Goal: Task Accomplishment & Management: Use online tool/utility

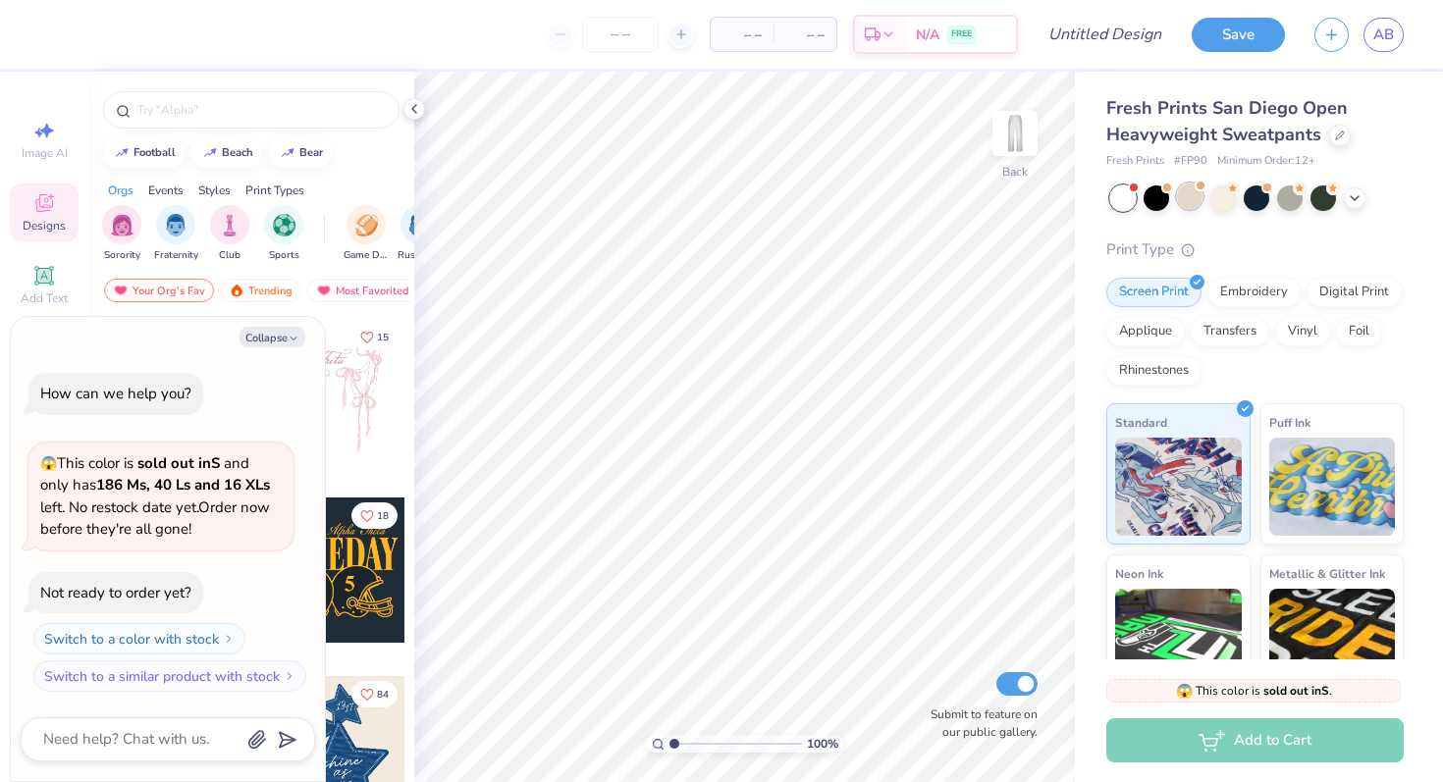
click at [1183, 199] on div at bounding box center [1190, 197] width 26 height 26
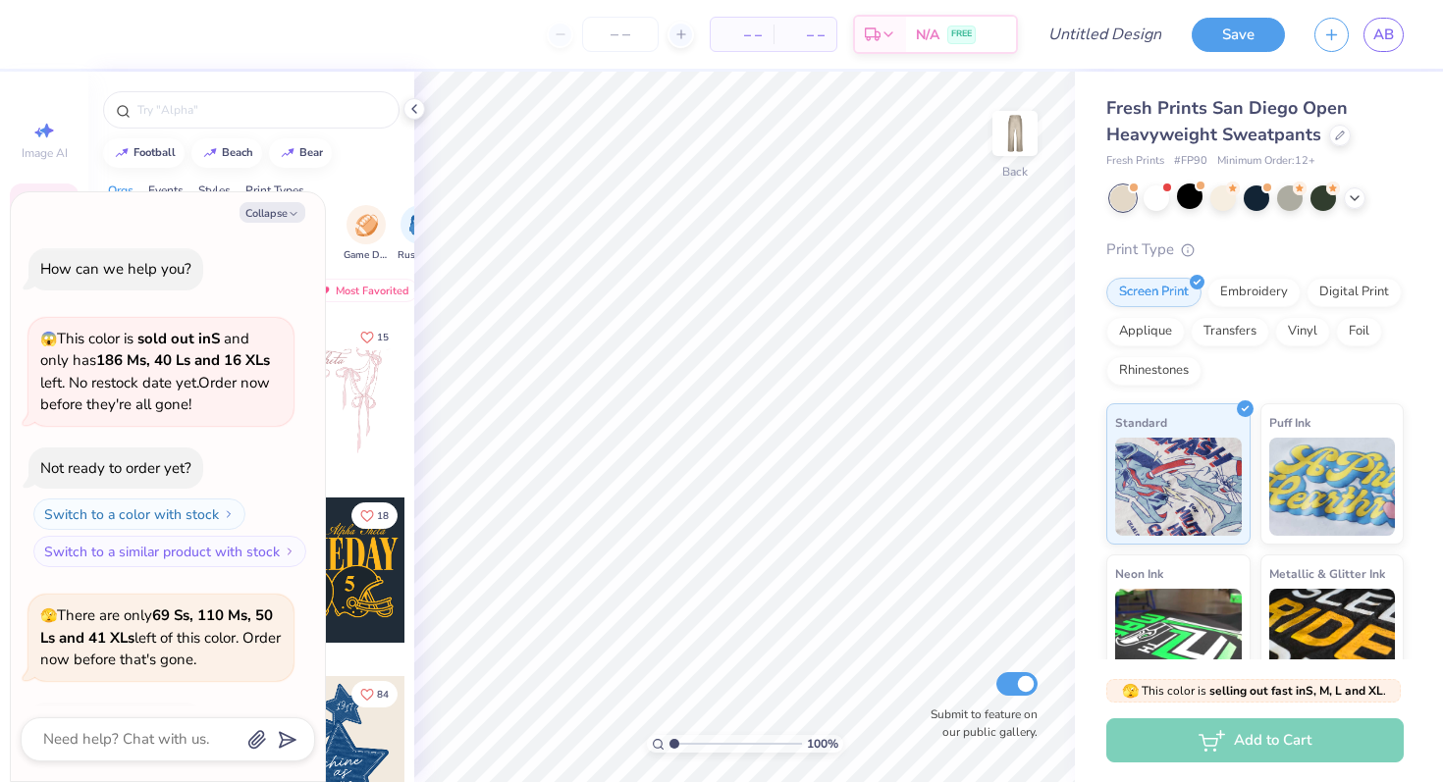
scroll to position [131, 0]
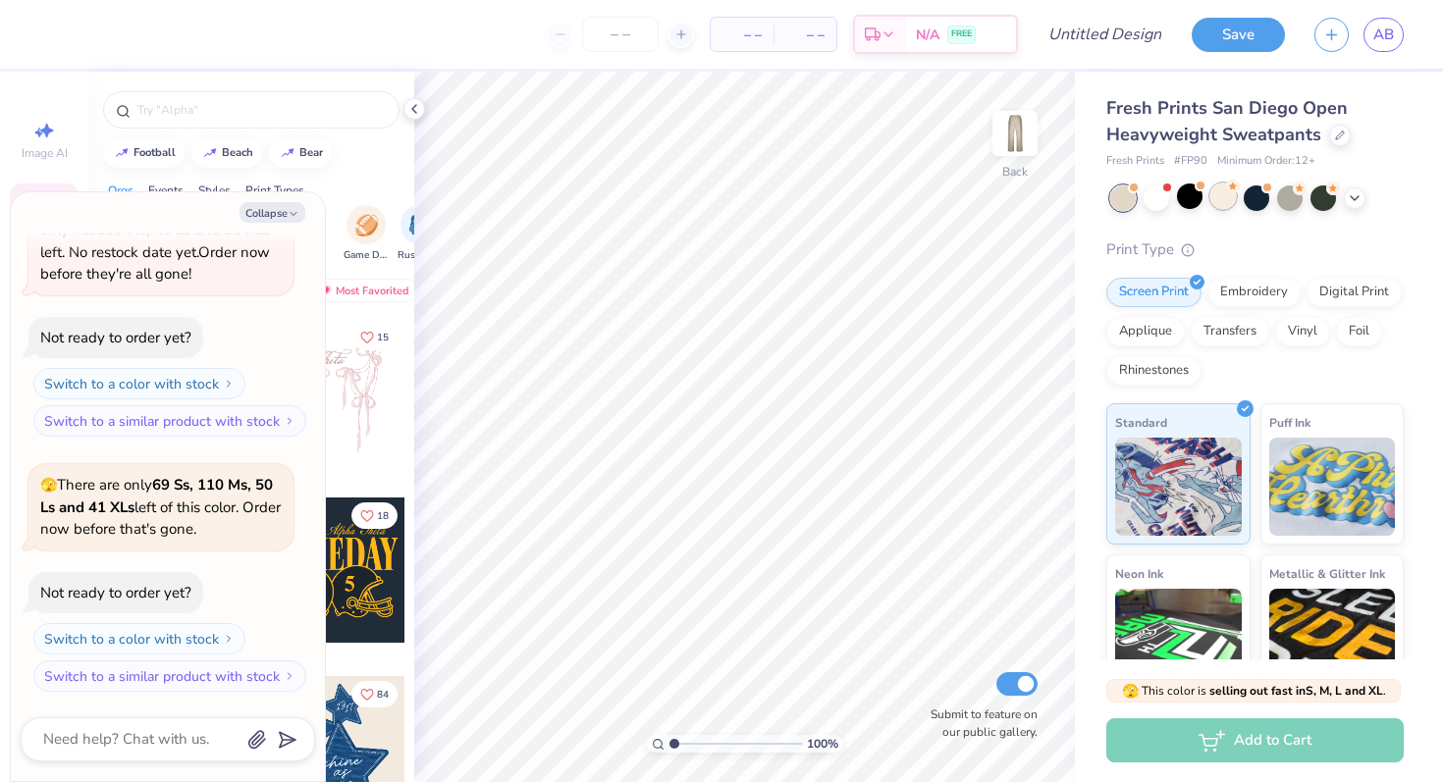
click at [1211, 200] on div at bounding box center [1223, 197] width 26 height 26
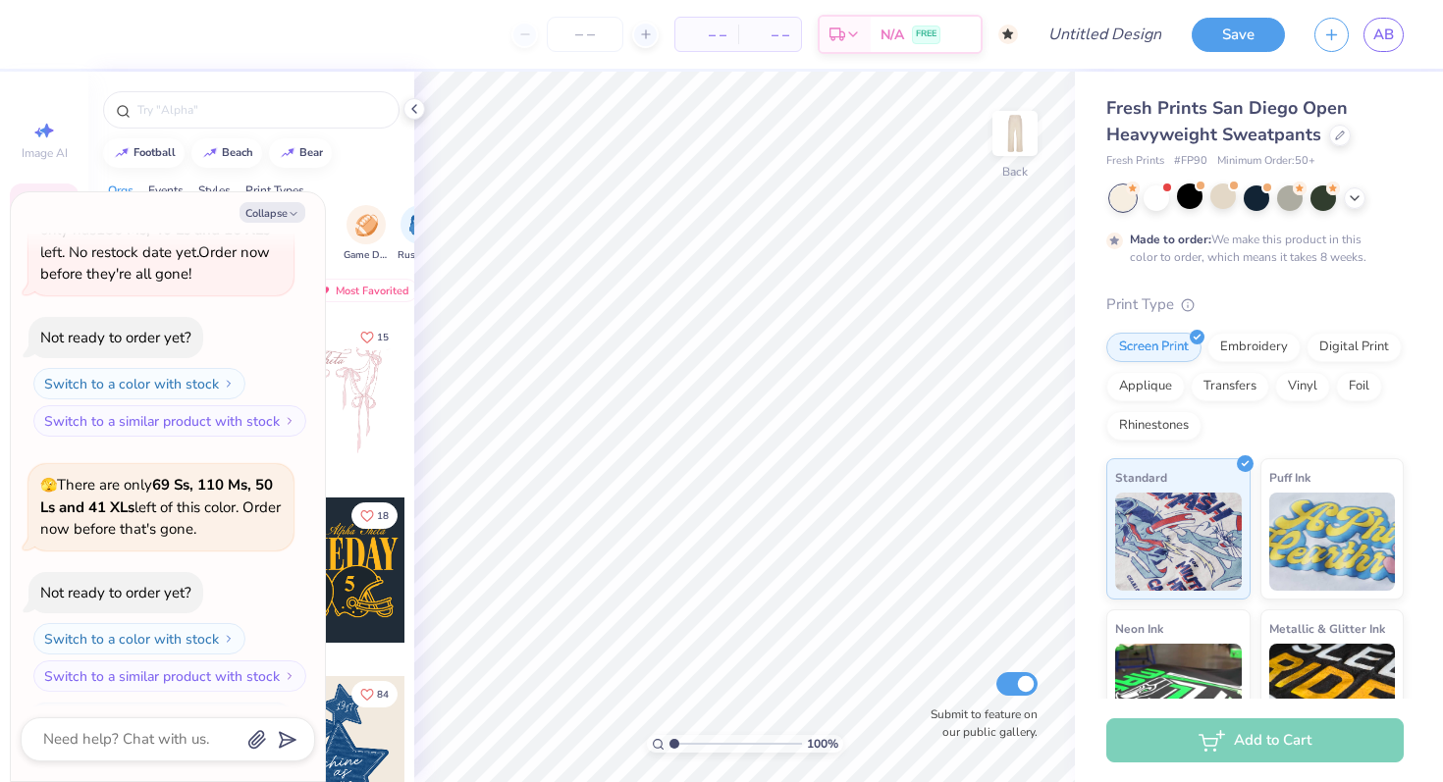
scroll to position [293, 0]
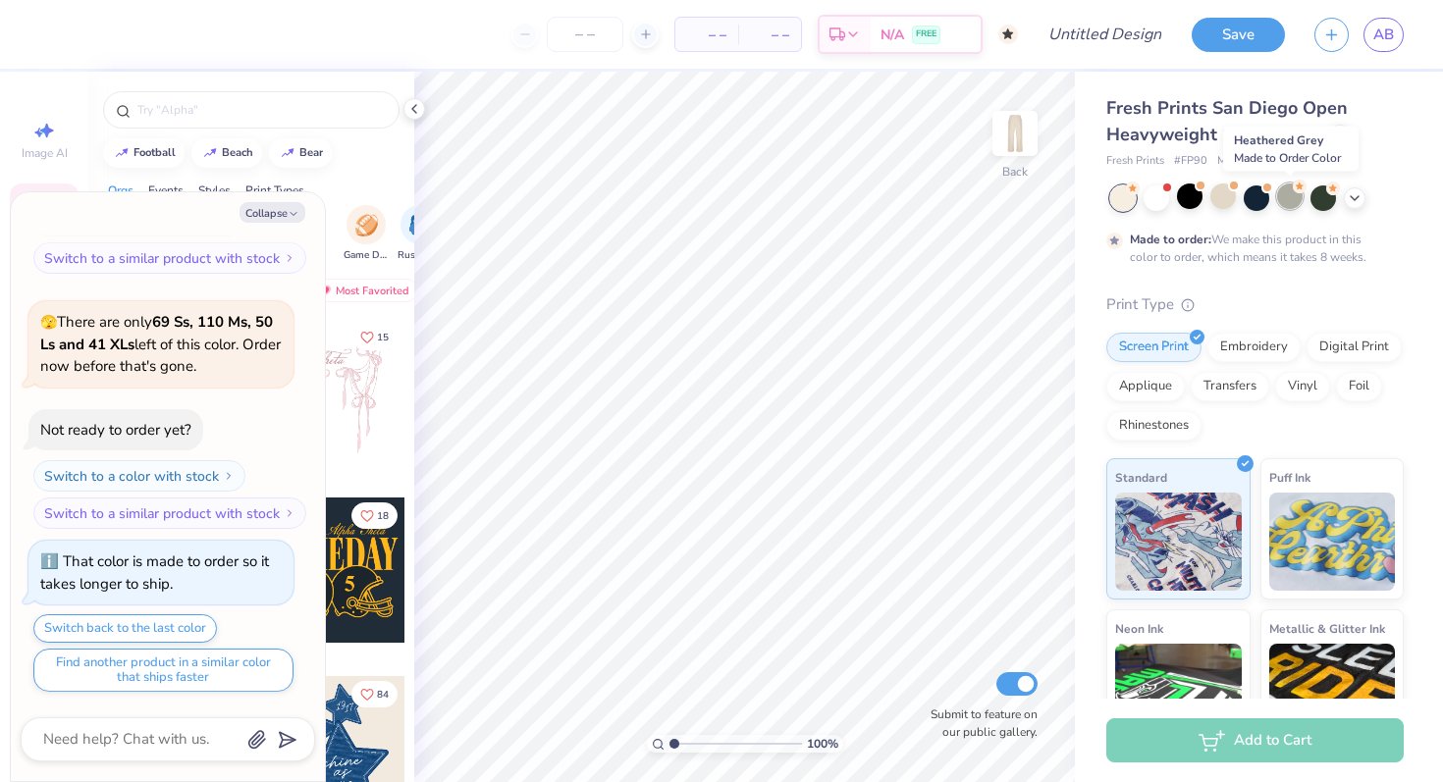
click at [1292, 193] on div at bounding box center [1290, 197] width 26 height 26
click at [1248, 197] on div at bounding box center [1257, 197] width 26 height 26
click at [1215, 191] on div at bounding box center [1223, 197] width 26 height 26
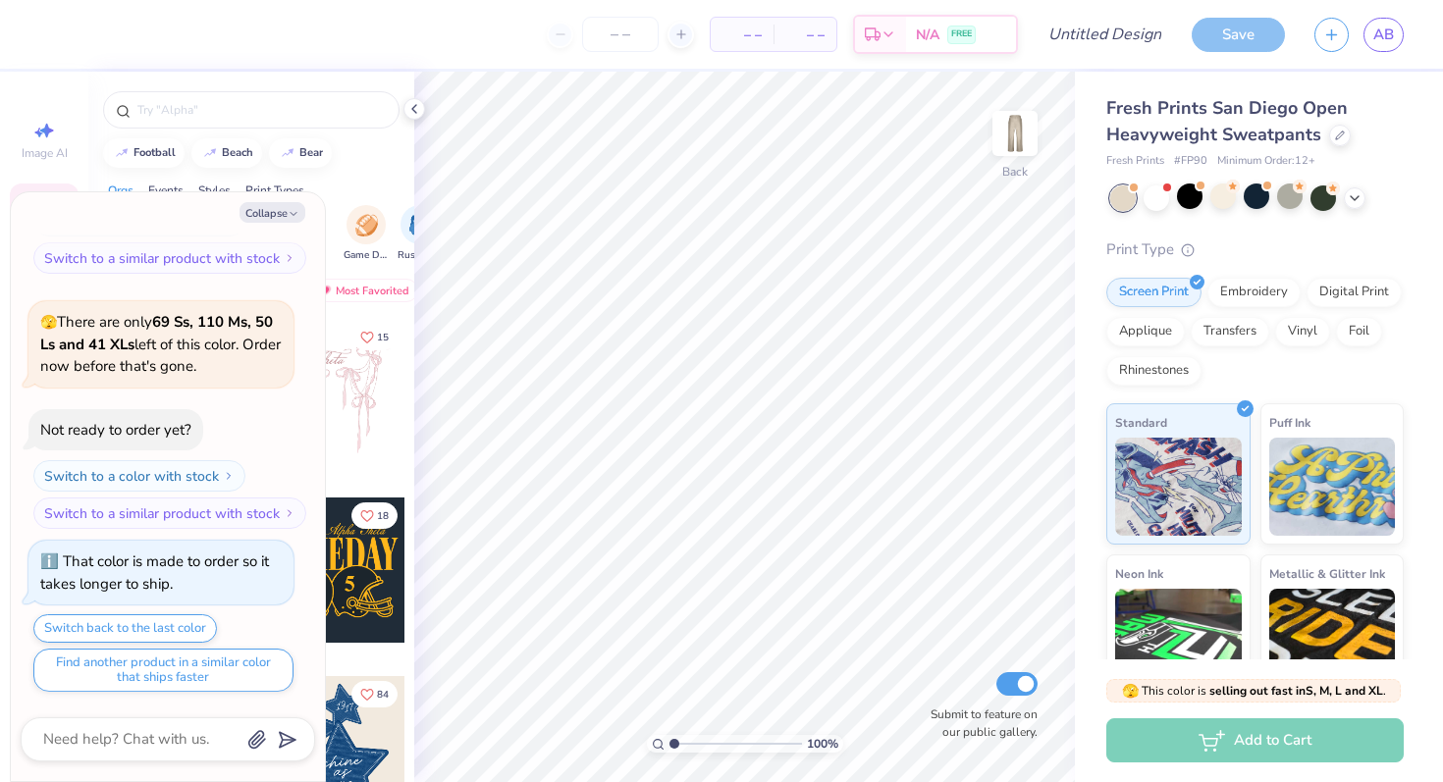
scroll to position [646, 0]
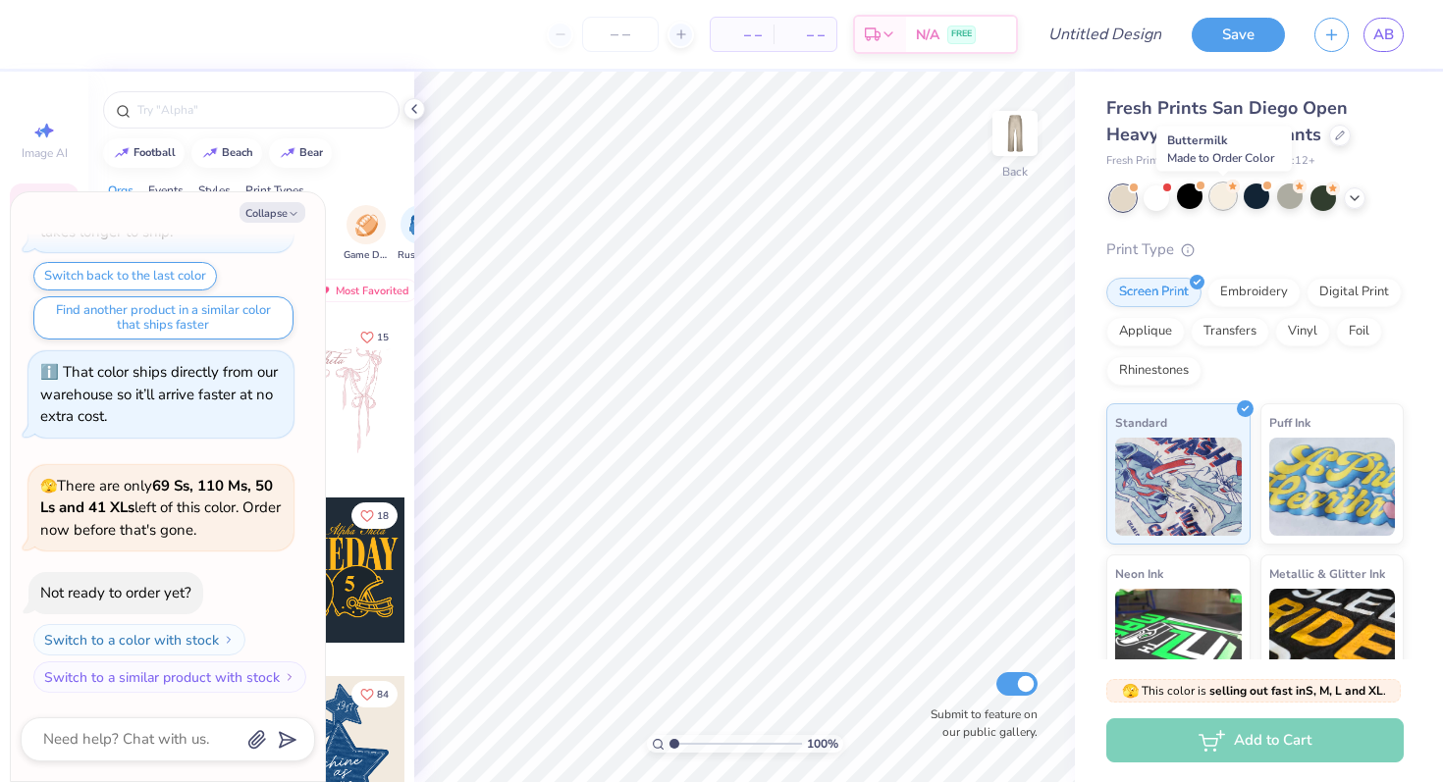
click at [1227, 201] on div at bounding box center [1223, 197] width 26 height 26
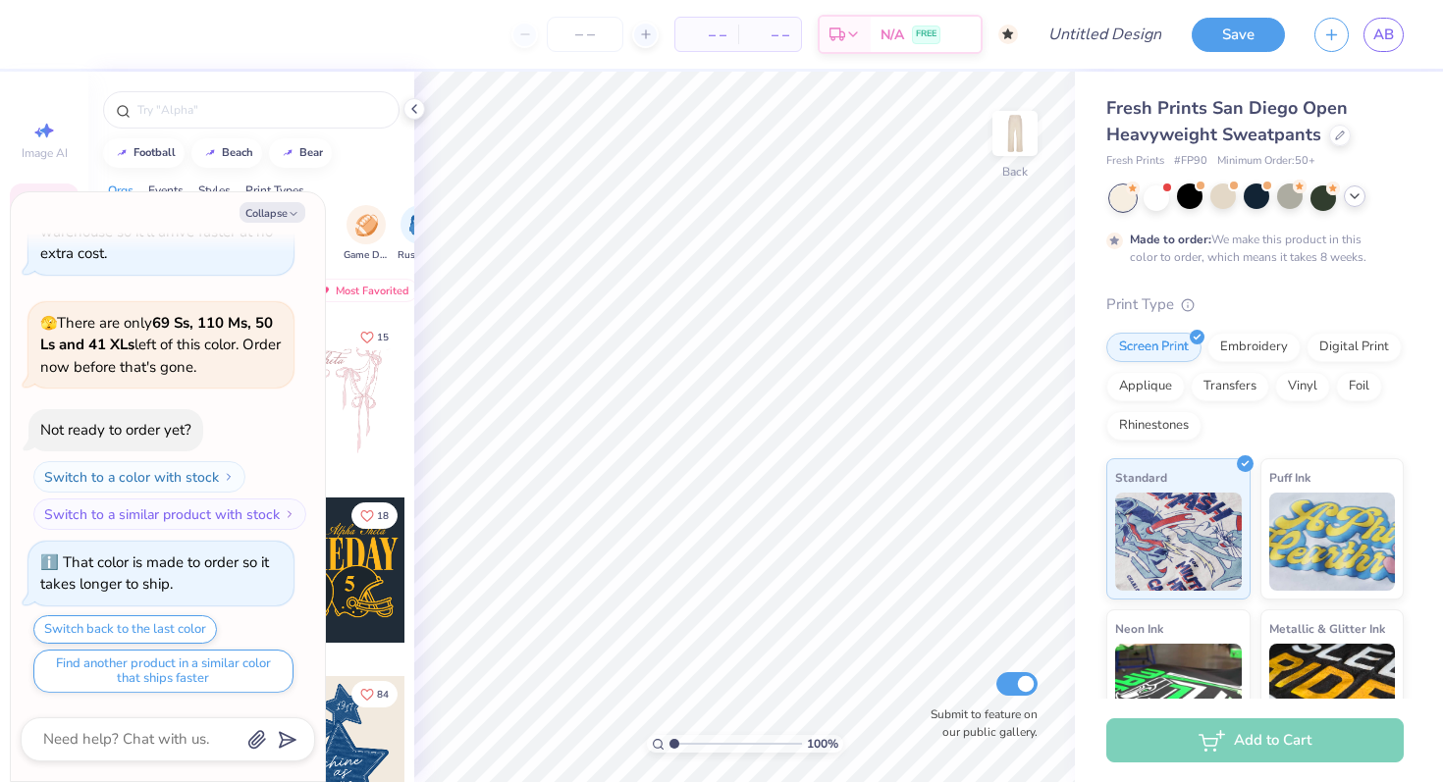
click at [1352, 196] on icon at bounding box center [1355, 196] width 16 height 16
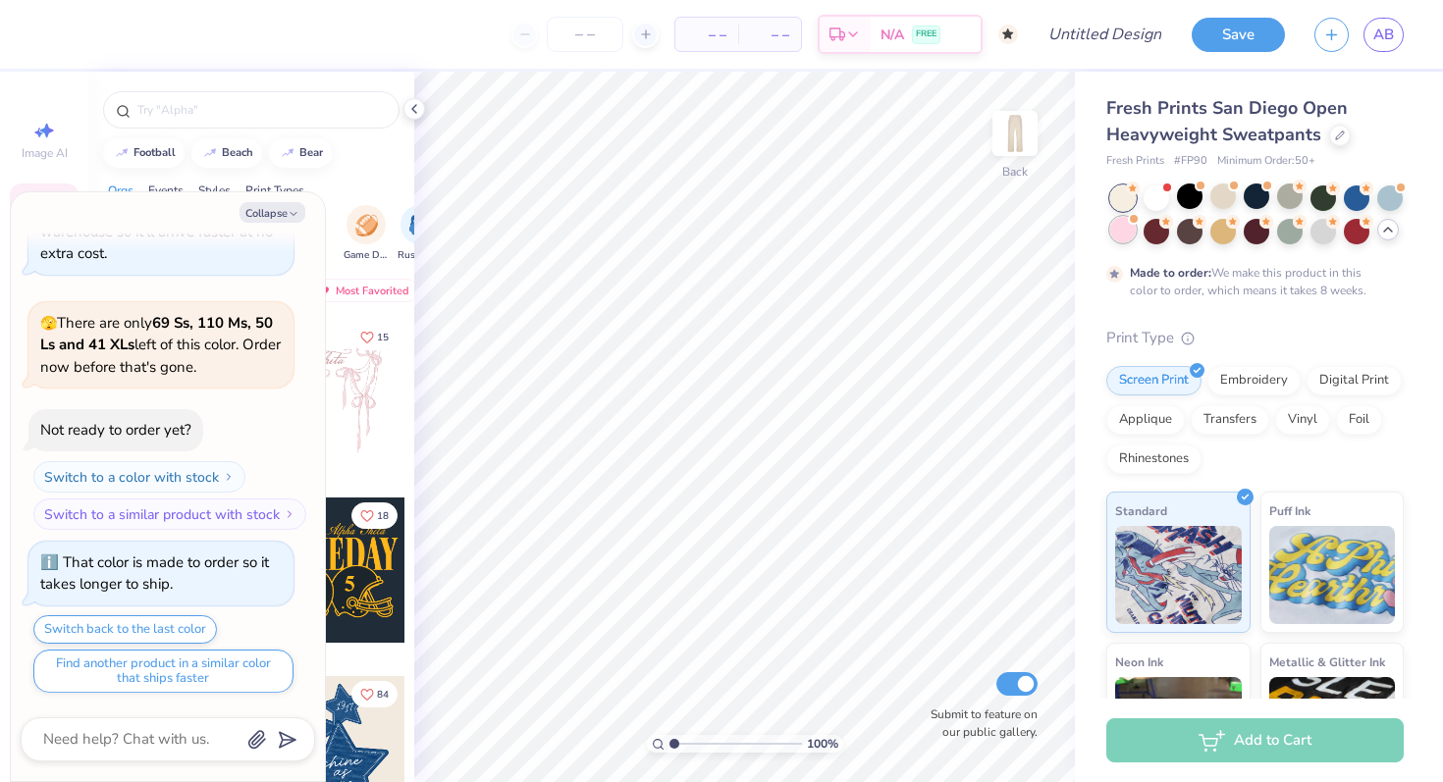
click at [1125, 230] on div at bounding box center [1123, 230] width 26 height 26
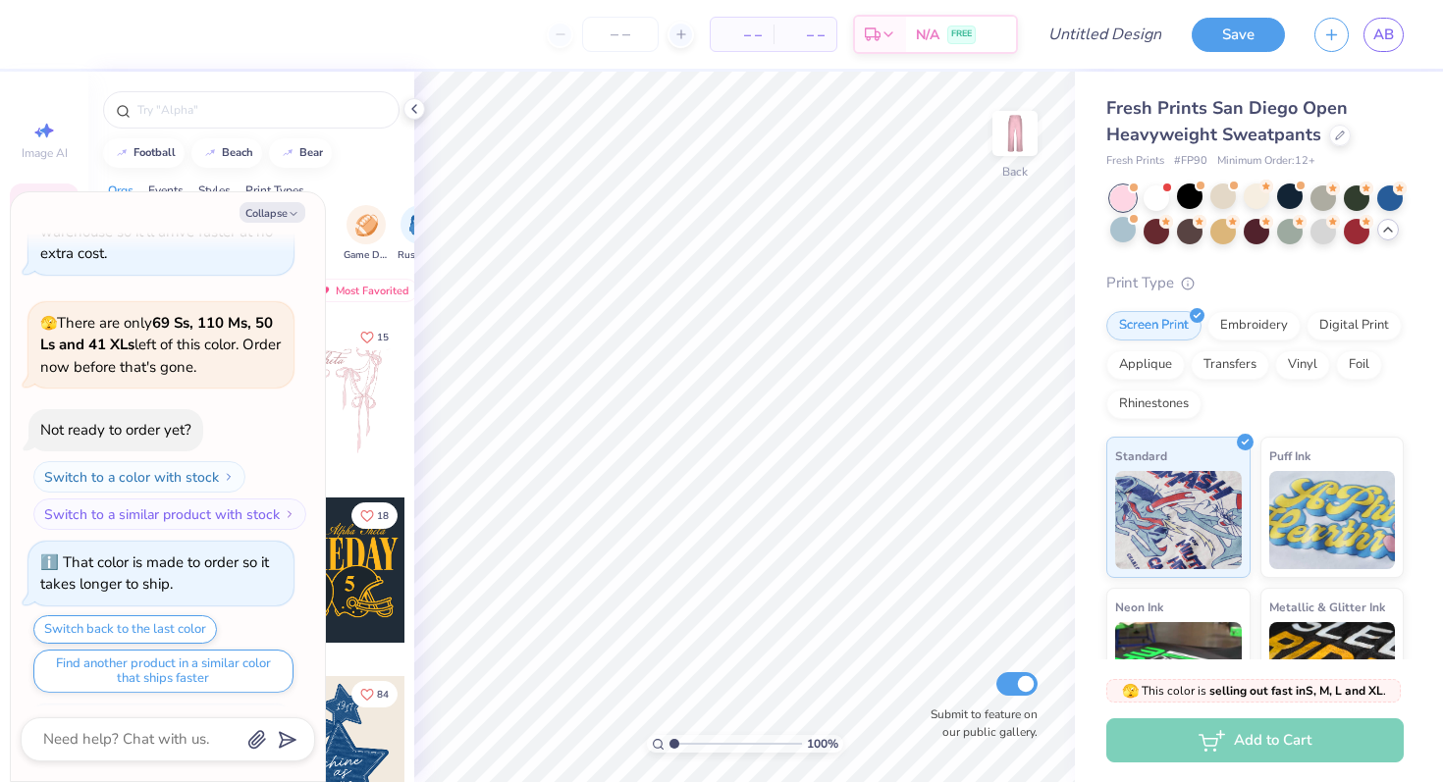
scroll to position [1125, 0]
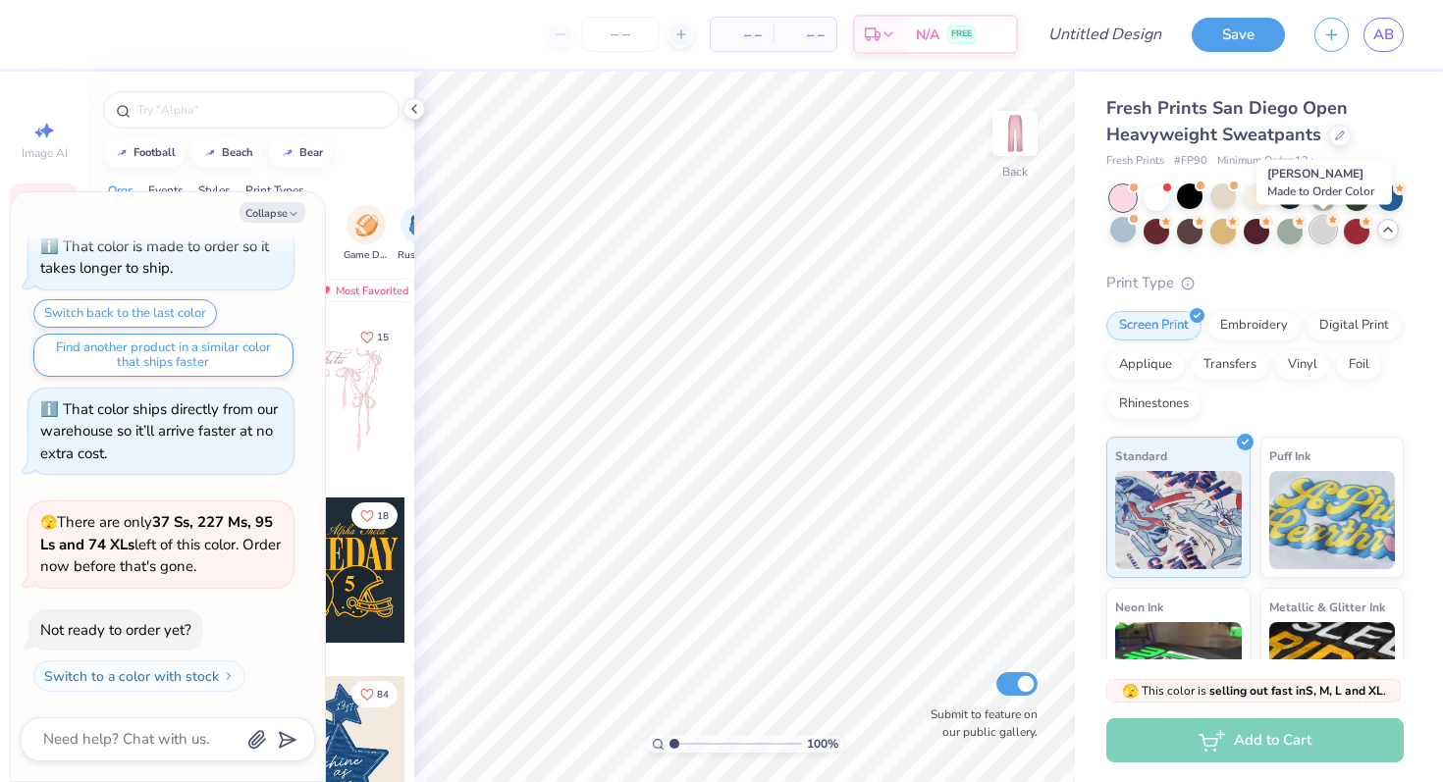
click at [1322, 235] on div at bounding box center [1323, 230] width 26 height 26
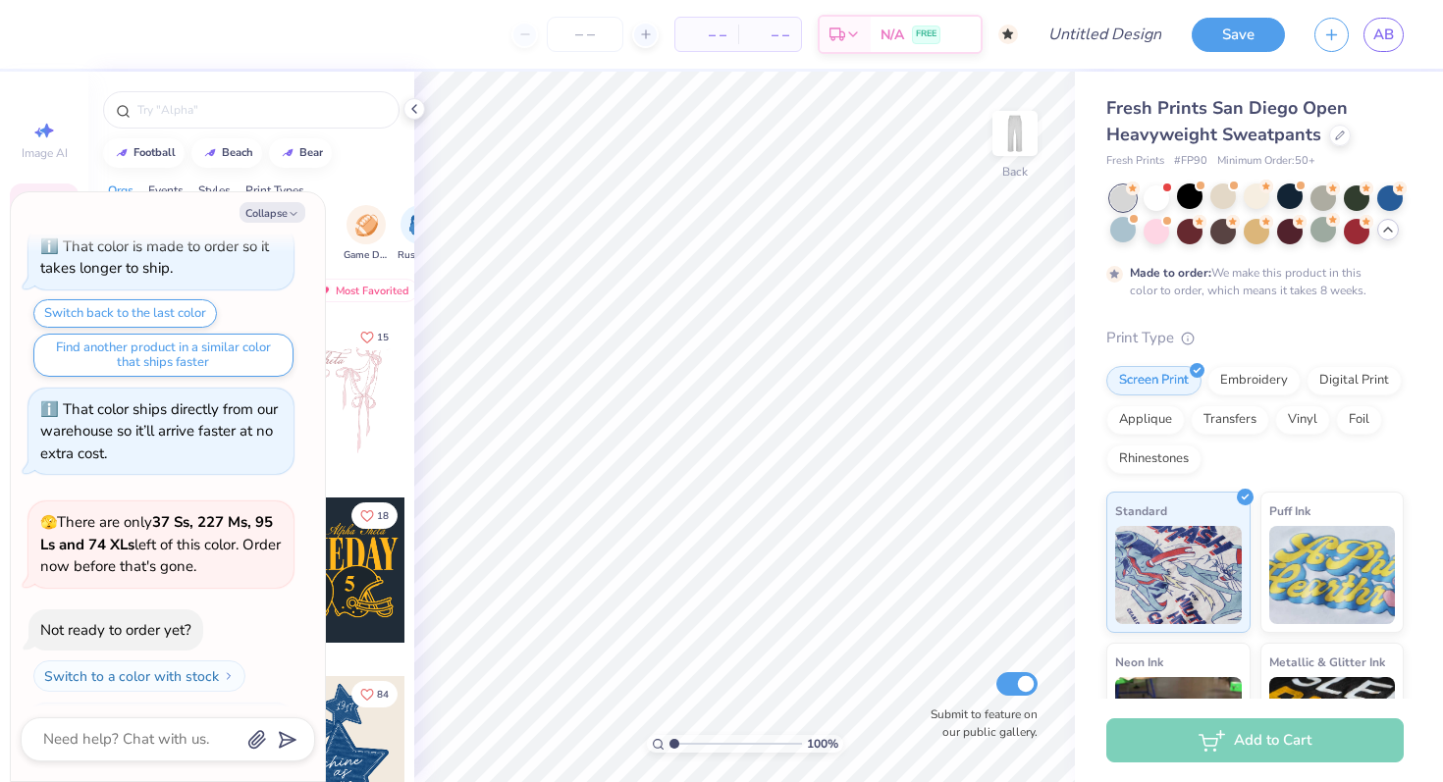
scroll to position [1288, 0]
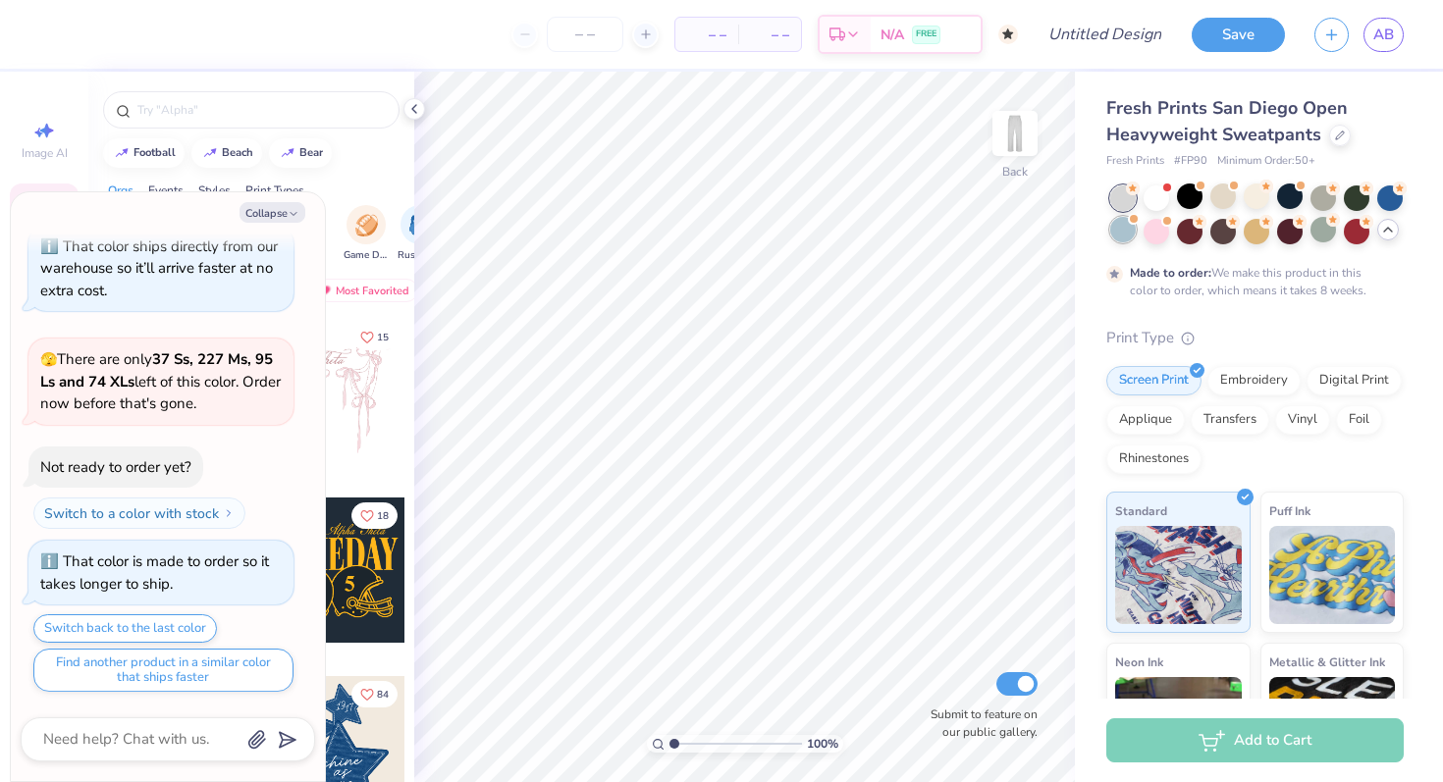
click at [1123, 230] on div at bounding box center [1123, 230] width 26 height 26
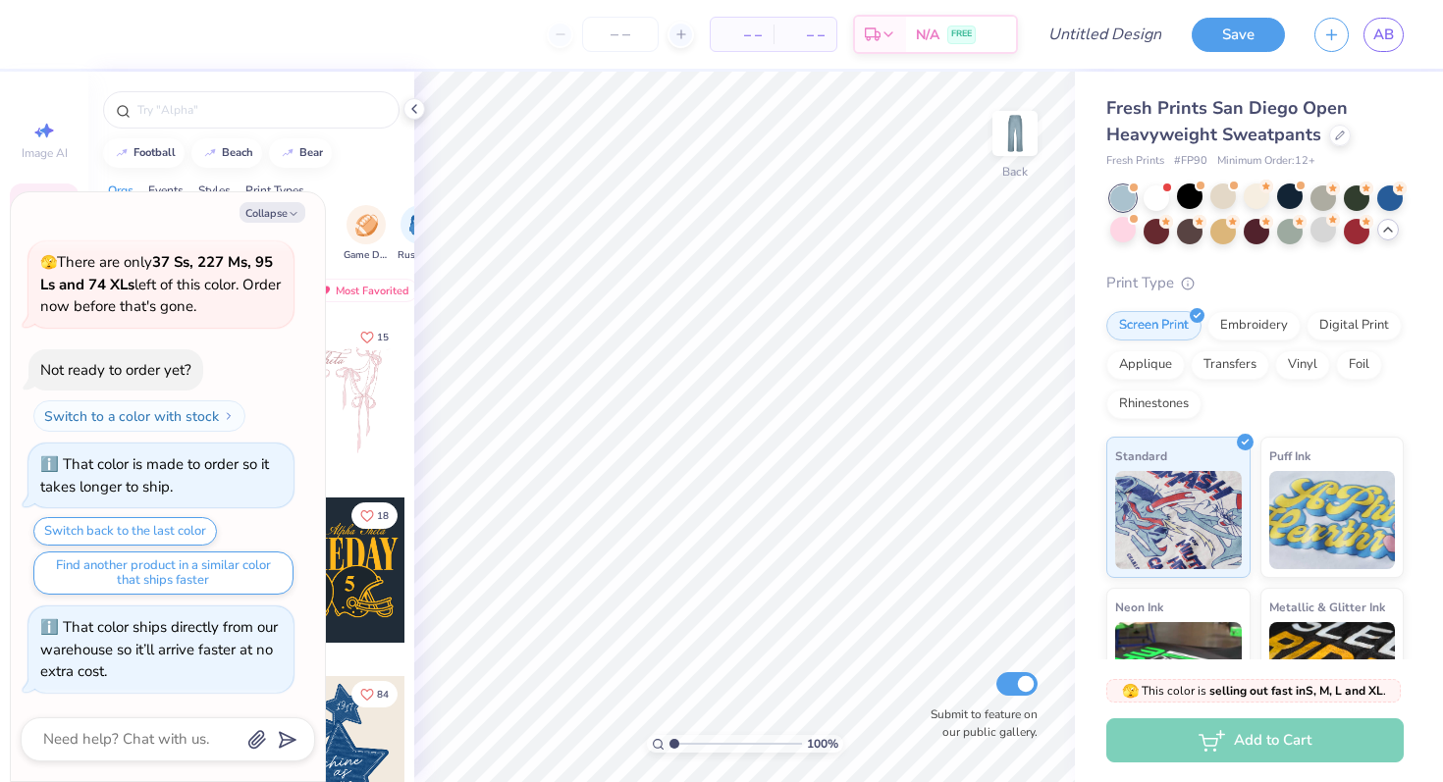
scroll to position [1640, 0]
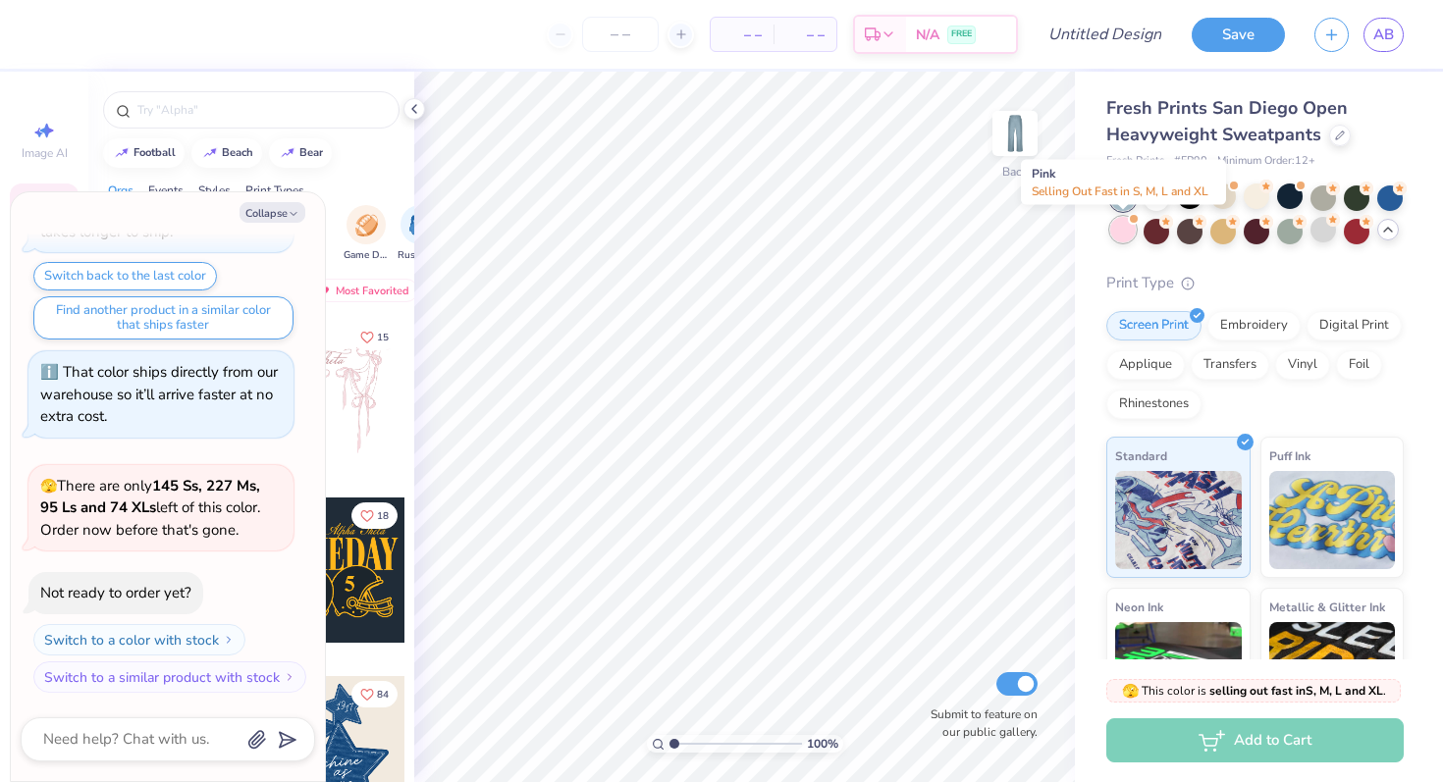
click at [1120, 229] on div at bounding box center [1123, 230] width 26 height 26
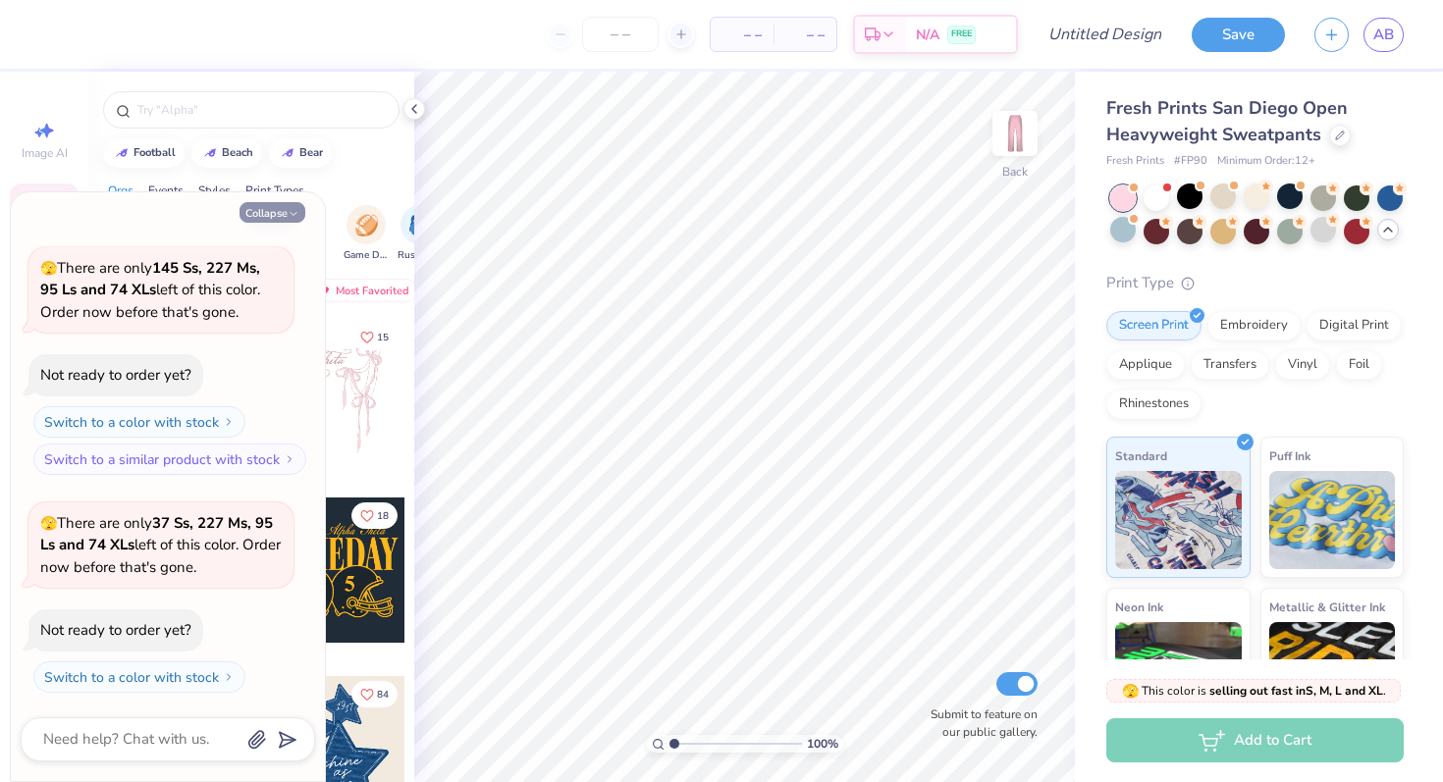
click at [282, 215] on button "Collapse" at bounding box center [272, 212] width 66 height 21
type textarea "x"
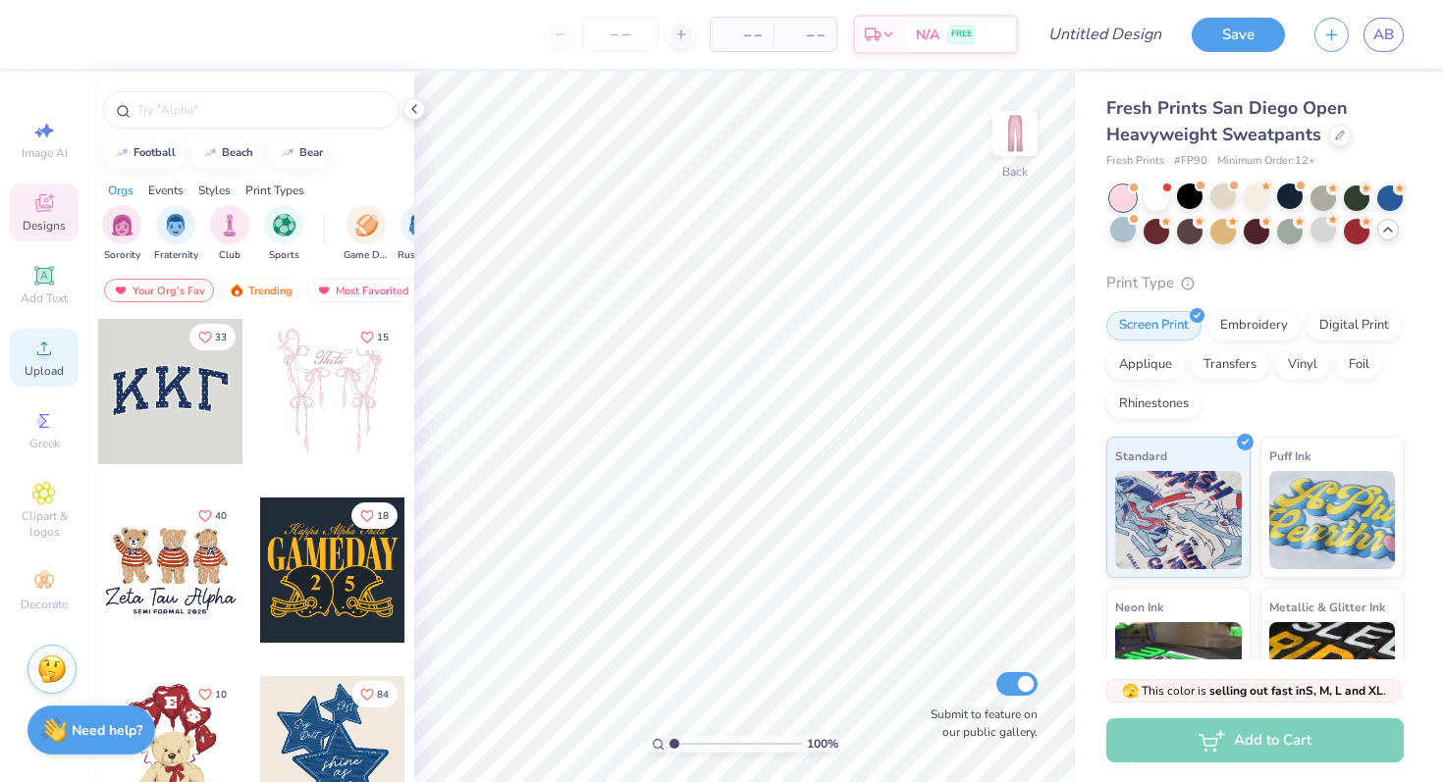
click at [45, 353] on circle at bounding box center [43, 354] width 11 height 11
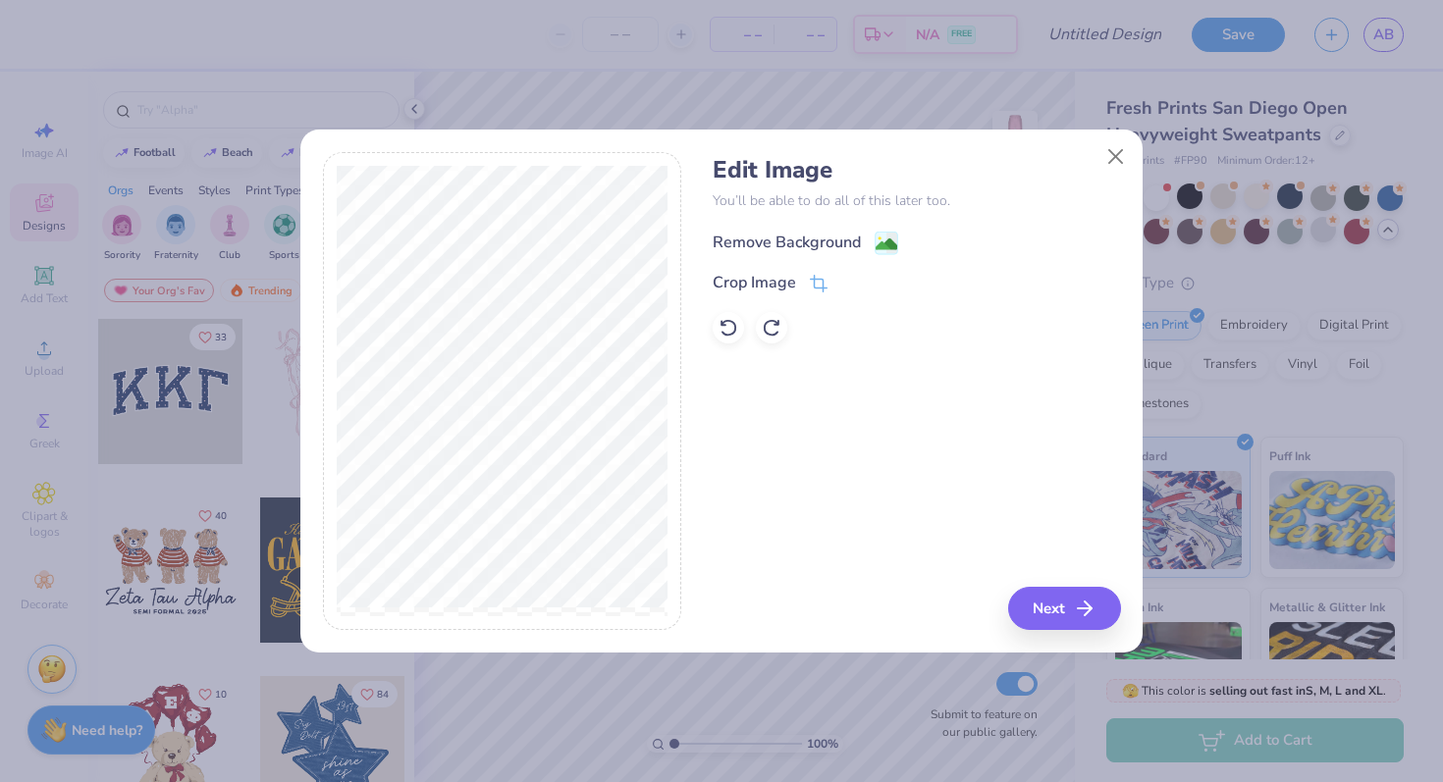
click at [894, 238] on image at bounding box center [886, 245] width 22 height 22
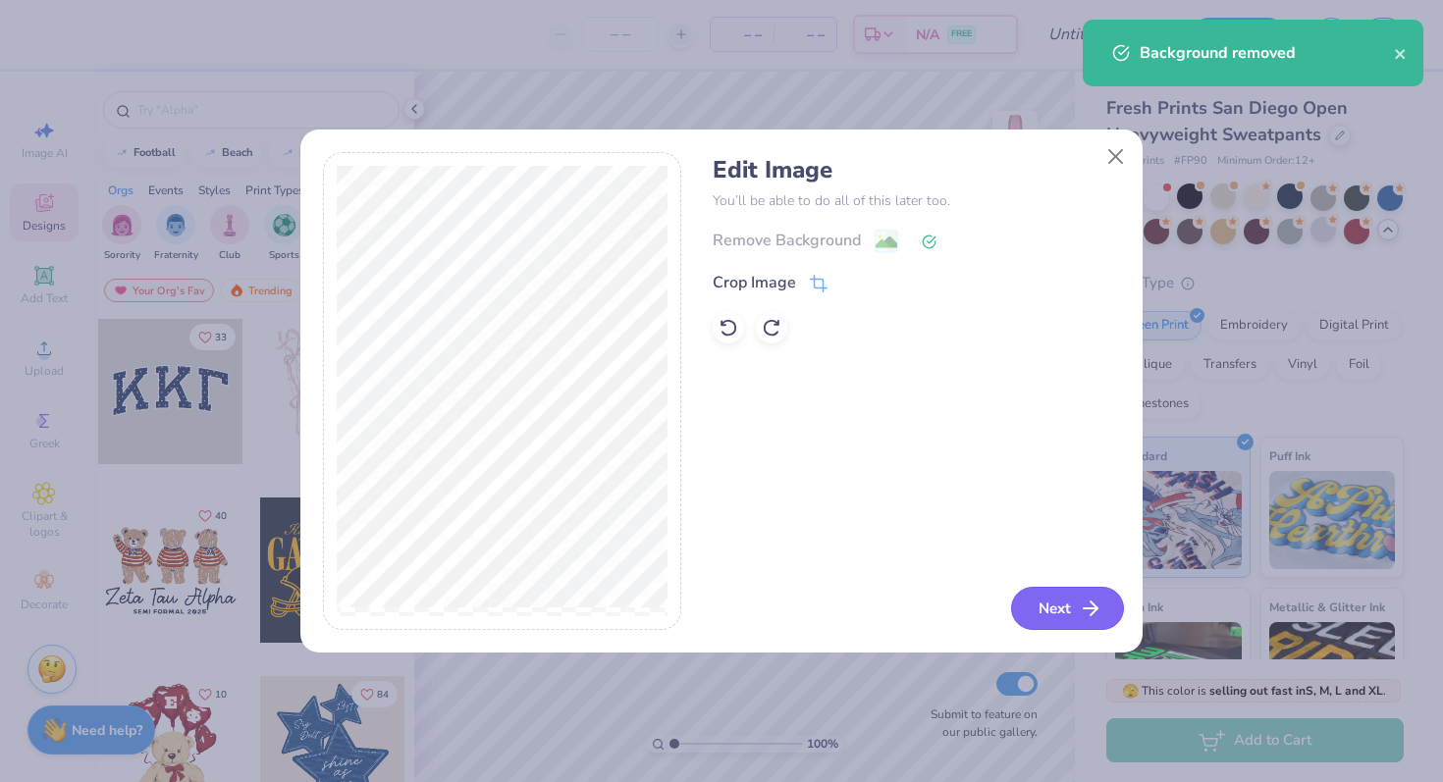
click at [1086, 628] on button "Next" at bounding box center [1067, 608] width 113 height 43
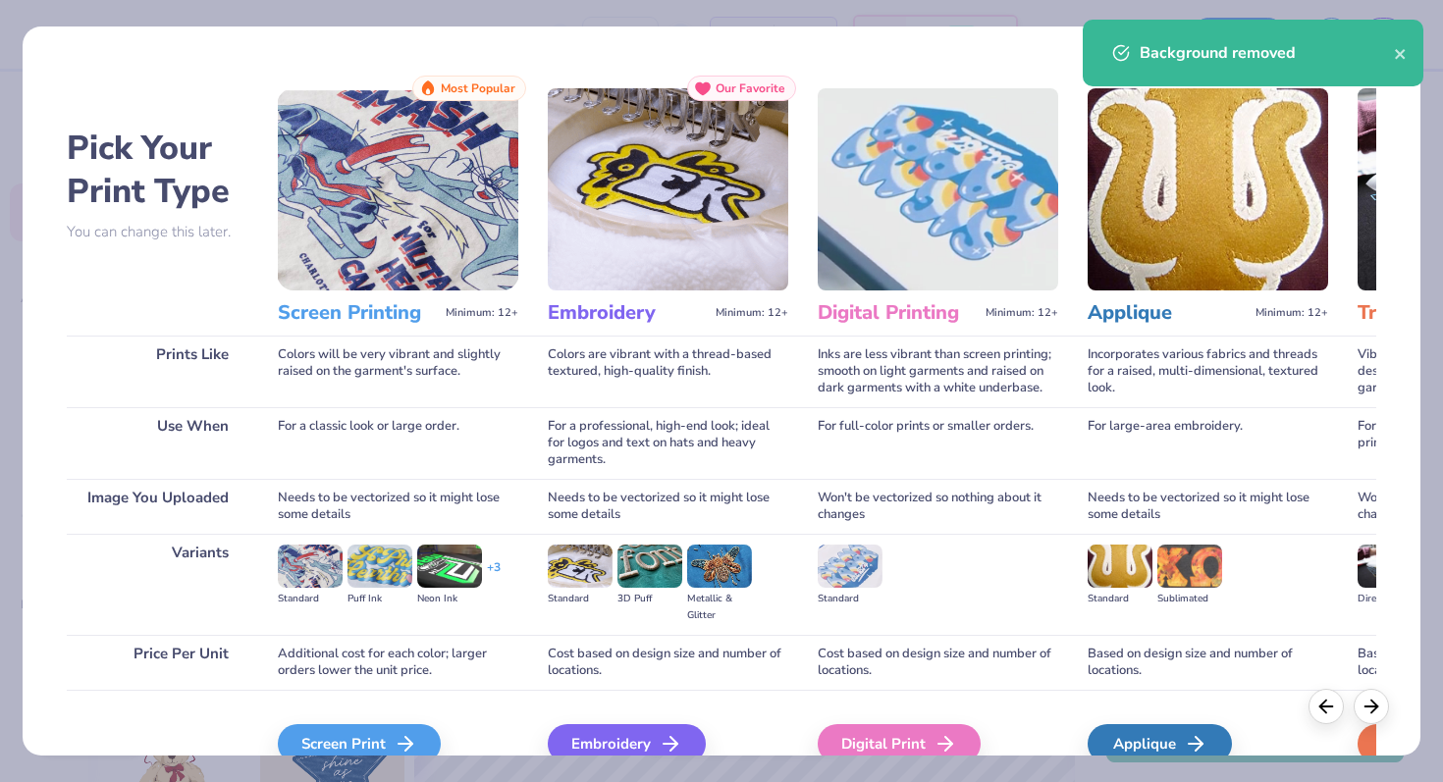
scroll to position [98, 0]
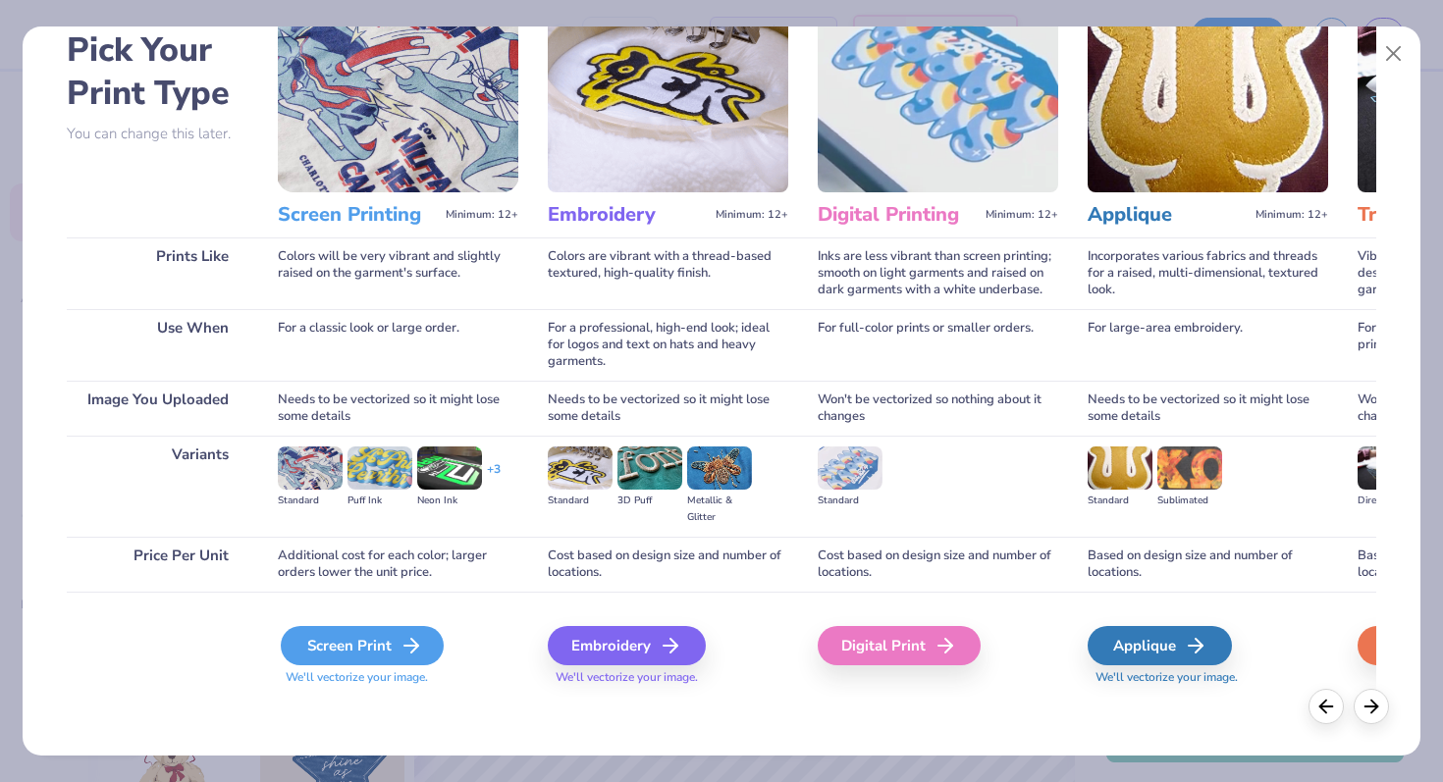
click at [379, 637] on div "Screen Print" at bounding box center [362, 645] width 163 height 39
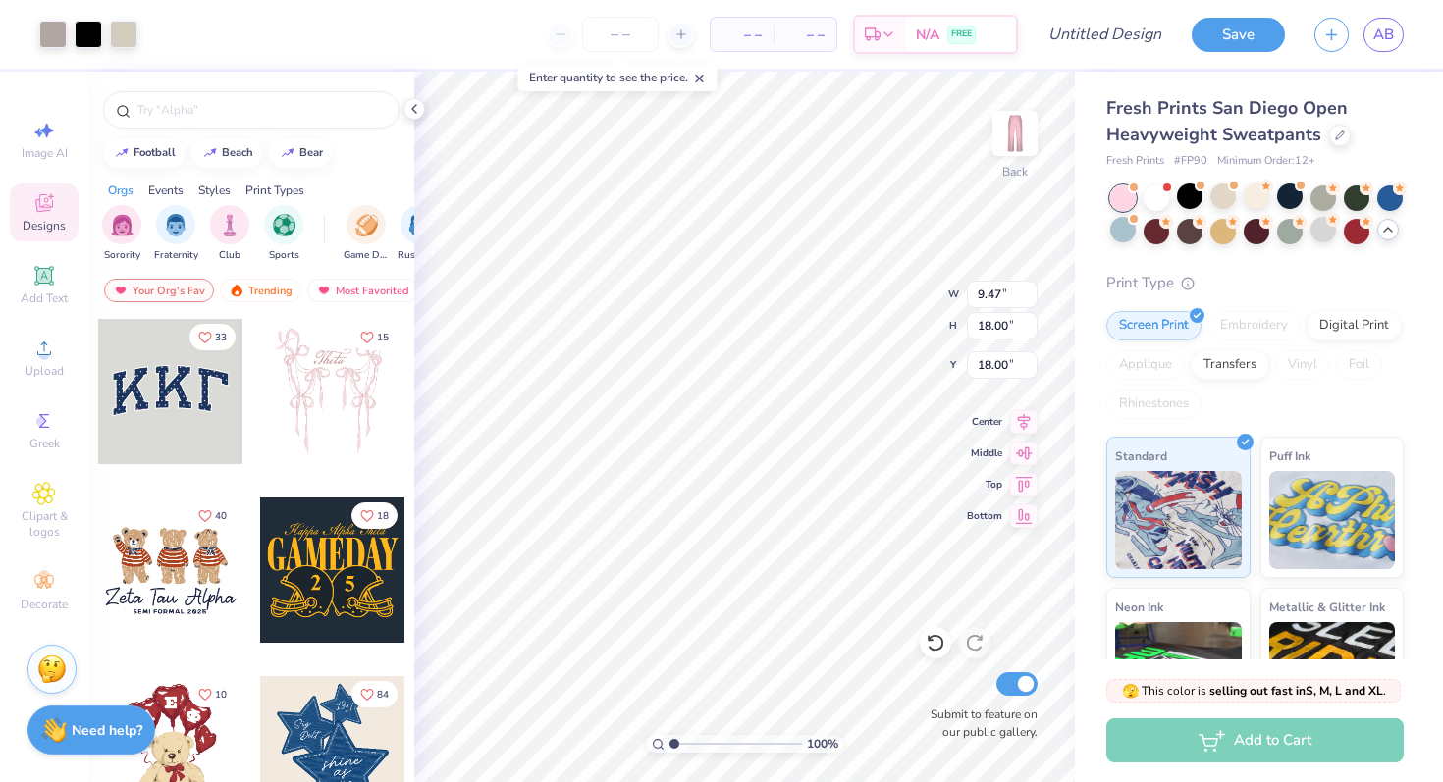
type input "9.00"
type input "8.01"
type input "15.22"
type input "4.17"
type input "8.63"
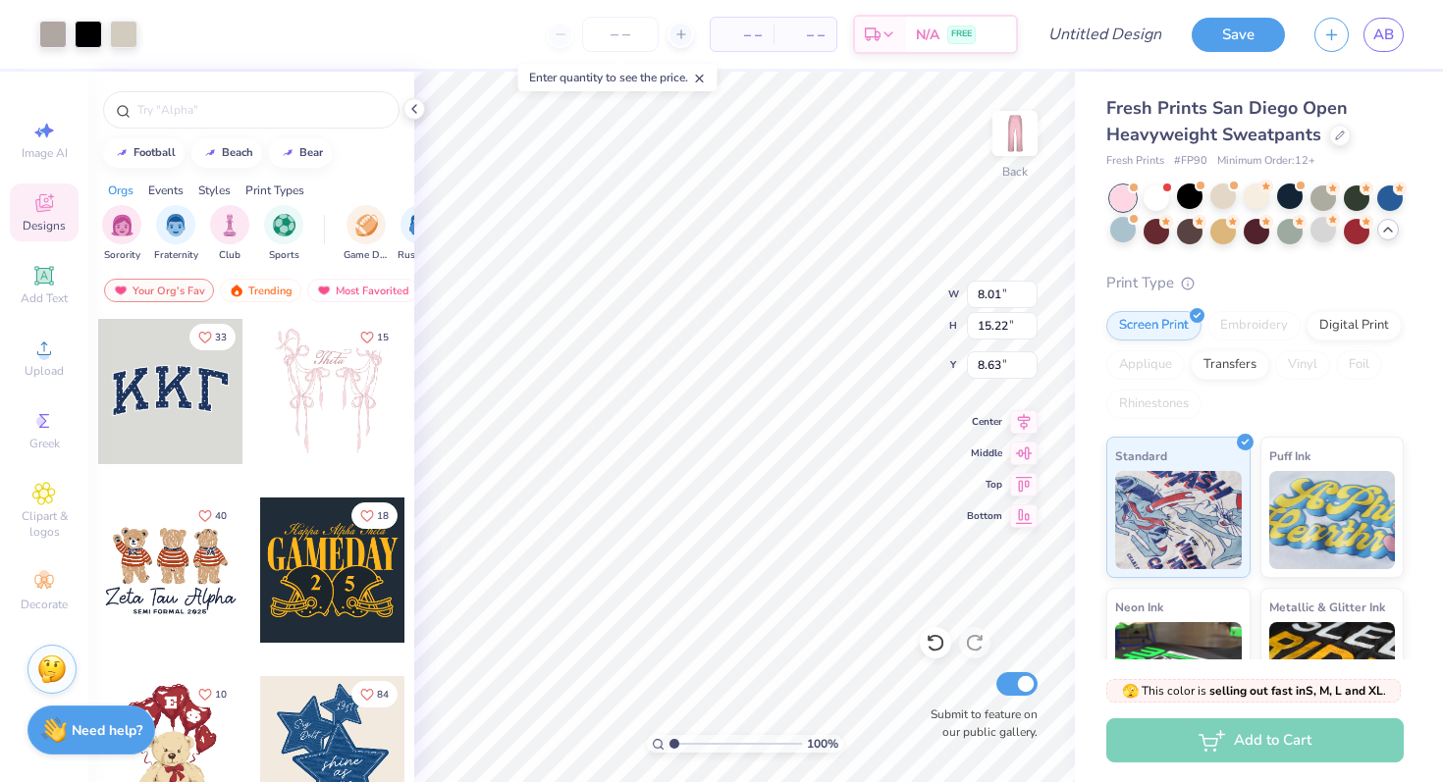
type input "11.78"
type input "7.07"
click at [1125, 233] on div at bounding box center [1123, 230] width 26 height 26
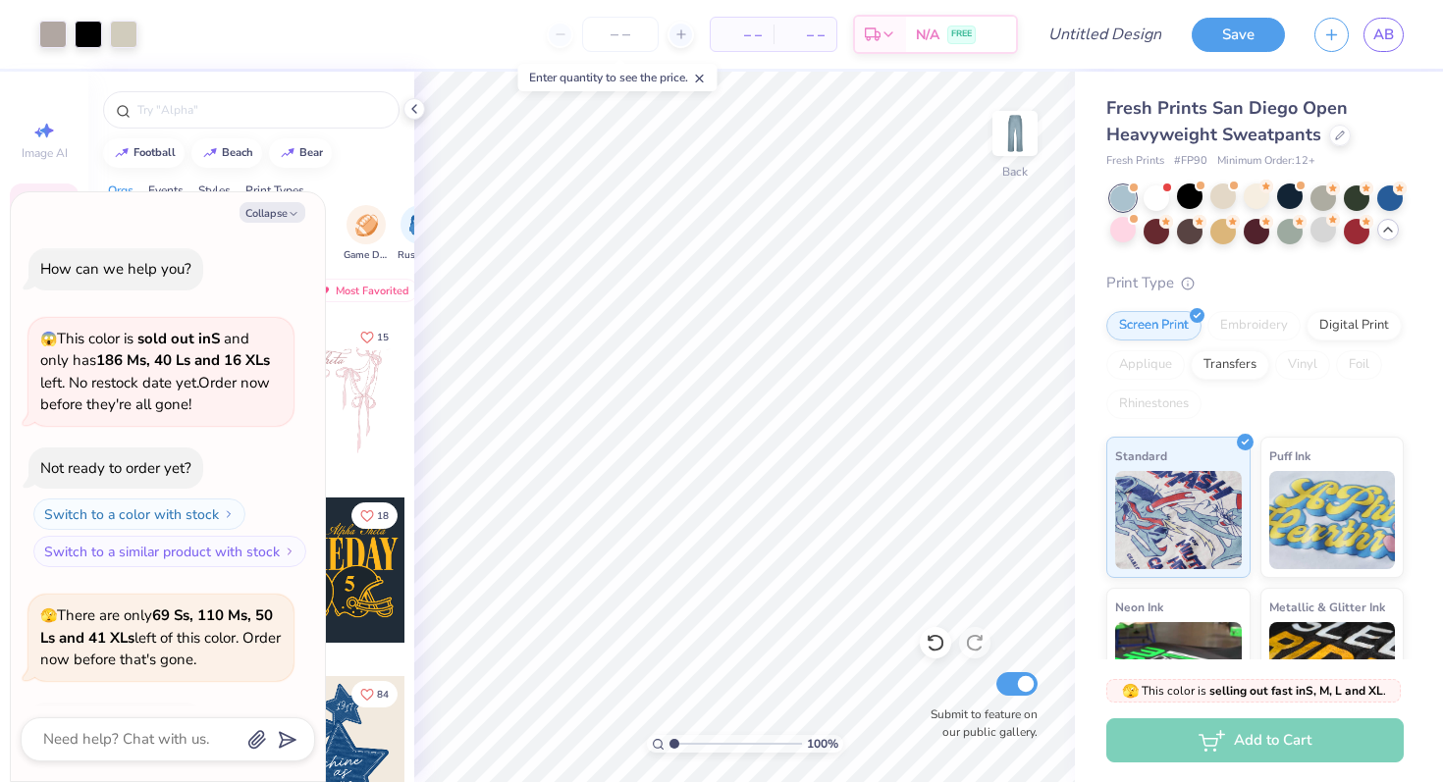
scroll to position [2113, 0]
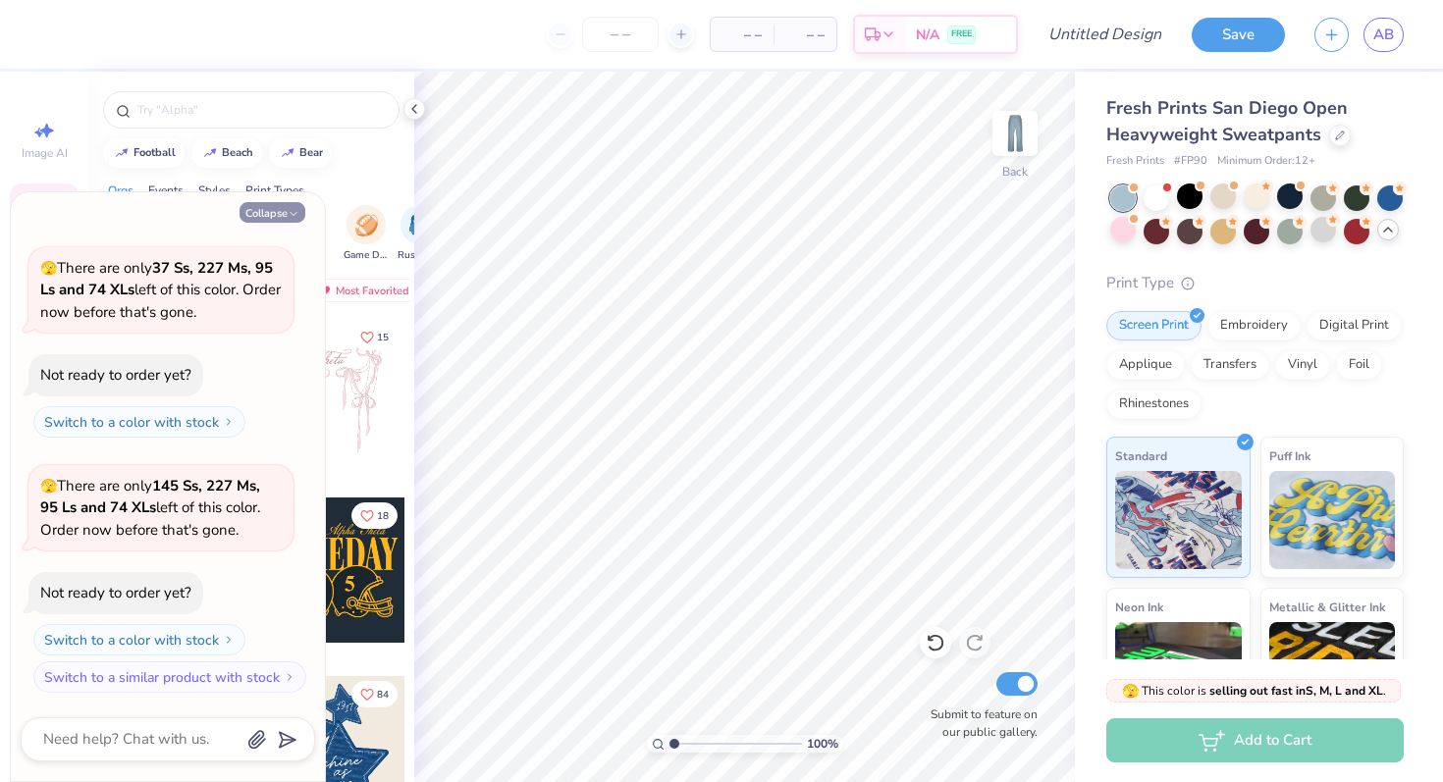
click at [270, 209] on button "Collapse" at bounding box center [272, 212] width 66 height 21
type textarea "x"
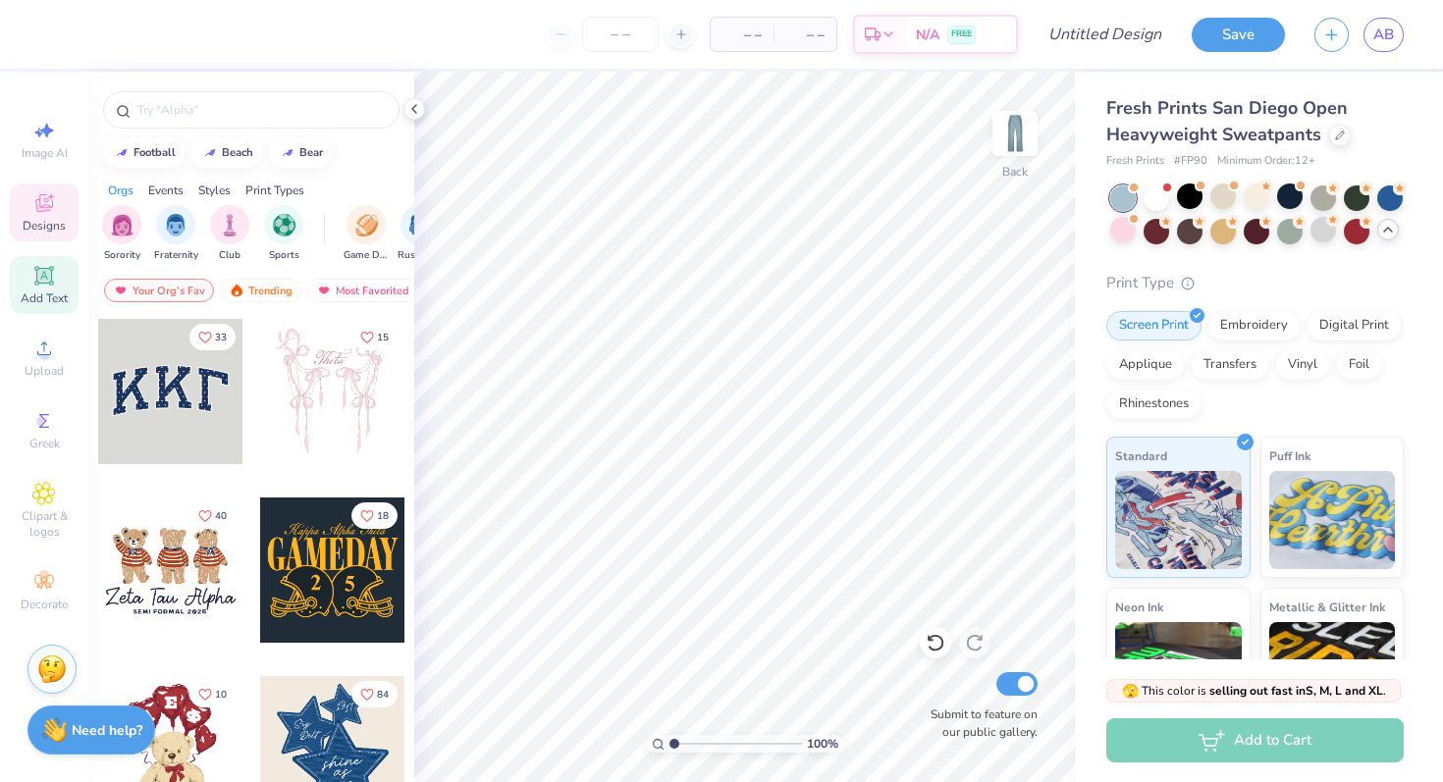
click at [53, 264] on icon at bounding box center [44, 276] width 24 height 24
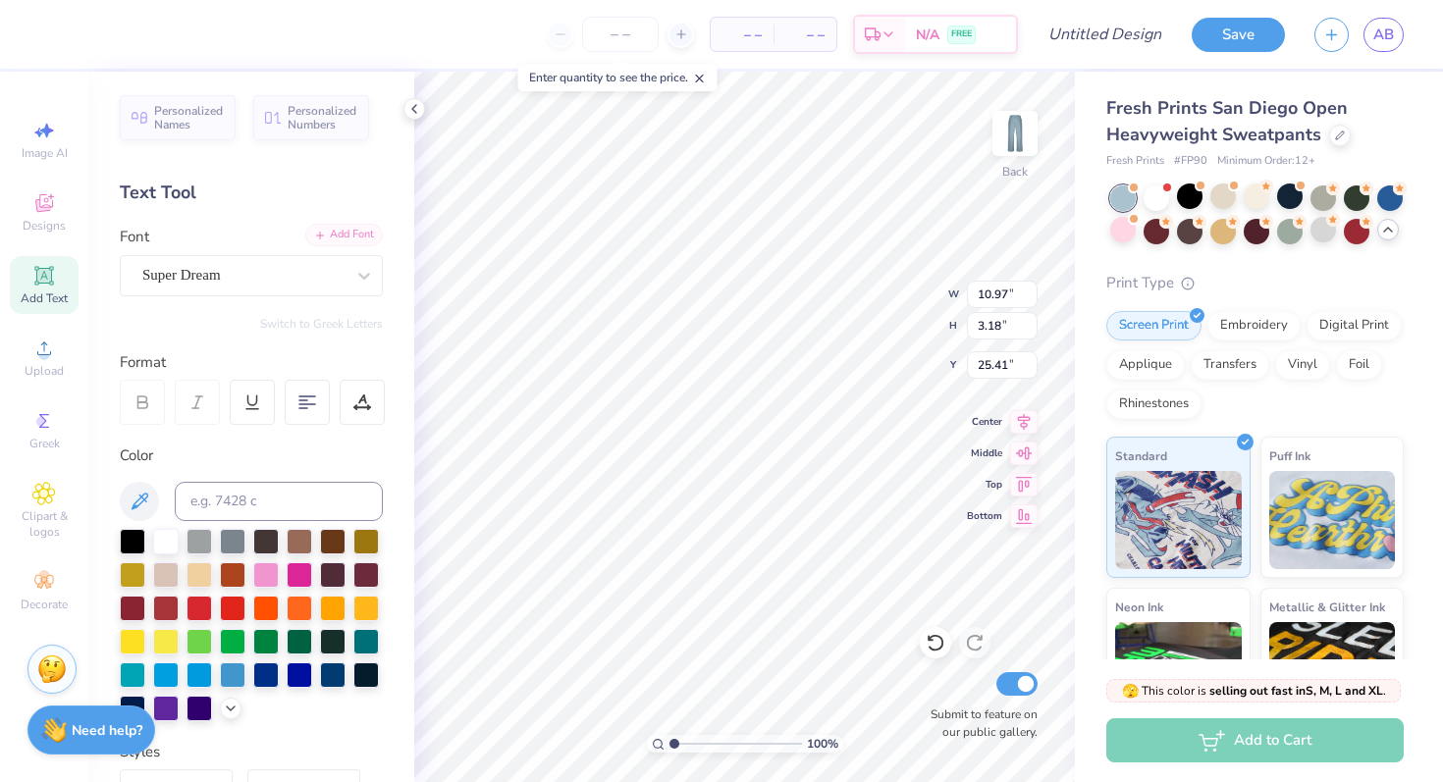
scroll to position [0, 0]
type textarea "Tigerlilies"
type input "10.35"
type input "2.02"
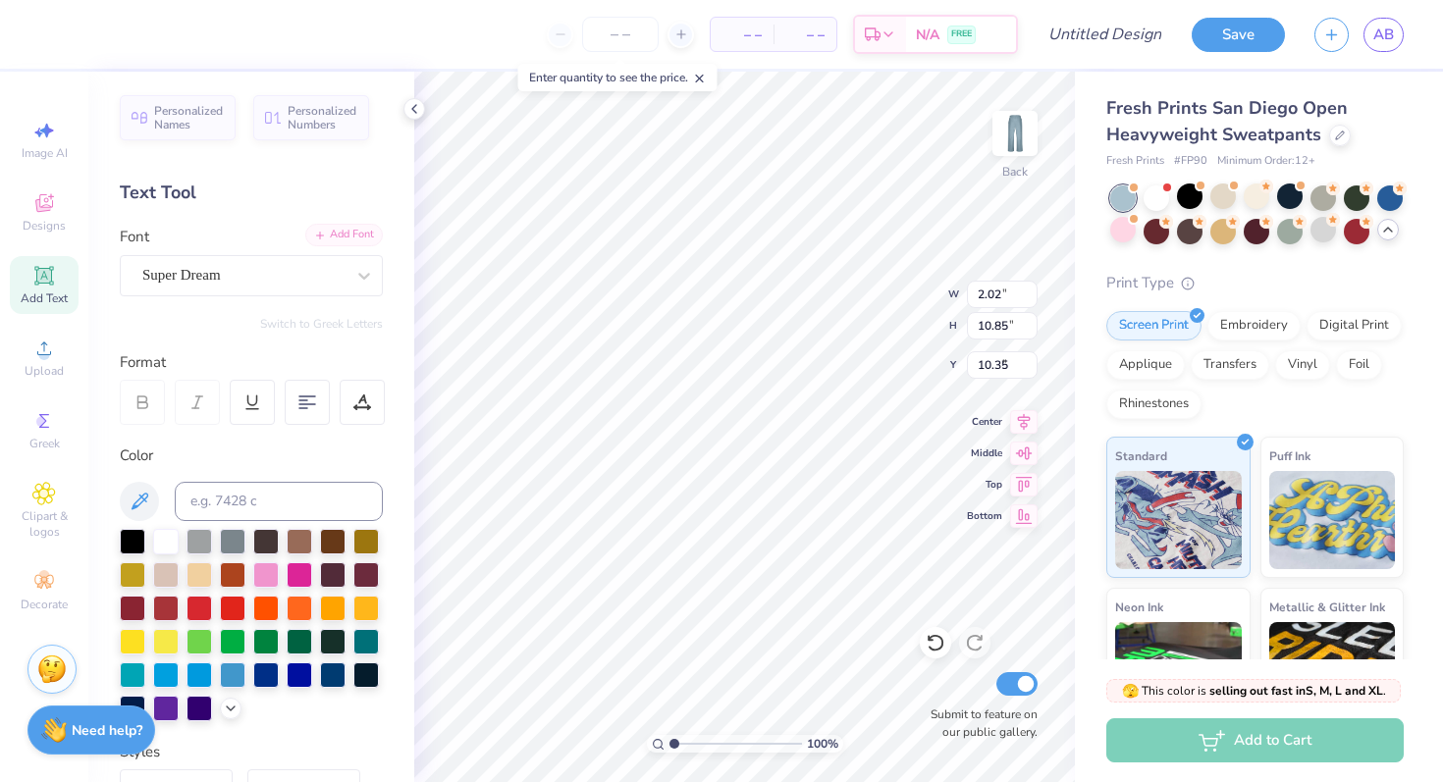
type input "10.85"
type input "5.92"
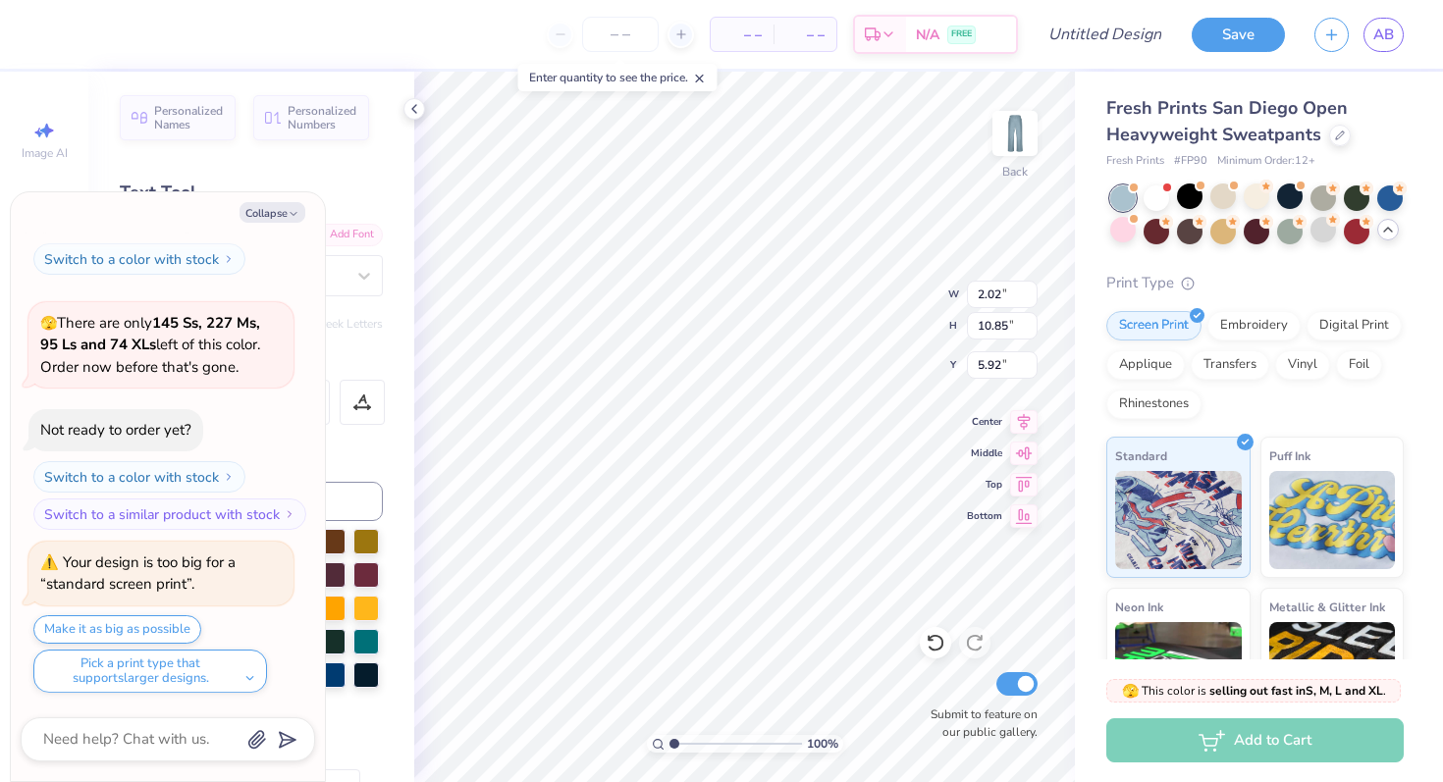
scroll to position [2439, 0]
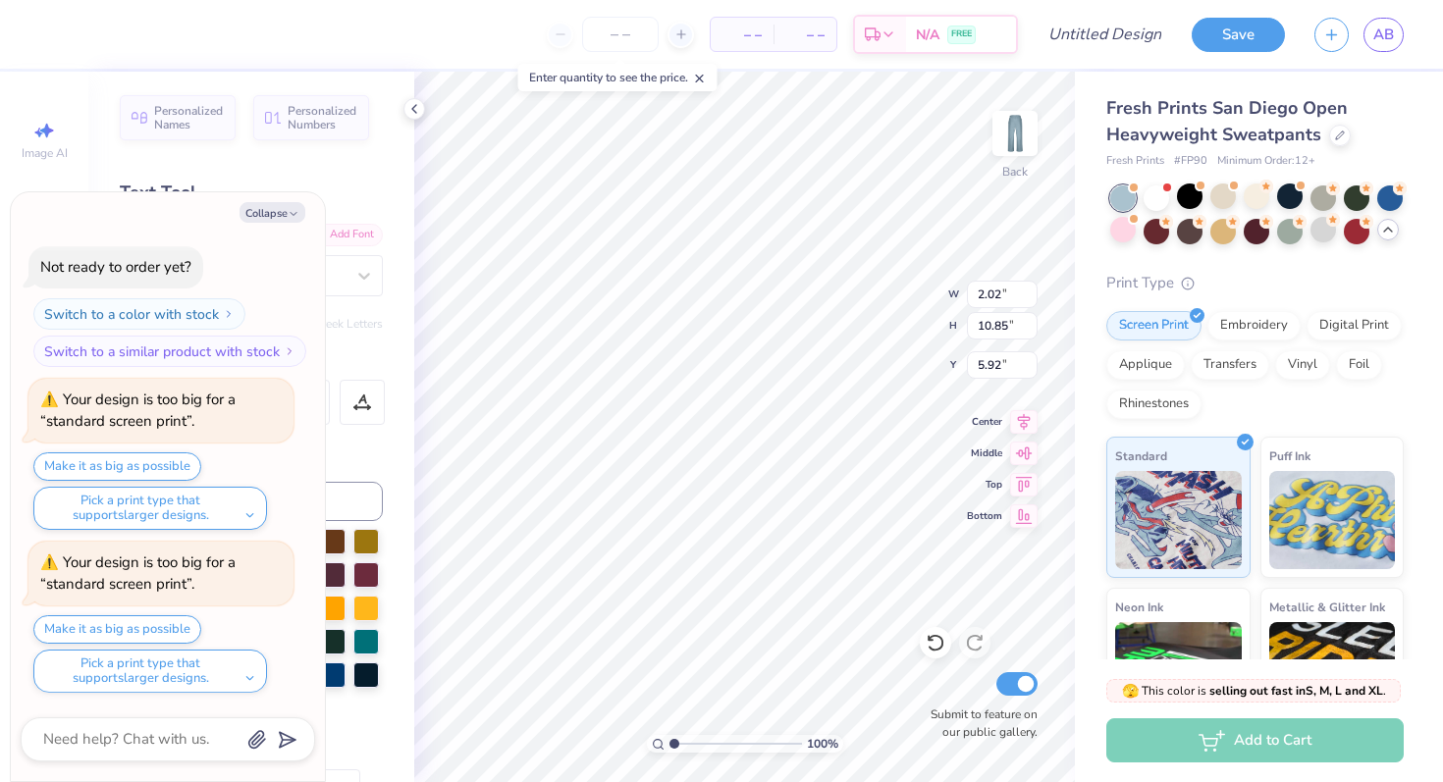
type textarea "x"
type input "2.84"
type input "15.28"
type input "5.91"
type textarea "x"
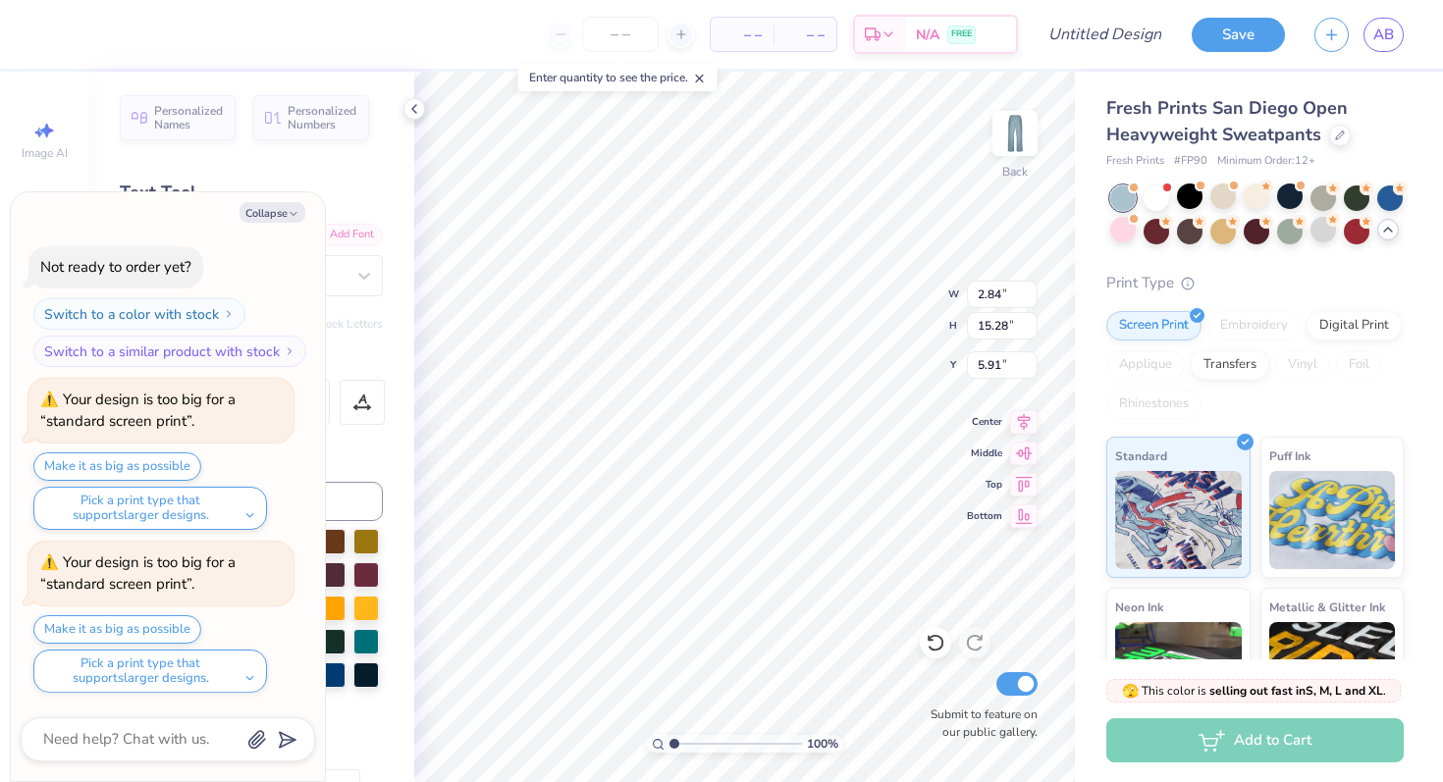
type input "34.97"
type textarea "x"
type input "34.75"
type textarea "x"
type input "34.79"
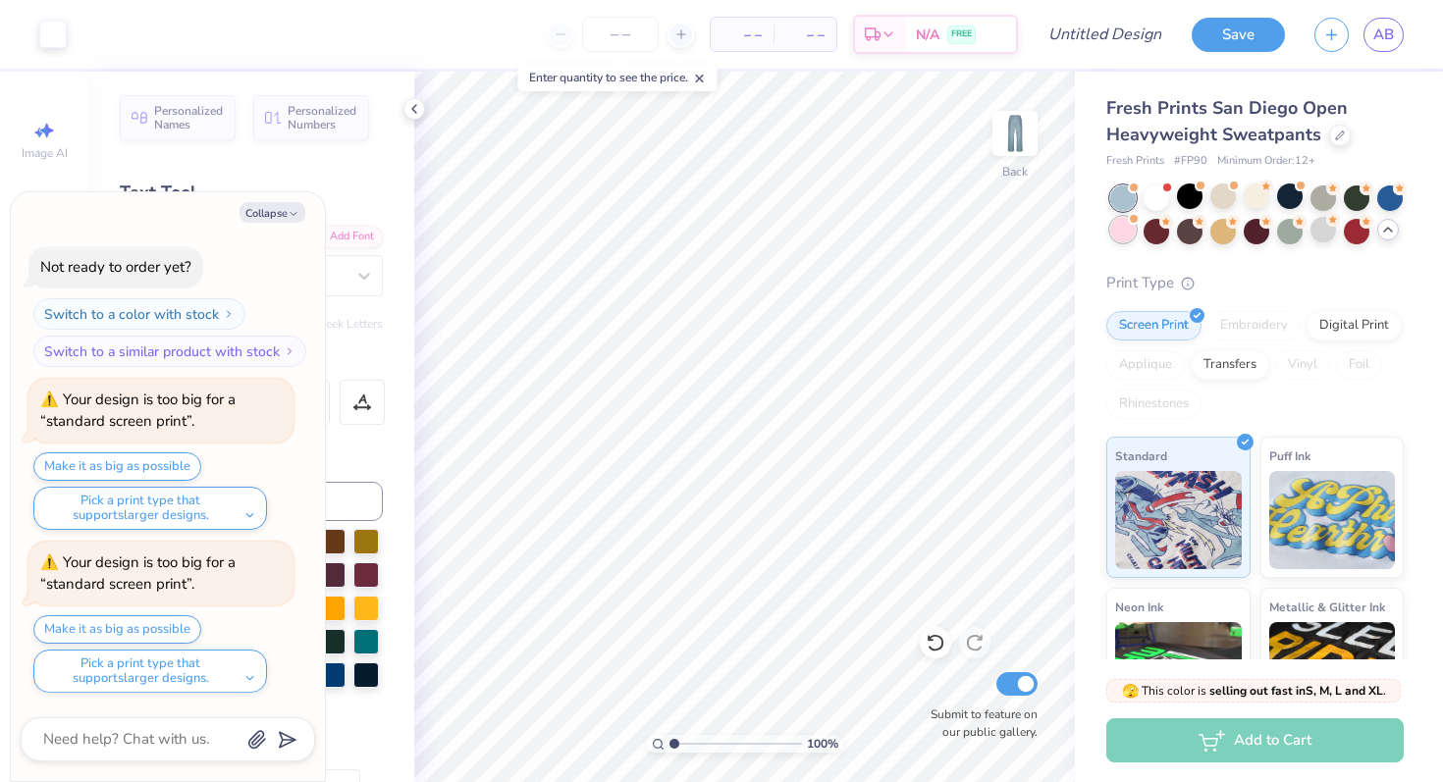
click at [1124, 231] on div at bounding box center [1123, 230] width 26 height 26
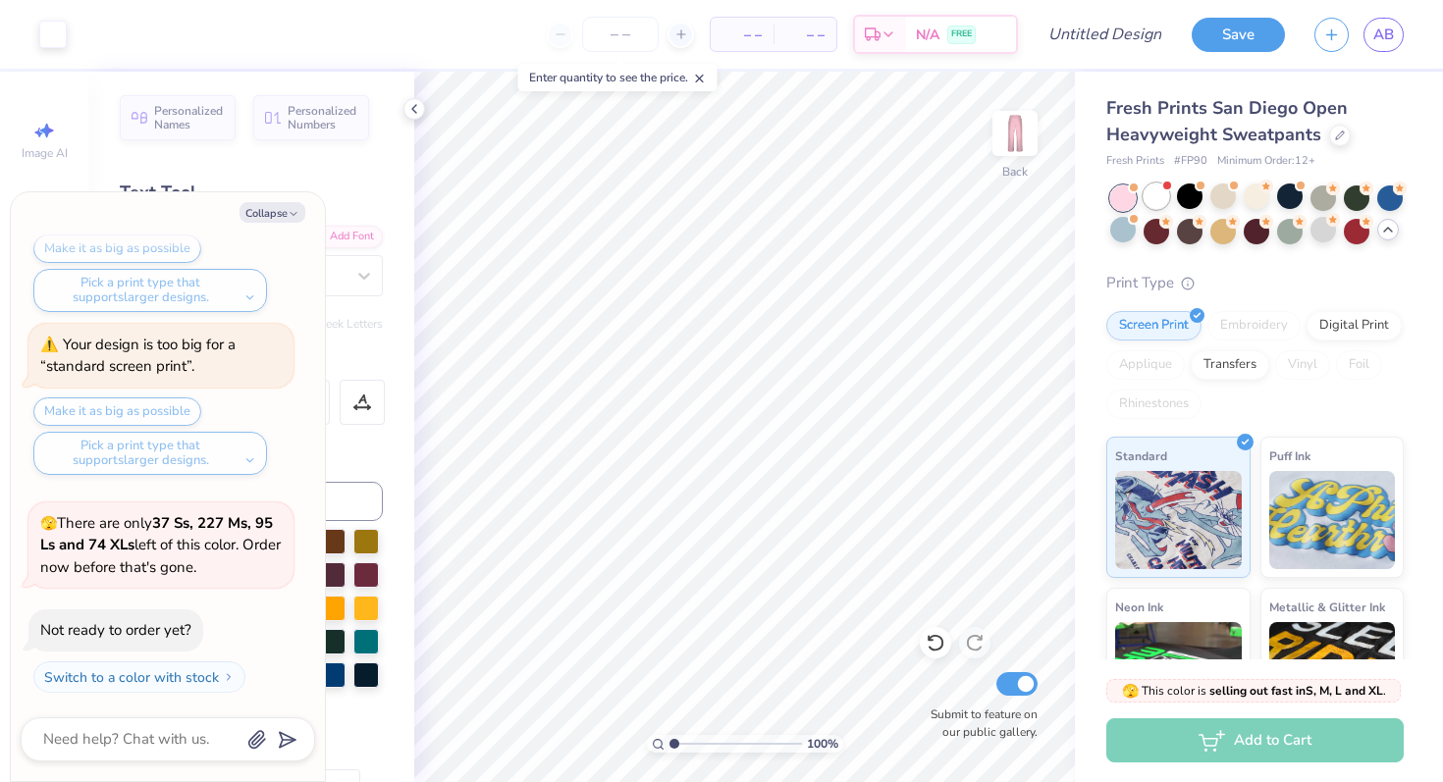
click at [1152, 193] on div at bounding box center [1156, 197] width 26 height 26
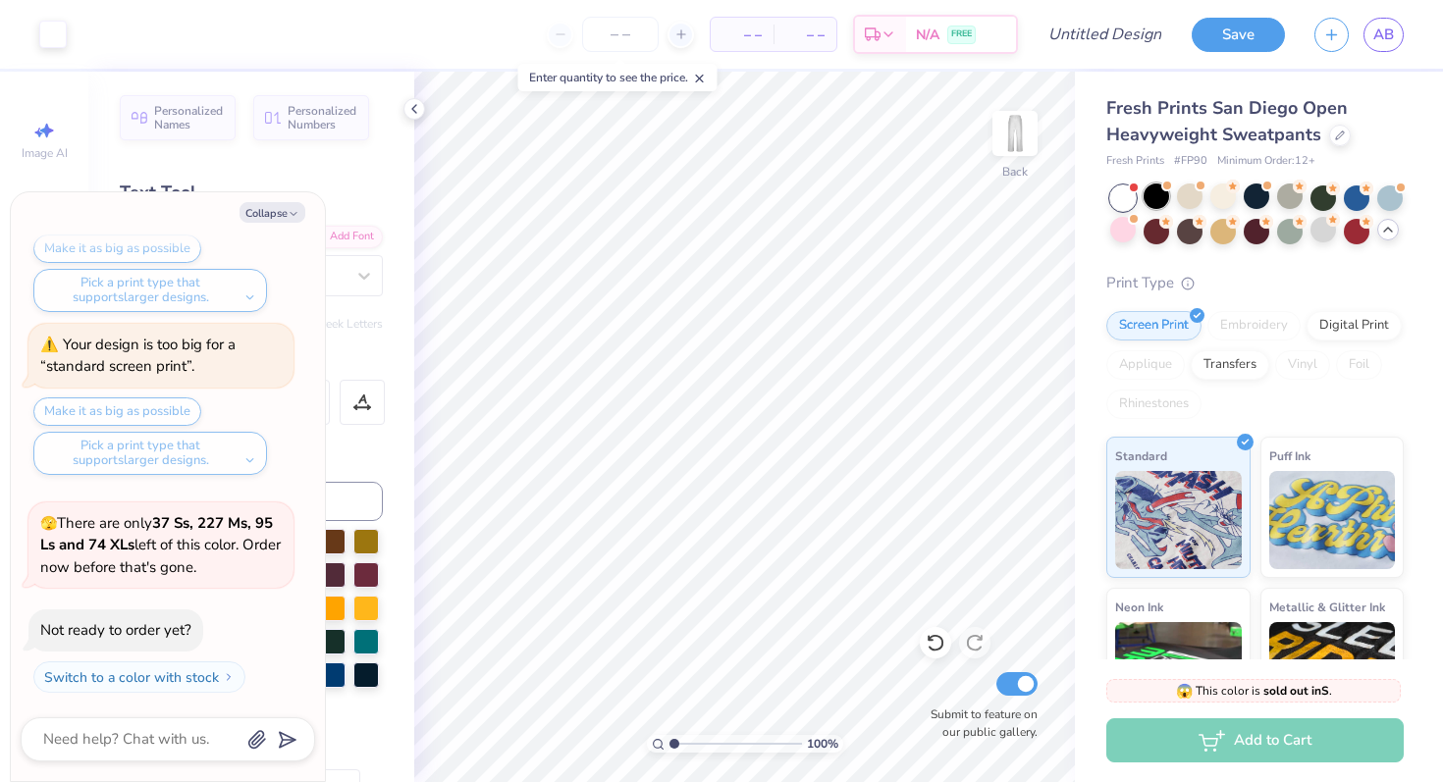
scroll to position [2935, 0]
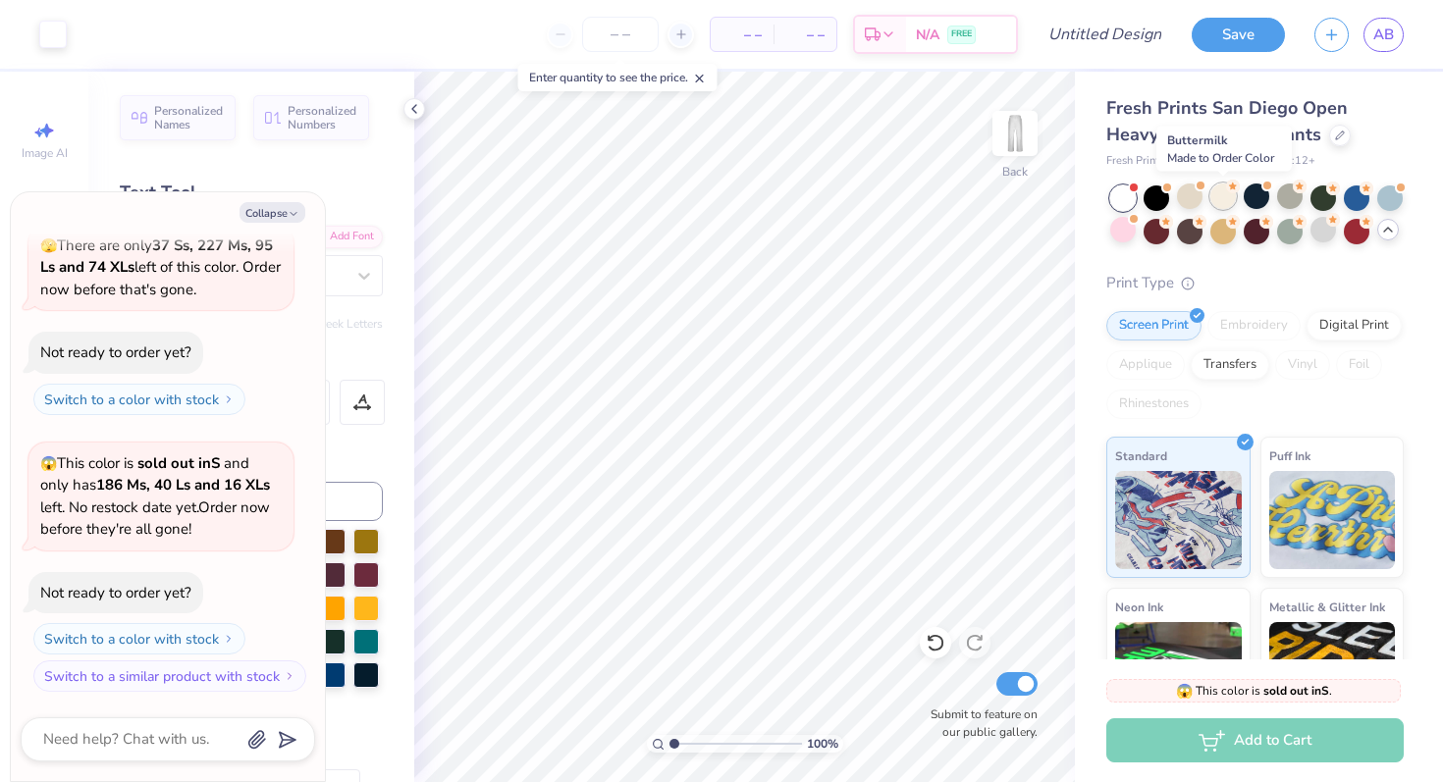
click at [1217, 196] on div at bounding box center [1223, 197] width 26 height 26
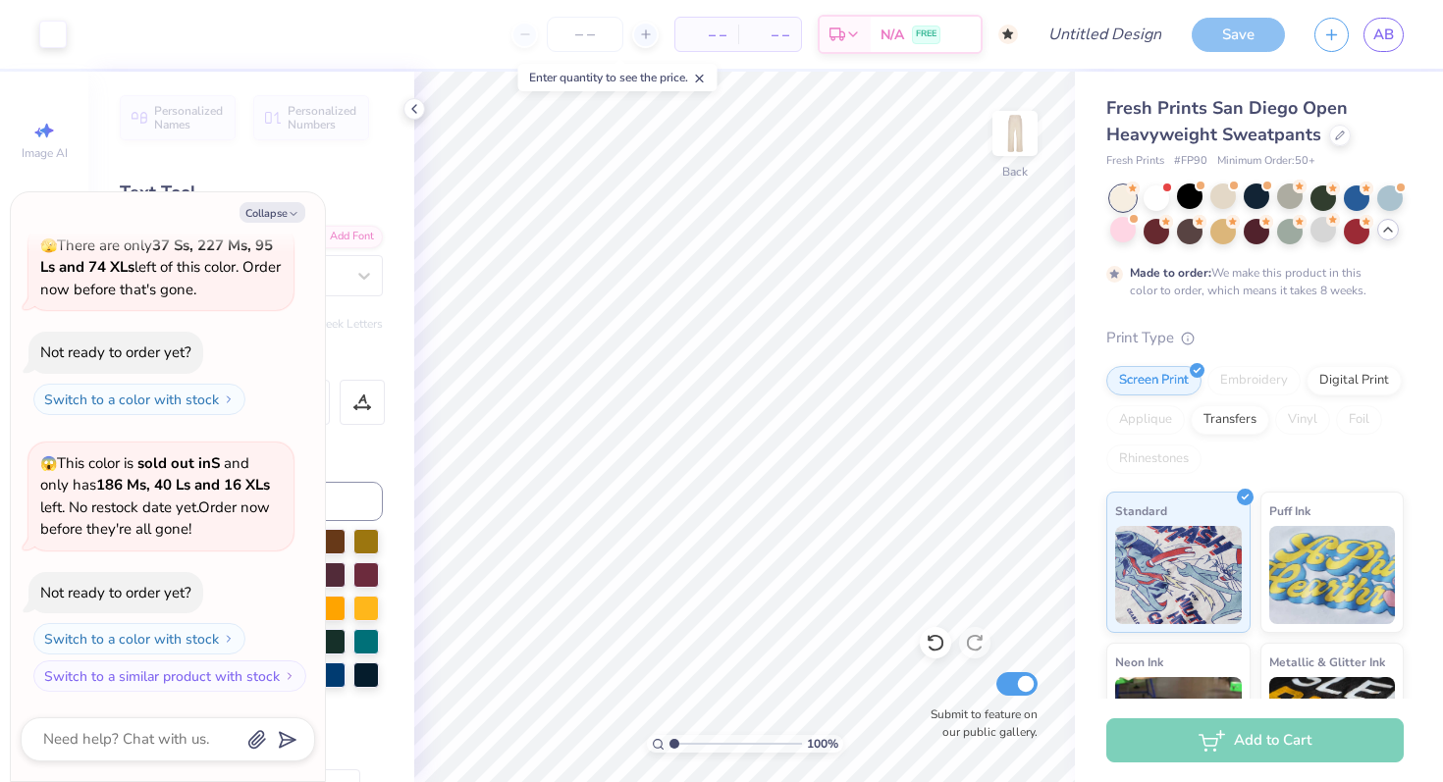
scroll to position [3098, 0]
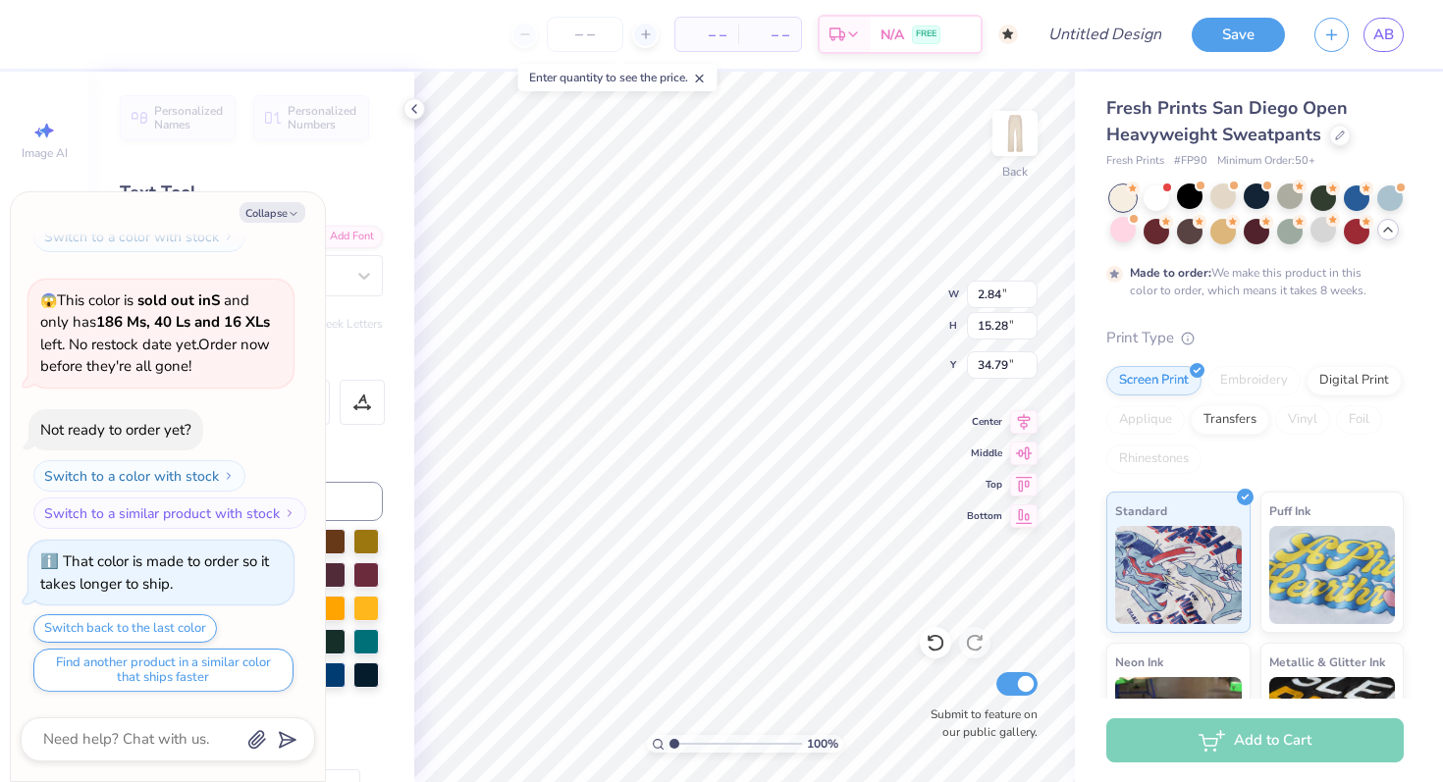
type textarea "x"
type input "9.57"
type textarea "x"
type input "8.76"
click at [1293, 229] on div at bounding box center [1290, 230] width 26 height 26
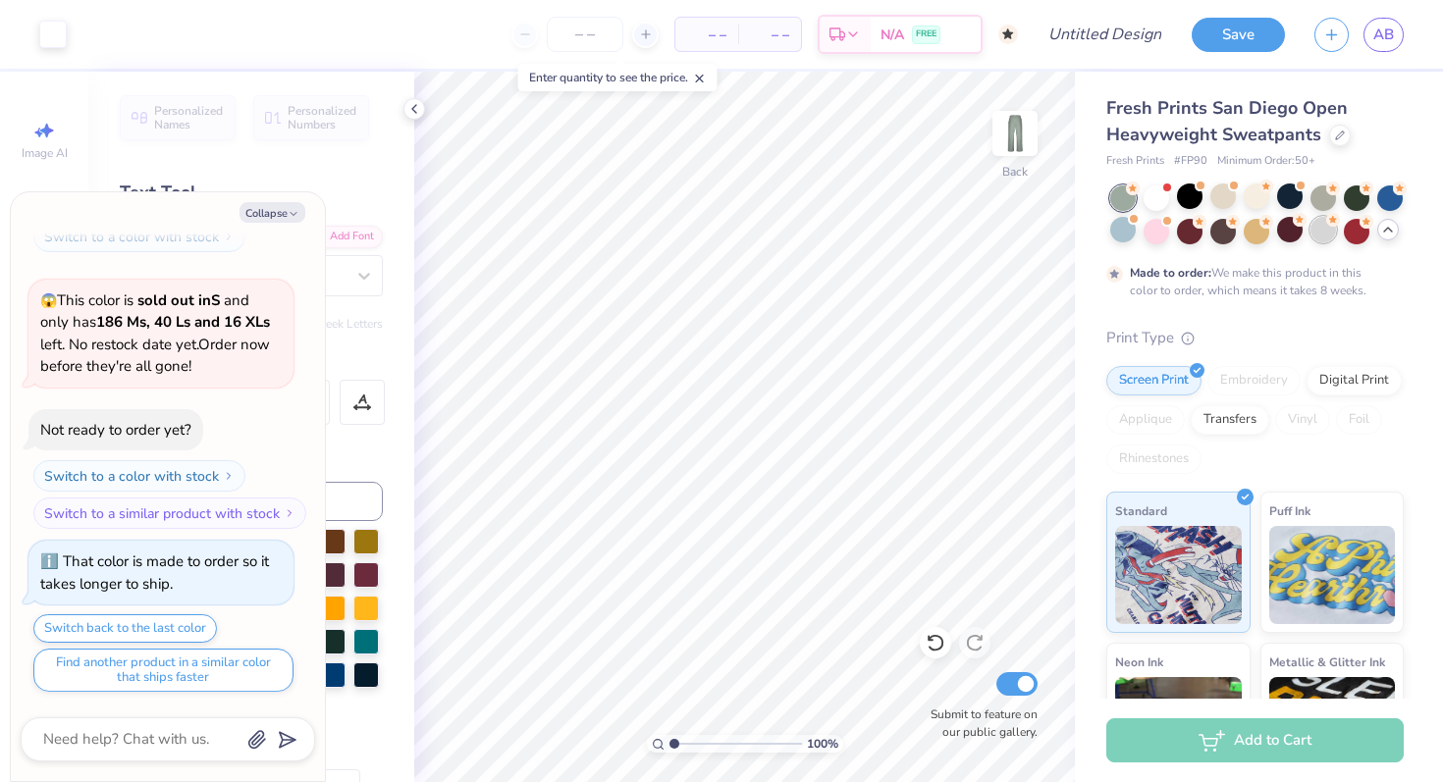
click at [1315, 229] on div at bounding box center [1323, 230] width 26 height 26
click at [281, 214] on button "Collapse" at bounding box center [272, 212] width 66 height 21
type textarea "x"
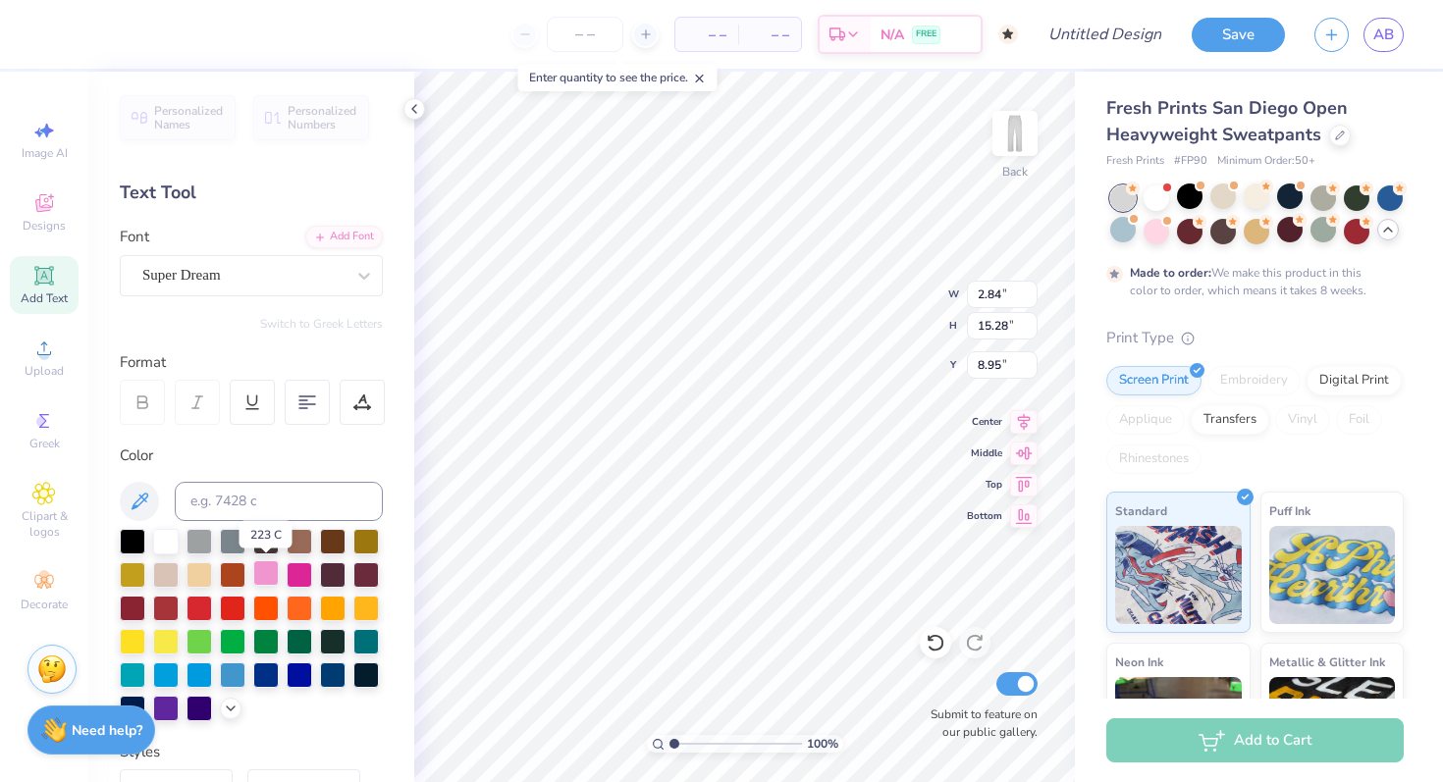
click at [262, 568] on div at bounding box center [266, 573] width 26 height 26
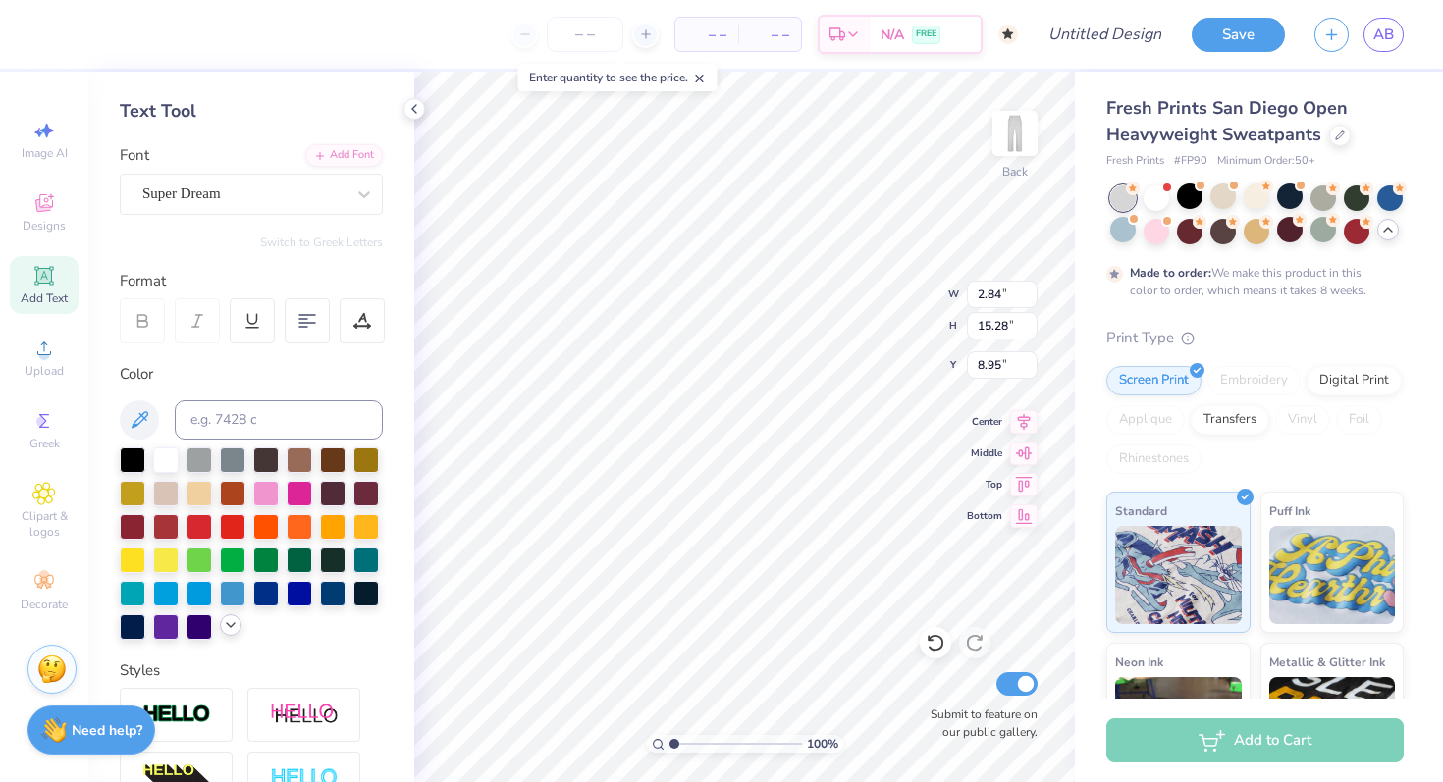
click at [230, 631] on icon at bounding box center [231, 625] width 16 height 16
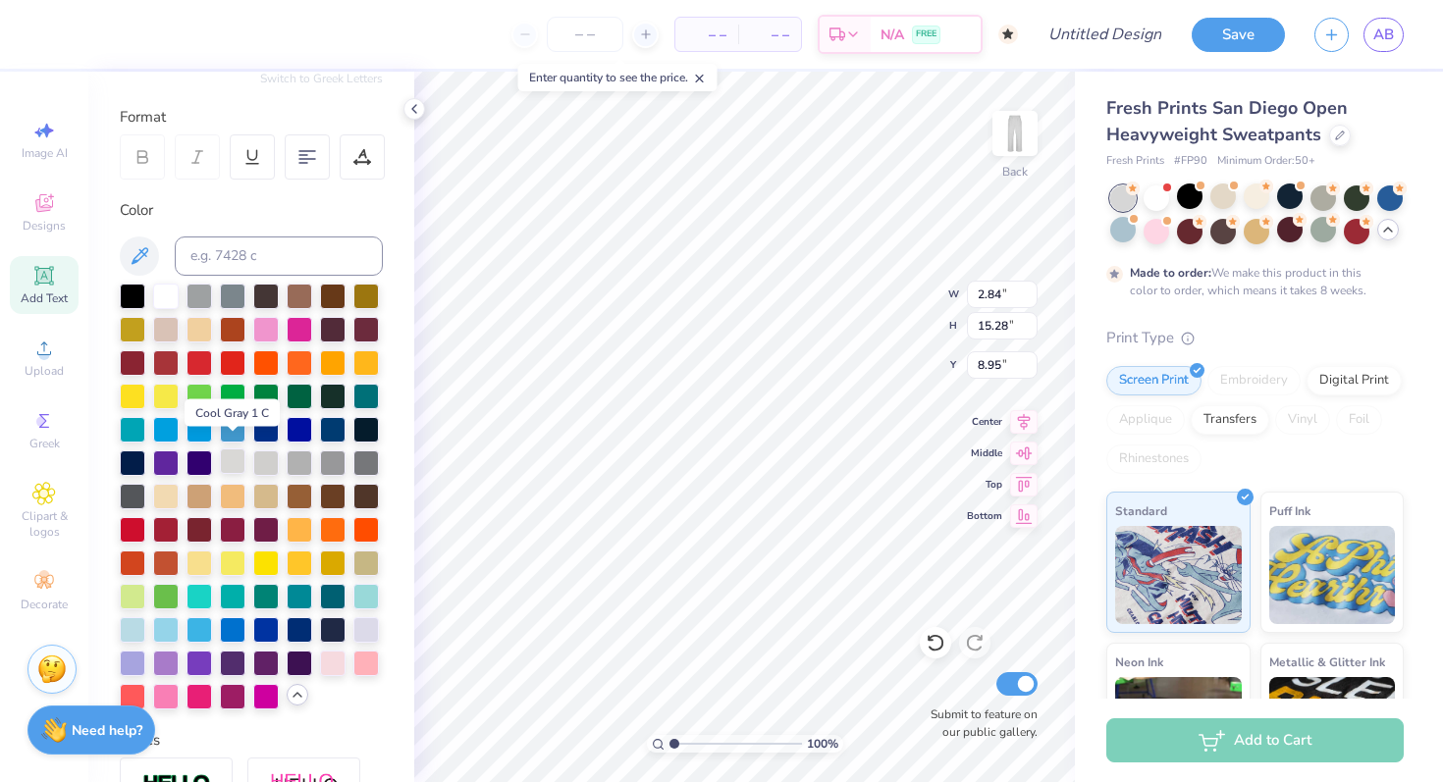
scroll to position [261, 0]
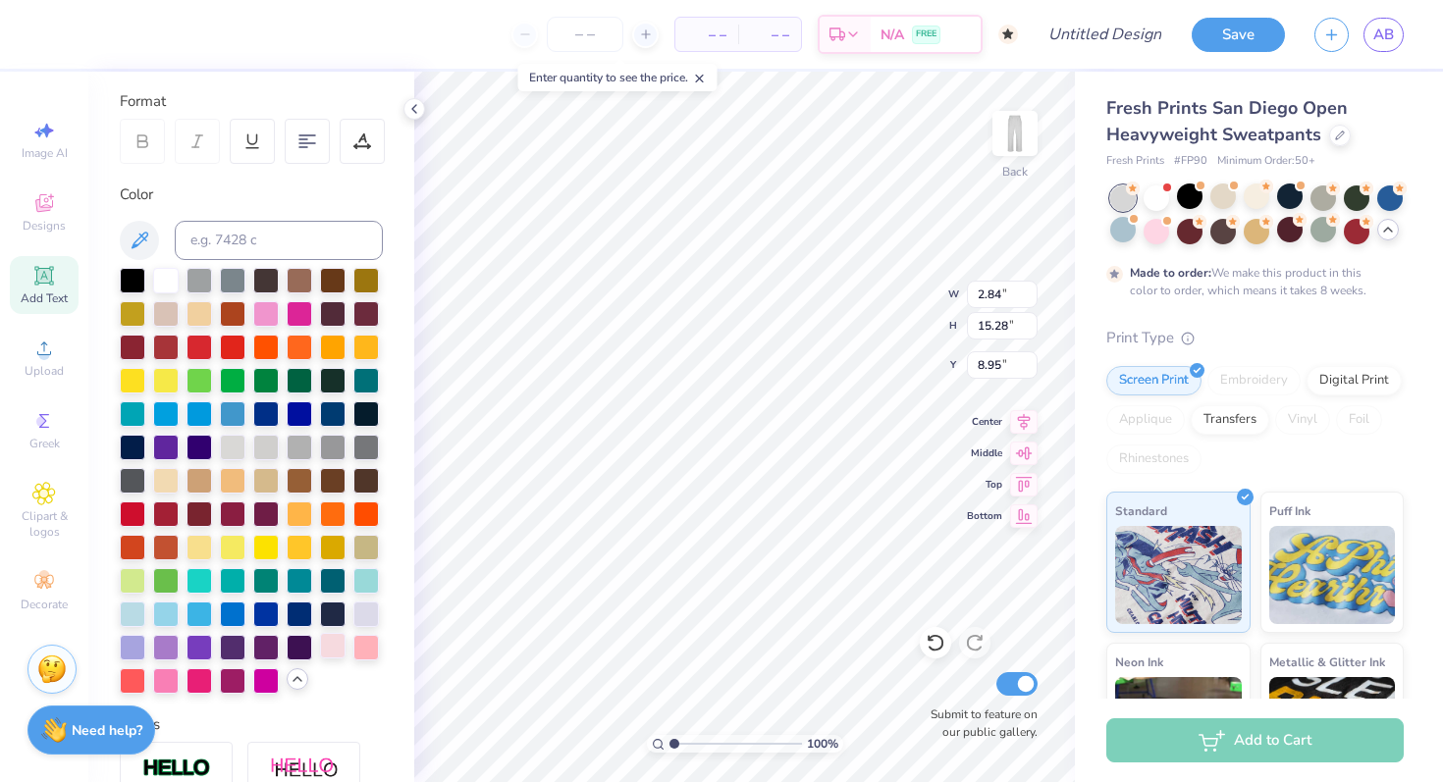
click at [339, 644] on div at bounding box center [333, 646] width 26 height 26
click at [376, 644] on div at bounding box center [366, 646] width 26 height 26
click at [170, 681] on div at bounding box center [166, 679] width 26 height 26
type input "9.36"
click at [1243, 43] on button "Save" at bounding box center [1238, 32] width 93 height 34
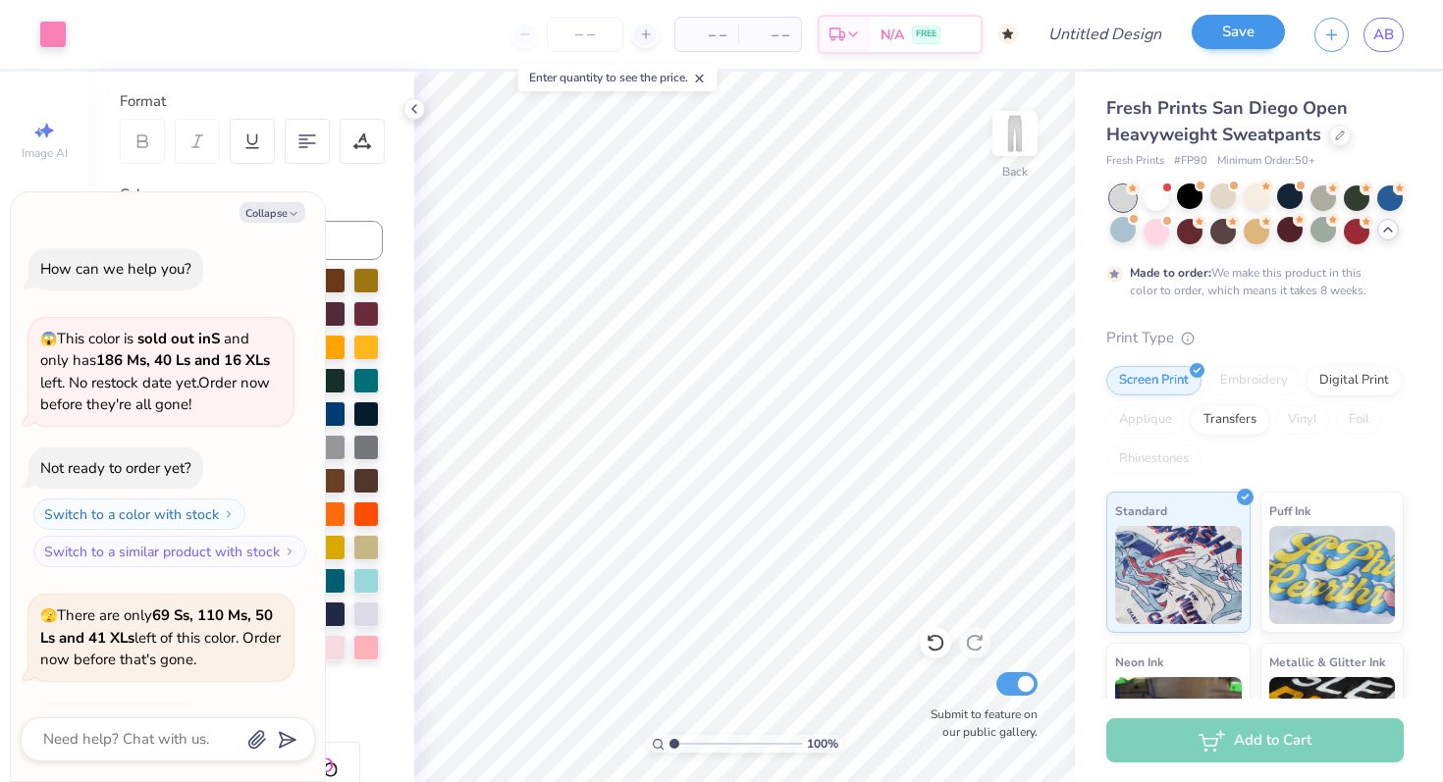
scroll to position [3151, 0]
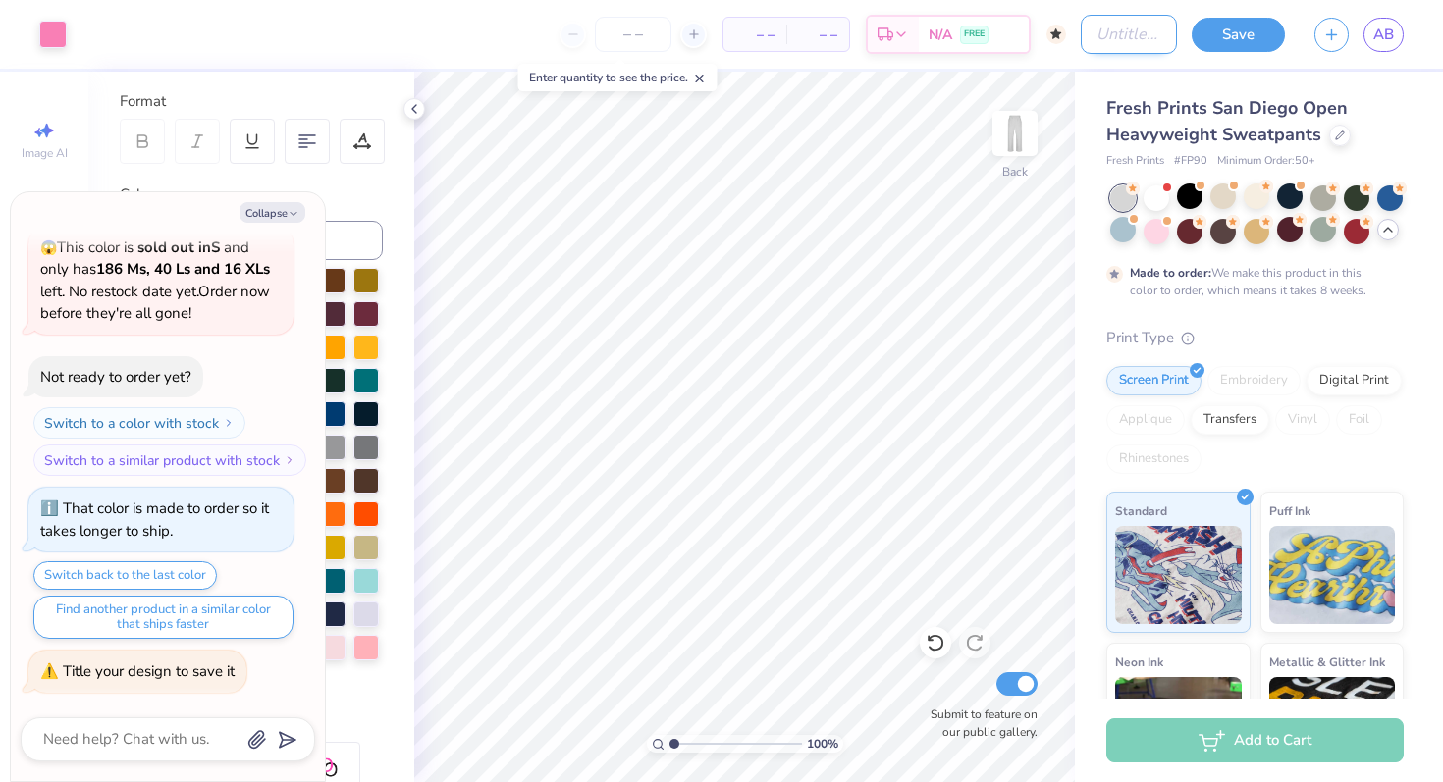
type textarea "x"
click at [1118, 43] on input "Design Title" at bounding box center [1129, 34] width 96 height 39
type input "s"
type textarea "x"
type input "se"
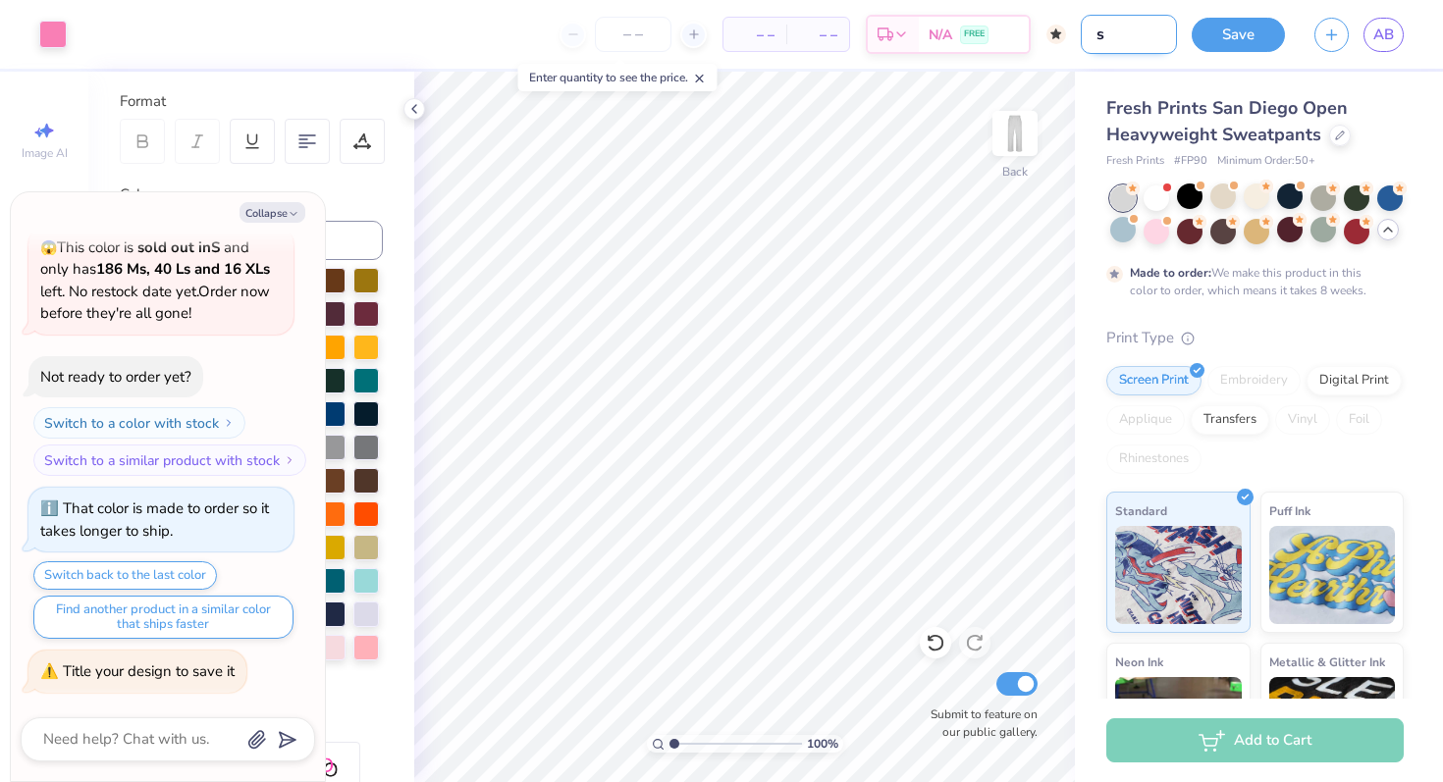
type textarea "x"
type input "s"
type textarea "x"
type input "sw"
type textarea "x"
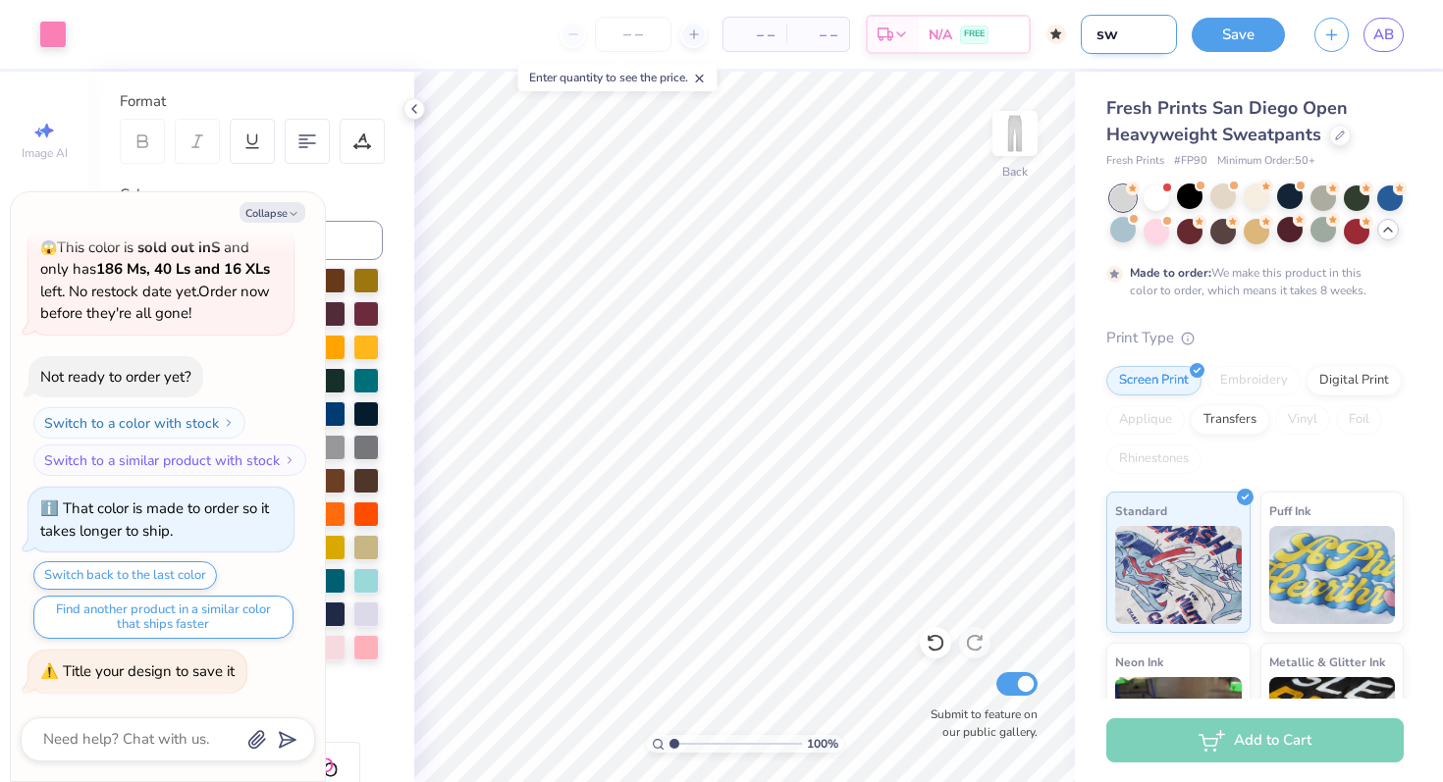
type input "swe"
type textarea "x"
type input "swea"
type textarea "x"
type input "sweat"
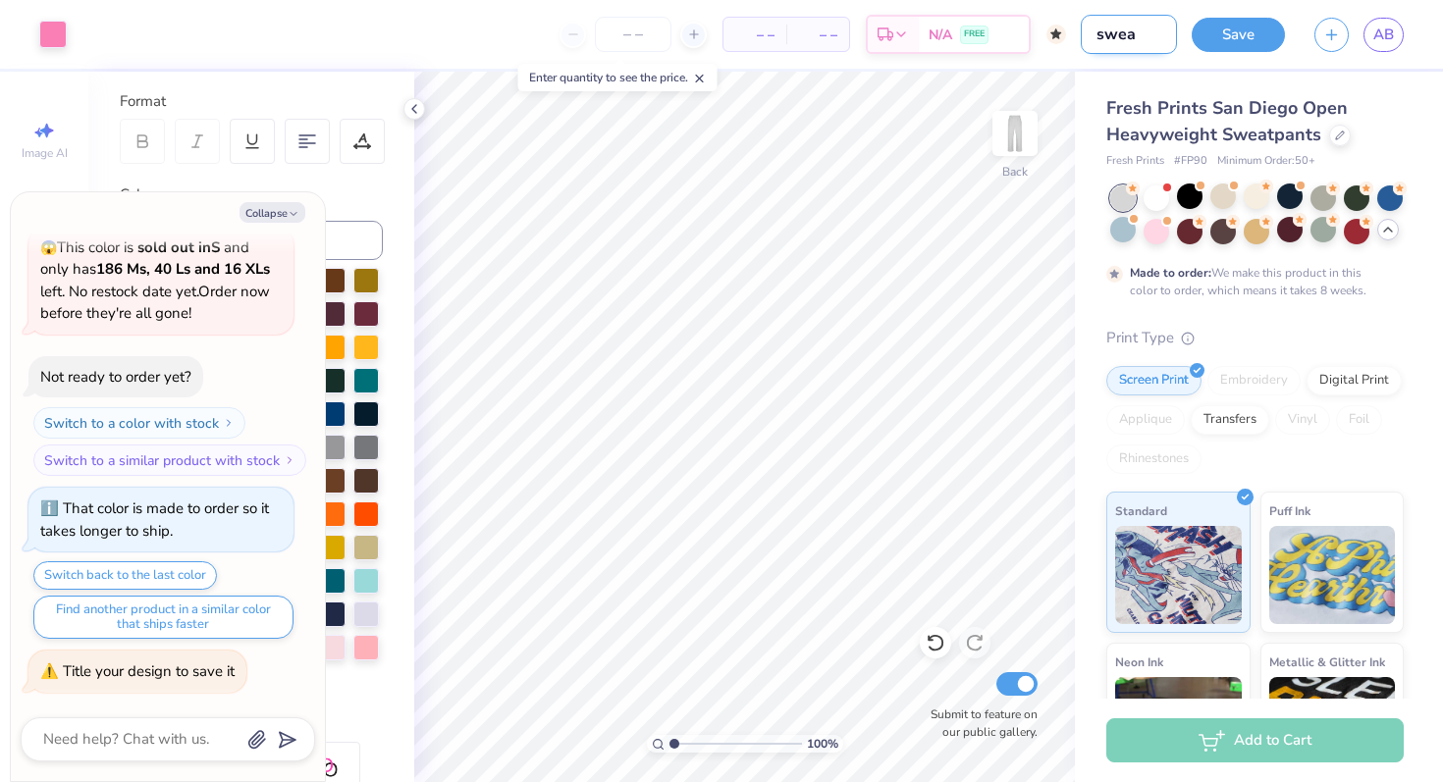
type textarea "x"
type input "sweats"
type textarea "x"
type input "sweats"
click at [1239, 31] on button "Save" at bounding box center [1238, 32] width 93 height 34
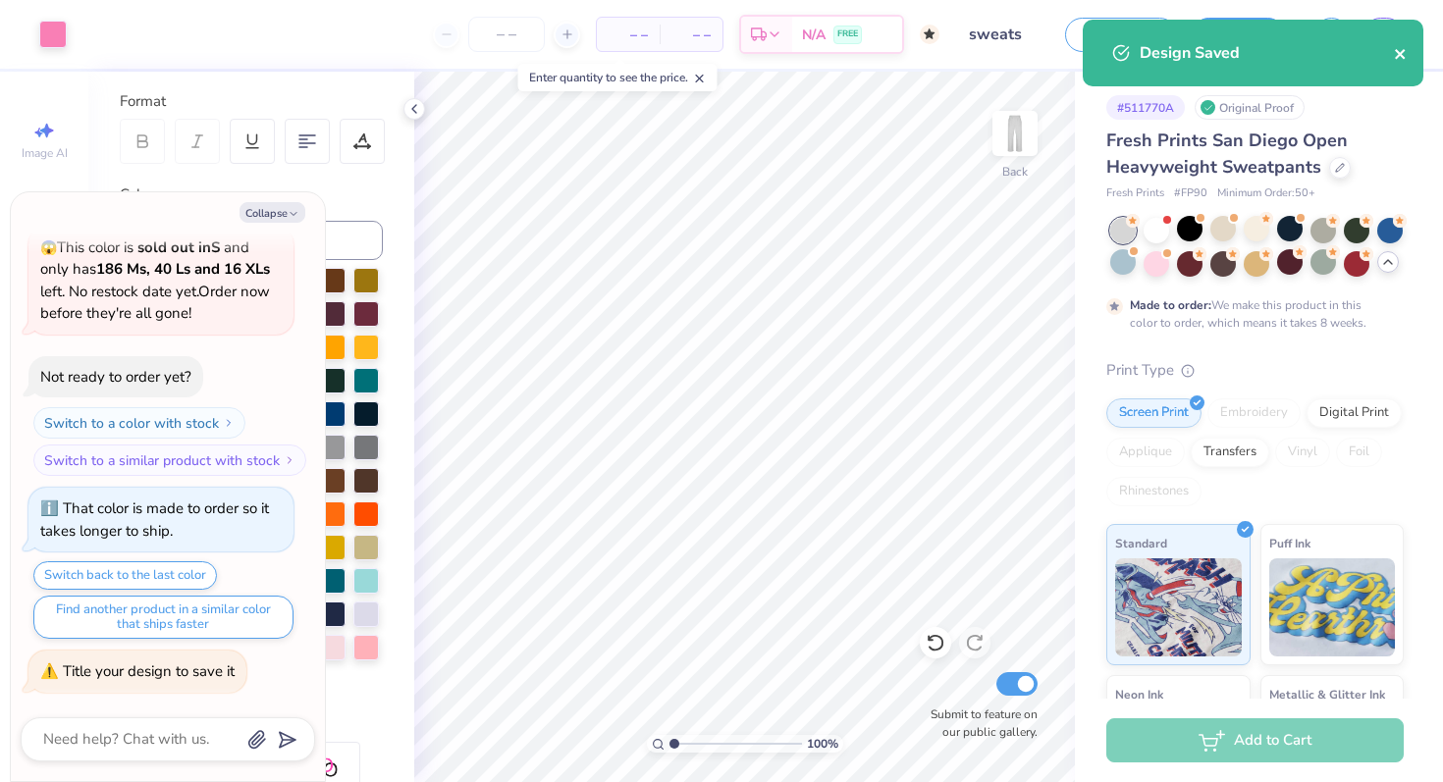
click at [1402, 41] on button "close" at bounding box center [1401, 53] width 14 height 24
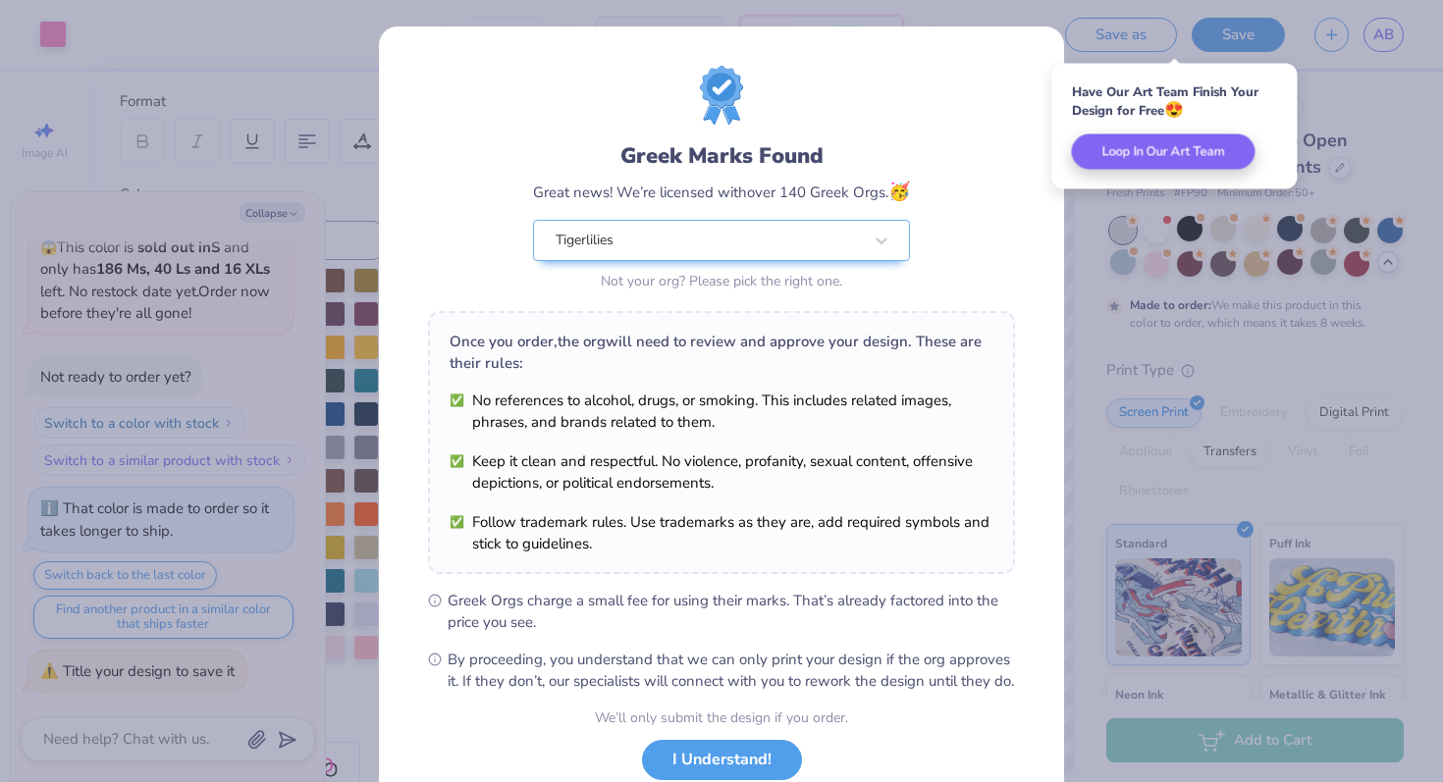
scroll to position [136, 0]
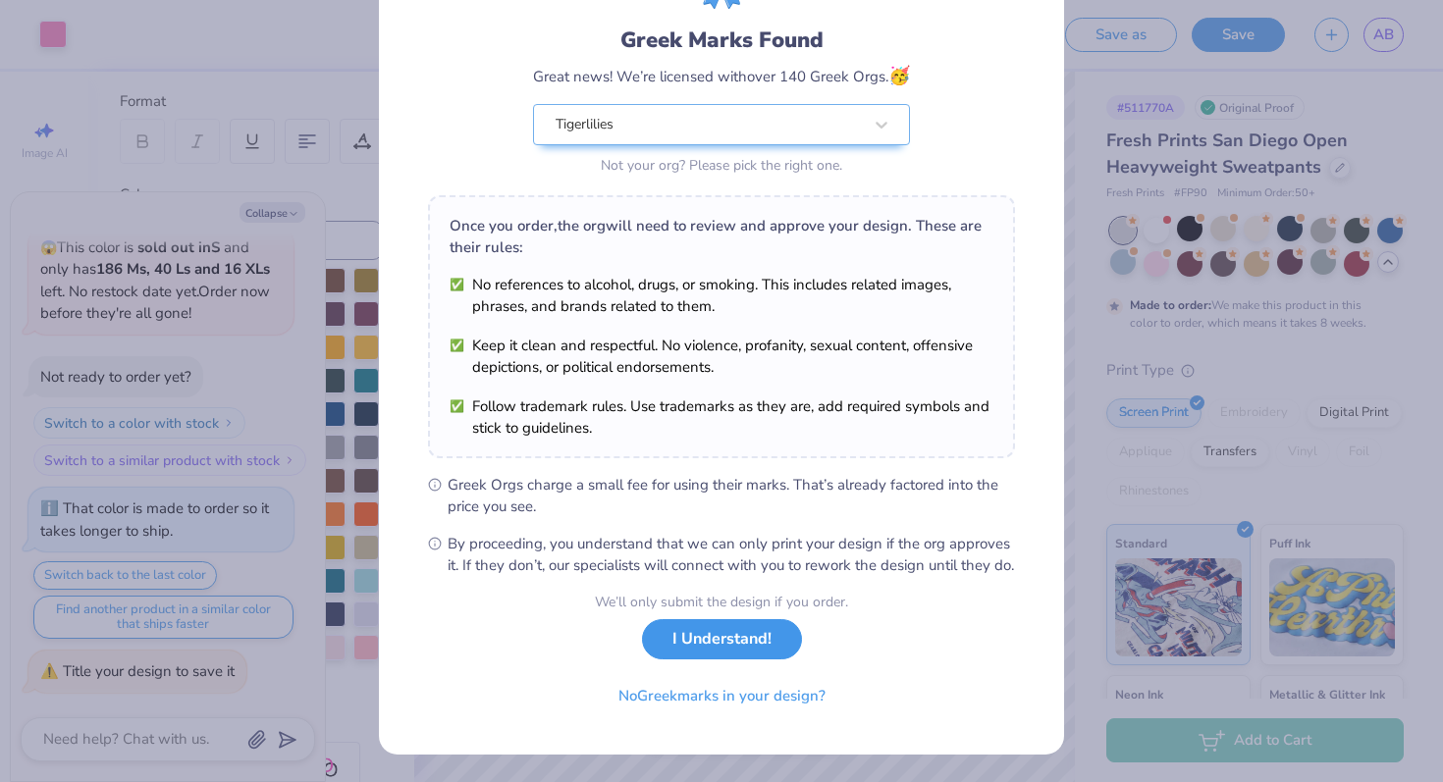
click at [733, 648] on button "I Understand!" at bounding box center [722, 639] width 160 height 40
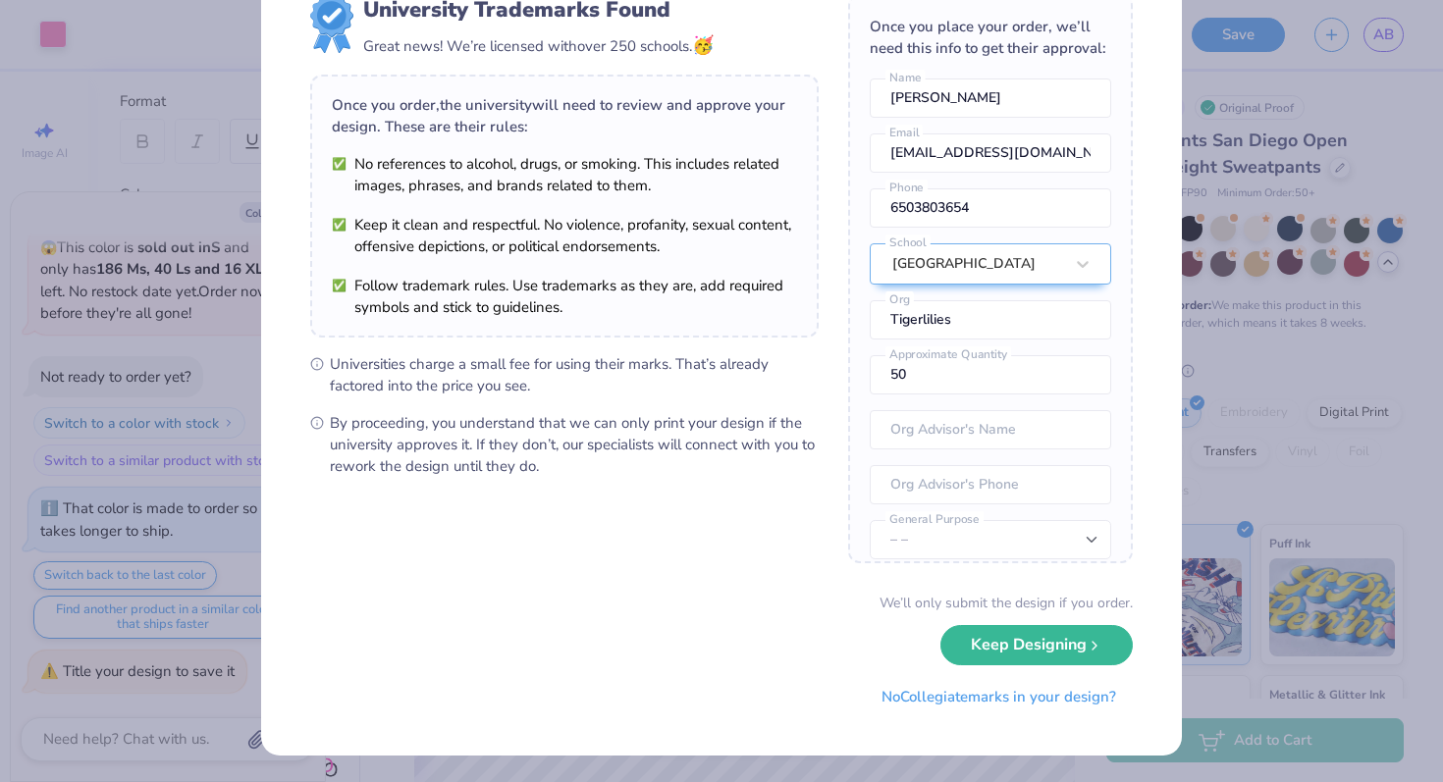
scroll to position [0, 0]
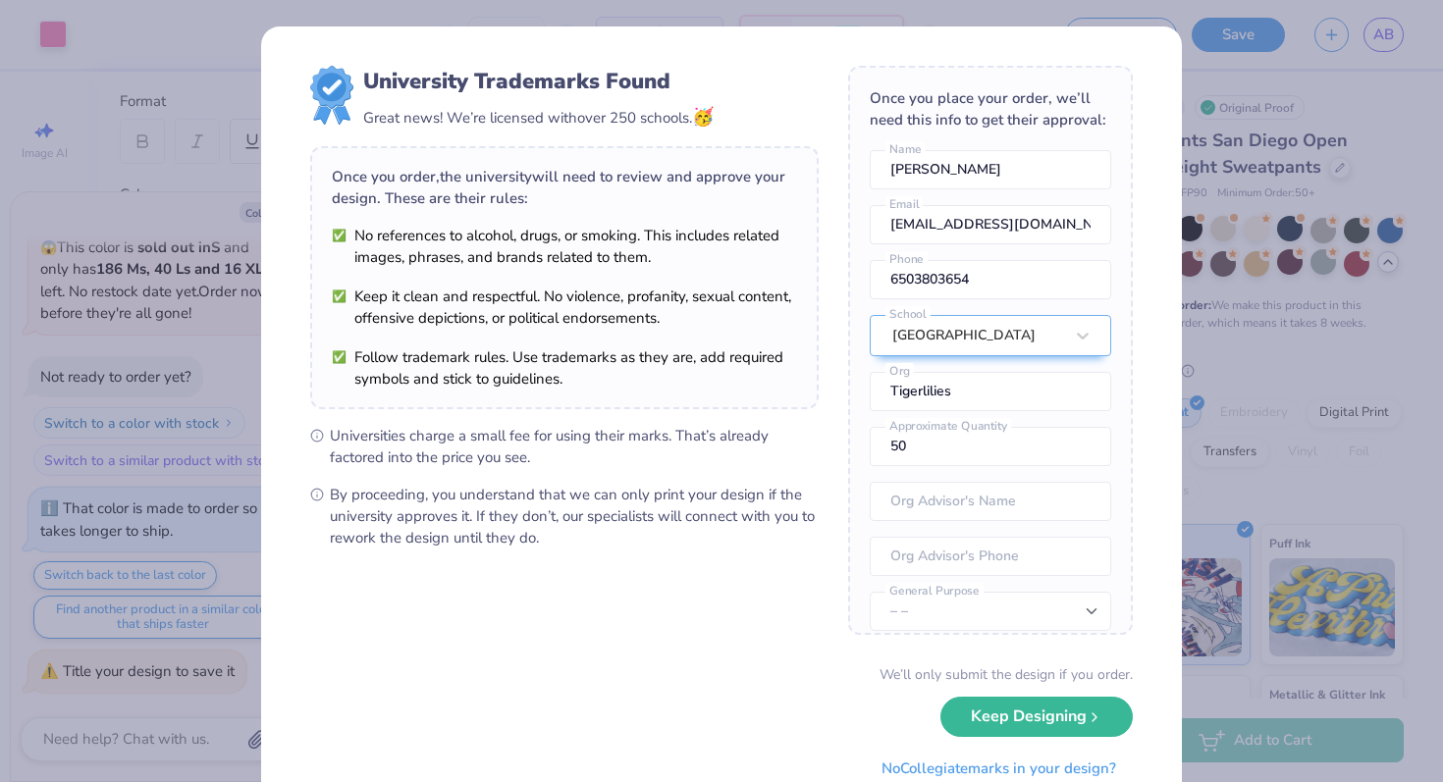
click at [1289, 153] on div "University Trademarks Found Great news! We’re licensed with over 250 schools. 🥳…" at bounding box center [721, 391] width 1443 height 782
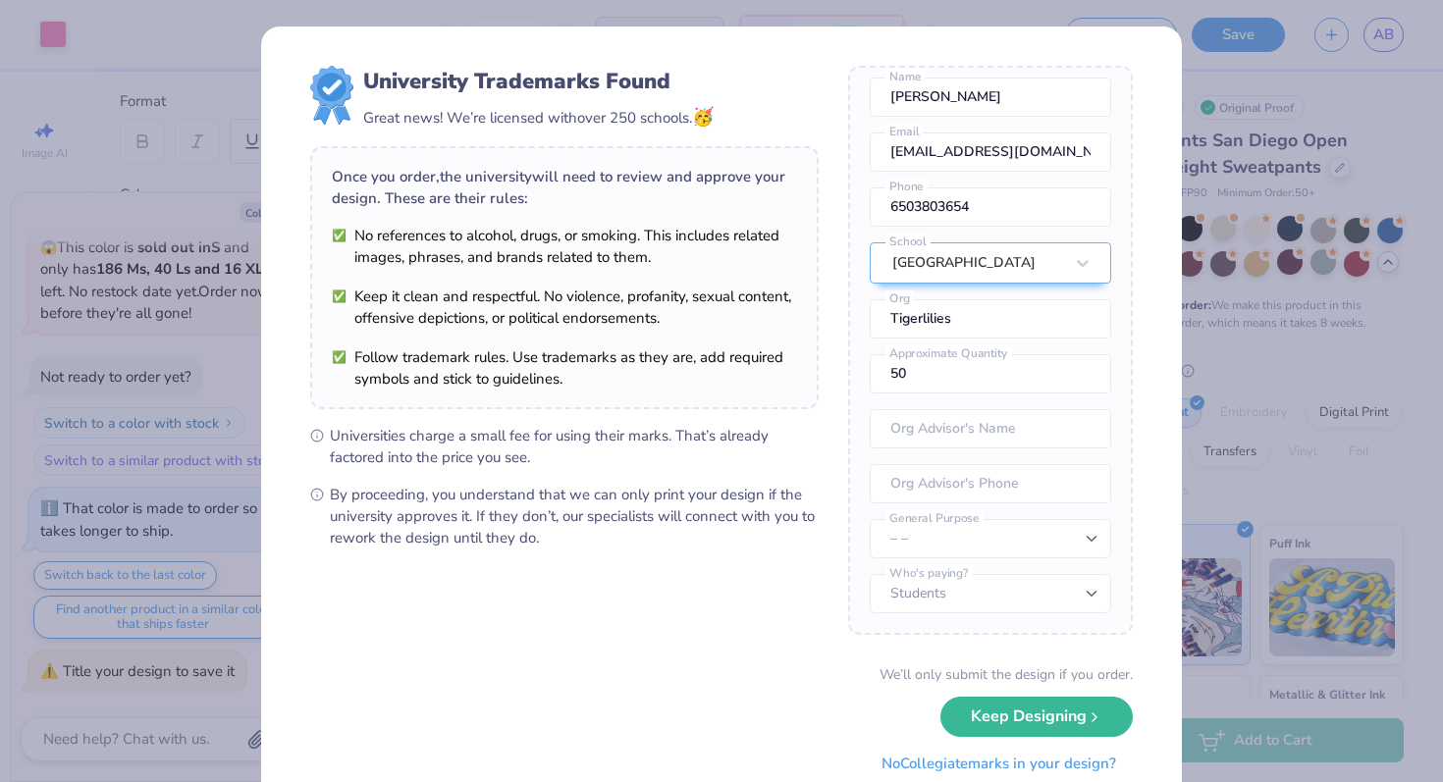
scroll to position [72, 0]
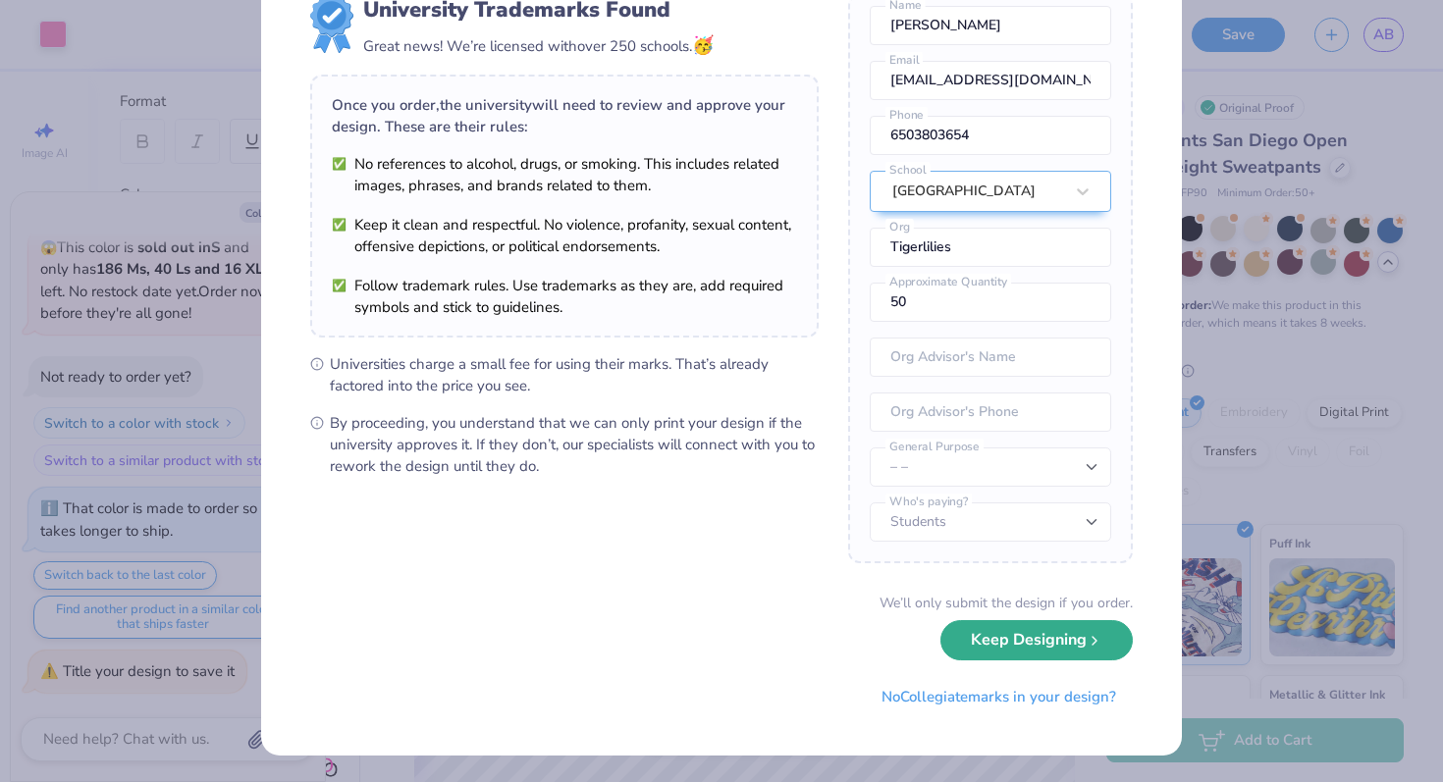
click at [1099, 644] on icon "submit" at bounding box center [1094, 641] width 16 height 16
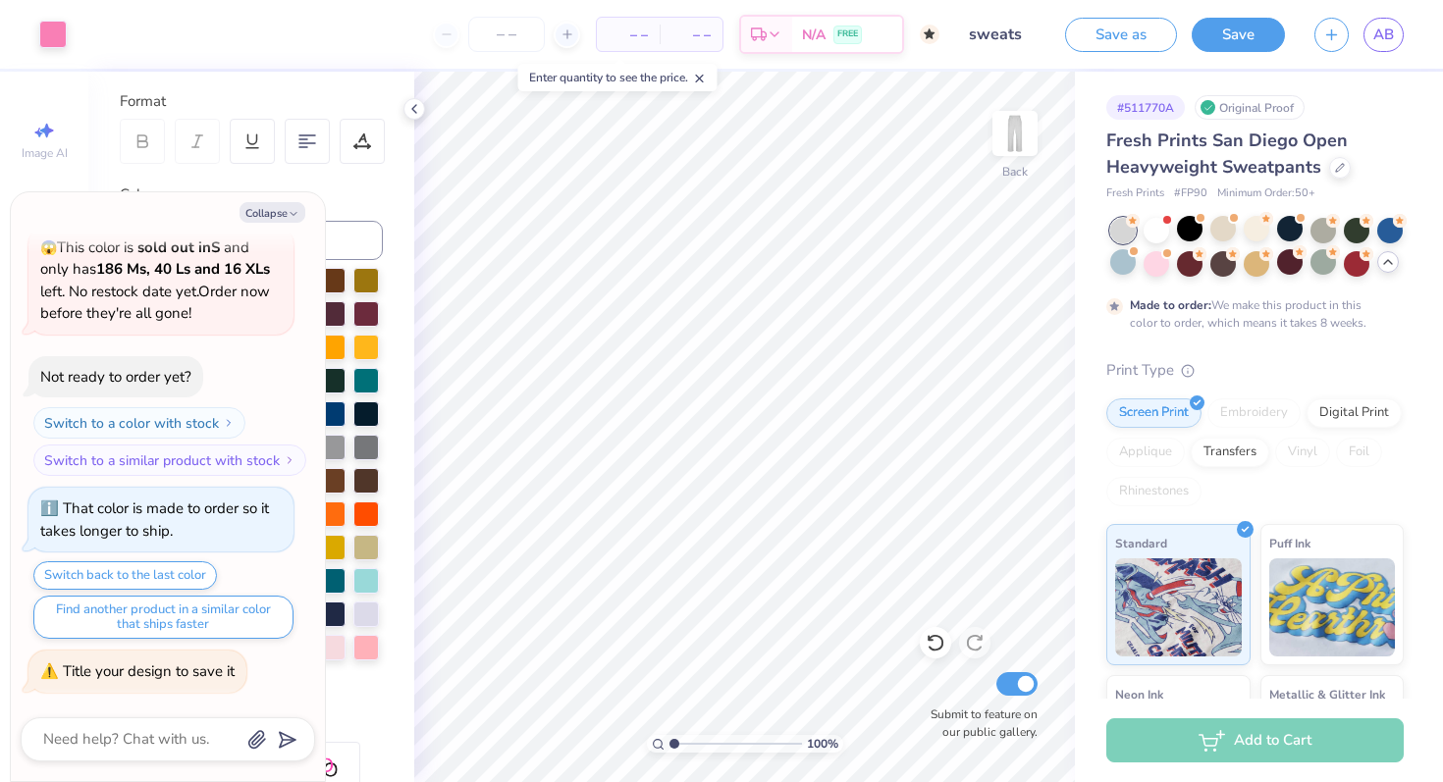
scroll to position [0, 0]
click at [1235, 225] on div at bounding box center [1223, 229] width 26 height 26
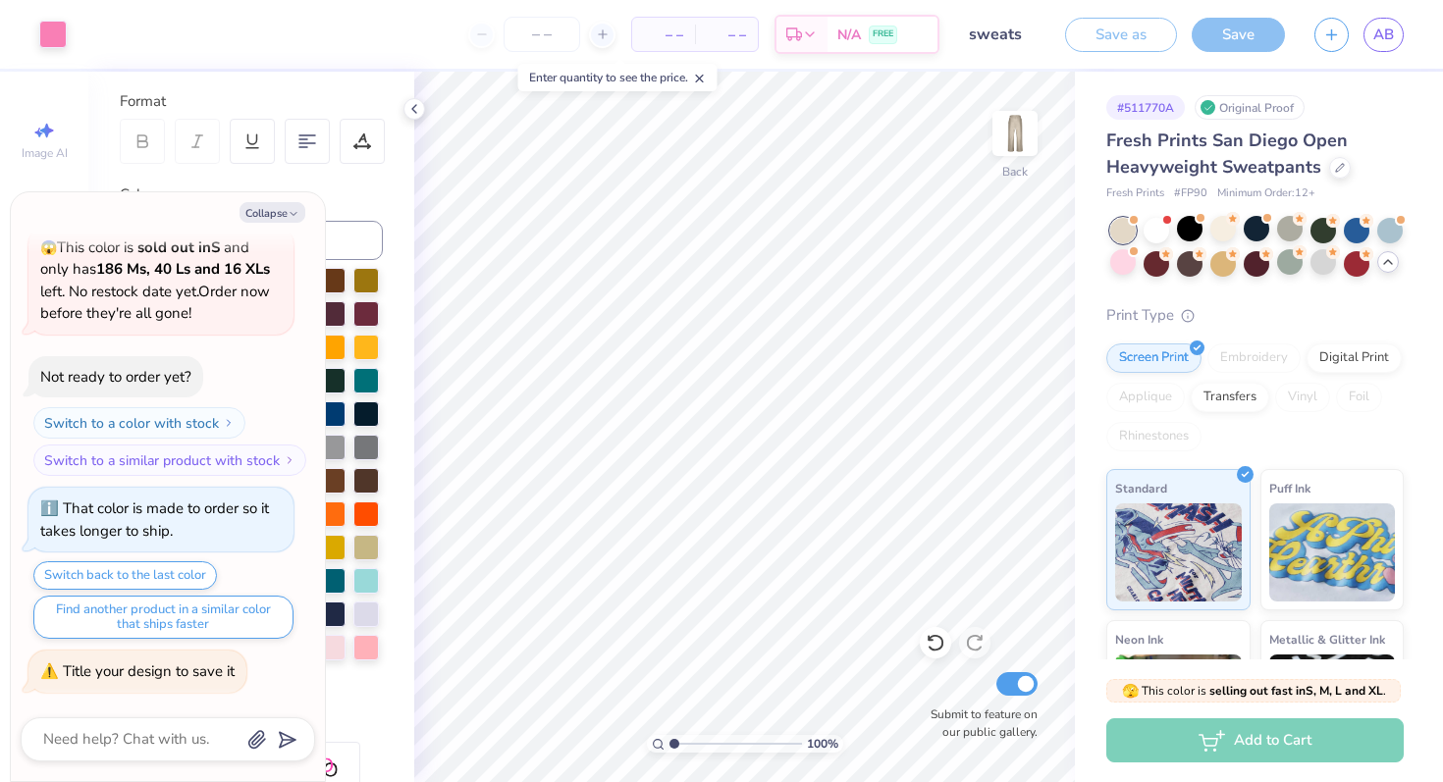
scroll to position [3504, 0]
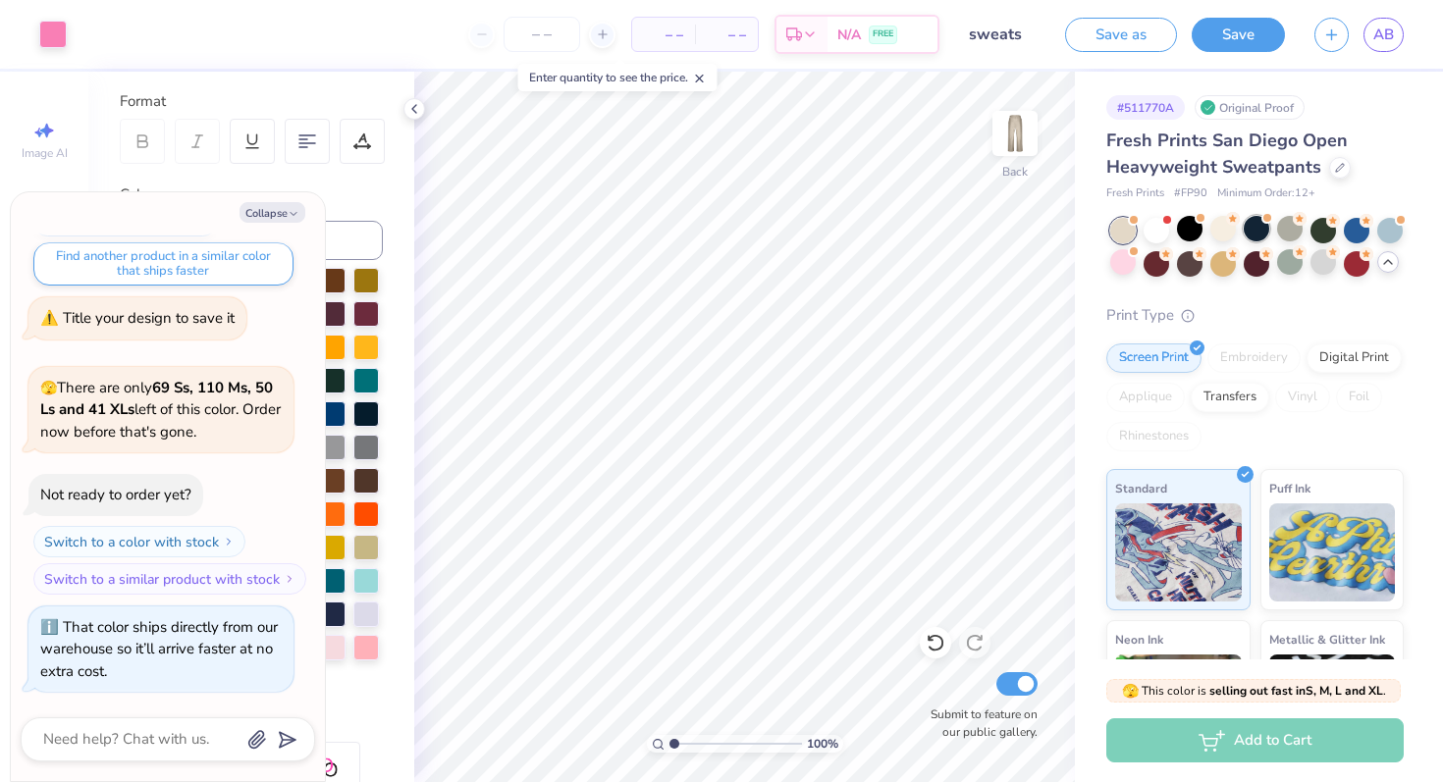
click at [1248, 228] on div at bounding box center [1257, 229] width 26 height 26
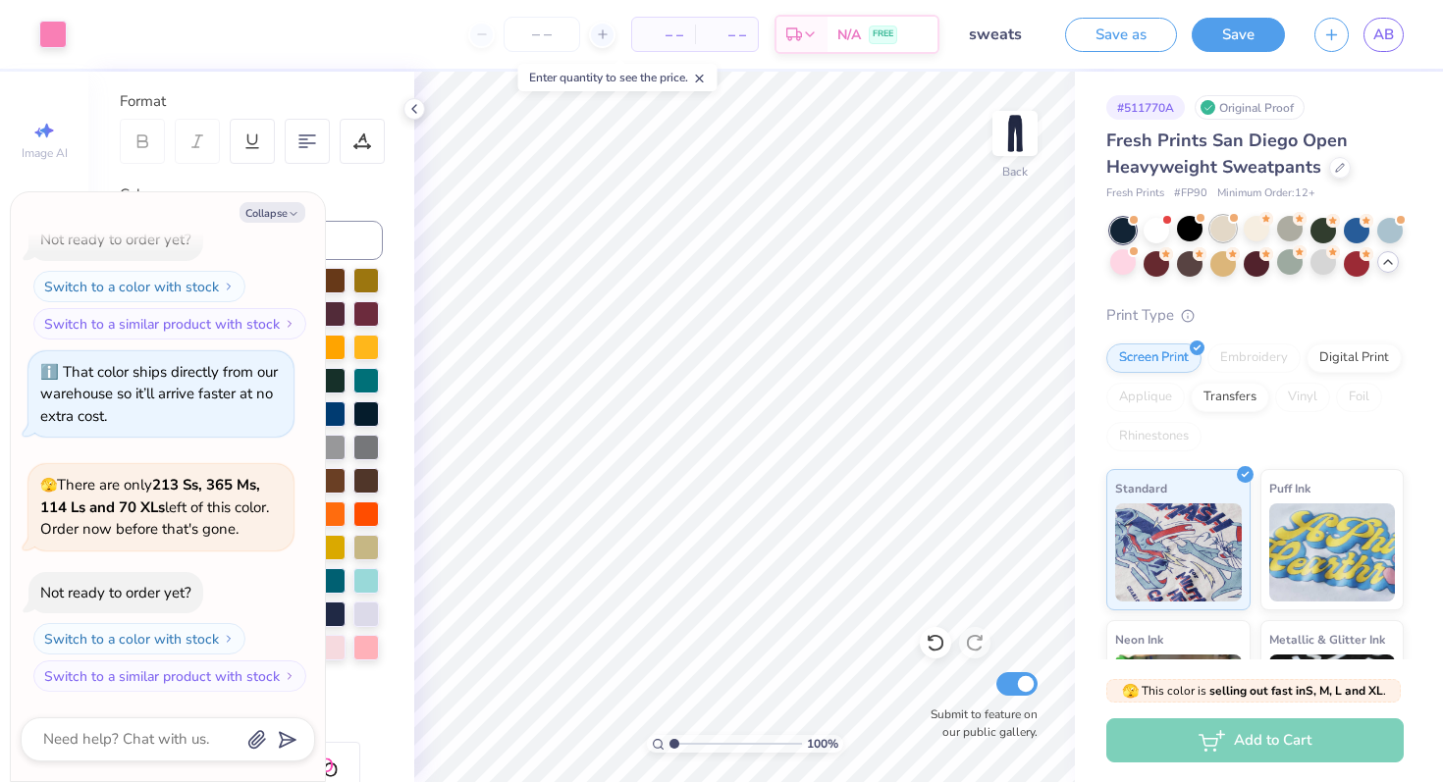
click at [1234, 228] on div at bounding box center [1223, 229] width 26 height 26
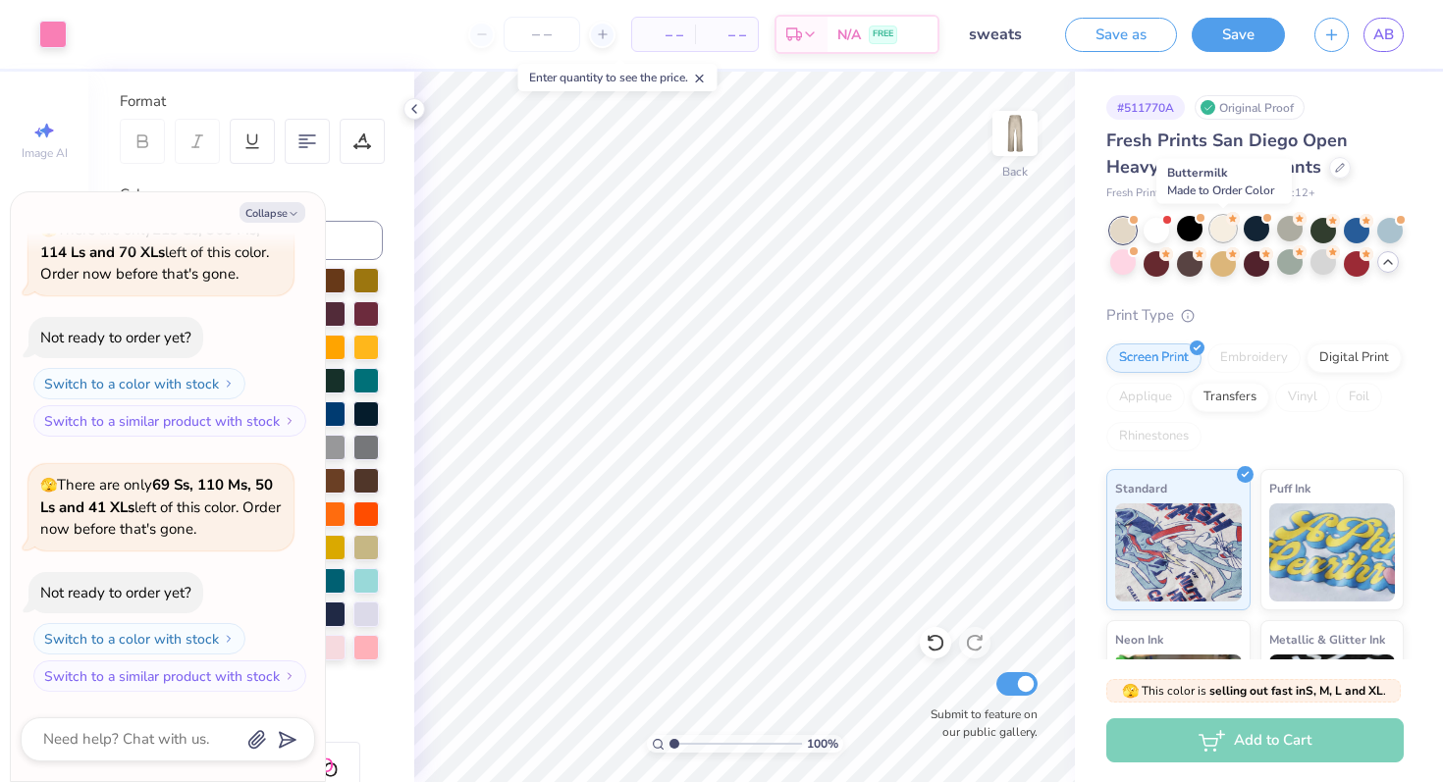
click at [1233, 229] on div at bounding box center [1223, 229] width 26 height 26
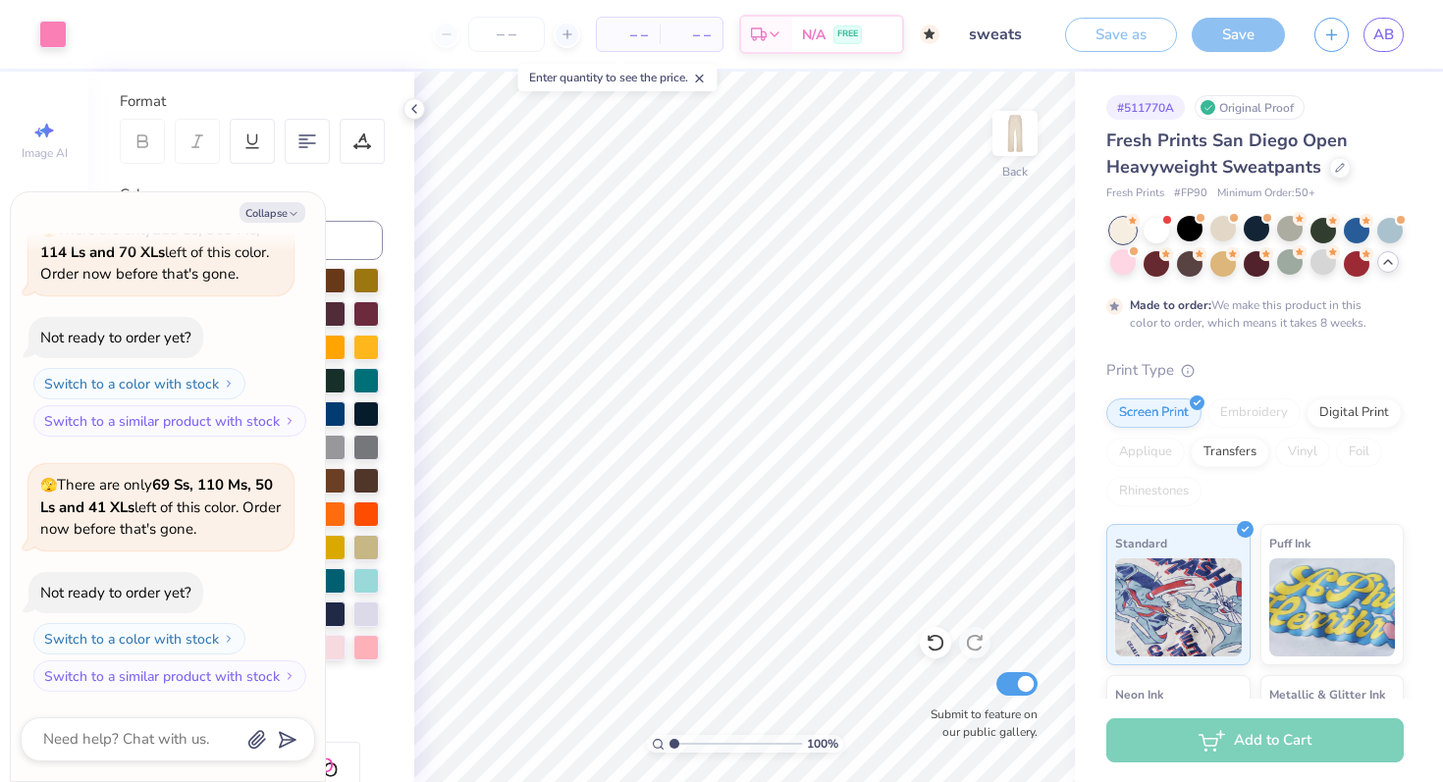
scroll to position [4177, 0]
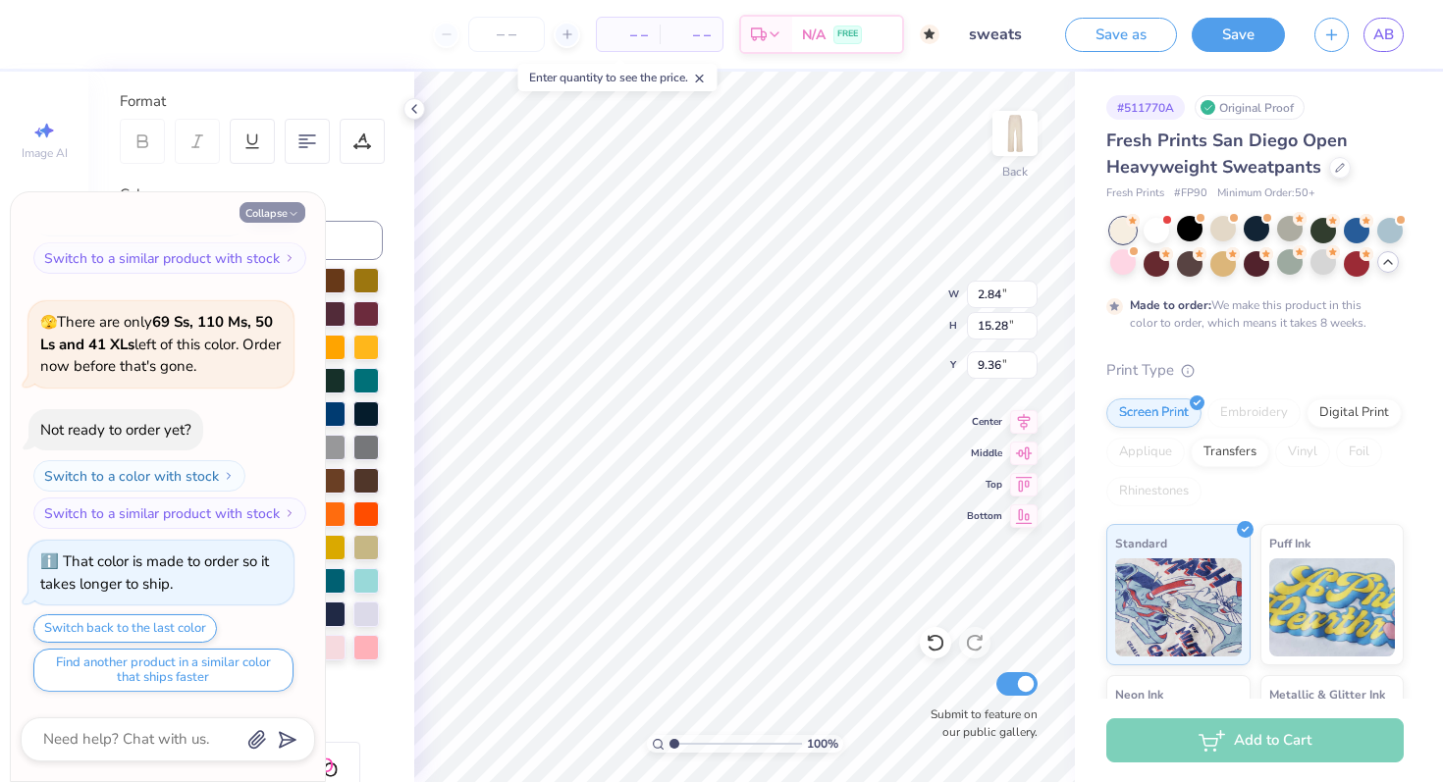
click at [282, 204] on button "Collapse" at bounding box center [272, 212] width 66 height 21
type textarea "x"
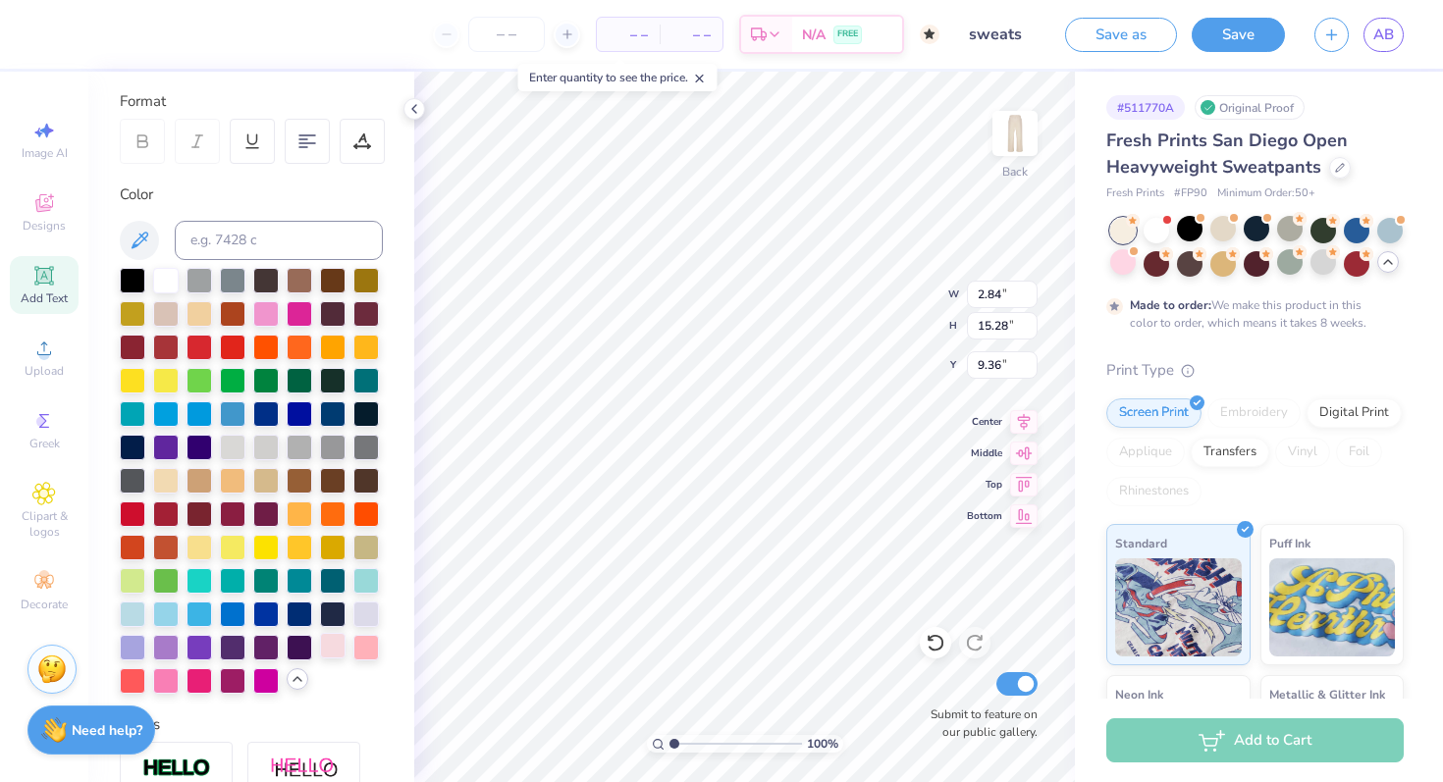
click at [326, 651] on div at bounding box center [333, 646] width 26 height 26
click at [358, 651] on div at bounding box center [366, 646] width 26 height 26
click at [174, 678] on div at bounding box center [166, 679] width 26 height 26
click at [255, 688] on div at bounding box center [266, 679] width 26 height 26
click at [165, 679] on div at bounding box center [166, 679] width 26 height 26
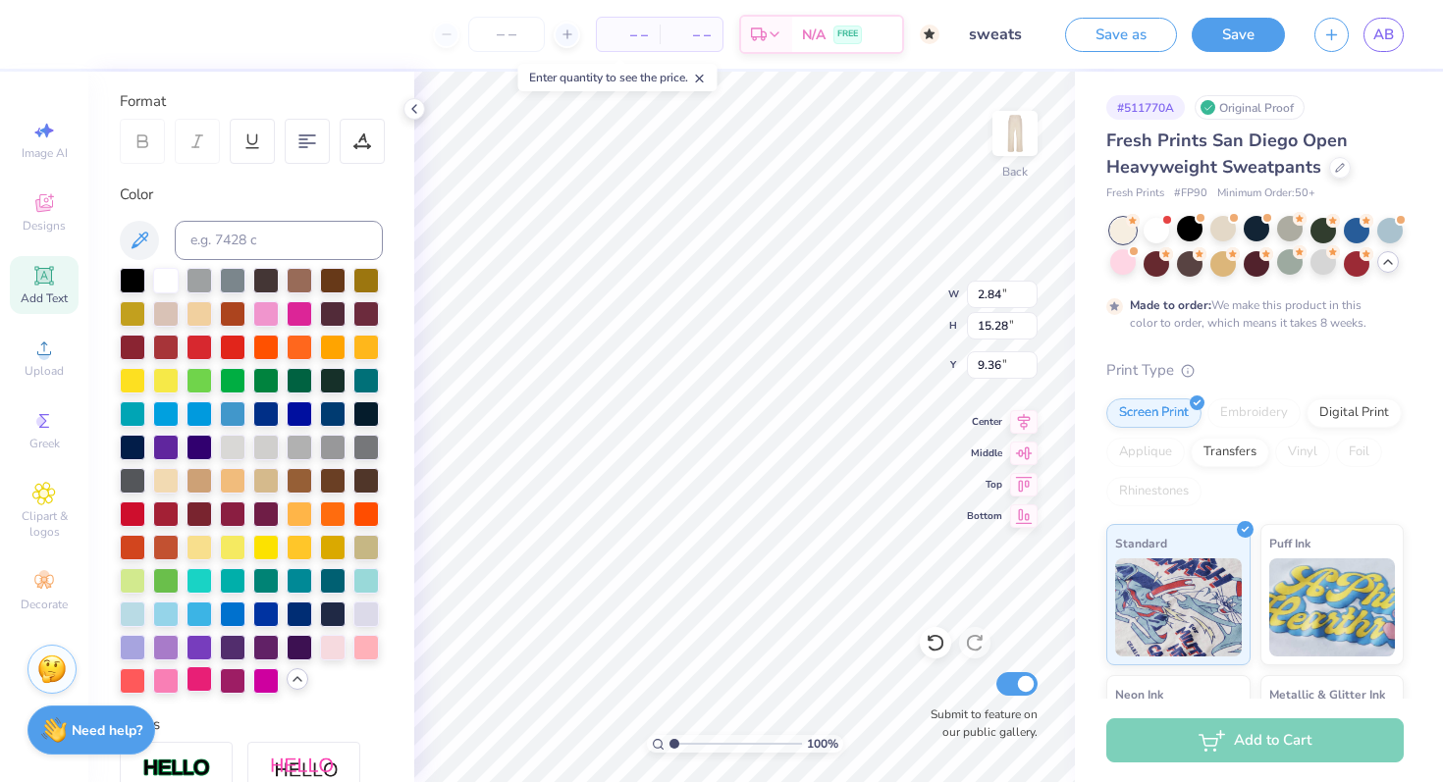
click at [201, 679] on div at bounding box center [199, 679] width 26 height 26
click at [158, 679] on div at bounding box center [166, 679] width 26 height 26
click at [268, 307] on div at bounding box center [266, 312] width 26 height 26
type input "7.35"
type input "8.49"
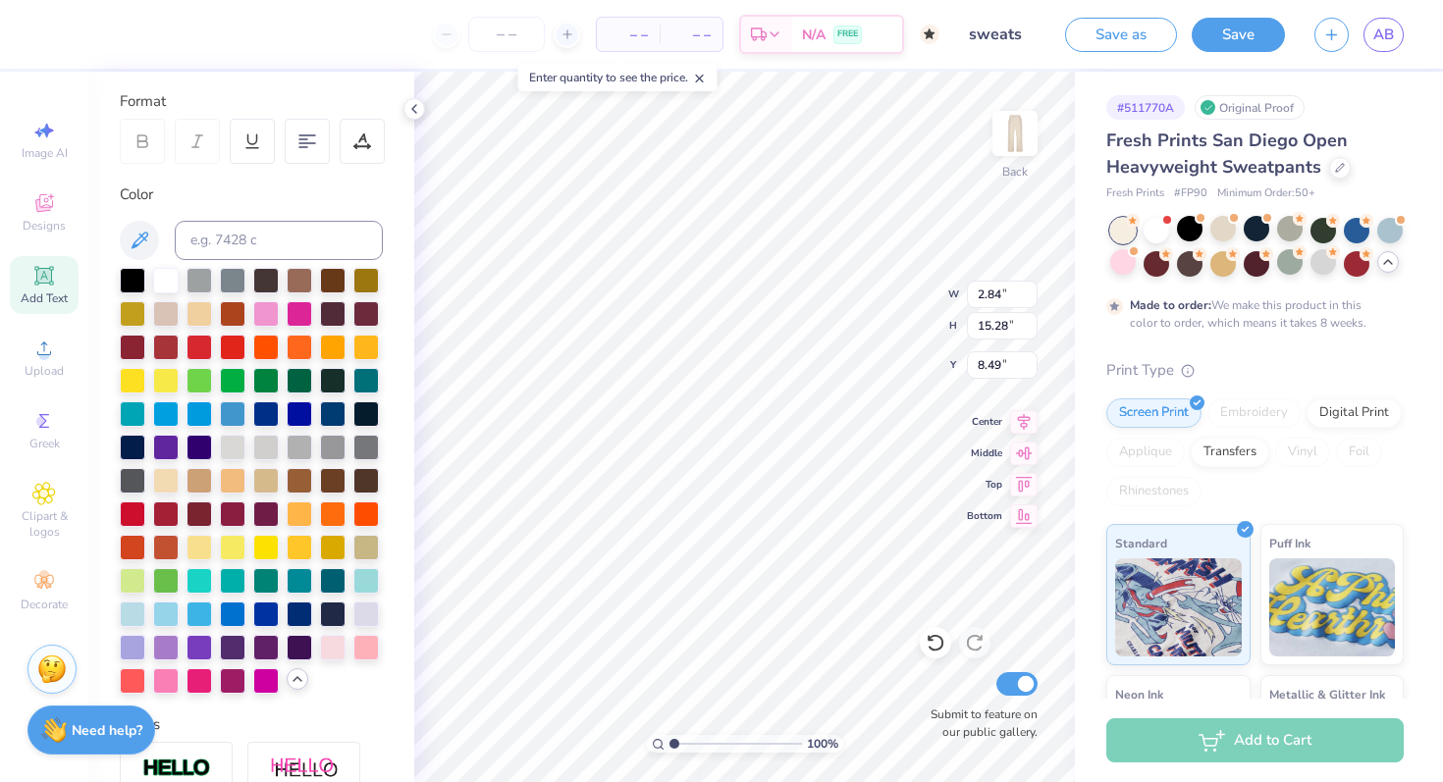
type input "9.65"
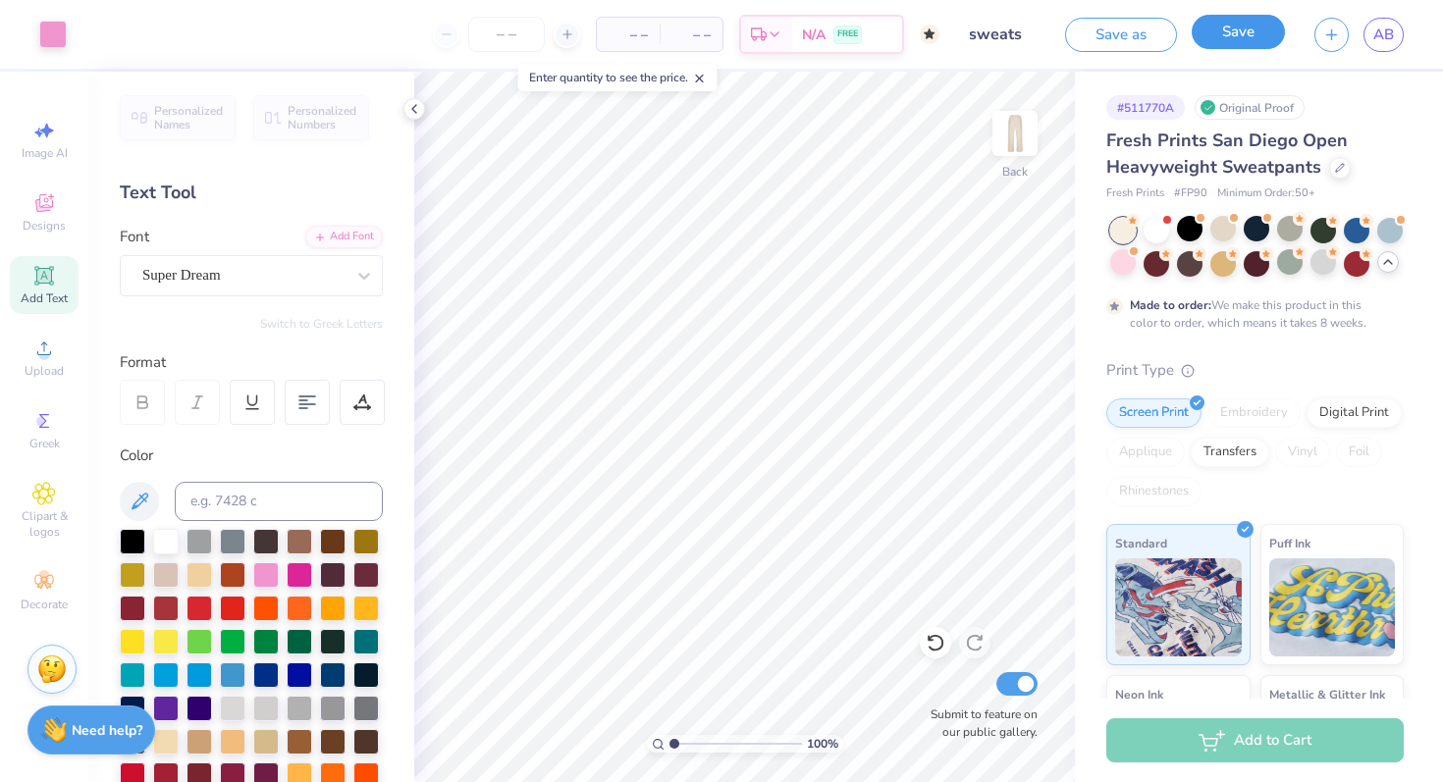
click at [1243, 39] on button "Save" at bounding box center [1238, 32] width 93 height 34
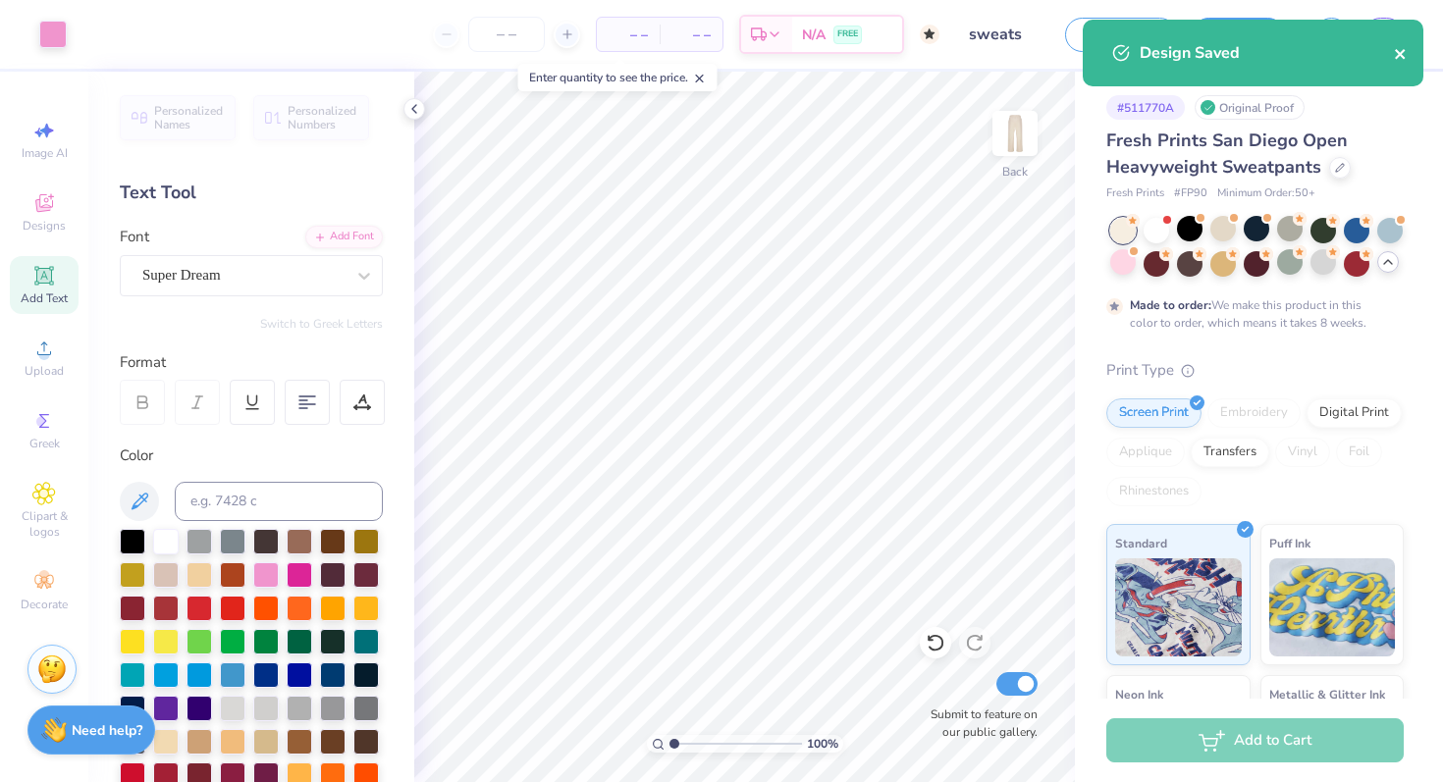
click at [1404, 58] on icon "close" at bounding box center [1400, 54] width 10 height 10
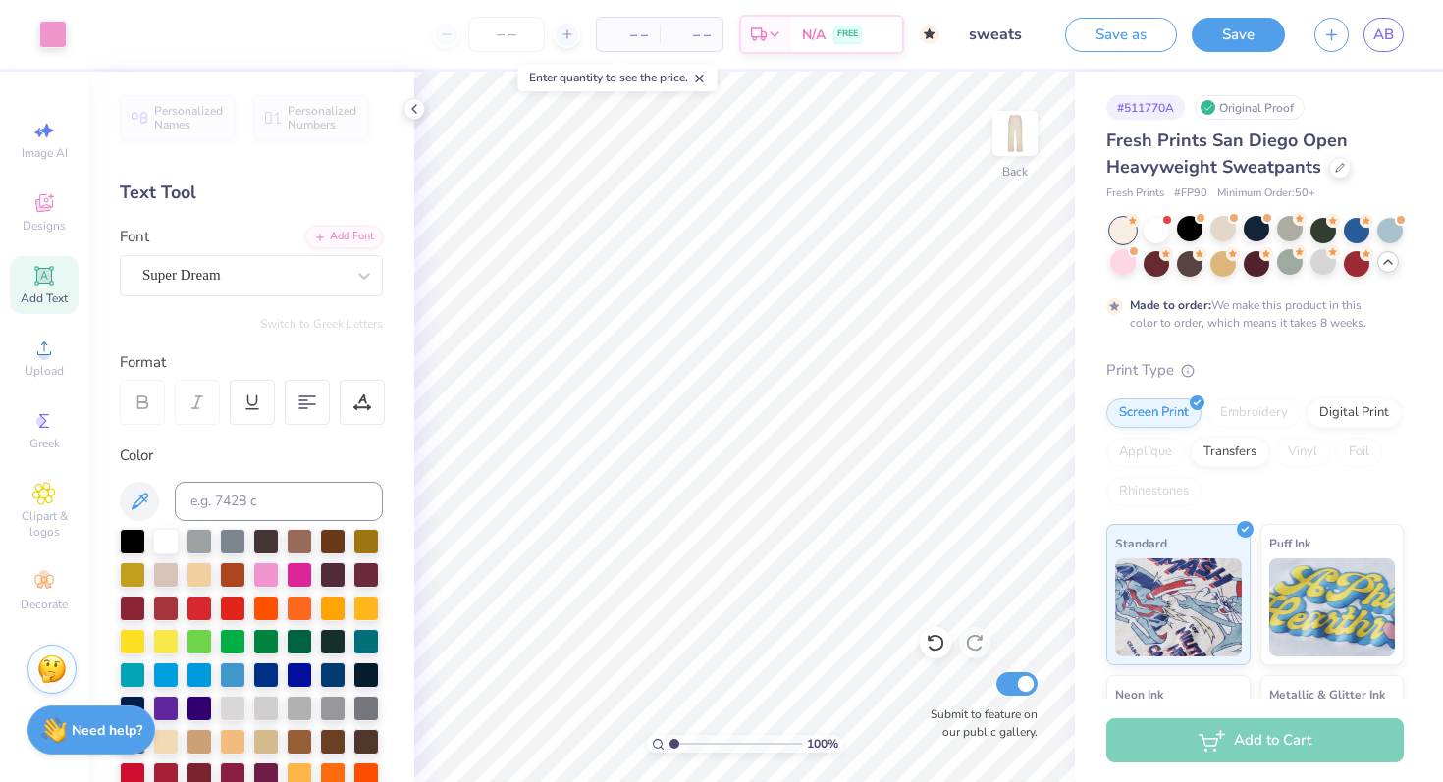
click at [1330, 30] on div "Design Saved" at bounding box center [1253, 60] width 348 height 89
click at [1329, 26] on icon "button" at bounding box center [1331, 32] width 17 height 17
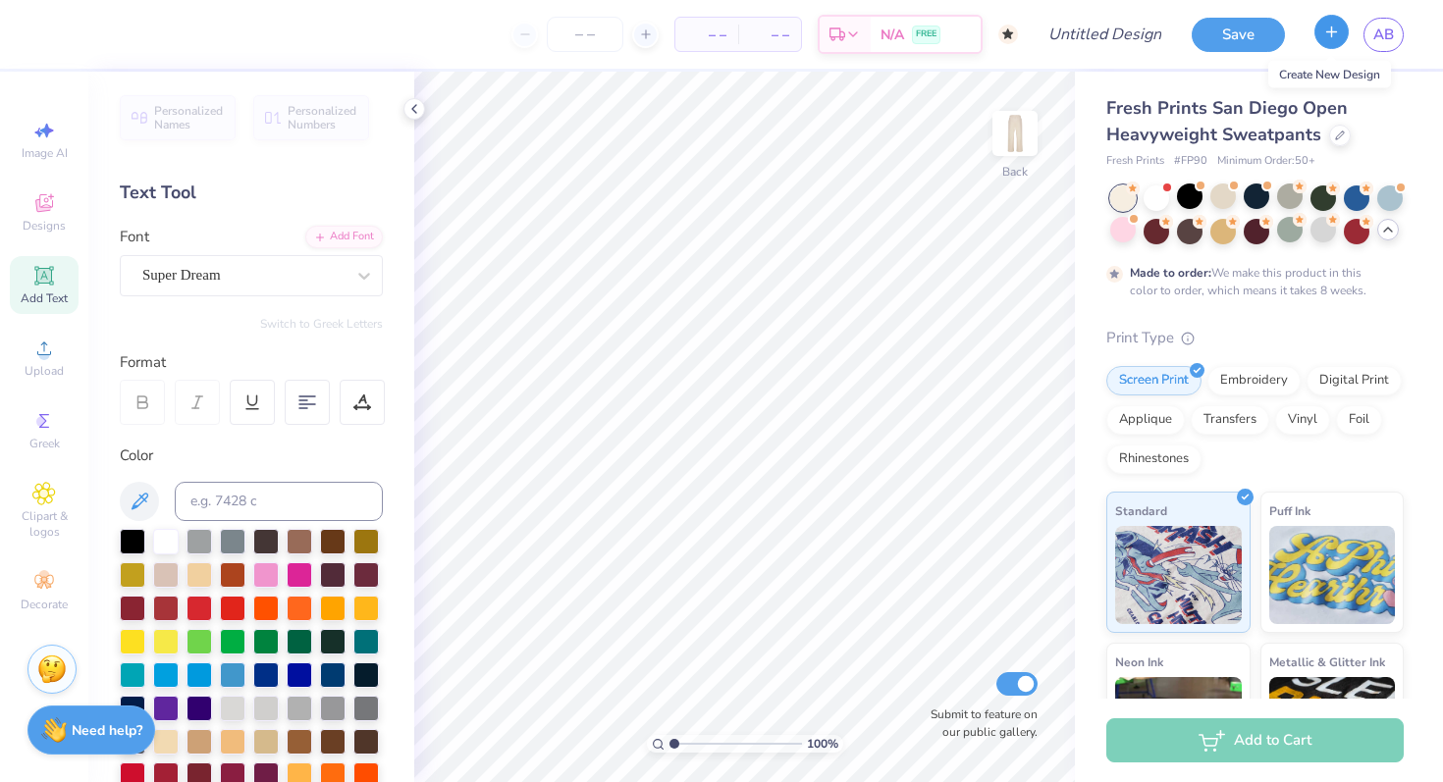
click at [1329, 26] on icon "button" at bounding box center [1331, 32] width 17 height 17
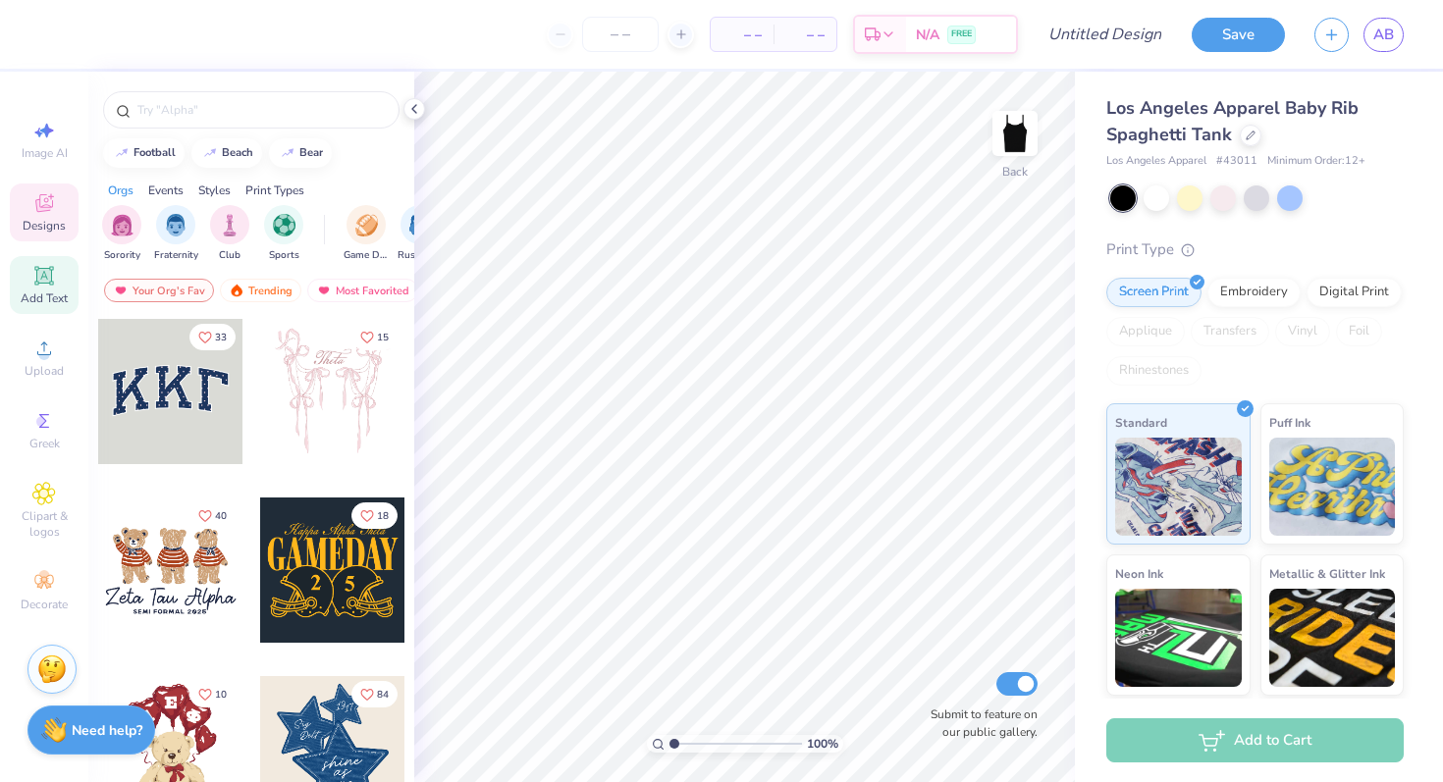
click at [43, 293] on span "Add Text" at bounding box center [44, 299] width 47 height 16
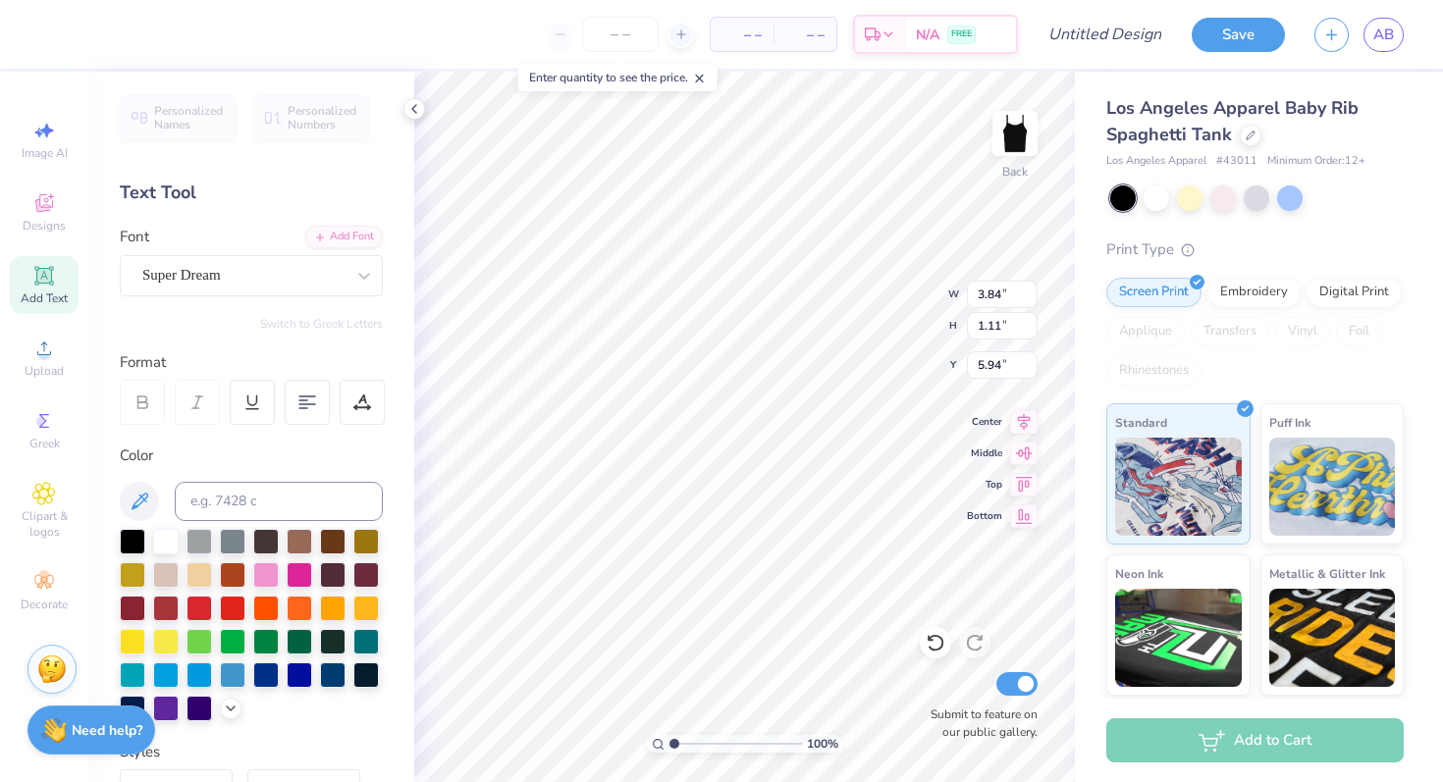
type textarea "TIgerlilies"
type input "2.45"
type input "2.88"
type textarea "Tigerlilies"
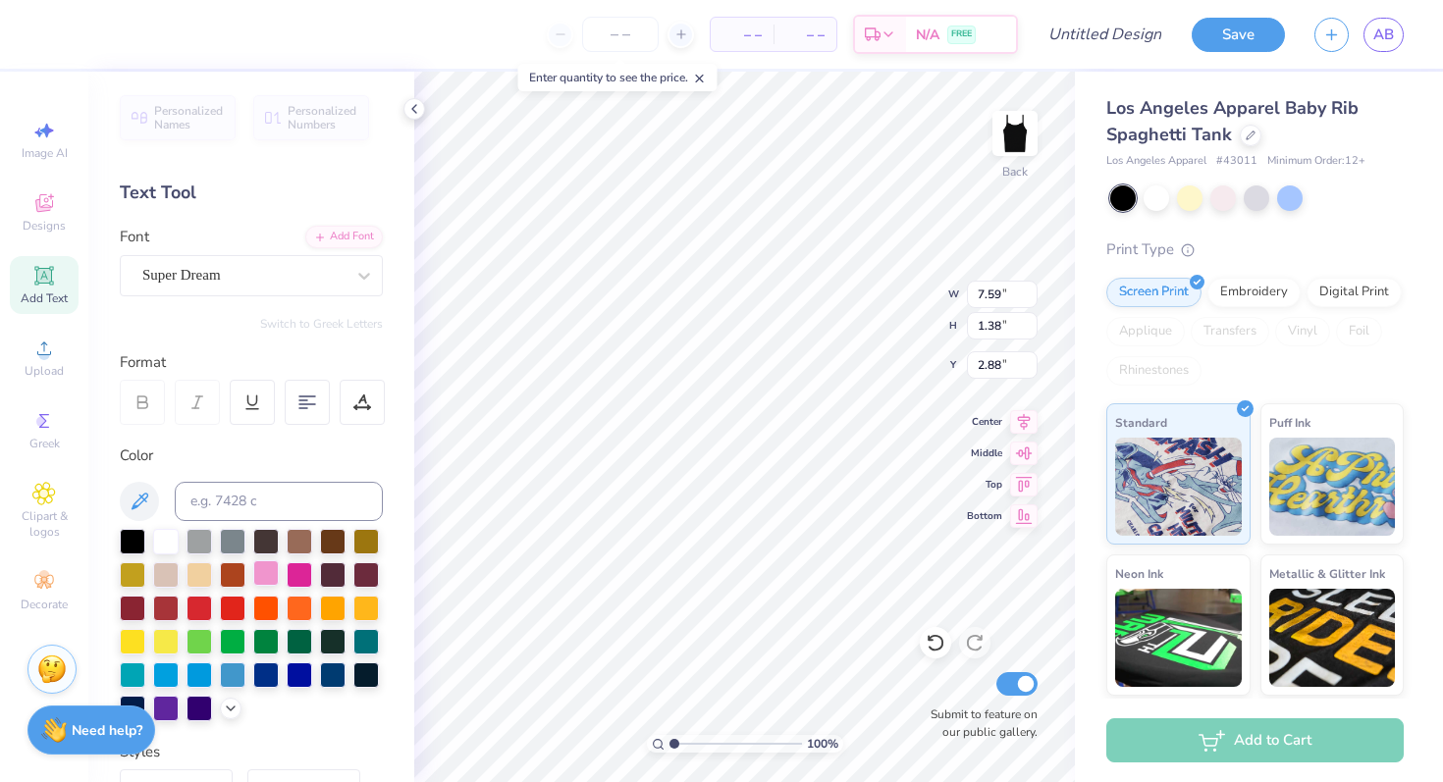
click at [264, 572] on div at bounding box center [266, 573] width 26 height 26
click at [164, 544] on div at bounding box center [166, 540] width 26 height 26
click at [1221, 195] on div at bounding box center [1223, 197] width 26 height 26
click at [186, 538] on div at bounding box center [199, 540] width 26 height 26
click at [260, 537] on div at bounding box center [266, 540] width 26 height 26
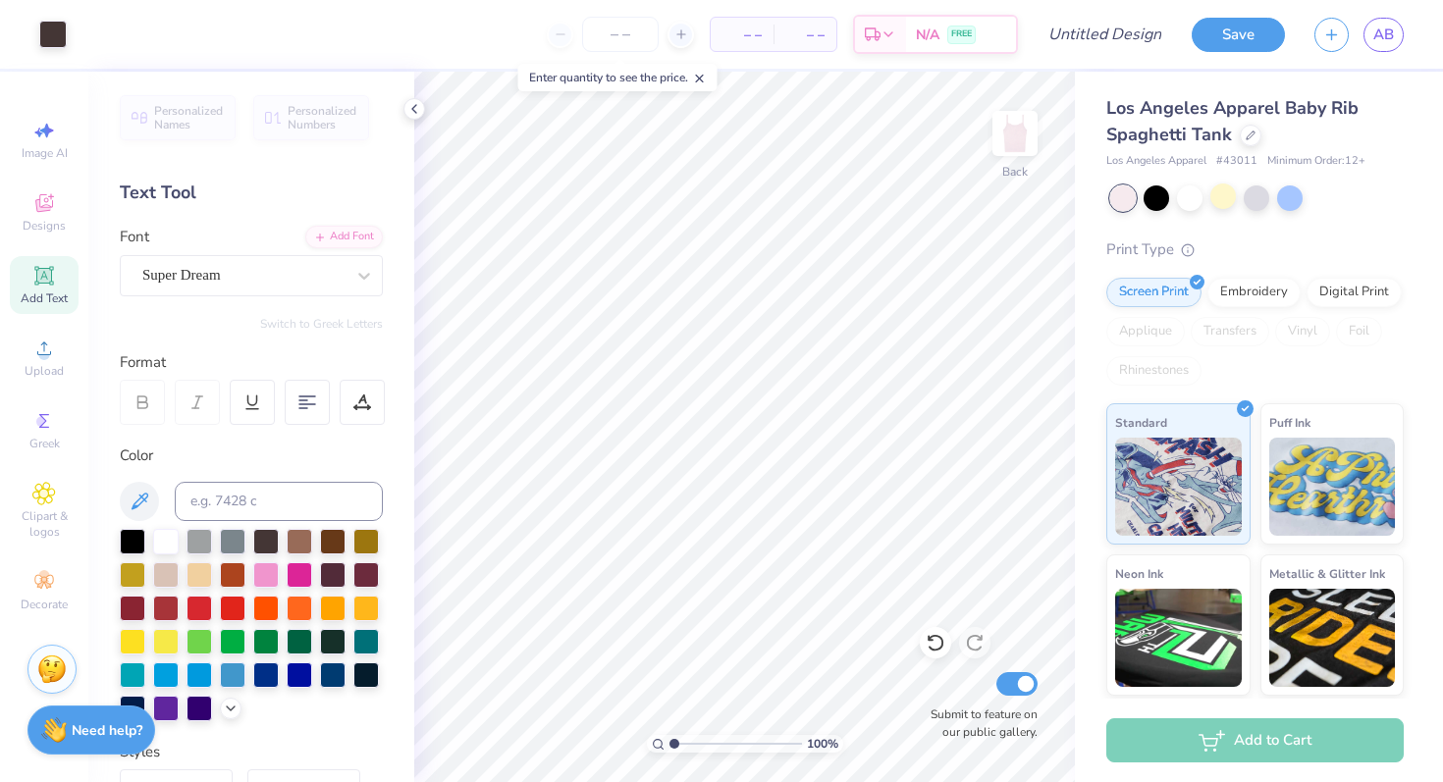
click at [168, 543] on div at bounding box center [166, 542] width 26 height 26
click at [190, 560] on div at bounding box center [199, 573] width 26 height 26
click at [337, 607] on div at bounding box center [333, 607] width 26 height 26
click at [376, 605] on div at bounding box center [366, 607] width 26 height 26
click at [336, 601] on div at bounding box center [333, 607] width 26 height 26
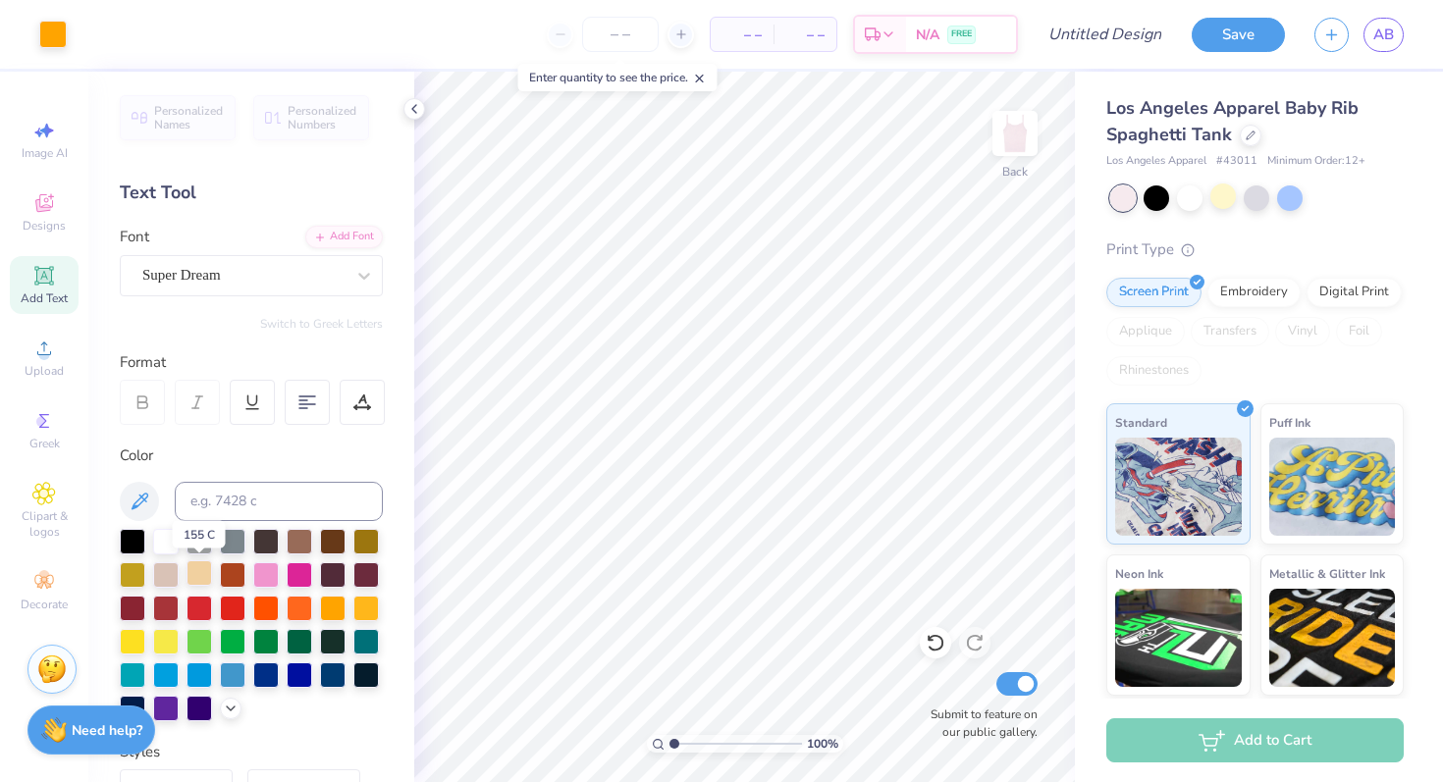
click at [204, 583] on div at bounding box center [199, 573] width 26 height 26
click at [208, 539] on div at bounding box center [199, 540] width 26 height 26
click at [169, 576] on div at bounding box center [166, 573] width 26 height 26
click at [1266, 197] on div at bounding box center [1257, 197] width 26 height 26
click at [1230, 196] on div at bounding box center [1223, 197] width 26 height 26
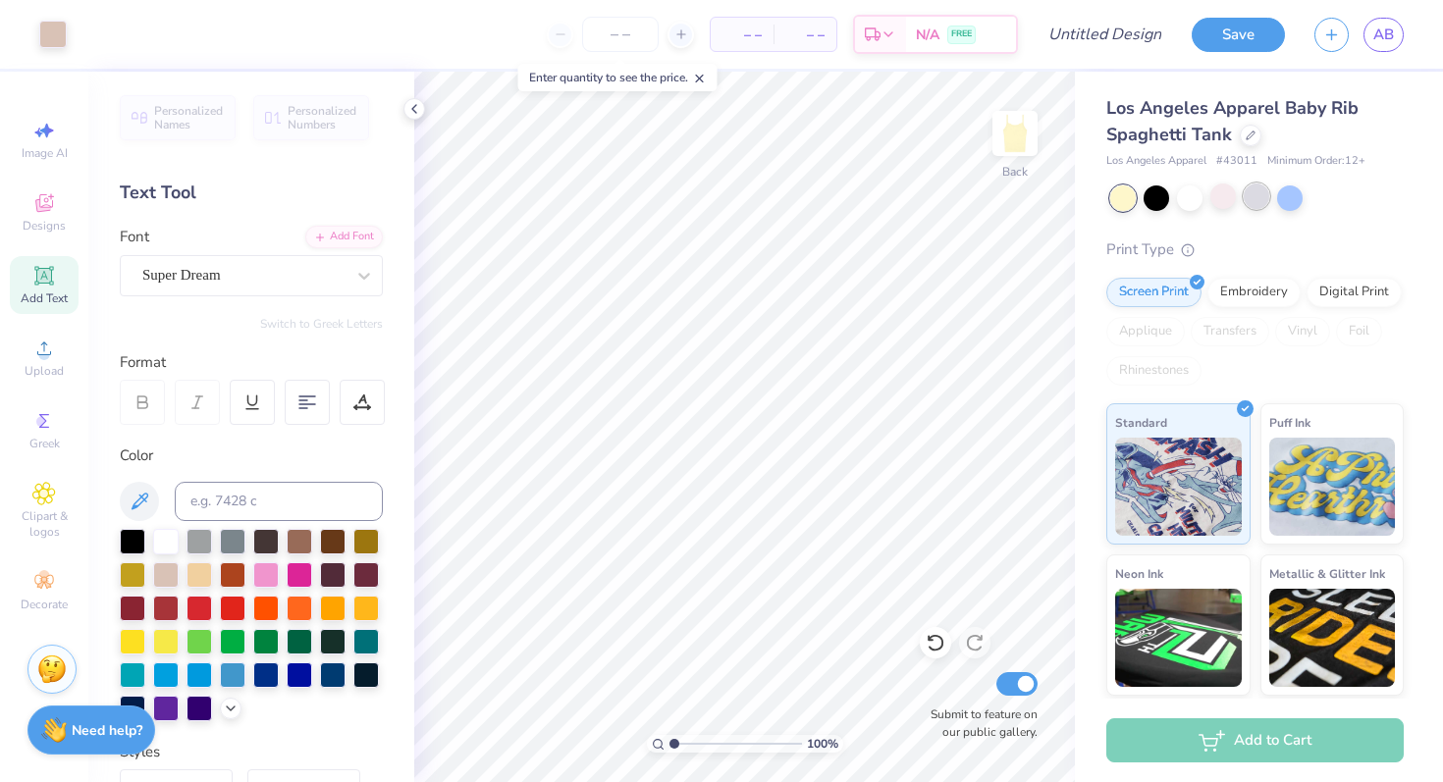
click at [1256, 200] on div at bounding box center [1257, 197] width 26 height 26
click at [1217, 194] on div at bounding box center [1223, 197] width 26 height 26
click at [253, 569] on div at bounding box center [266, 573] width 26 height 26
click at [262, 573] on div at bounding box center [266, 573] width 26 height 26
click at [294, 573] on div at bounding box center [300, 573] width 26 height 26
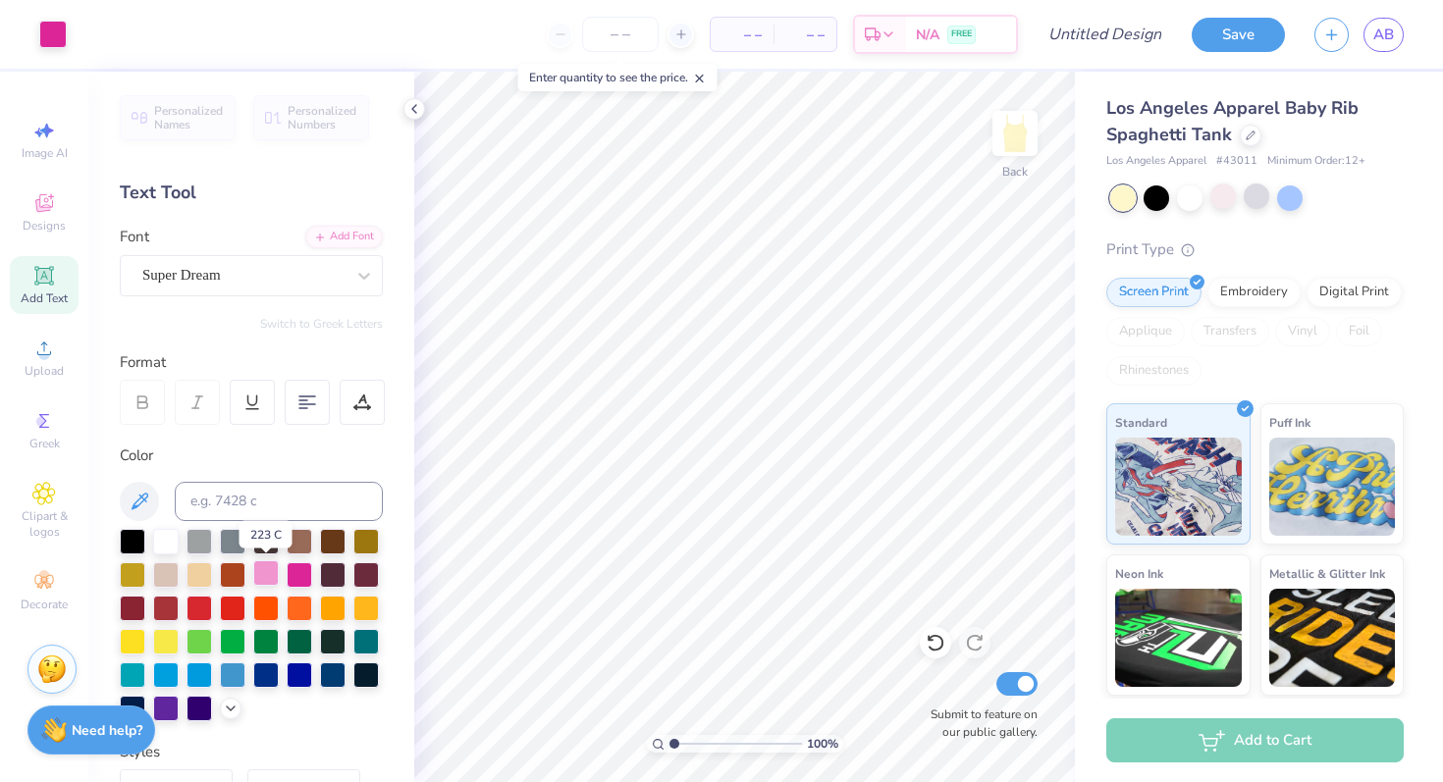
click at [269, 571] on div at bounding box center [266, 573] width 26 height 26
click at [299, 582] on div at bounding box center [300, 573] width 26 height 26
click at [270, 573] on div at bounding box center [266, 573] width 26 height 26
click at [166, 569] on div at bounding box center [166, 573] width 26 height 26
click at [268, 564] on div at bounding box center [266, 573] width 26 height 26
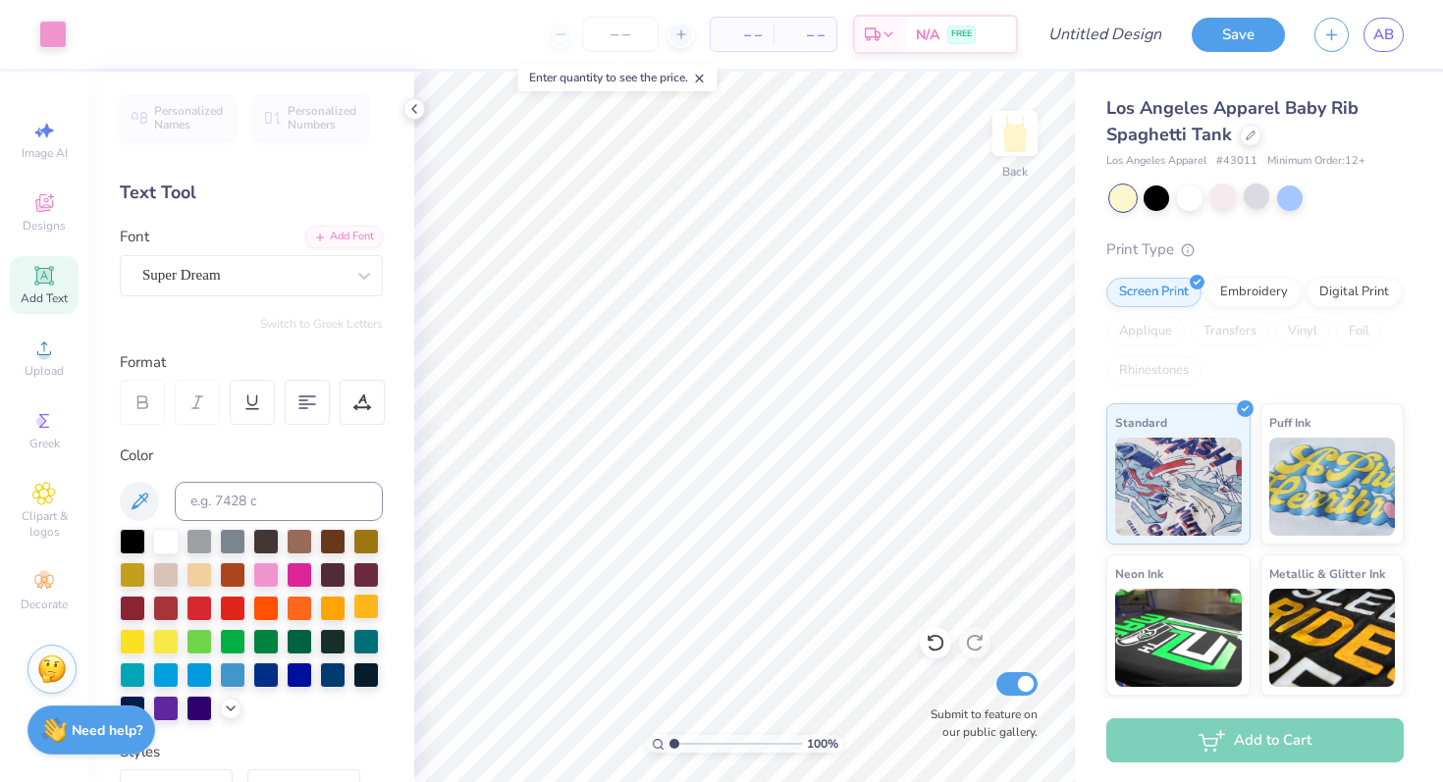
click at [375, 617] on div at bounding box center [366, 607] width 26 height 26
click at [331, 607] on div at bounding box center [333, 607] width 26 height 26
click at [262, 576] on div at bounding box center [266, 573] width 26 height 26
click at [314, 279] on div "Super Dream" at bounding box center [243, 275] width 206 height 30
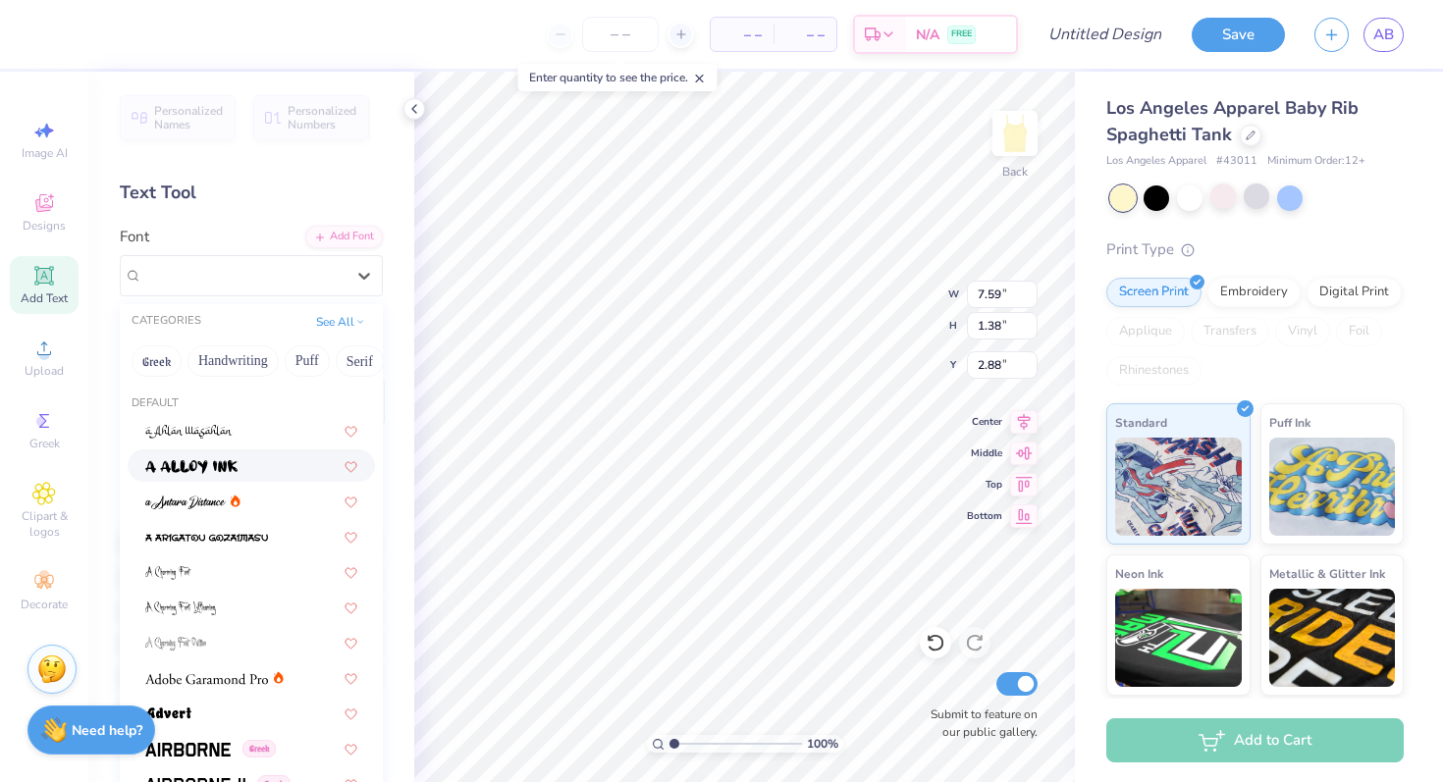
click at [218, 459] on span at bounding box center [191, 465] width 92 height 21
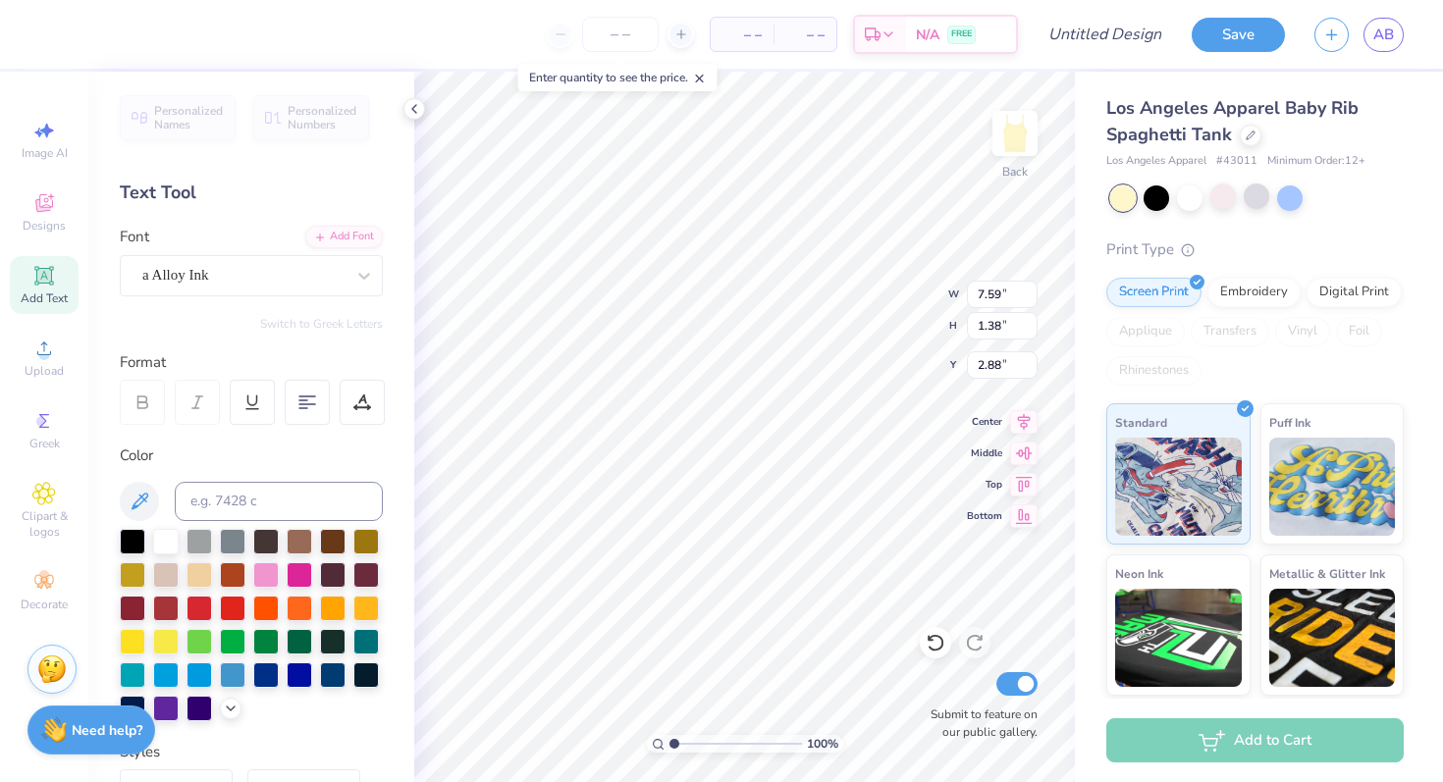
type input "8.93"
type input "1.36"
type input "2.89"
click at [311, 269] on div "a Alloy Ink" at bounding box center [243, 275] width 206 height 30
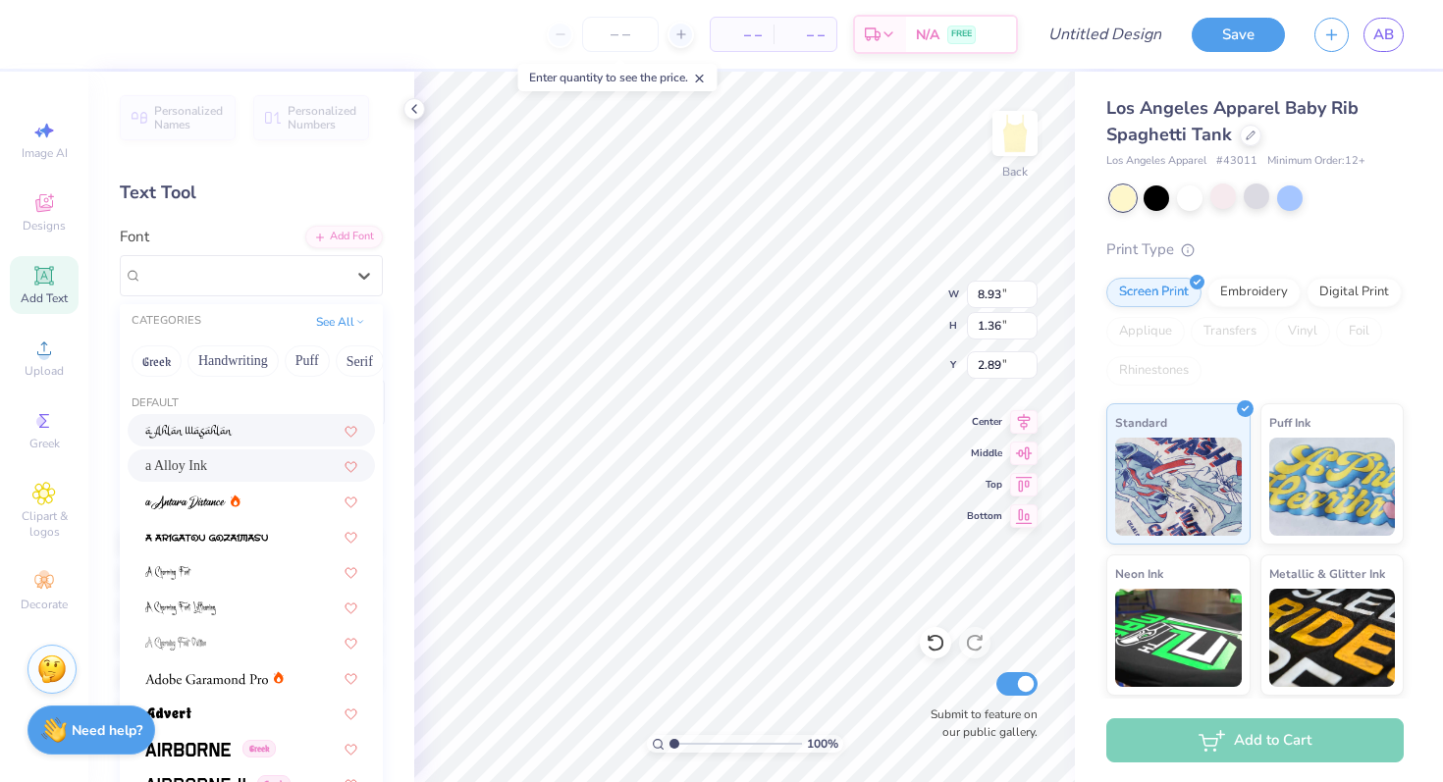
click at [239, 439] on div at bounding box center [251, 430] width 212 height 21
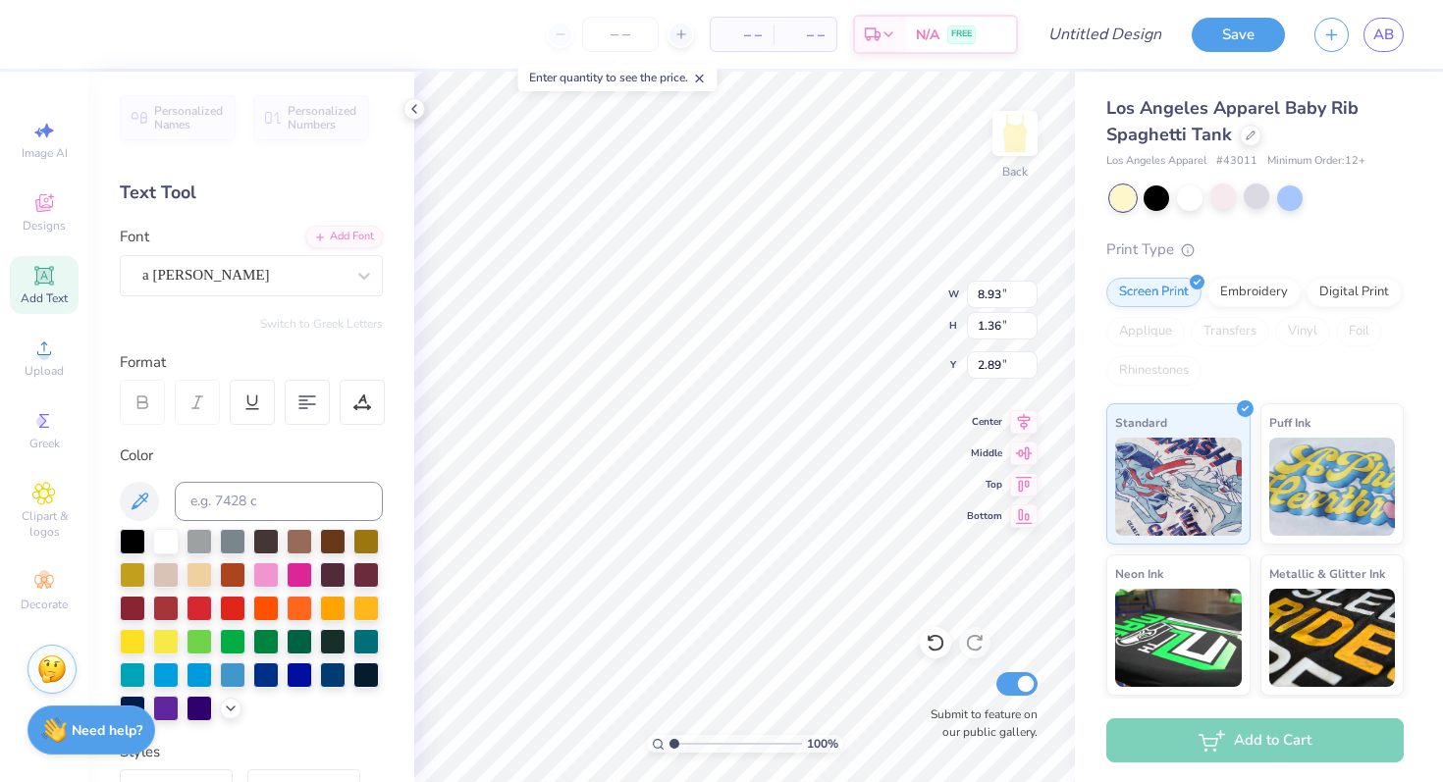
type input "5.44"
type input "1.29"
type input "2.92"
click at [337, 270] on div "a Ahlan Wasahlan" at bounding box center [243, 275] width 206 height 30
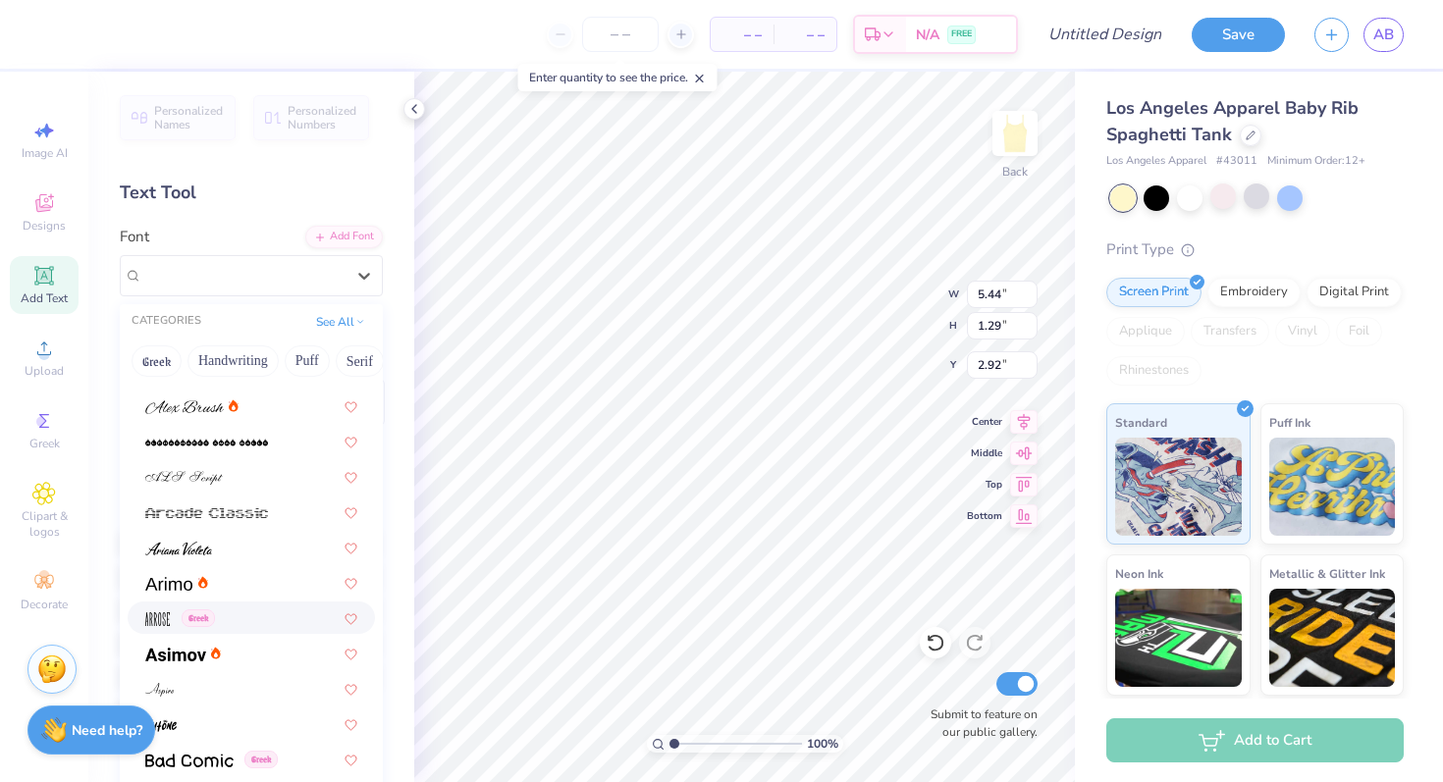
scroll to position [495, 0]
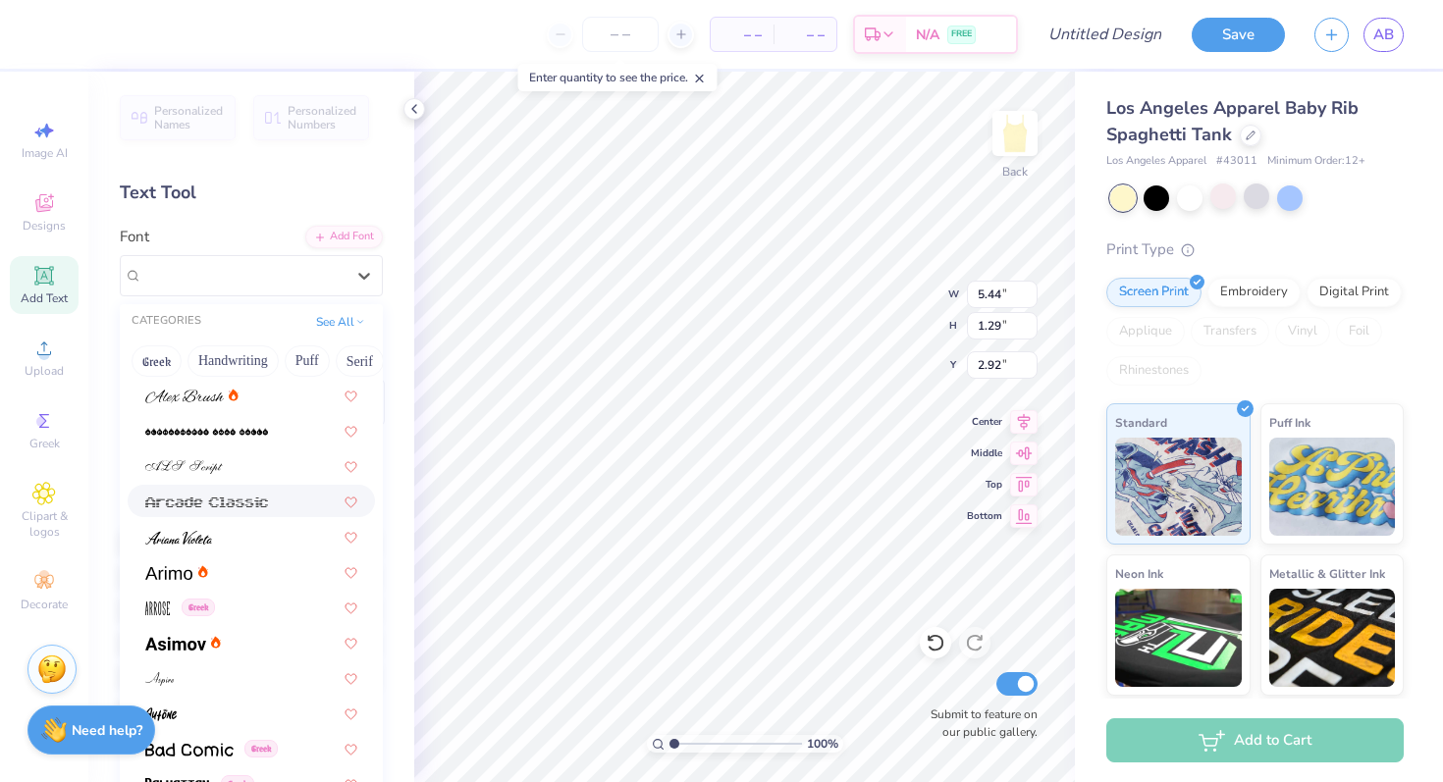
click at [219, 512] on div at bounding box center [251, 501] width 247 height 32
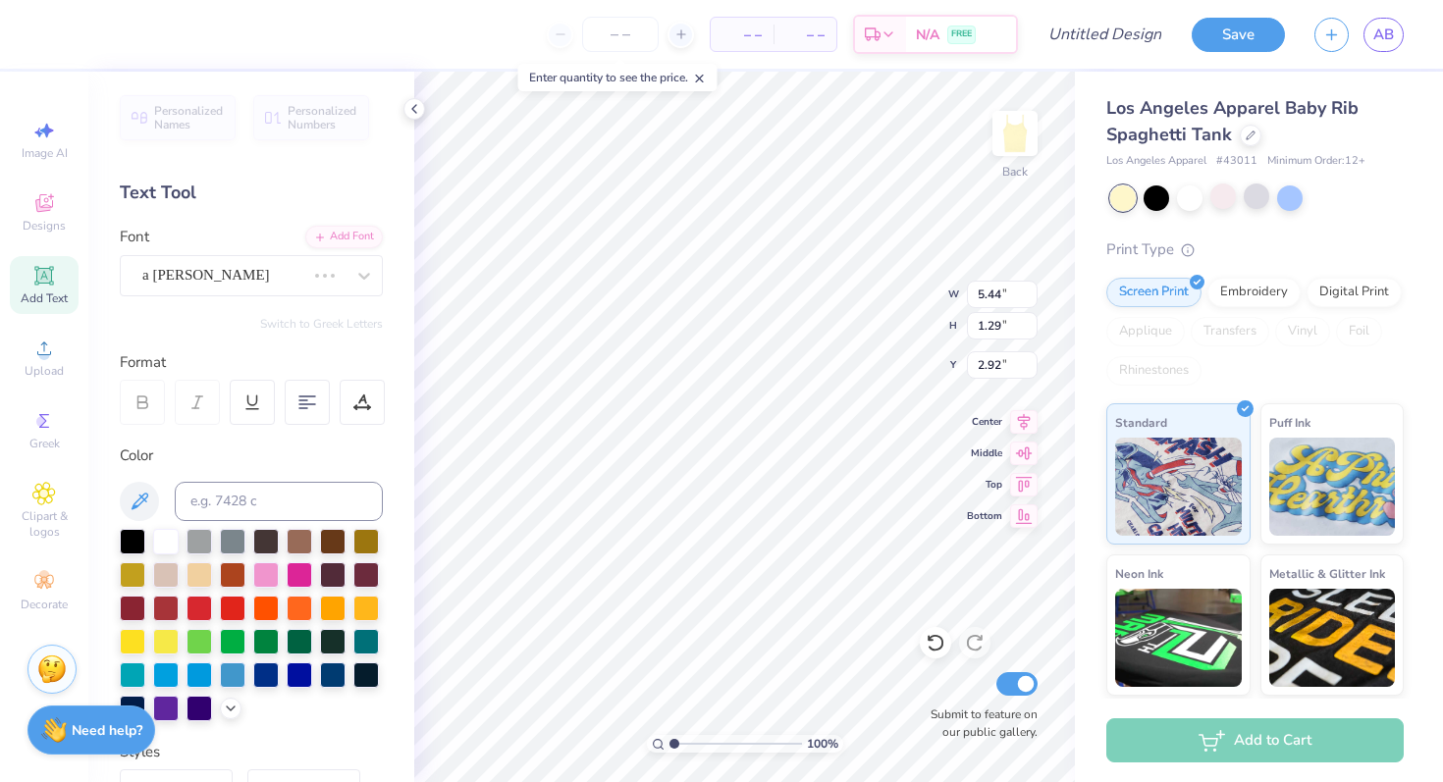
type input "8.93"
type input "0.98"
type input "3.08"
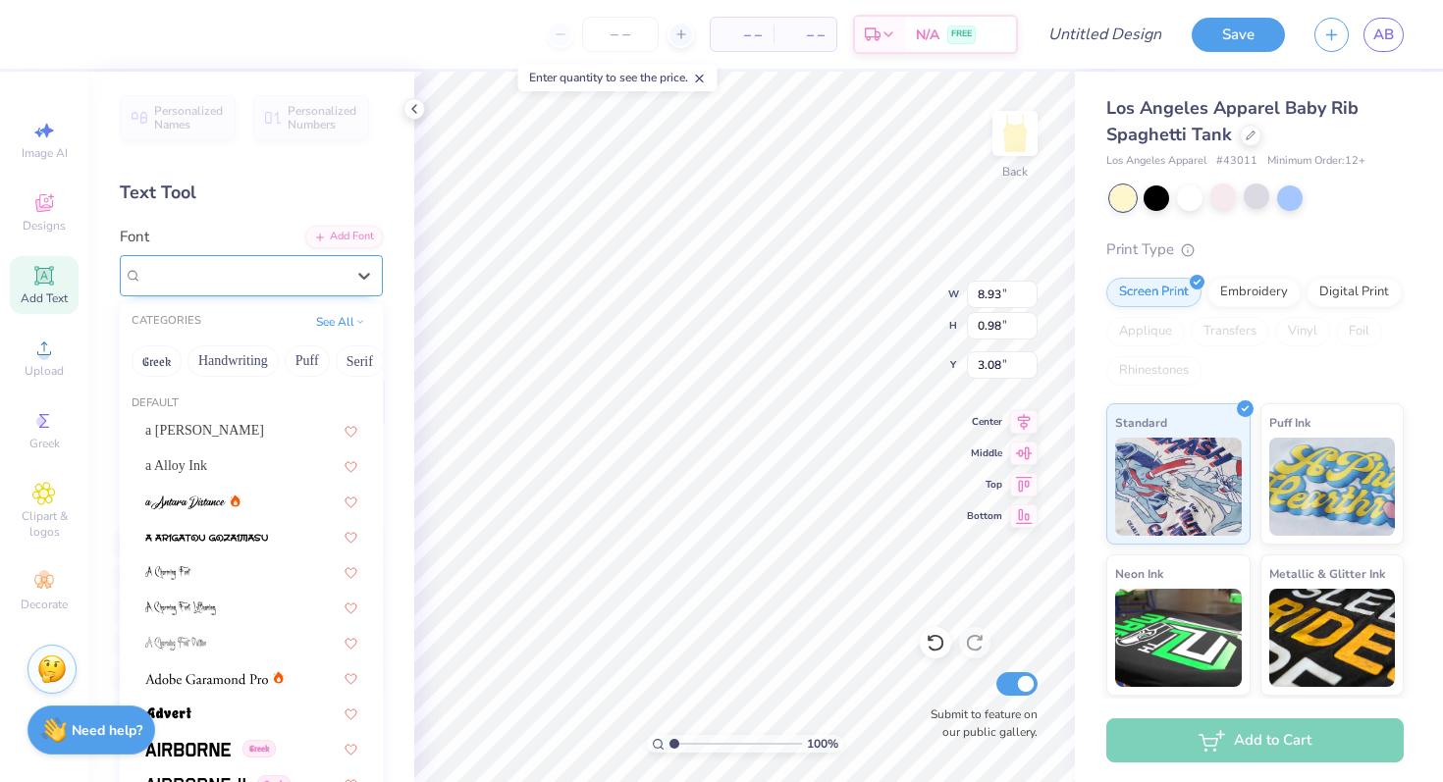
click at [259, 270] on div "Arcade Classic" at bounding box center [243, 275] width 206 height 30
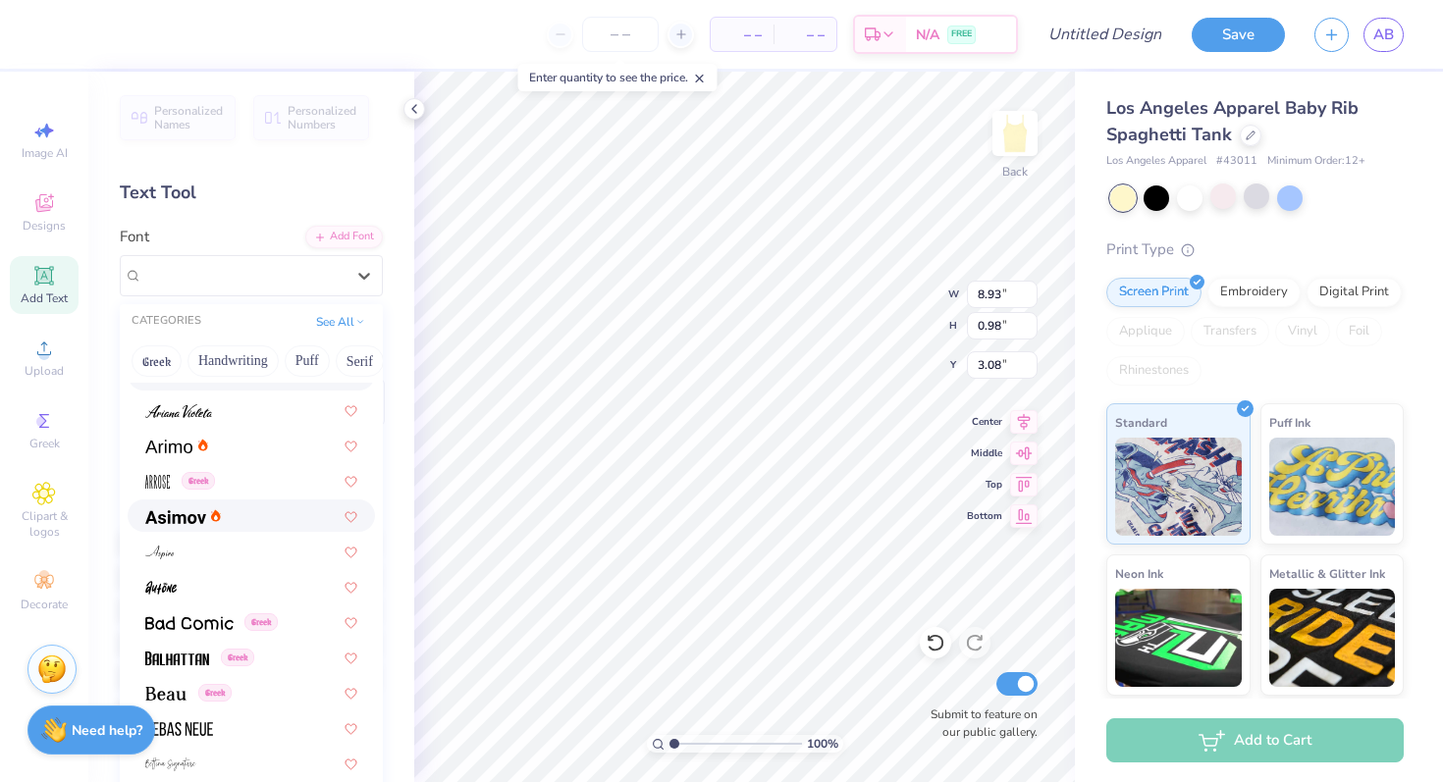
scroll to position [623, 0]
click at [219, 616] on img at bounding box center [189, 621] width 88 height 14
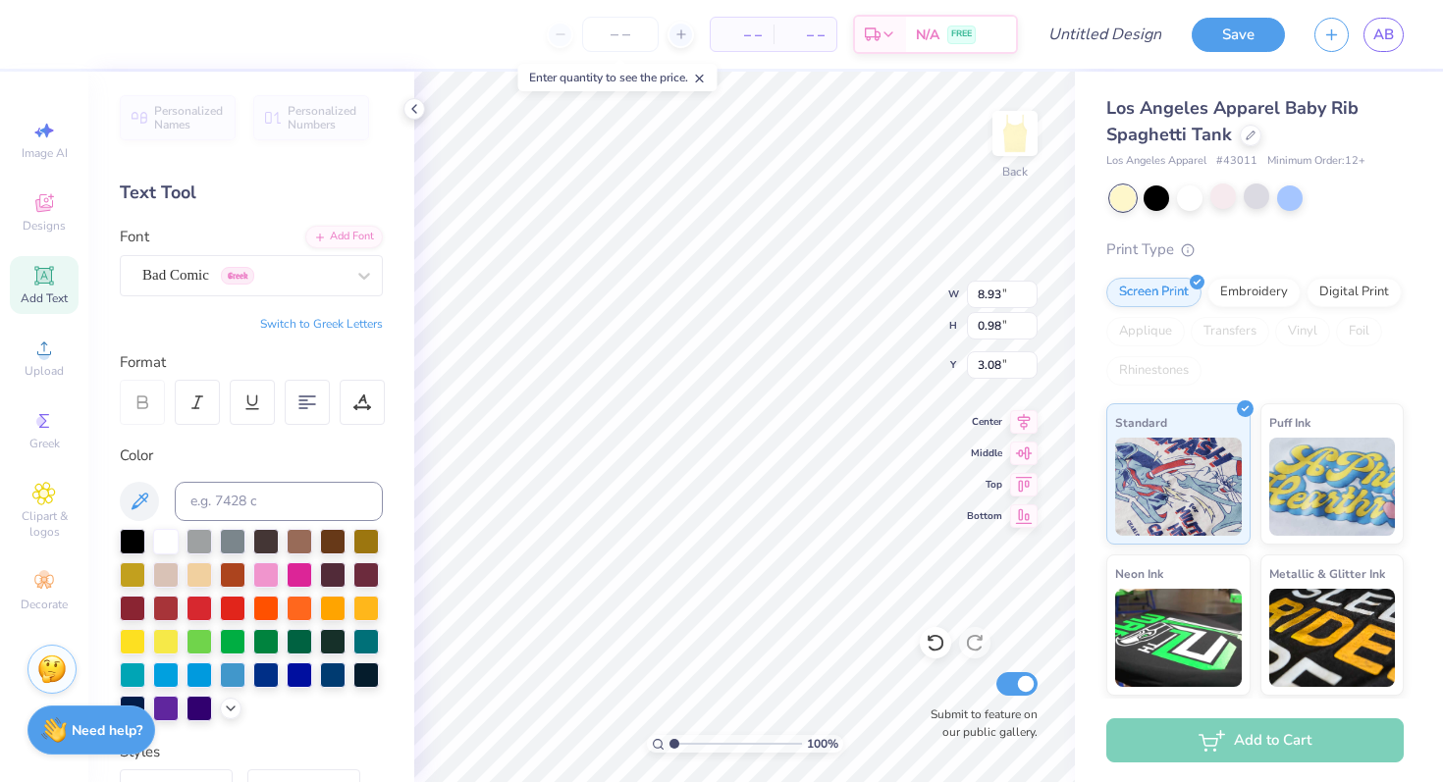
type input "6.24"
type input "1.37"
type input "2.89"
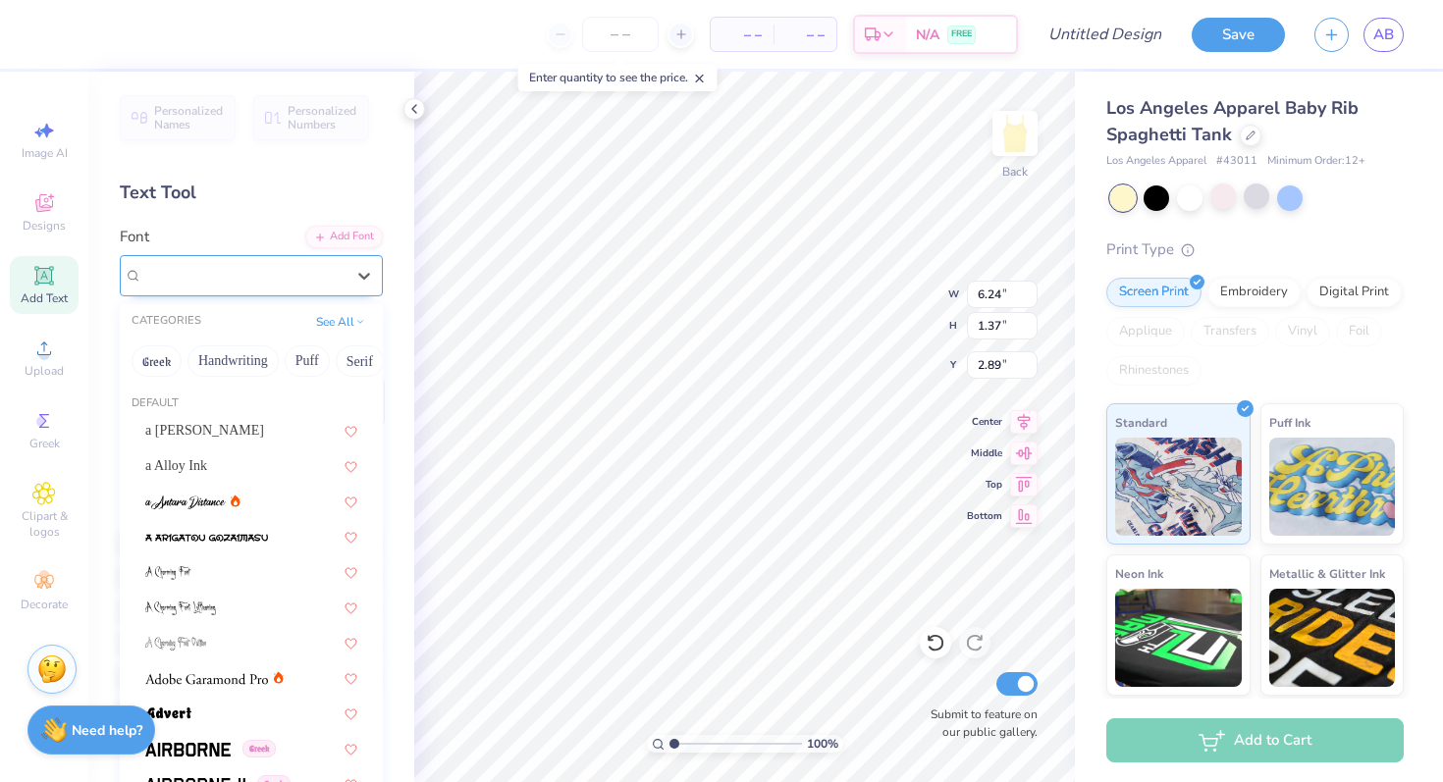
click at [309, 275] on div "Bad Comic Greek" at bounding box center [243, 275] width 206 height 30
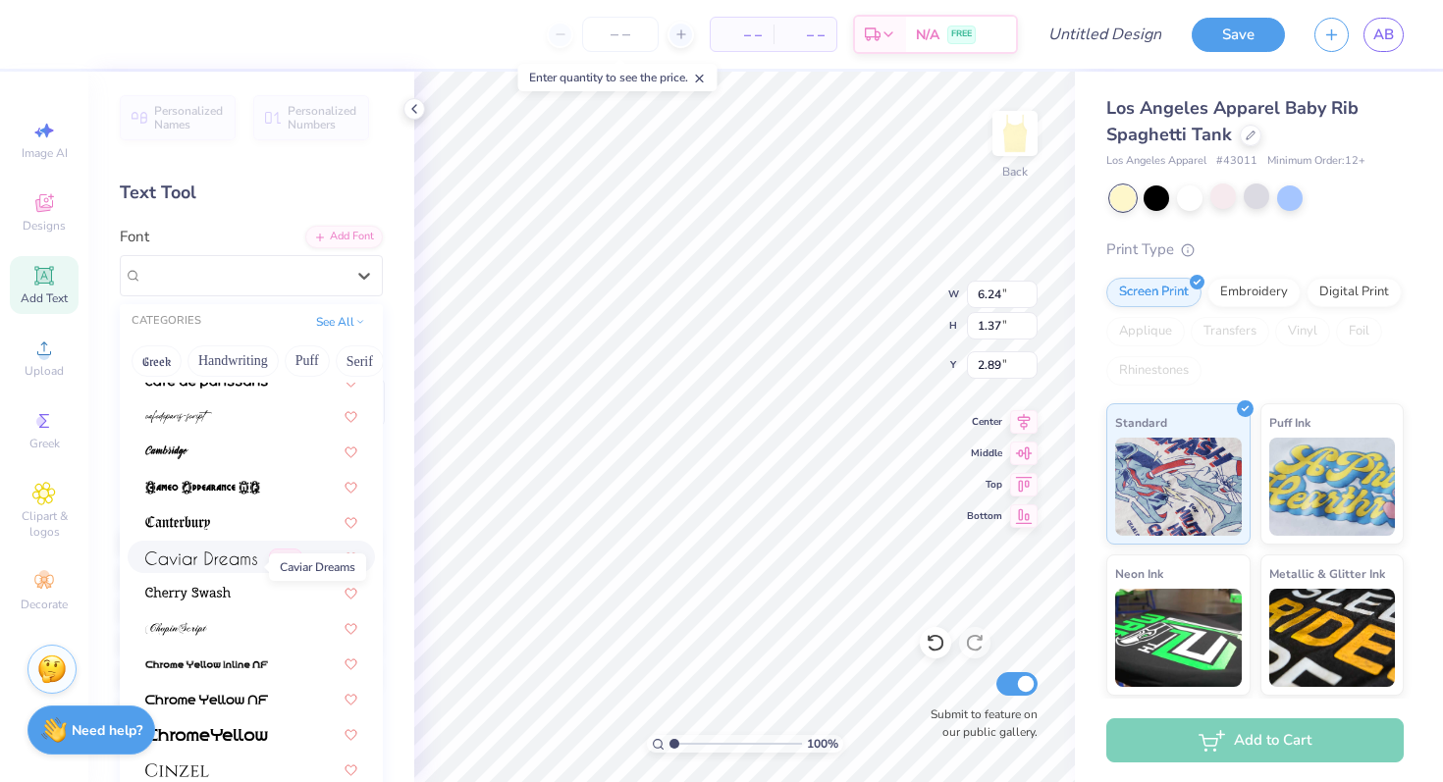
scroll to position [1999, 0]
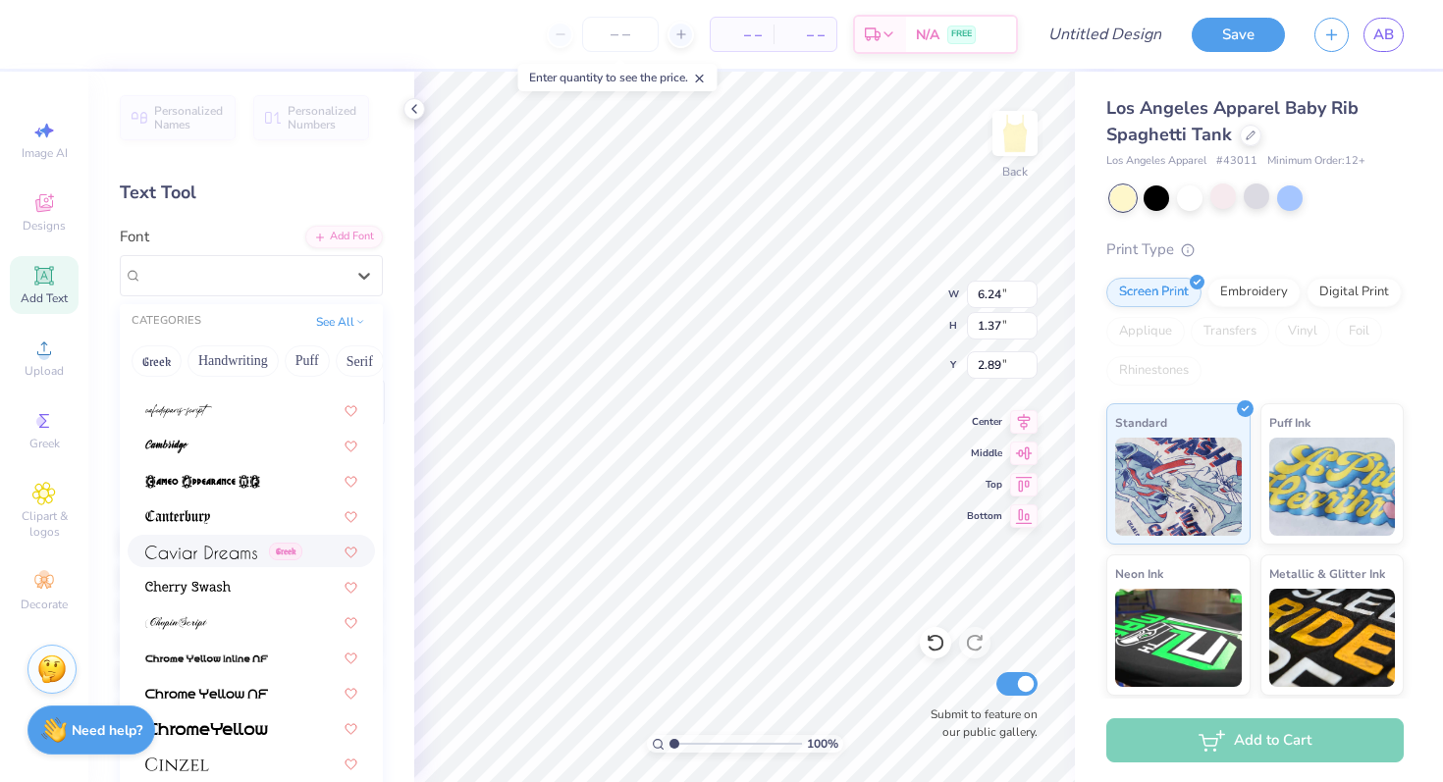
click at [230, 547] on img at bounding box center [201, 553] width 112 height 14
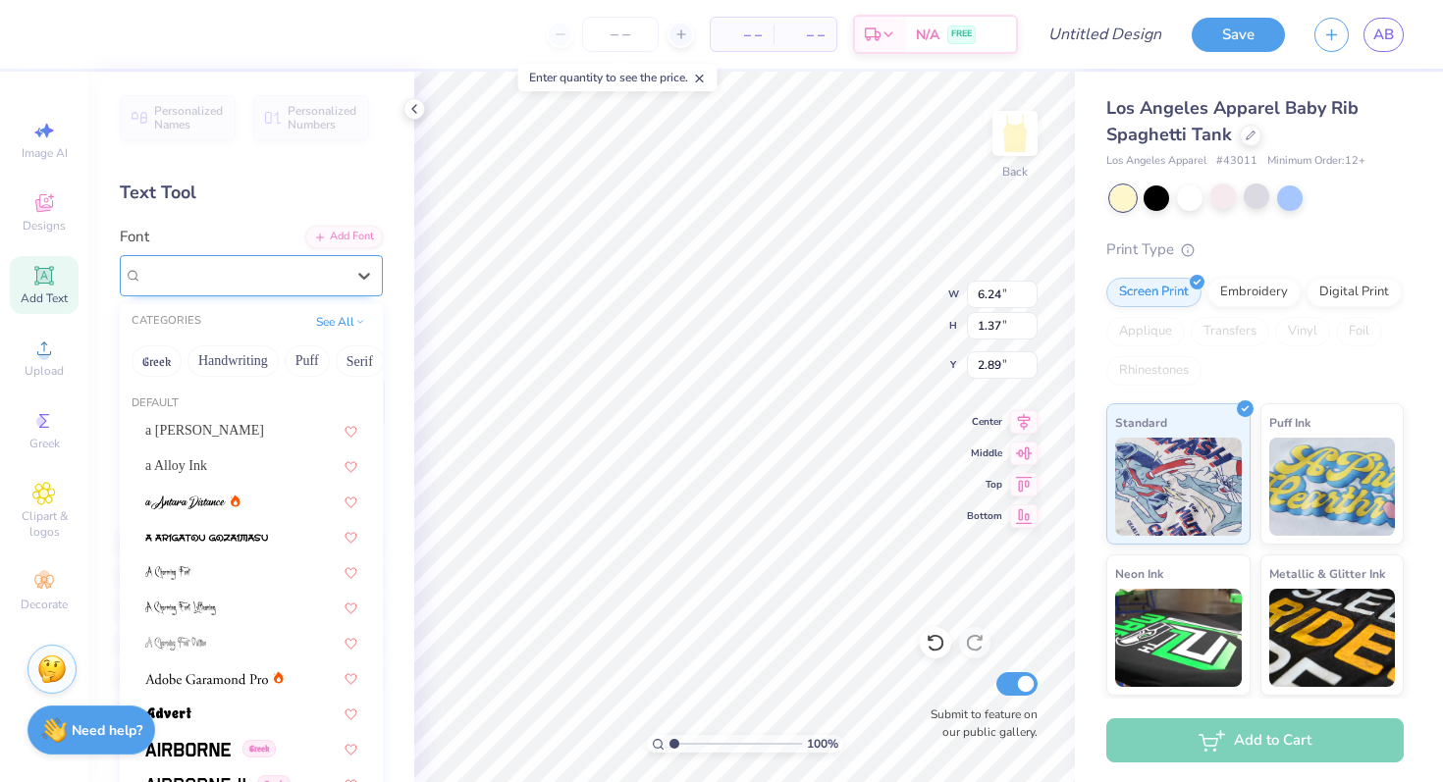
click at [320, 263] on div at bounding box center [243, 275] width 202 height 26
type input "5.56"
type input "1.32"
type input "2.91"
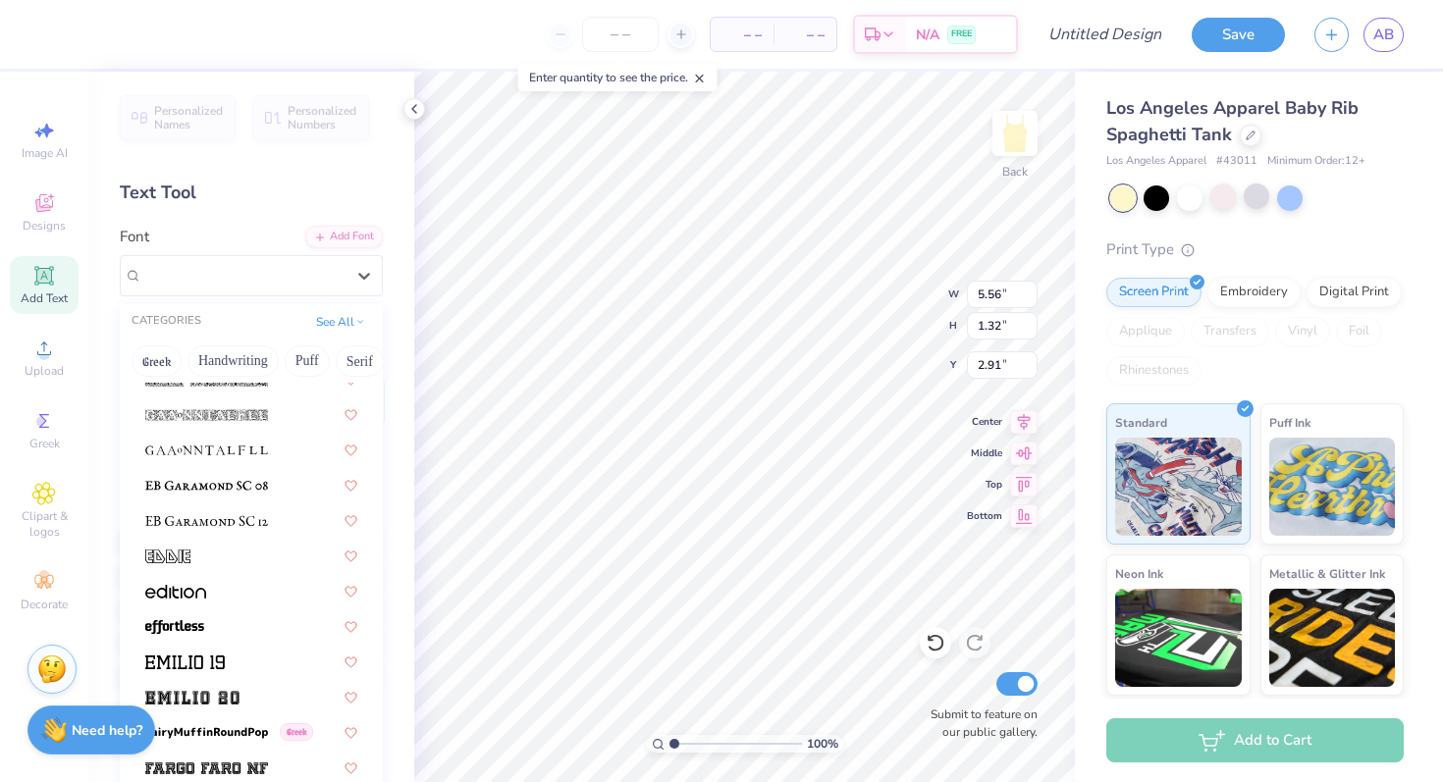
scroll to position [3820, 0]
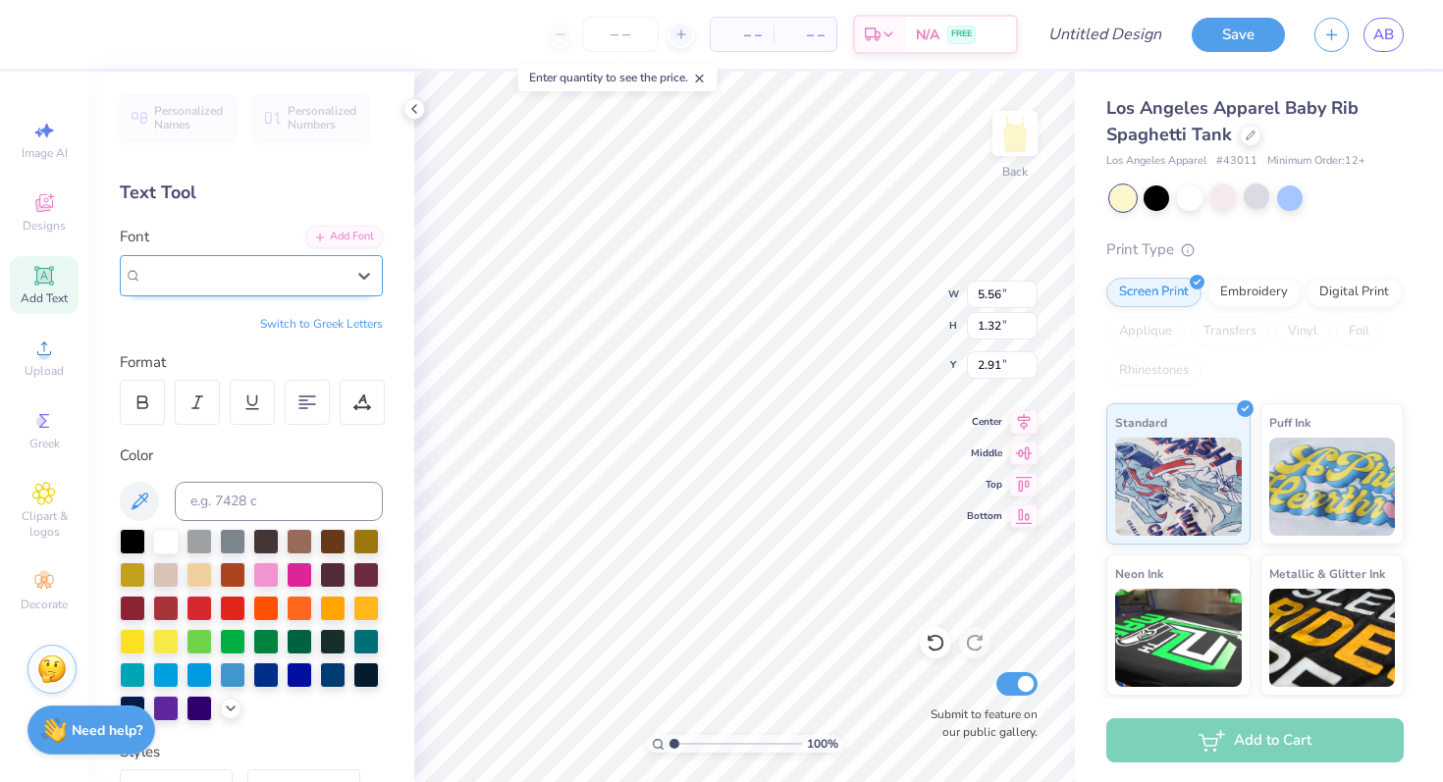
click at [271, 264] on div "Caviar Dreams Greek" at bounding box center [243, 275] width 202 height 23
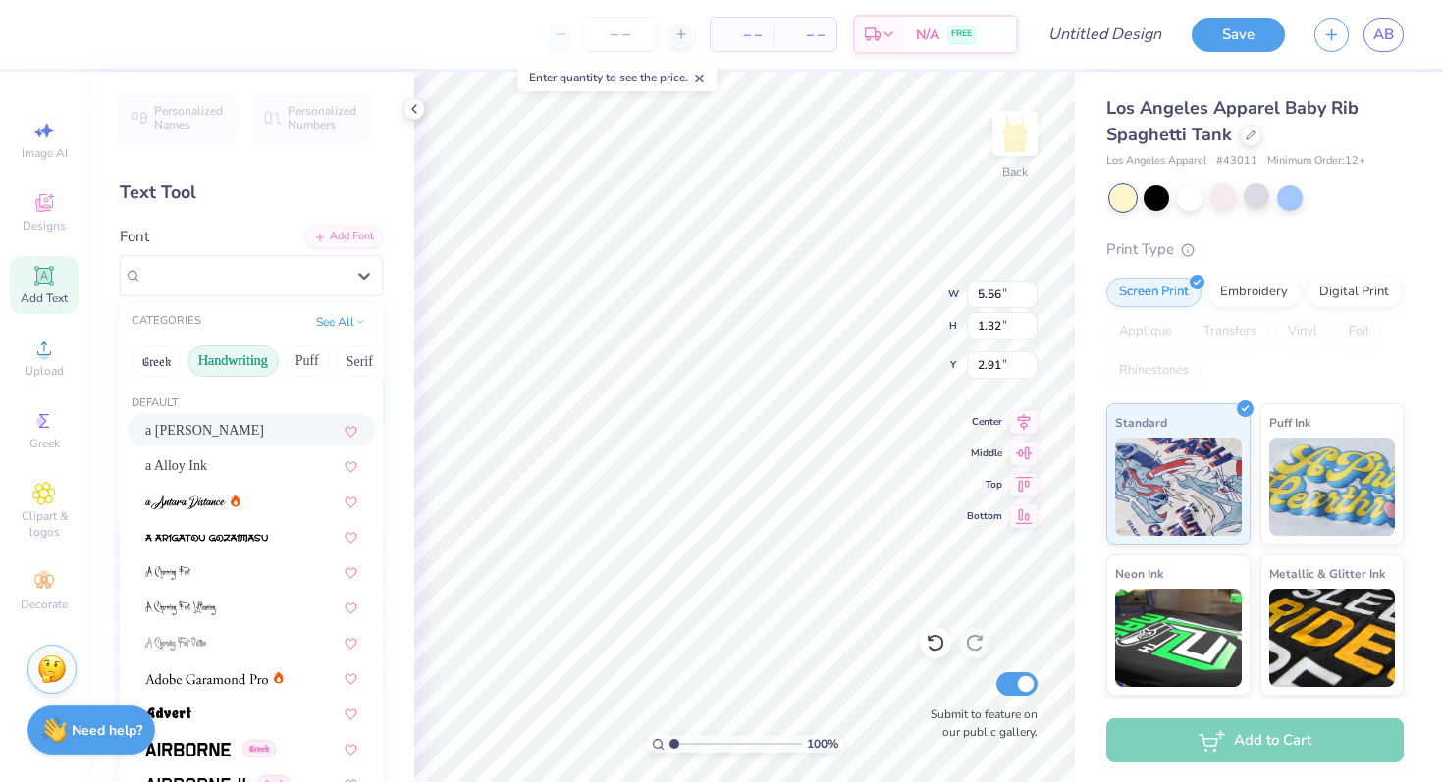
click at [249, 359] on button "Handwriting" at bounding box center [232, 360] width 91 height 31
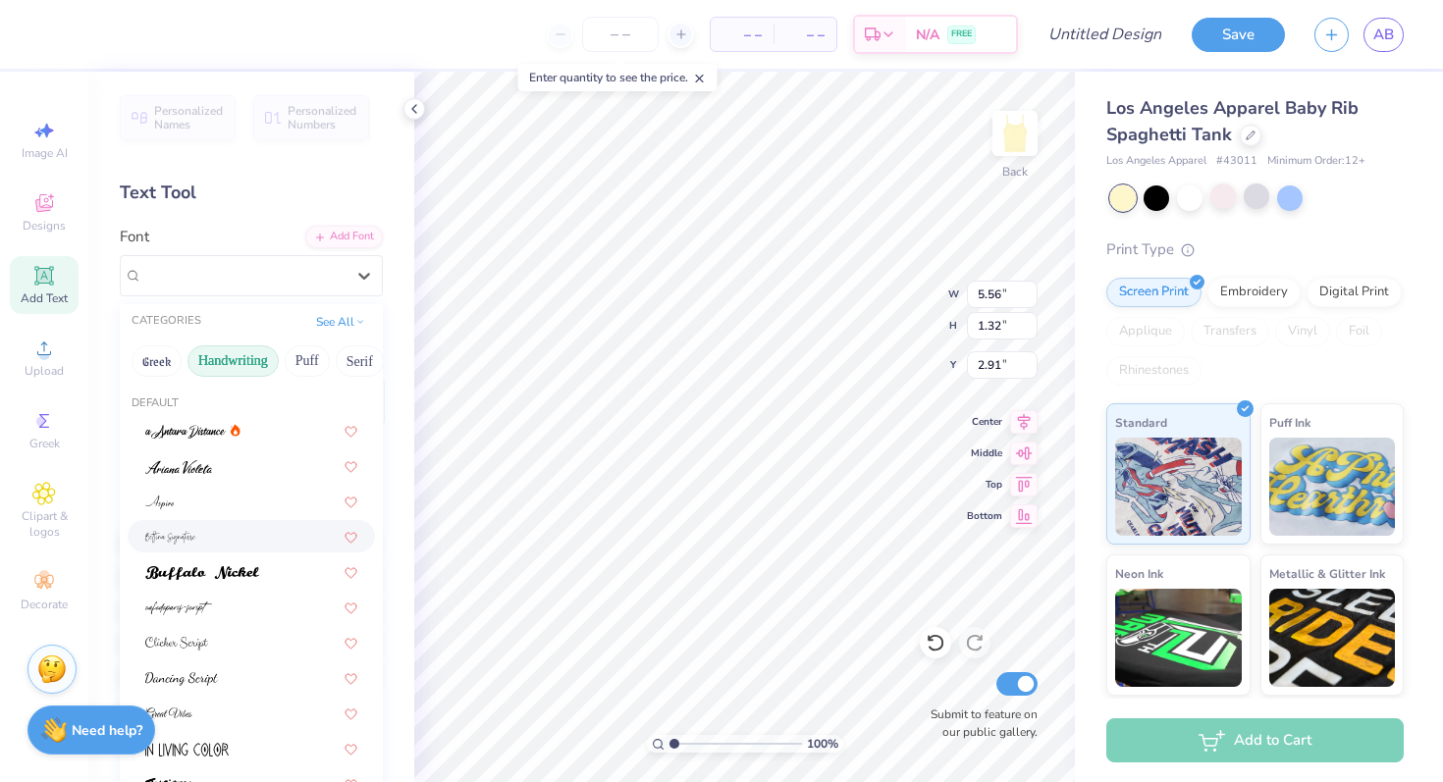
click at [208, 528] on div at bounding box center [251, 536] width 212 height 21
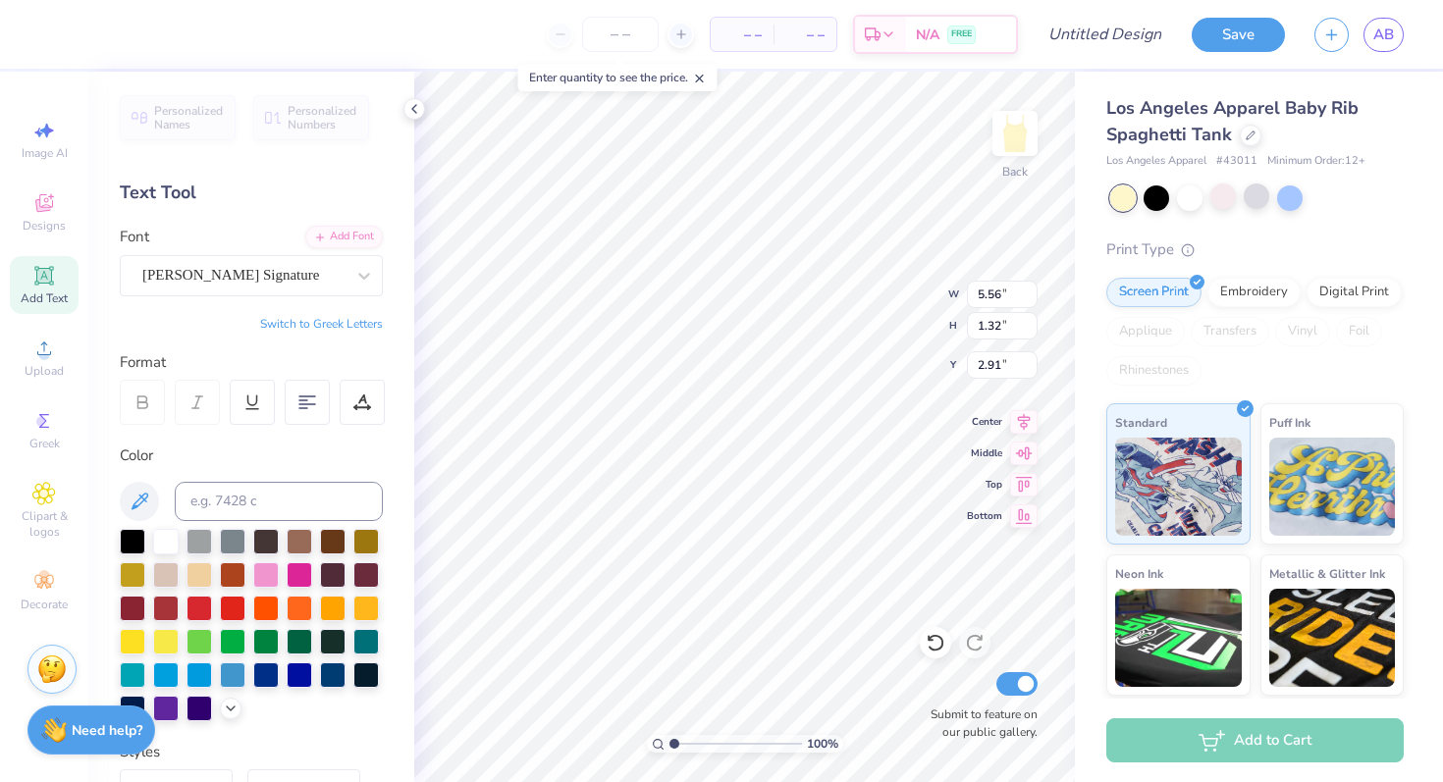
type input "8.93"
type input "3.48"
type input "1.83"
click at [317, 277] on div "Bettina Signature" at bounding box center [243, 275] width 206 height 30
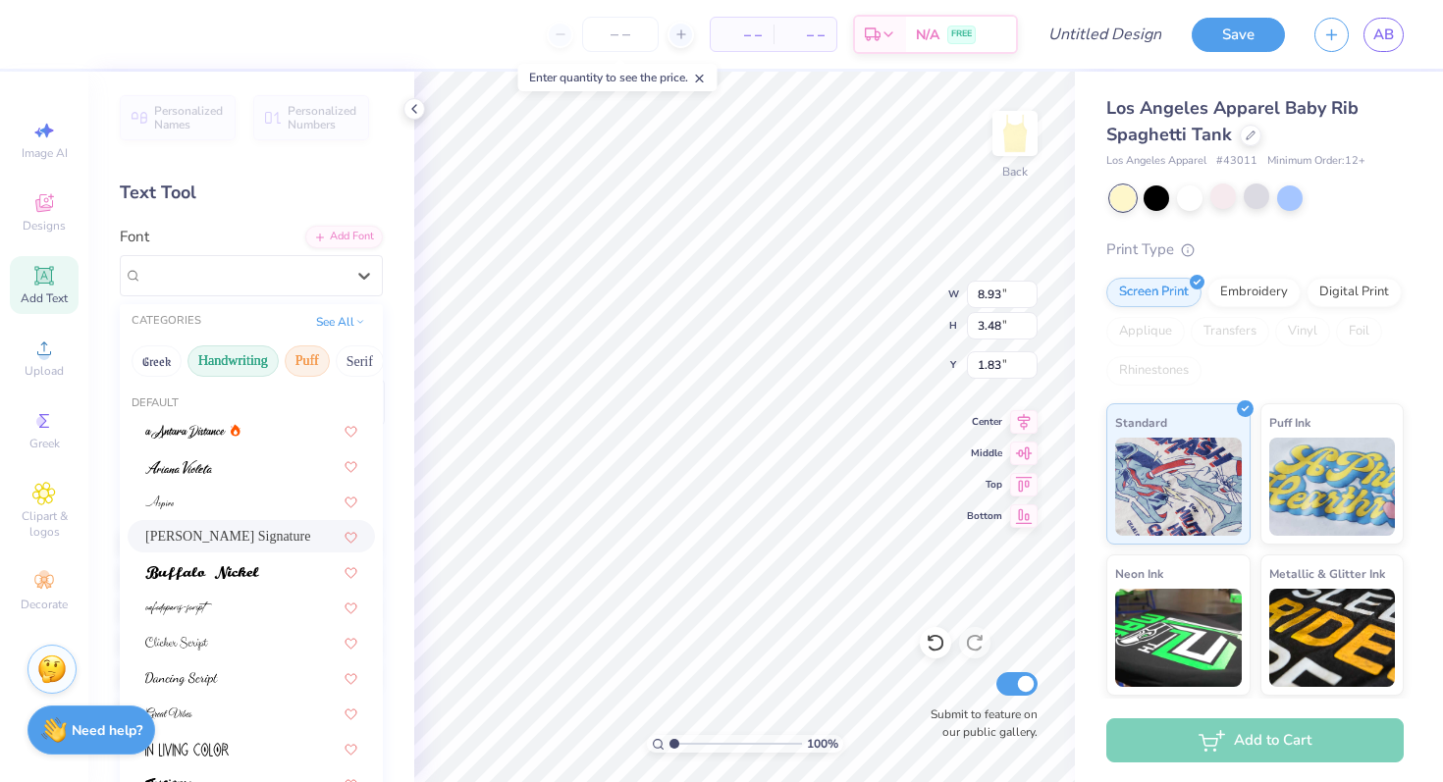
click at [310, 356] on button "Puff" at bounding box center [307, 360] width 45 height 31
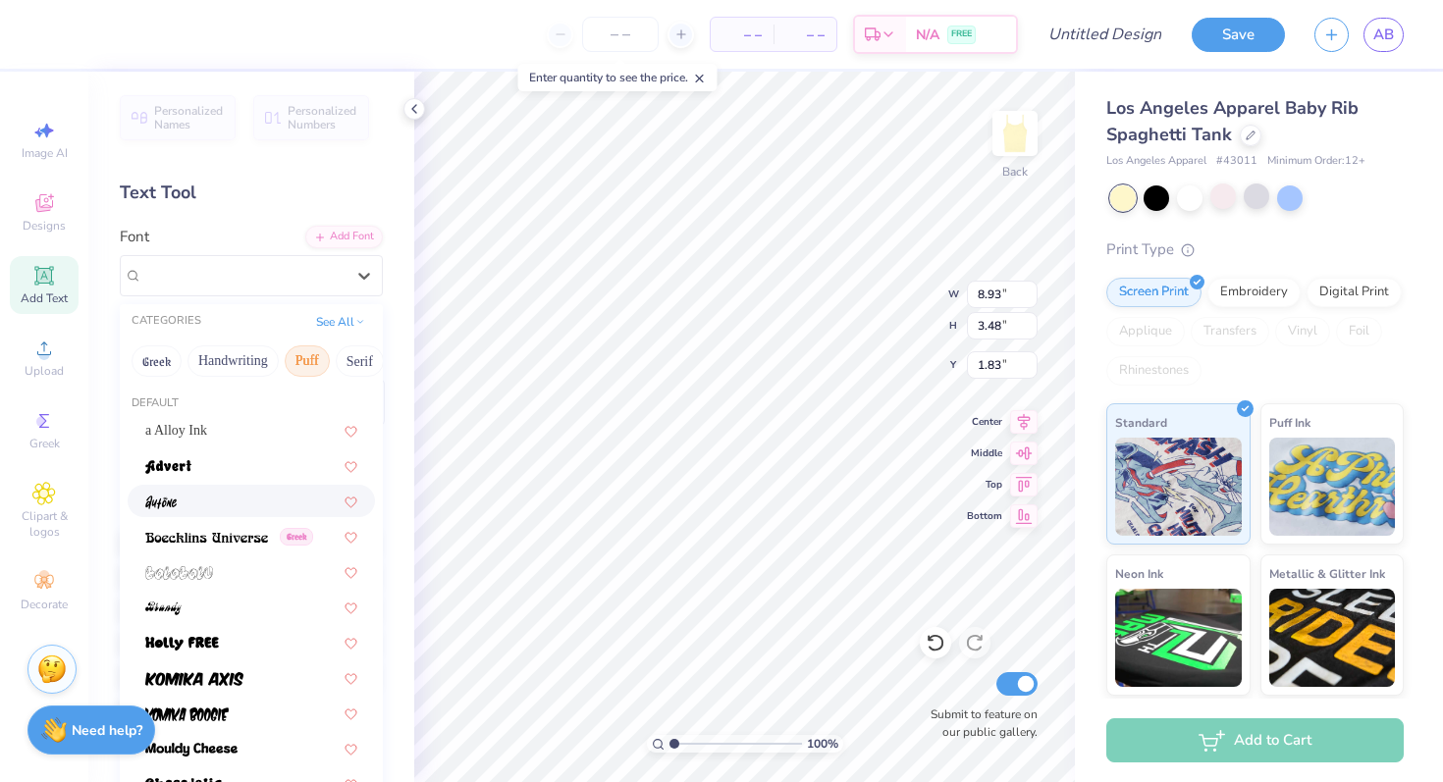
click at [197, 497] on div at bounding box center [251, 501] width 212 height 21
type input "3.40"
type input "1.26"
type input "2.94"
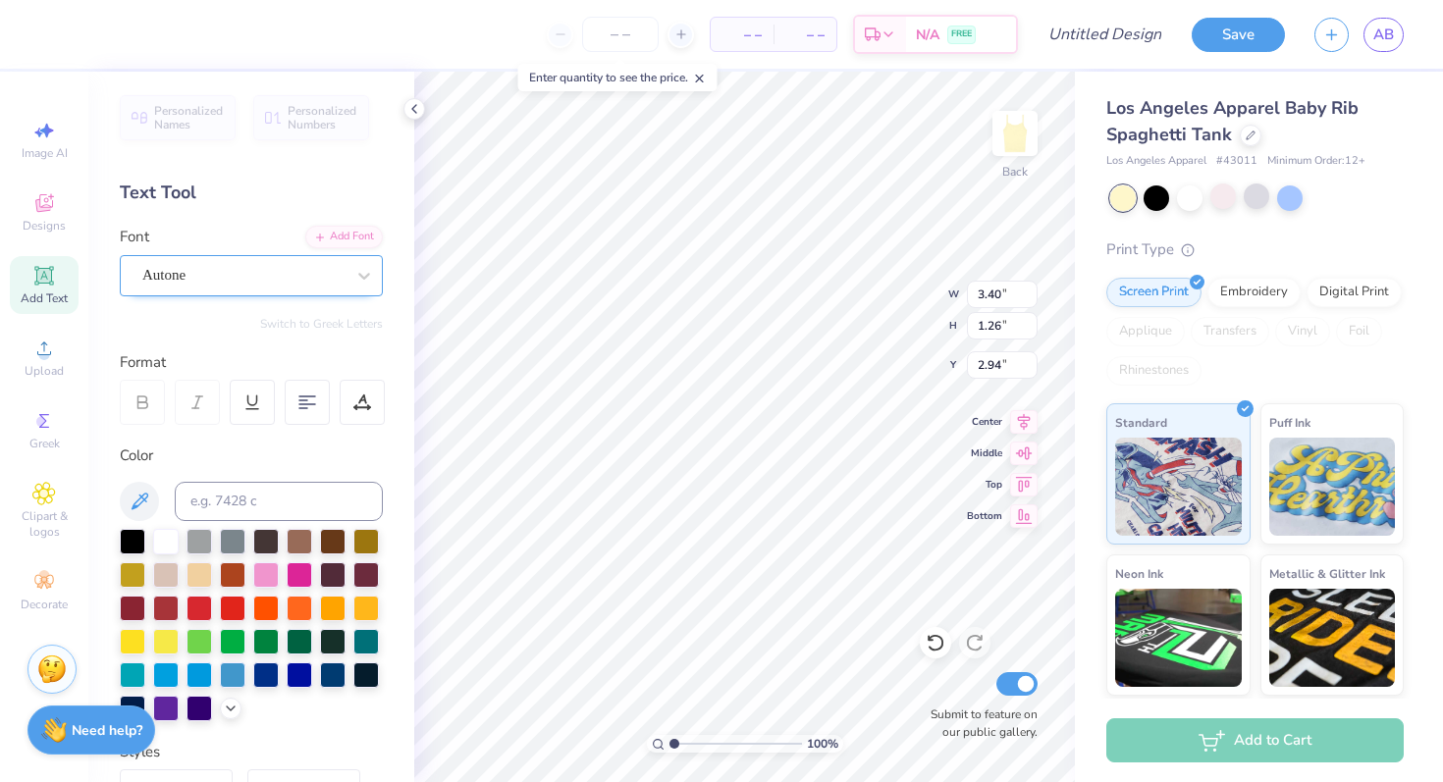
click at [307, 277] on div "Autone" at bounding box center [243, 275] width 206 height 30
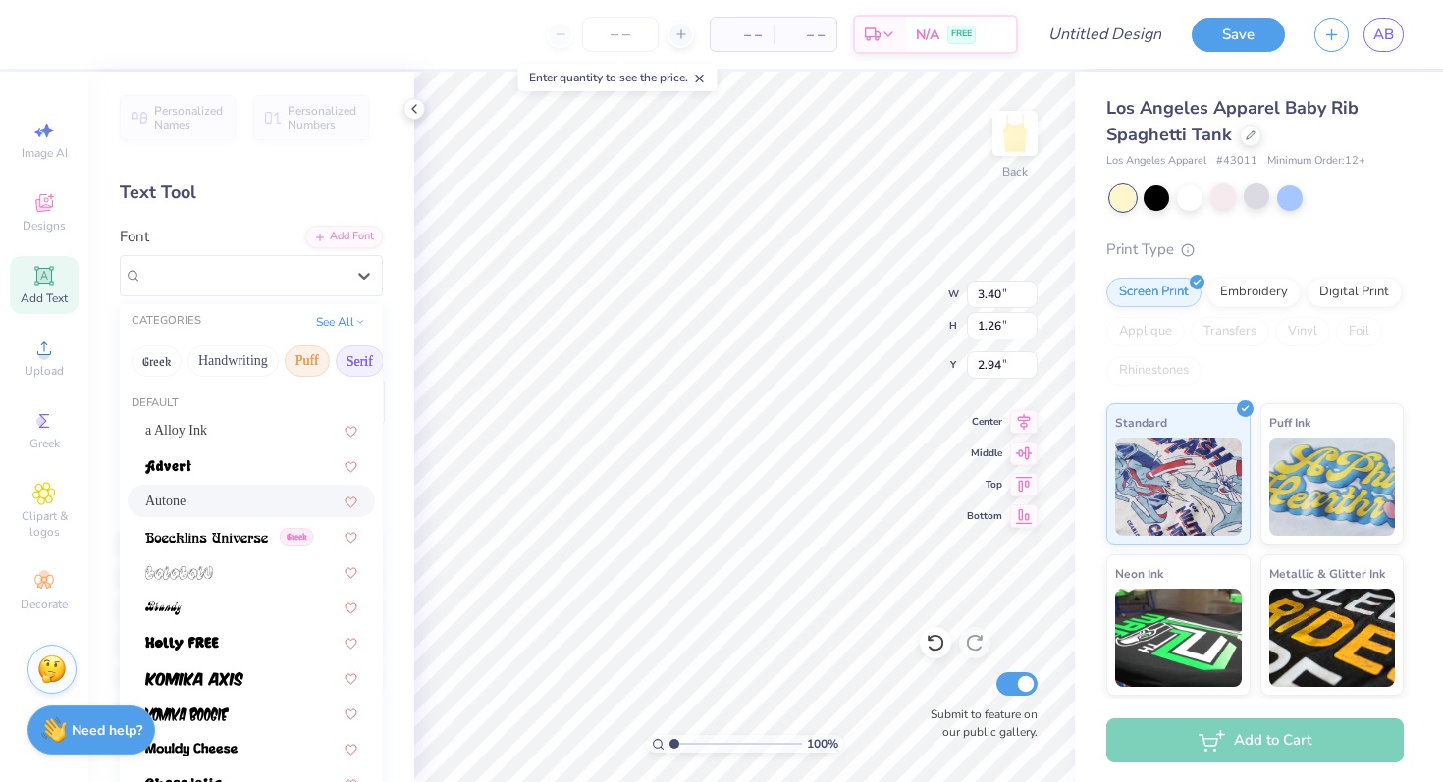
click at [360, 361] on button "Serif" at bounding box center [360, 360] width 48 height 31
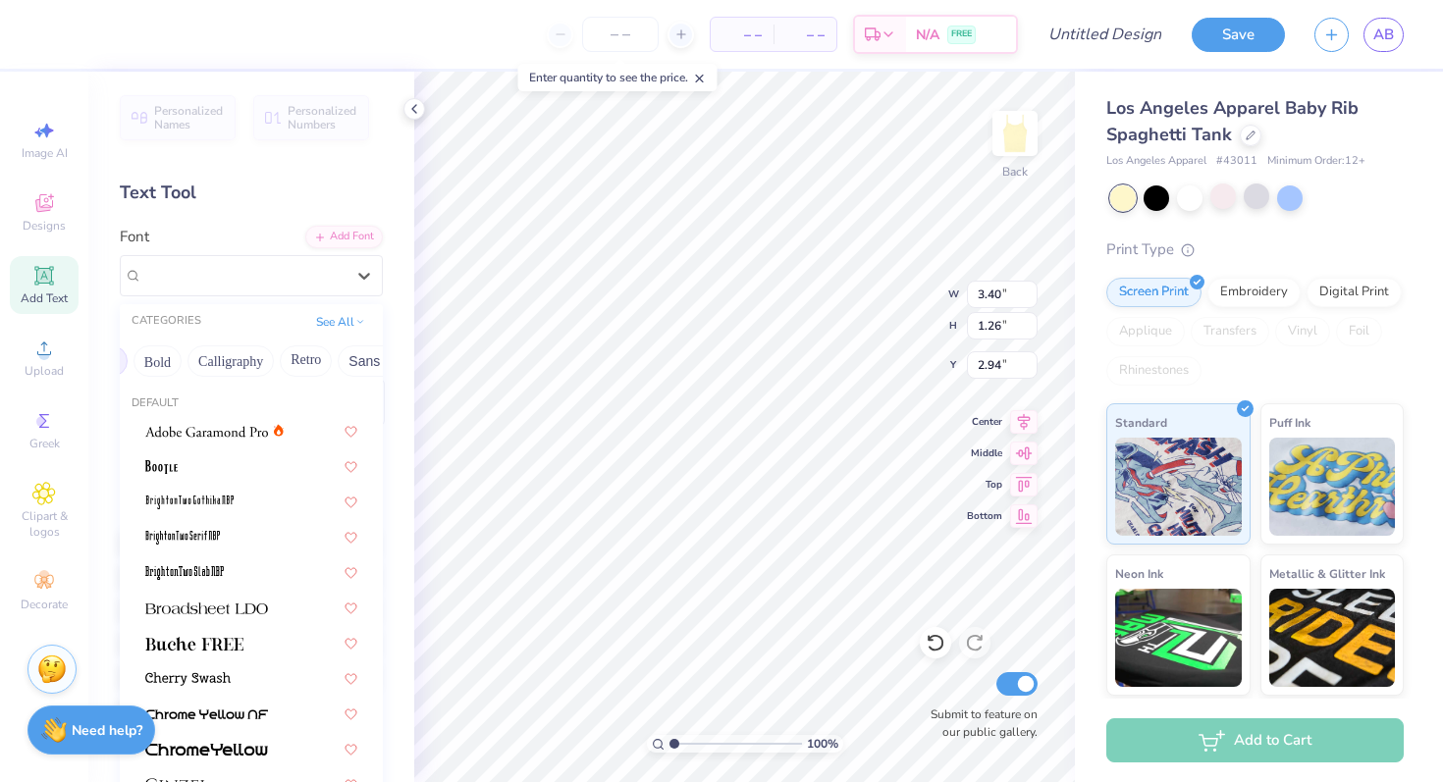
scroll to position [0, 265]
click at [235, 349] on button "Calligraphy" at bounding box center [222, 360] width 86 height 31
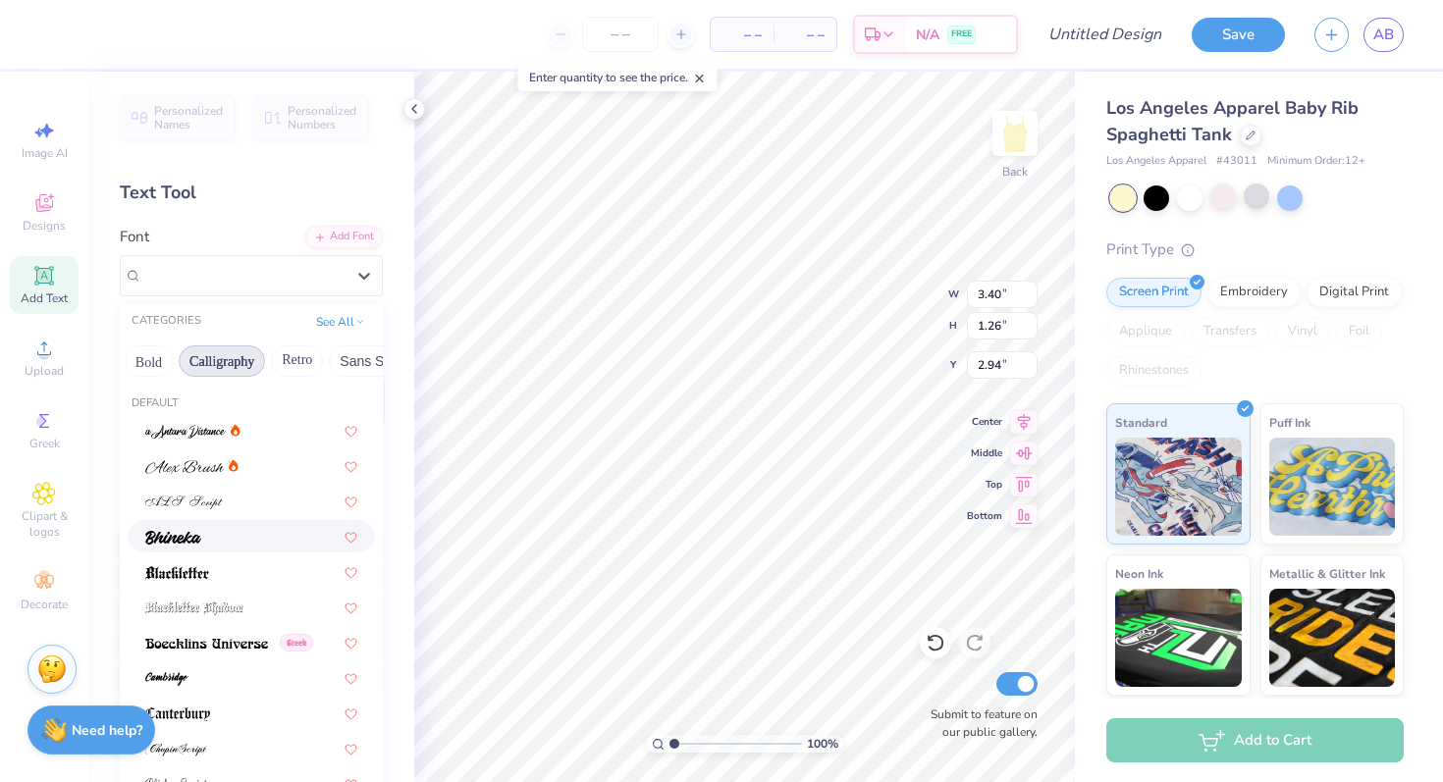
click at [256, 544] on div at bounding box center [251, 536] width 212 height 21
type input "4.48"
type input "1.20"
type input "2.97"
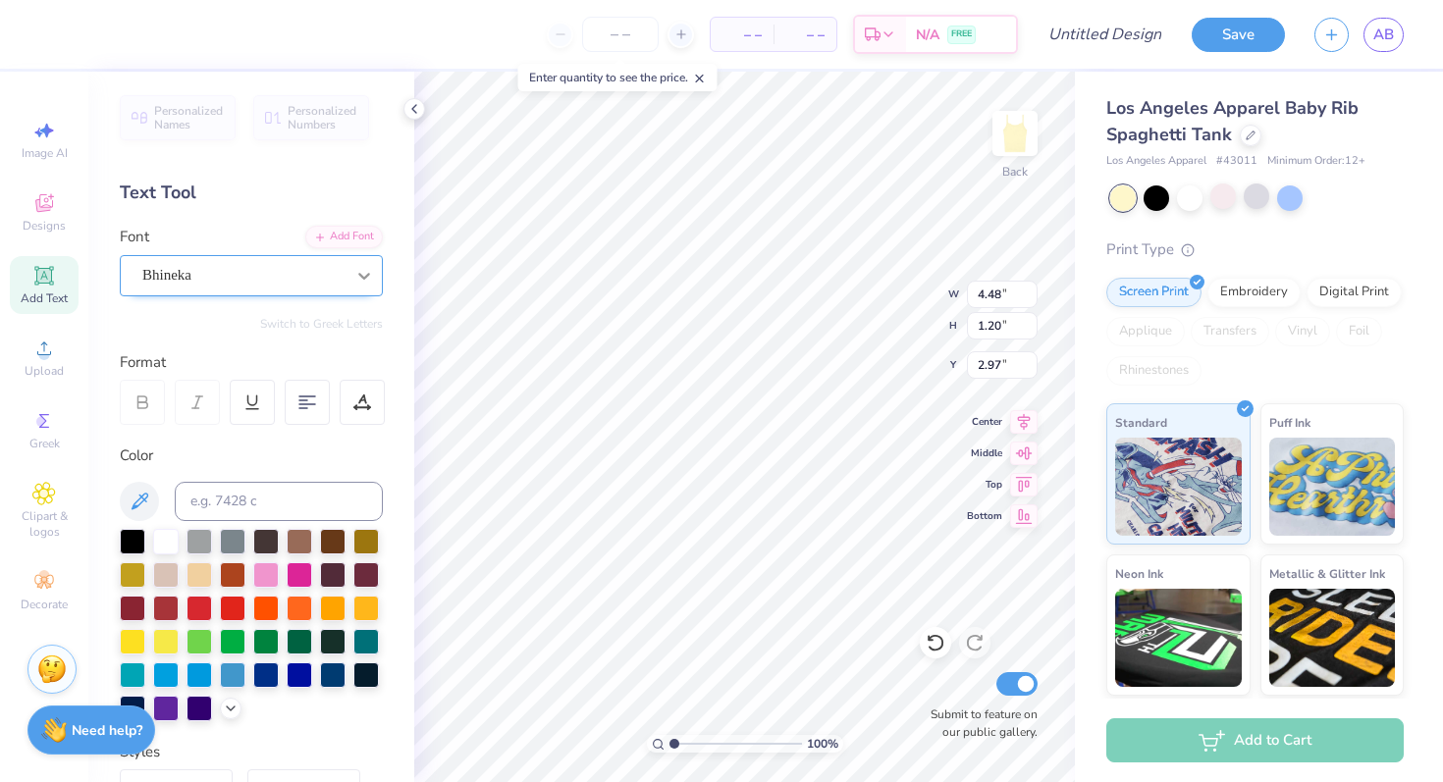
click at [351, 274] on div at bounding box center [363, 275] width 35 height 35
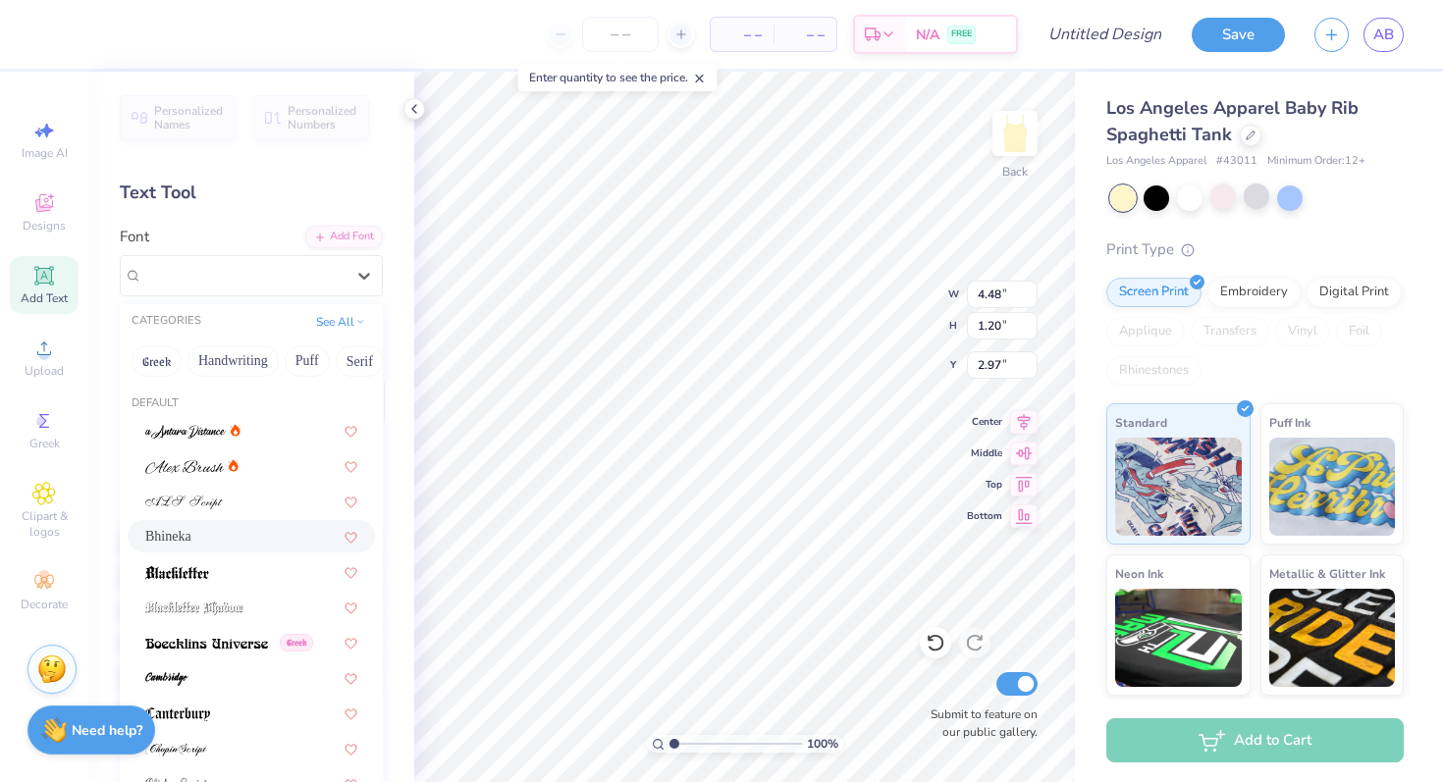
scroll to position [0, 577]
click at [290, 353] on button "Techno" at bounding box center [284, 360] width 62 height 31
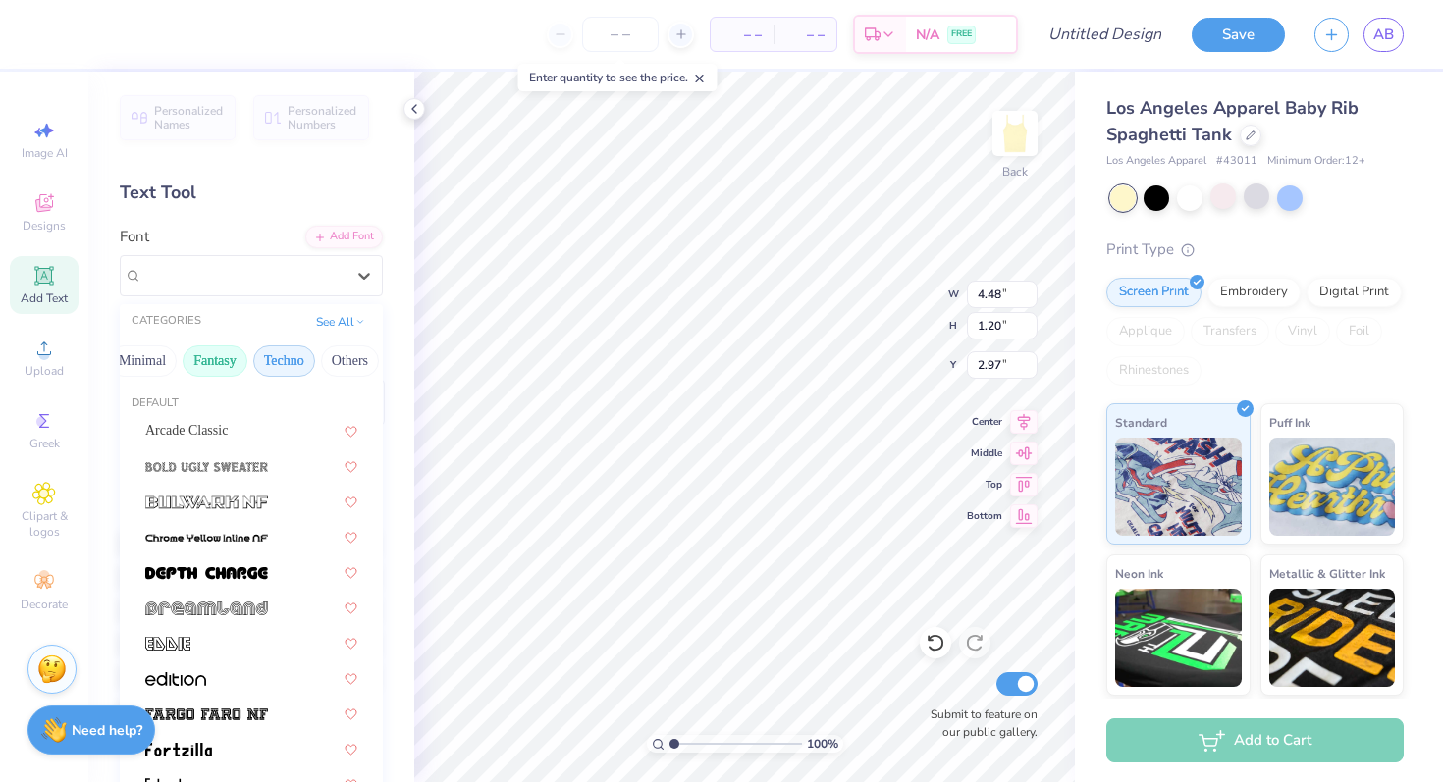
click at [213, 354] on button "Fantasy" at bounding box center [215, 360] width 65 height 31
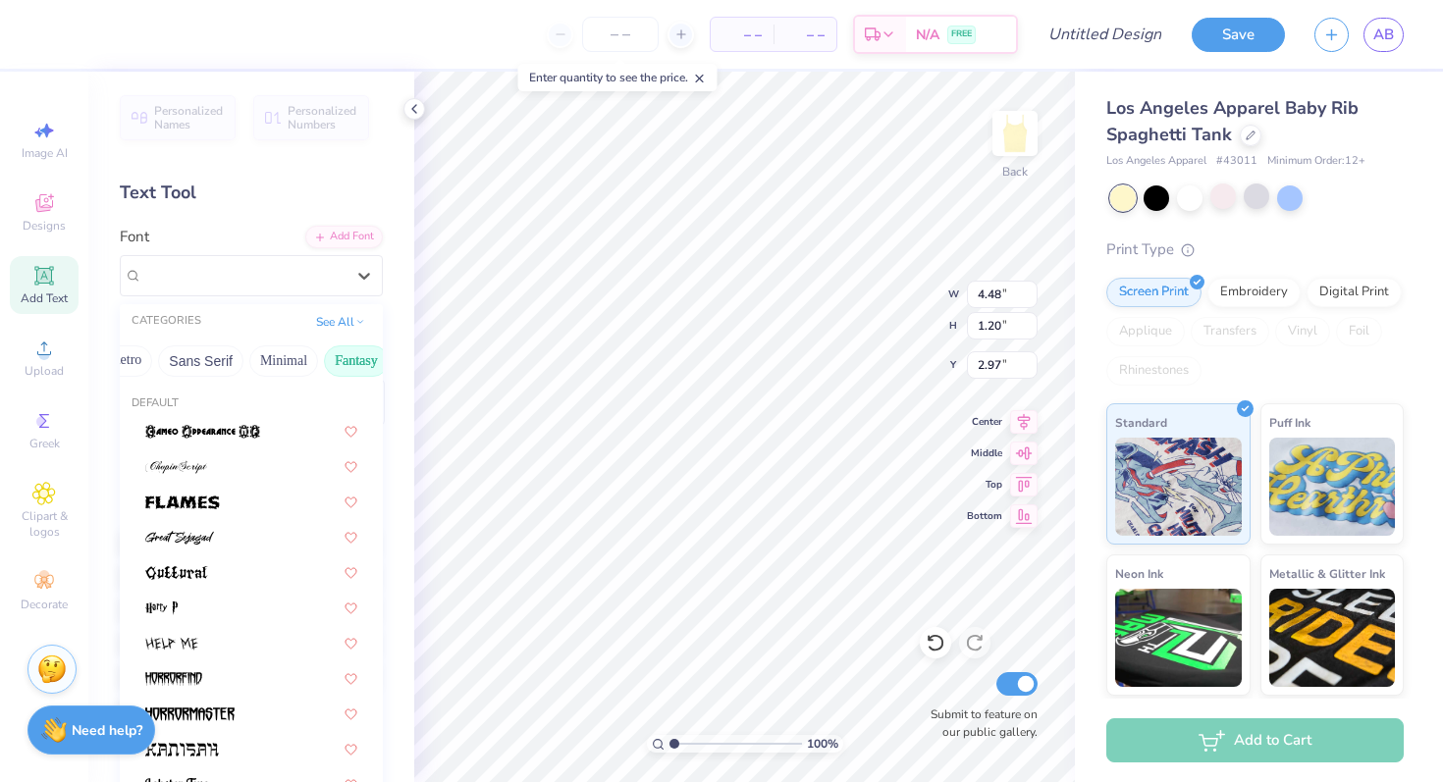
scroll to position [0, 425]
click at [238, 362] on button "Sans Serif" at bounding box center [211, 360] width 85 height 31
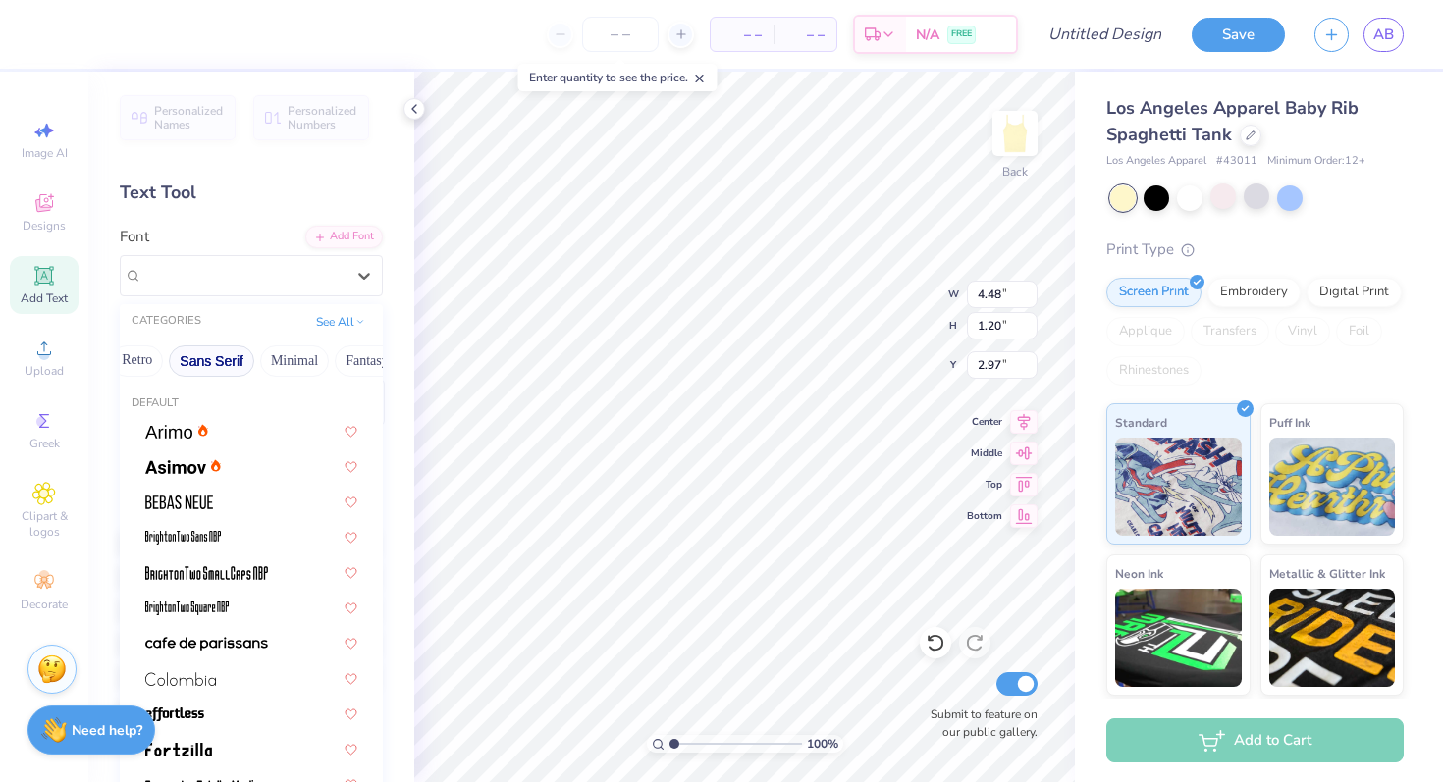
scroll to position [0, 0]
click at [243, 359] on button "Handwriting" at bounding box center [232, 360] width 91 height 31
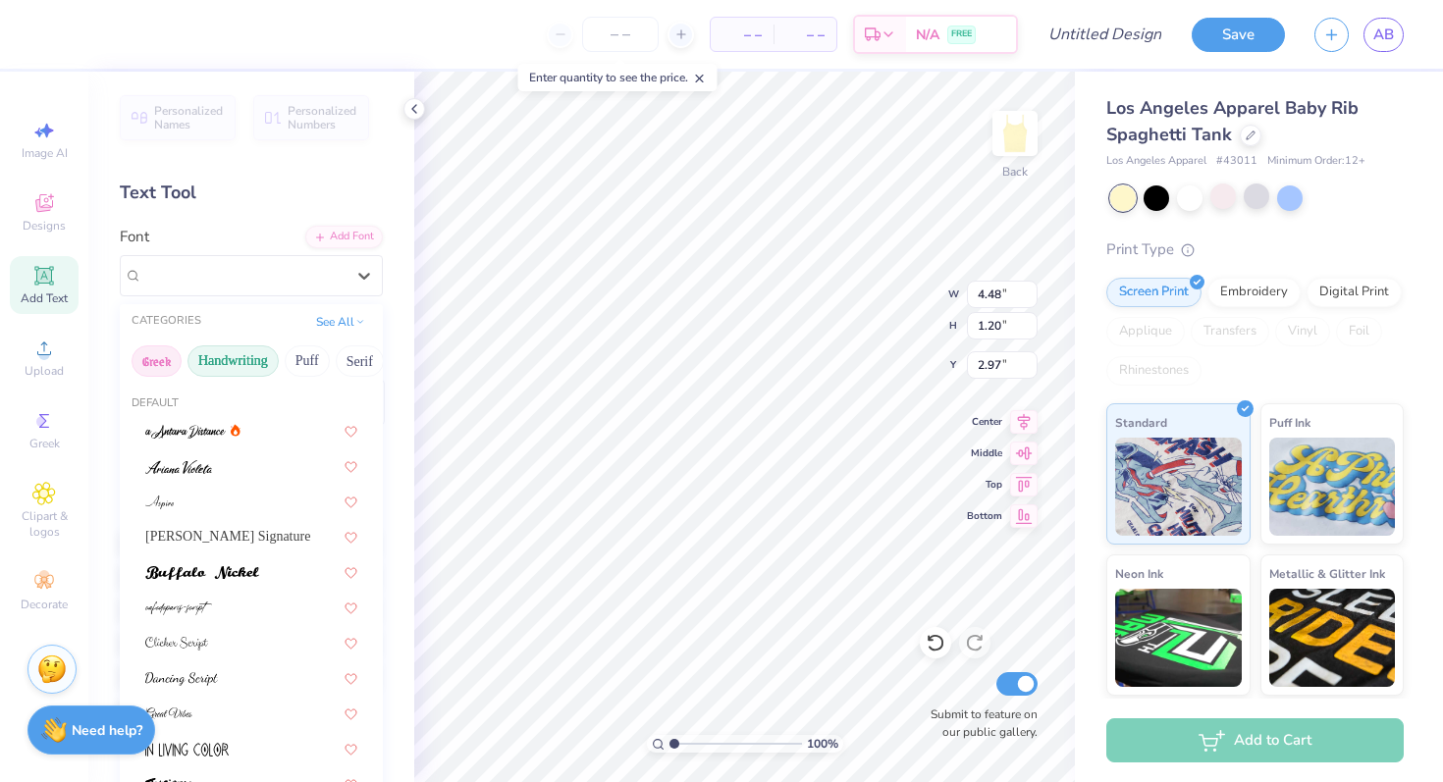
click at [155, 362] on button "Greek" at bounding box center [157, 360] width 50 height 31
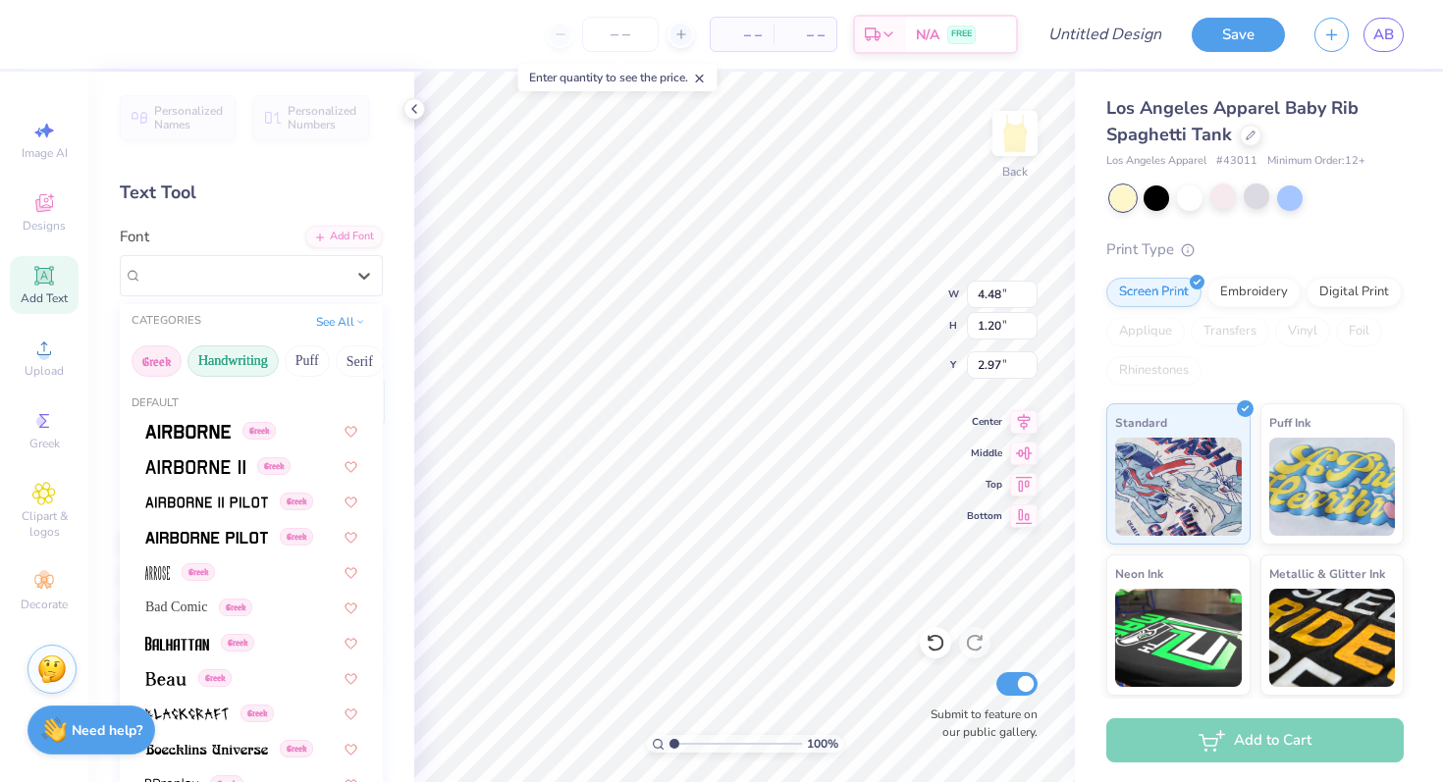
click at [223, 361] on button "Handwriting" at bounding box center [232, 360] width 91 height 31
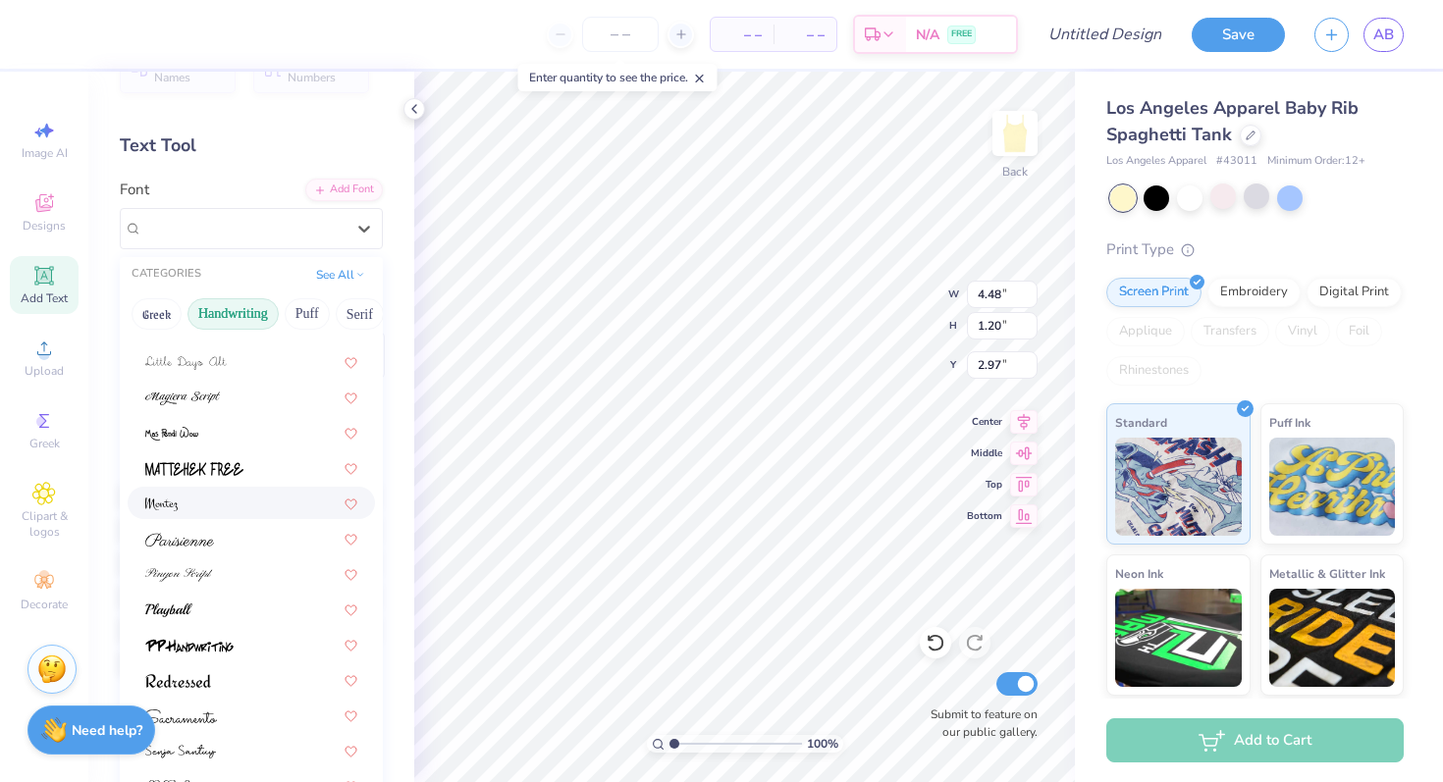
scroll to position [51, 0]
click at [217, 504] on div at bounding box center [251, 499] width 212 height 21
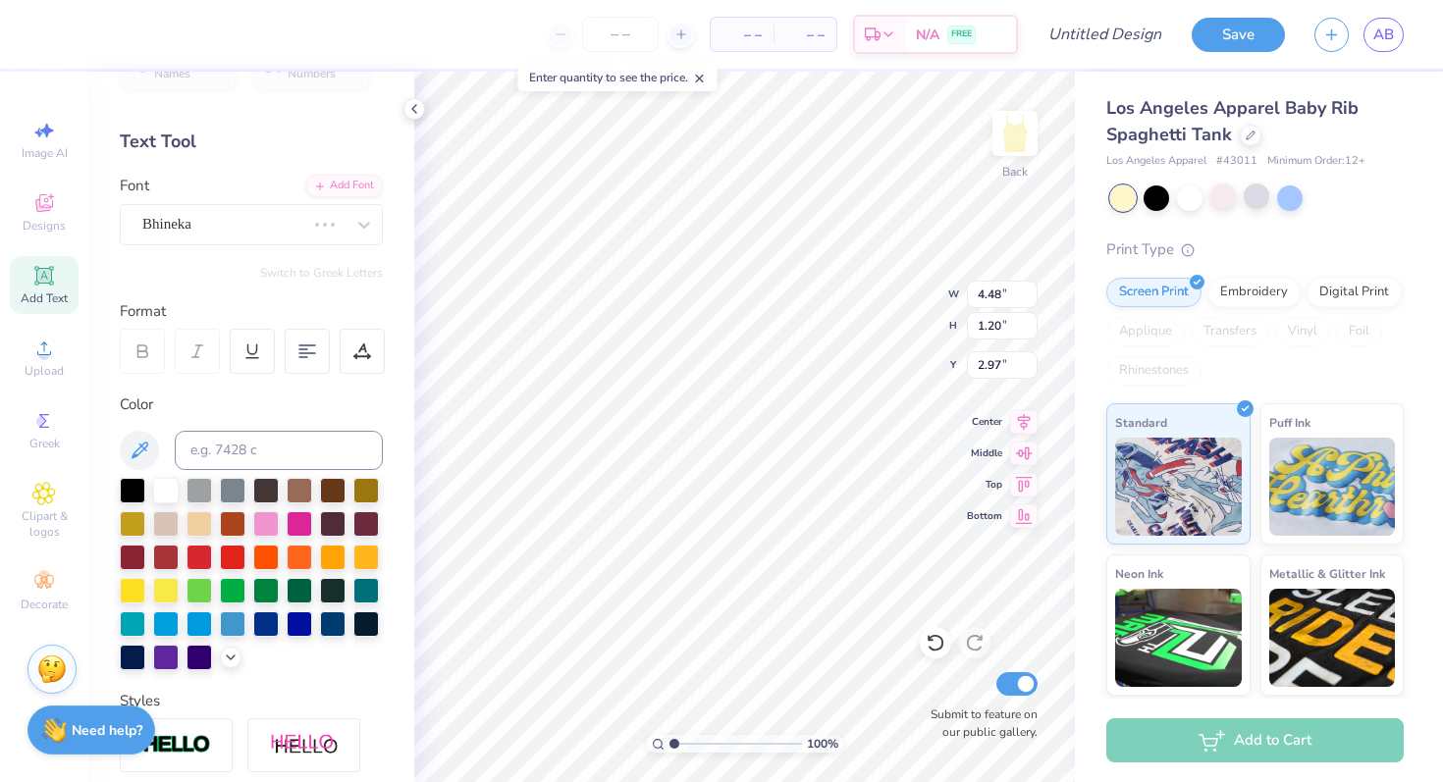
type input "4.18"
type input "1.48"
type input "2.83"
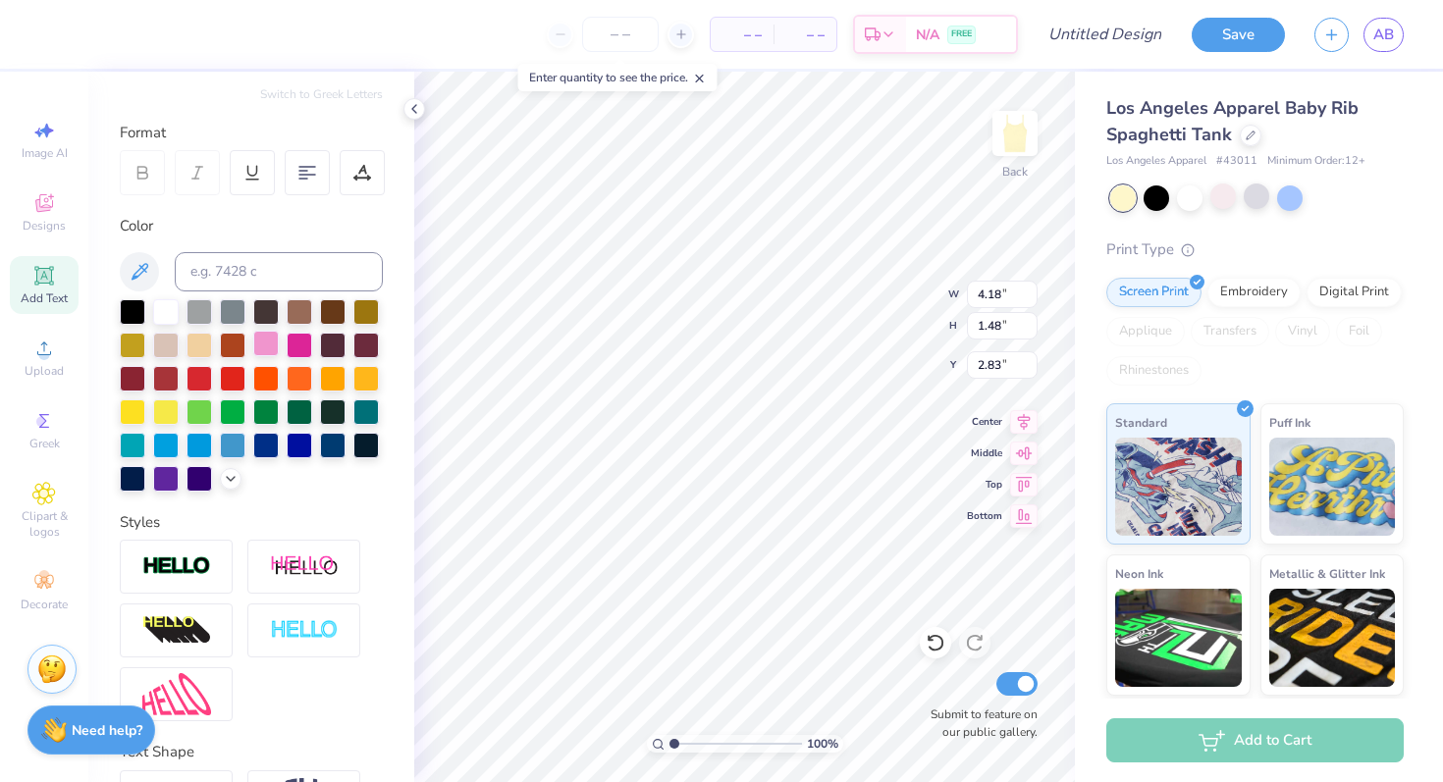
scroll to position [358, 0]
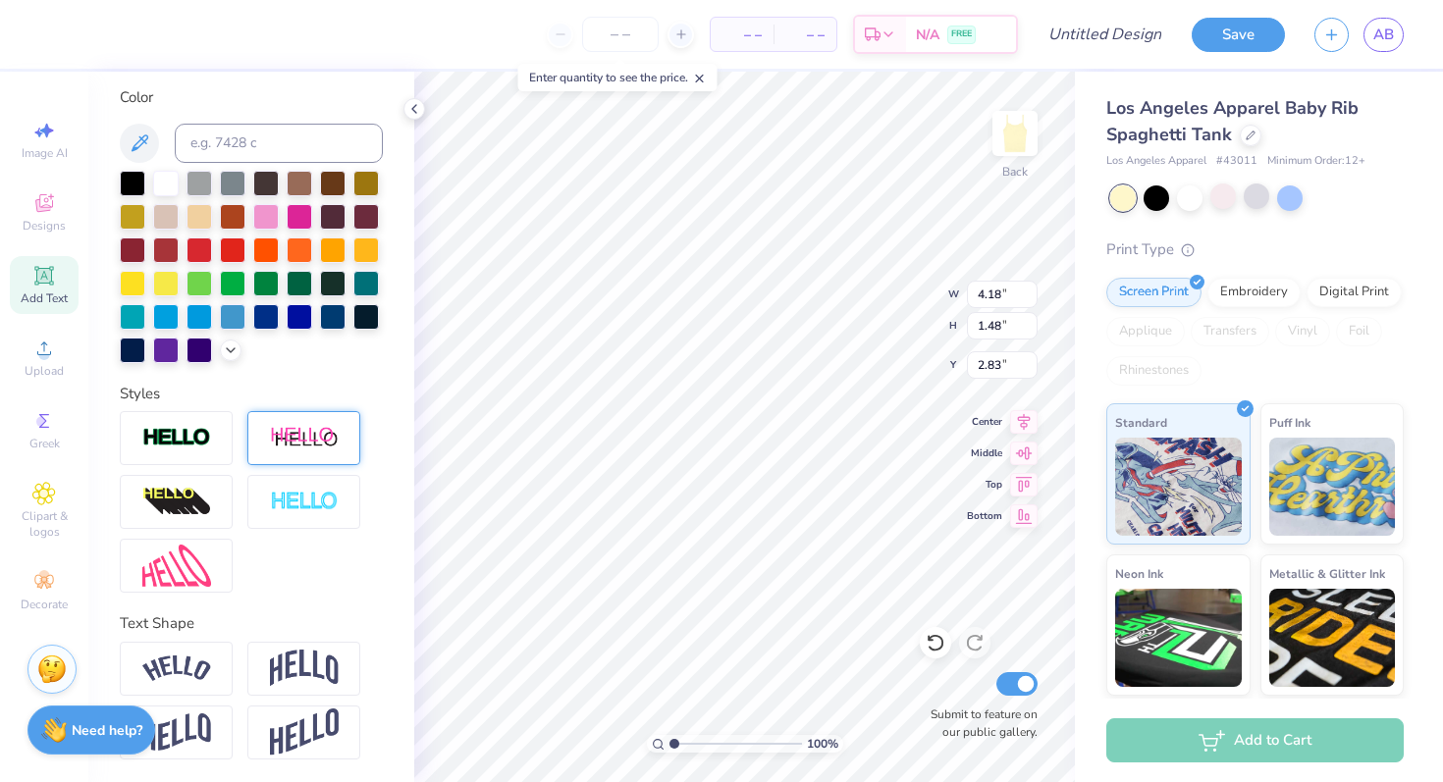
click at [311, 433] on img at bounding box center [304, 438] width 69 height 25
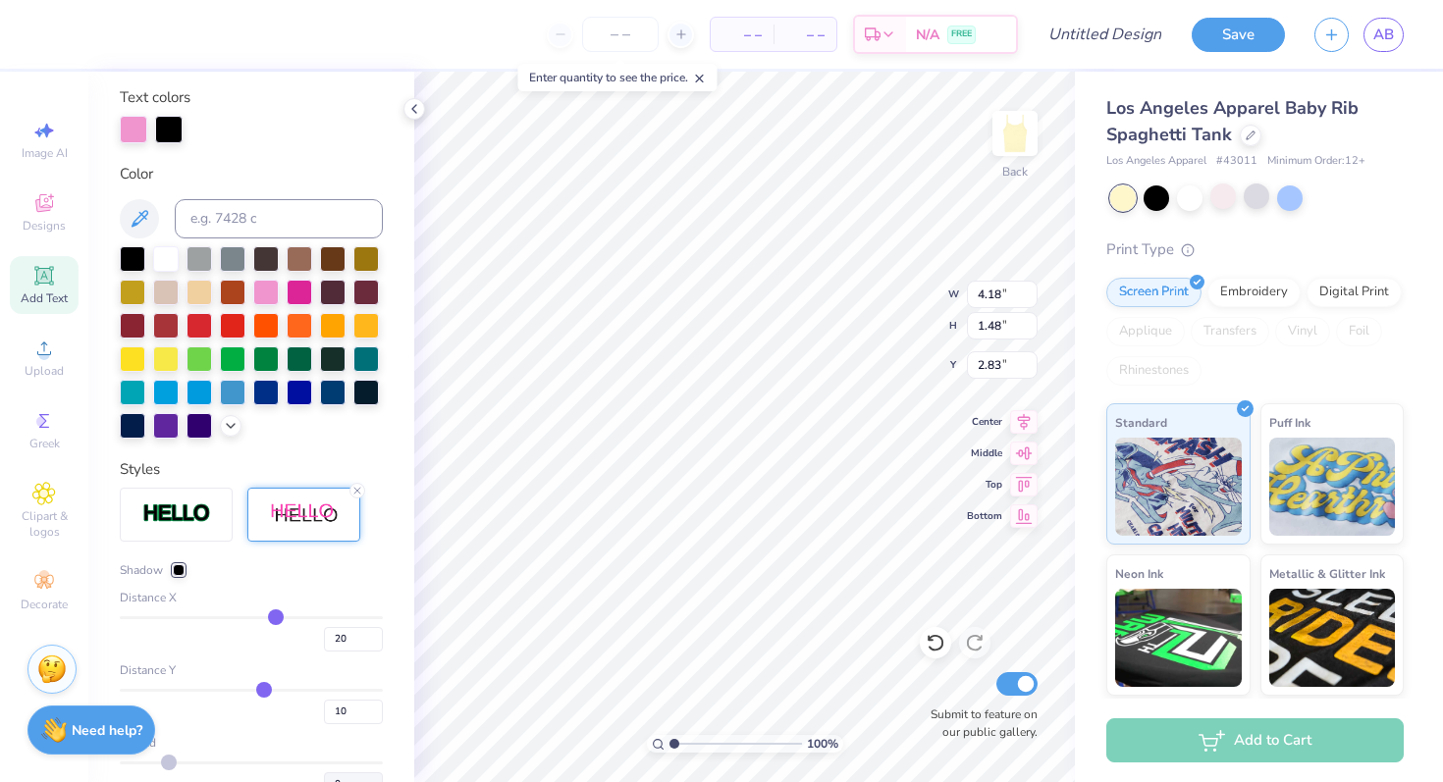
type input "5.02"
type input "1.63"
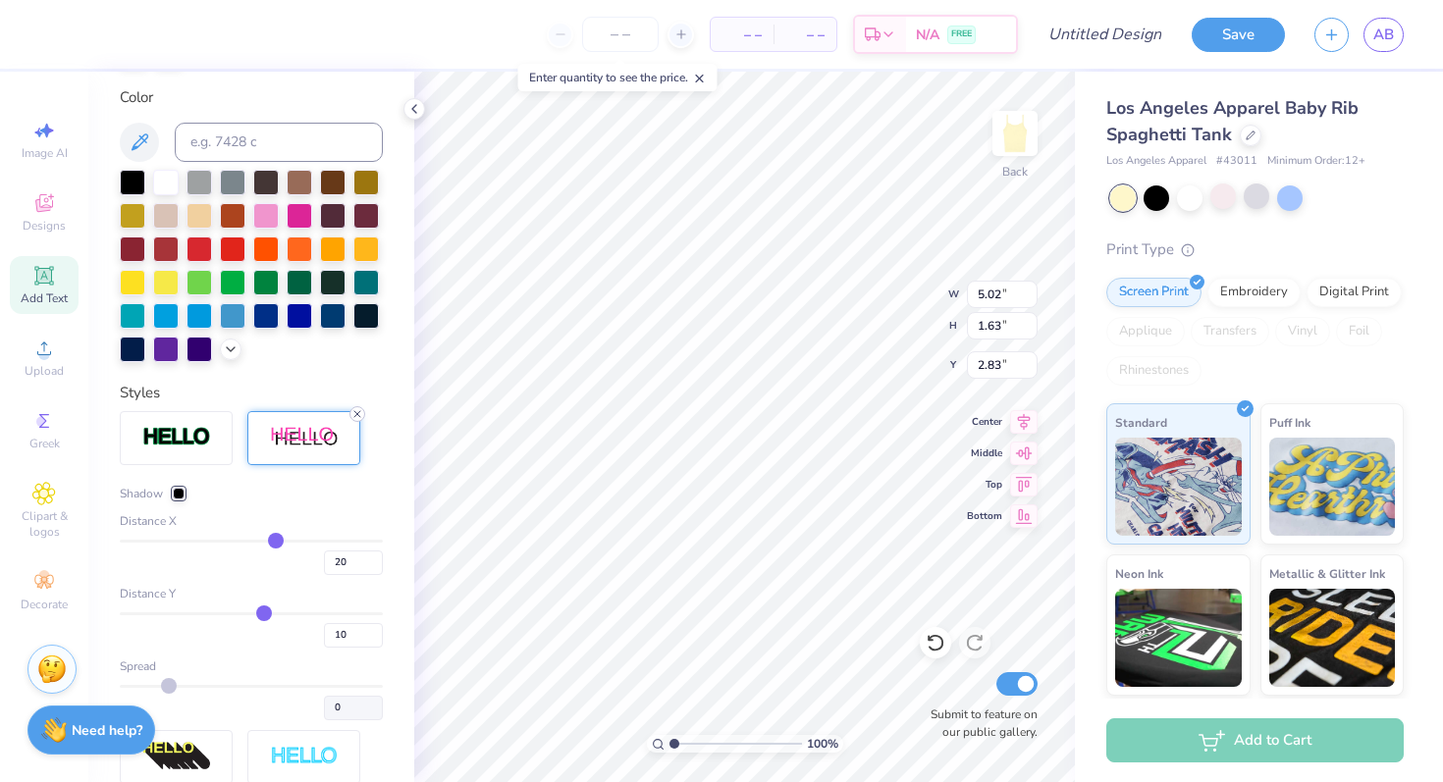
click at [357, 413] on line at bounding box center [357, 414] width 6 height 6
type input "4.18"
type input "1.48"
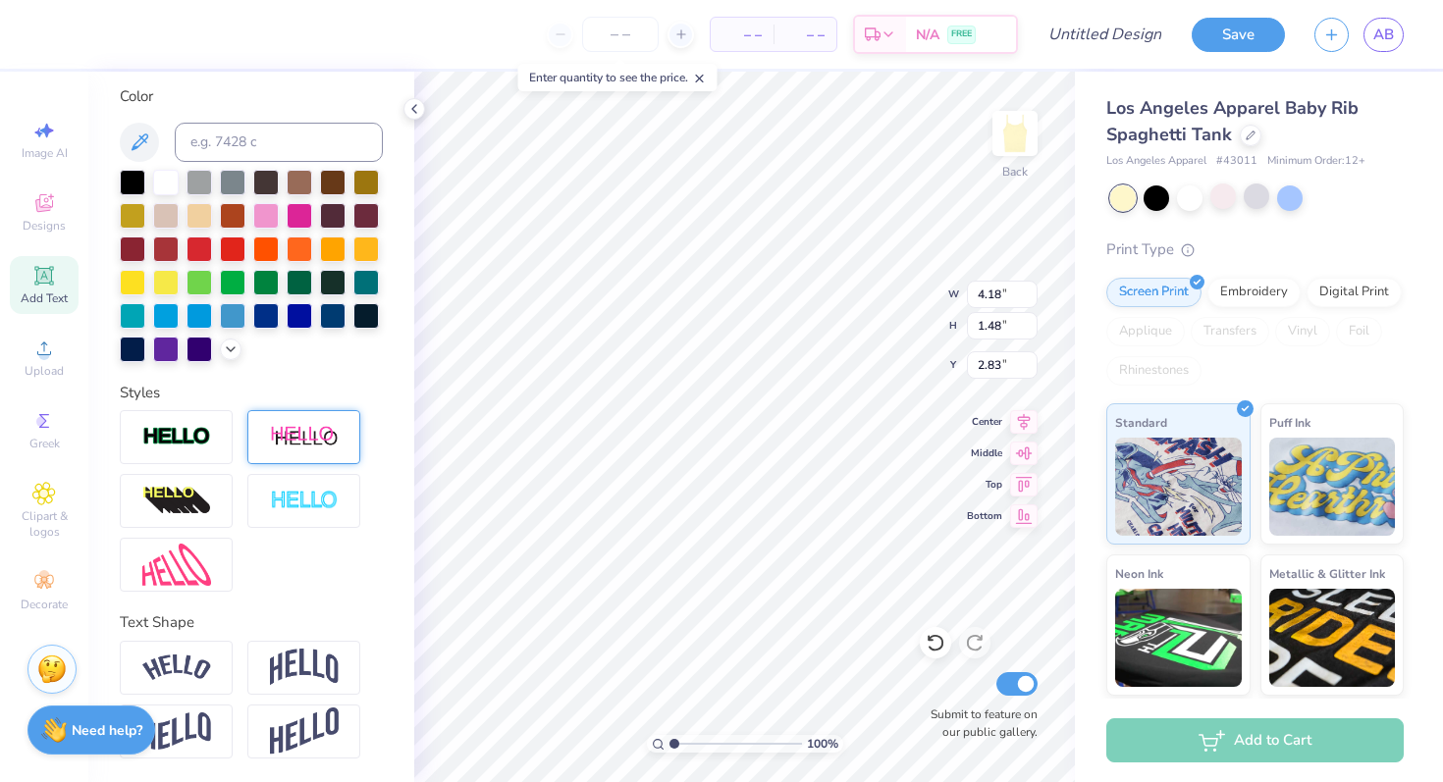
scroll to position [358, 0]
click at [215, 659] on div at bounding box center [176, 669] width 113 height 54
type input "5.62"
type input "1.62"
type input "2.76"
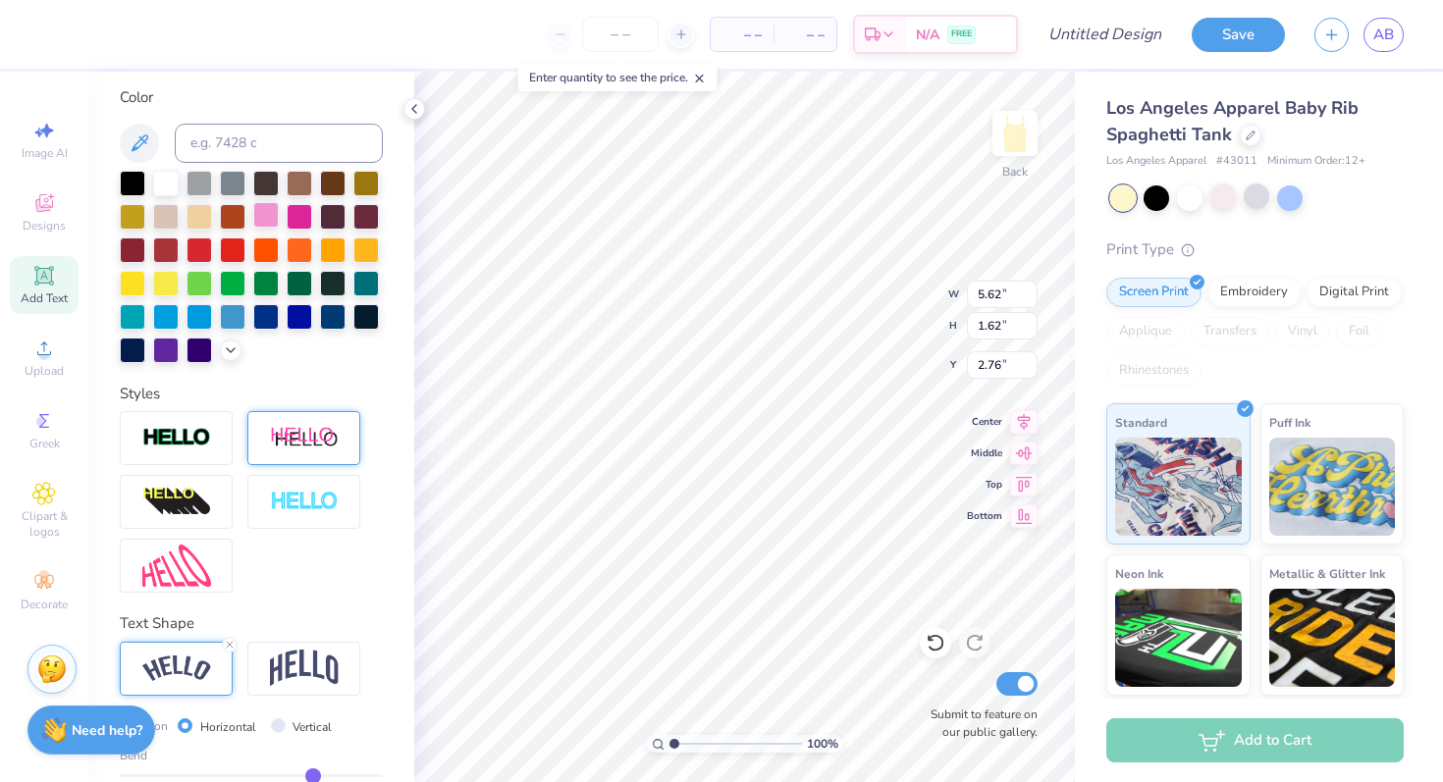
scroll to position [0, 0]
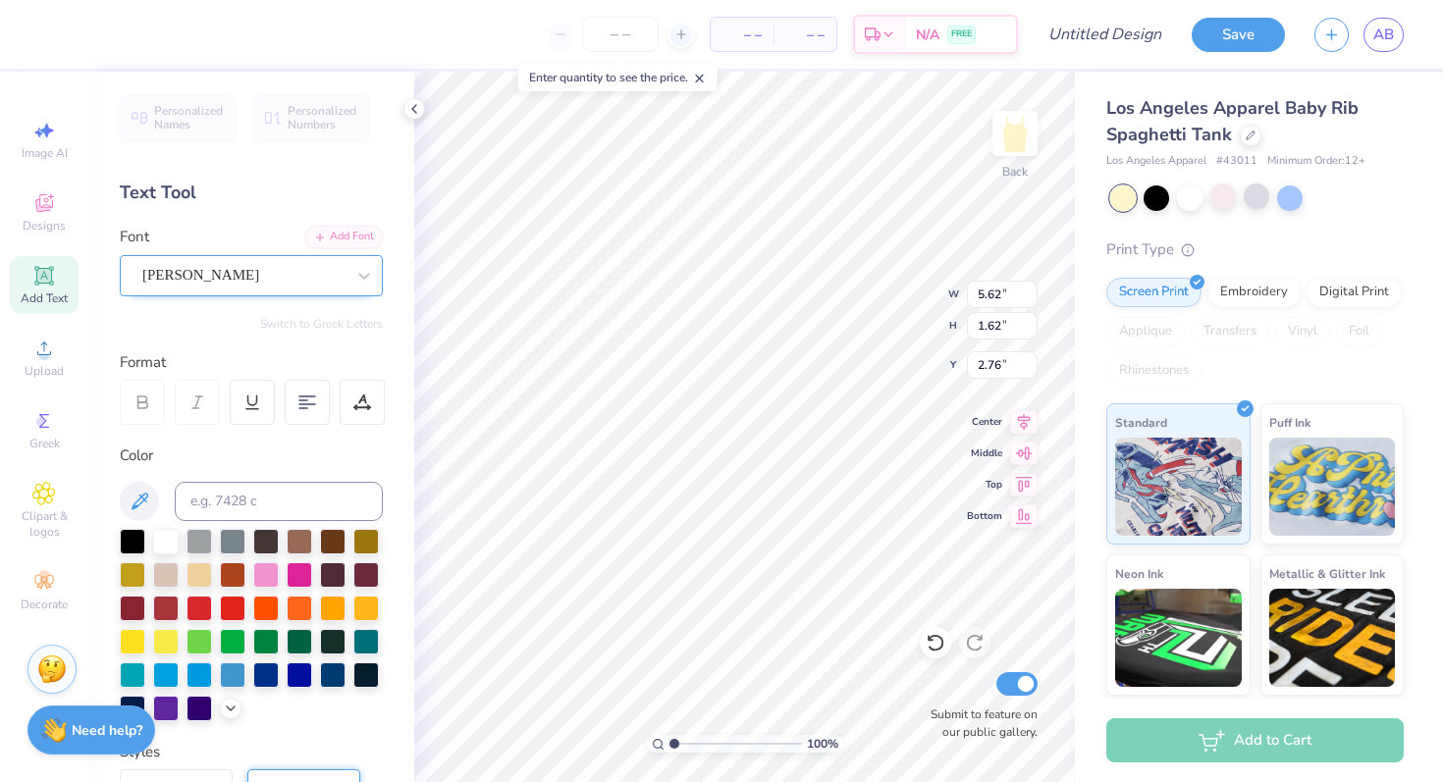
click at [265, 271] on div "Montez" at bounding box center [243, 275] width 206 height 30
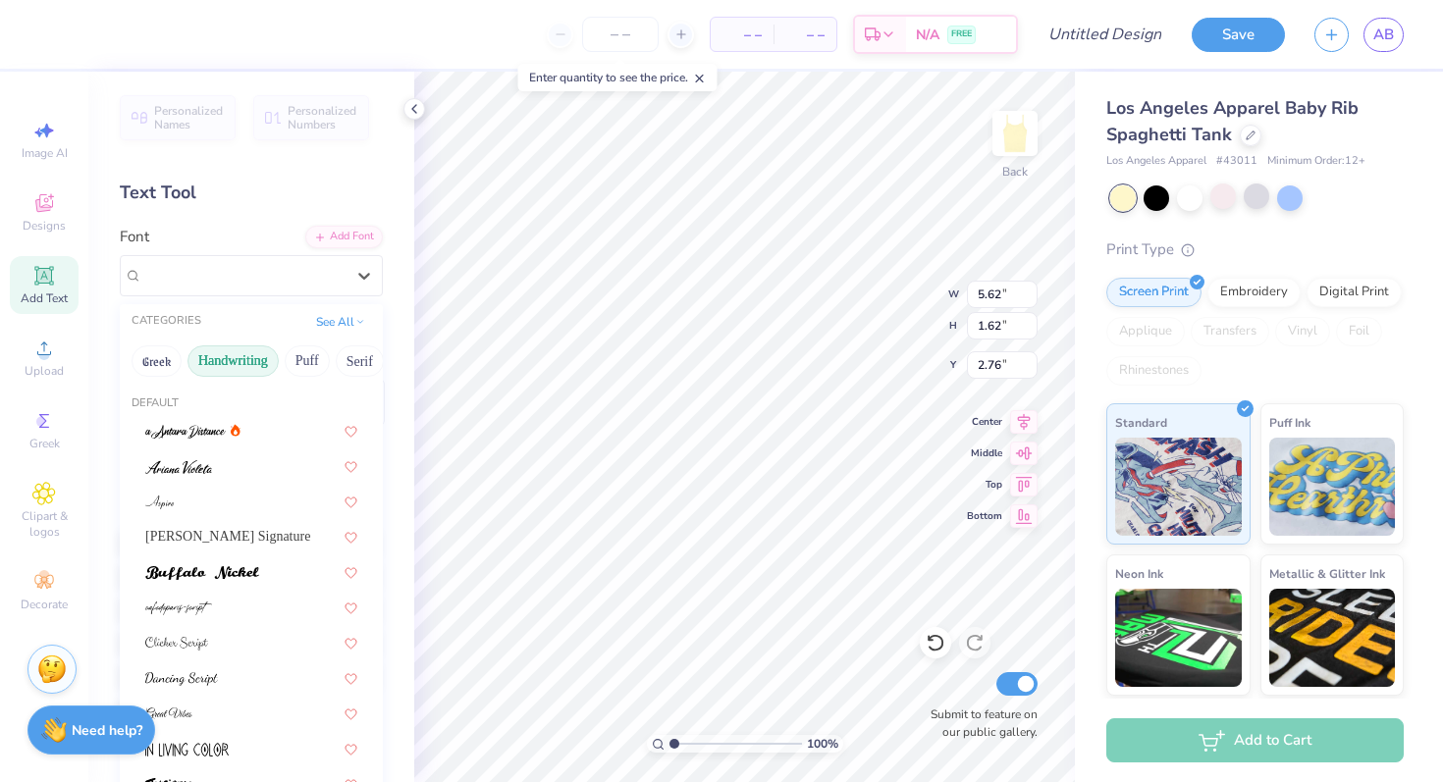
click at [224, 364] on button "Handwriting" at bounding box center [232, 360] width 91 height 31
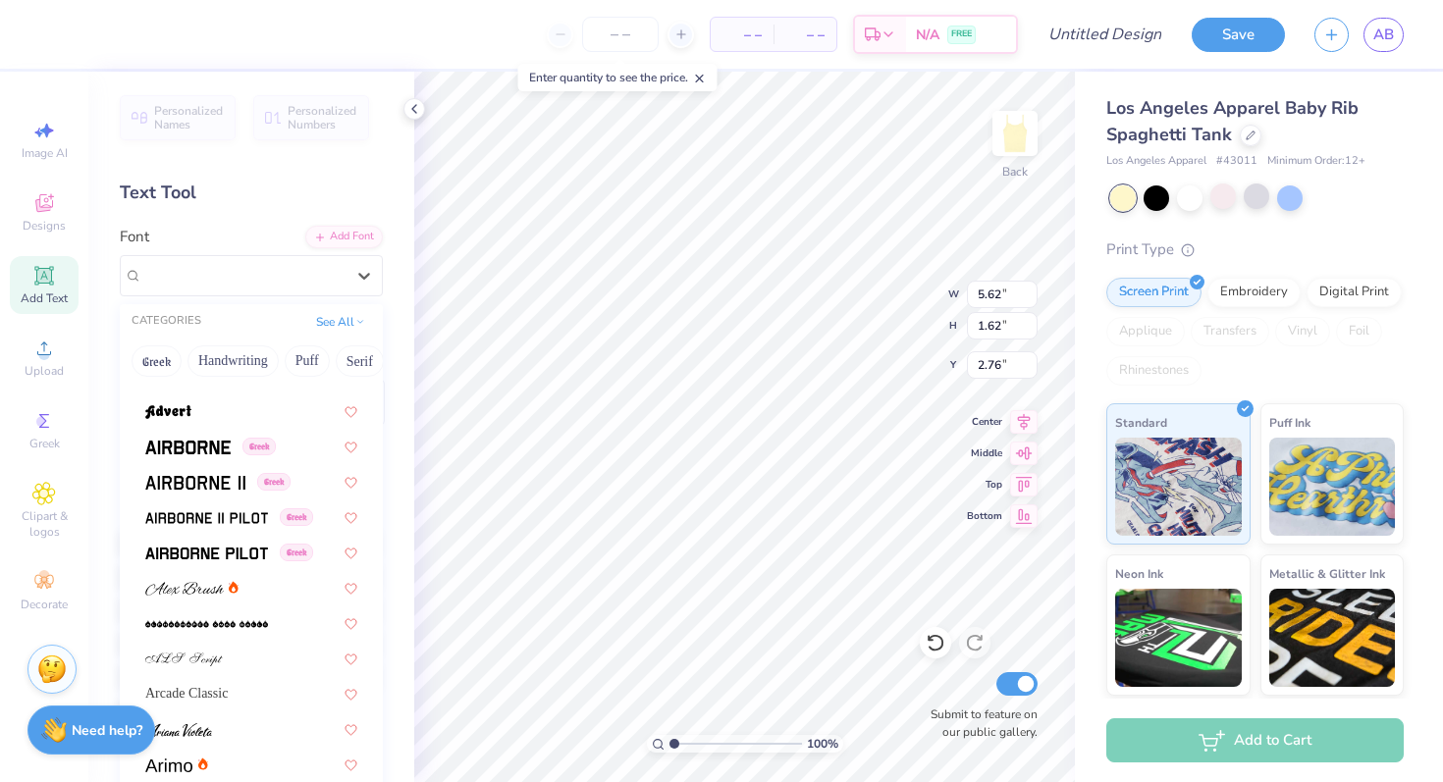
scroll to position [306, 0]
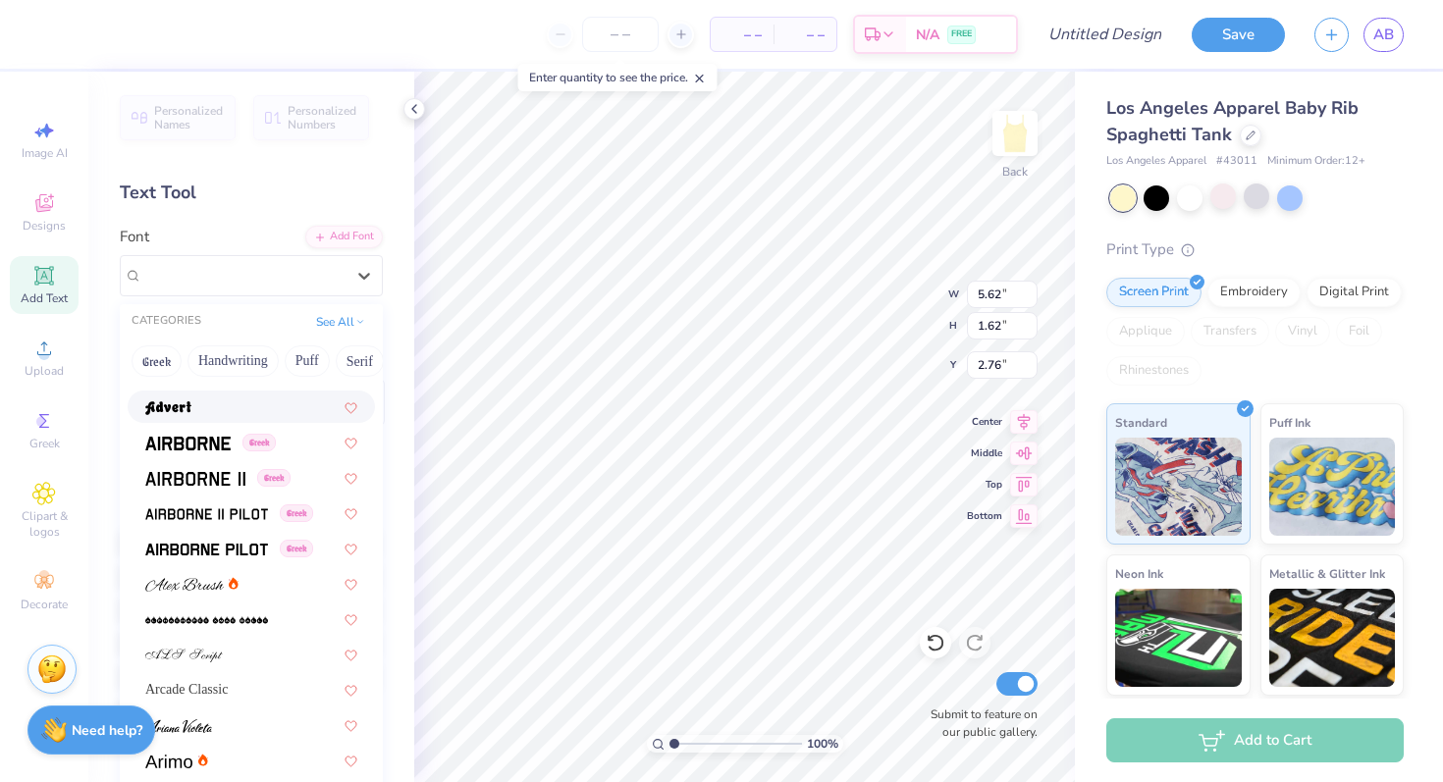
click at [210, 406] on div at bounding box center [251, 407] width 212 height 21
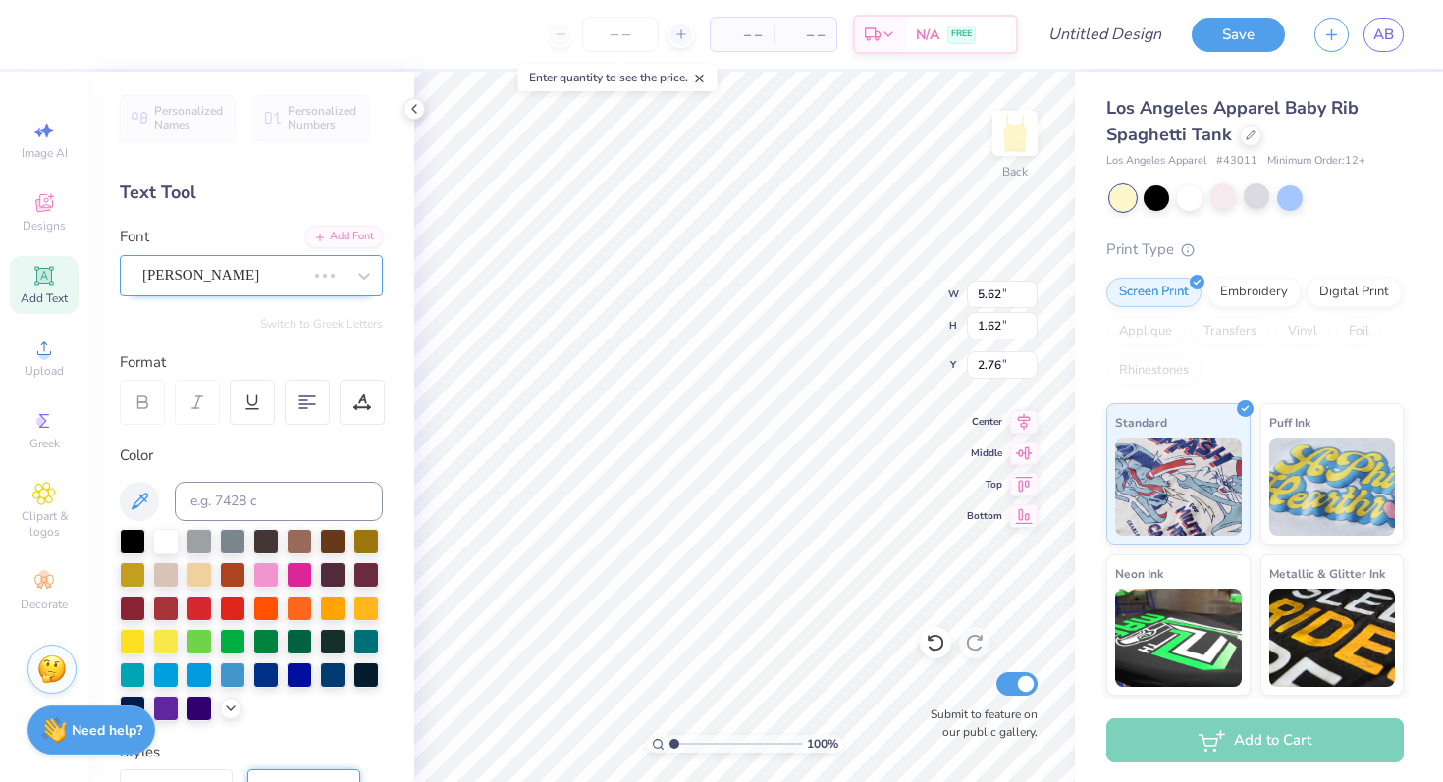
click at [271, 273] on div "Montez" at bounding box center [223, 275] width 167 height 30
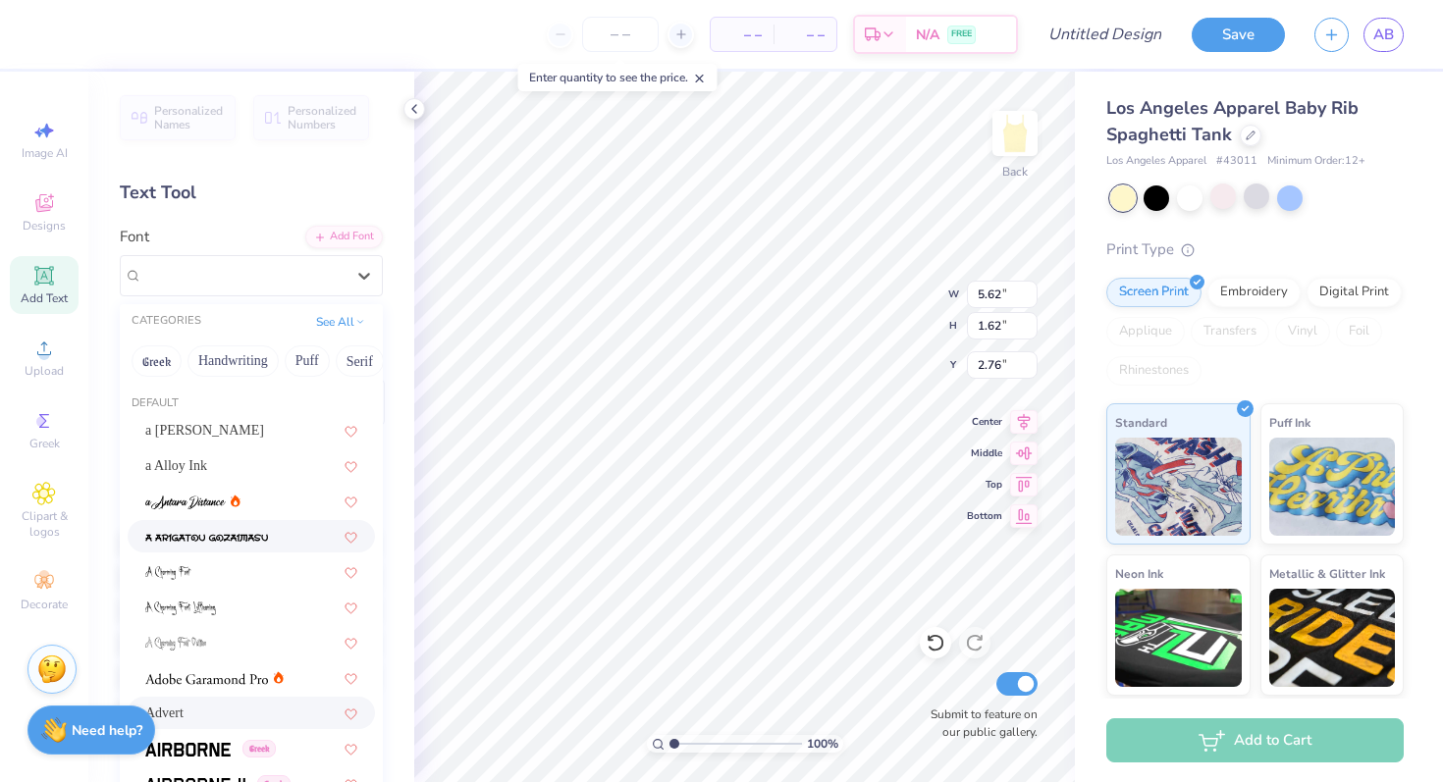
type input "7.83"
type input "1.96"
type input "2.59"
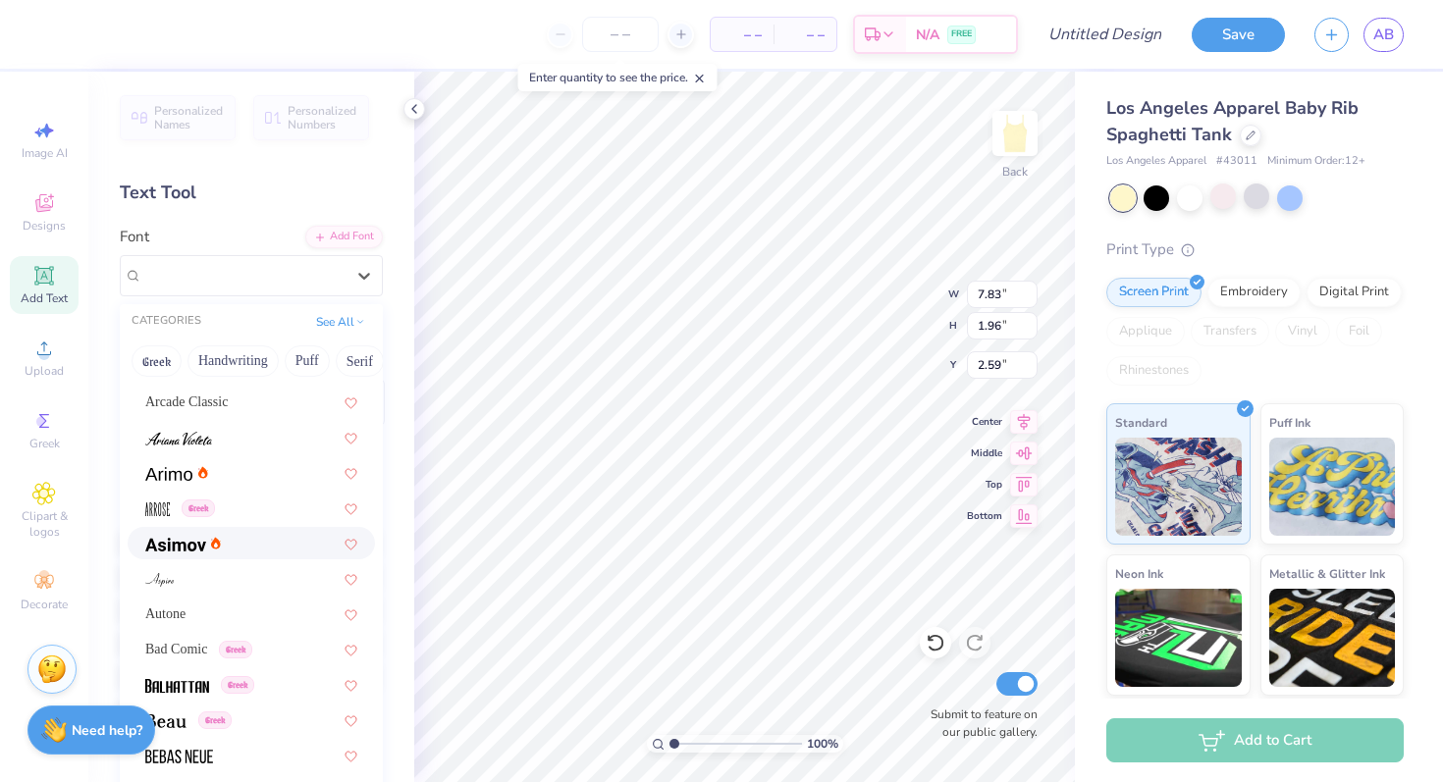
scroll to position [603, 0]
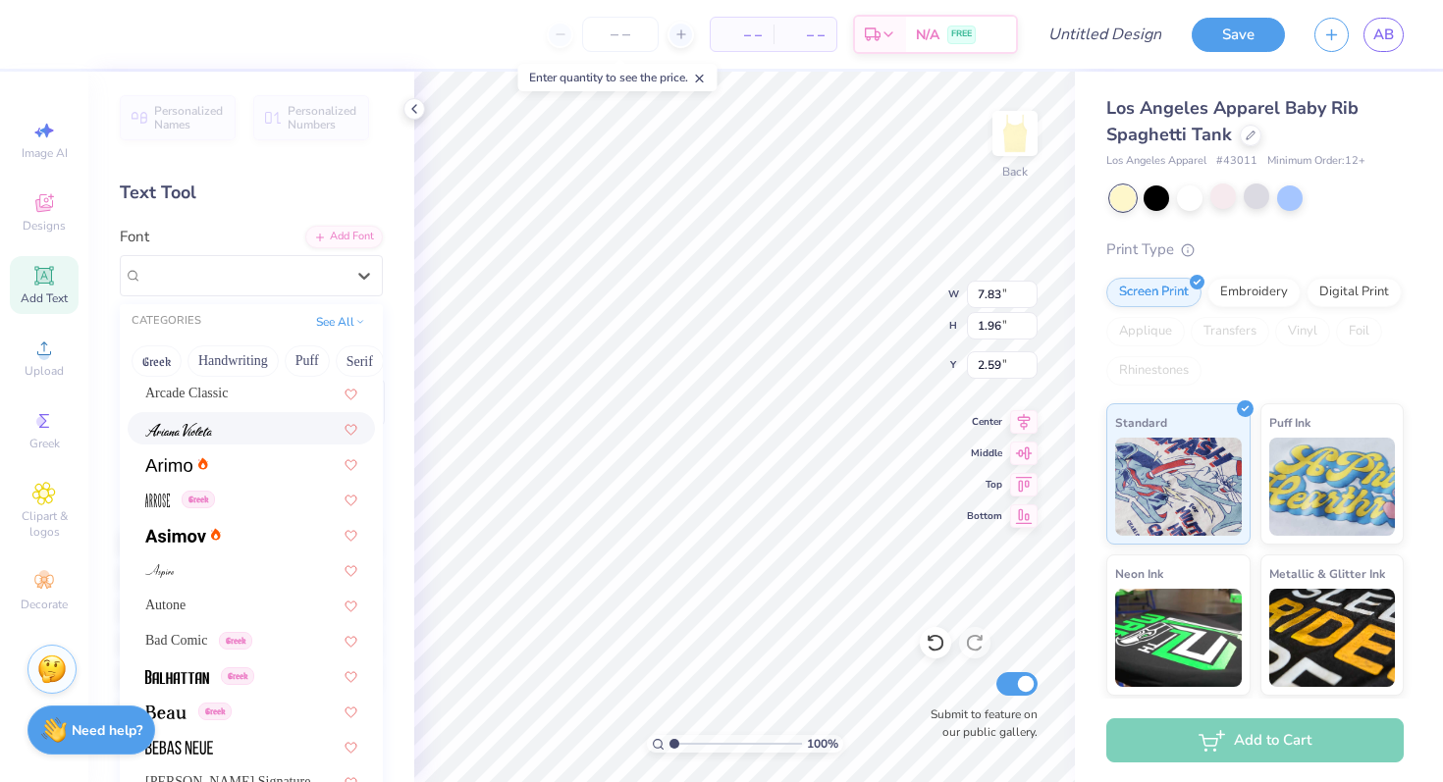
click at [234, 432] on div at bounding box center [251, 428] width 212 height 21
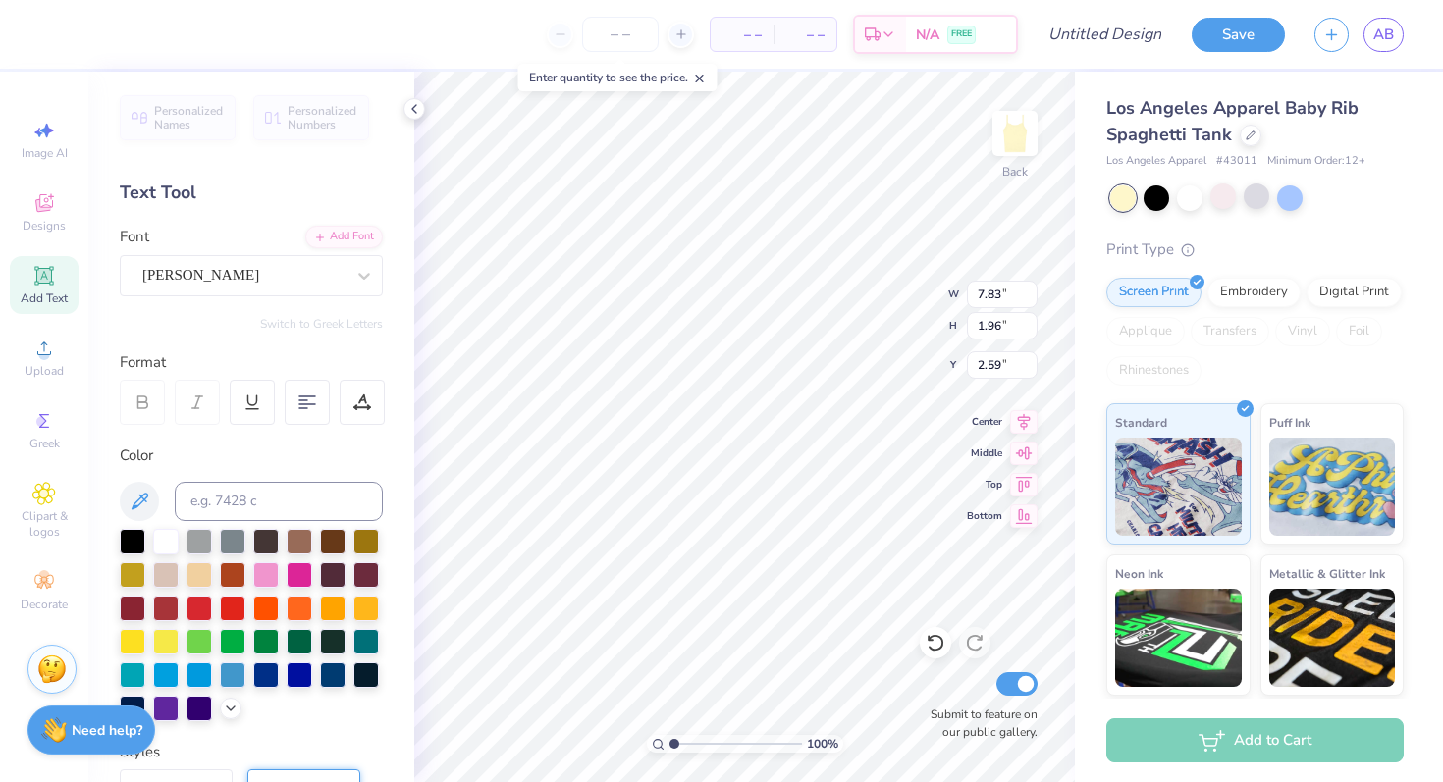
type input "4.56"
type input "1.39"
type input "2.87"
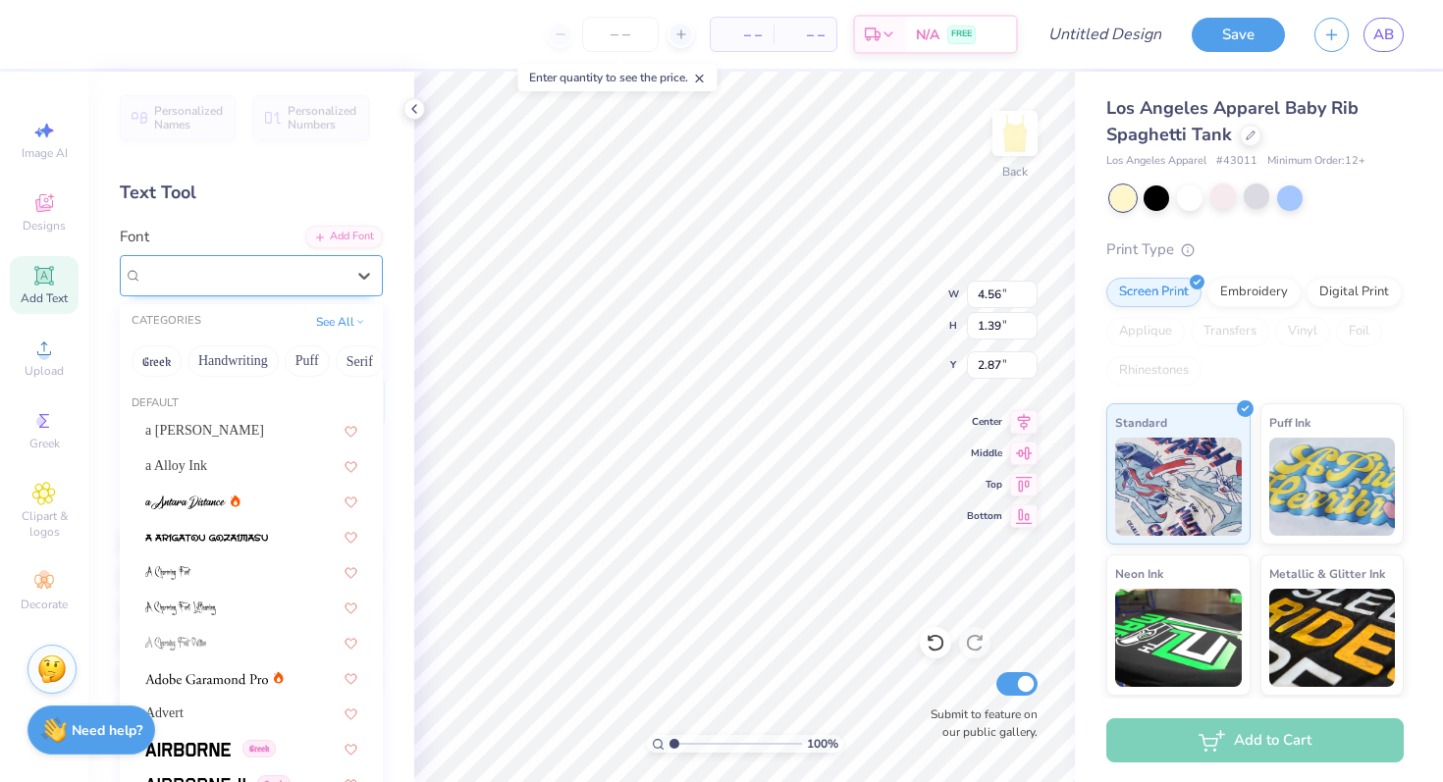
click at [276, 281] on div "Ariana Violeta" at bounding box center [243, 275] width 206 height 30
click at [258, 363] on button "Handwriting" at bounding box center [232, 360] width 91 height 31
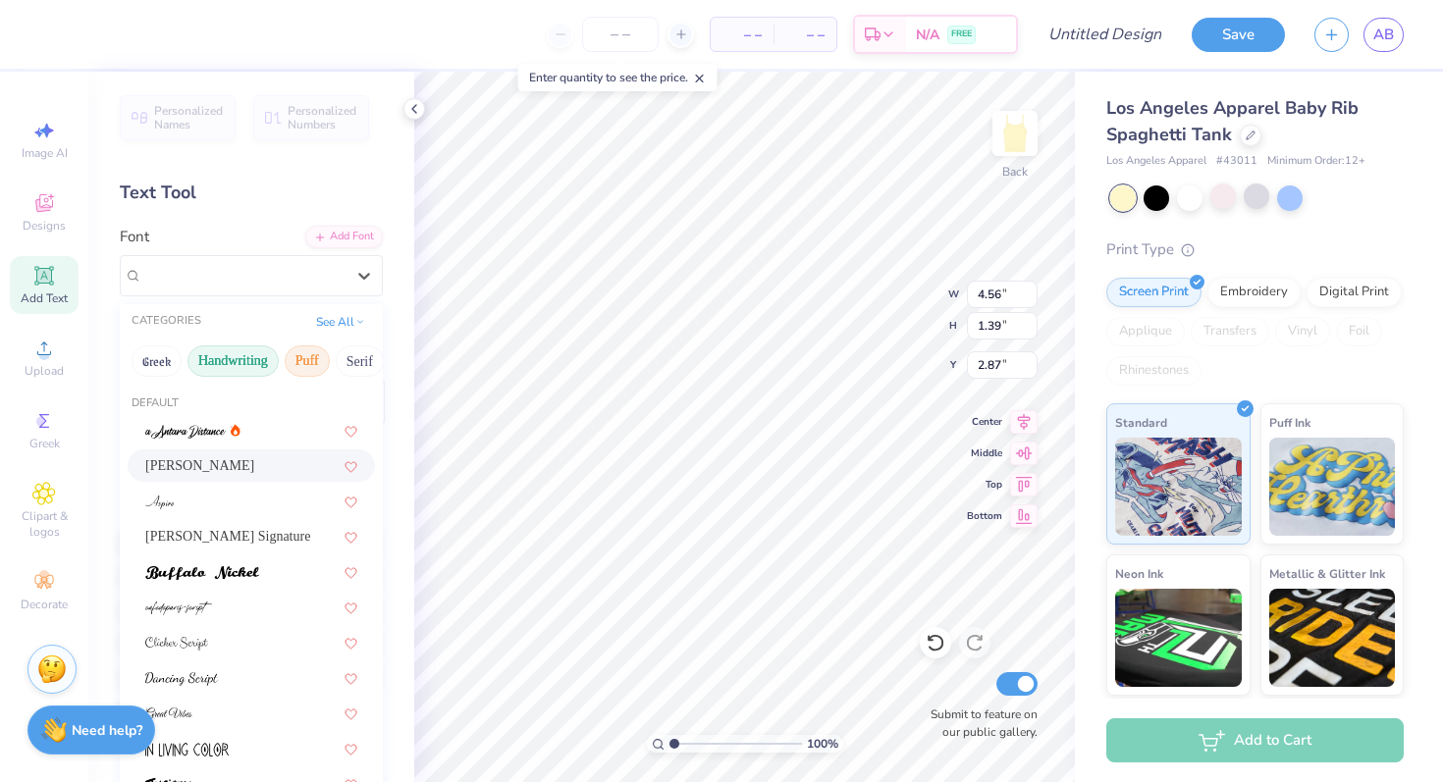
click at [317, 351] on button "Puff" at bounding box center [307, 360] width 45 height 31
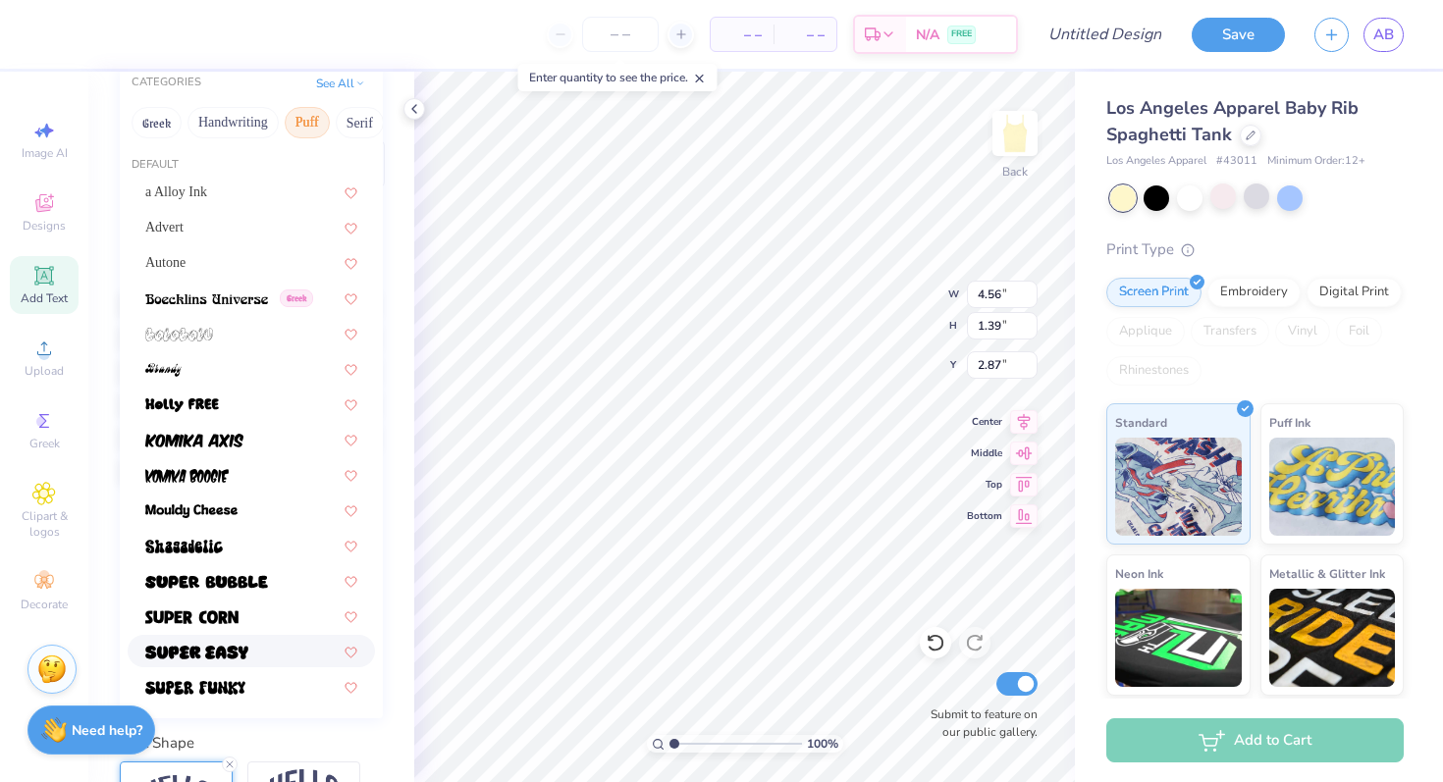
scroll to position [238, 0]
click at [210, 397] on span at bounding box center [182, 405] width 74 height 21
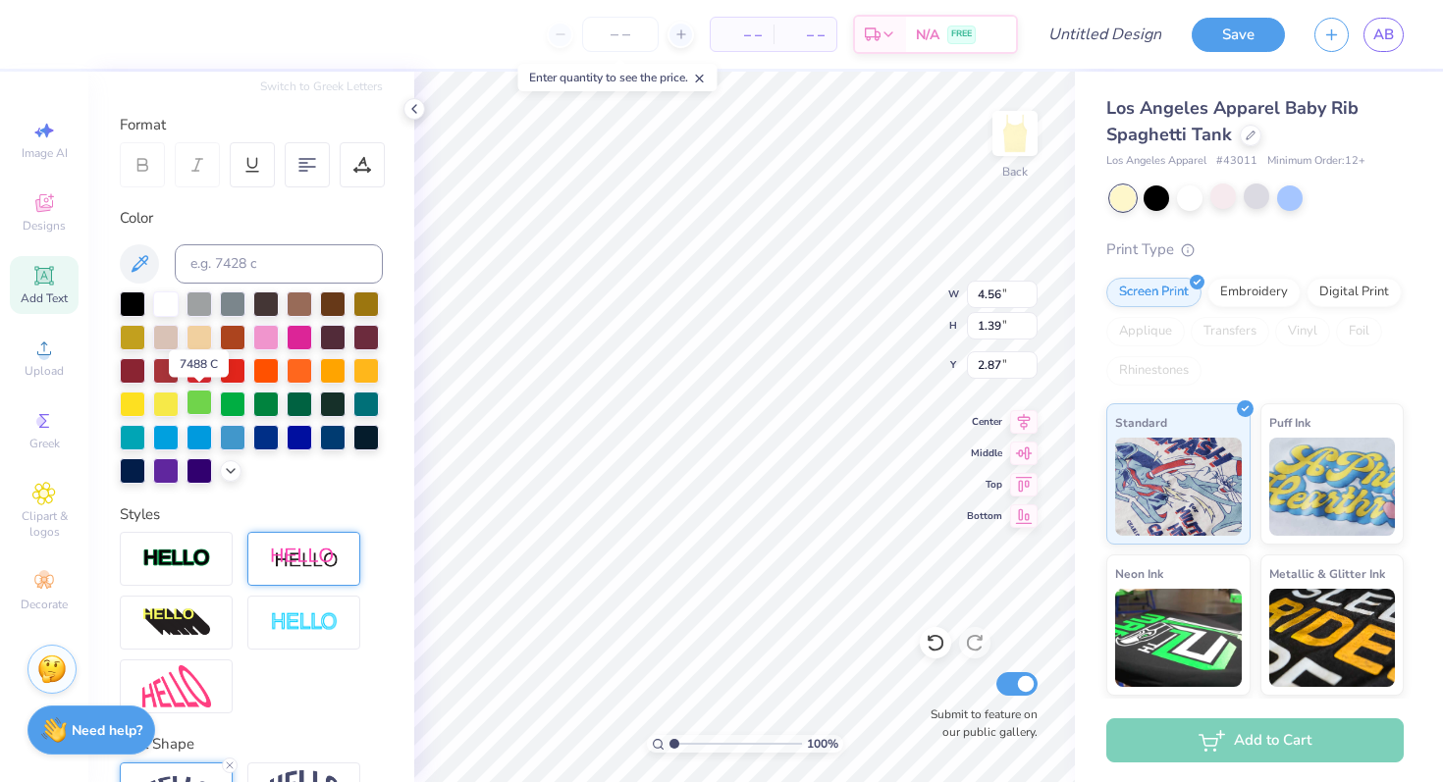
type input "7.28"
type input "1.77"
type input "2.69"
click at [268, 339] on div at bounding box center [266, 336] width 26 height 26
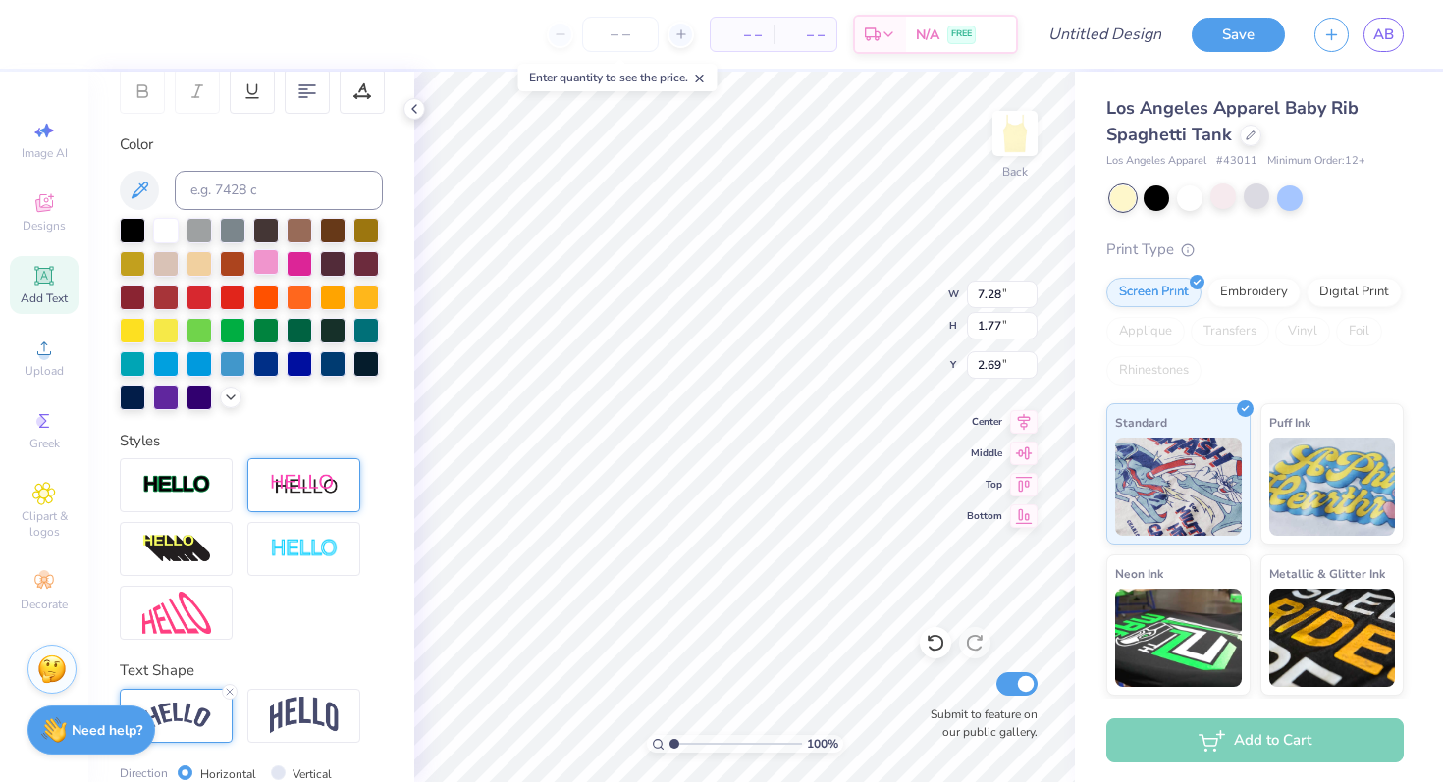
scroll to position [473, 0]
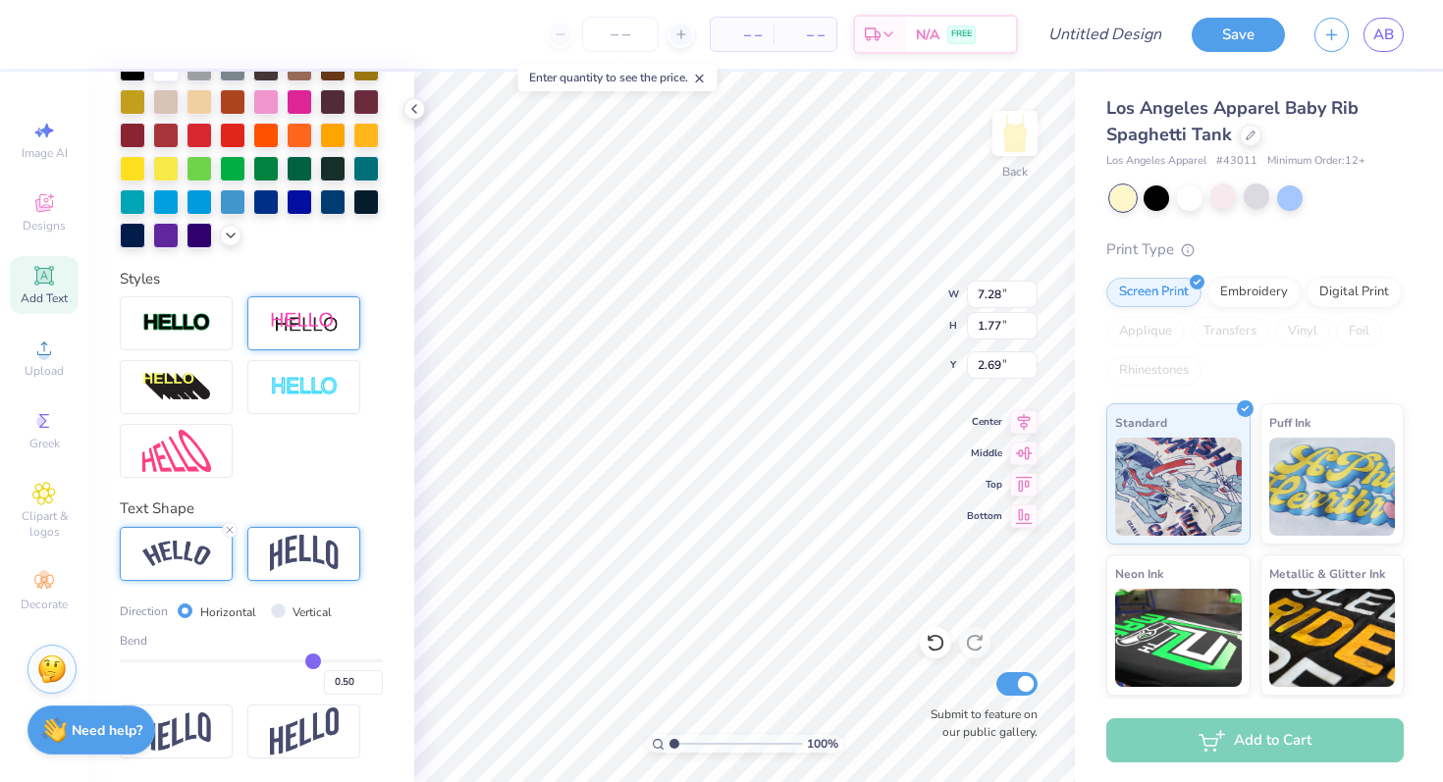
click at [325, 543] on img at bounding box center [304, 553] width 69 height 37
type input "6.00"
type input "2.03"
type input "2.56"
click at [190, 533] on div at bounding box center [176, 554] width 113 height 54
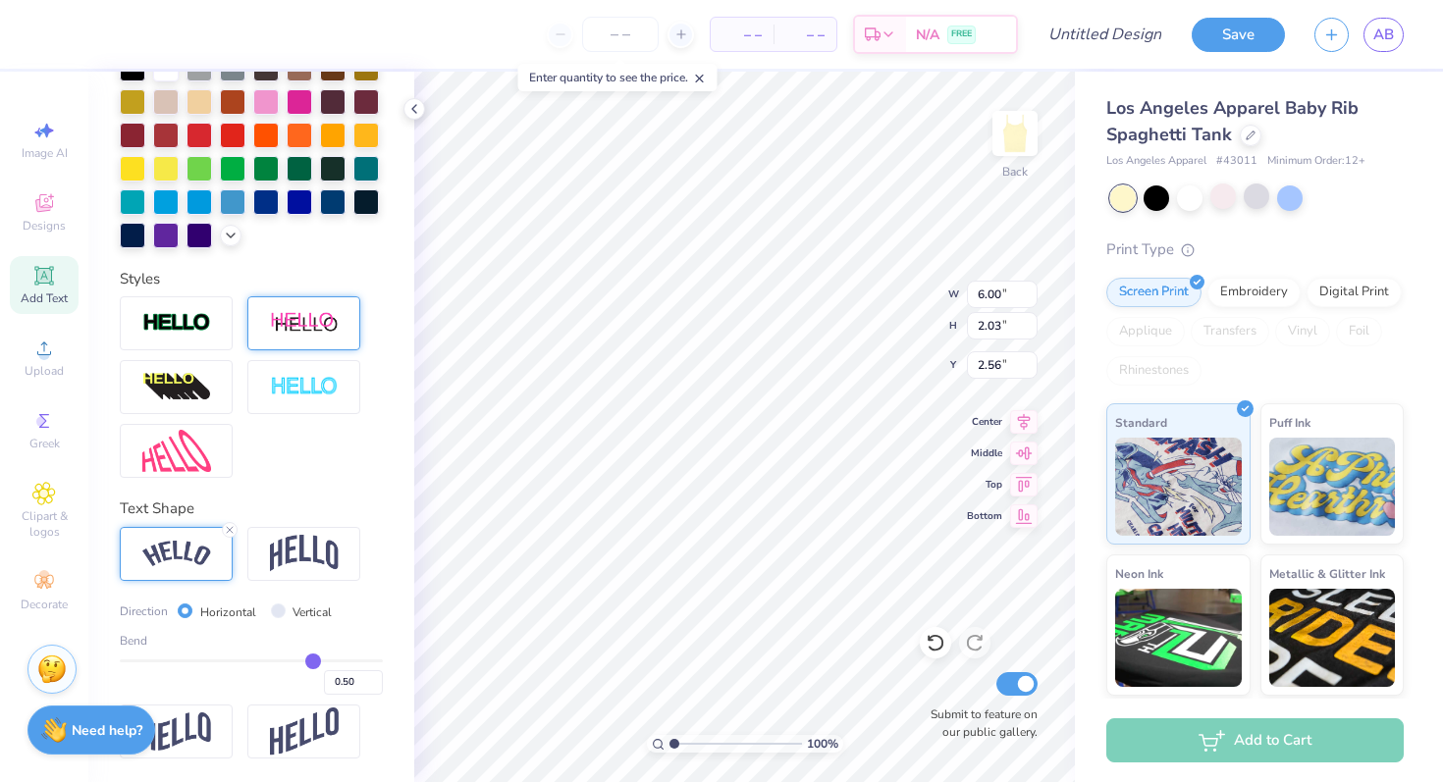
type input "7.28"
type input "1.77"
type input "2.69"
type input "0.51"
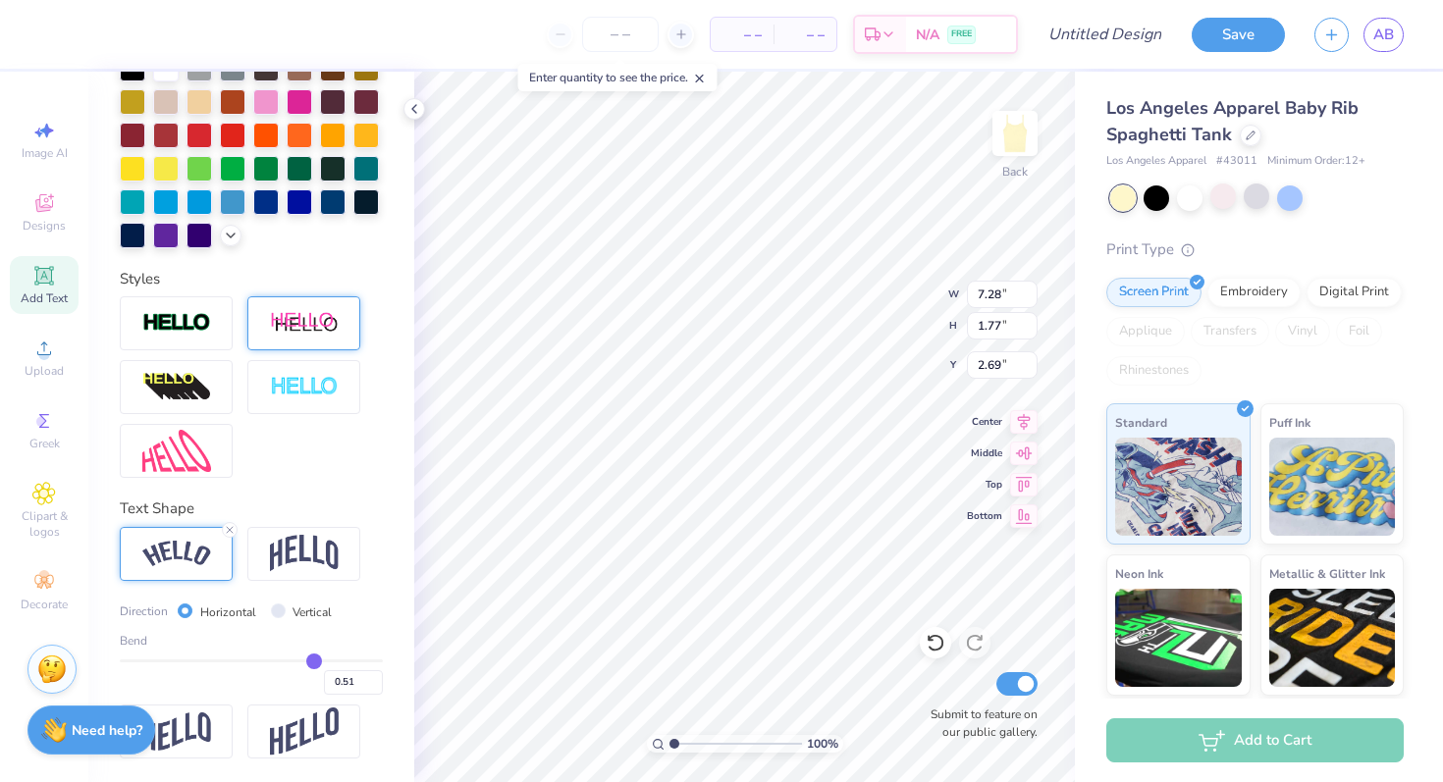
type input "0.47"
type input "0.41"
type input "0.36"
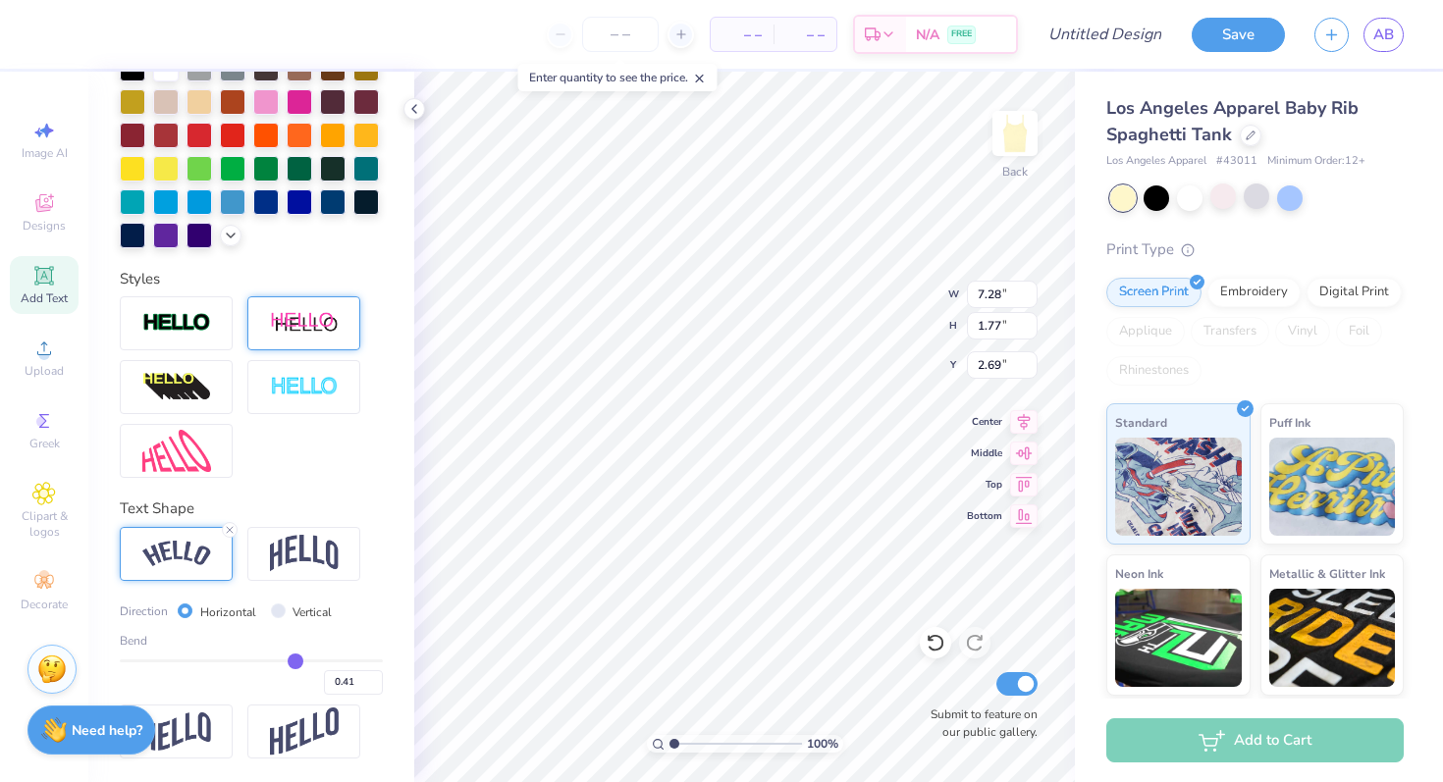
type input "0.36"
type input "0.33"
type input "0.32"
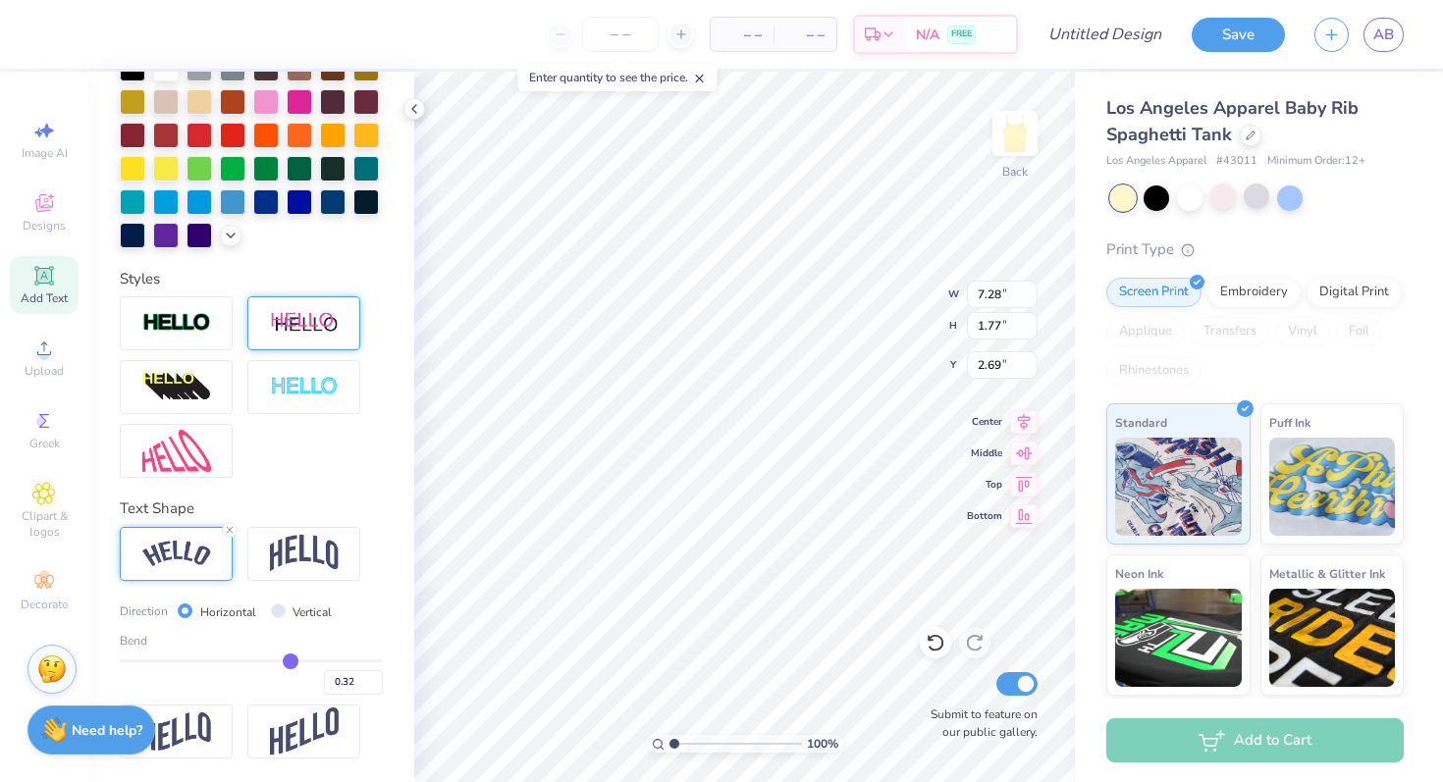
type input "0.3"
type input "0.30"
type input "0.28"
type input "0.25"
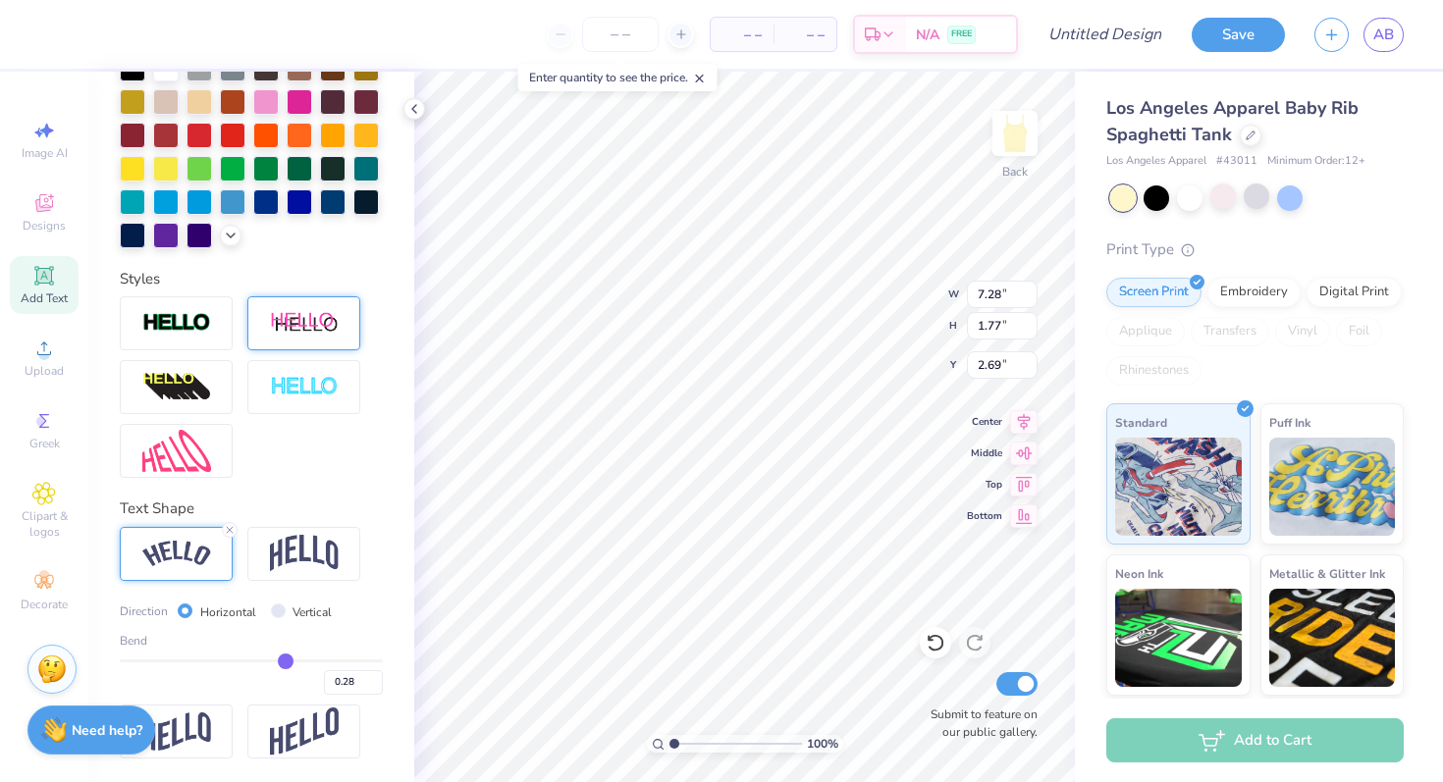
type input "0.25"
type input "0.24"
type input "0.22"
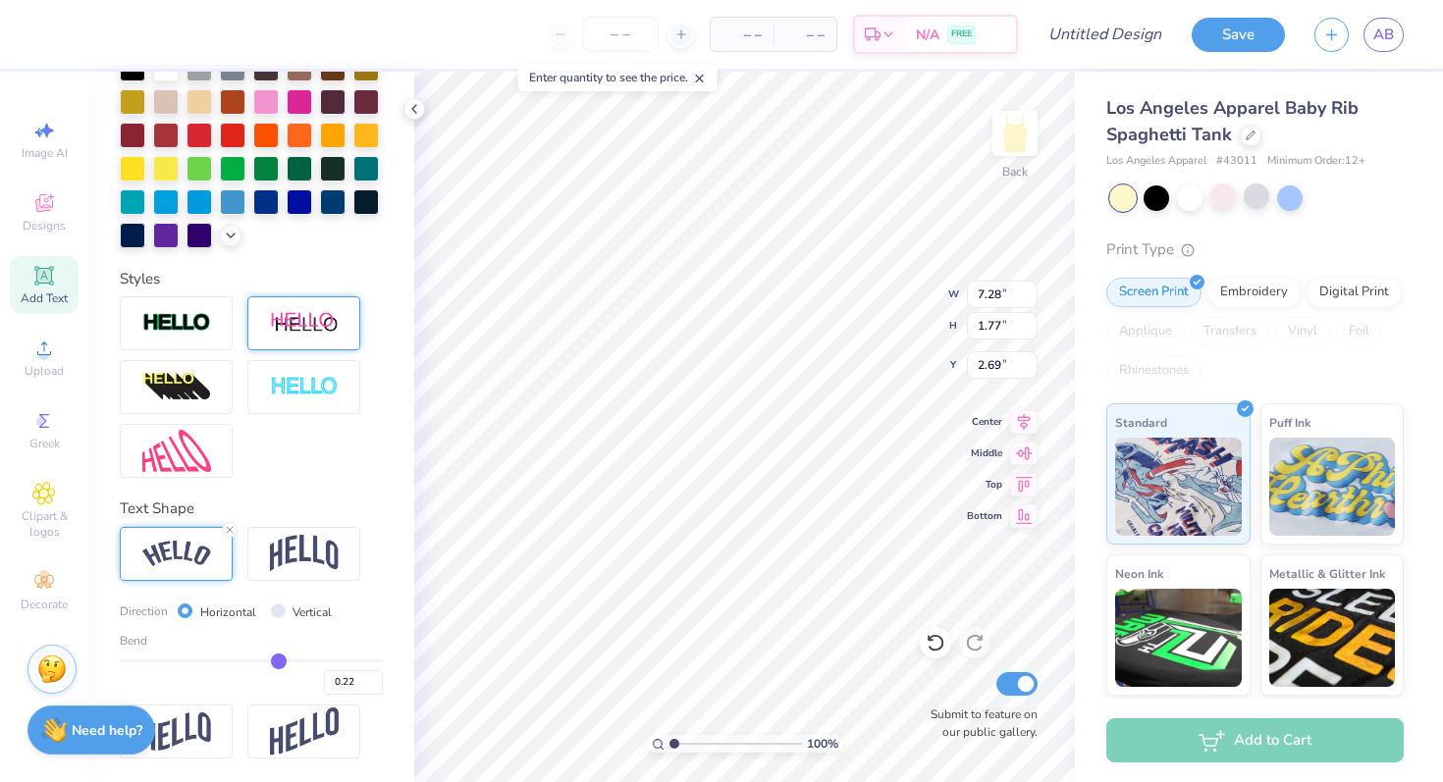
type input "0.2"
type input "0.20"
type input "0.18"
type input "0.16"
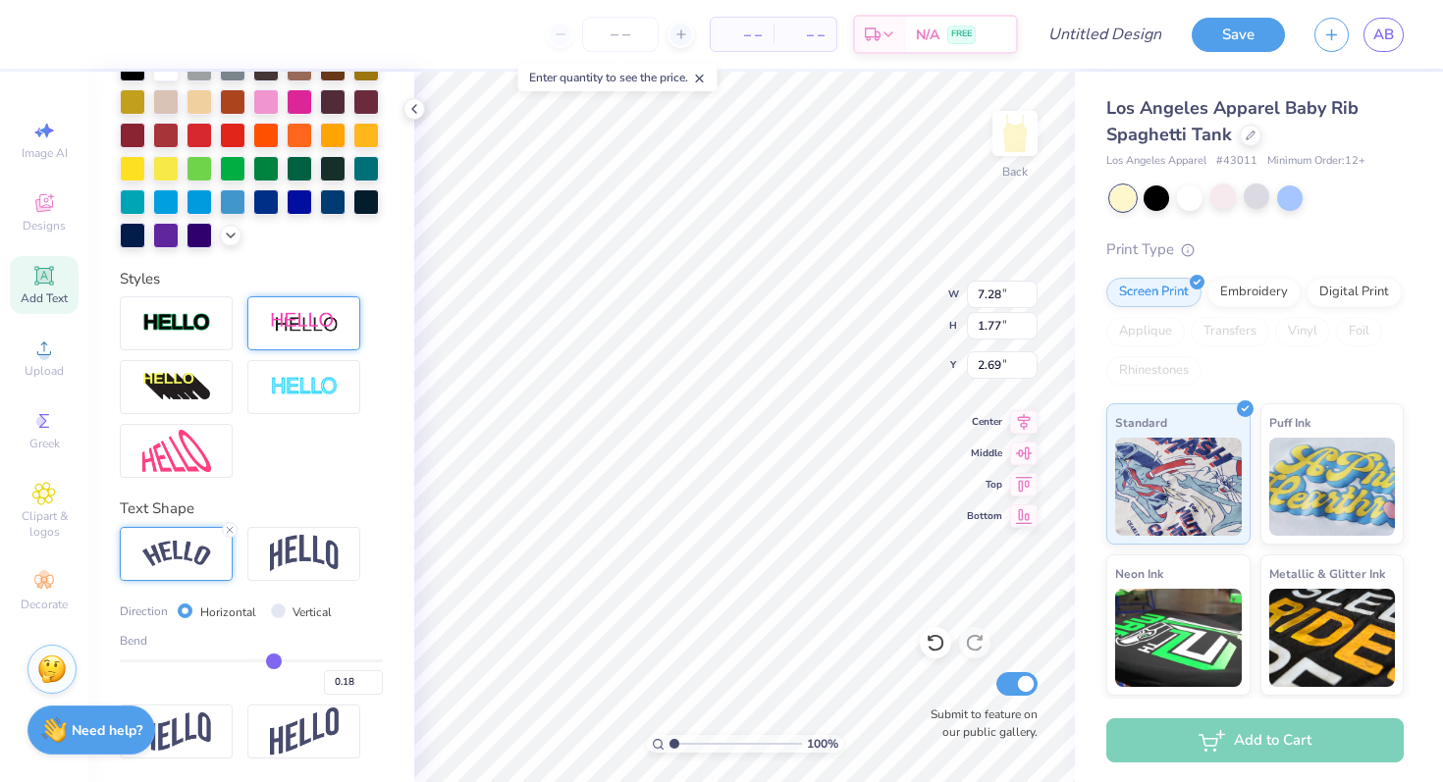
type input "0.16"
type input "0.14"
type input "0.12"
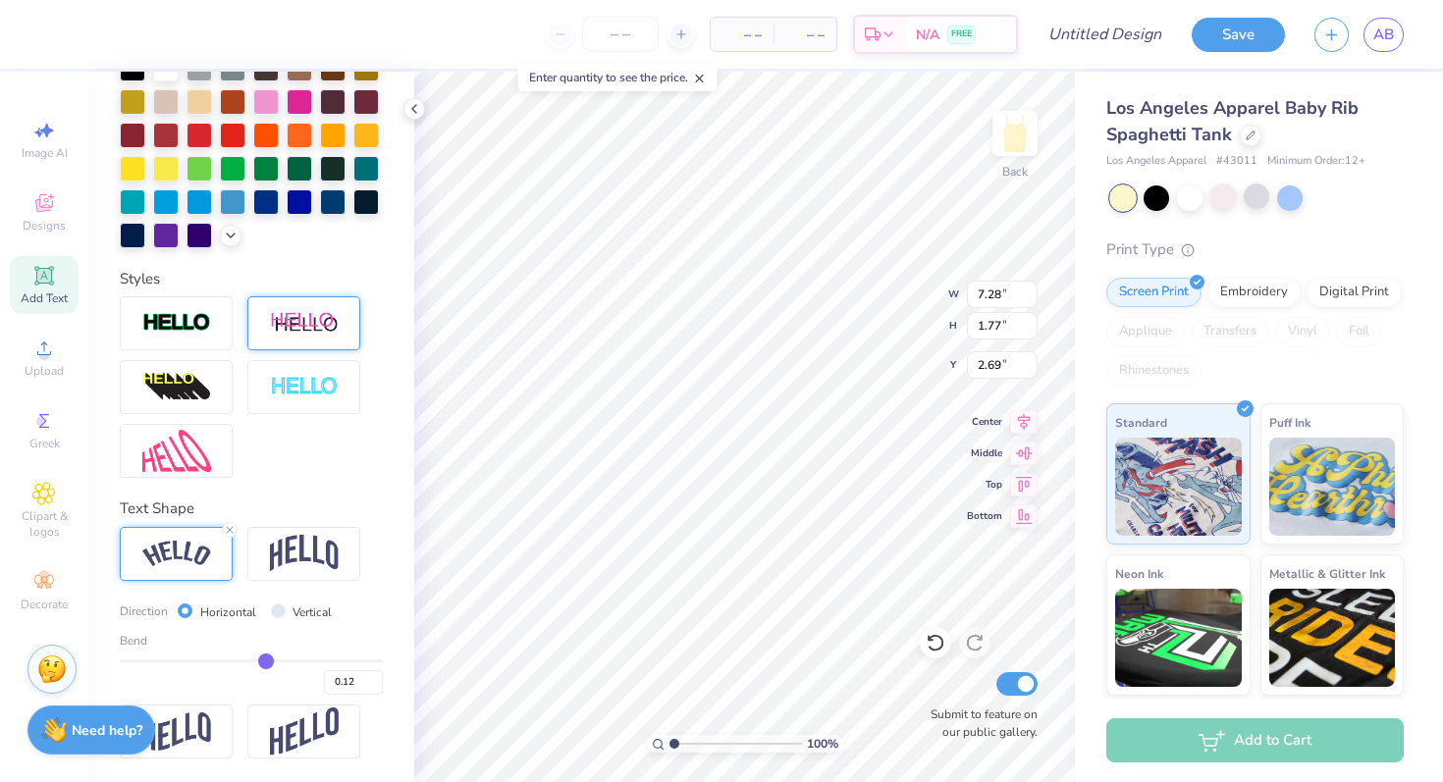
type input "0.11"
type input "0.09"
type input "0.08"
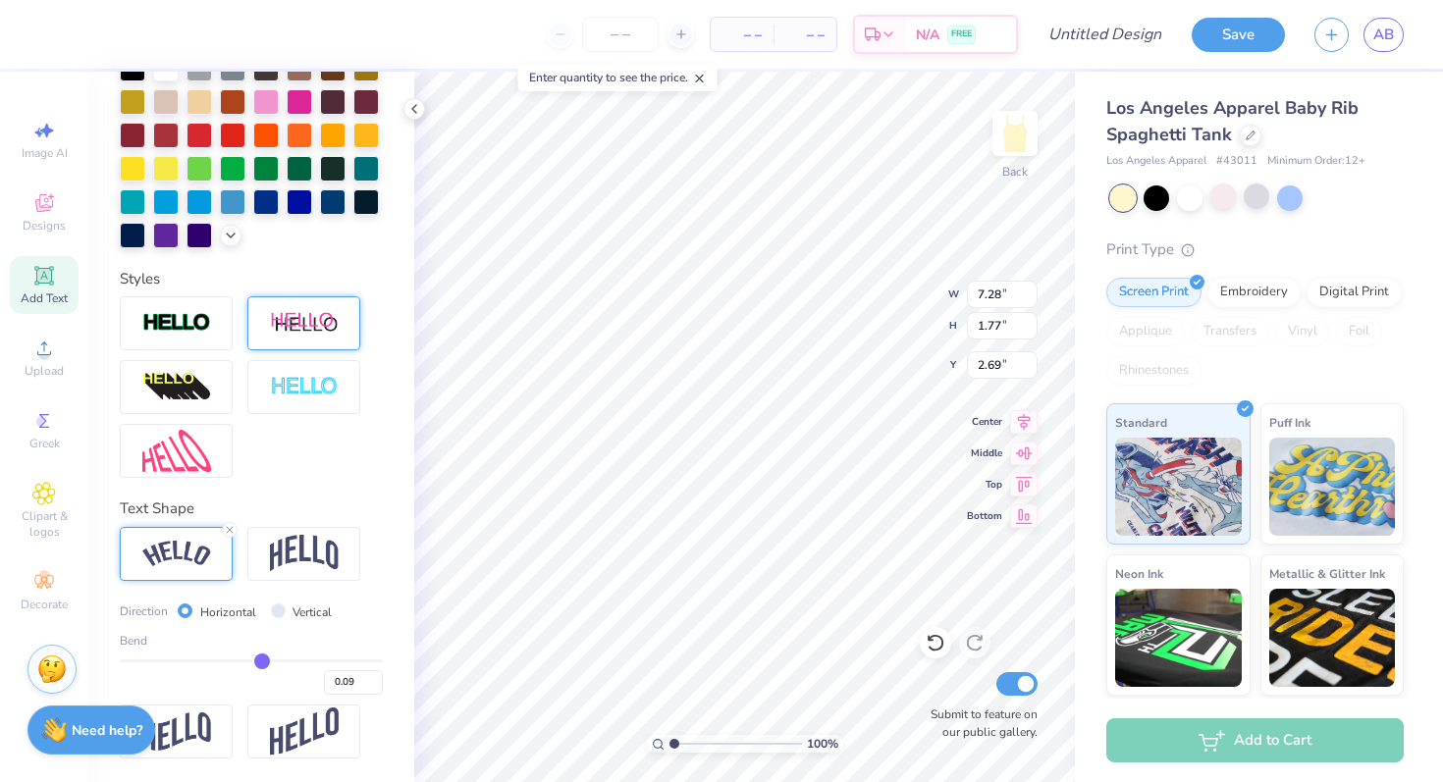
type input "0.08"
type input "0.07"
type input "0.05"
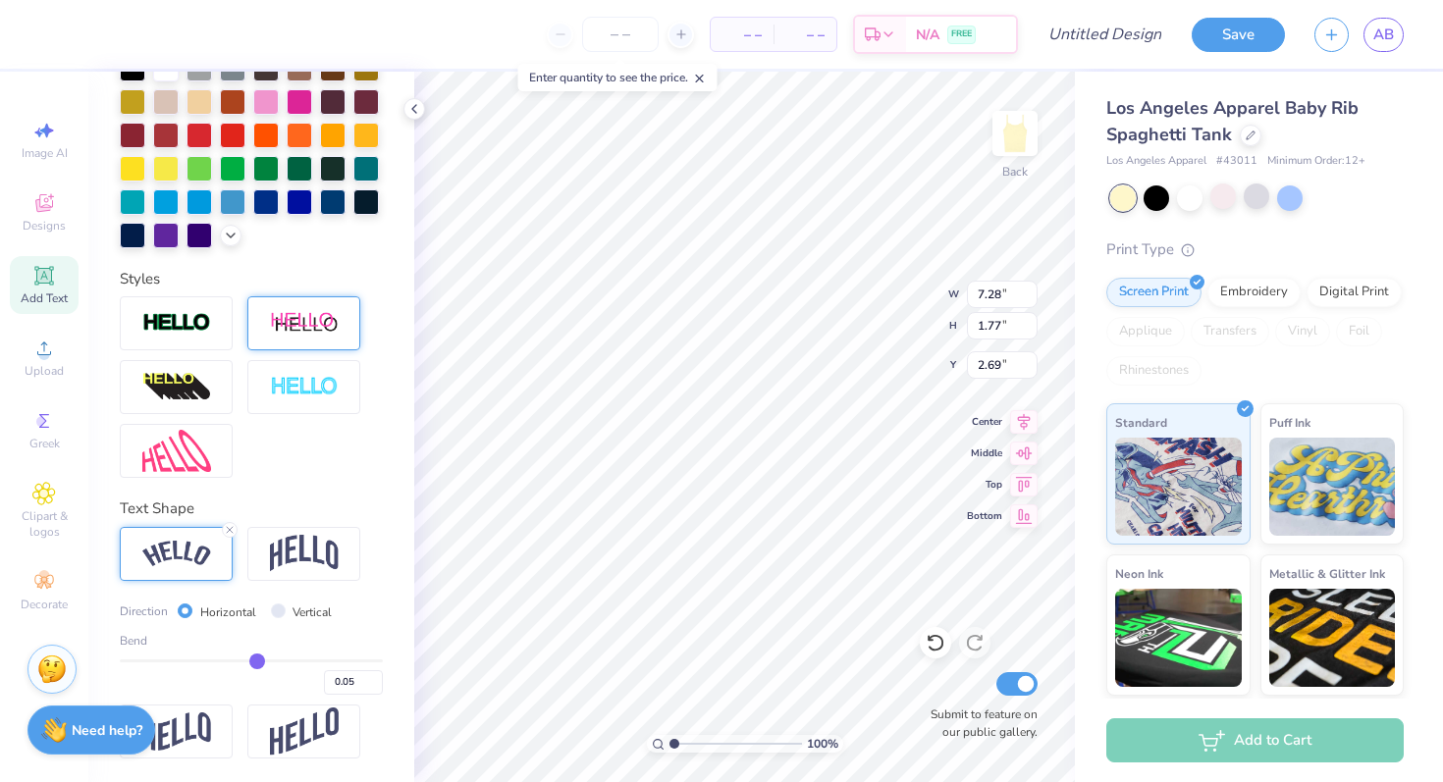
type input "0.04"
type input "0.02"
type input "-0.01"
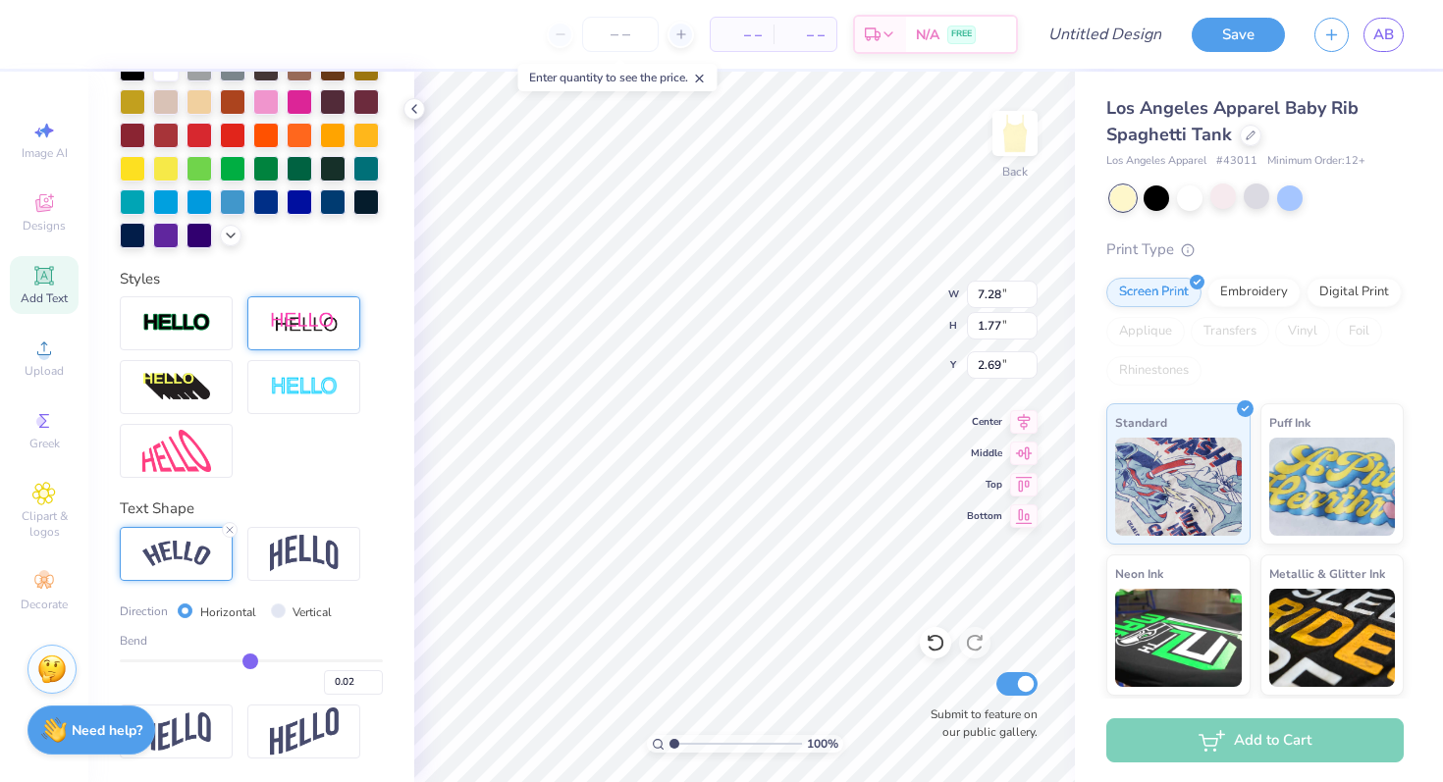
type input "-0.01"
type input "-0.04"
type input "-0.06"
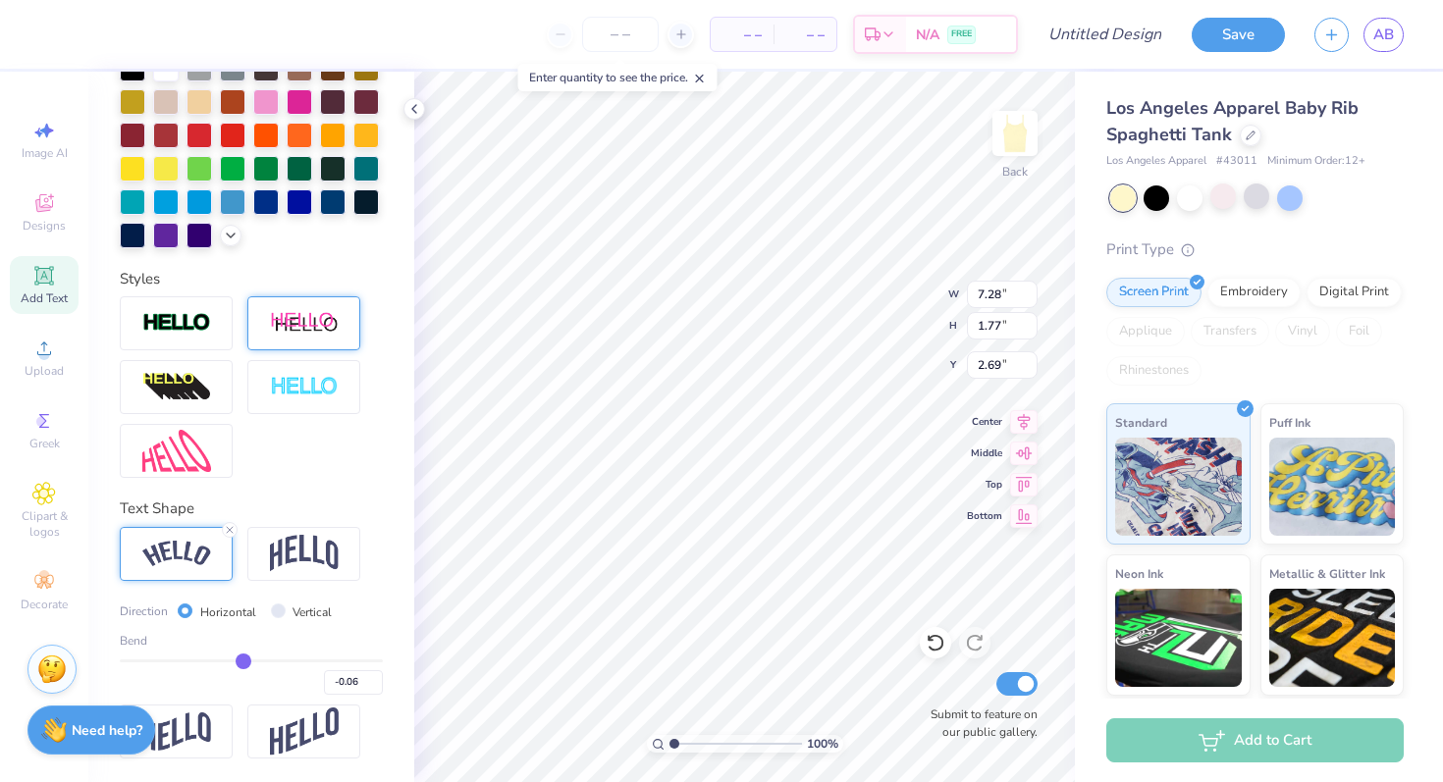
type input "-0.09"
type input "-0.1"
type input "-0.10"
type input "-0.12"
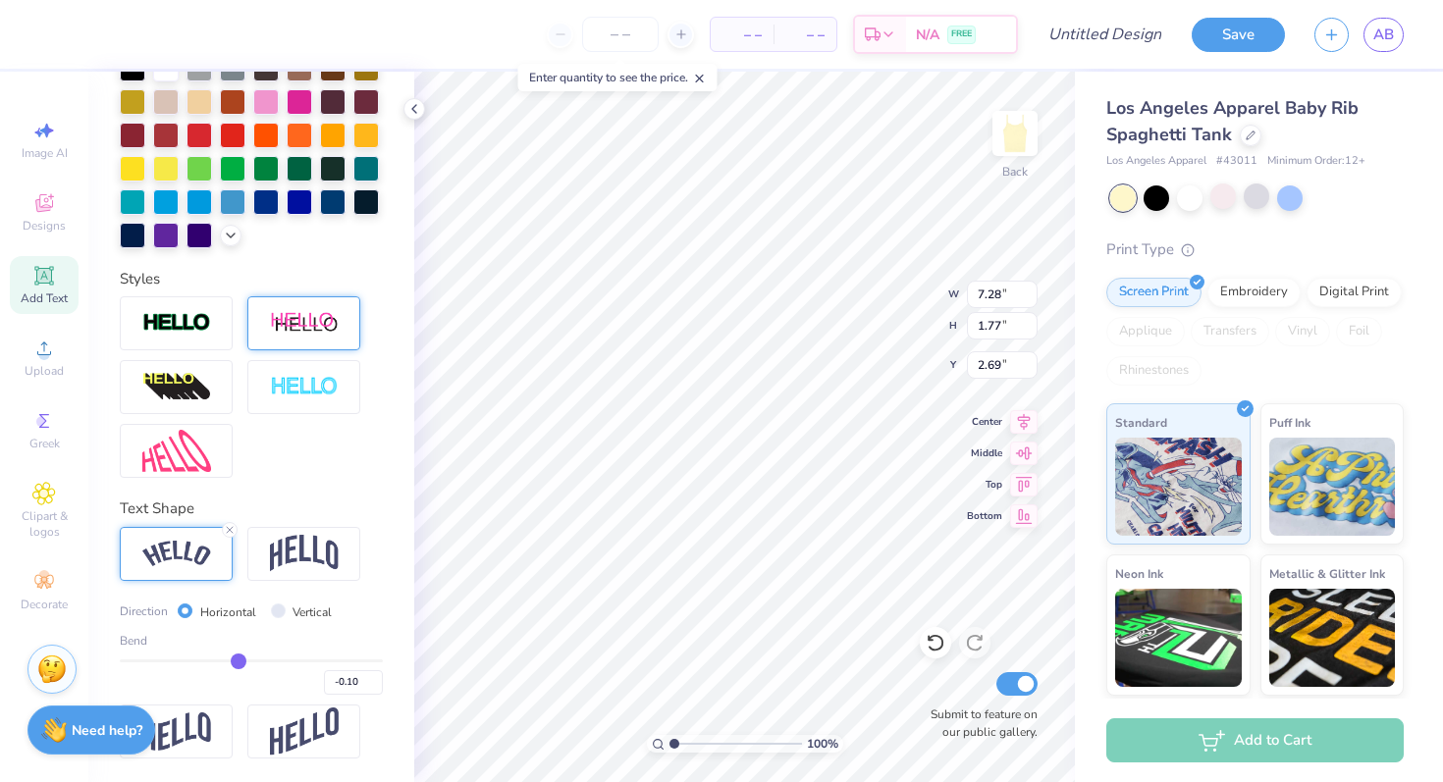
type input "-0.12"
type input "-0.14"
type input "-0.15"
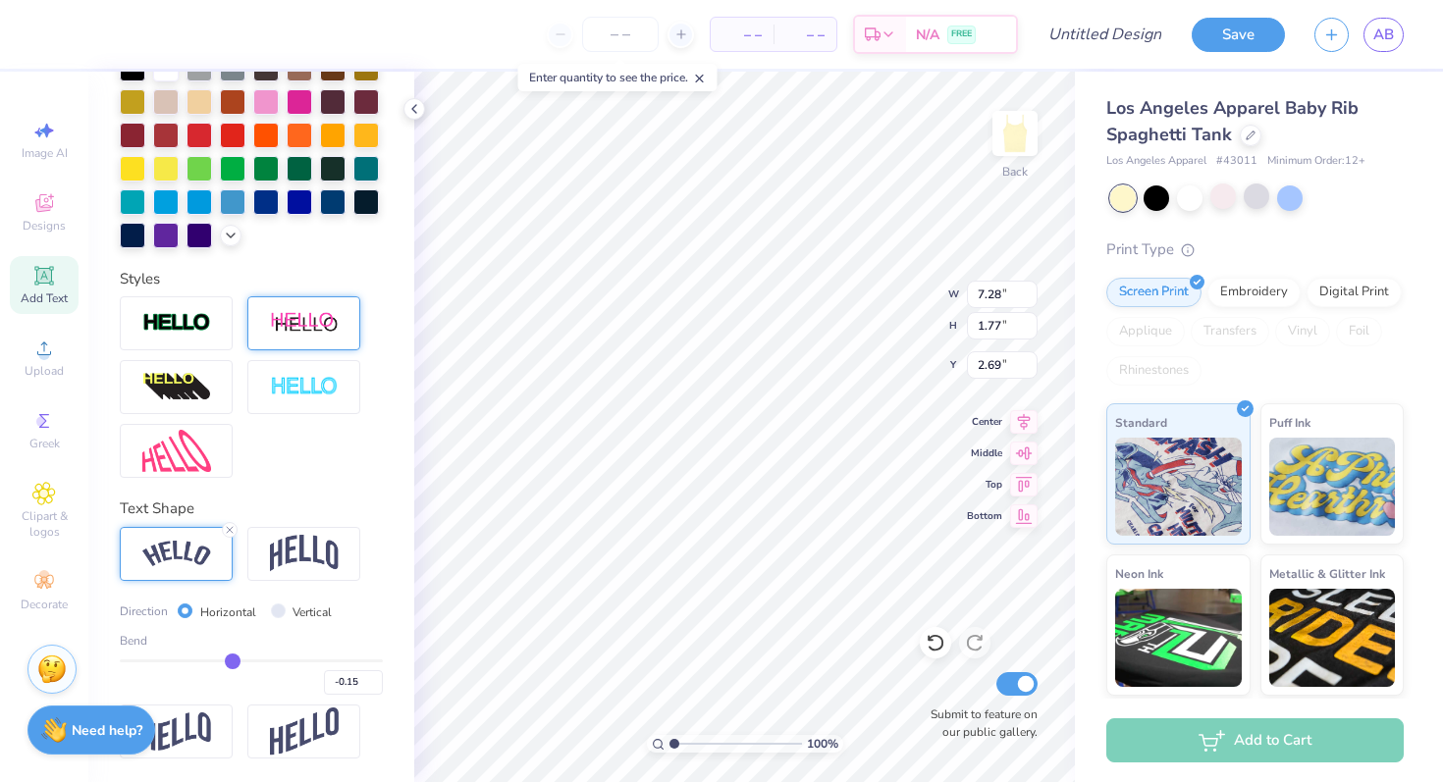
type input "-0.17"
type input "-0.18"
type input "-0.19"
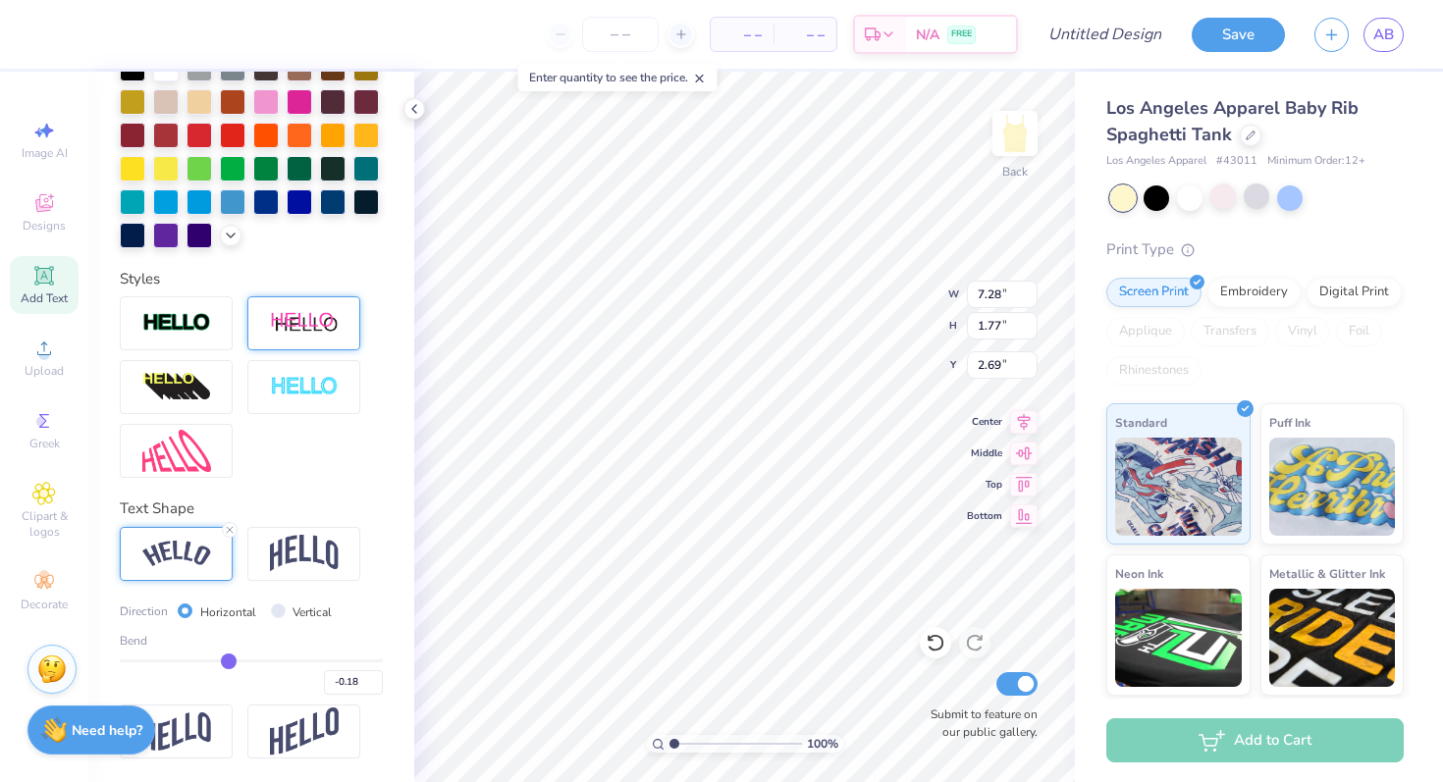
type input "-0.19"
type input "-0.2"
type input "-0.20"
type input "-0.21"
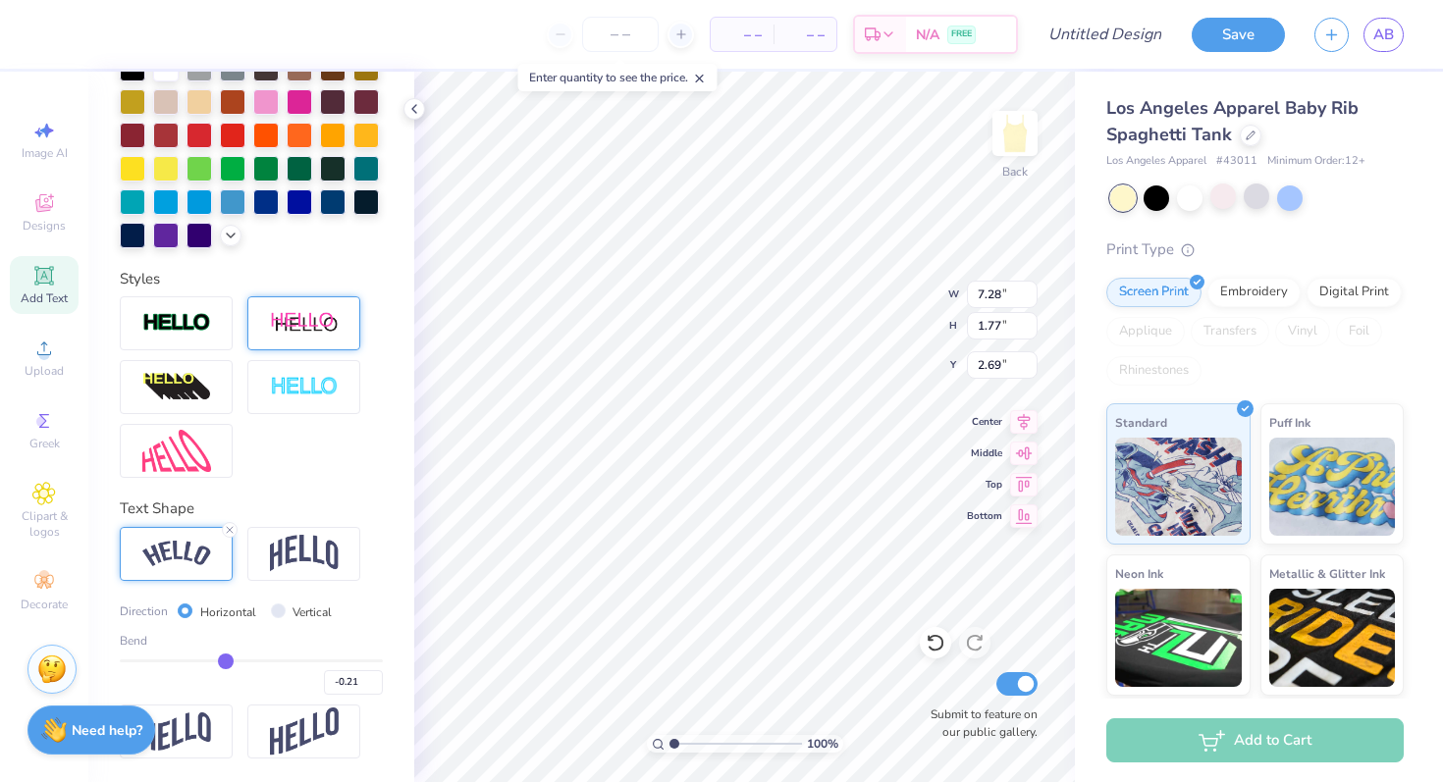
type input "-0.22"
type input "-0.23"
type input "-0.25"
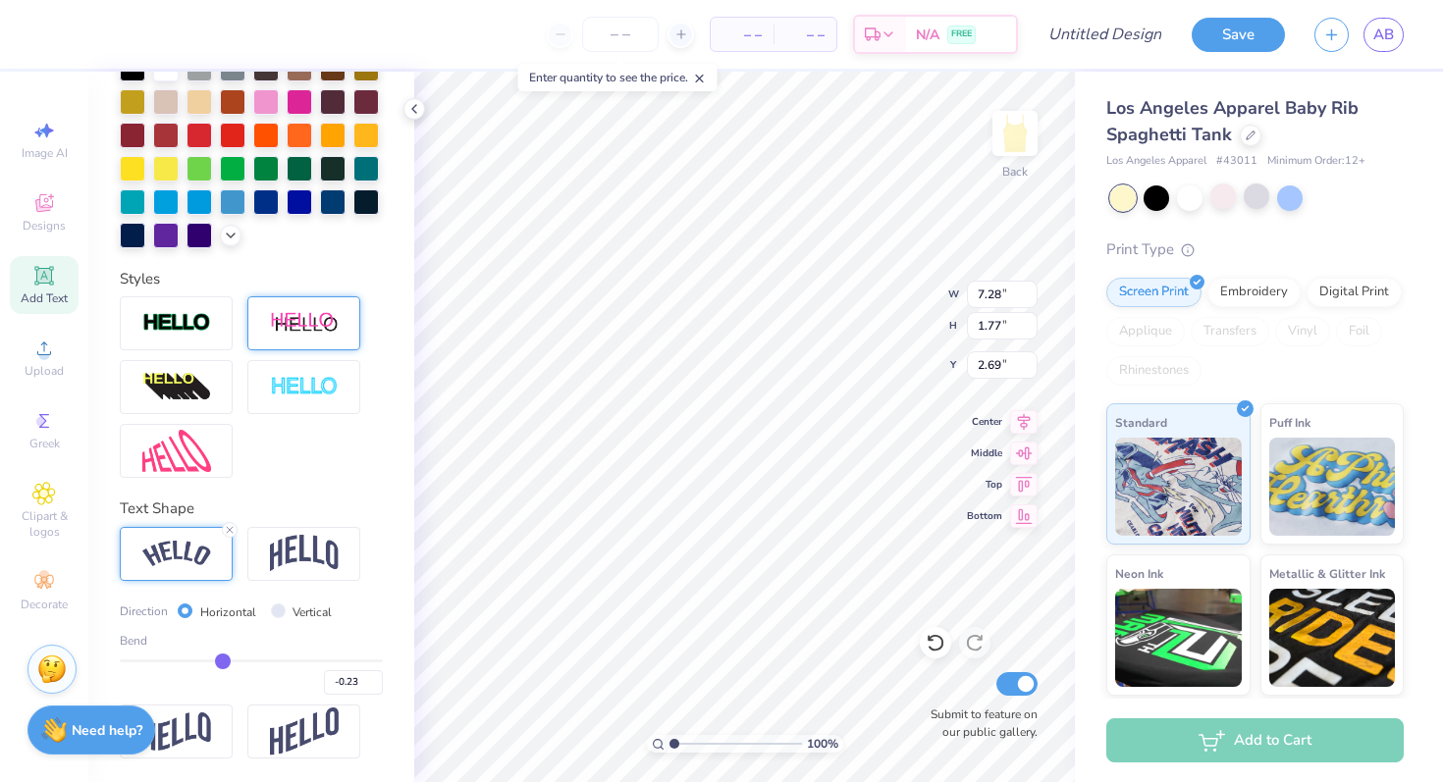
type input "-0.25"
type input "-0.27"
type input "-0.29"
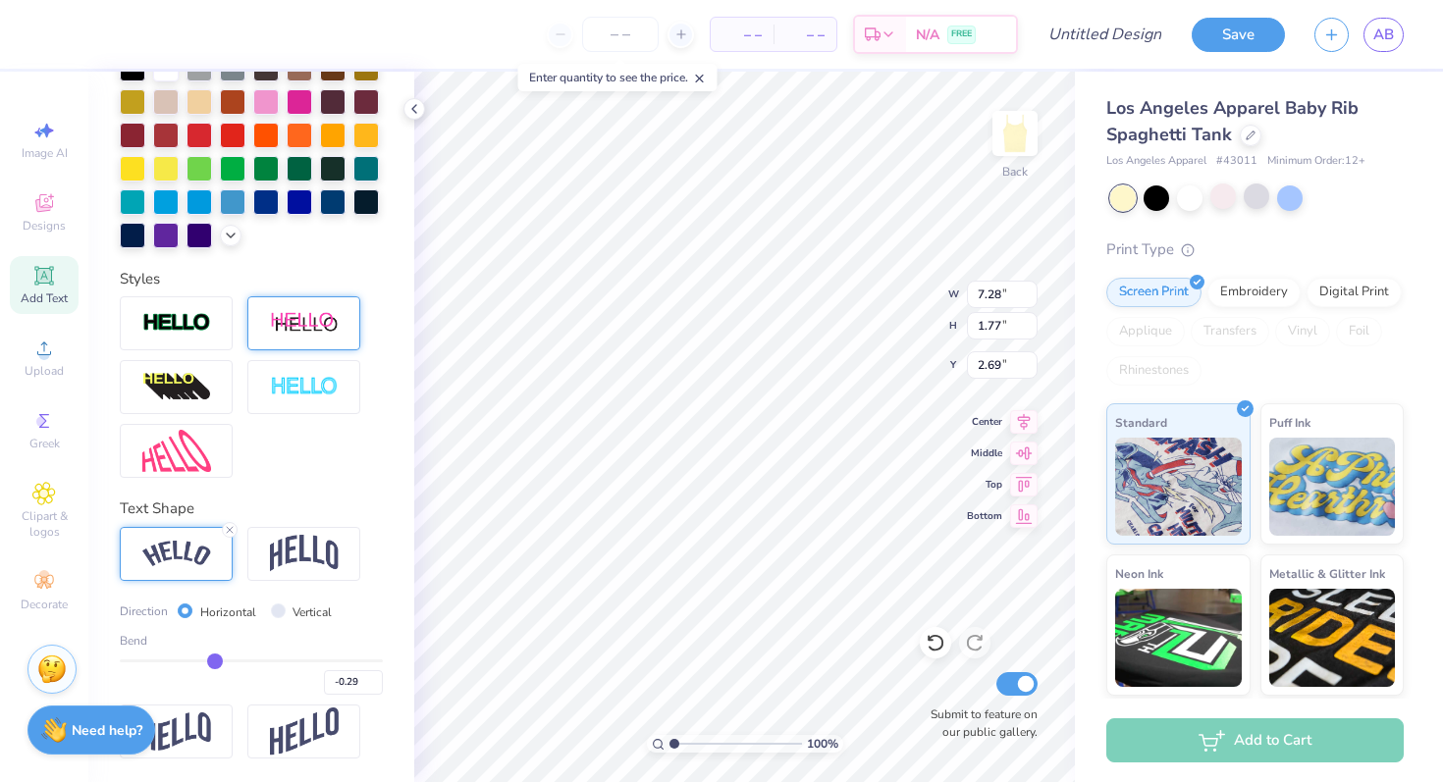
type input "-0.29"
drag, startPoint x: 315, startPoint y: 657, endPoint x: 211, endPoint y: 663, distance: 104.3
click at [213, 662] on input "range" at bounding box center [251, 661] width 263 height 3
type input "6.44"
type input "1.31"
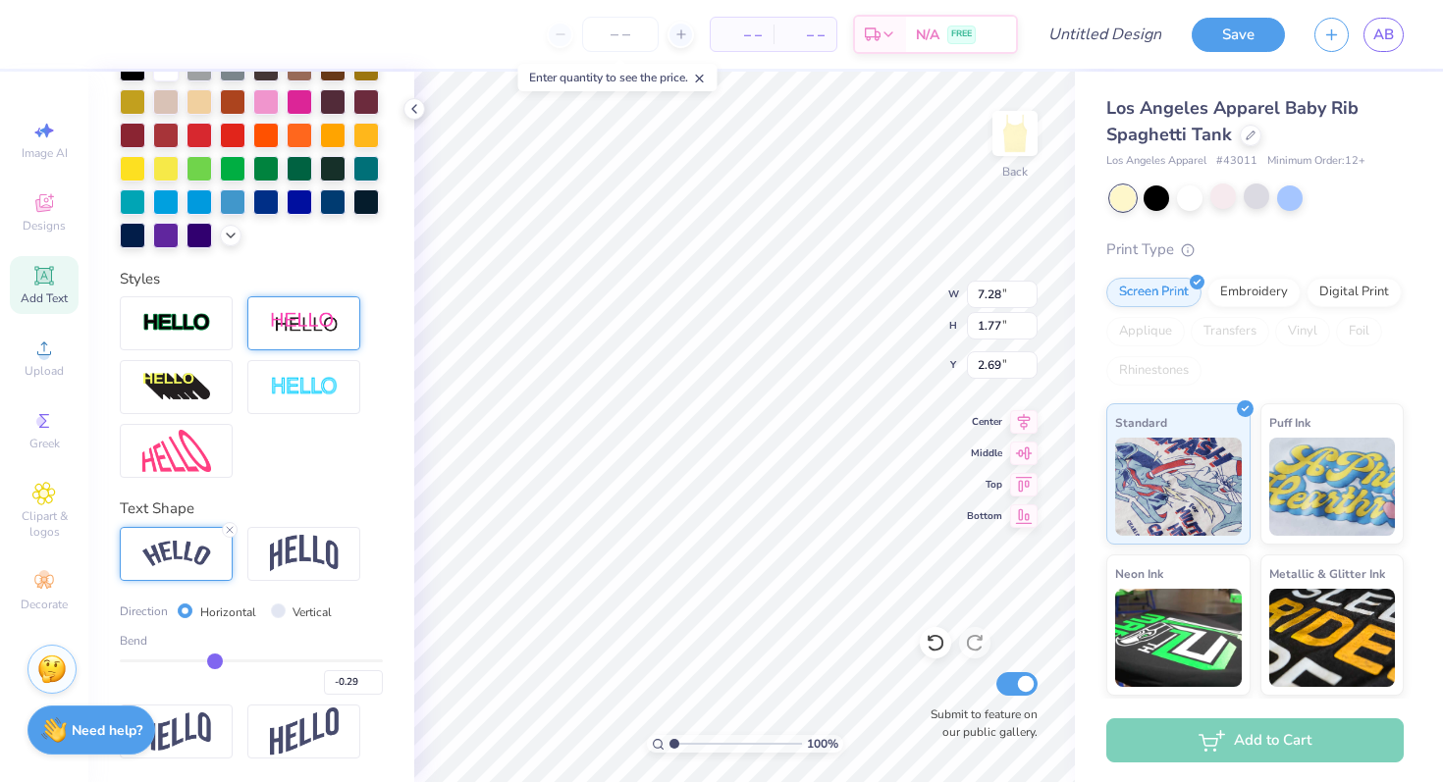
type input "2.91"
type input "-0.32"
type input "-0.29"
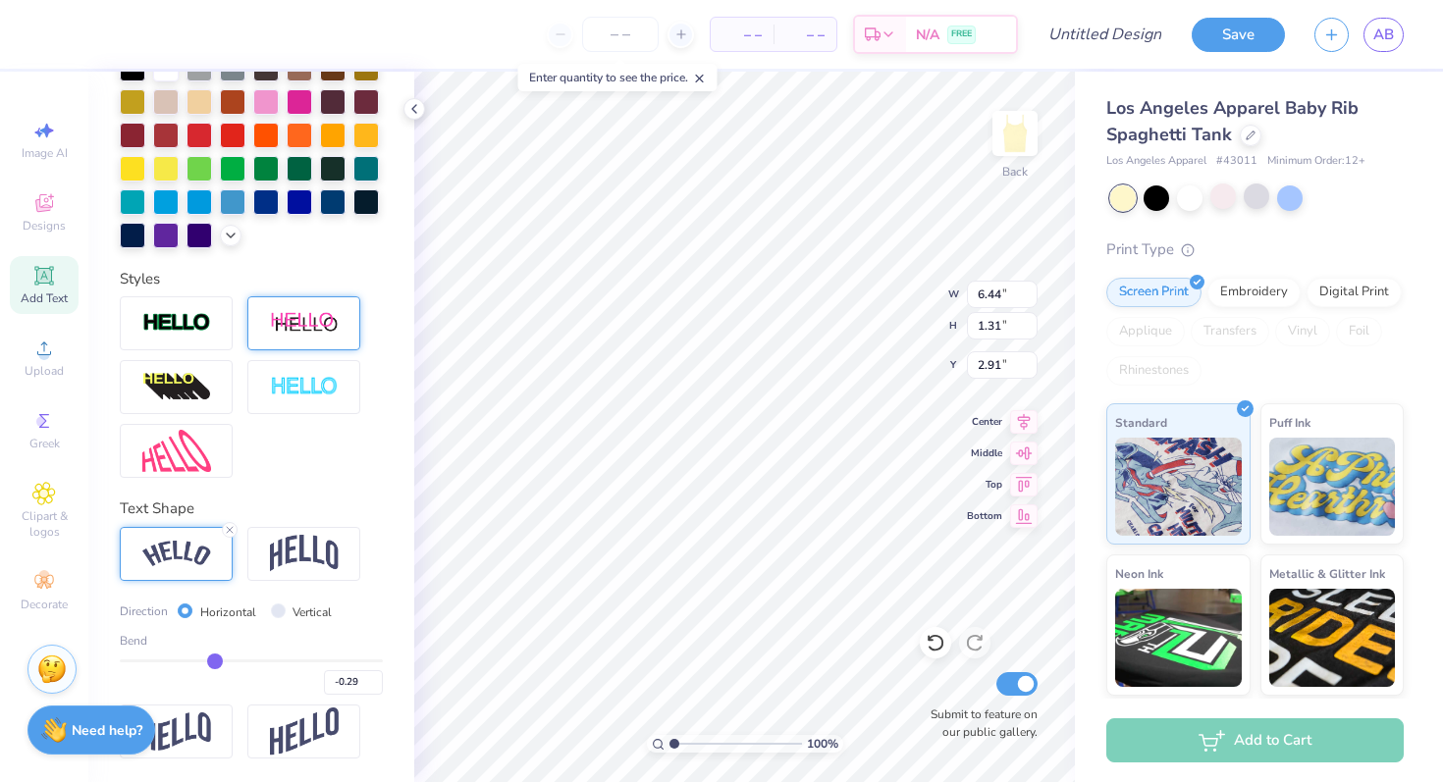
type input "-0.25"
type input "-0.19"
type input "-0.13"
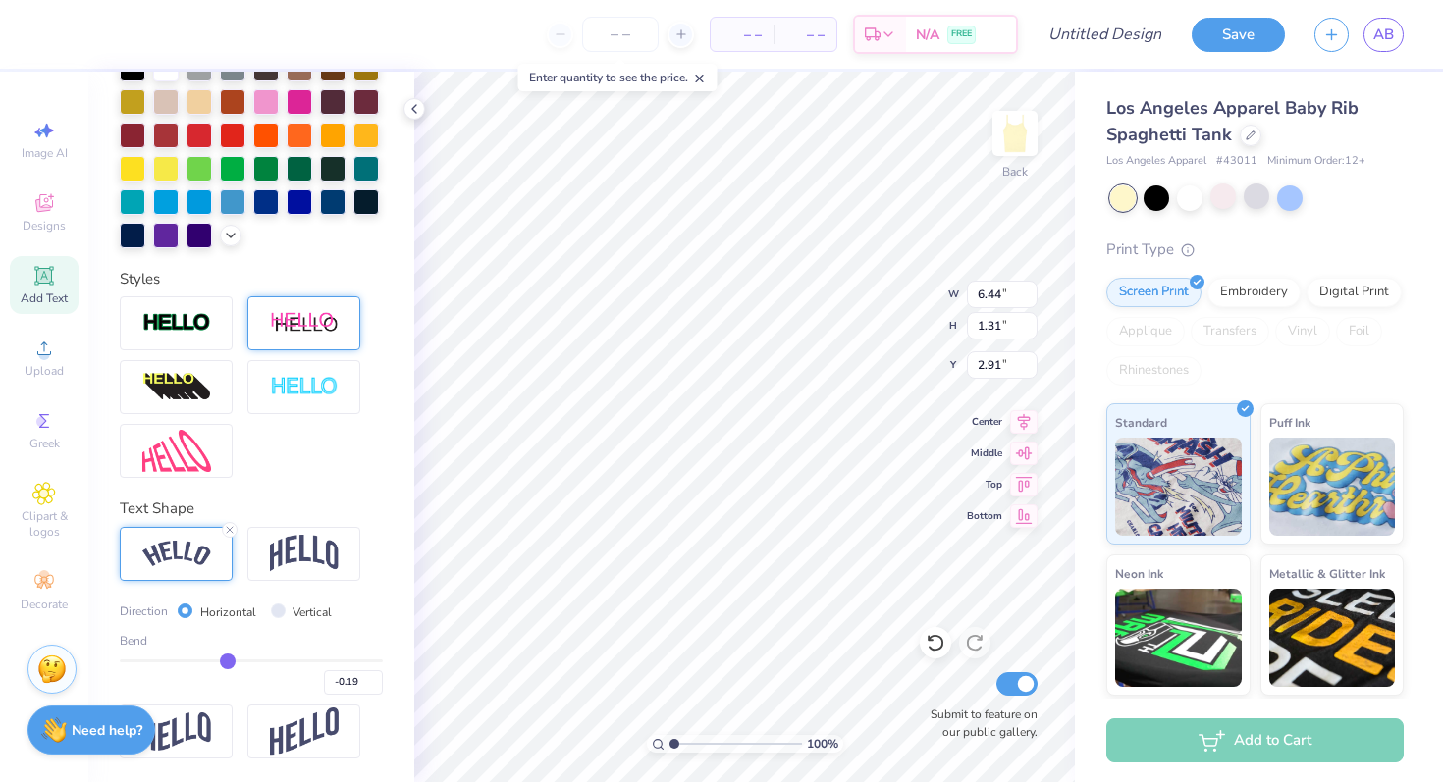
type input "-0.13"
type input "-0.06"
type input "-0.01"
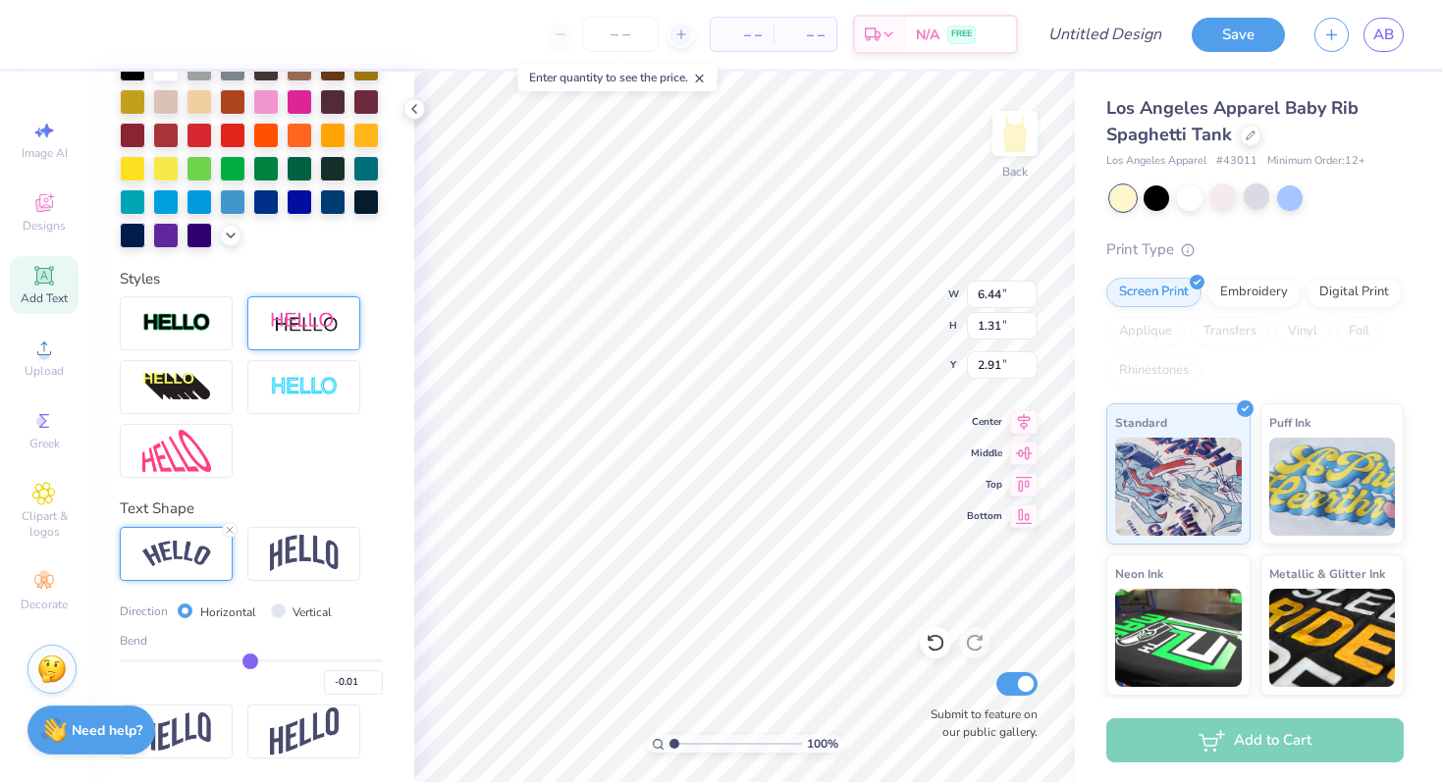
type input "0.04"
type input "0.06"
type input "0.08"
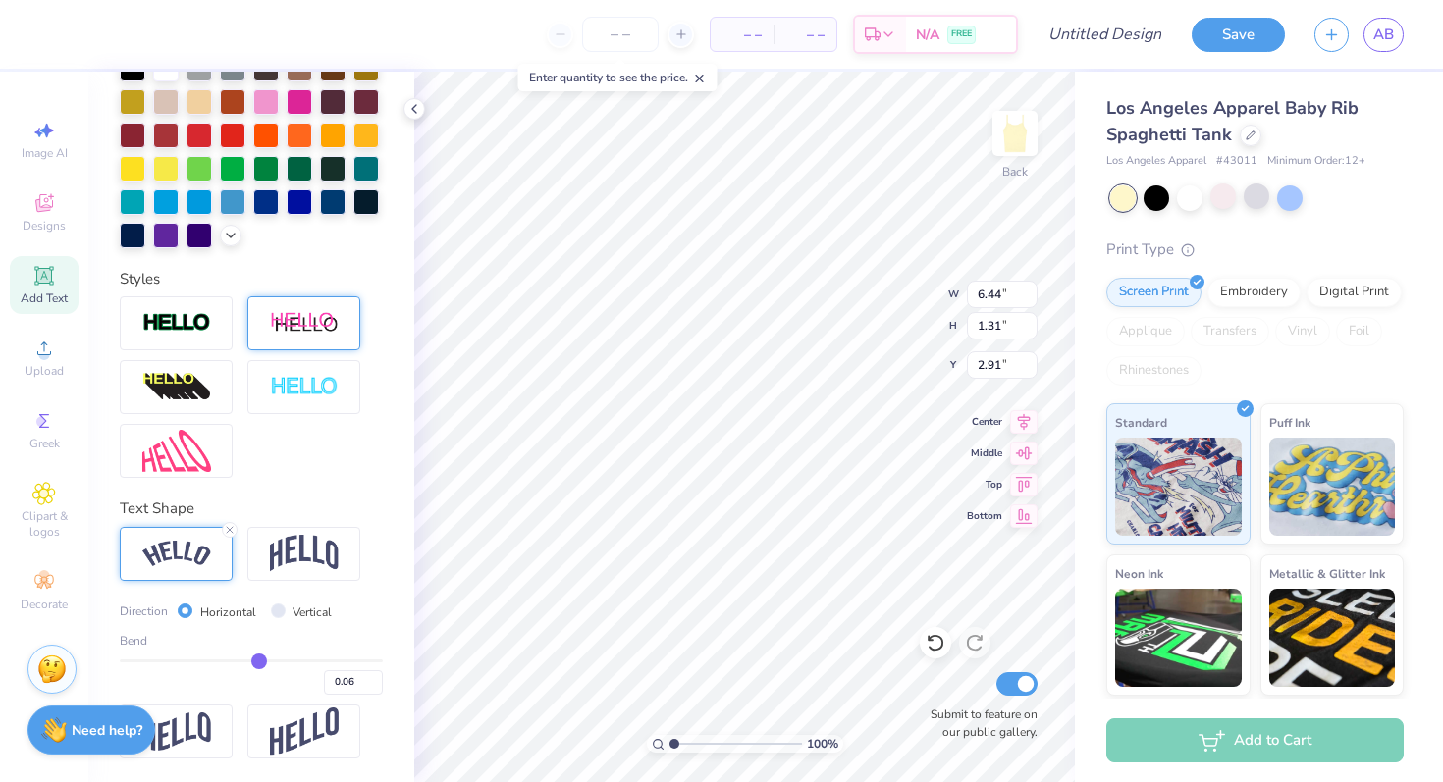
type input "0.08"
type input "0.09"
type input "0.1"
type input "0.10"
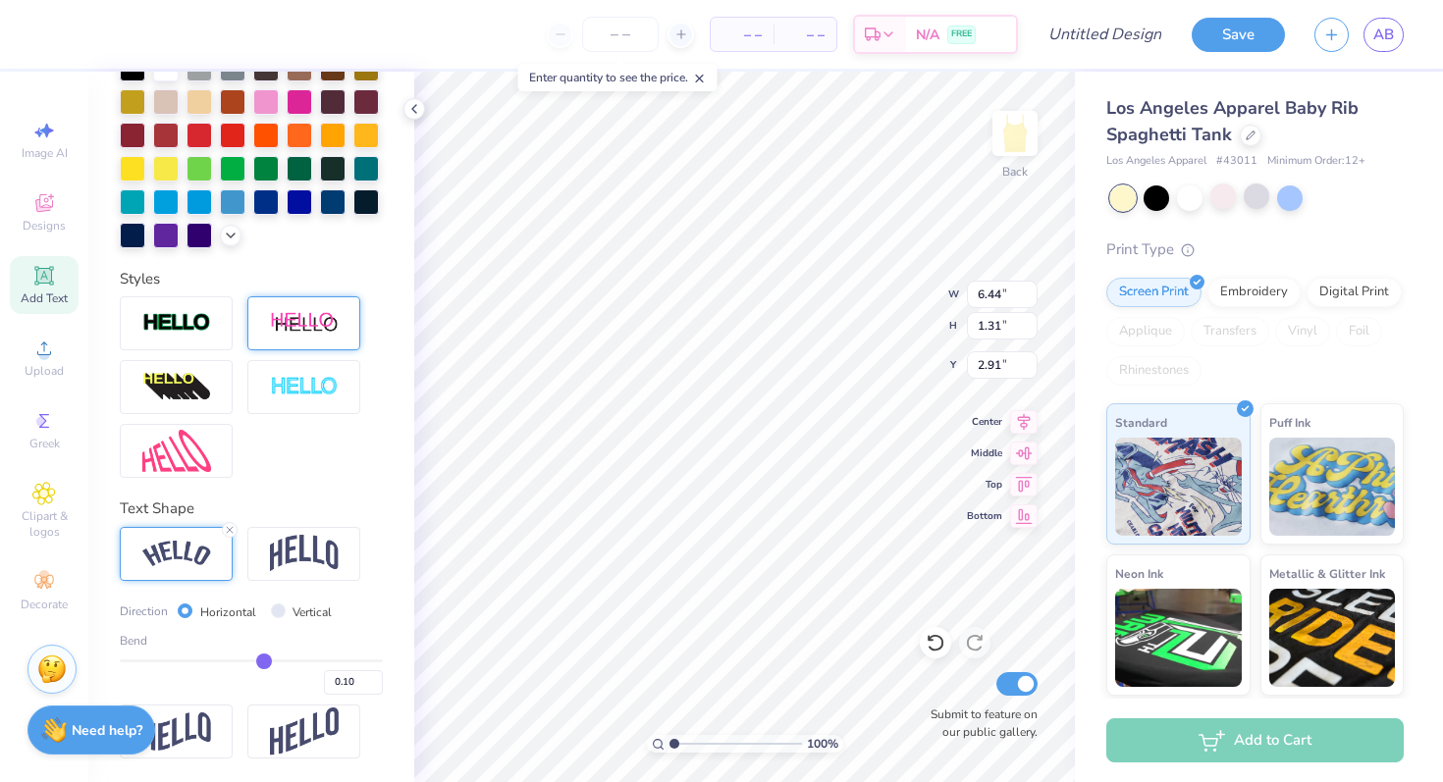
type input "0.11"
type input "0.13"
type input "0.16"
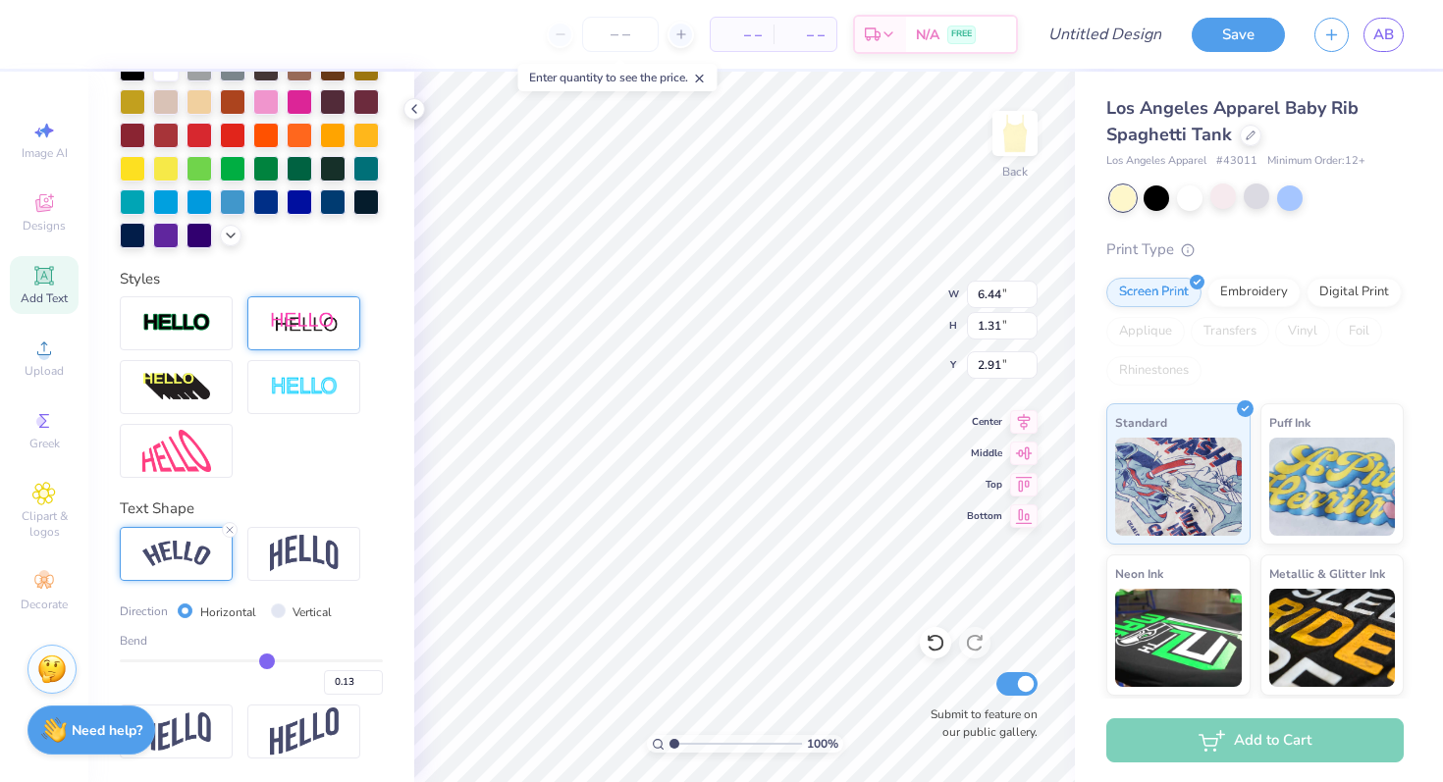
type input "0.16"
type input "0.2"
type input "0.20"
type input "0.22"
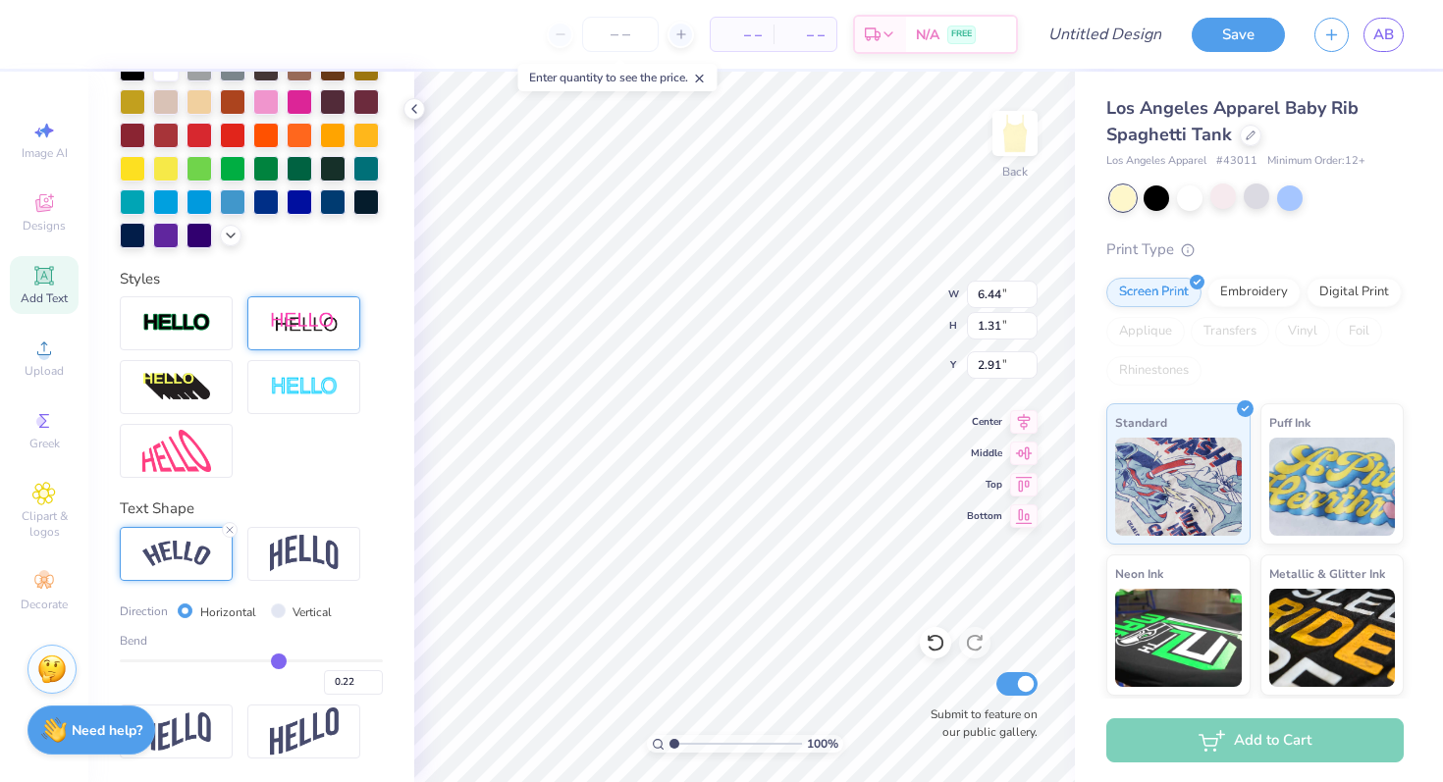
type input "0.24"
type input "0.25"
type input "0.26"
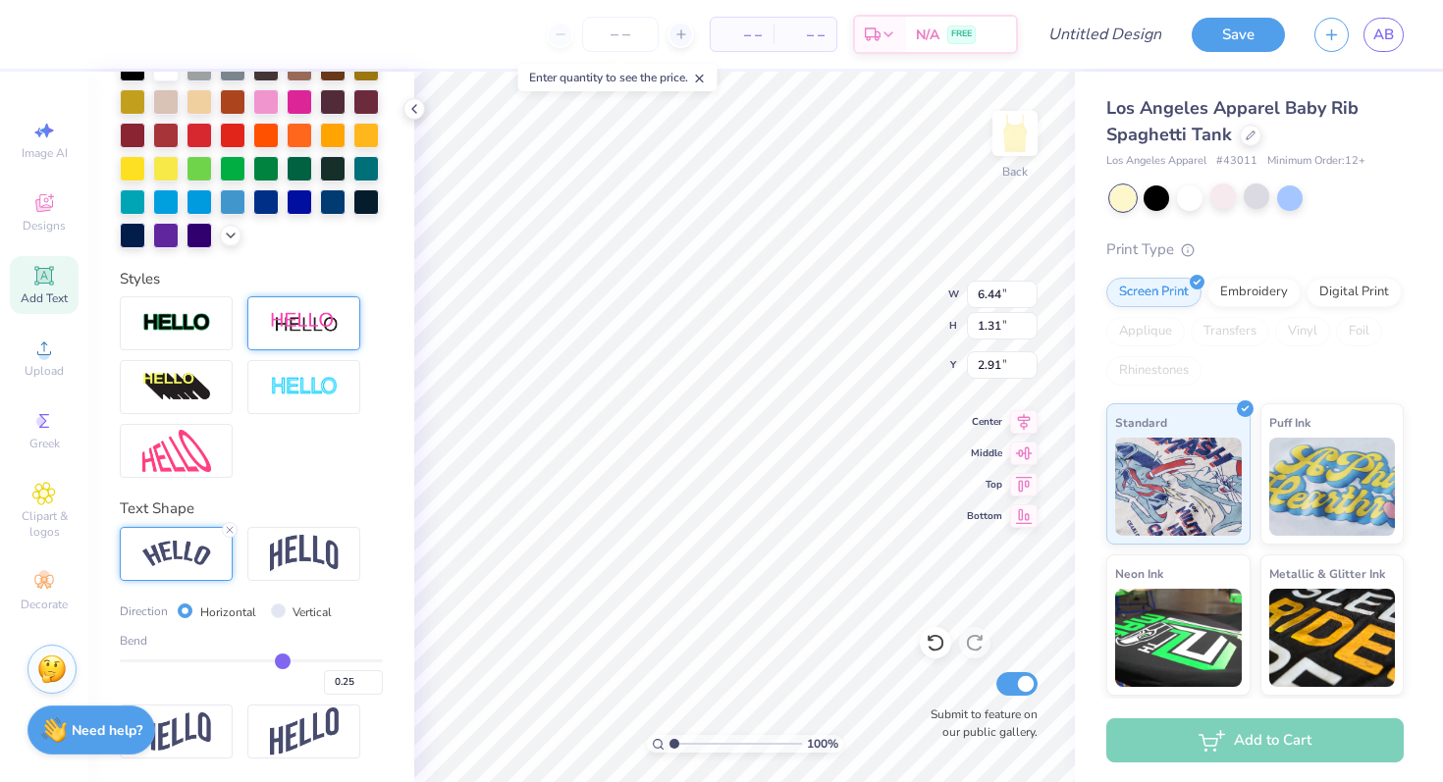
type input "0.26"
drag, startPoint x: 211, startPoint y: 663, endPoint x: 283, endPoint y: 666, distance: 71.7
type input "0.26"
click at [283, 662] on input "range" at bounding box center [251, 661] width 263 height 3
type input "6.69"
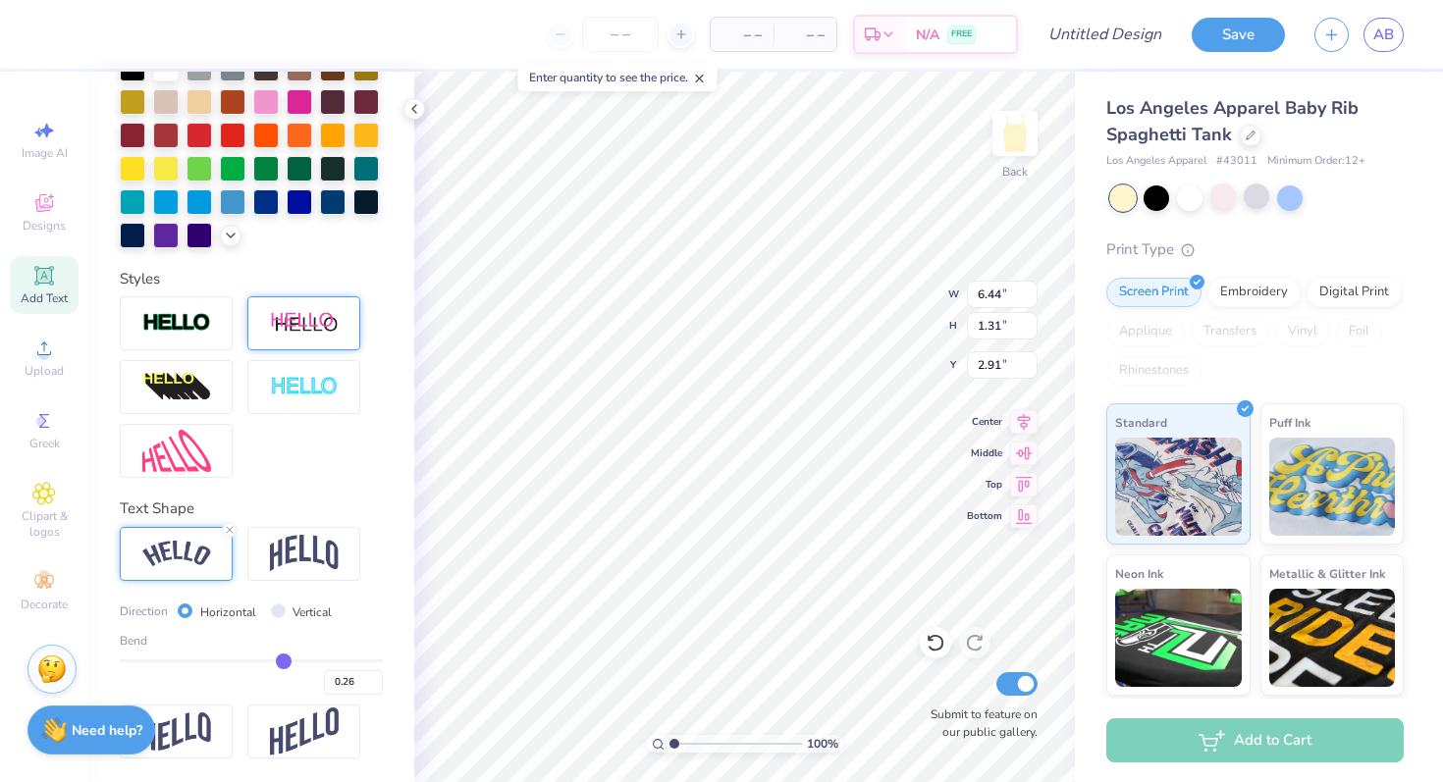
type input "1.21"
type input "2.97"
type input "0.27"
type input "0.29"
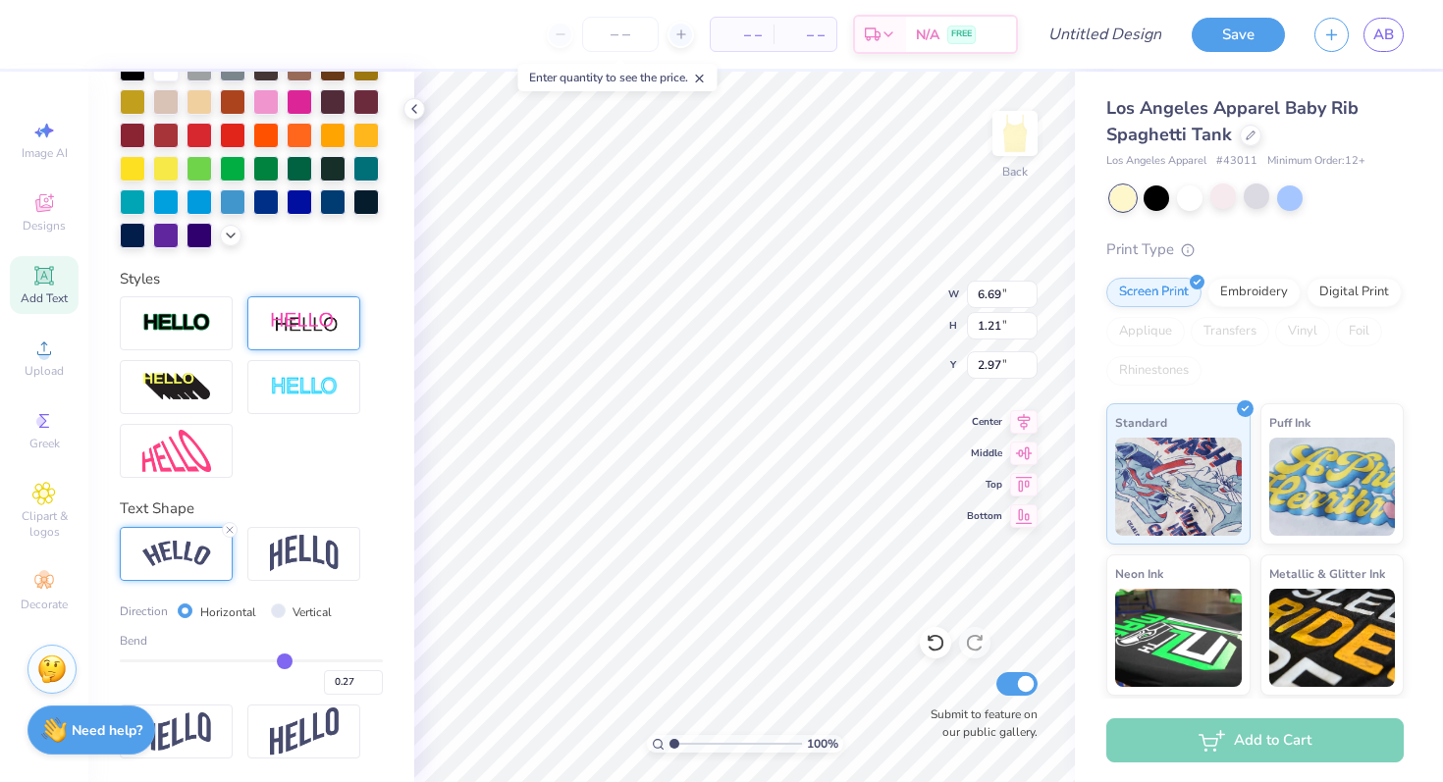
type input "0.29"
type input "0.32"
type input "0.35"
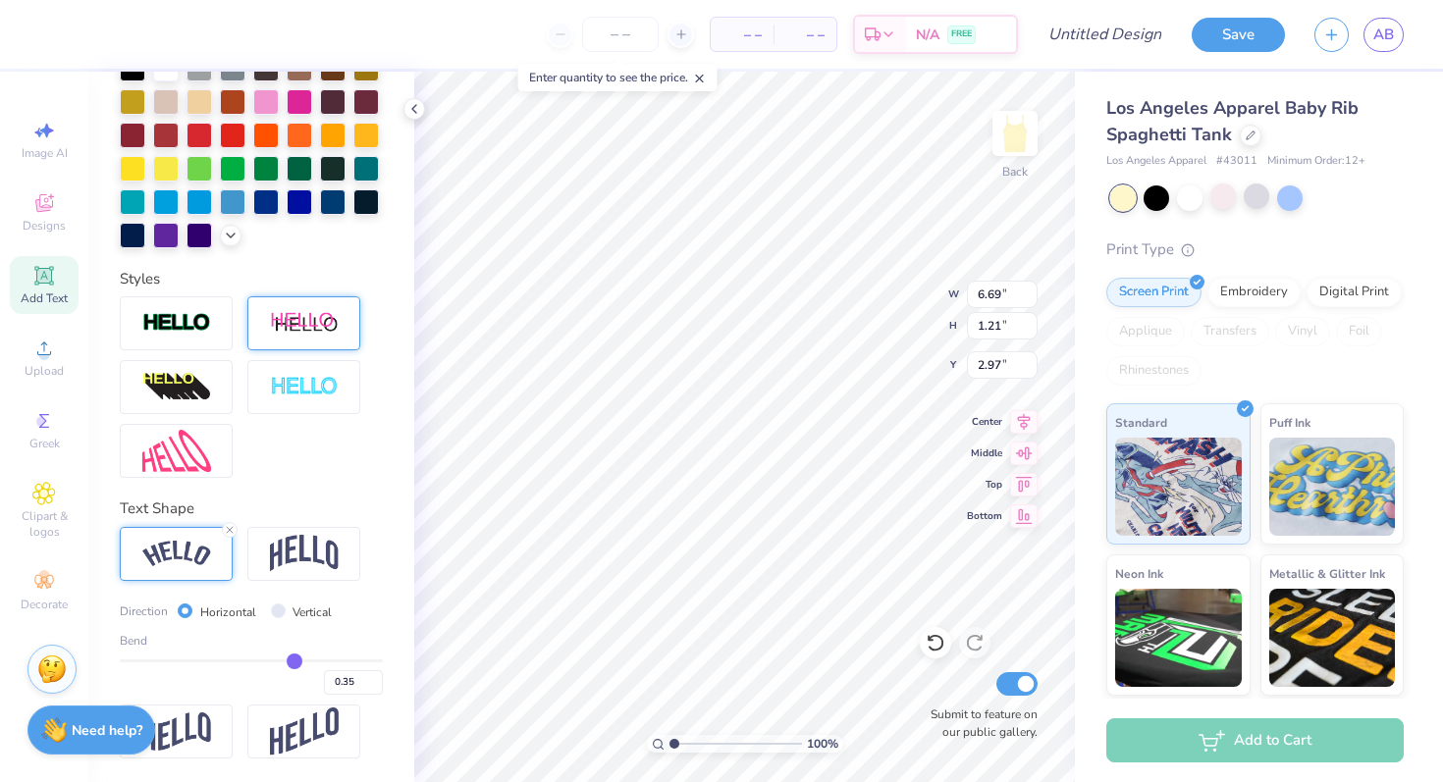
type input "0.38"
type input "0.4"
type input "0.40"
type input "0.42"
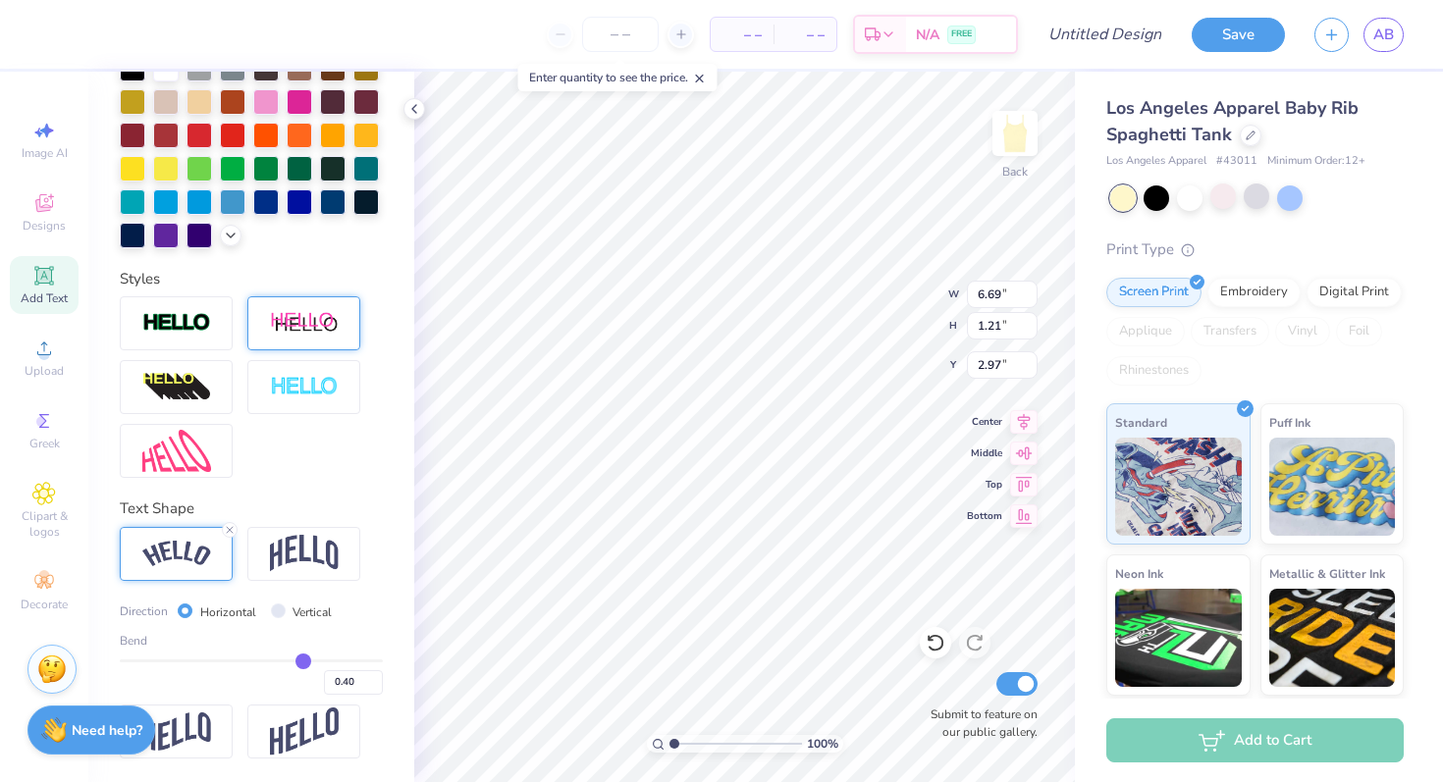
type input "0.42"
type input "0.43"
type input "0.44"
drag, startPoint x: 283, startPoint y: 666, endPoint x: 304, endPoint y: 666, distance: 21.6
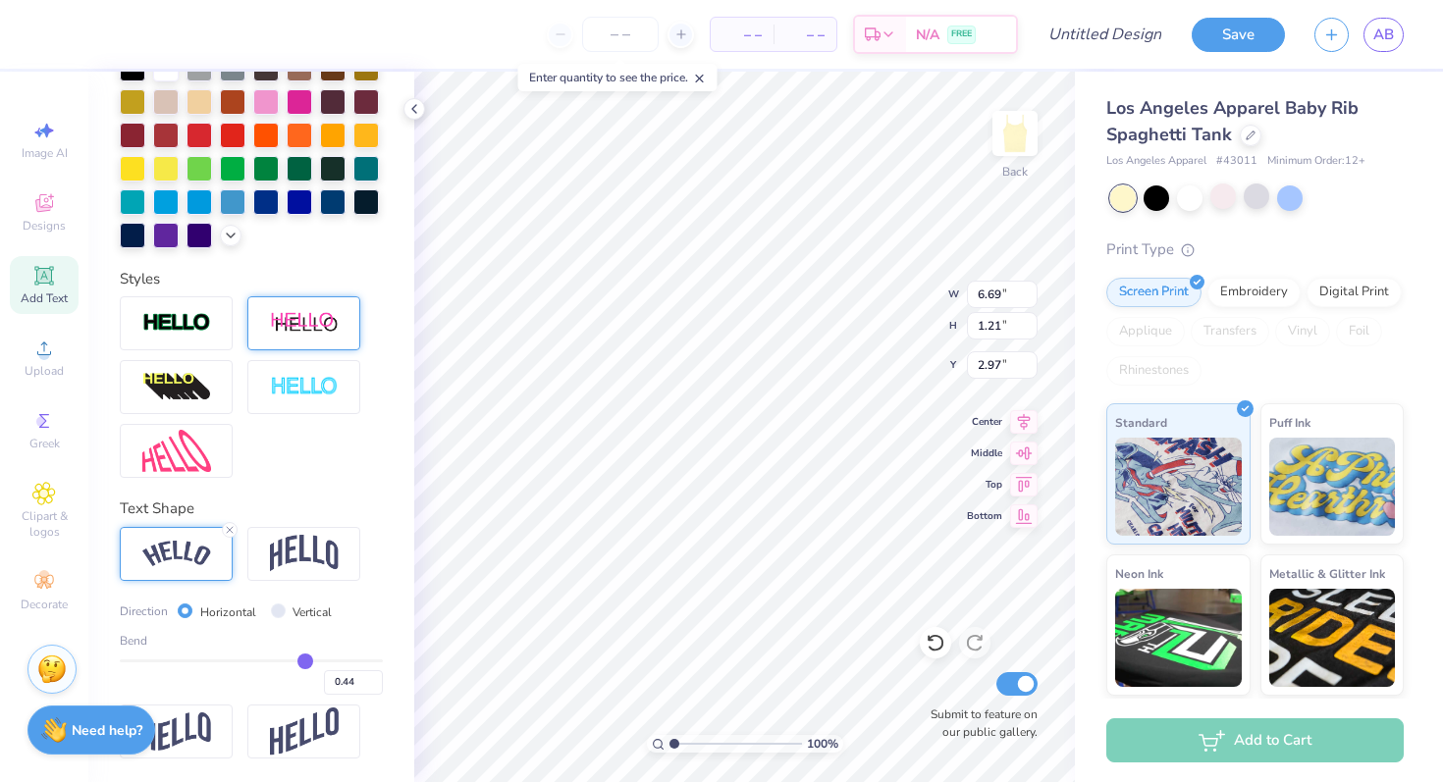
click at [304, 662] on input "range" at bounding box center [251, 661] width 263 height 3
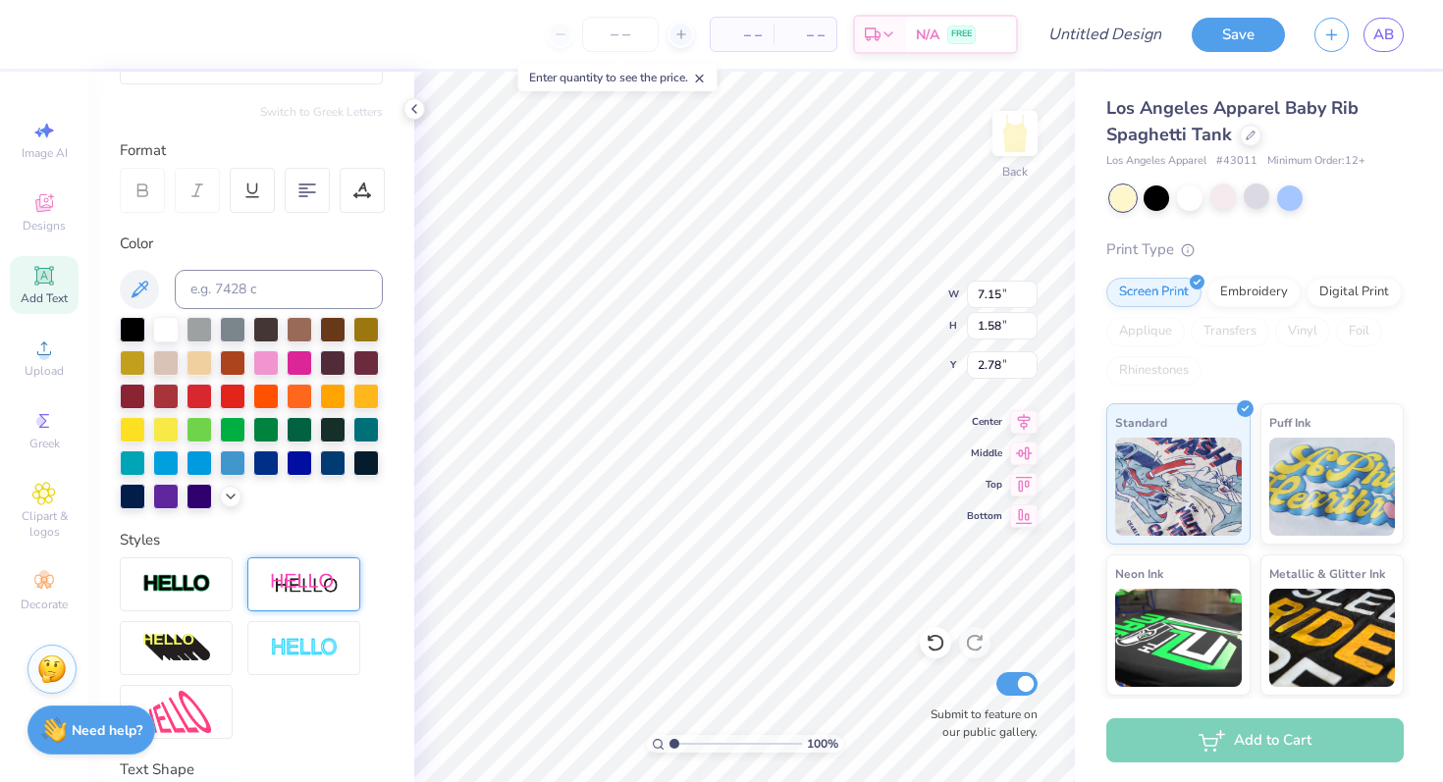
scroll to position [0, 0]
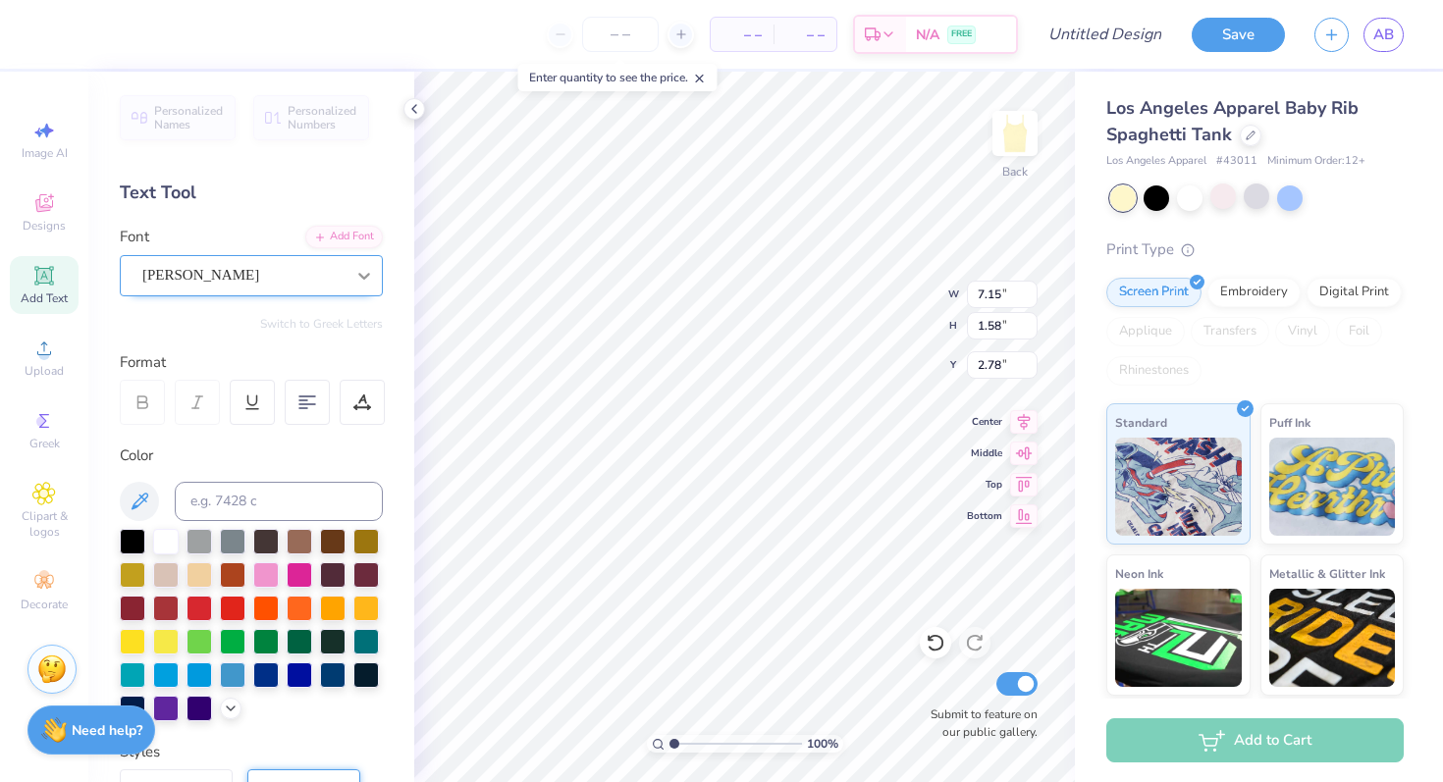
click at [351, 284] on div at bounding box center [363, 275] width 35 height 35
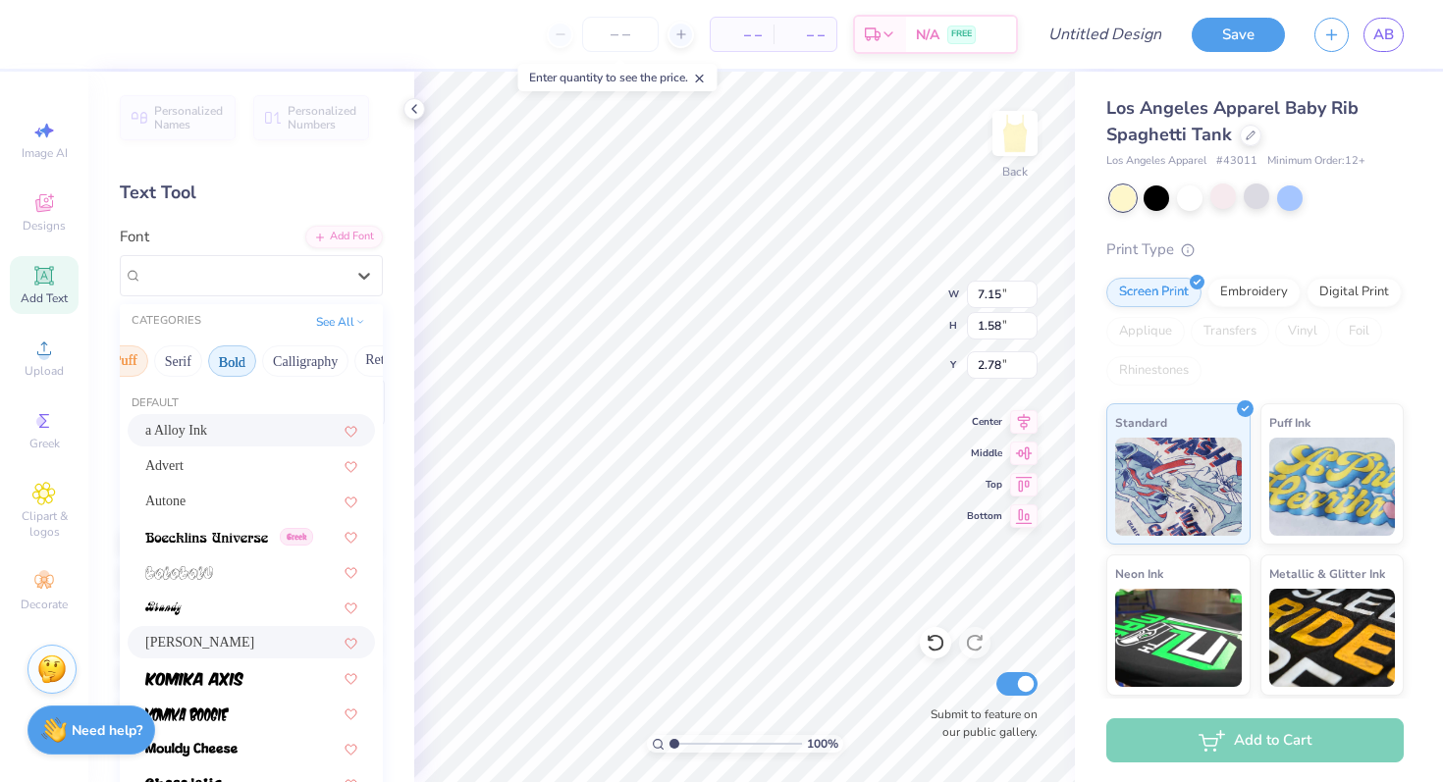
scroll to position [0, 185]
click at [238, 360] on button "Bold" at bounding box center [229, 360] width 48 height 31
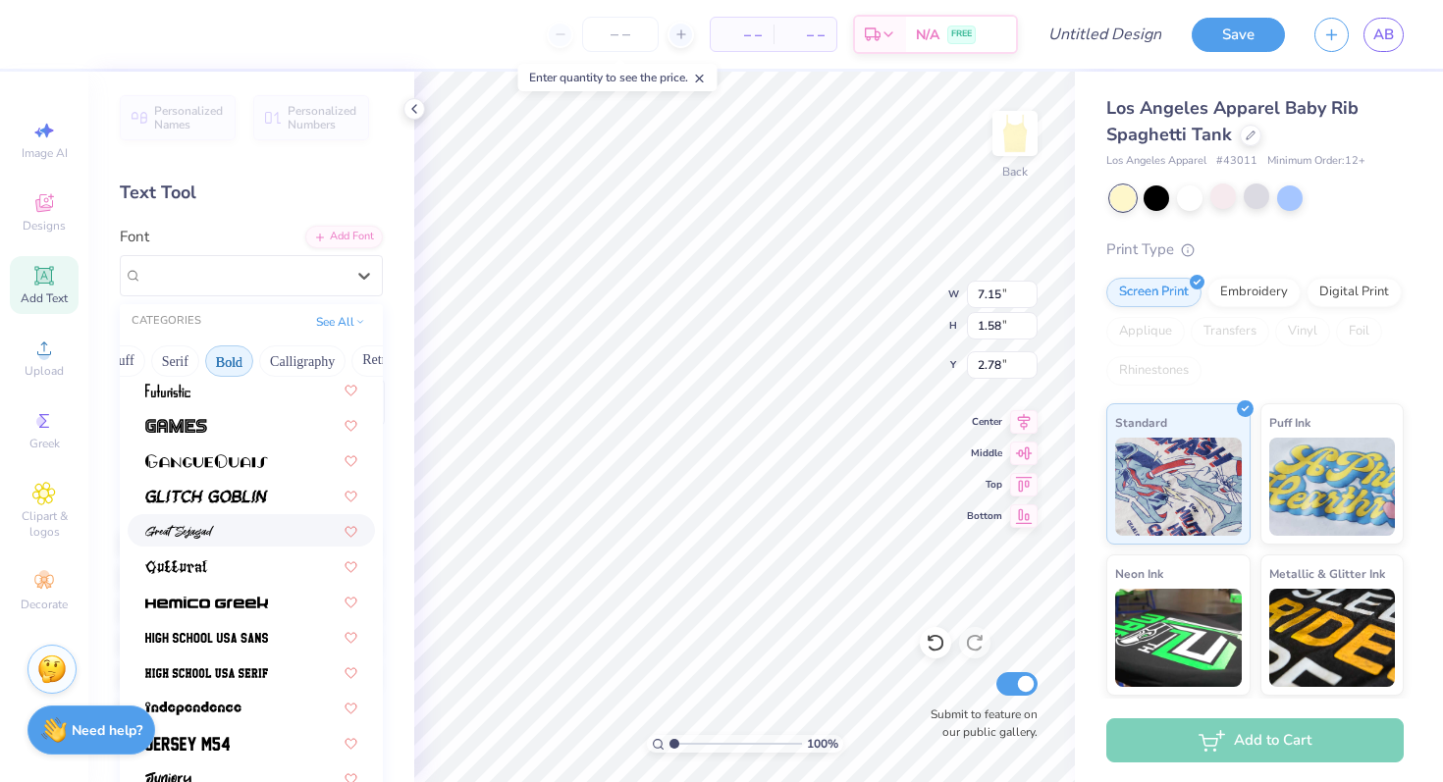
scroll to position [798, 0]
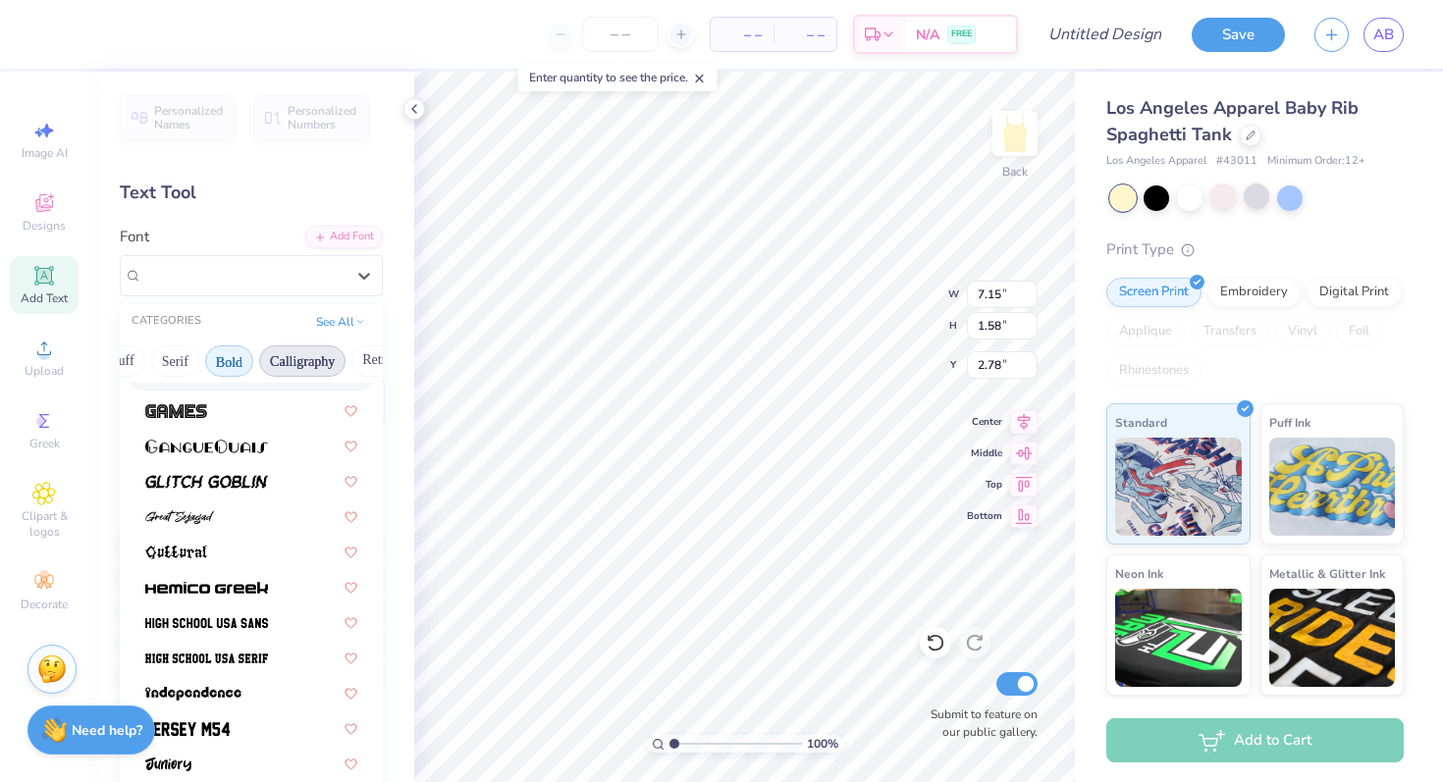
click at [297, 367] on button "Calligraphy" at bounding box center [302, 360] width 86 height 31
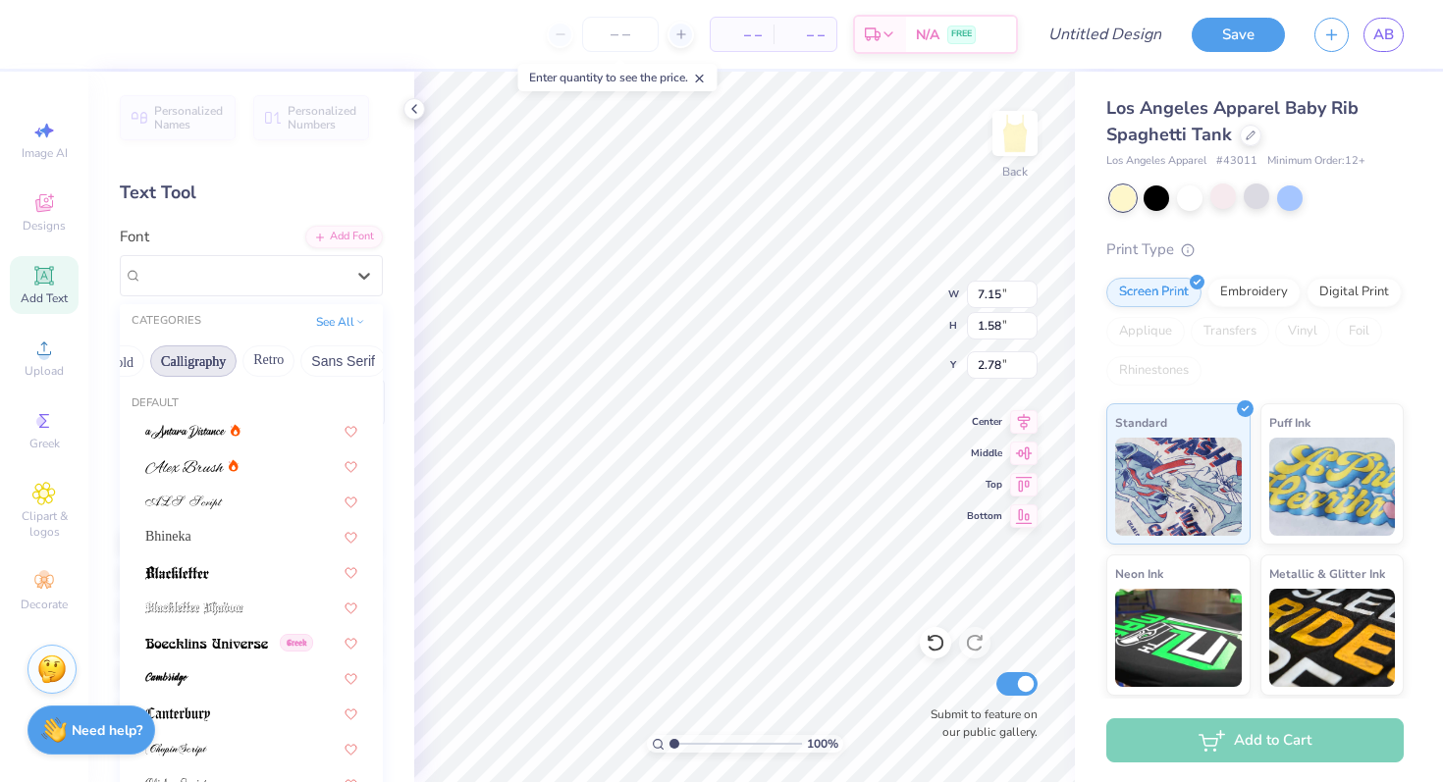
scroll to position [0, 298]
click at [253, 355] on button "Retro" at bounding box center [264, 360] width 52 height 31
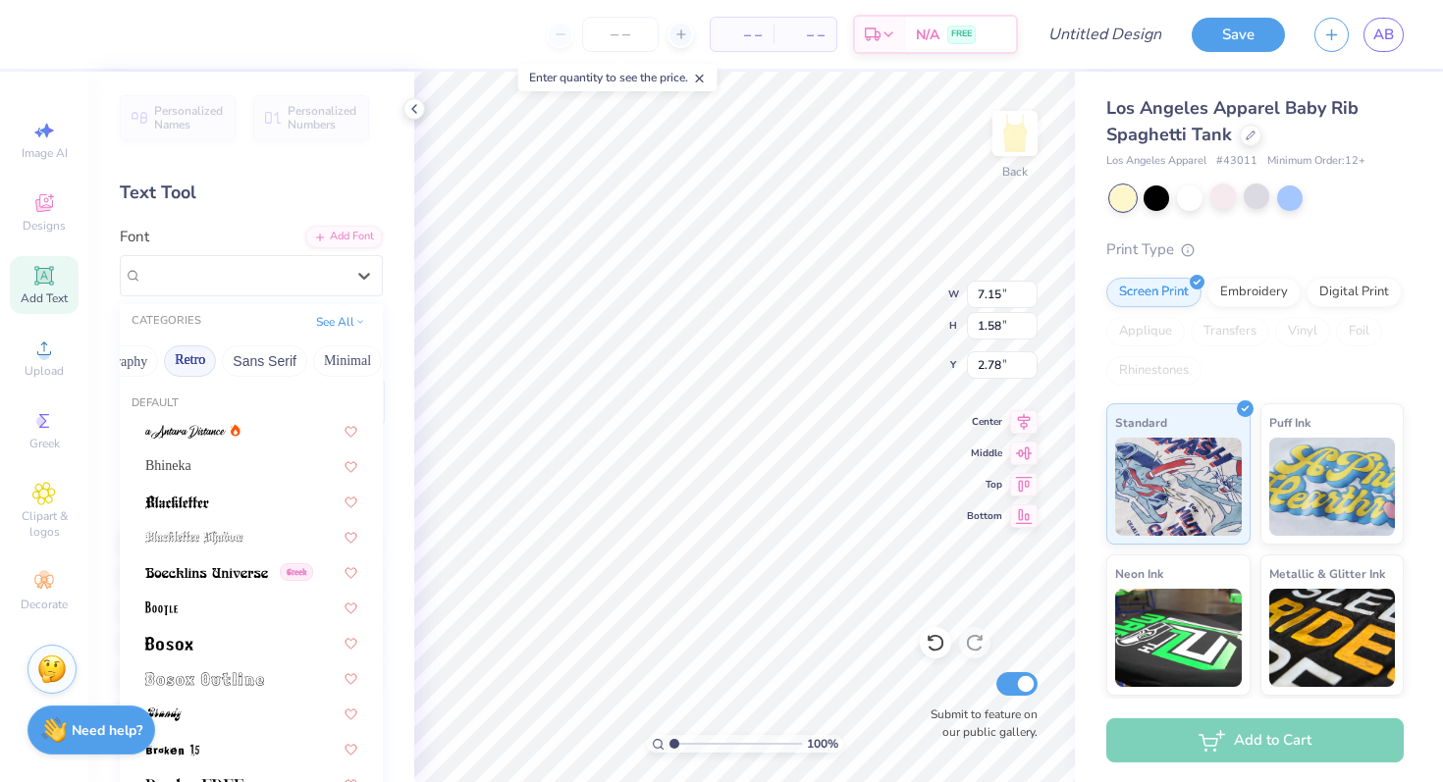
scroll to position [0, 381]
click at [273, 355] on button "Sans Serif" at bounding box center [255, 360] width 85 height 31
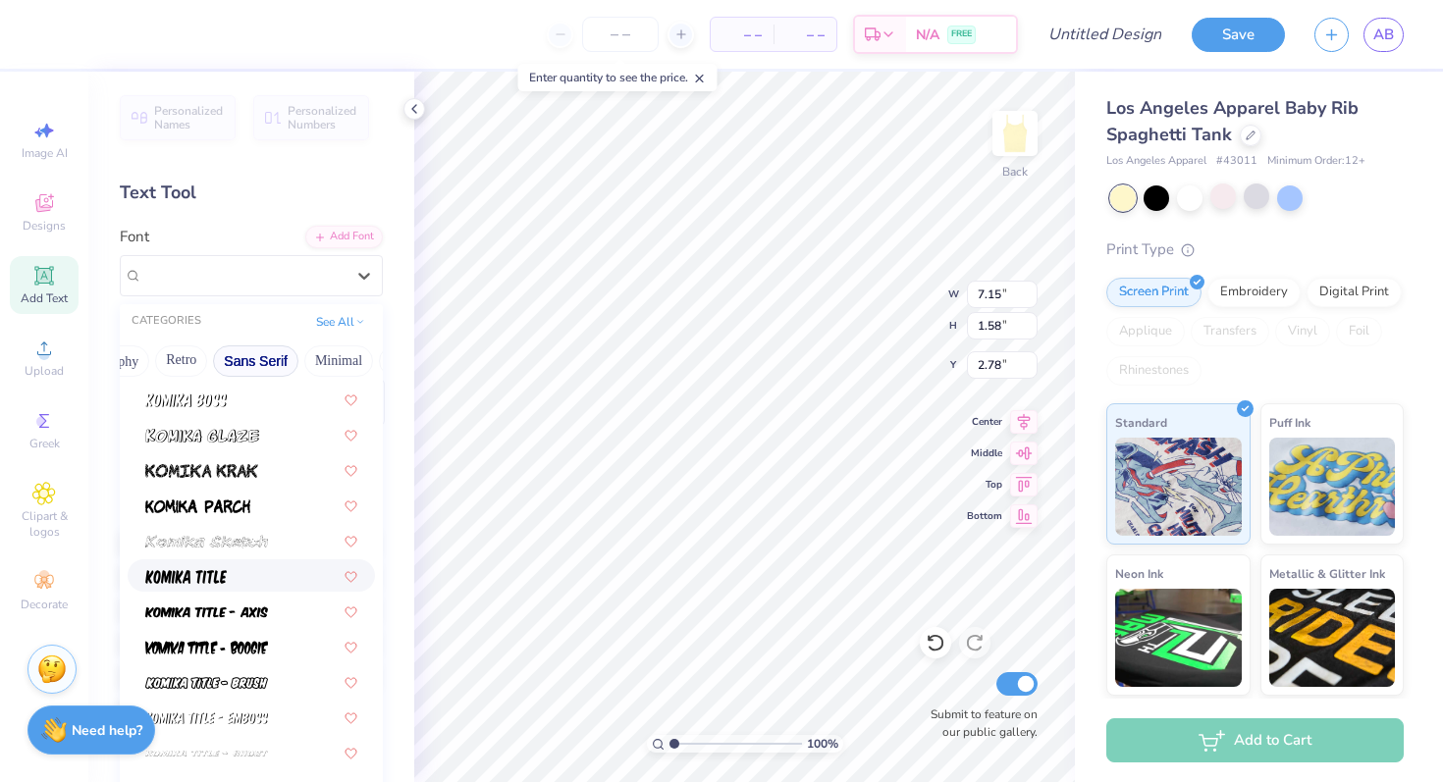
scroll to position [979, 0]
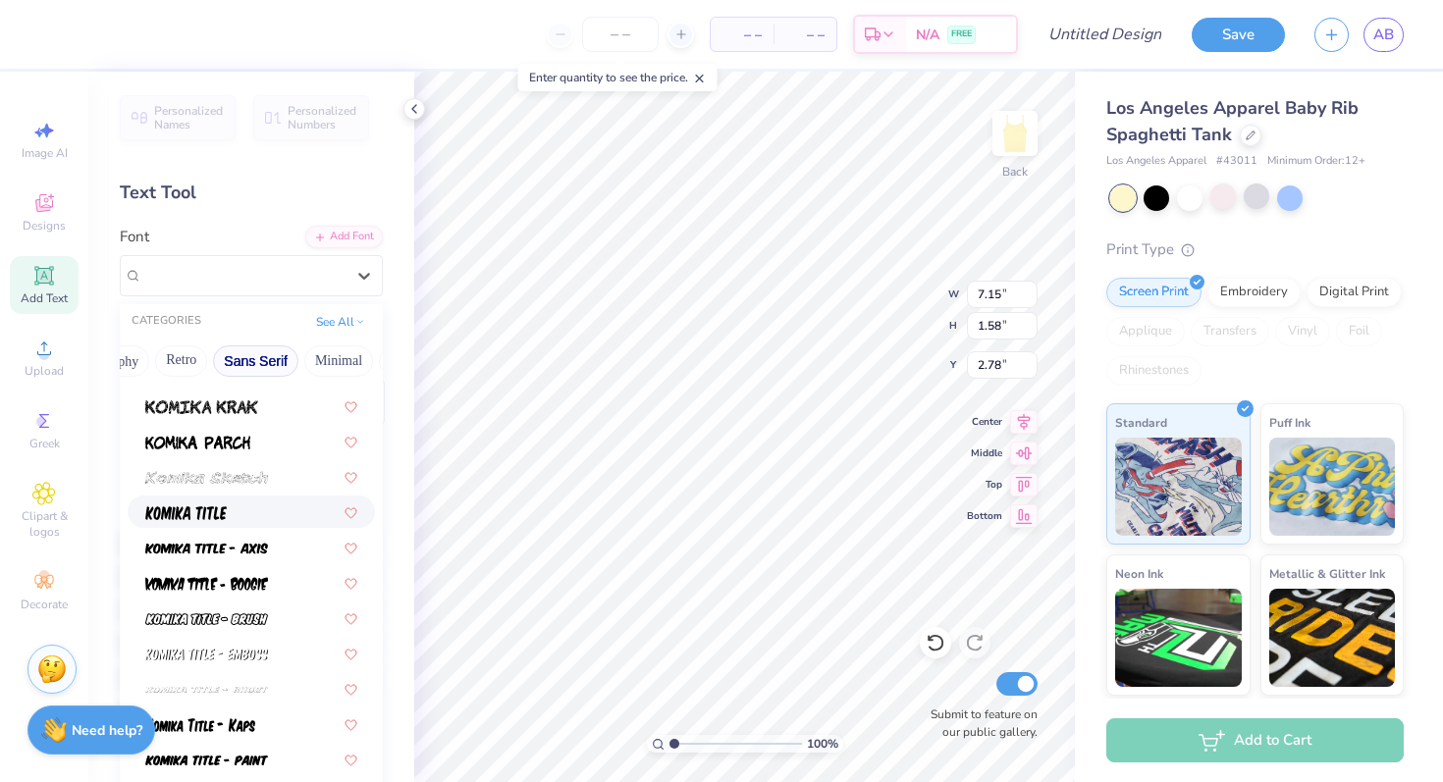
click at [246, 510] on div at bounding box center [251, 512] width 212 height 21
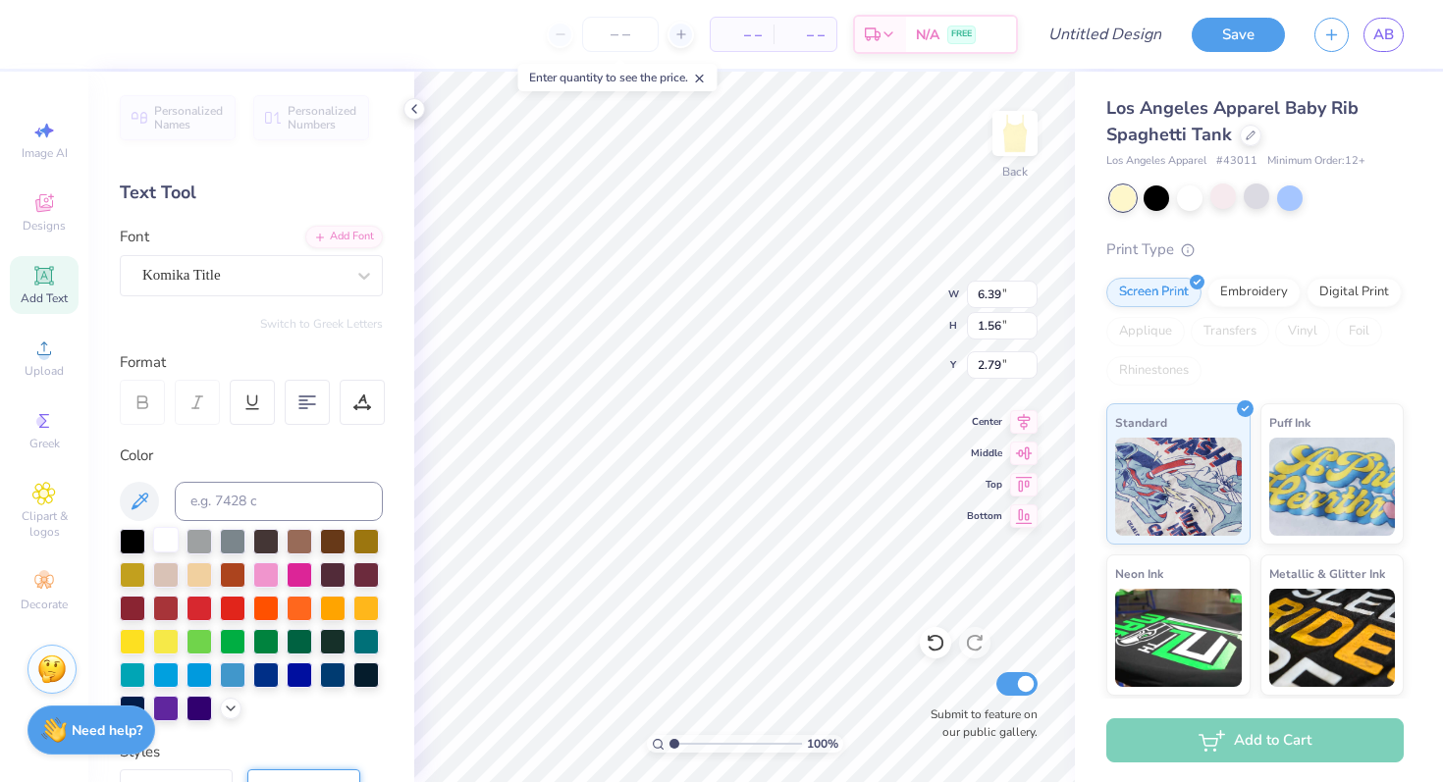
click at [169, 533] on div at bounding box center [166, 540] width 26 height 26
click at [1240, 202] on div at bounding box center [1256, 198] width 293 height 26
click at [1261, 202] on div at bounding box center [1257, 197] width 26 height 26
click at [301, 608] on div at bounding box center [300, 607] width 26 height 26
click at [322, 608] on div at bounding box center [333, 607] width 26 height 26
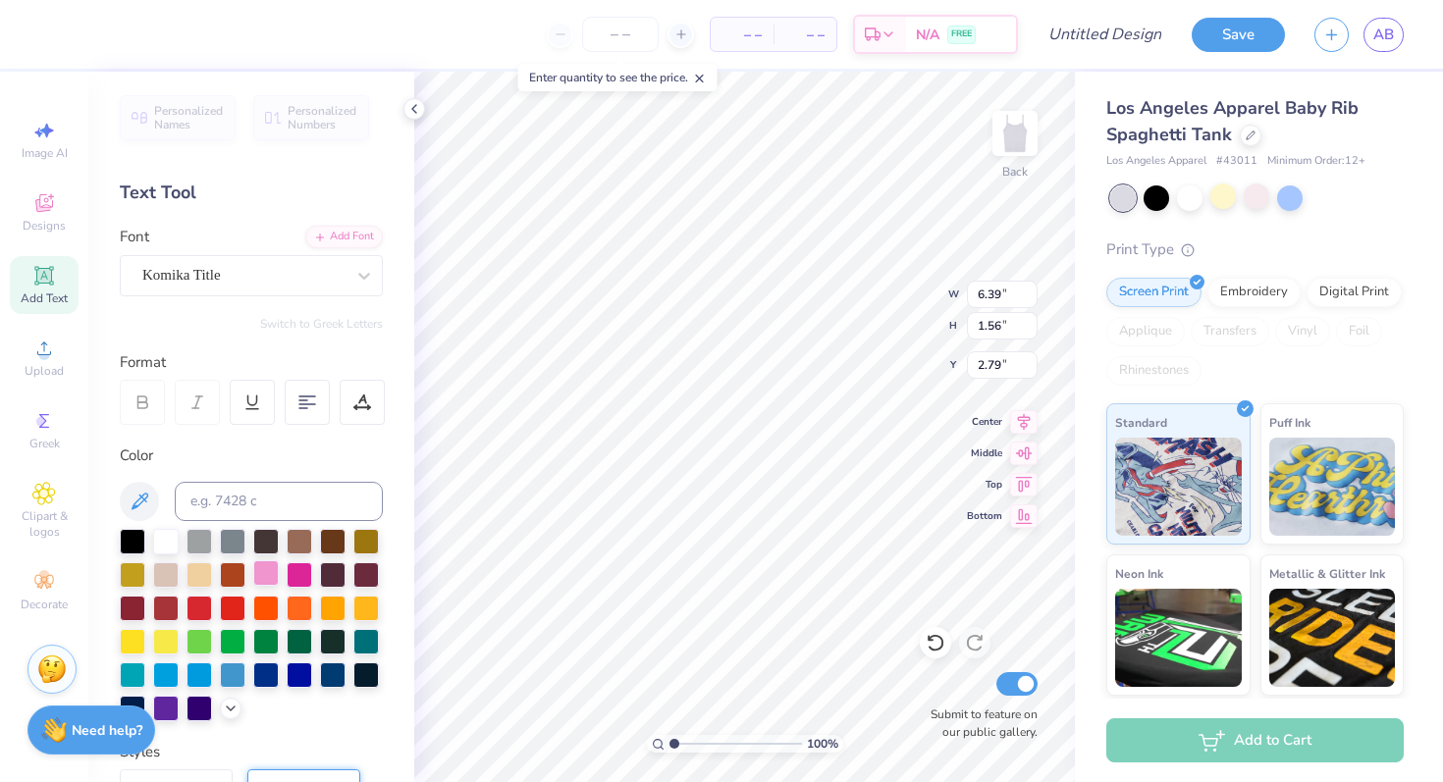
click at [253, 573] on div at bounding box center [266, 573] width 26 height 26
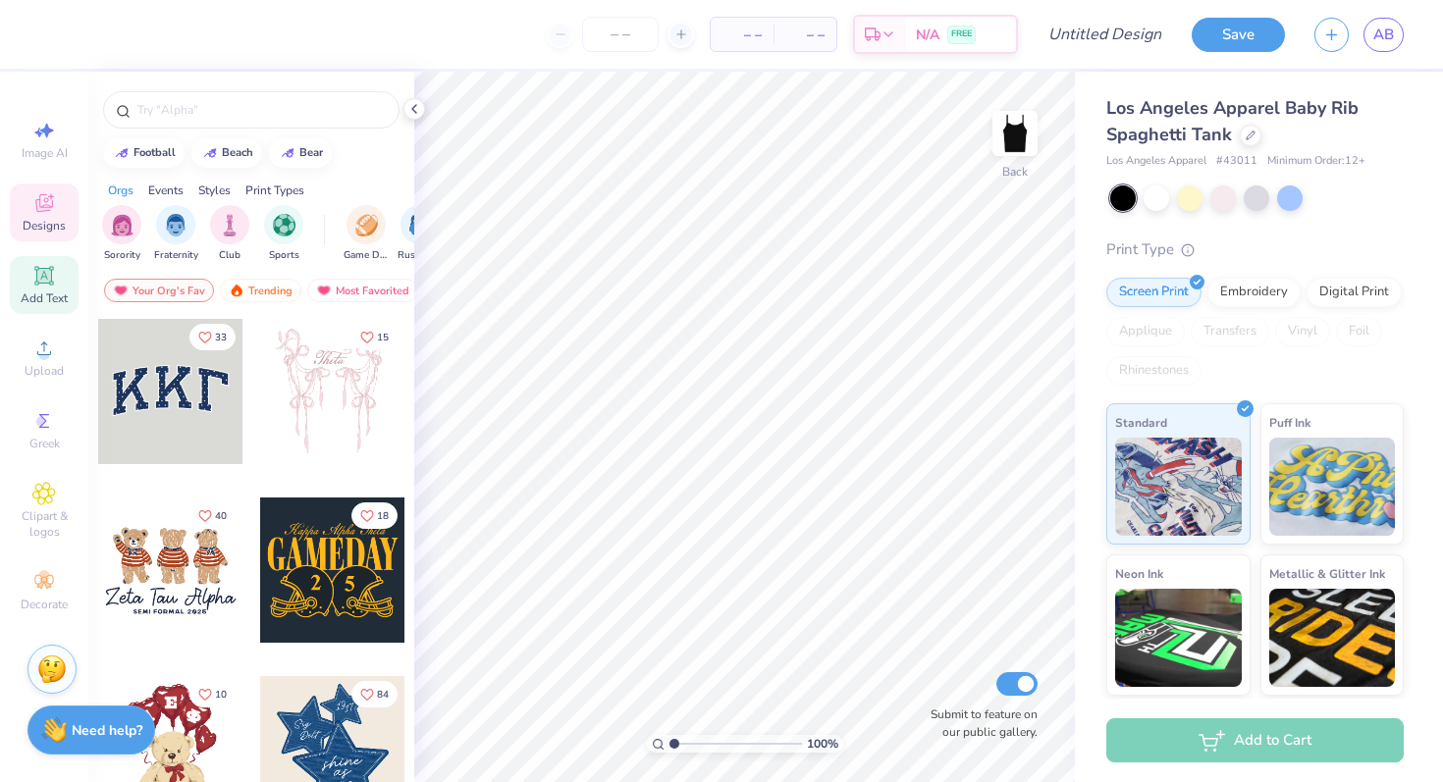
click at [60, 293] on span "Add Text" at bounding box center [44, 299] width 47 height 16
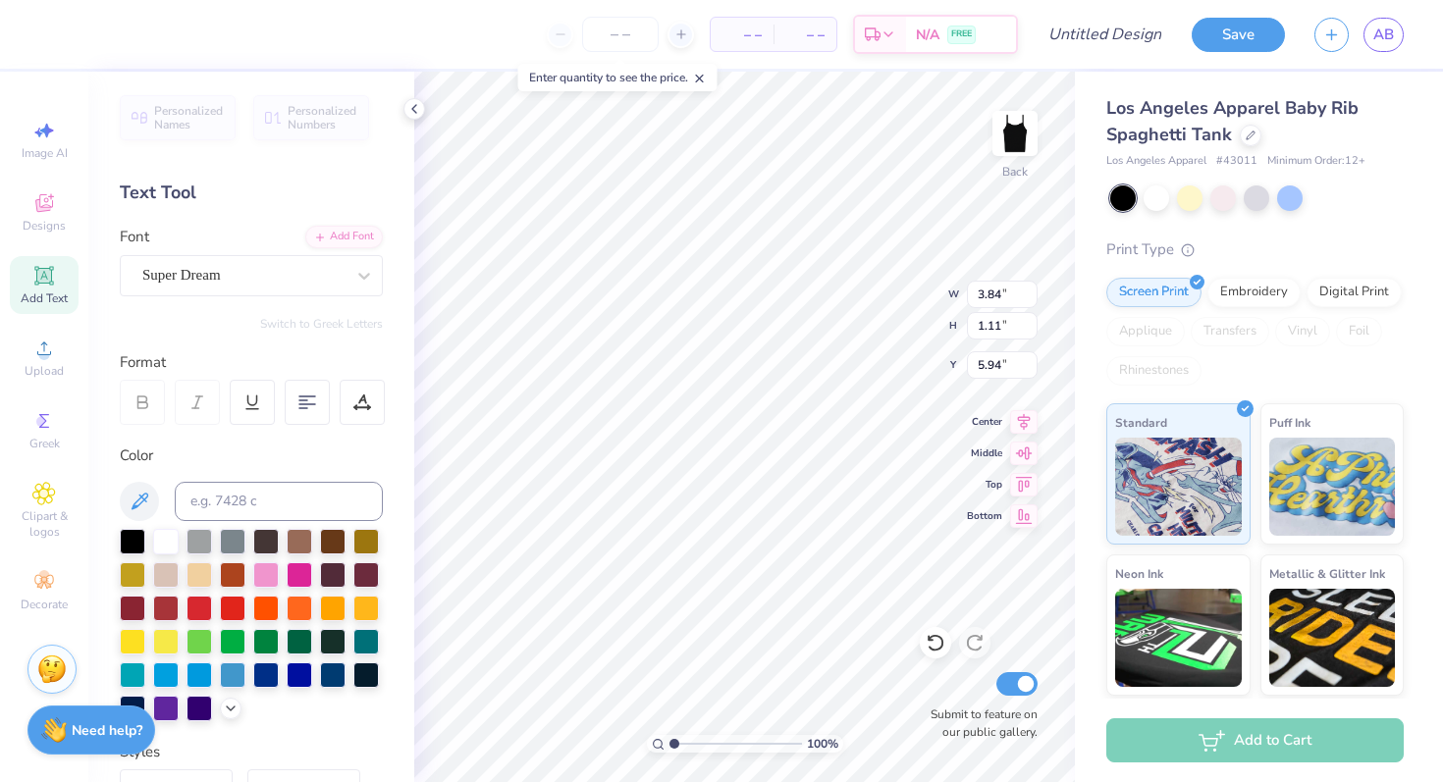
type textarea "T"
type textarea "Tigerlilies"
type textarea "Lils"
type input "1.93"
type input "2.39"
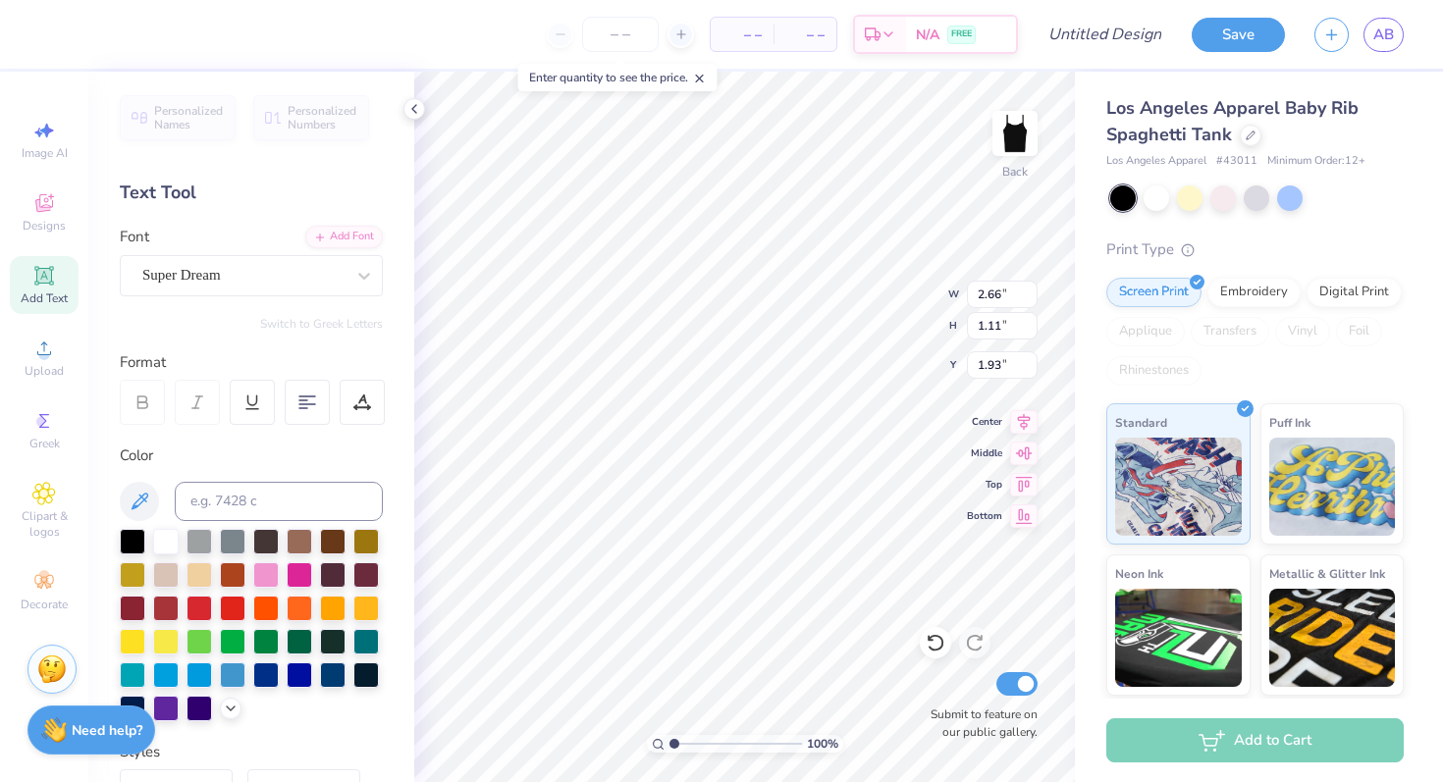
type input "1.00"
type input "2.59"
click at [264, 576] on div at bounding box center [266, 573] width 26 height 26
click at [297, 569] on div at bounding box center [300, 573] width 26 height 26
click at [175, 571] on div at bounding box center [166, 573] width 26 height 26
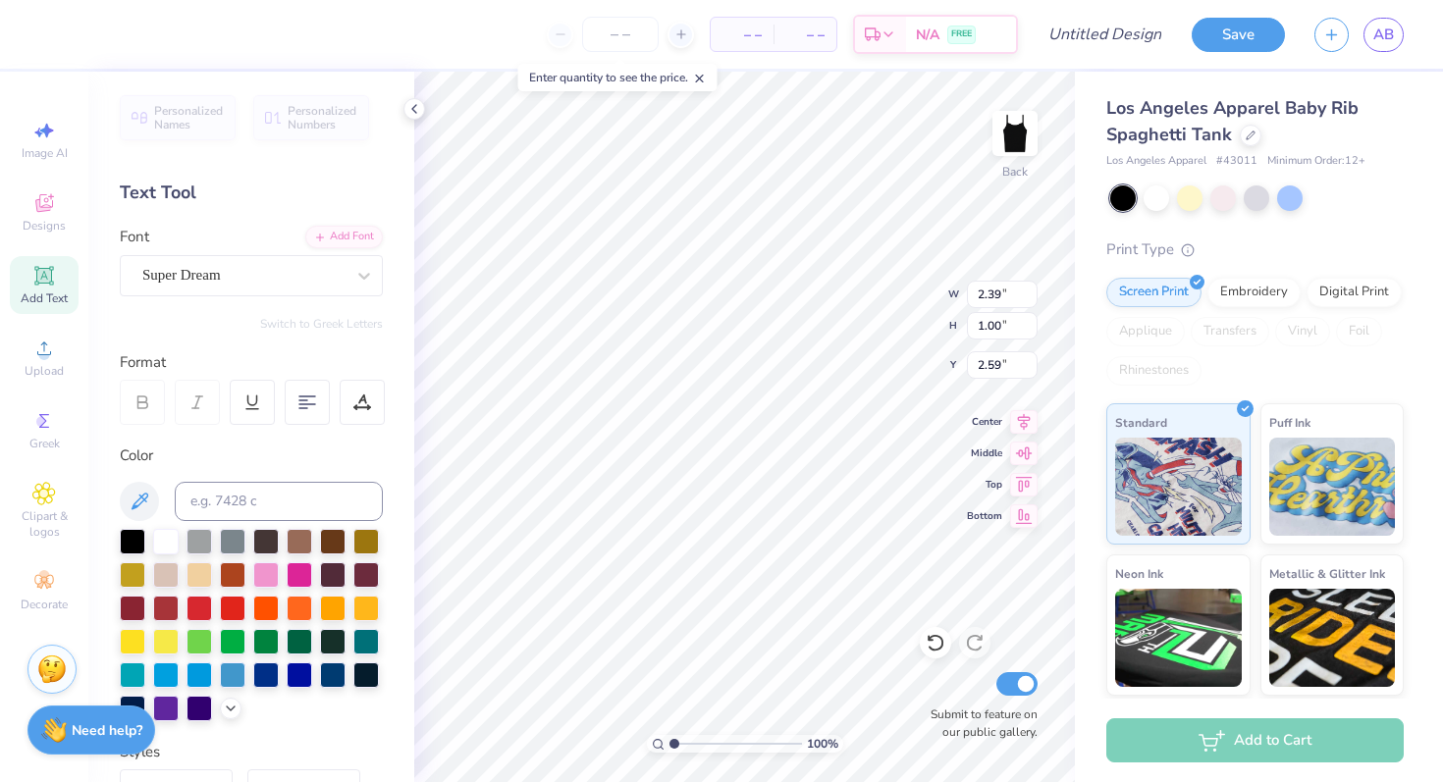
scroll to position [0, 2]
type textarea "Tigerlilies"
type input "6.83"
type input "1.24"
type input "2.47"
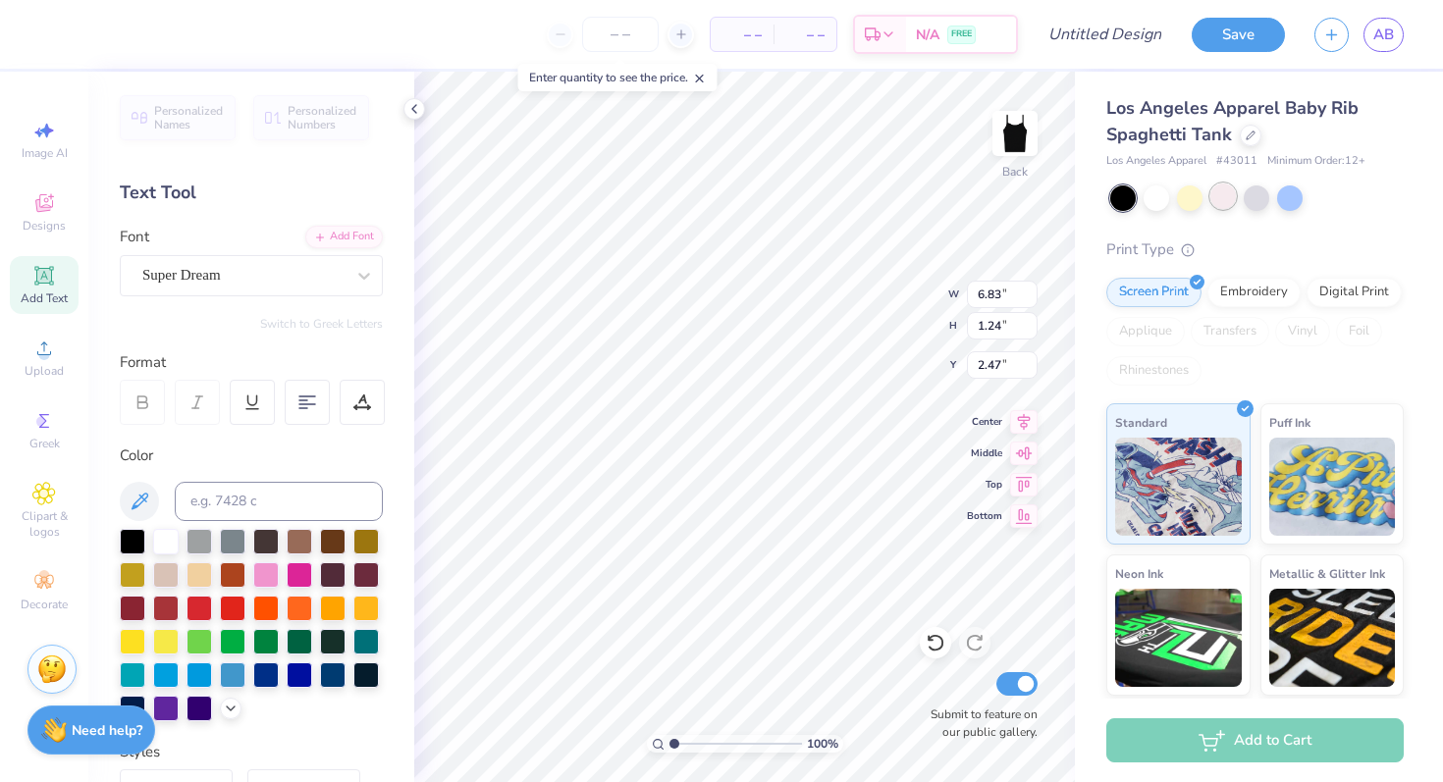
click at [1207, 198] on div at bounding box center [1256, 198] width 293 height 26
click at [1219, 197] on div at bounding box center [1223, 197] width 26 height 26
click at [1202, 199] on div at bounding box center [1190, 197] width 26 height 26
click at [1288, 198] on div at bounding box center [1290, 197] width 26 height 26
click at [162, 542] on div at bounding box center [166, 540] width 26 height 26
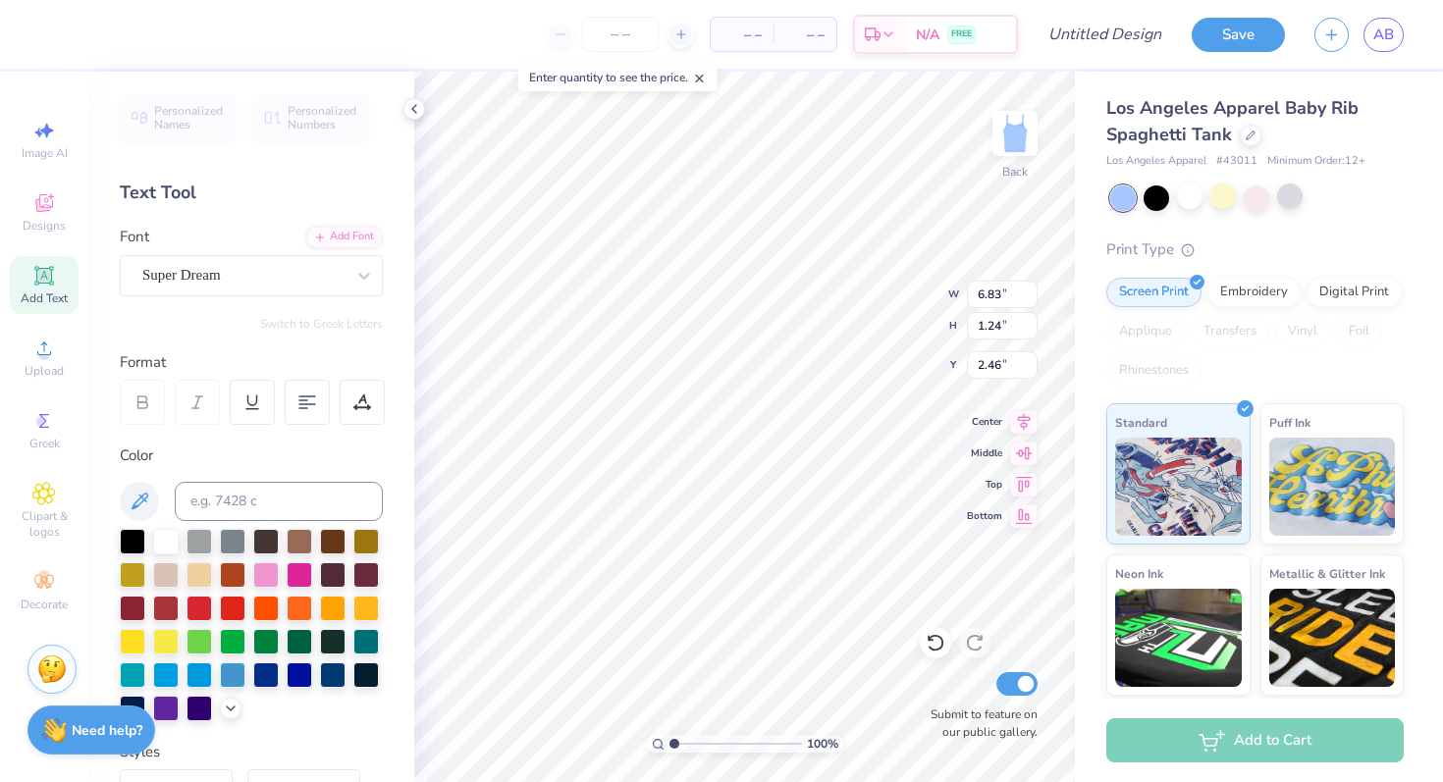
type input "4.66"
type input "0.85"
type input "2.60"
type input "5.52"
type input "1.01"
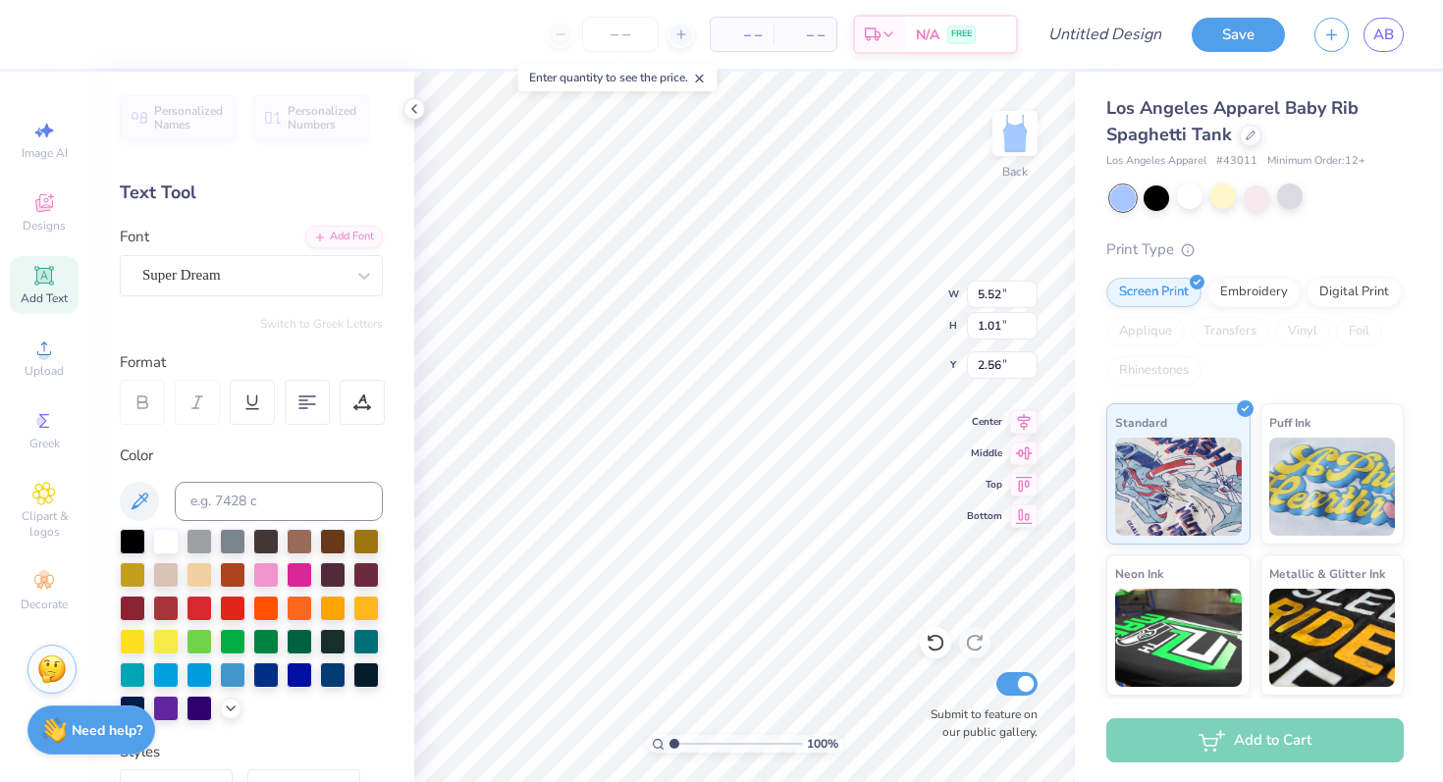
type input "3.31"
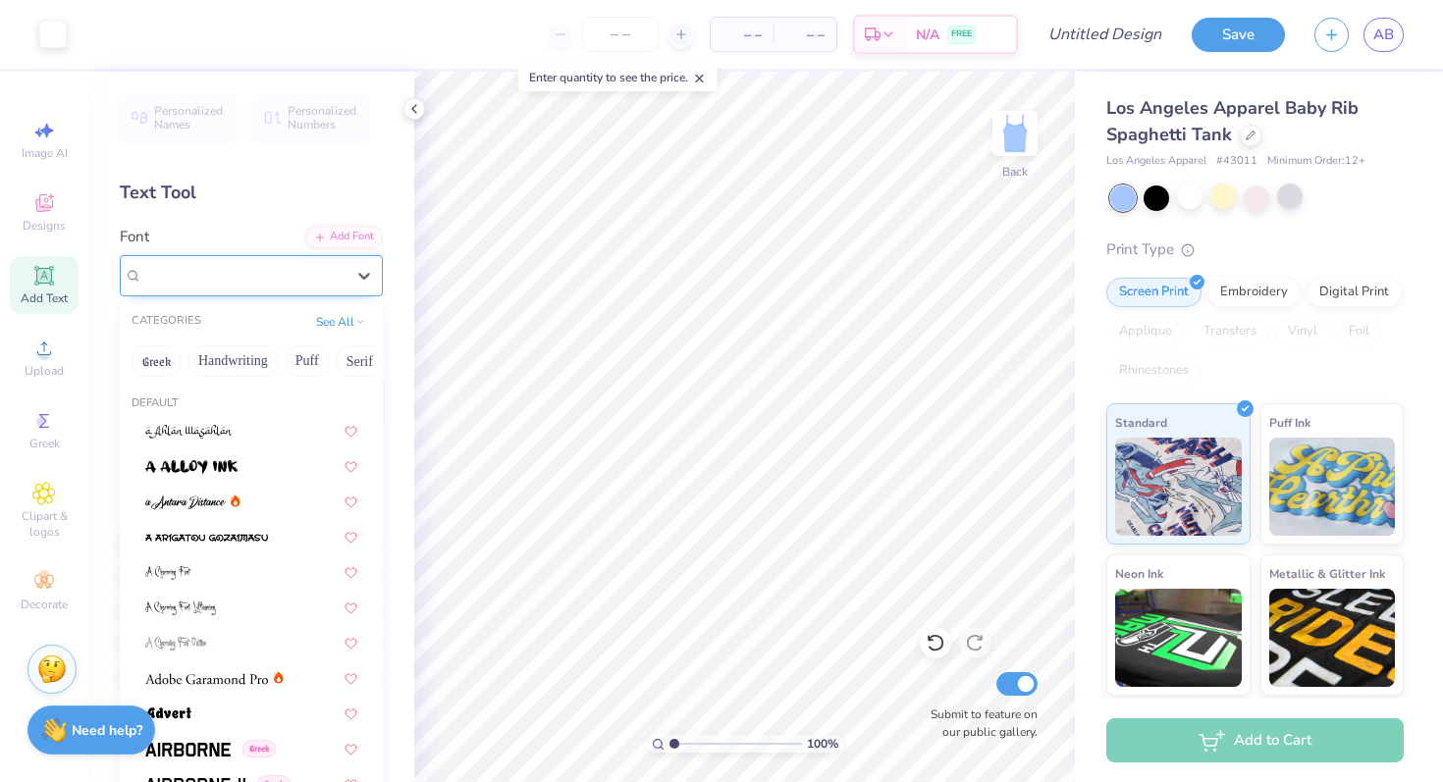
click at [310, 286] on div "Super Dream" at bounding box center [243, 275] width 206 height 30
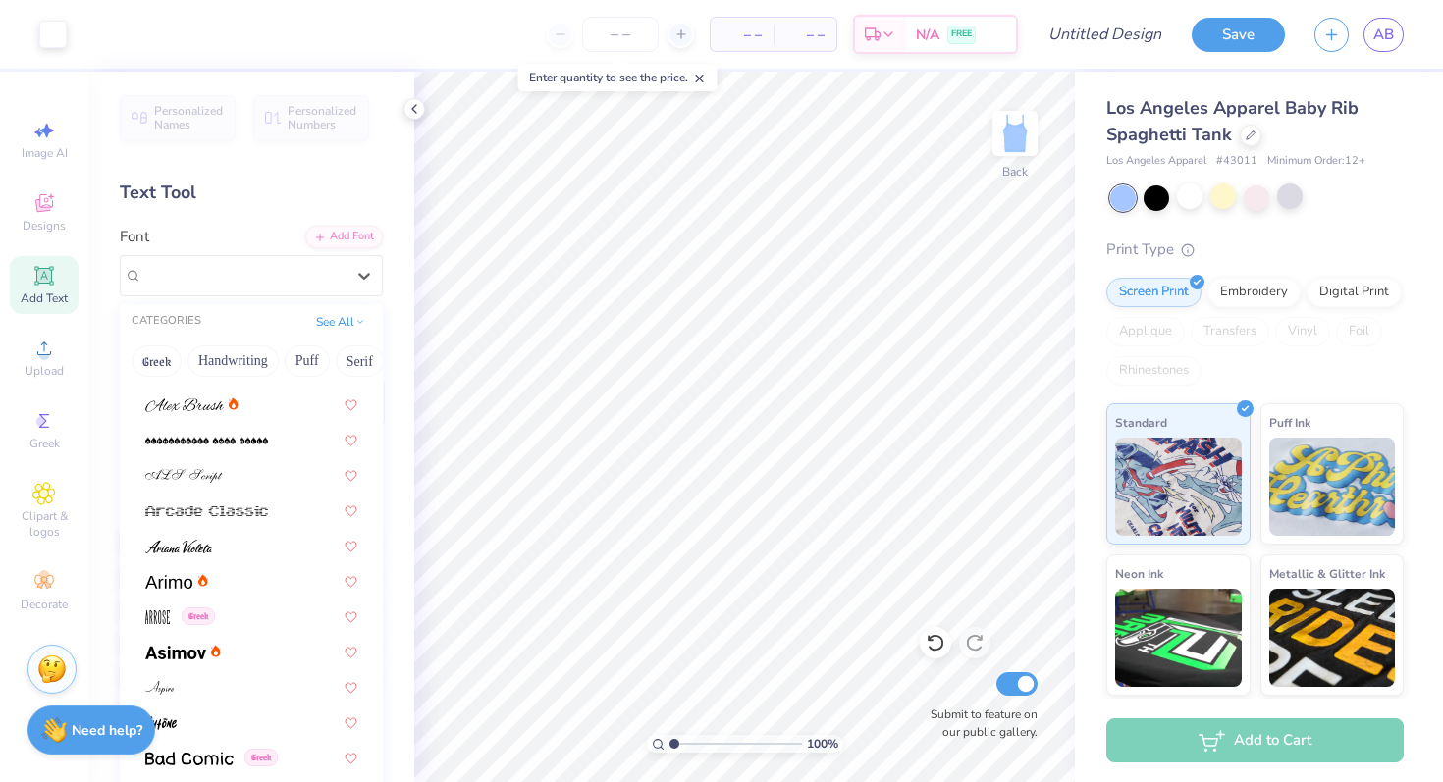
scroll to position [487, 0]
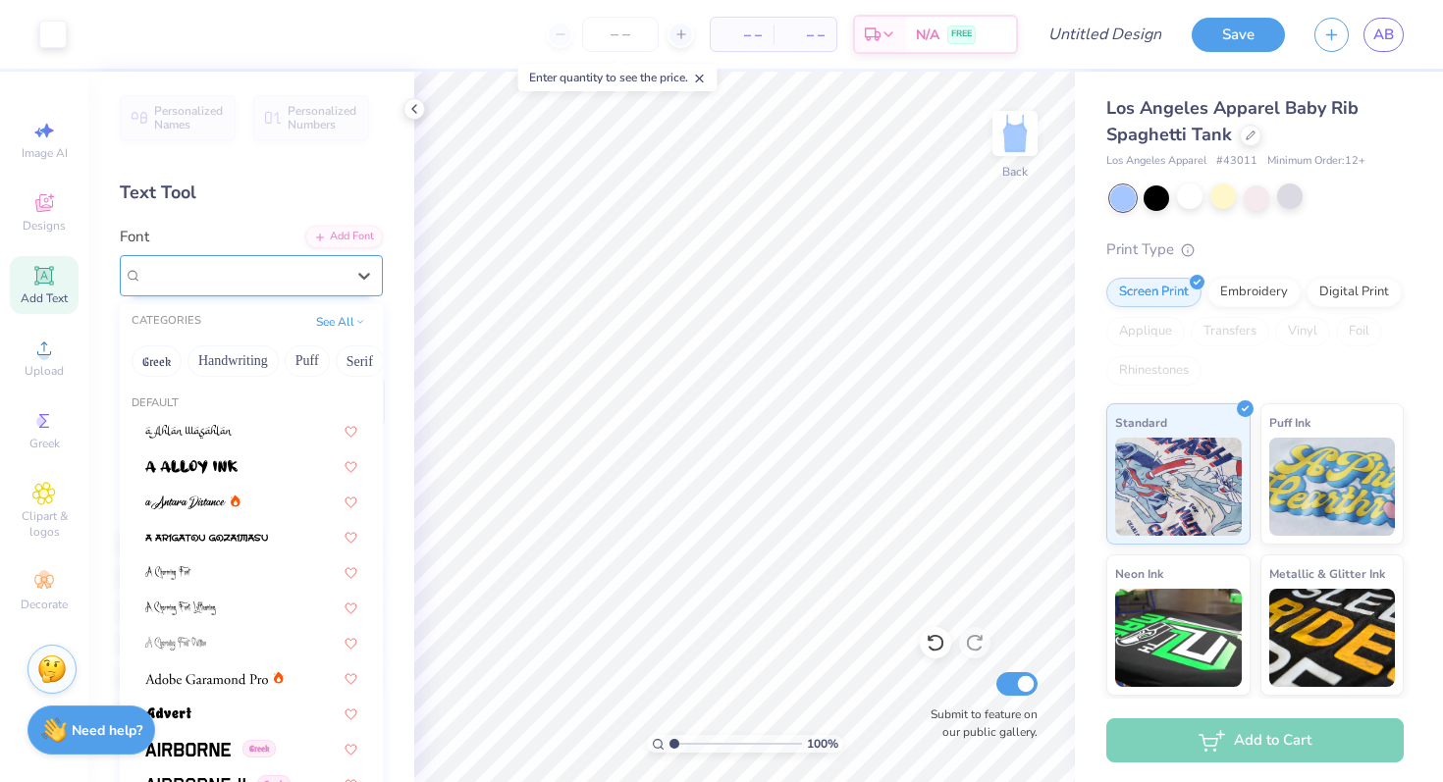
click at [265, 263] on div at bounding box center [243, 275] width 202 height 26
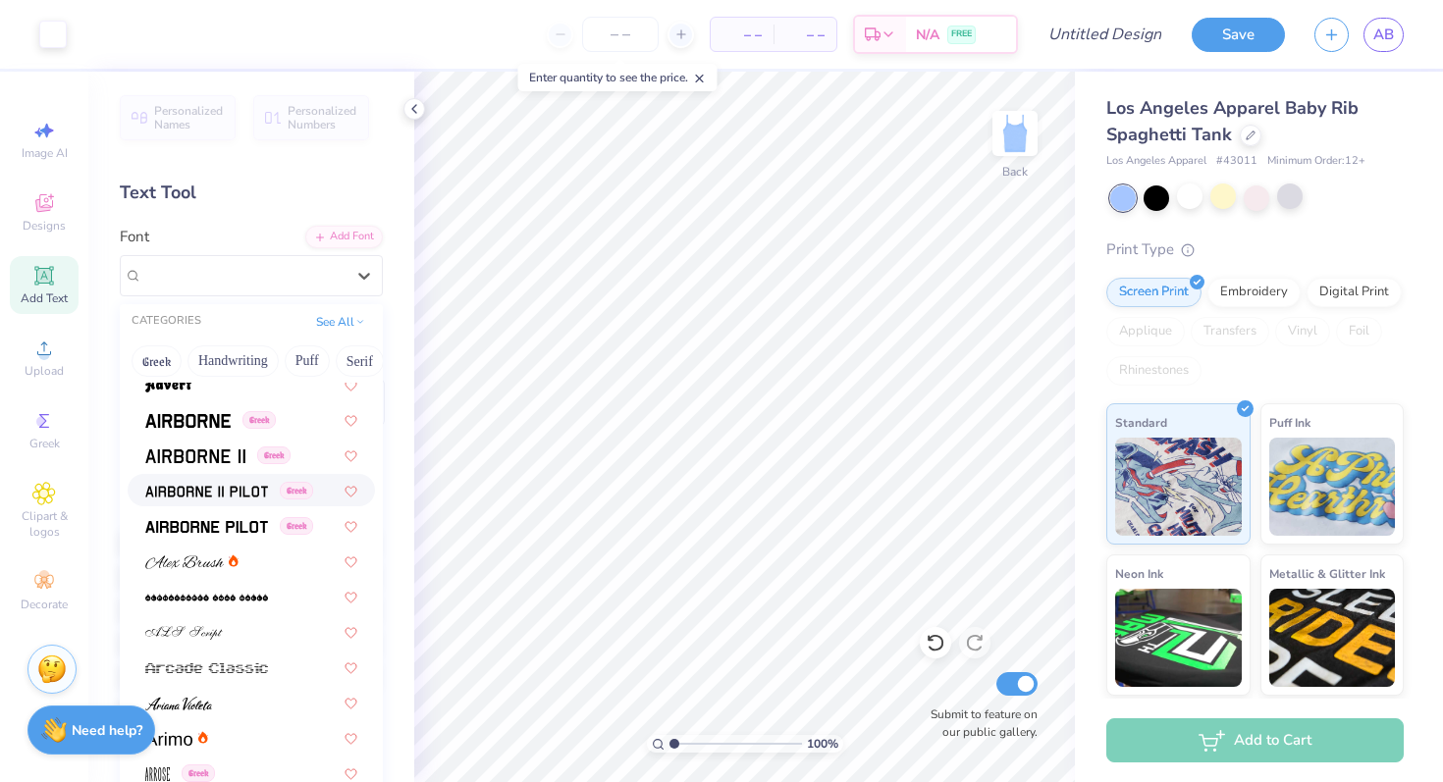
scroll to position [318, 0]
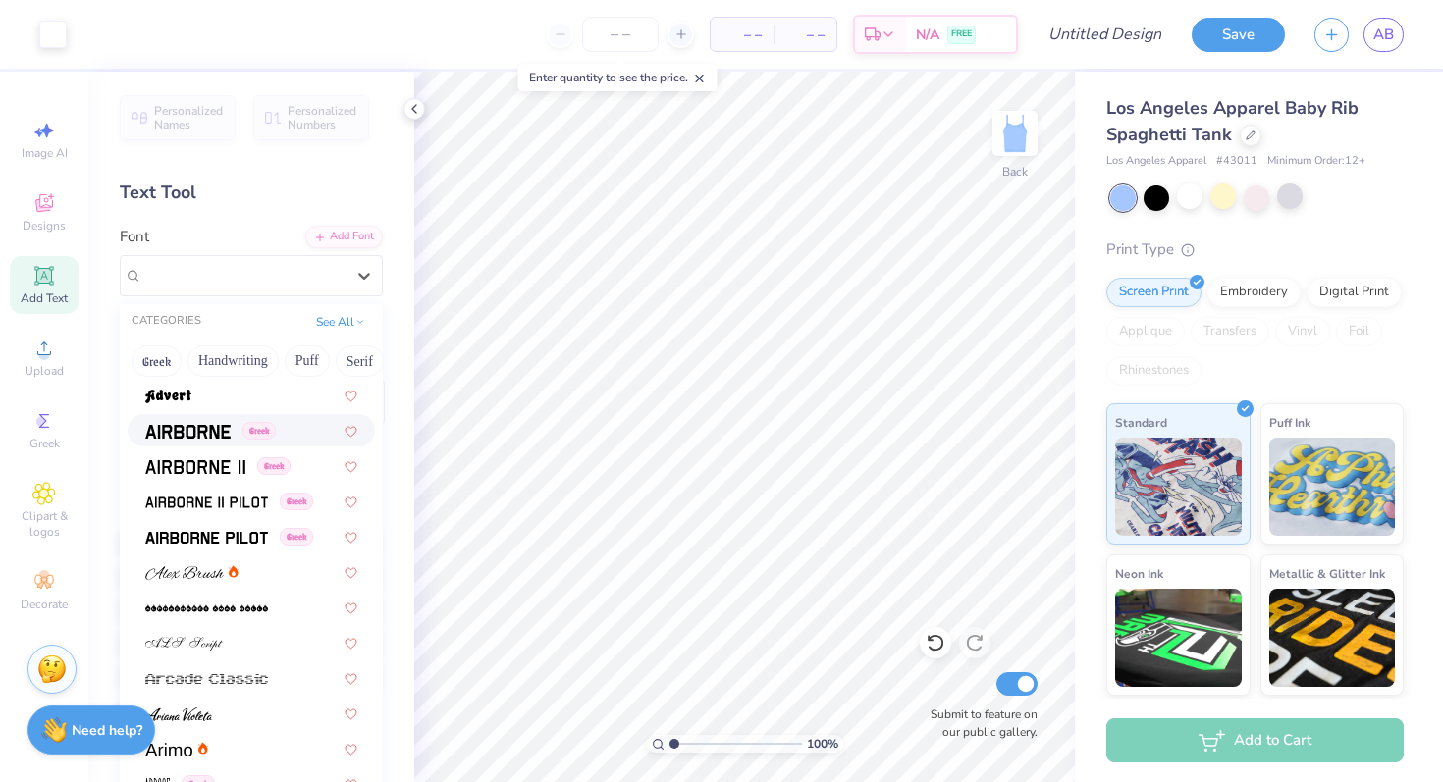
click at [200, 439] on span at bounding box center [187, 430] width 85 height 21
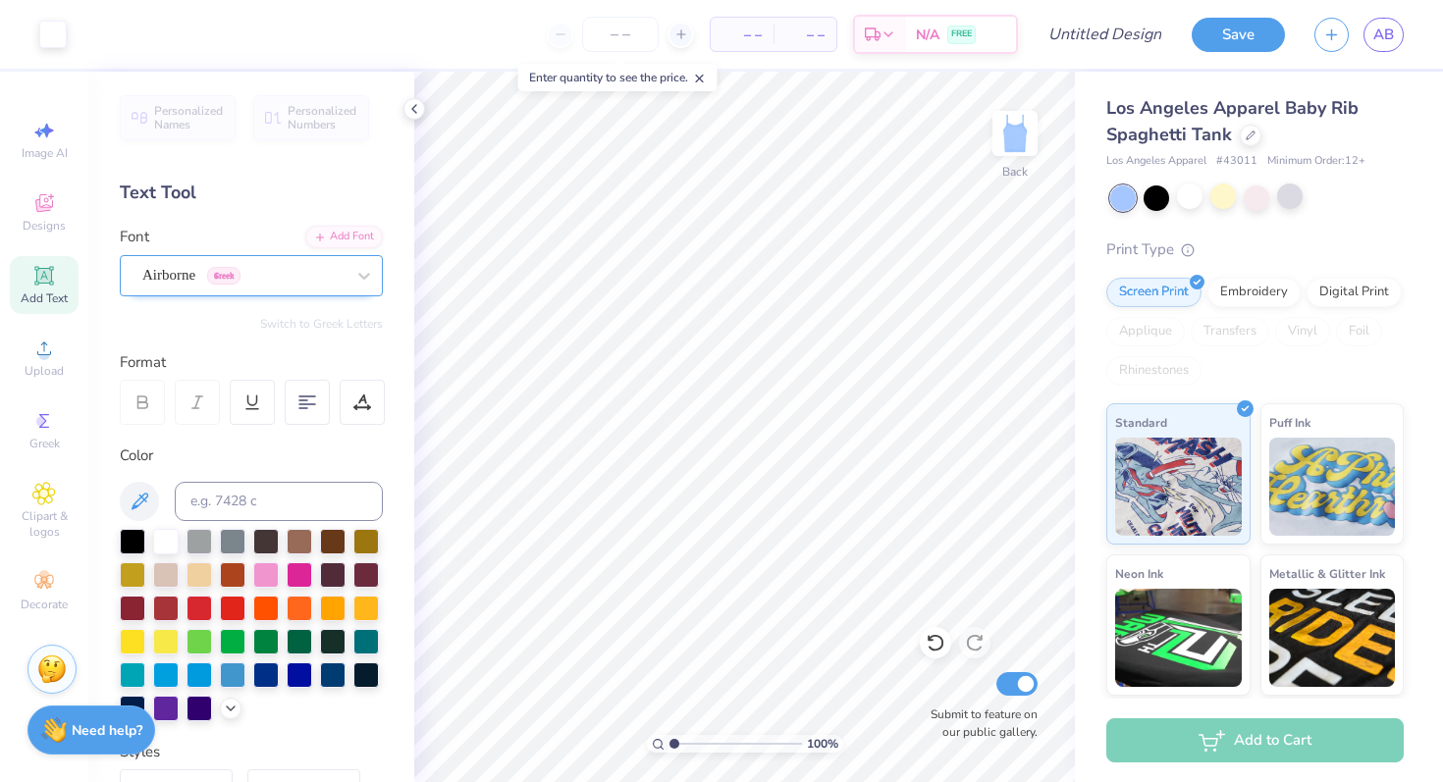
click at [296, 283] on div "Airborne Greek" at bounding box center [243, 275] width 206 height 30
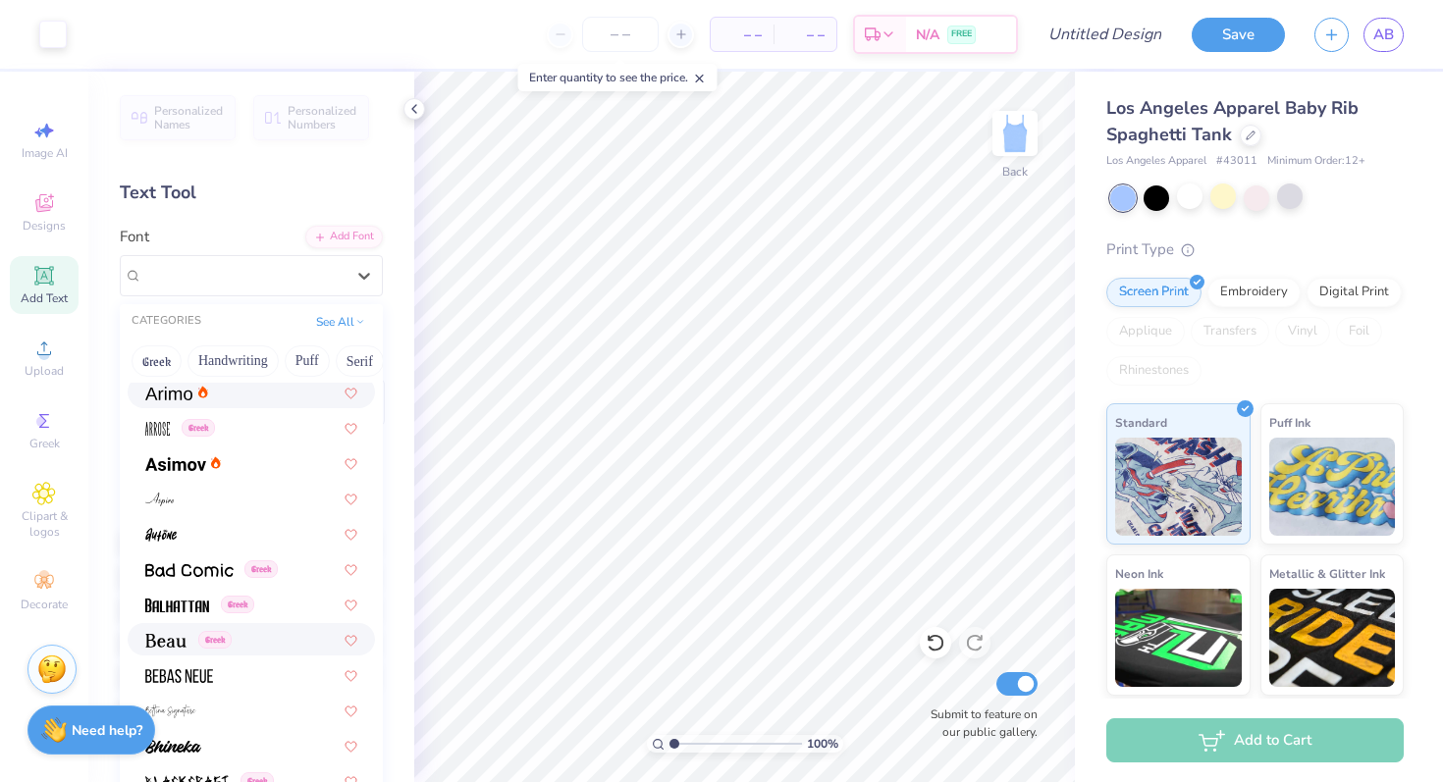
scroll to position [752, 0]
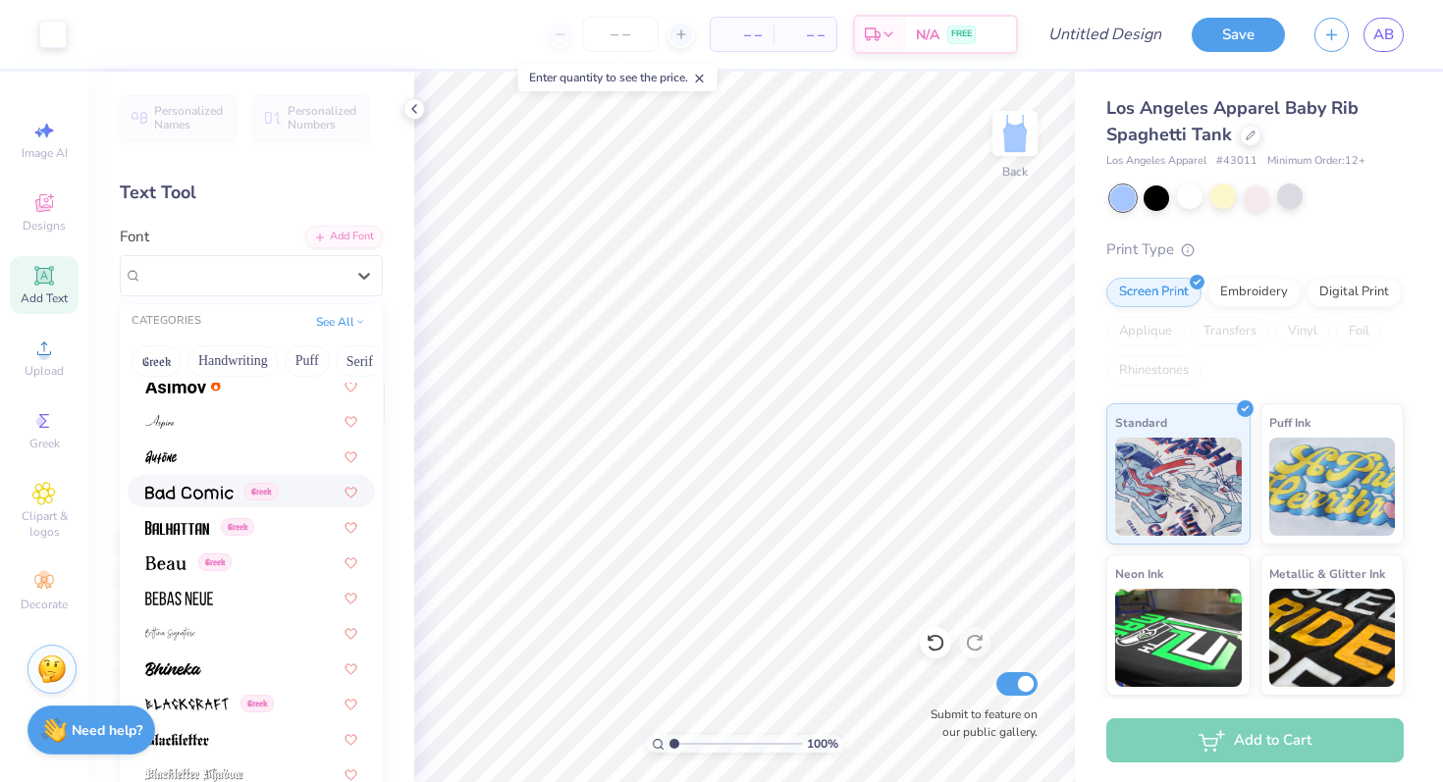
click at [224, 503] on div "Greek" at bounding box center [251, 491] width 247 height 32
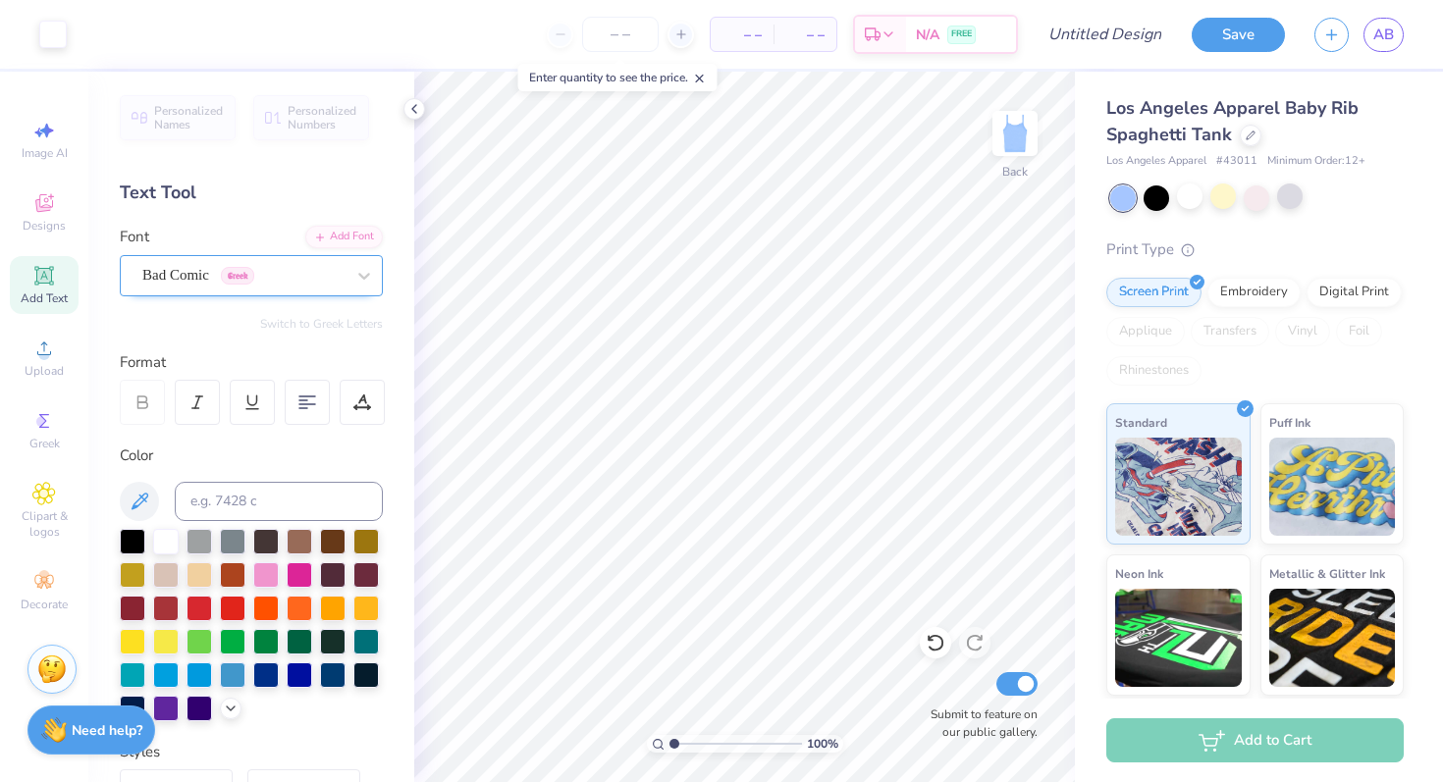
click at [296, 274] on div "Bad Comic Greek" at bounding box center [243, 275] width 206 height 30
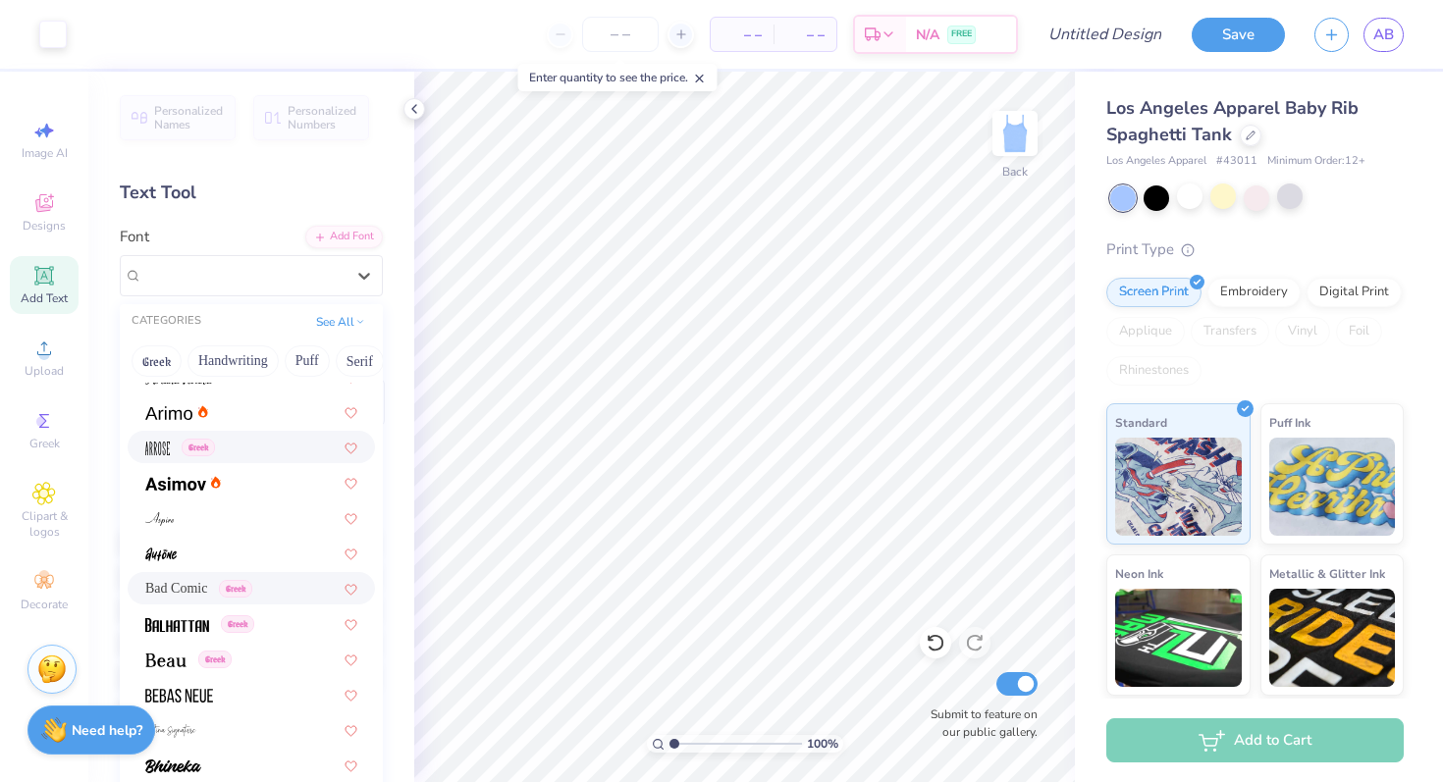
scroll to position [0, 0]
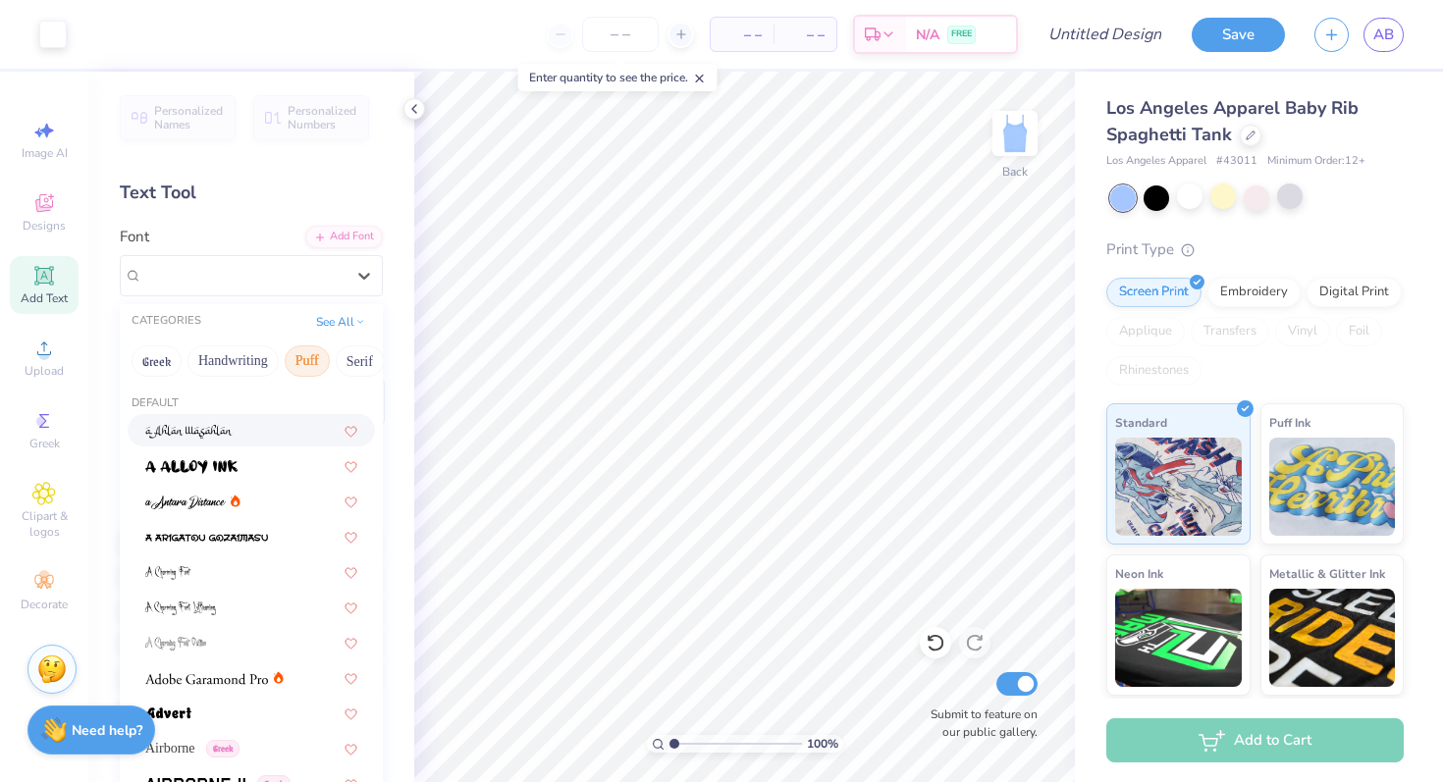
click at [308, 358] on button "Puff" at bounding box center [307, 360] width 45 height 31
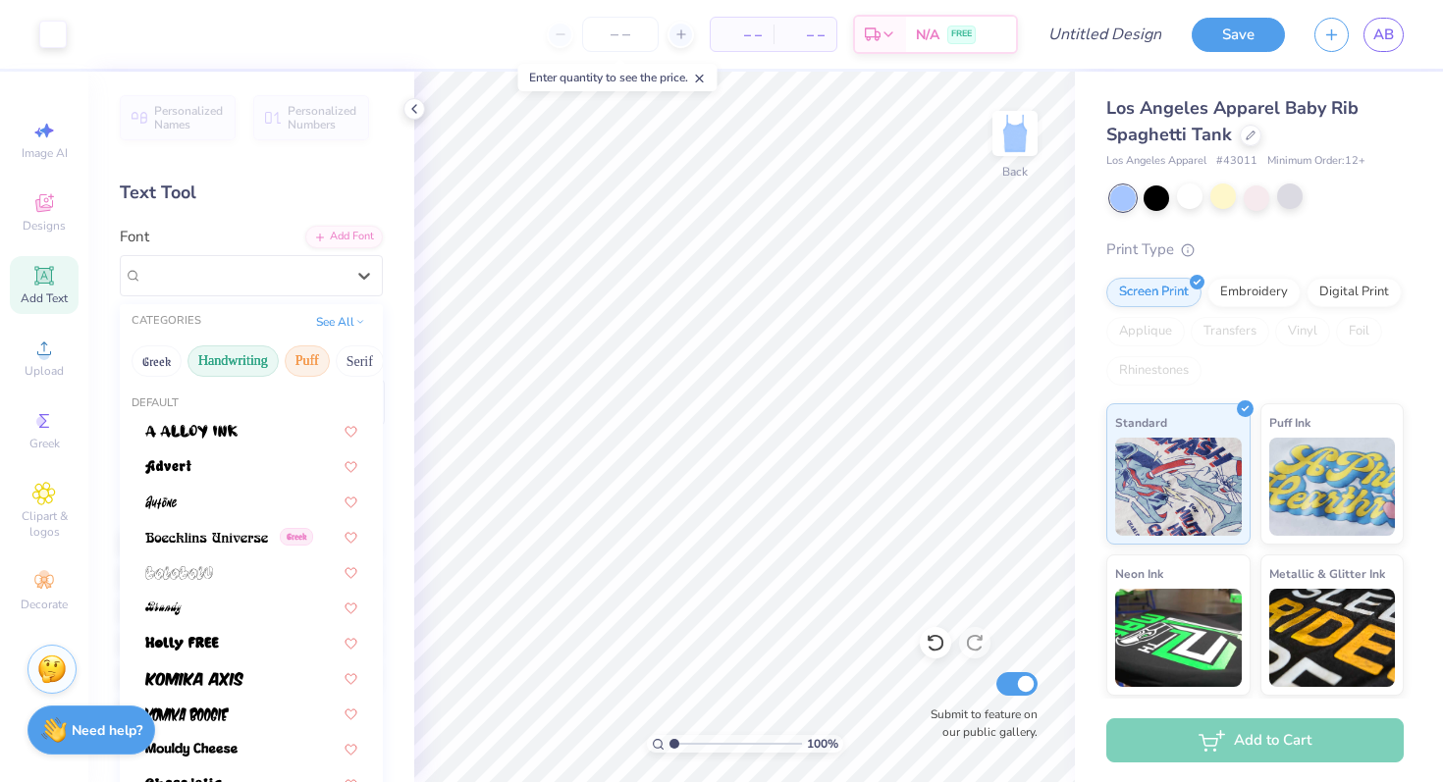
click at [227, 359] on button "Handwriting" at bounding box center [232, 360] width 91 height 31
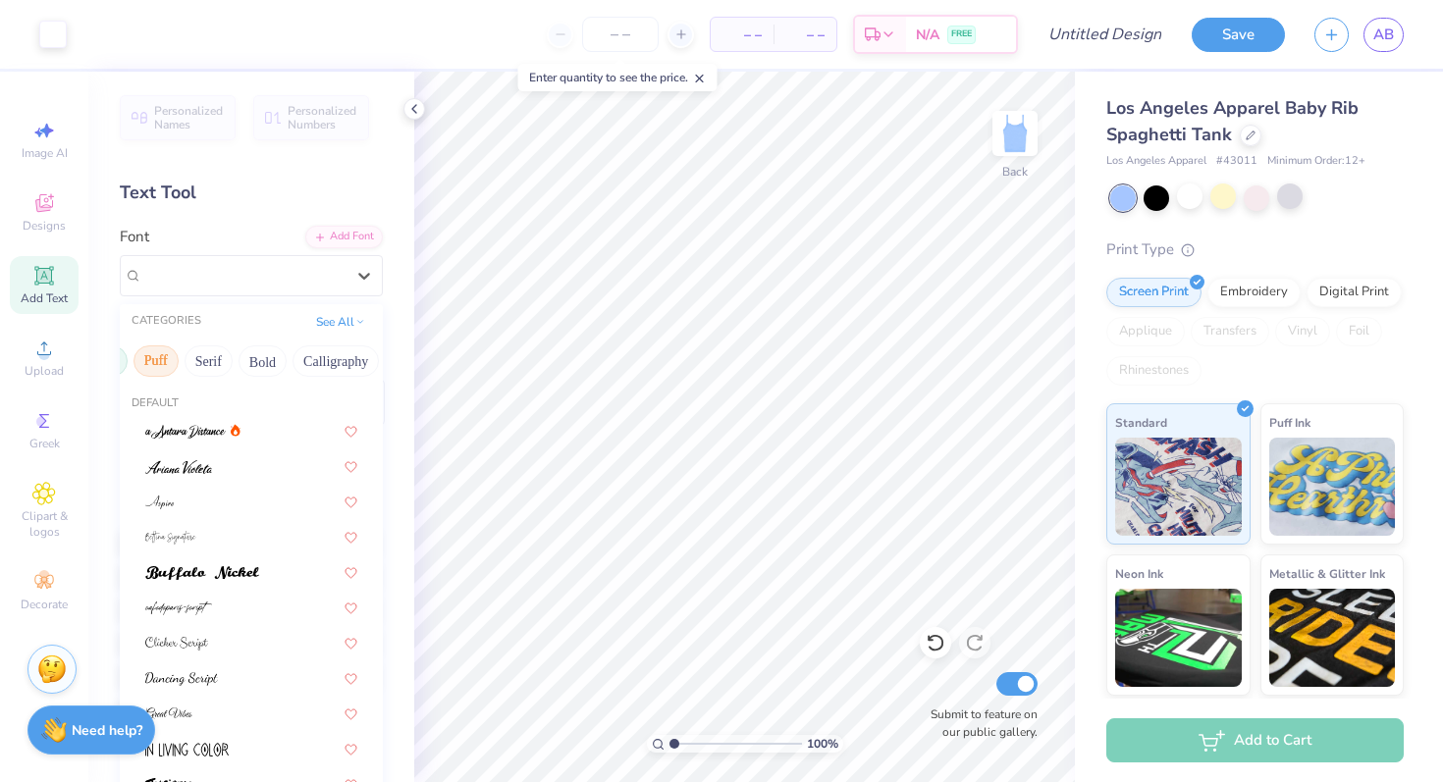
scroll to position [0, 153]
click at [159, 352] on button "Puff" at bounding box center [154, 360] width 45 height 31
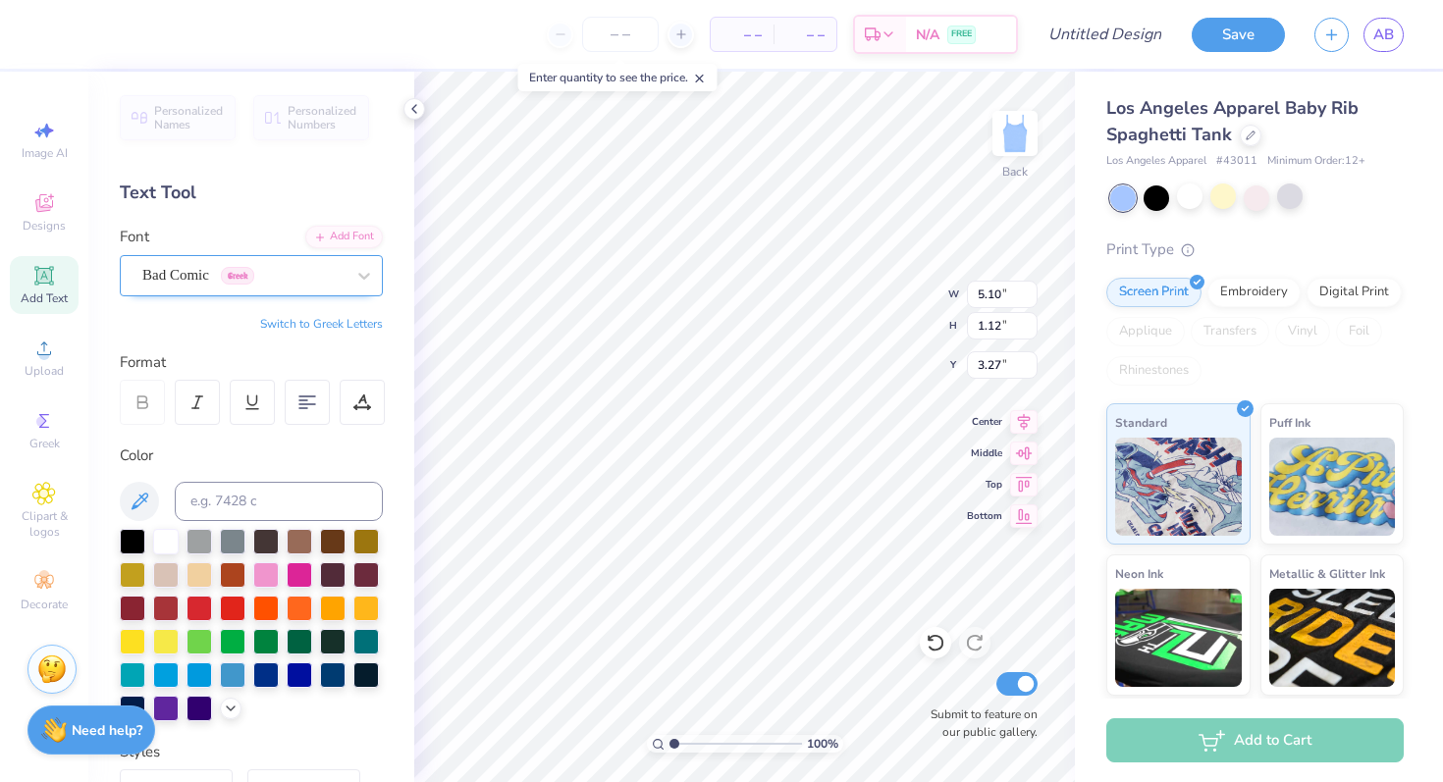
click at [324, 269] on div "Bad Comic Greek" at bounding box center [243, 275] width 206 height 30
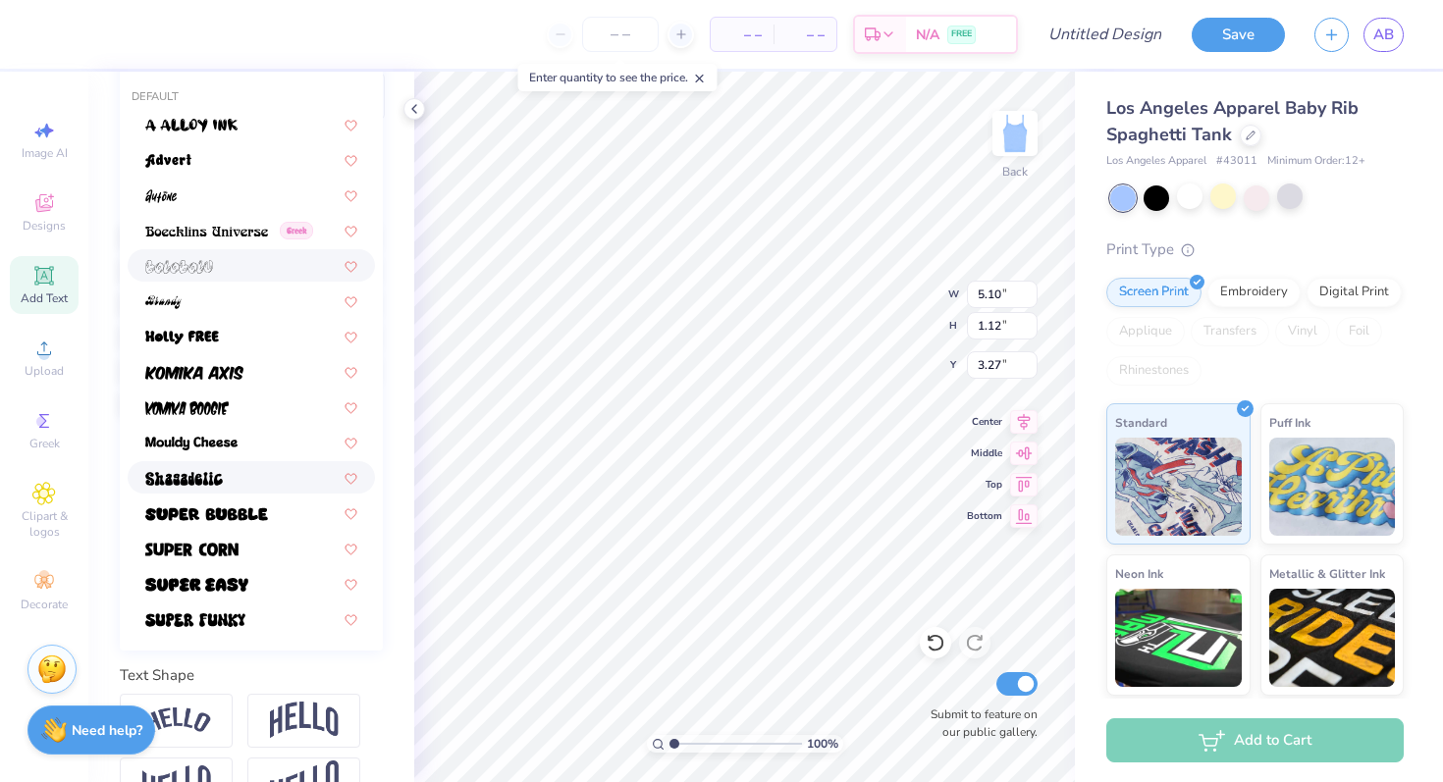
scroll to position [306, 0]
click at [235, 443] on img at bounding box center [191, 444] width 92 height 14
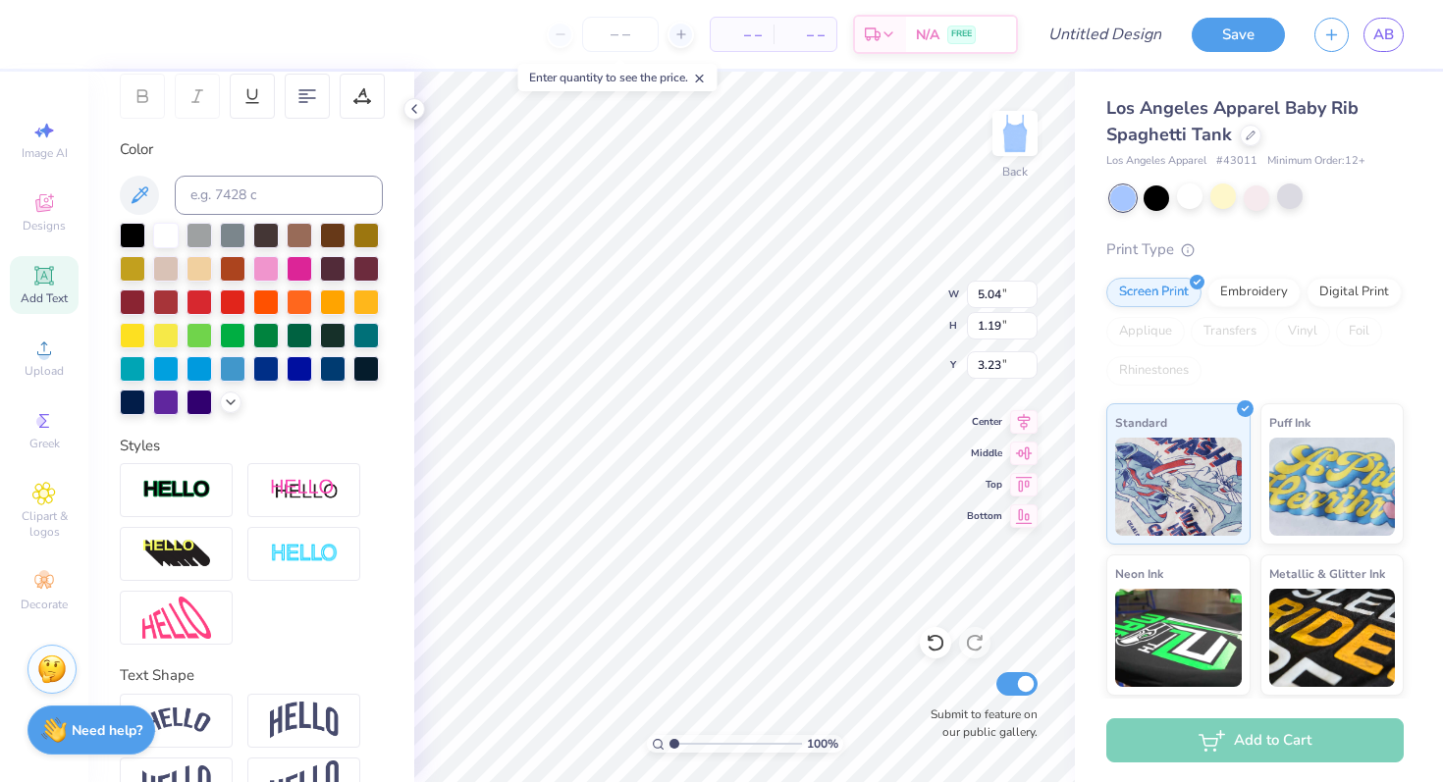
type input "5.04"
type input "1.19"
type input "3.23"
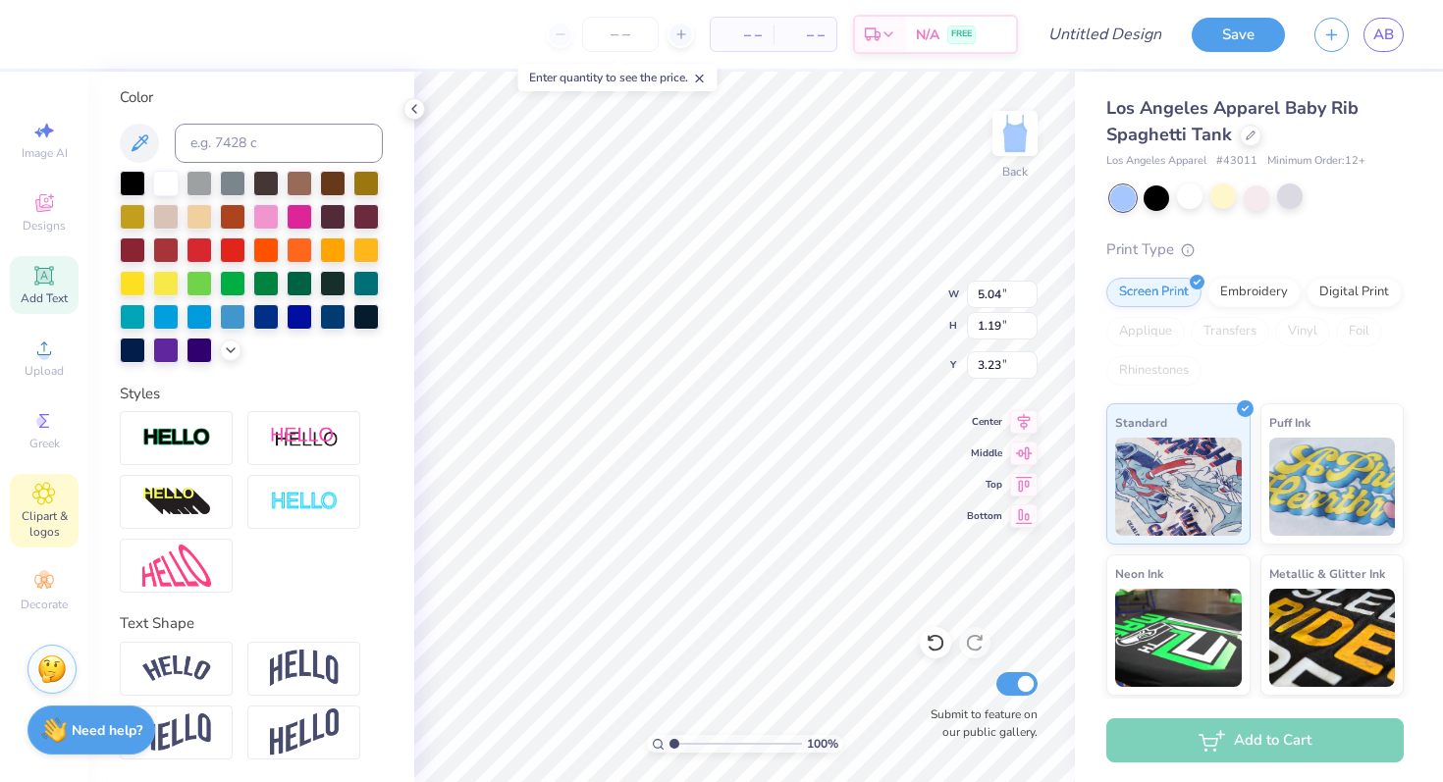
click at [33, 504] on icon at bounding box center [43, 494] width 23 height 24
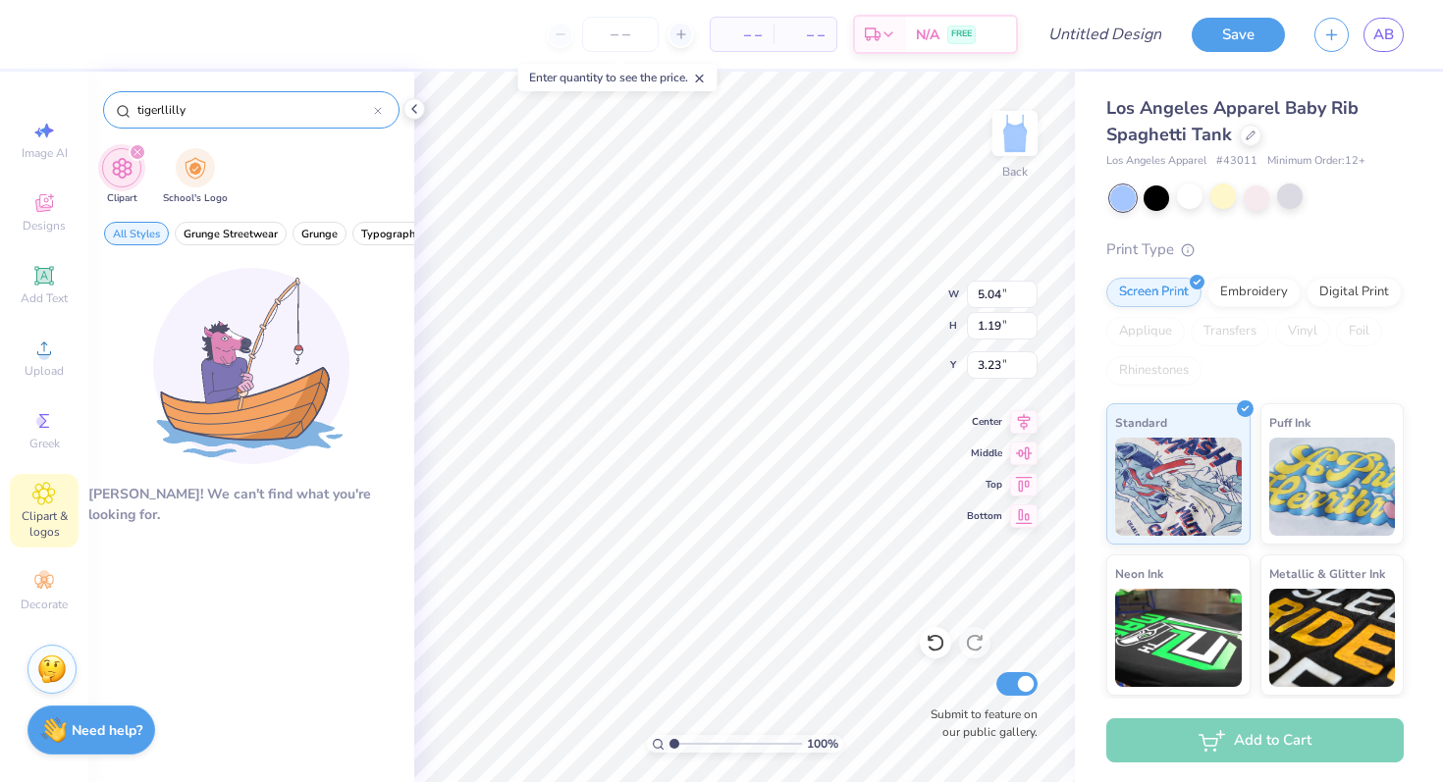
type input "tigerlilly"
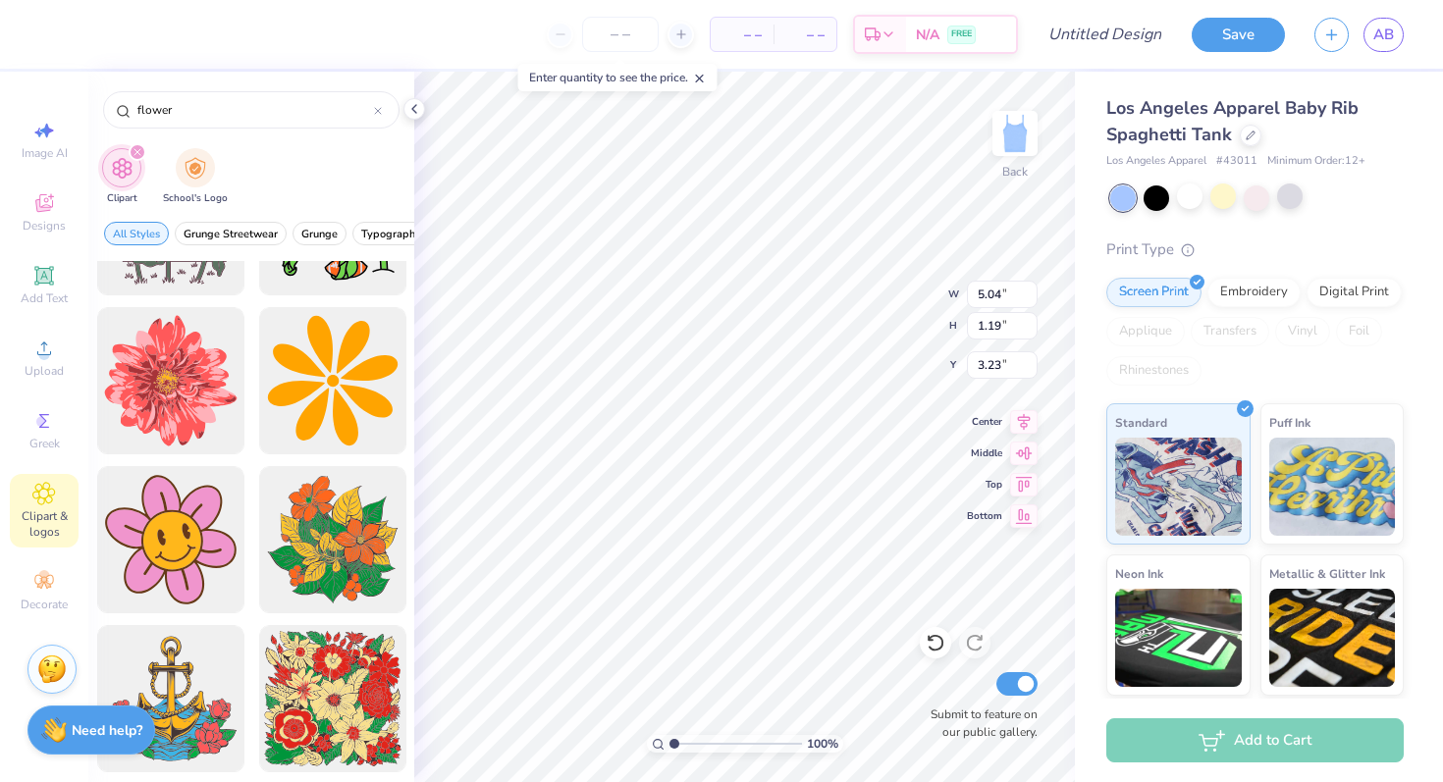
scroll to position [3297, 0]
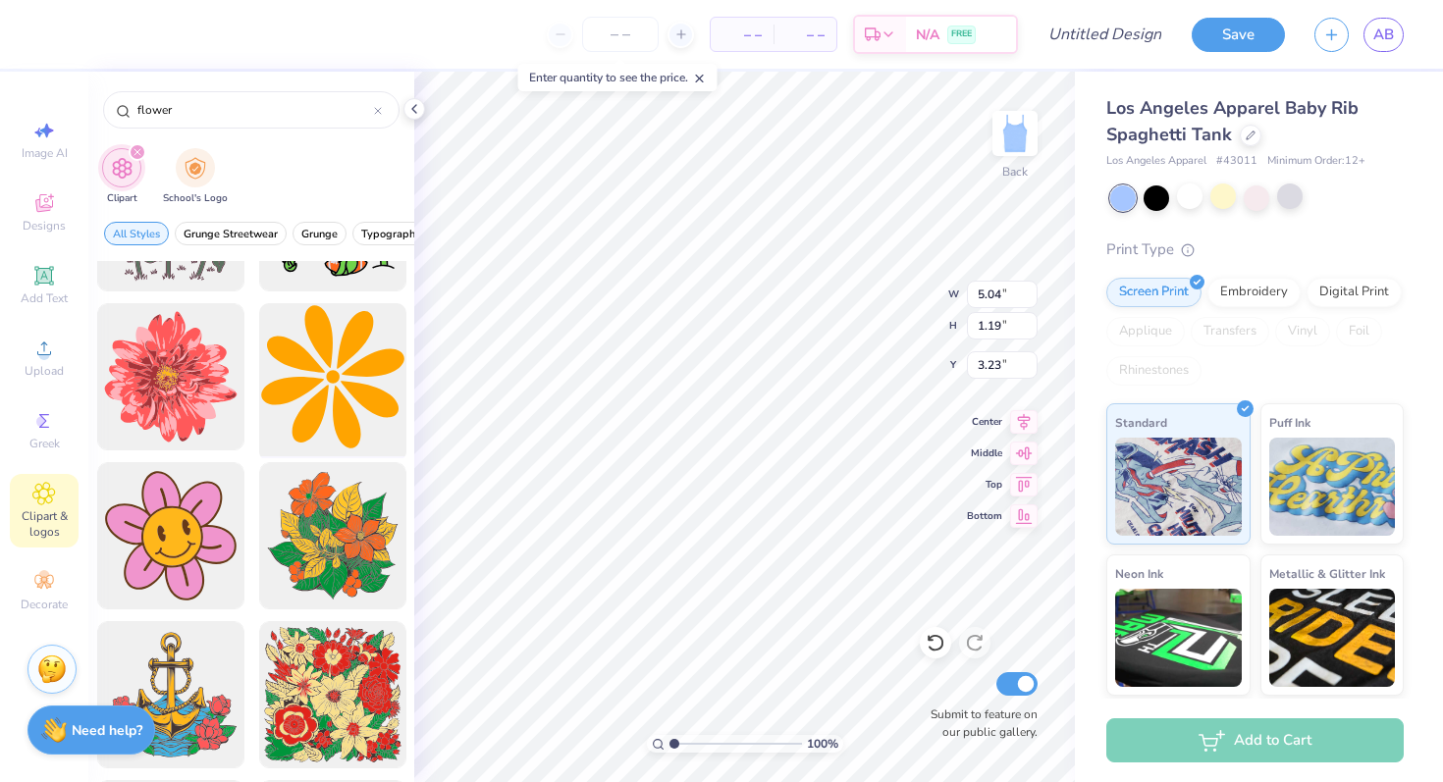
type input "flower"
click at [364, 393] on div at bounding box center [332, 377] width 162 height 162
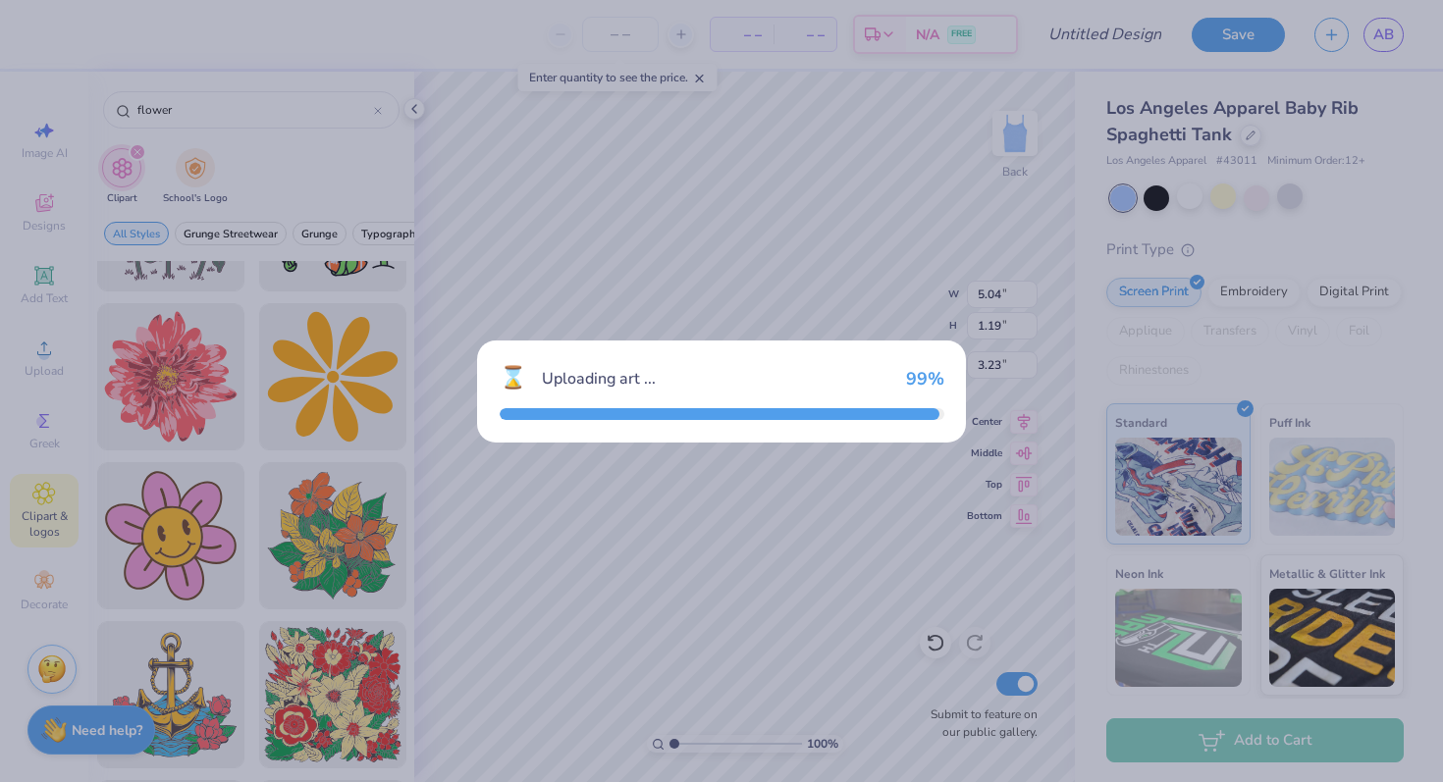
type input "8.93"
type input "2.03"
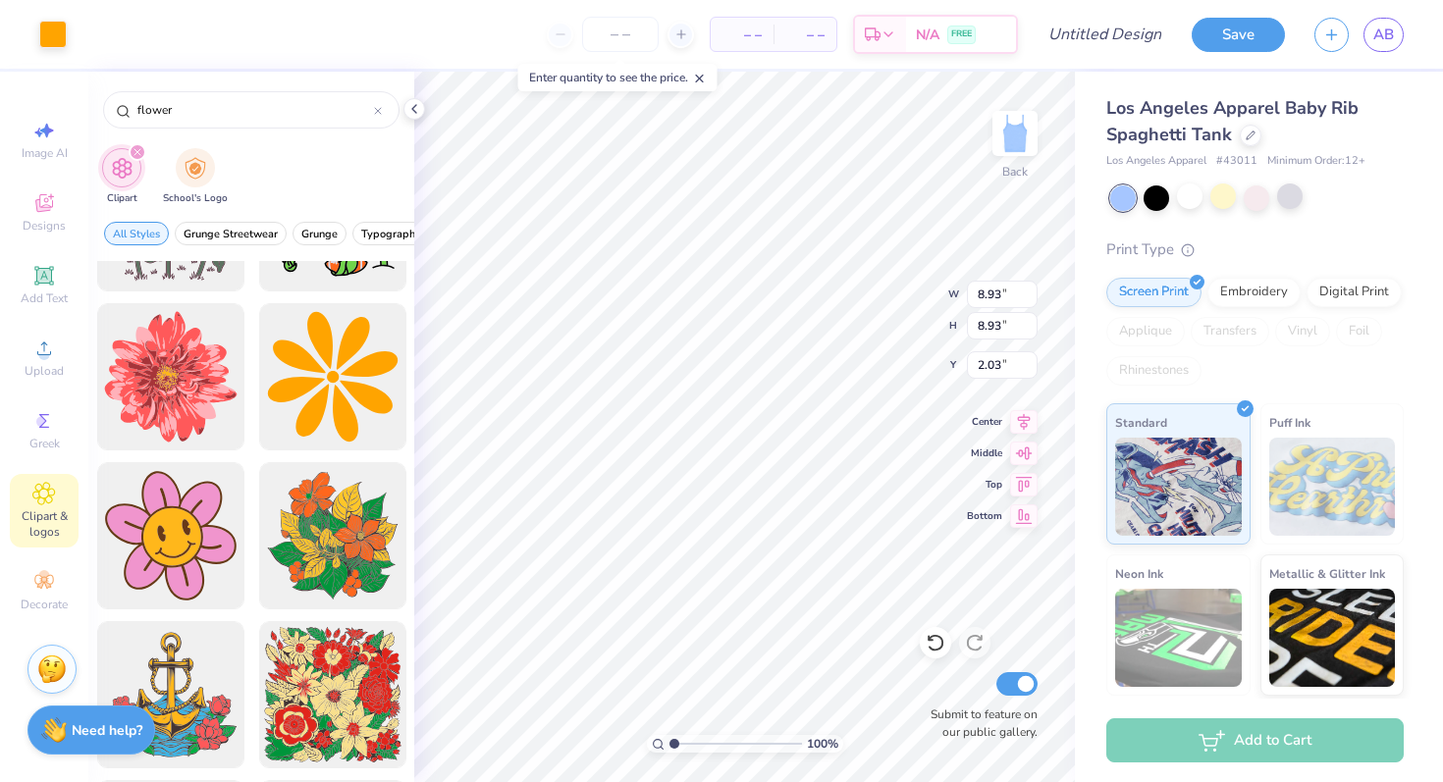
type input "5.28"
type input "1.22"
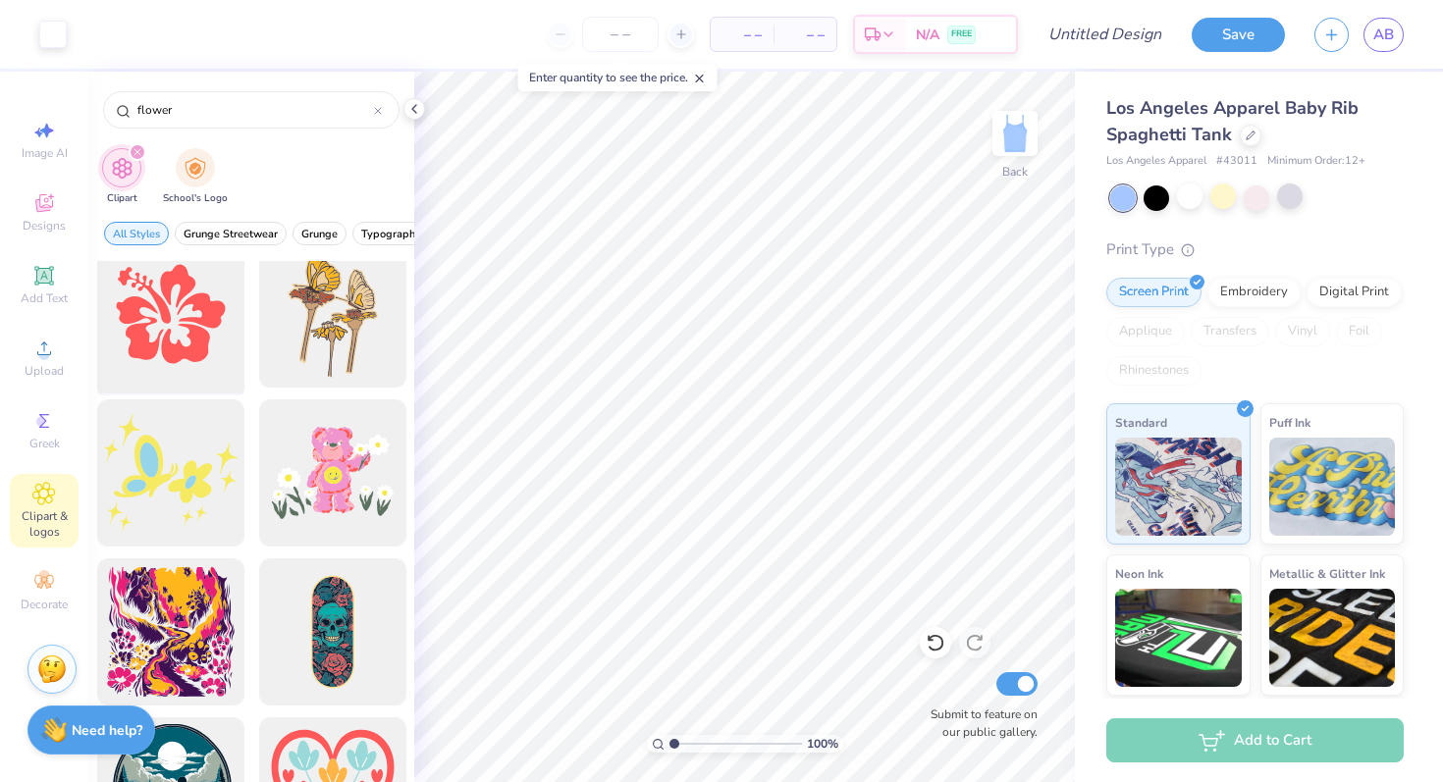
scroll to position [3872, 0]
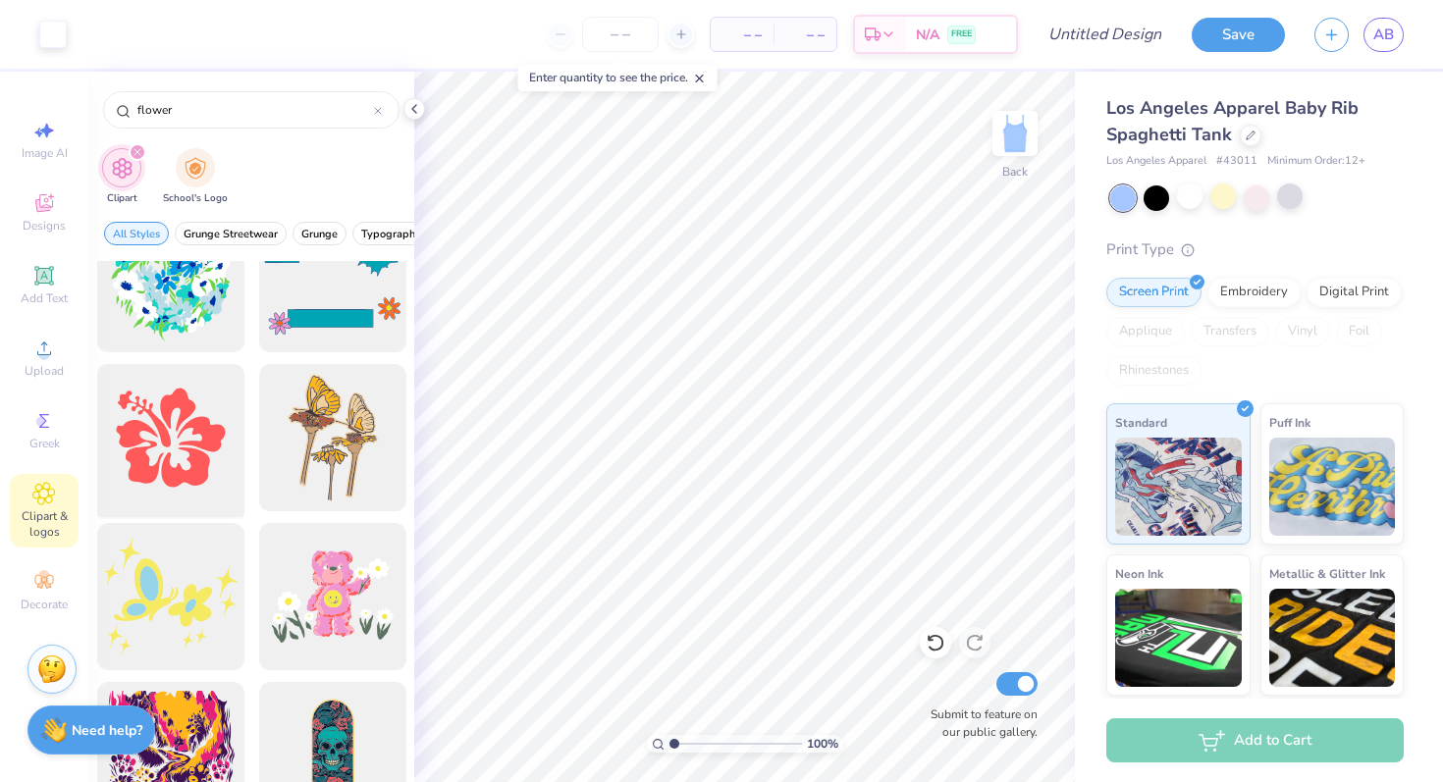
click at [182, 432] on div at bounding box center [170, 438] width 162 height 162
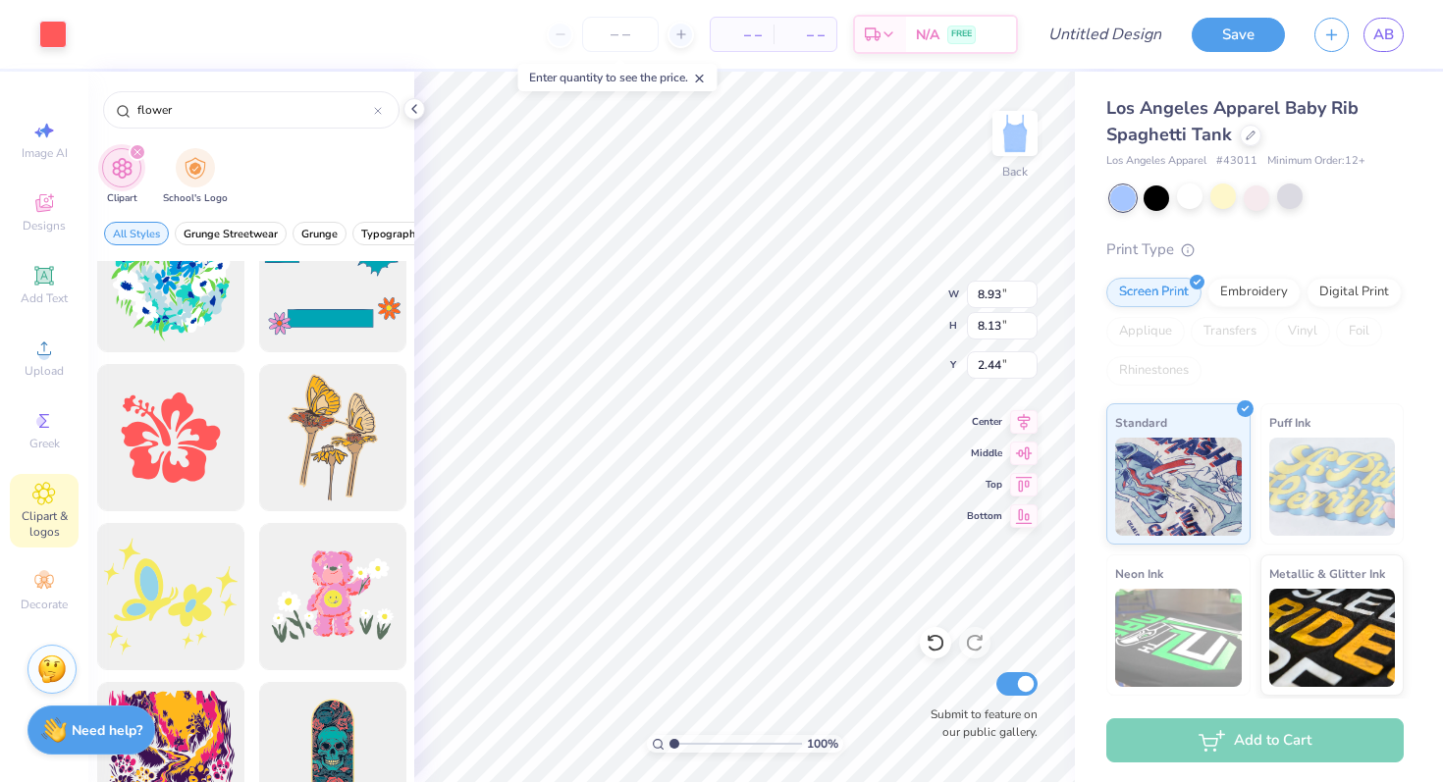
type input "3.76"
type input "3.42"
type input "1.80"
type input "5.04"
type input "1.19"
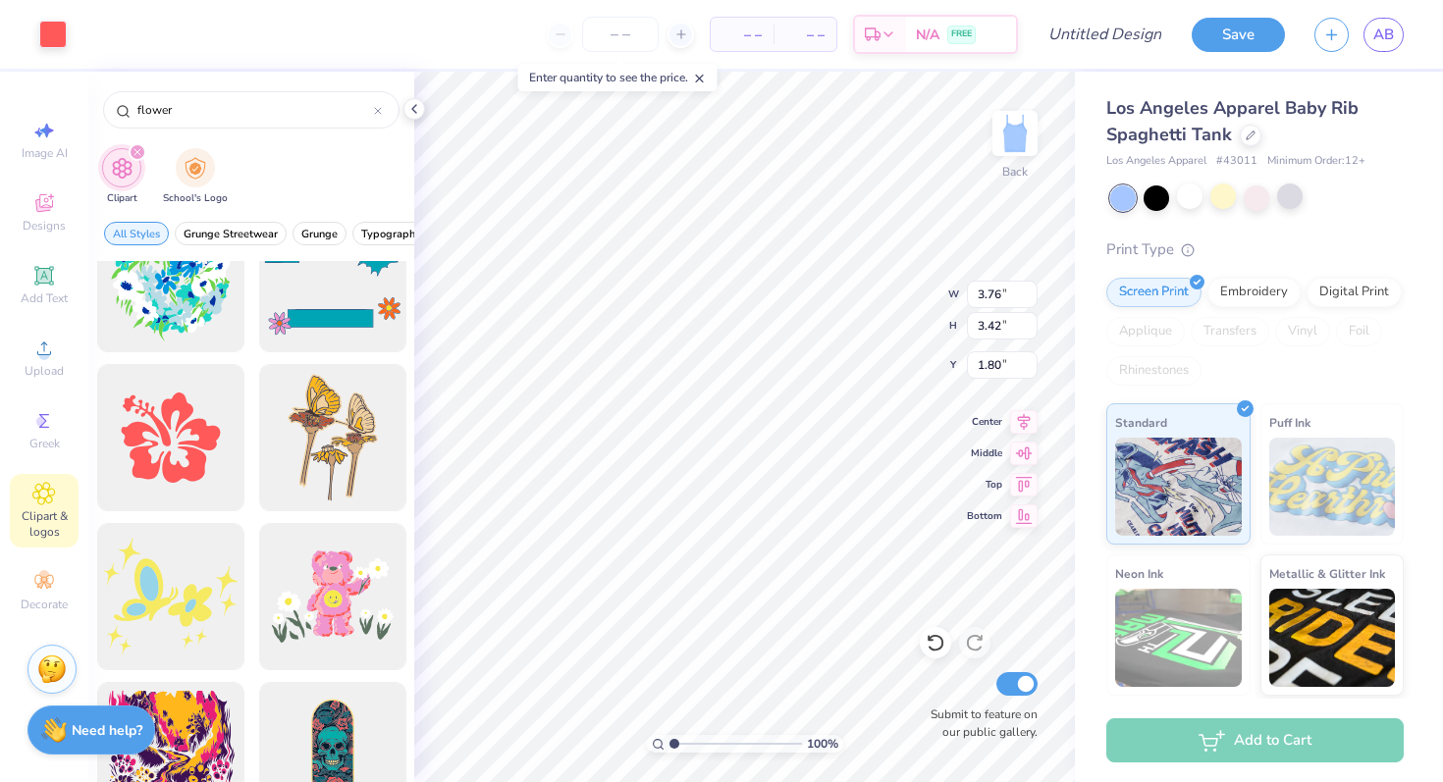
type input "3.23"
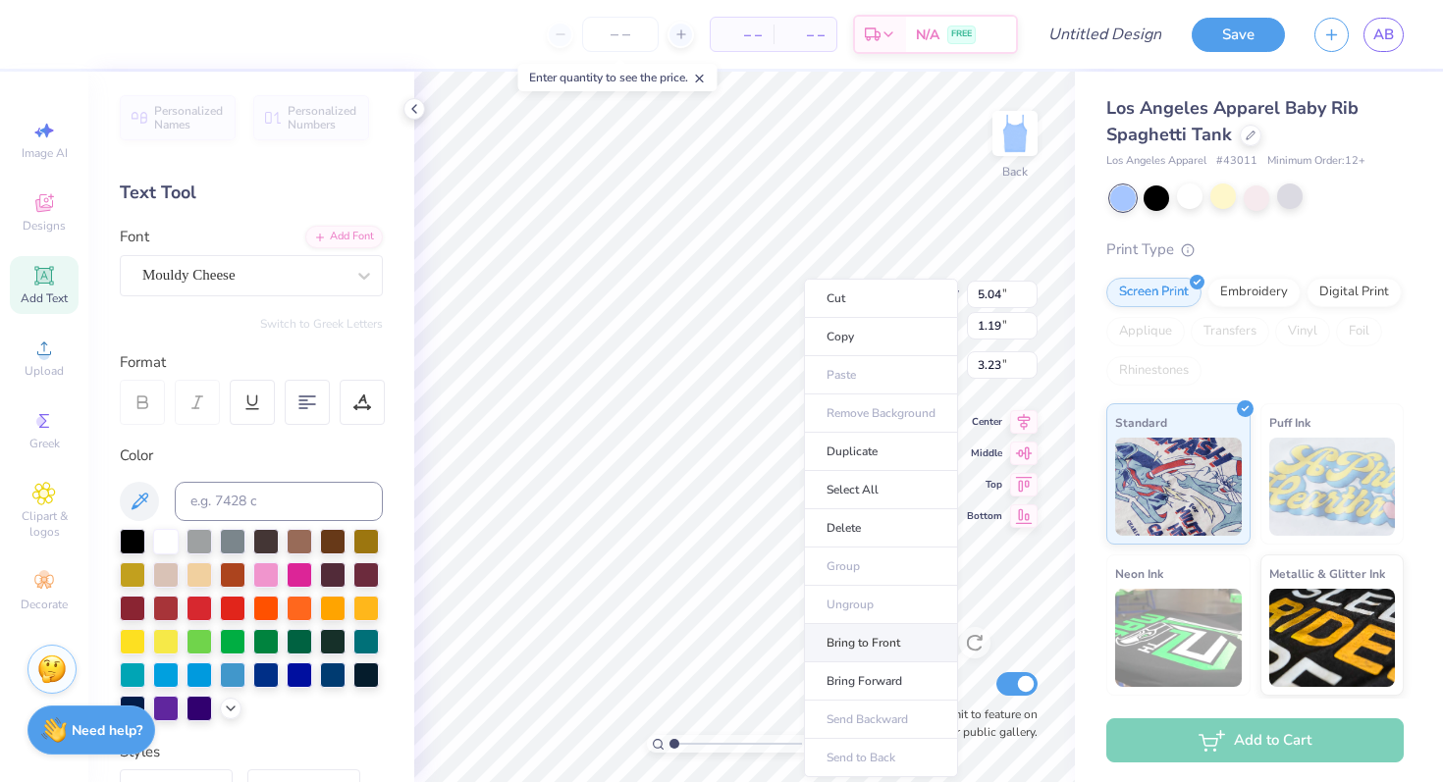
click at [856, 638] on li "Bring to Front" at bounding box center [881, 643] width 154 height 38
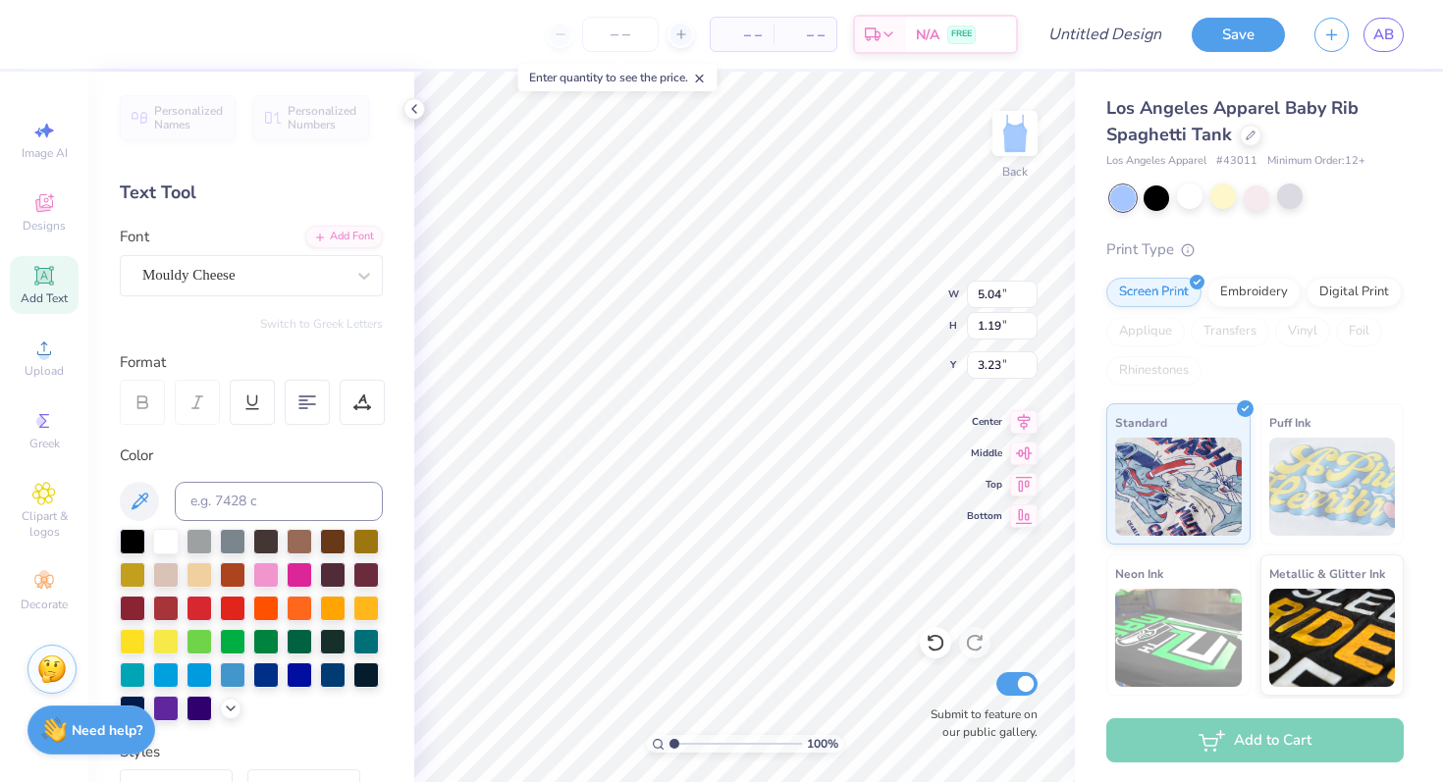
type input "3.76"
type input "3.42"
type input "1.79"
click at [1186, 195] on div at bounding box center [1190, 197] width 26 height 26
type input "5.04"
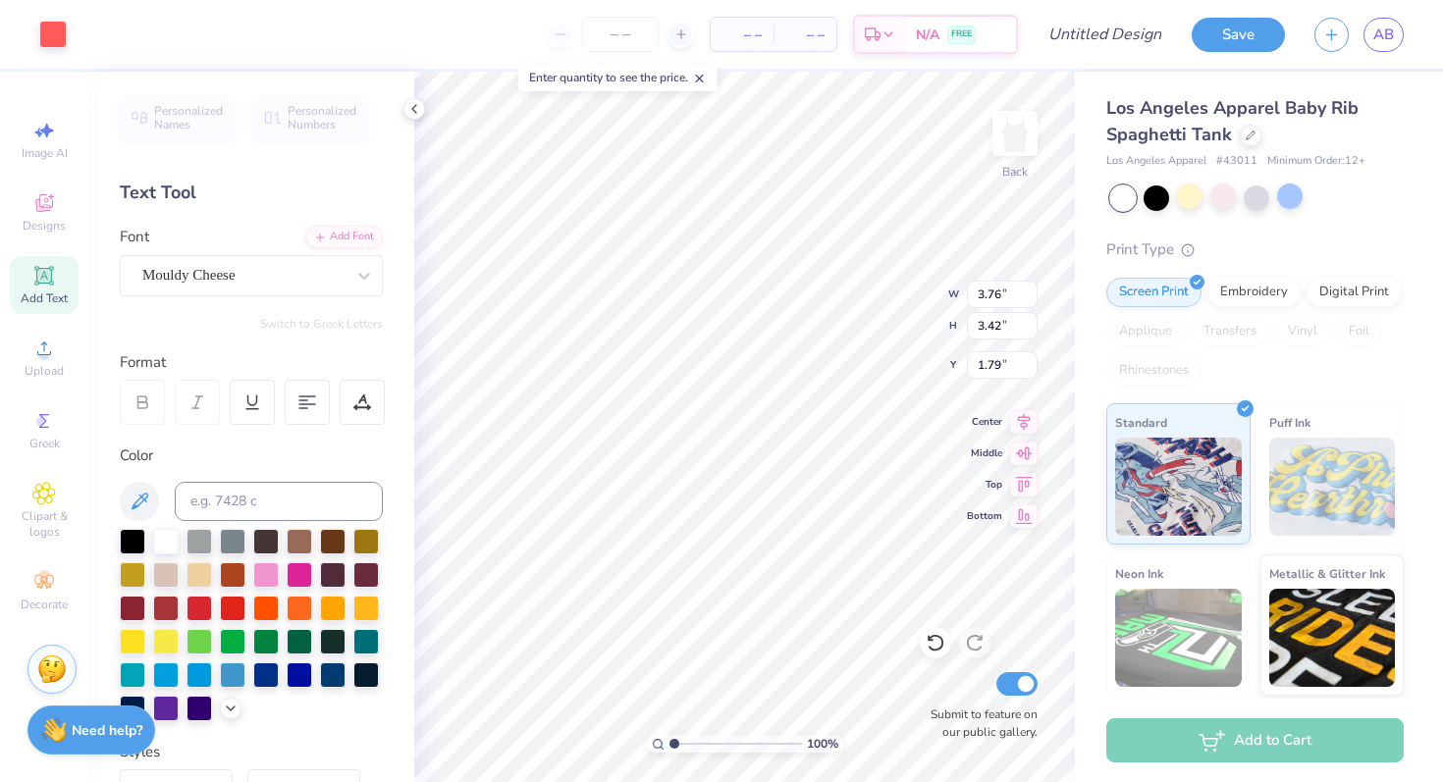
type input "1.19"
click at [266, 563] on div at bounding box center [266, 573] width 26 height 26
click at [231, 601] on div at bounding box center [233, 607] width 26 height 26
click at [199, 597] on div at bounding box center [199, 607] width 26 height 26
click at [261, 600] on div at bounding box center [266, 607] width 26 height 26
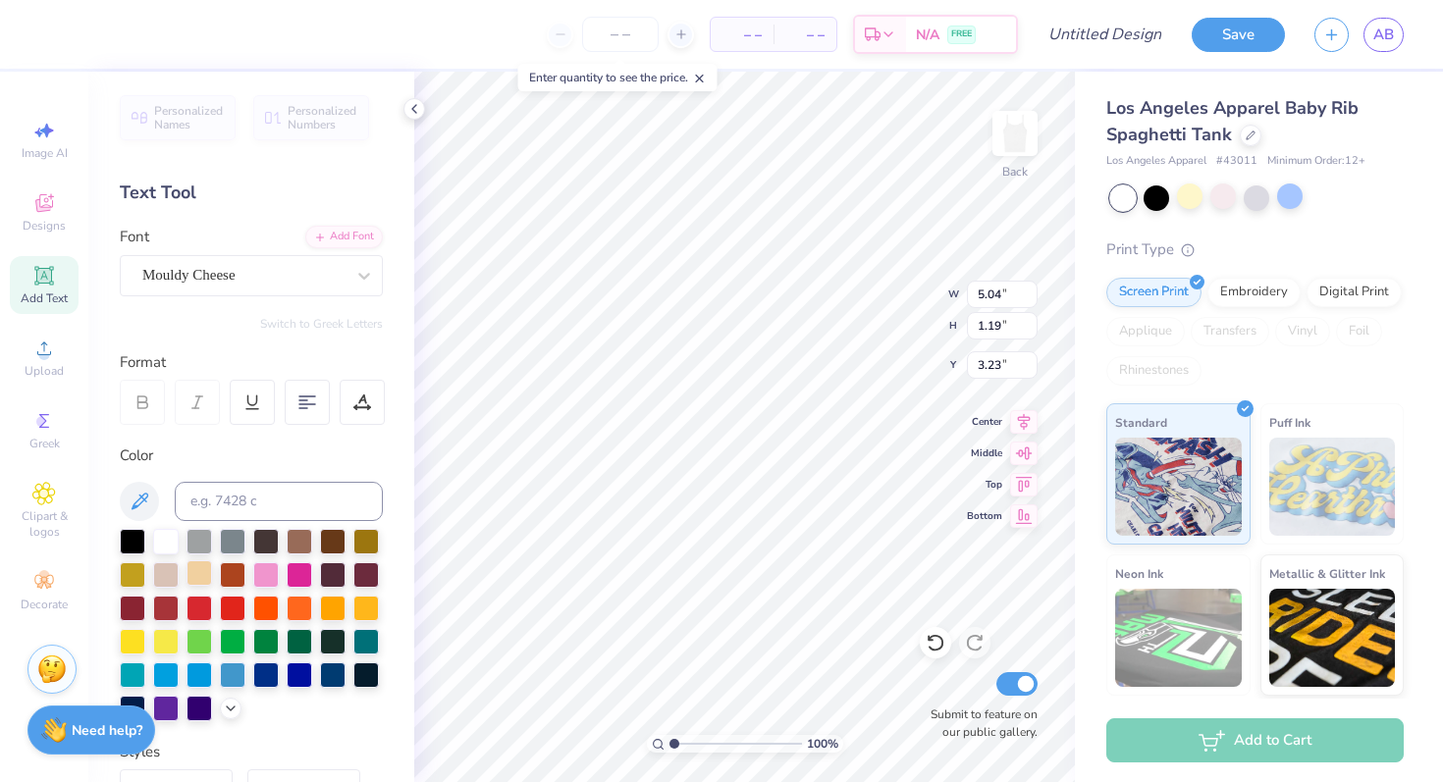
click at [201, 568] on div at bounding box center [199, 573] width 26 height 26
click at [167, 568] on div at bounding box center [166, 573] width 26 height 26
type input "2.12"
type textarea "Tigerllies"
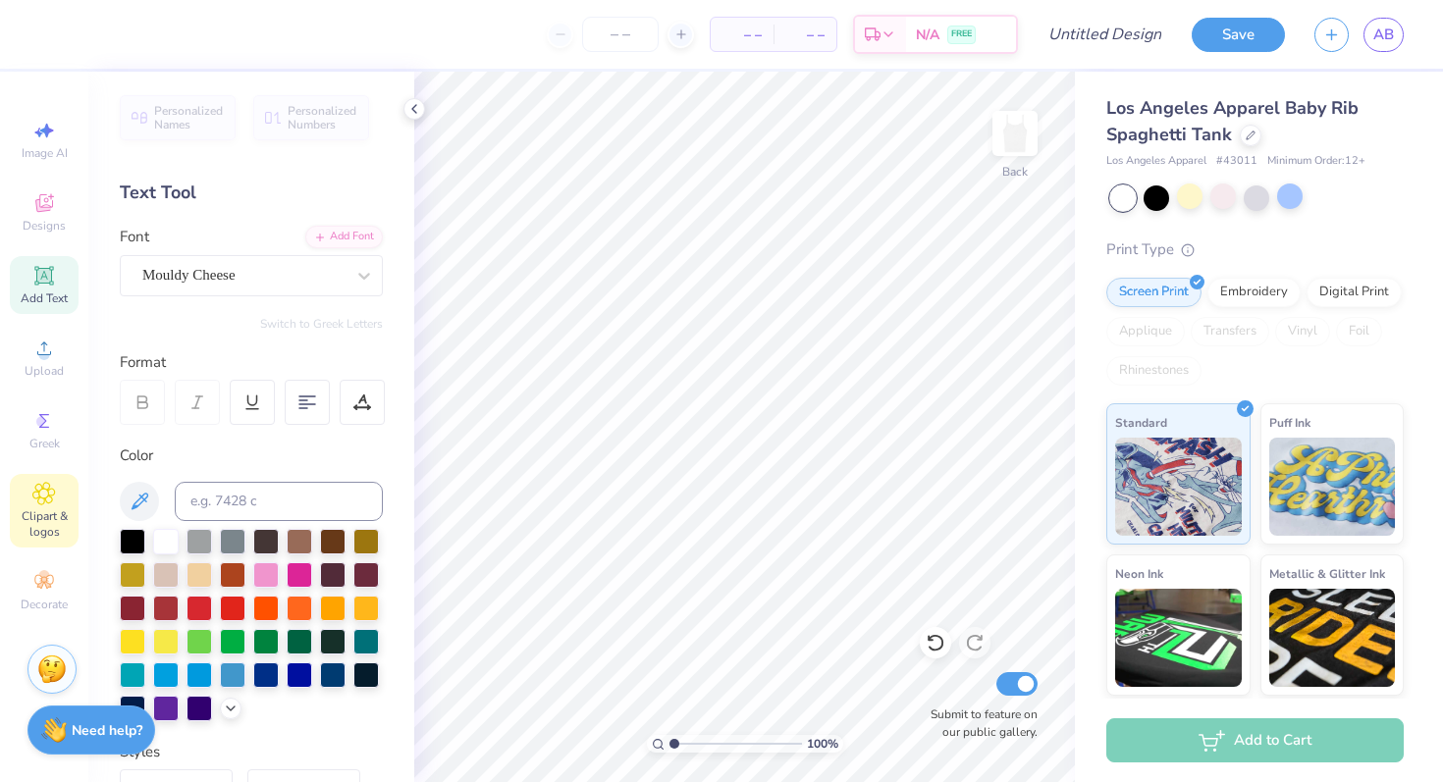
click at [37, 496] on icon at bounding box center [43, 494] width 23 height 24
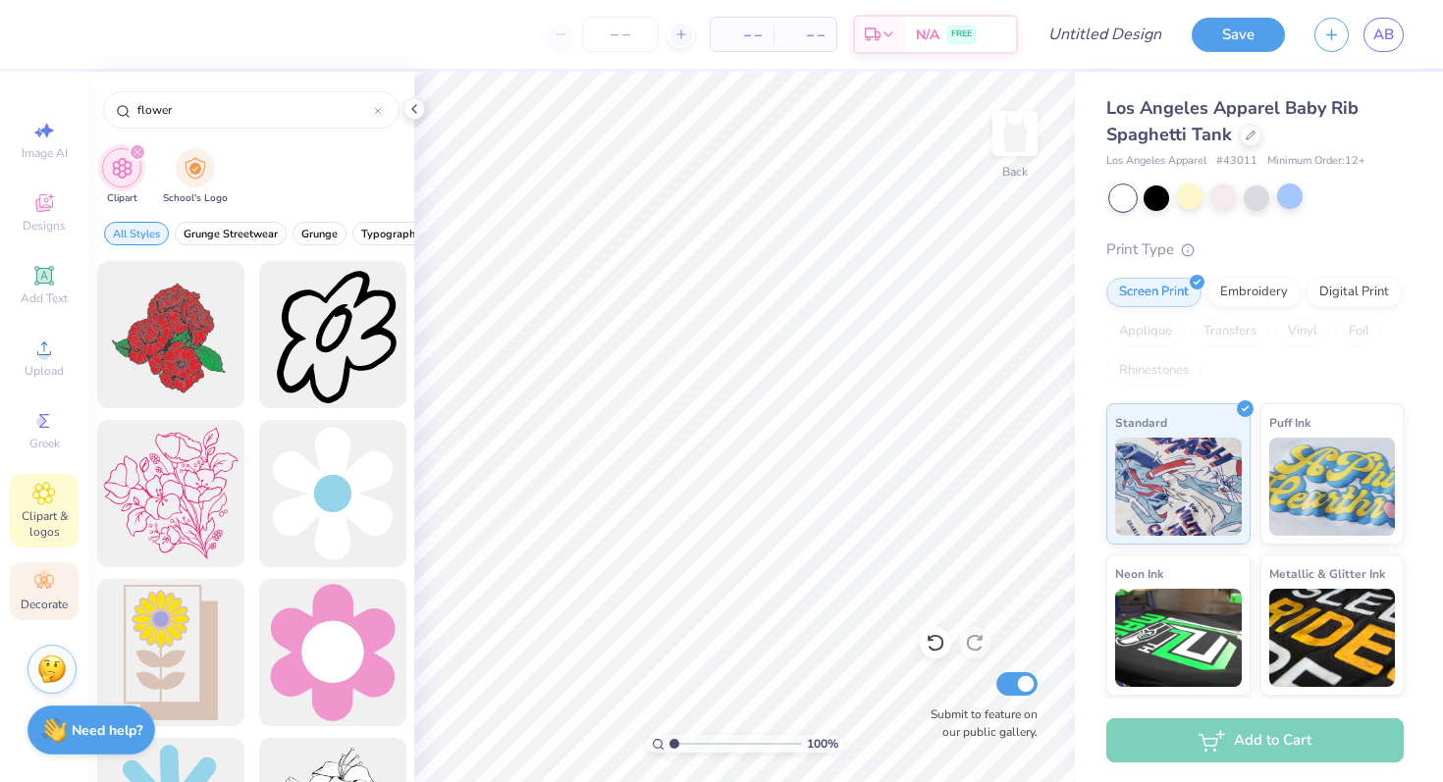
click at [56, 579] on div "Decorate" at bounding box center [44, 591] width 69 height 58
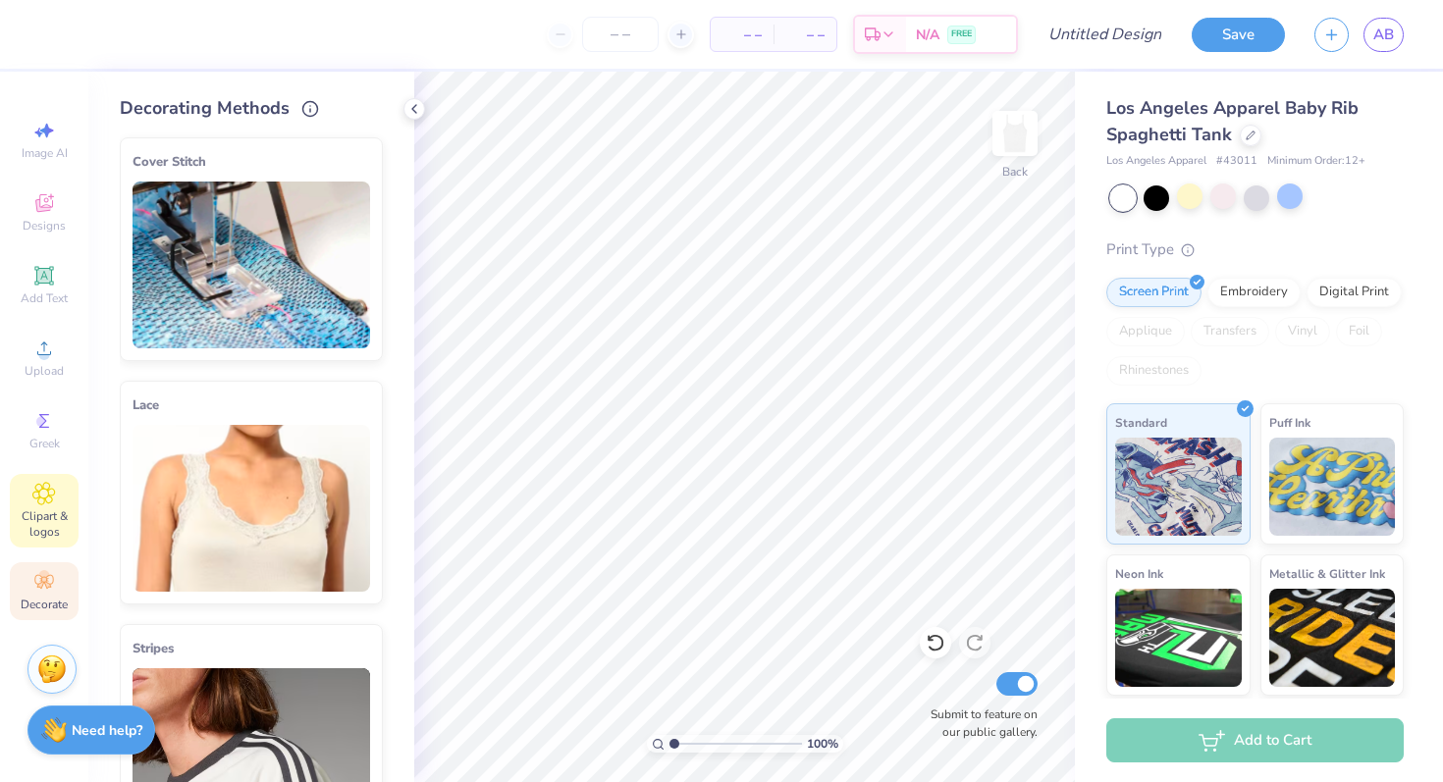
click at [53, 509] on span "Clipart & logos" at bounding box center [44, 523] width 69 height 31
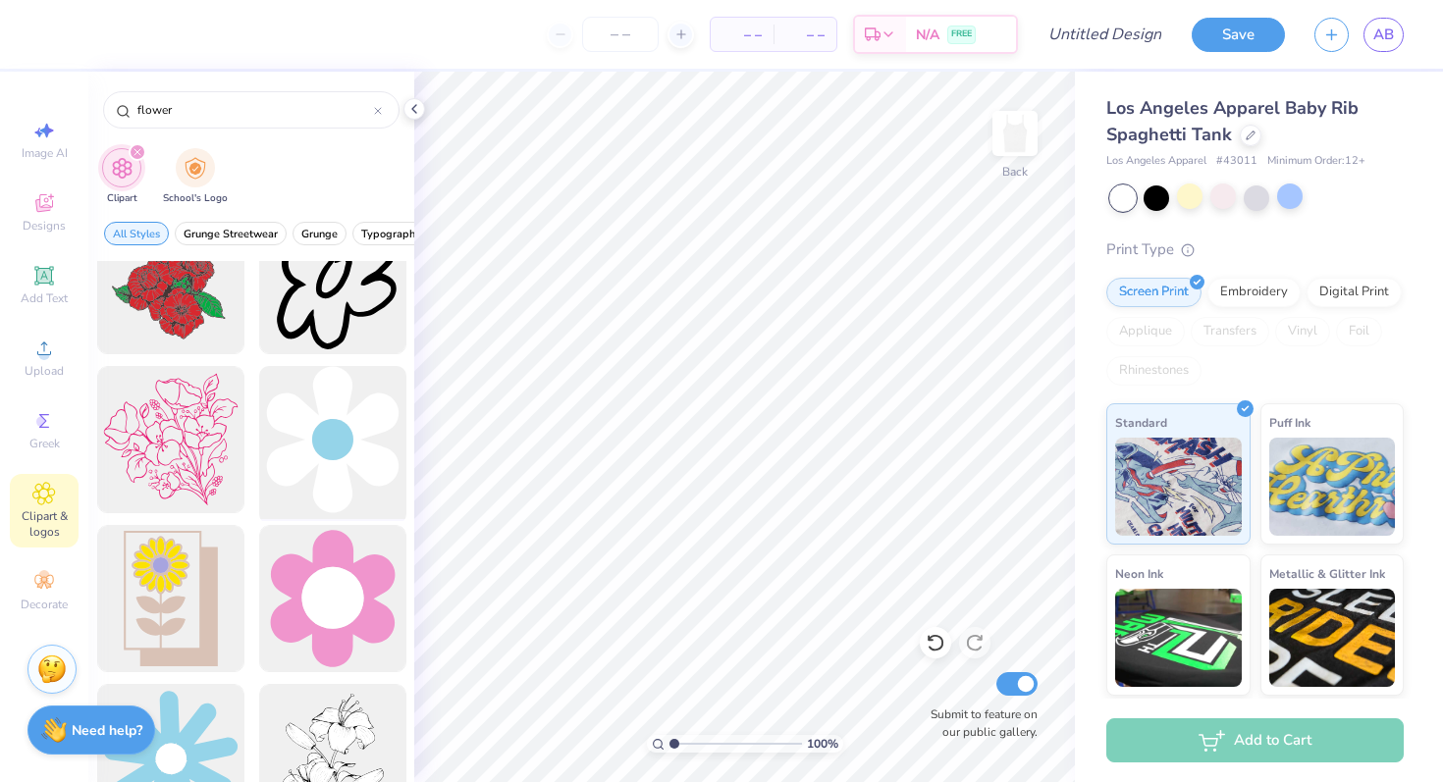
scroll to position [0, 0]
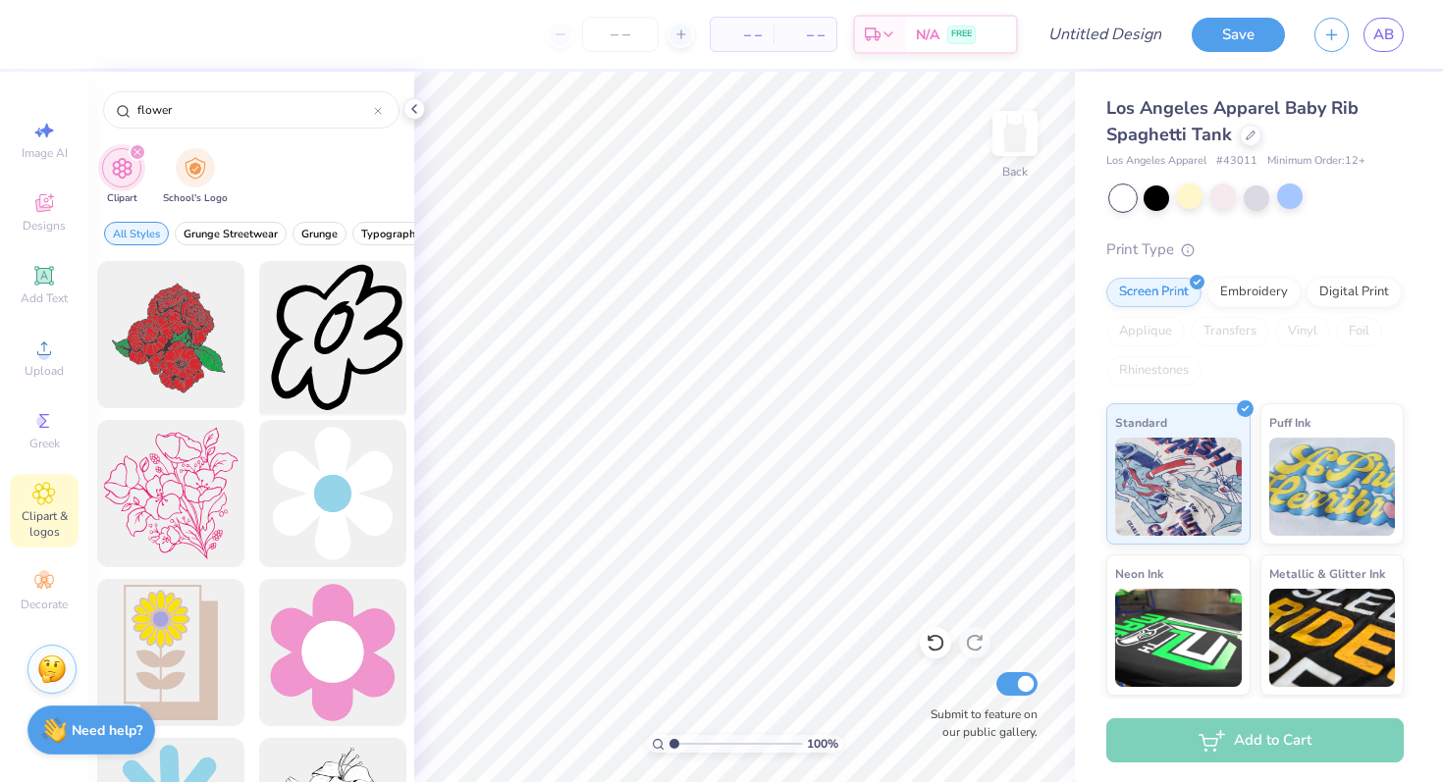
click at [341, 359] on div at bounding box center [332, 335] width 162 height 162
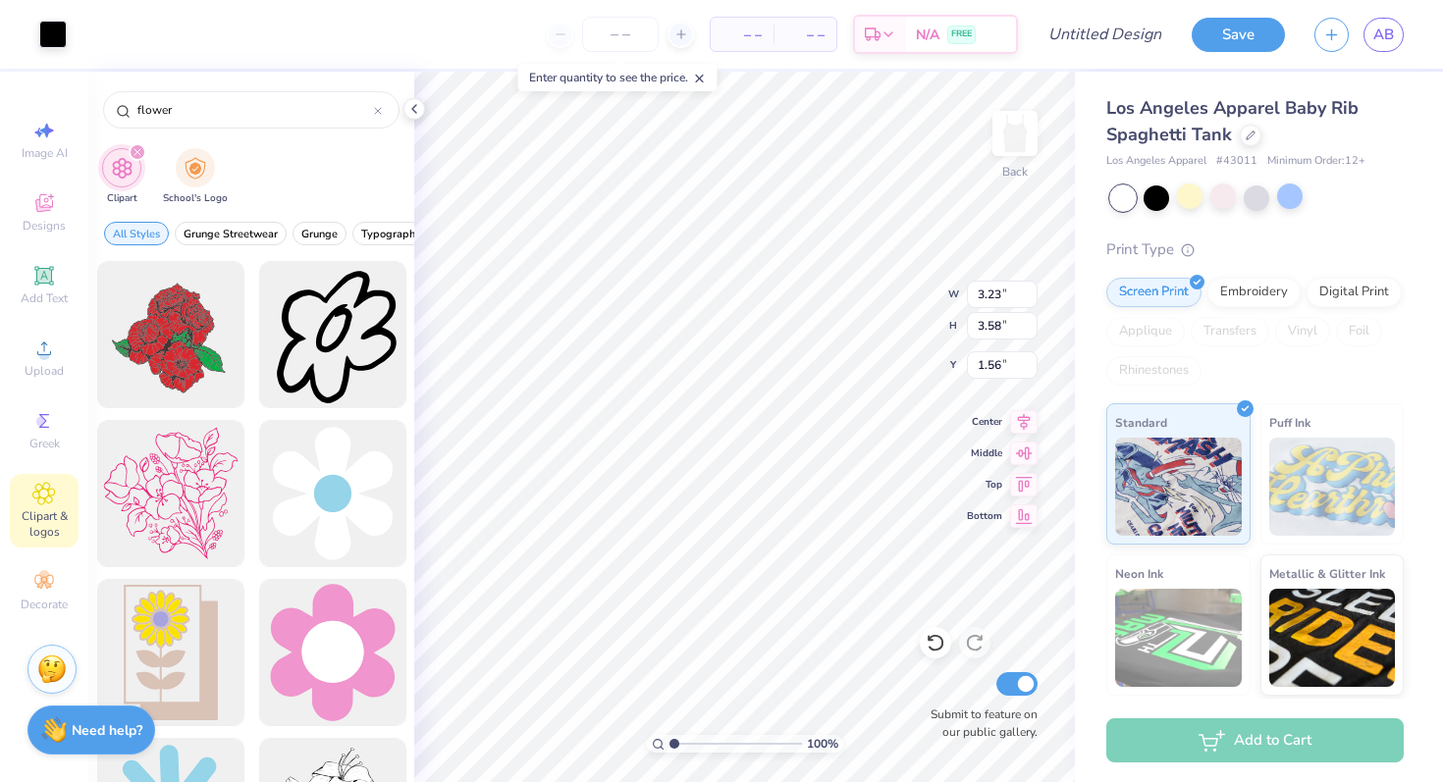
type input "3.23"
type input "3.58"
type input "1.86"
type input "2.06"
type input "2.37"
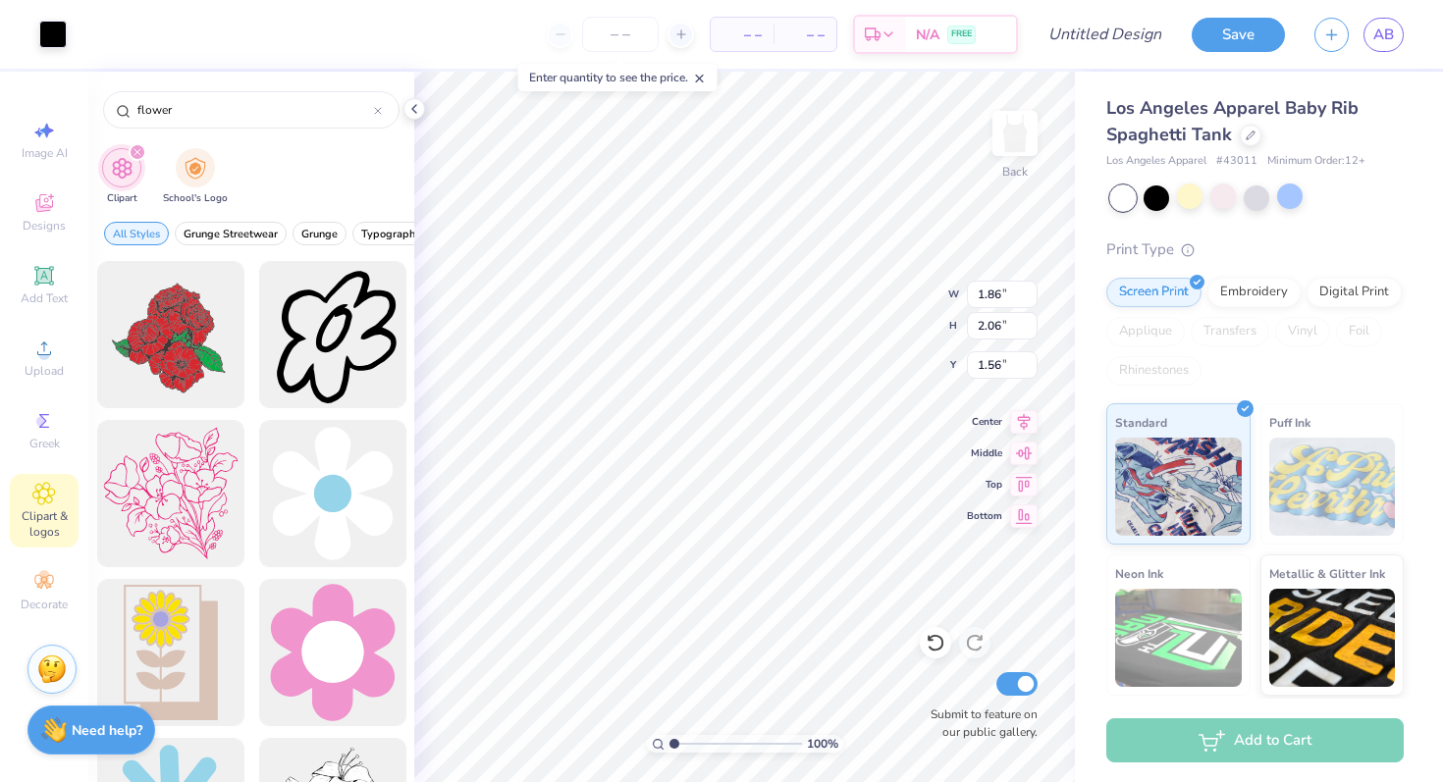
type input "2.62"
type input "2.87"
type input "3.36"
click at [50, 285] on icon at bounding box center [43, 275] width 19 height 19
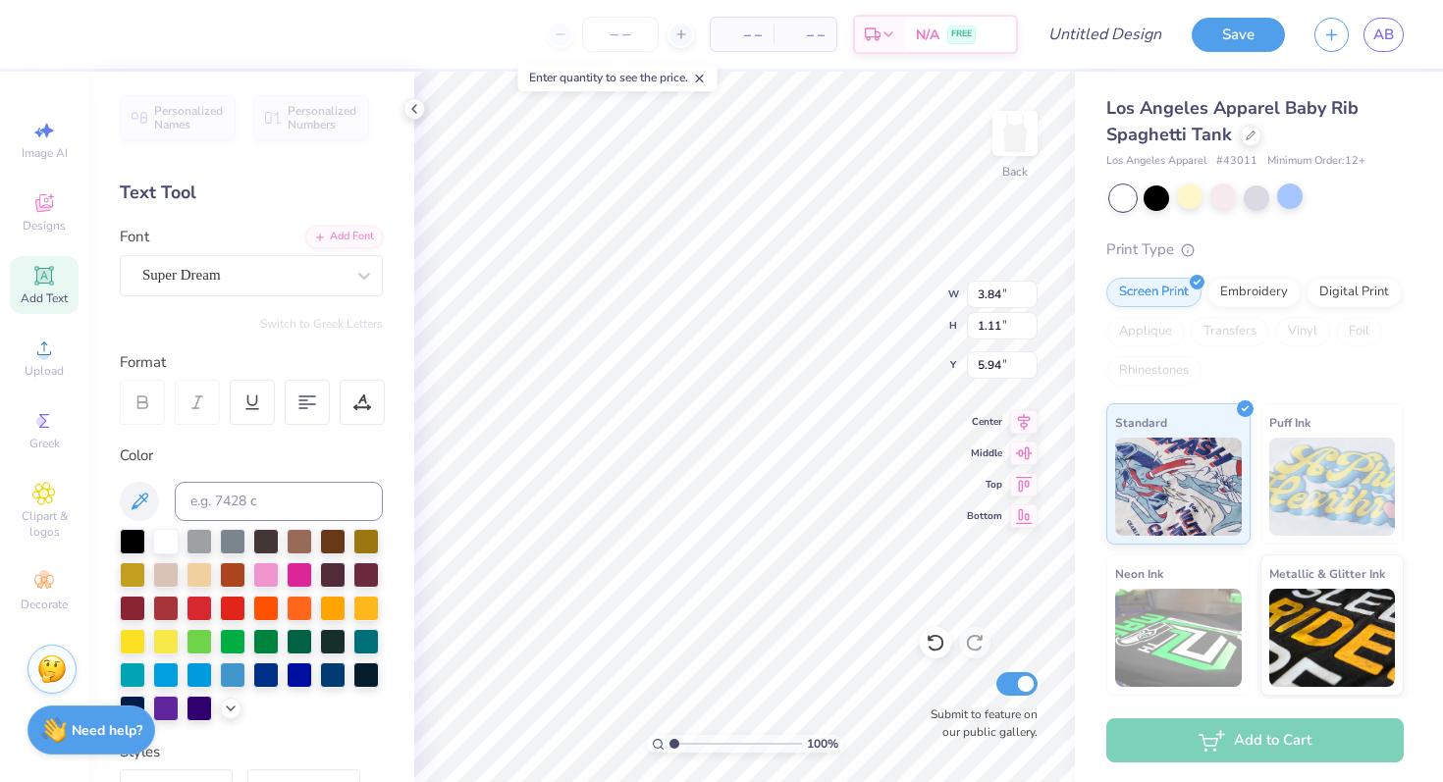
scroll to position [0, 1]
type textarea "T"
type textarea "Tigerlilies"
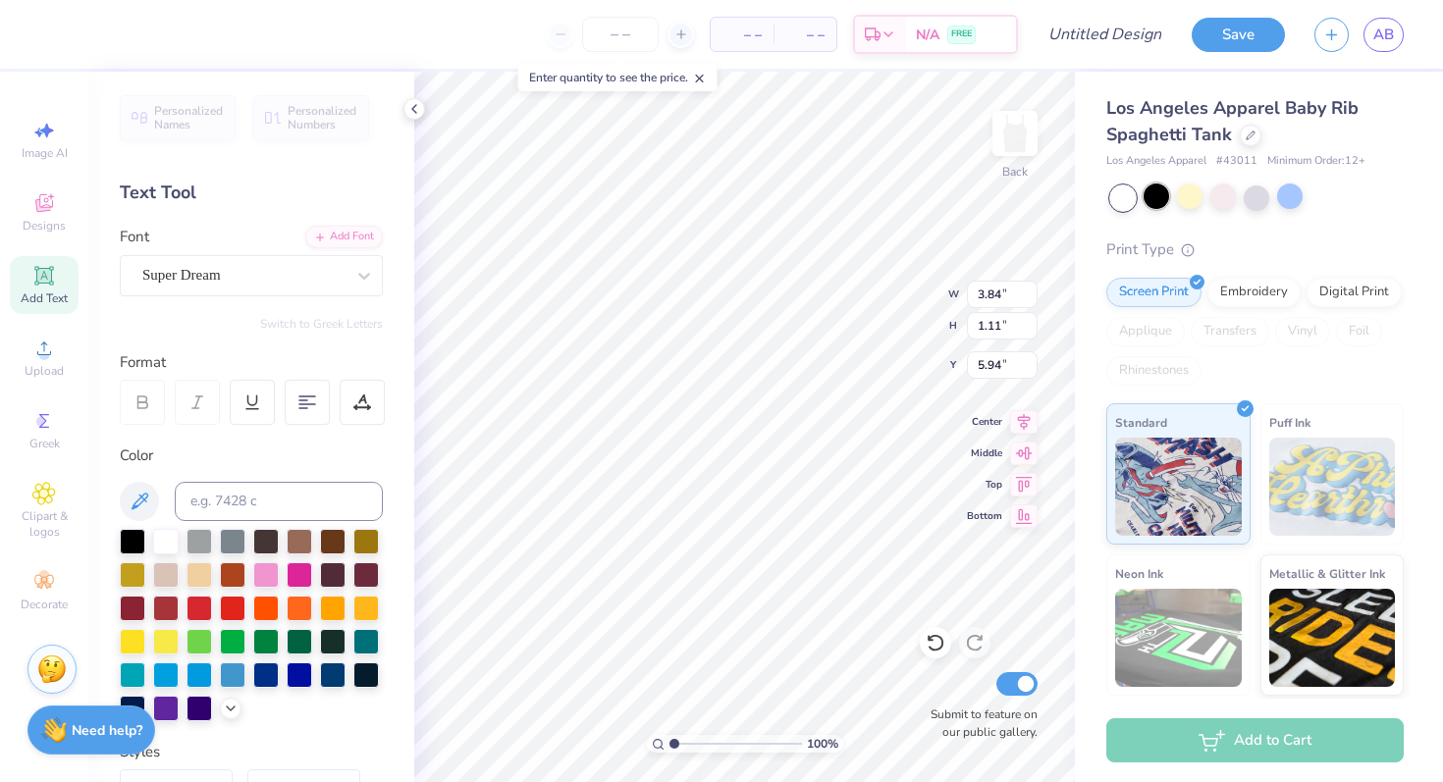
click at [1152, 192] on div at bounding box center [1156, 197] width 26 height 26
type input "7.59"
type input "1.38"
type input "5.81"
click at [1157, 203] on div at bounding box center [1156, 197] width 26 height 26
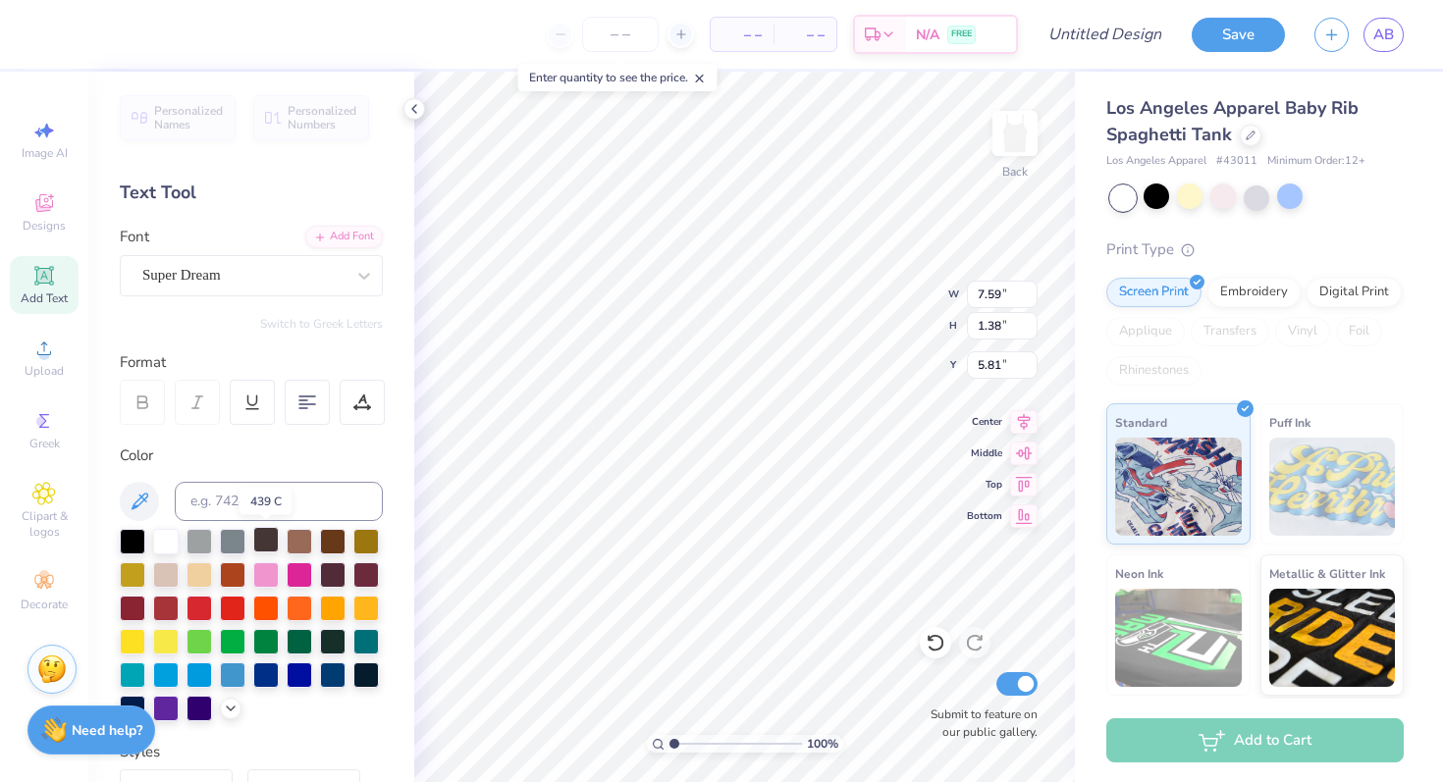
click at [262, 544] on div at bounding box center [266, 540] width 26 height 26
click at [136, 550] on div at bounding box center [133, 540] width 26 height 26
click at [275, 534] on div at bounding box center [266, 540] width 26 height 26
click at [233, 535] on div at bounding box center [233, 540] width 26 height 26
click at [271, 533] on div at bounding box center [266, 540] width 26 height 26
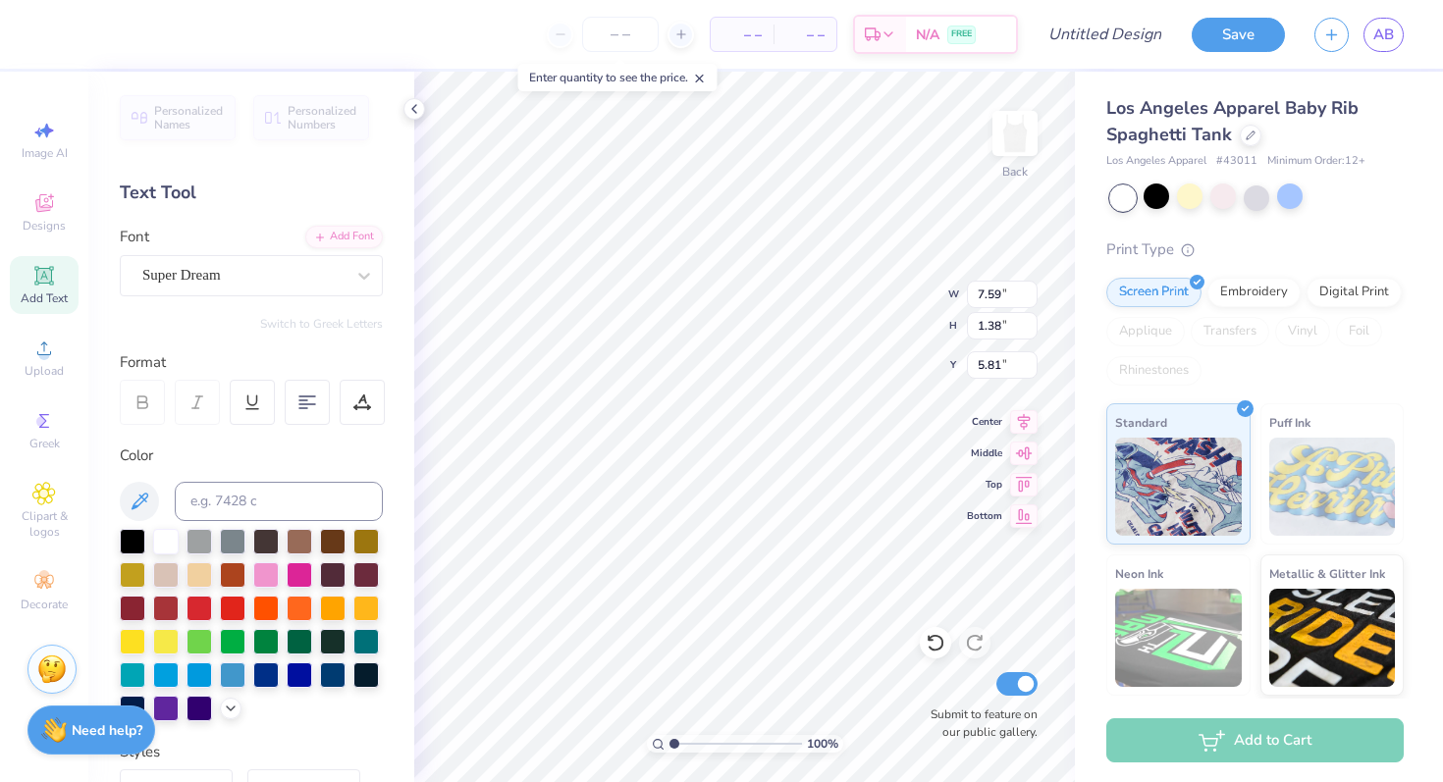
type input "6.32"
type input "1.15"
type input "2.48"
type input "1.78"
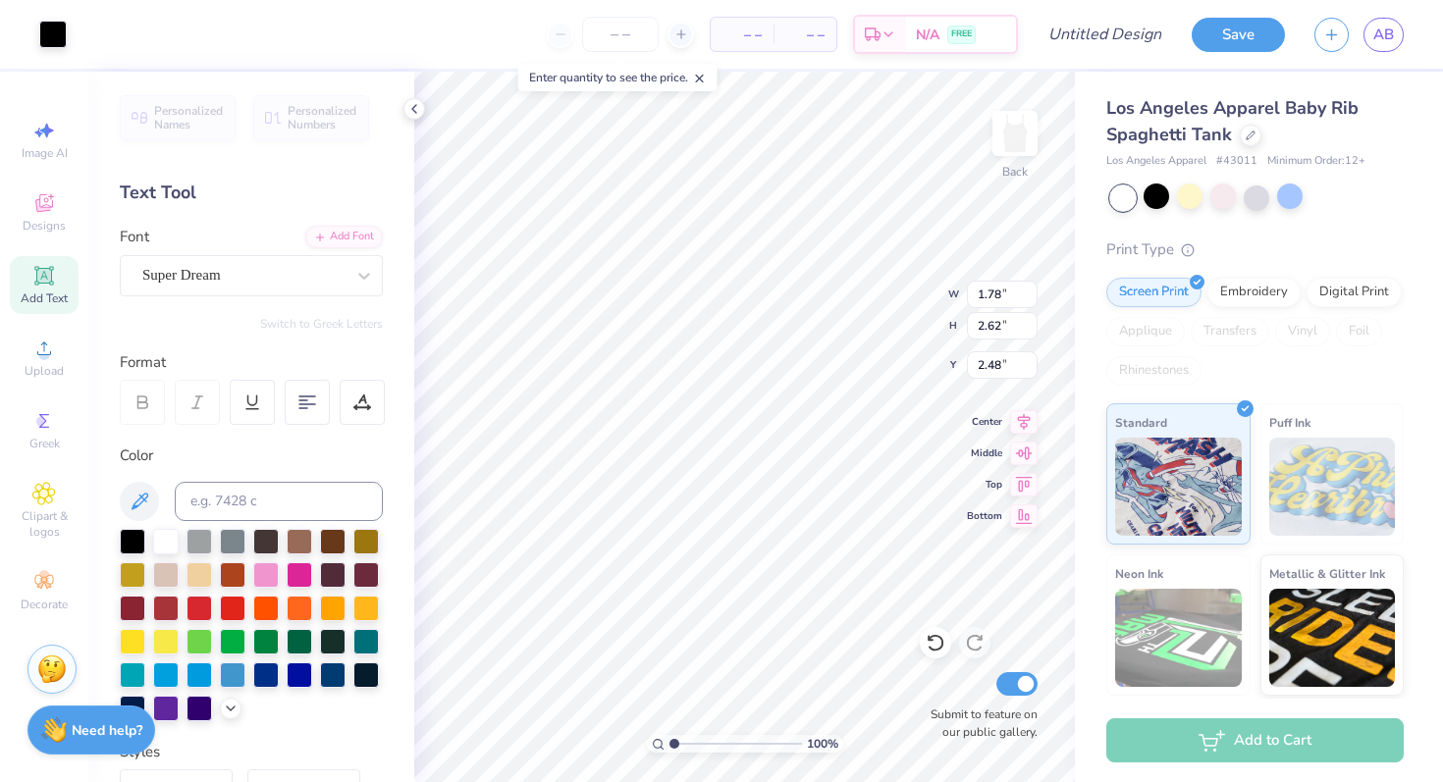
type input "1.98"
type input "3.05"
type input "6.32"
type input "1.15"
type input "2.48"
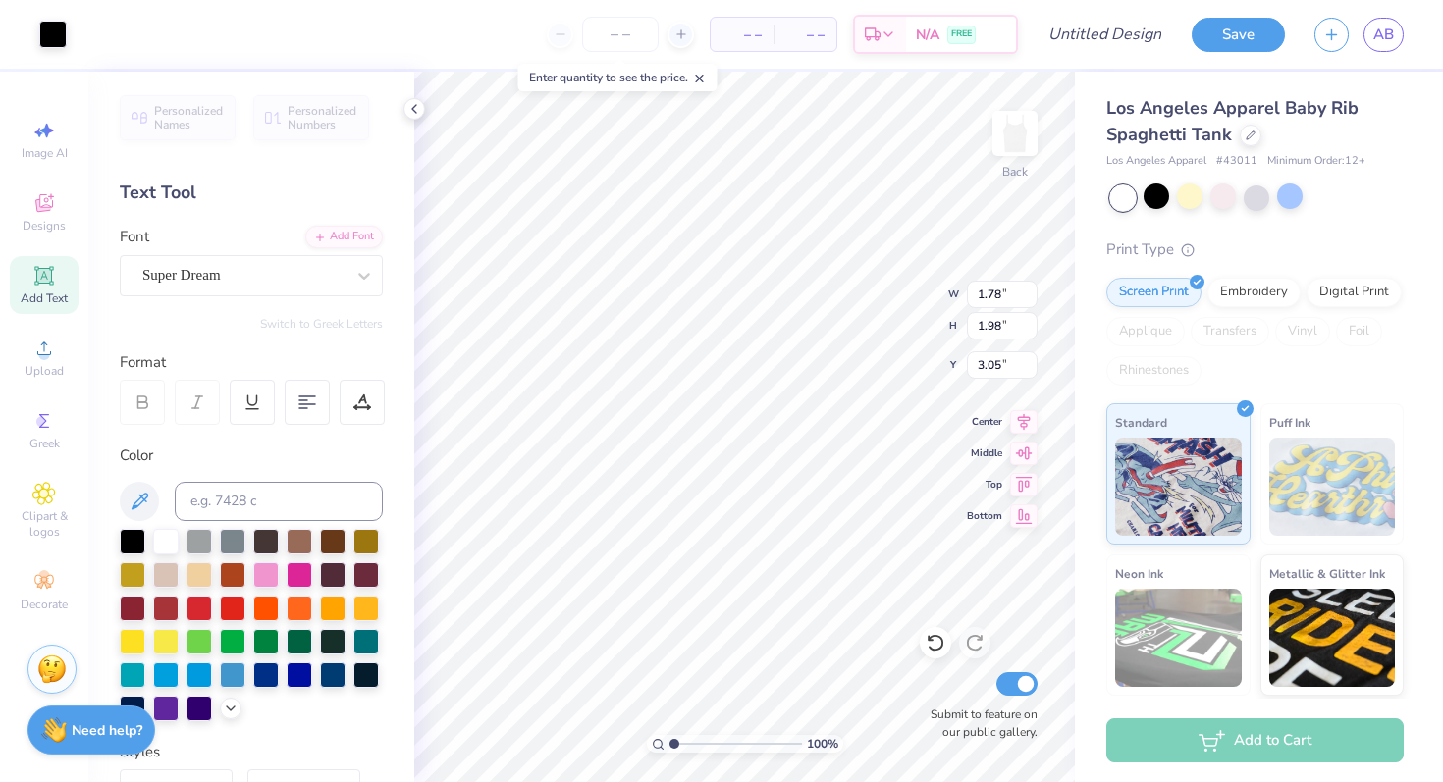
type input "3.68"
type input "2.37"
type input "2.62"
type input "3.36"
type input "1.72"
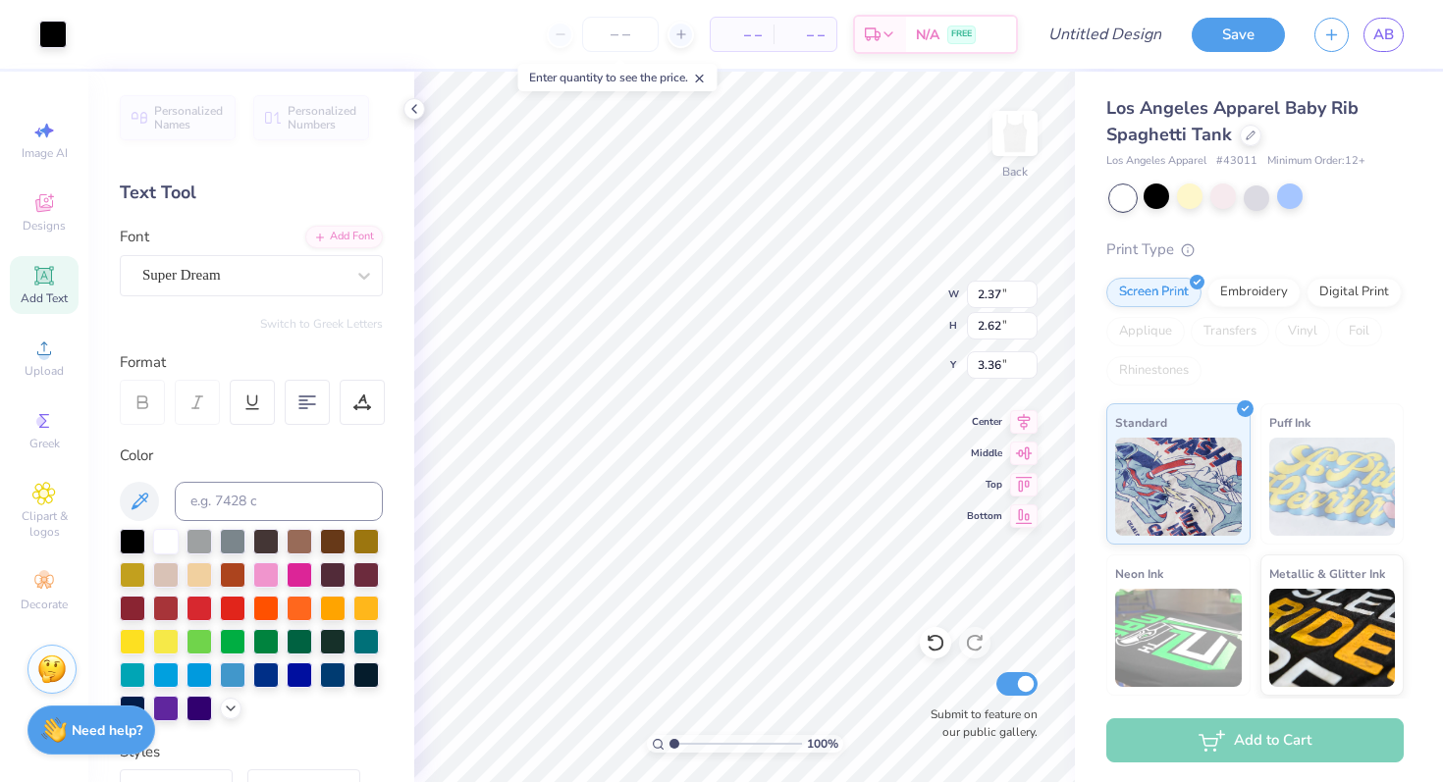
type input "1.91"
type input "3.63"
type input "3.85"
click at [878, 280] on div "100 % Back W 1.72 1.72 " H 1.91 1.91 " Y 3.63 3.63 " Center Middle Top Bottom S…" at bounding box center [744, 427] width 661 height 711
type input "6.90"
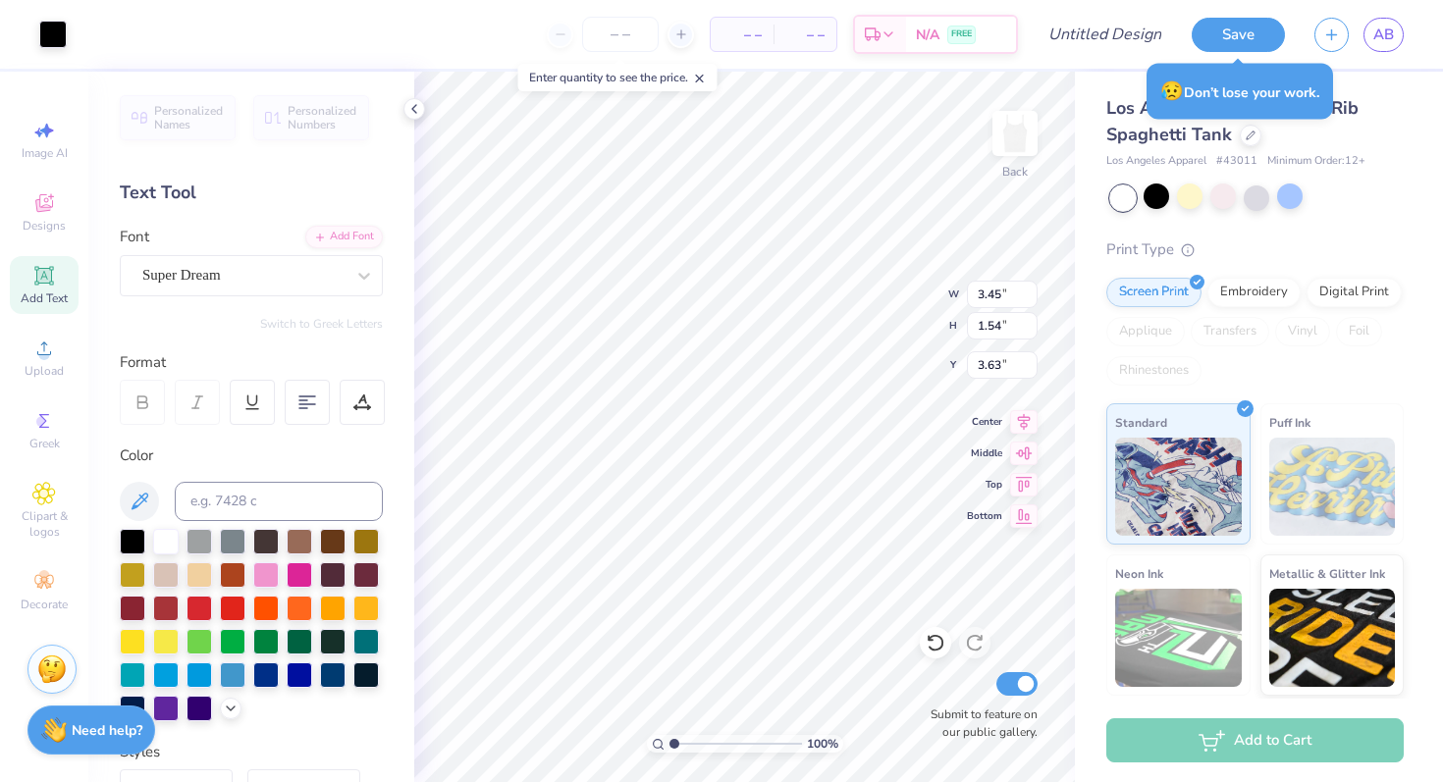
type input "5.57"
type input "1.54"
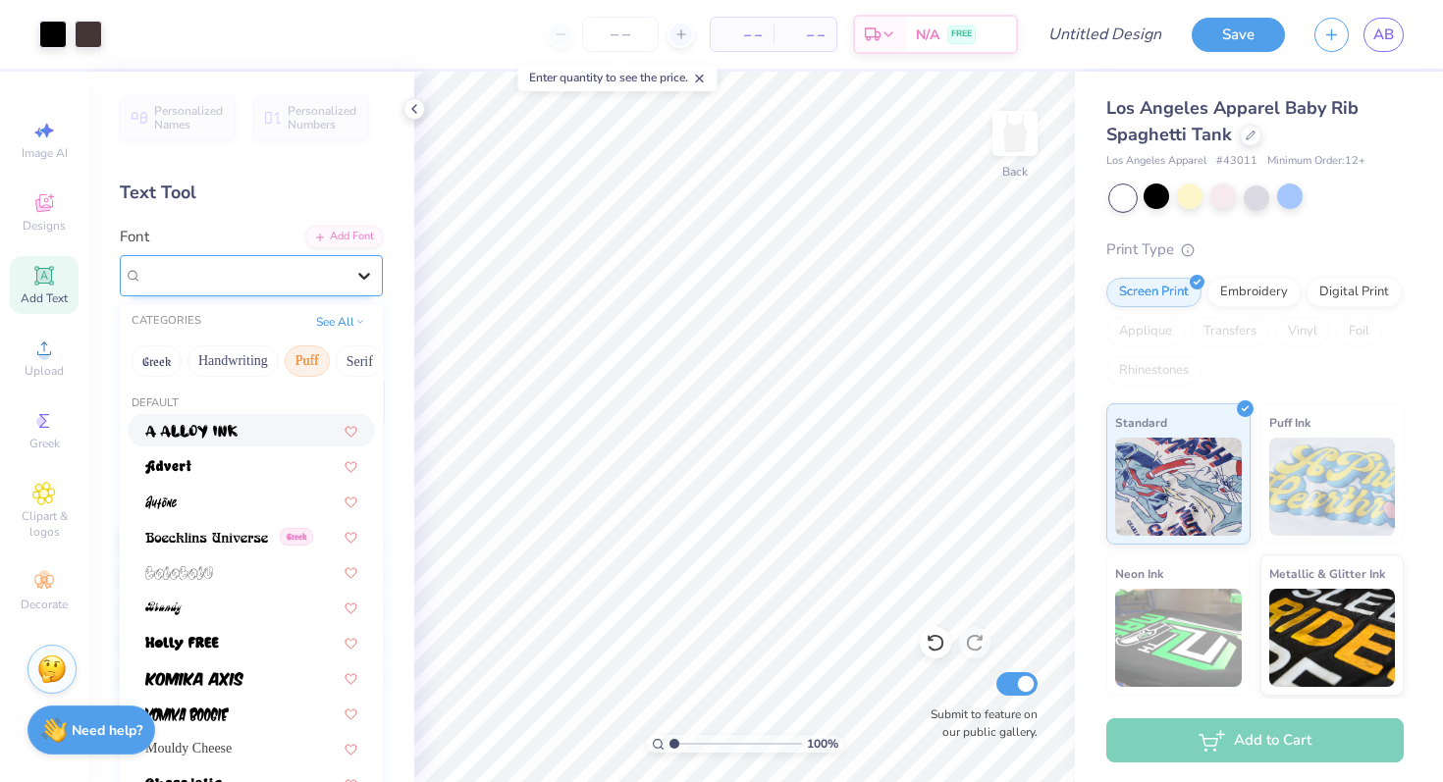
click at [358, 275] on icon at bounding box center [364, 276] width 20 height 20
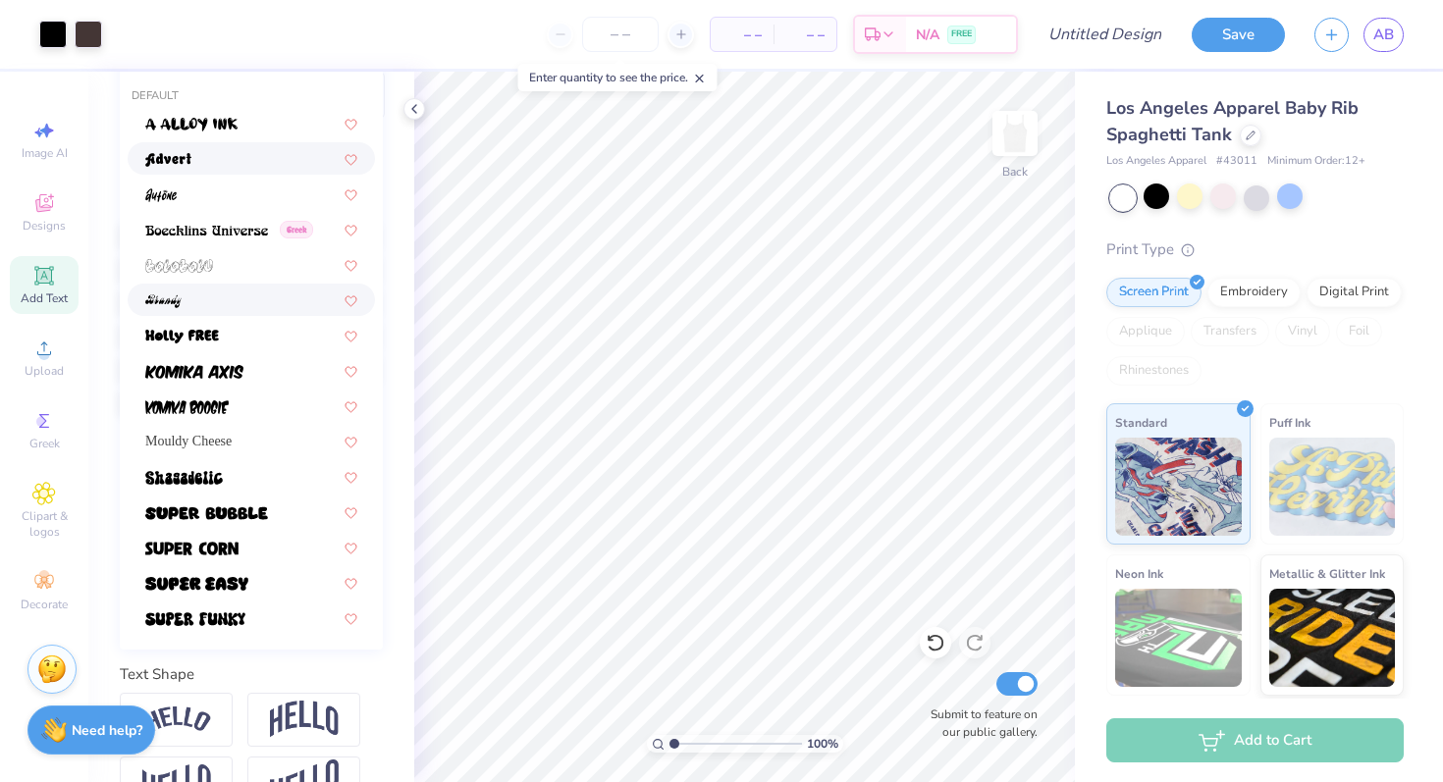
scroll to position [315, 0]
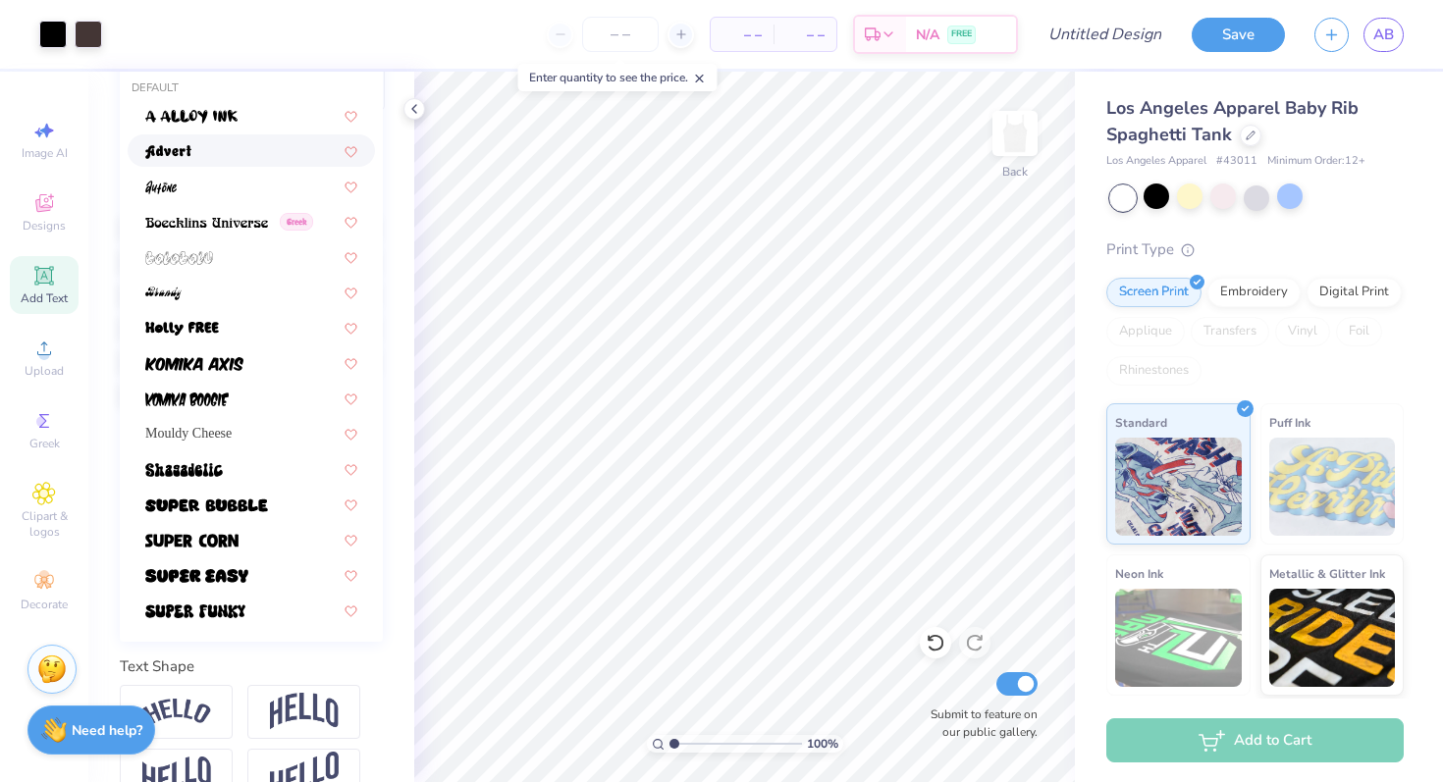
click at [189, 165] on div at bounding box center [251, 150] width 247 height 32
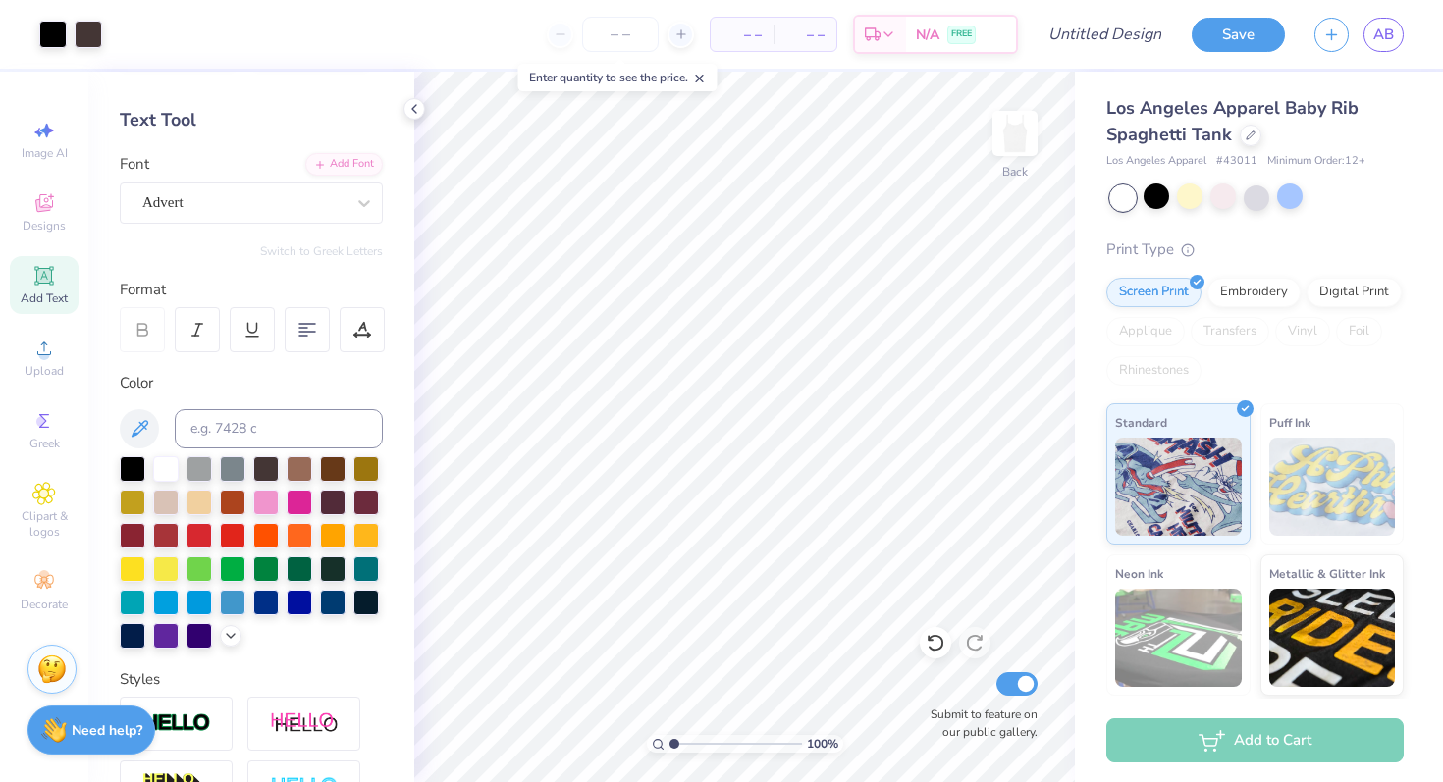
scroll to position [66, 0]
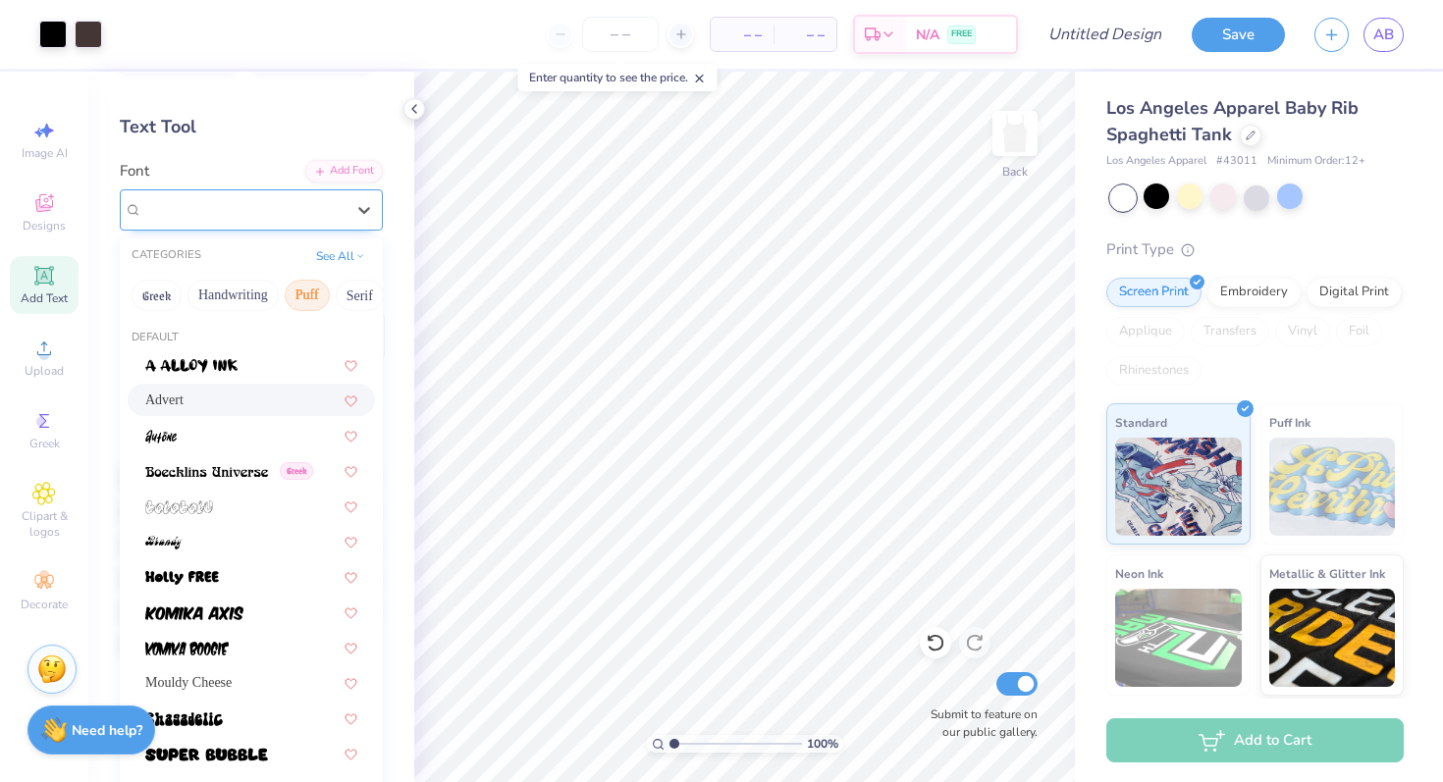
click at [228, 207] on div "Advert" at bounding box center [243, 209] width 206 height 30
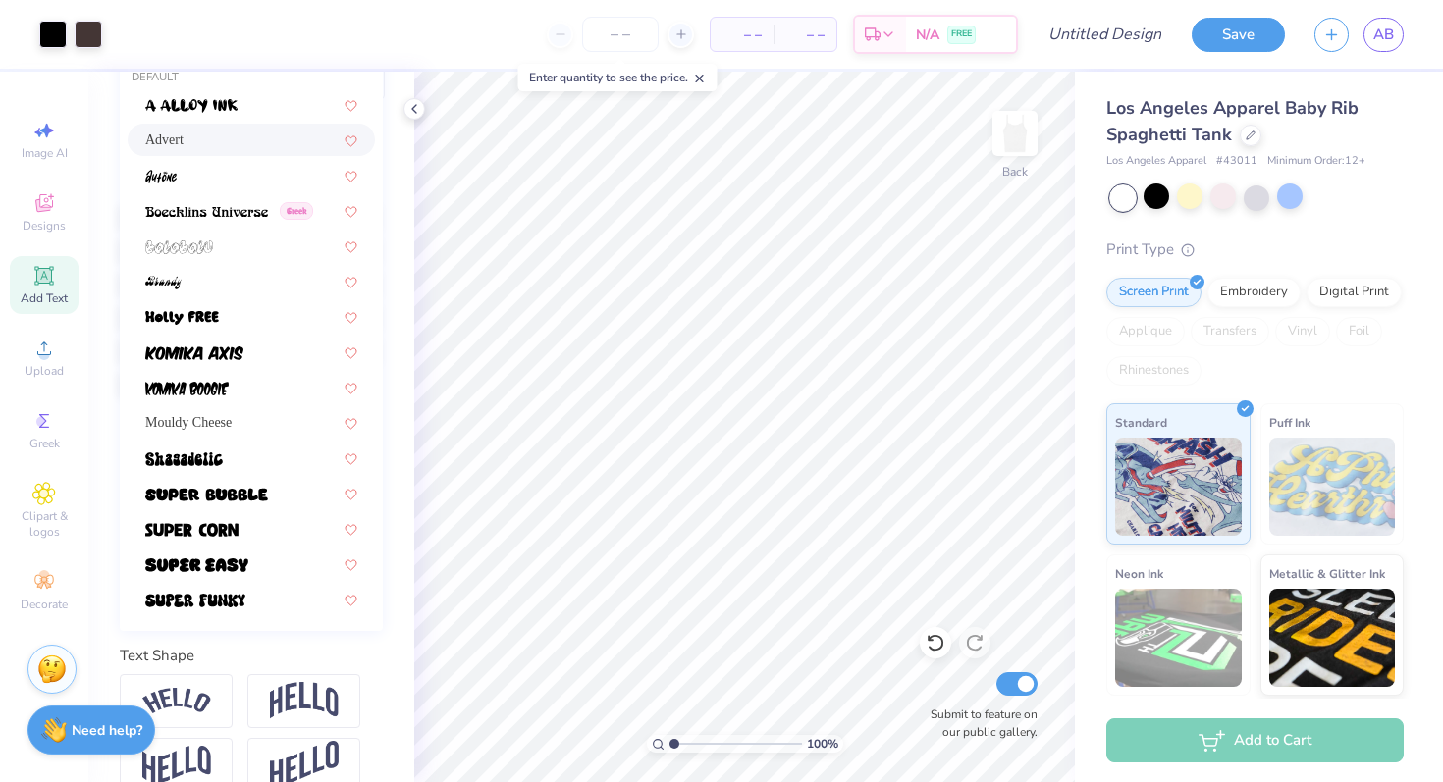
scroll to position [328, 0]
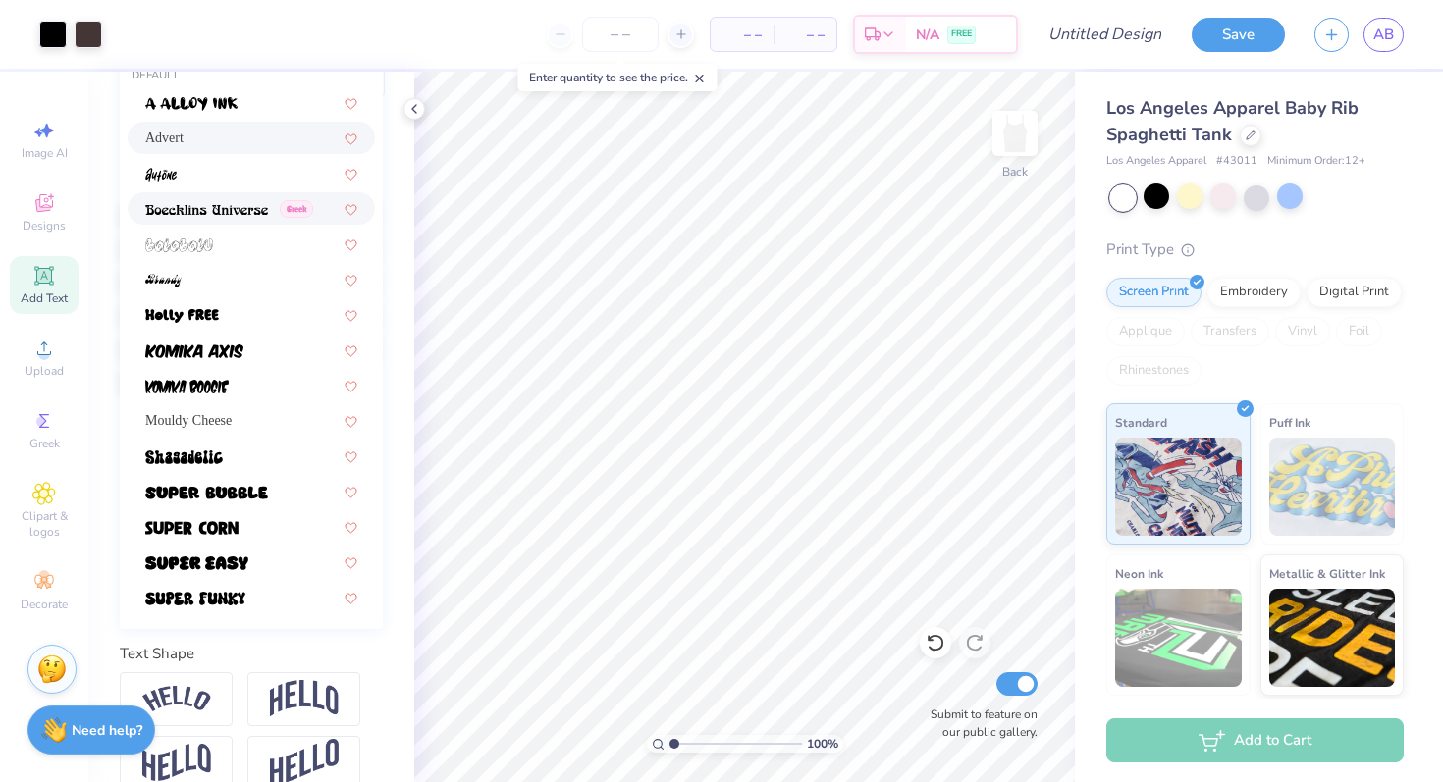
click at [222, 200] on span at bounding box center [206, 208] width 123 height 21
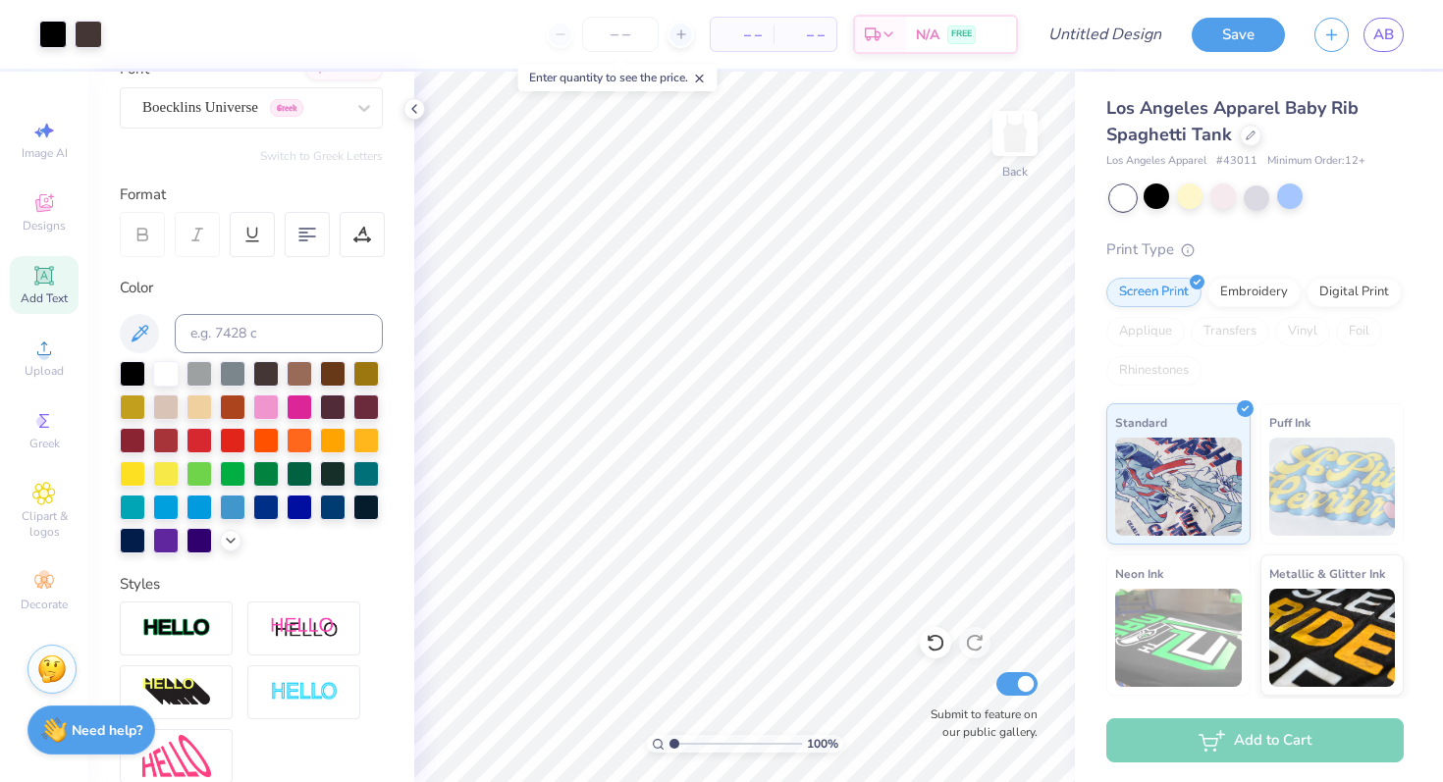
scroll to position [0, 0]
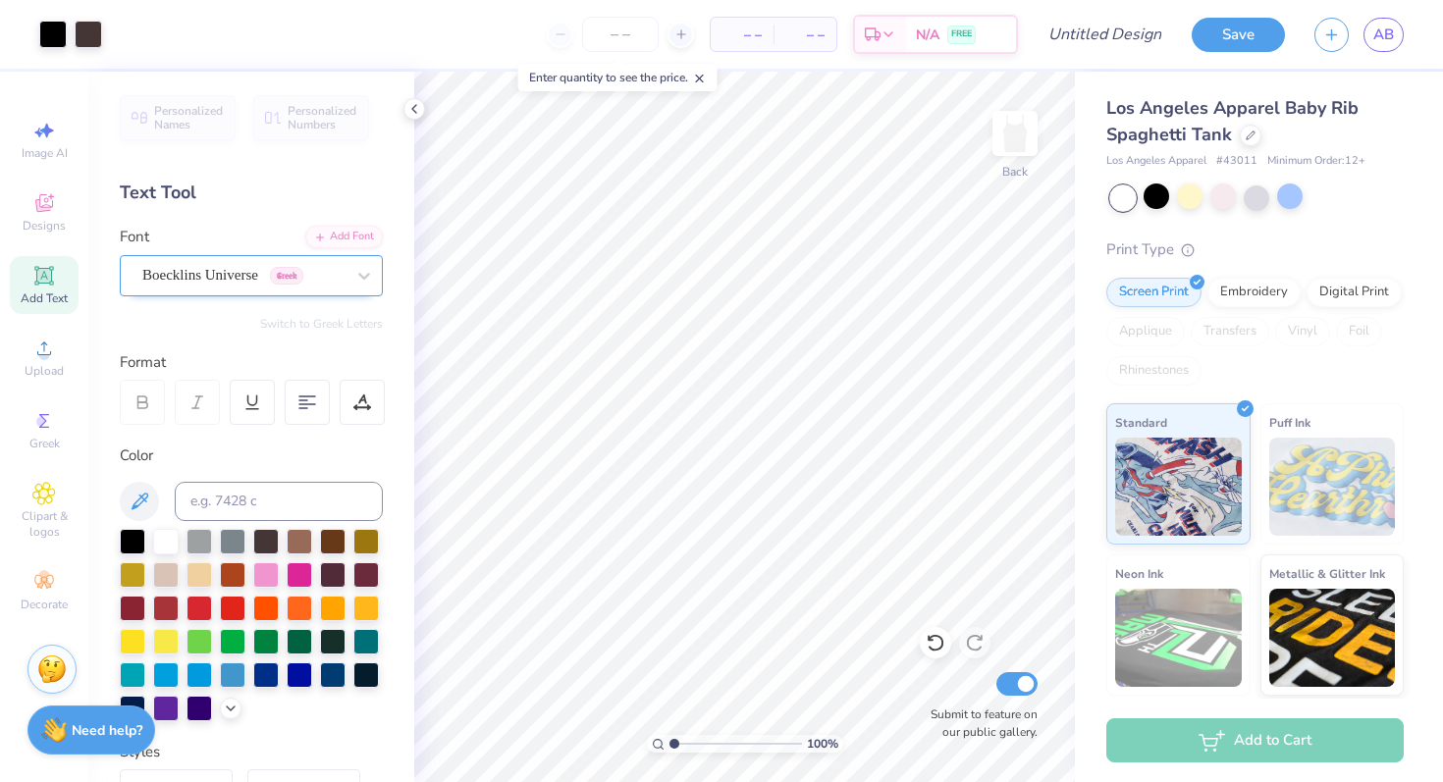
click at [260, 269] on div "Boecklins Universe Greek" at bounding box center [243, 275] width 206 height 30
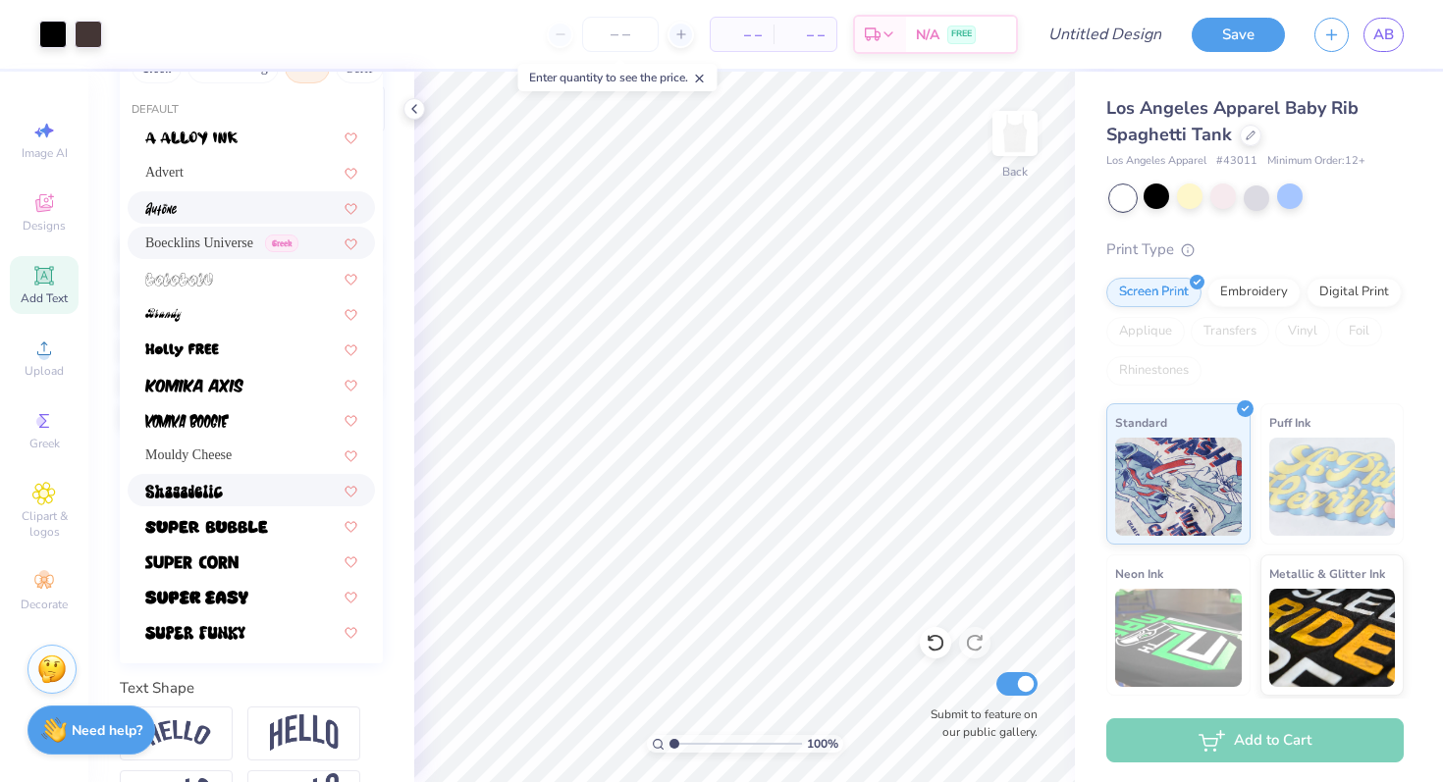
scroll to position [358, 0]
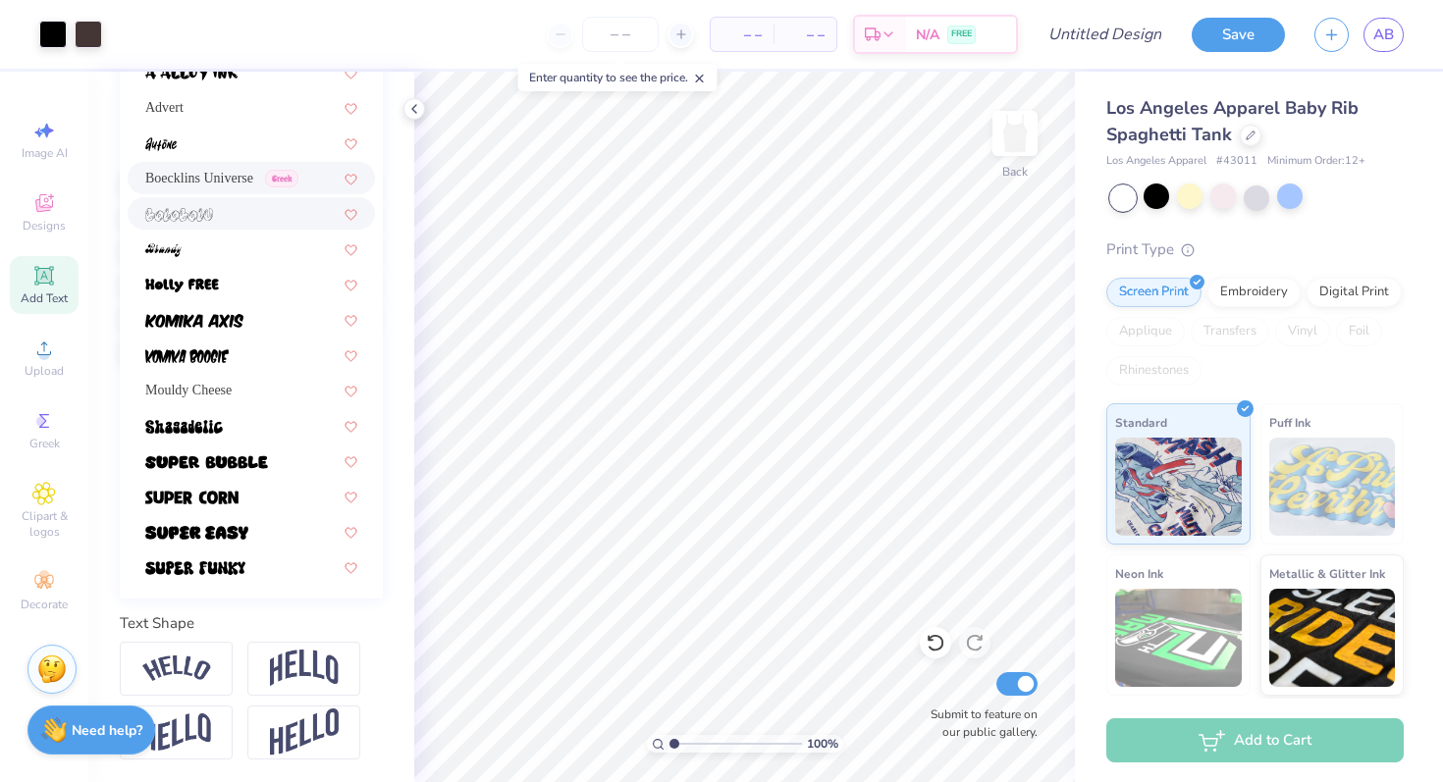
click at [196, 220] on img at bounding box center [179, 215] width 68 height 14
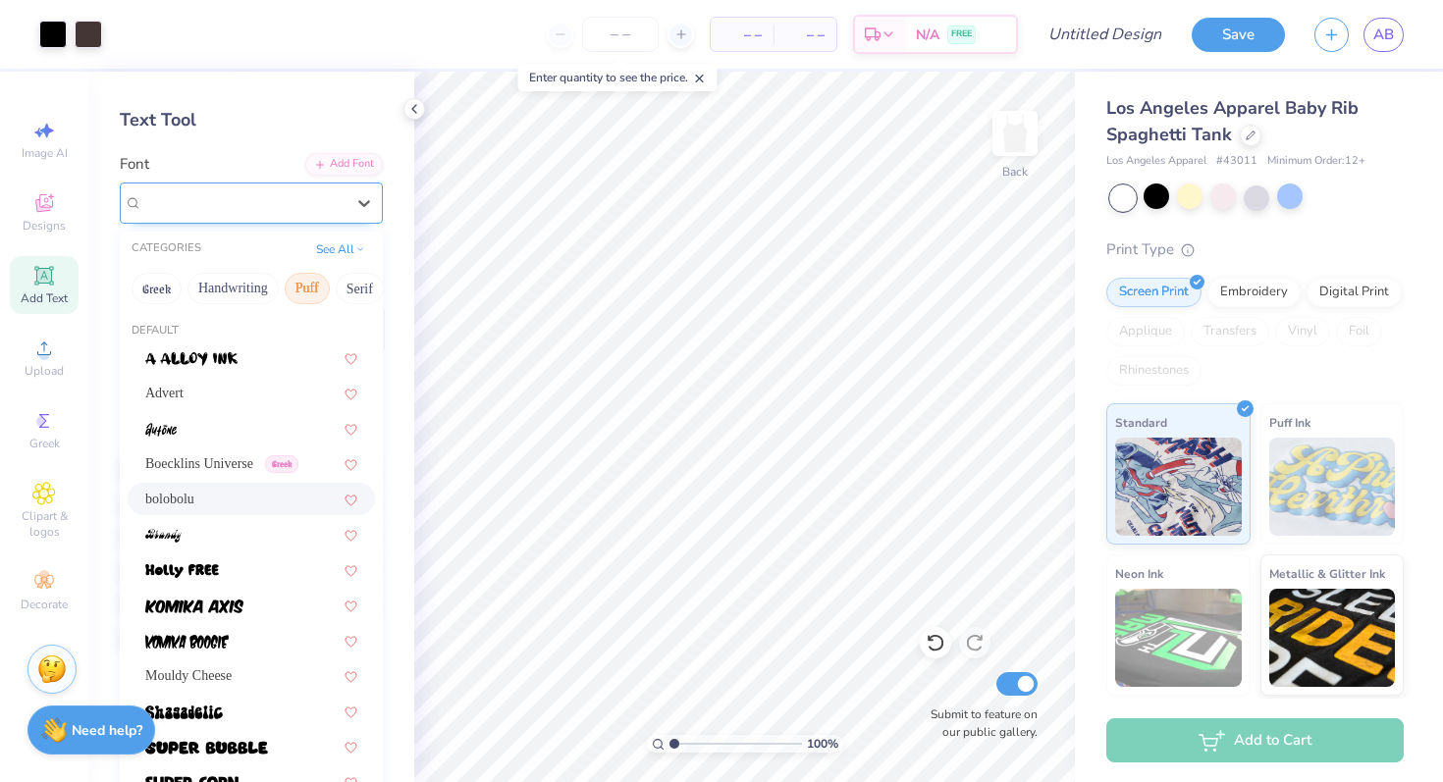
click at [195, 205] on div "bolobolu" at bounding box center [243, 202] width 206 height 30
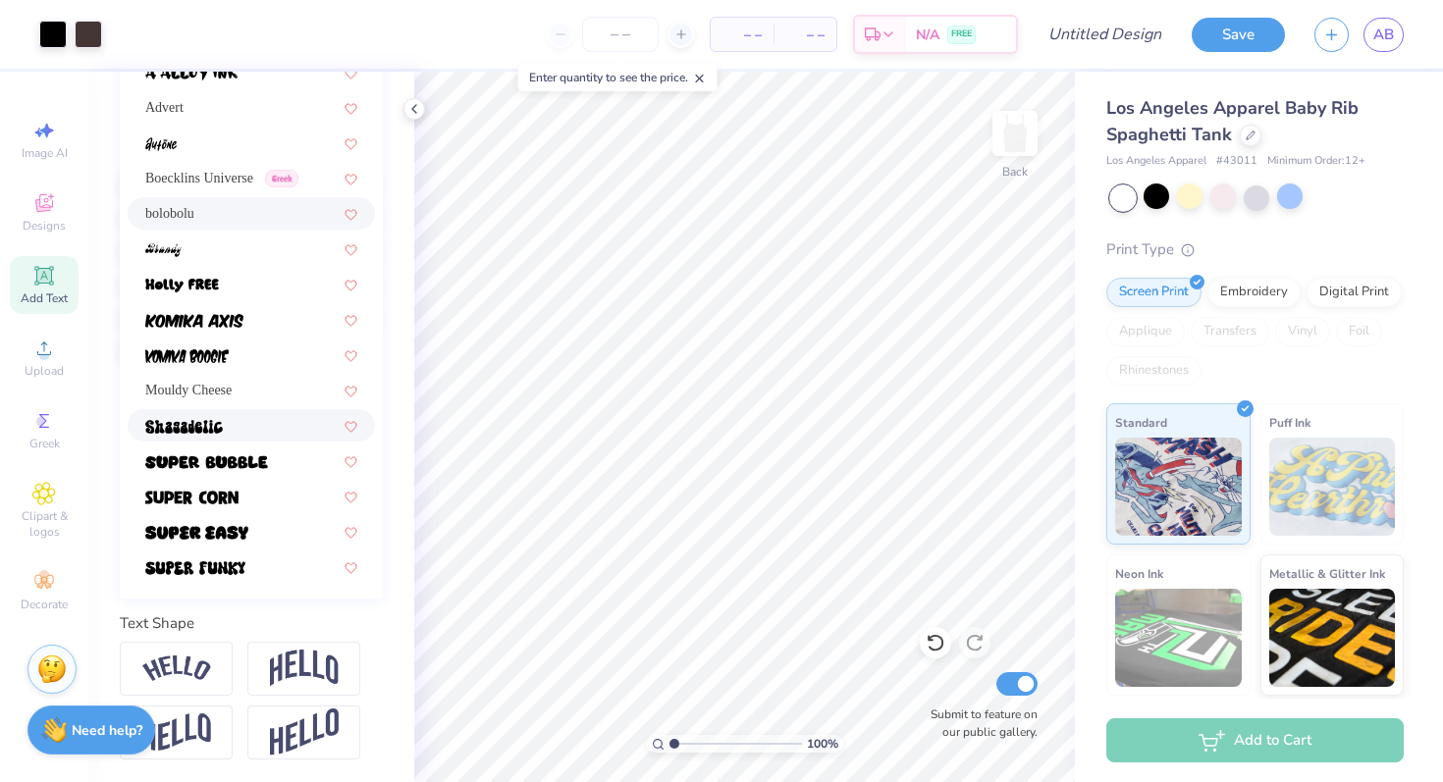
click at [231, 436] on div at bounding box center [251, 425] width 247 height 32
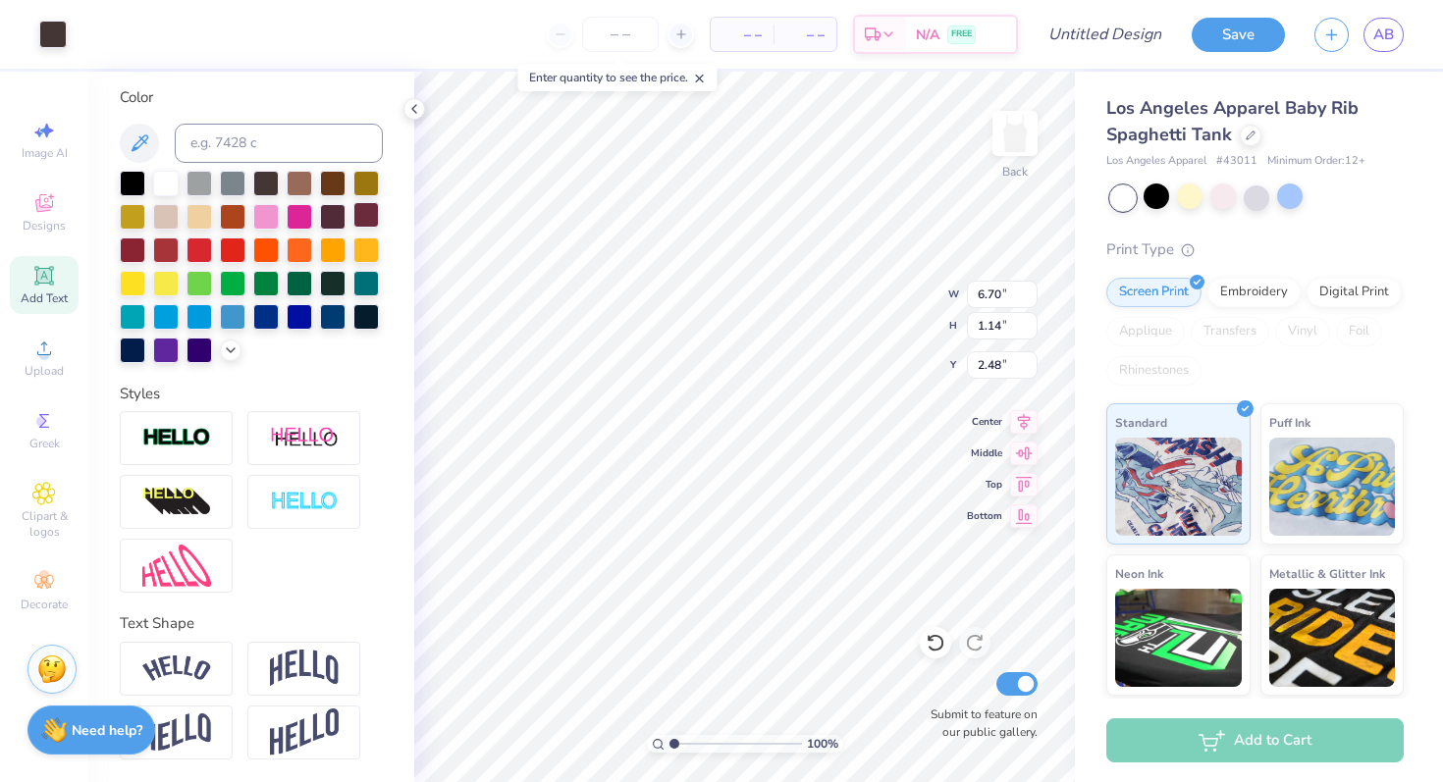
type input "2.49"
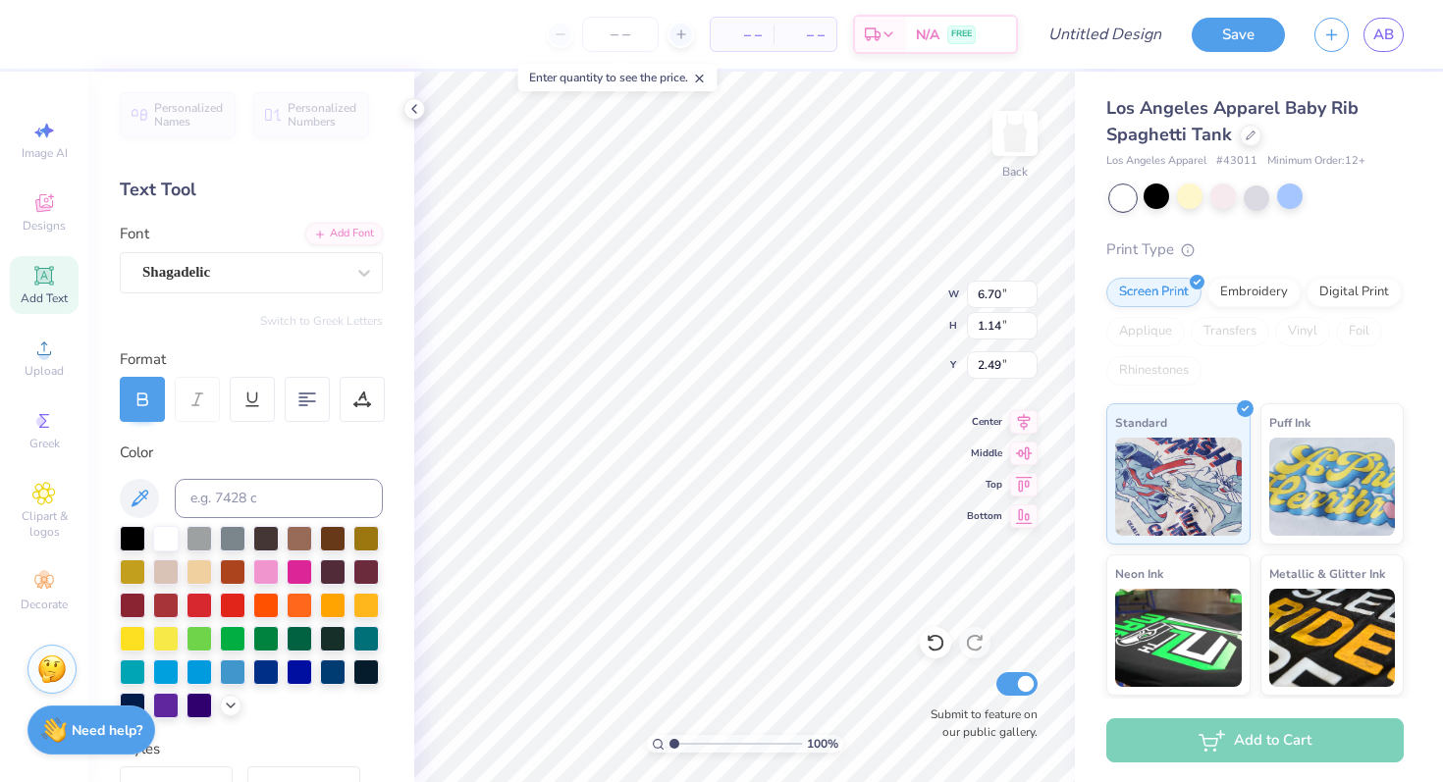
scroll to position [0, 0]
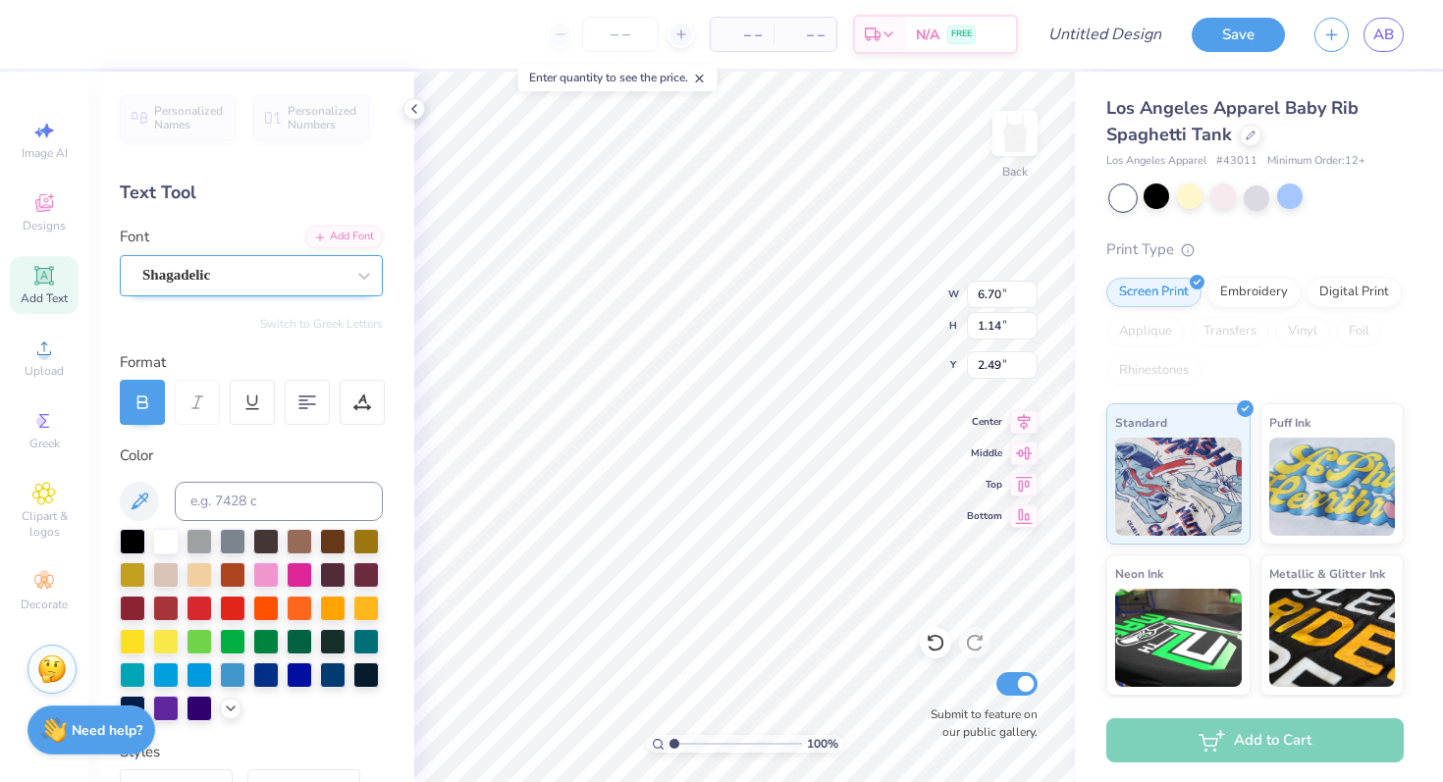
click at [261, 279] on div "Shagadelic" at bounding box center [243, 275] width 206 height 30
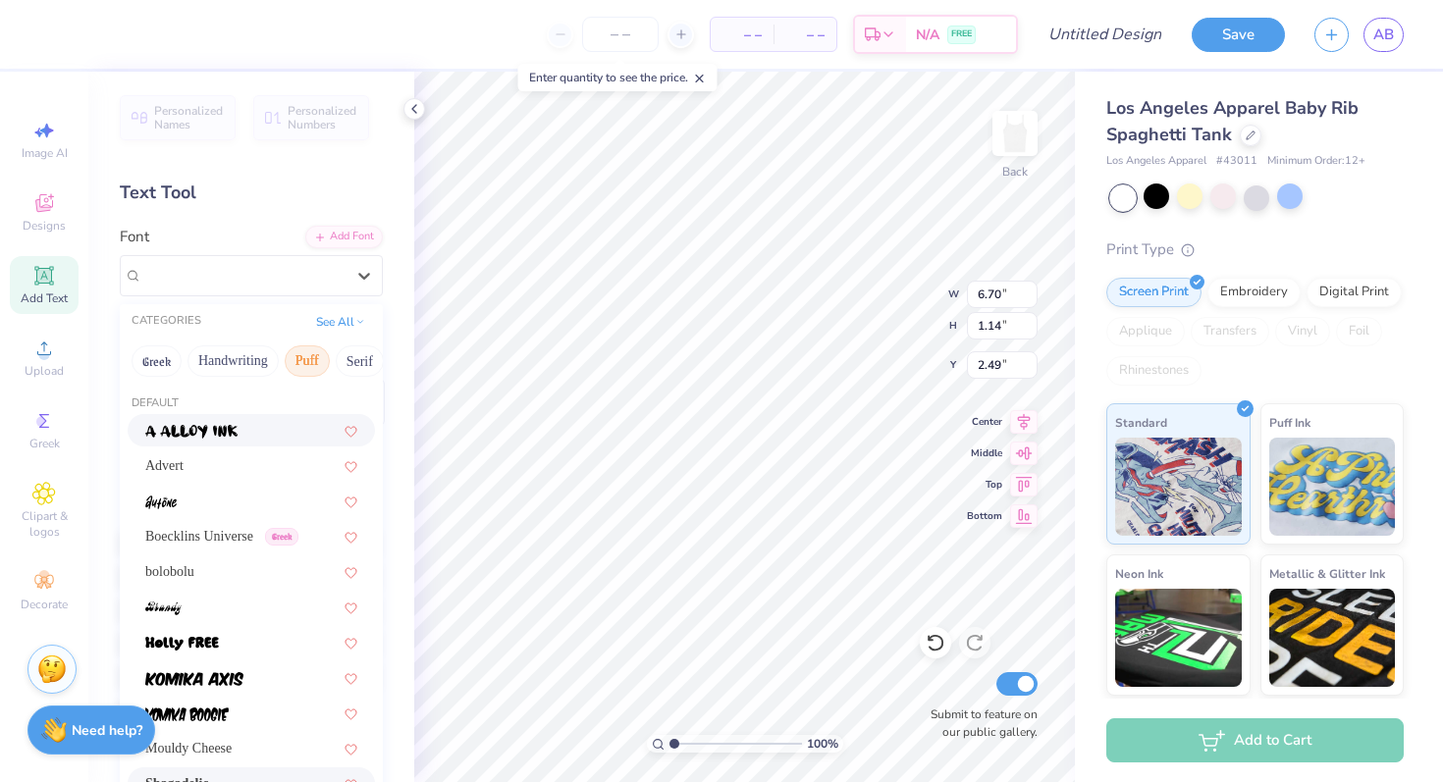
click at [301, 361] on button "Puff" at bounding box center [307, 360] width 45 height 31
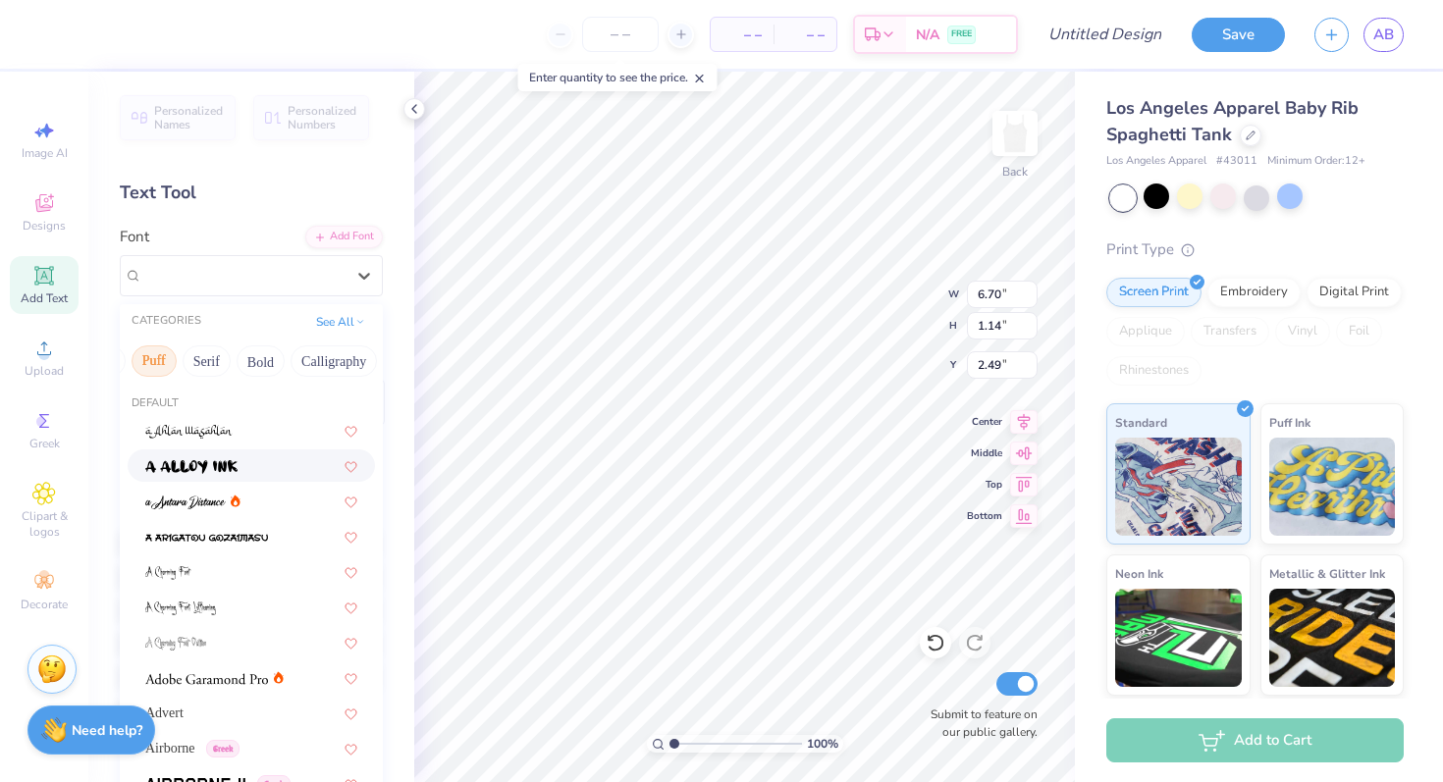
scroll to position [0, 217]
click at [301, 361] on button "Calligraphy" at bounding box center [270, 360] width 86 height 31
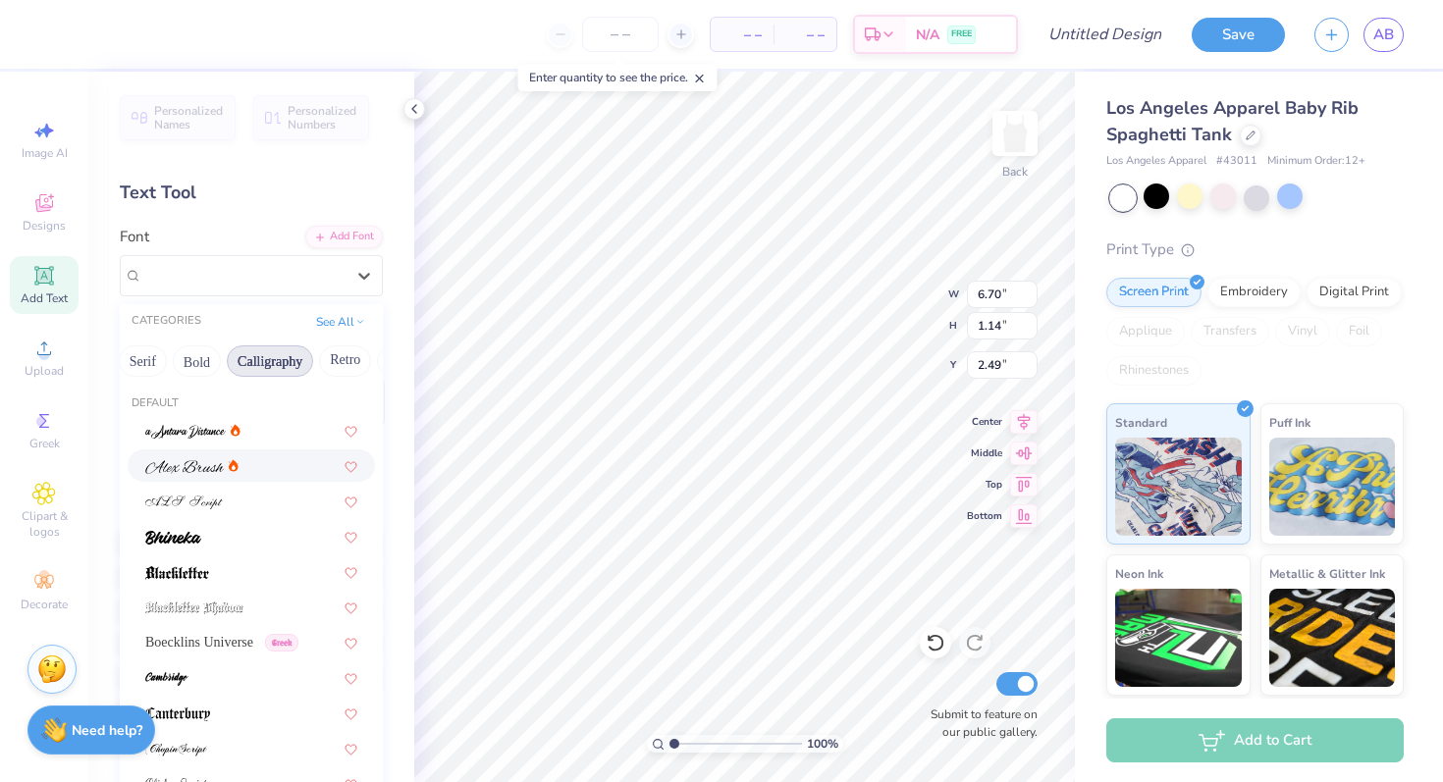
click at [176, 478] on div at bounding box center [251, 466] width 247 height 32
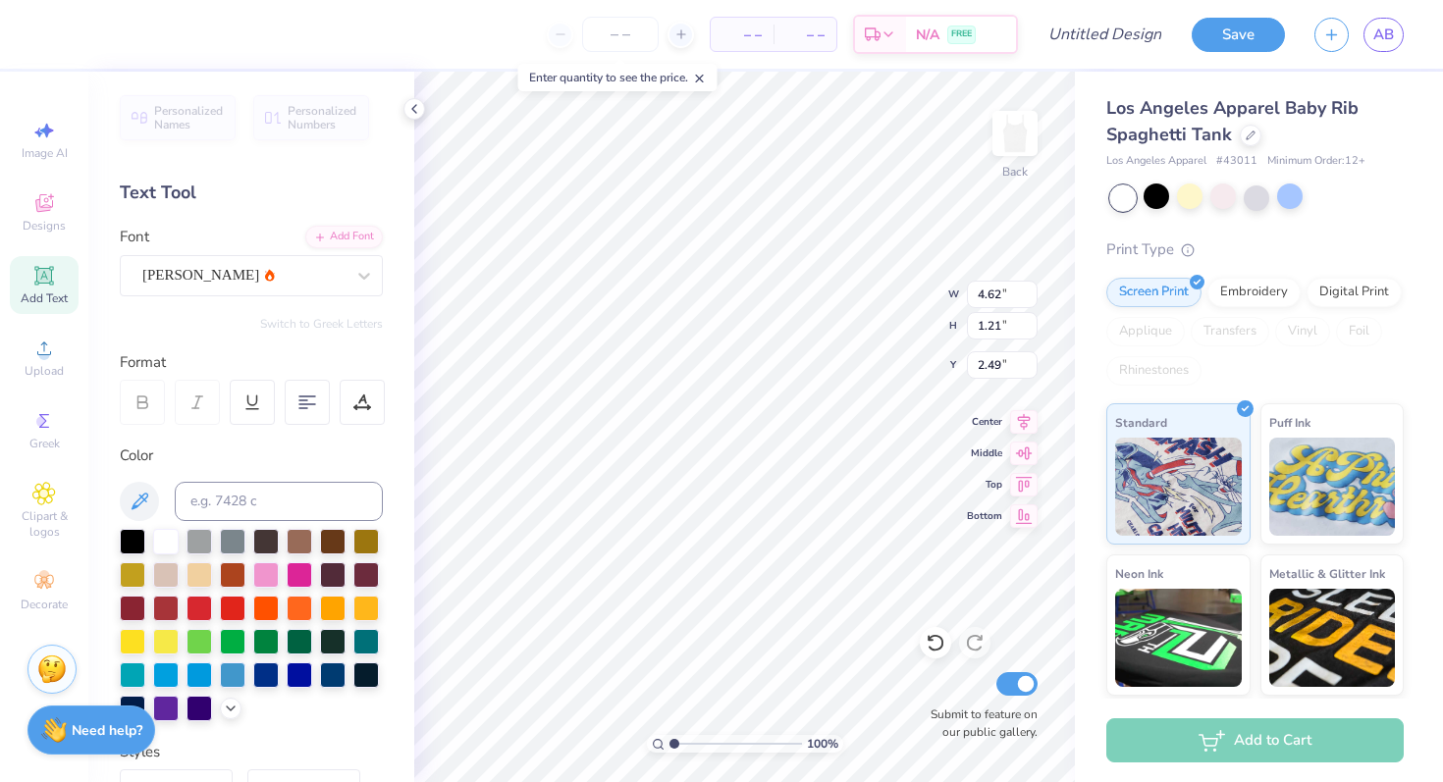
type input "4.62"
type input "1.21"
type input "2.45"
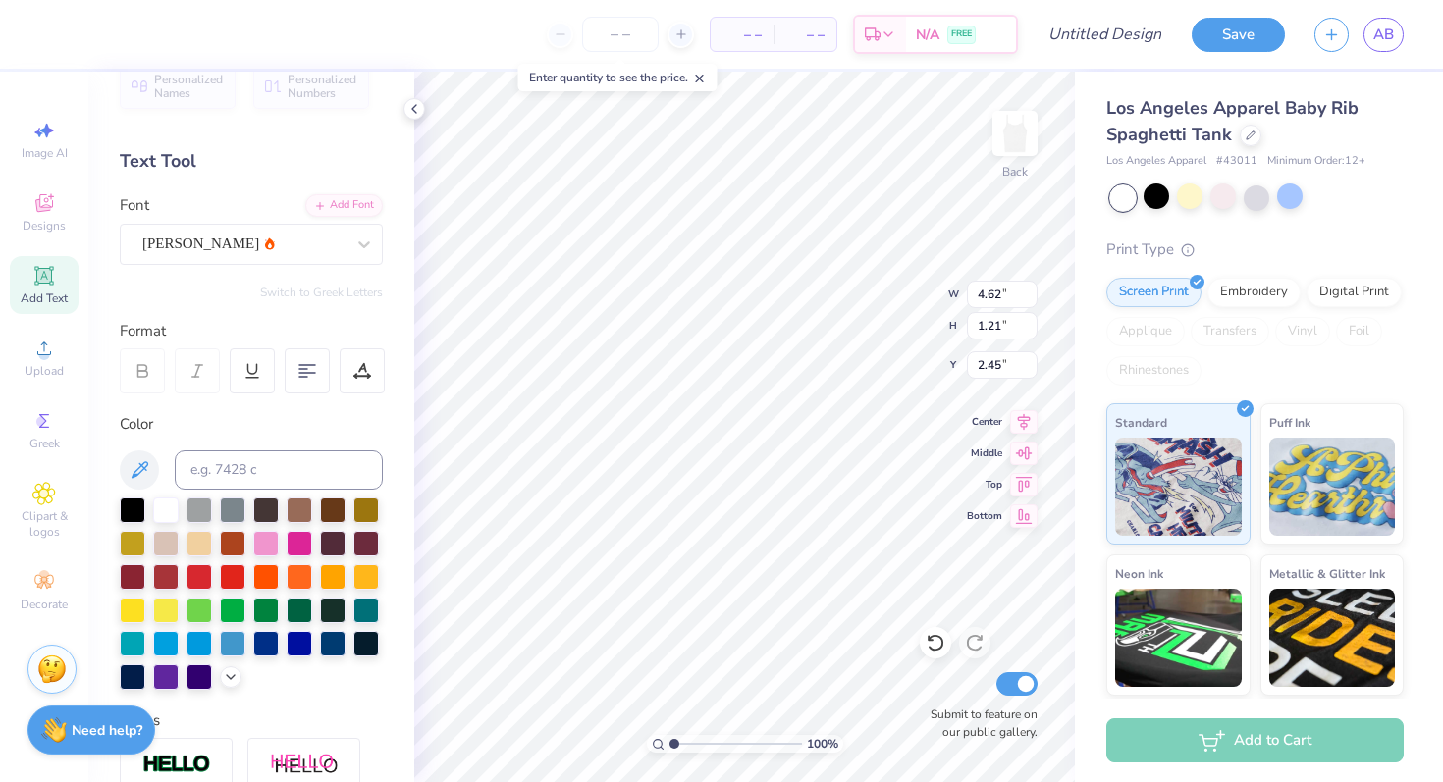
scroll to position [35, 0]
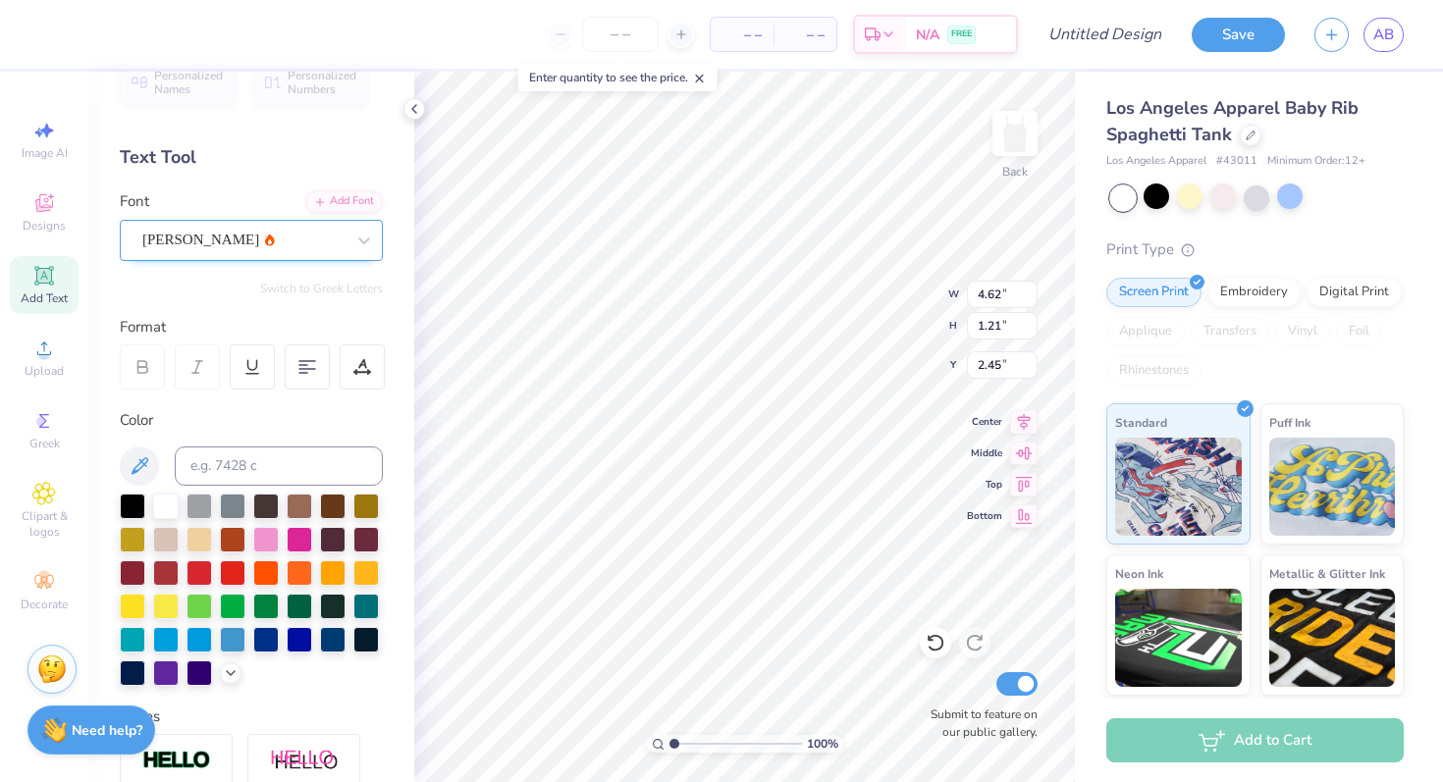
click at [291, 233] on div "Alex Brush" at bounding box center [243, 240] width 206 height 30
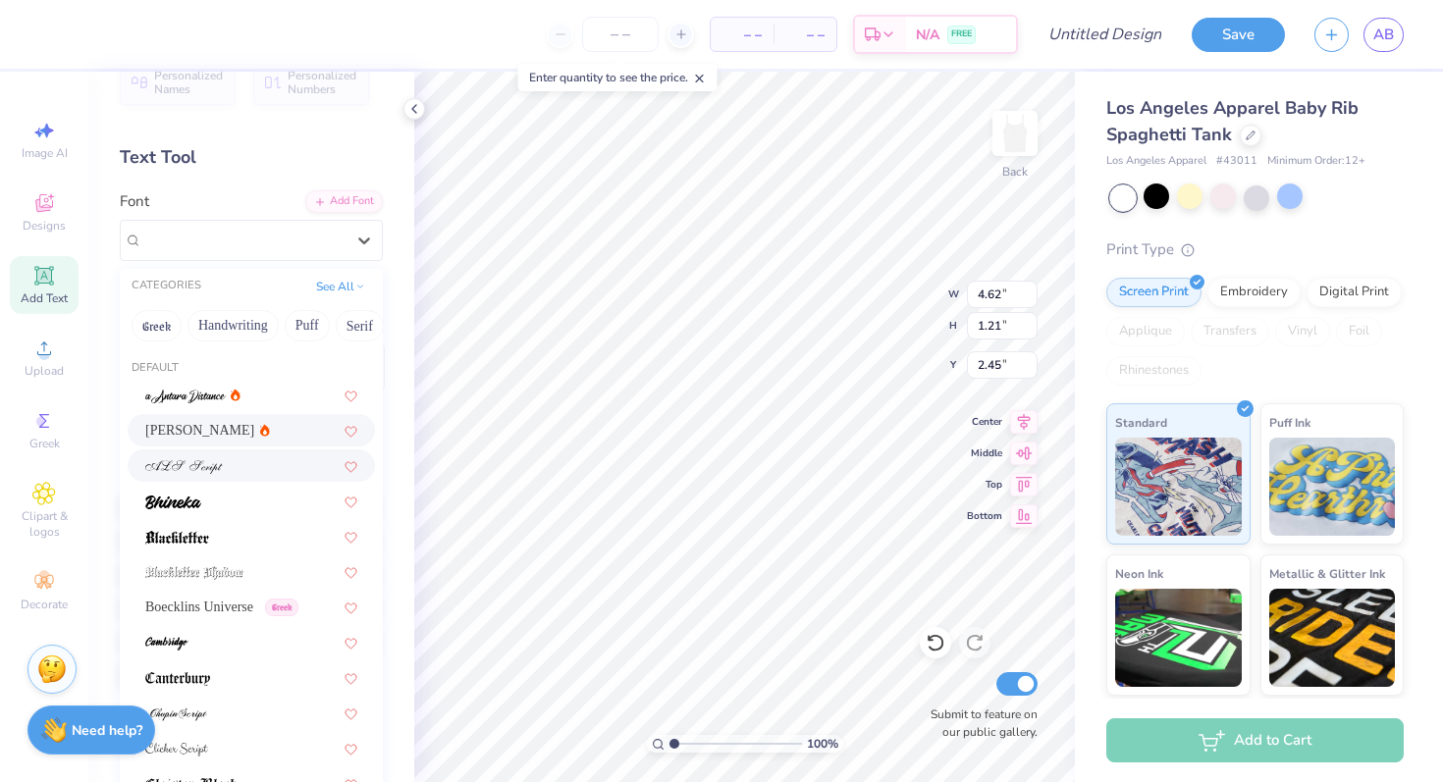
click at [248, 472] on div at bounding box center [251, 465] width 212 height 21
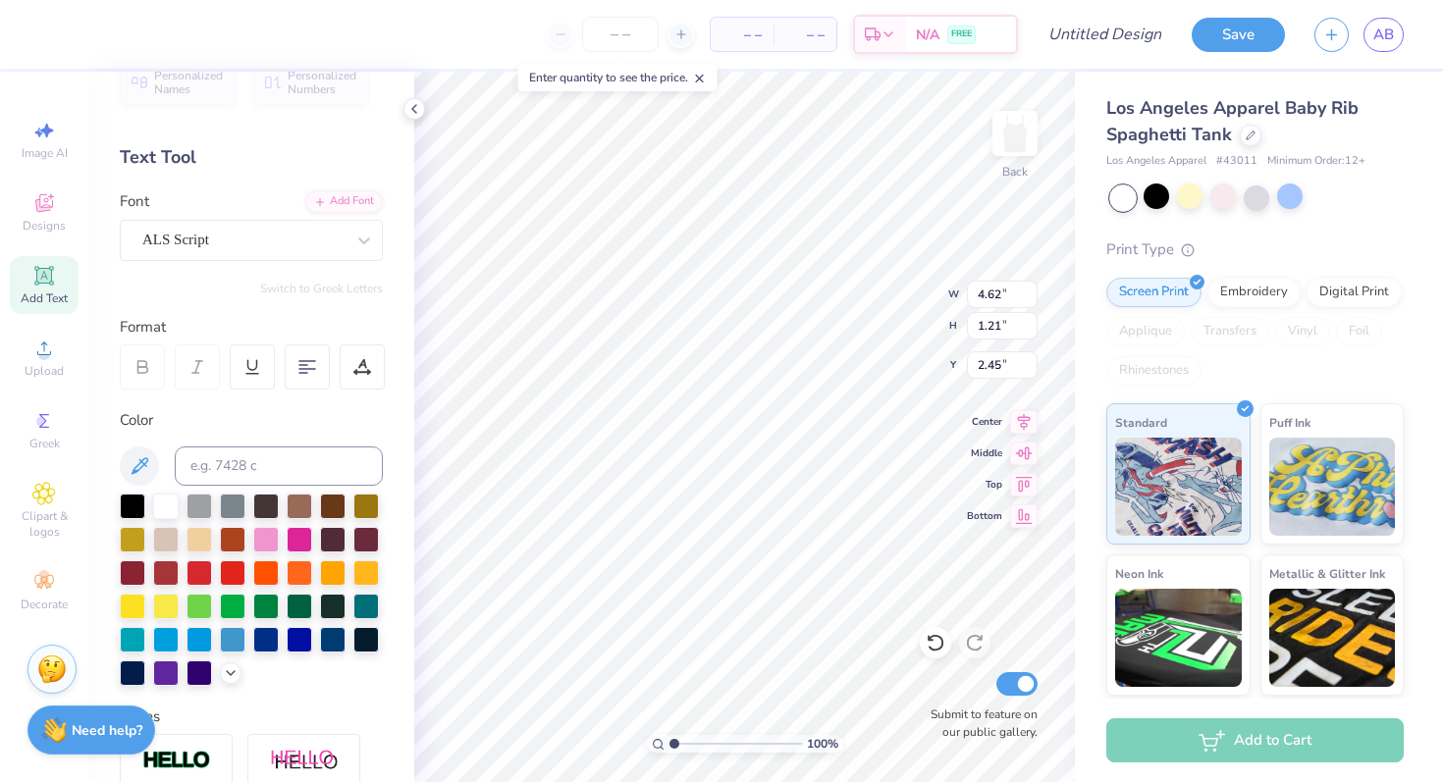
type input "4.65"
type input "1.37"
type input "2.37"
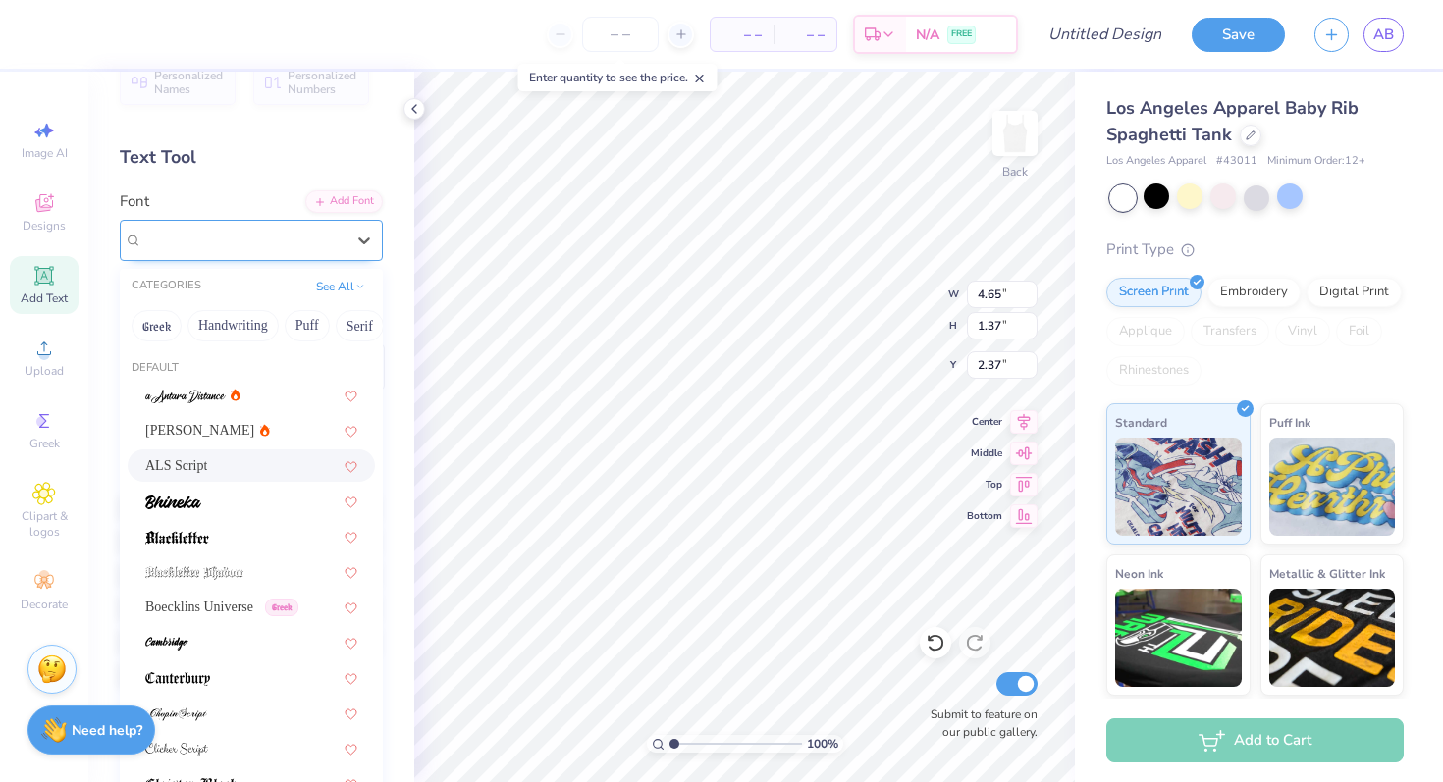
click at [322, 241] on div "ALS Script" at bounding box center [243, 240] width 206 height 30
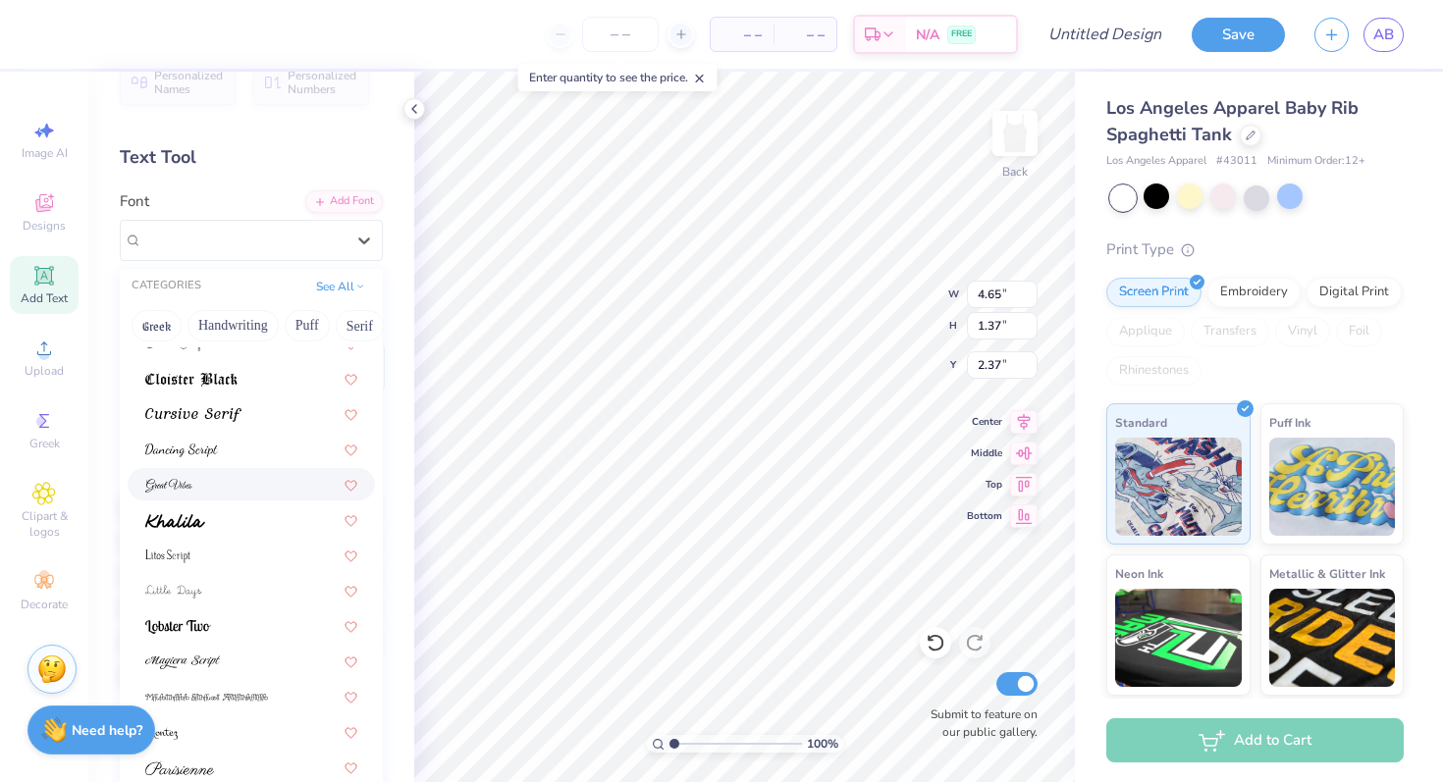
scroll to position [414, 0]
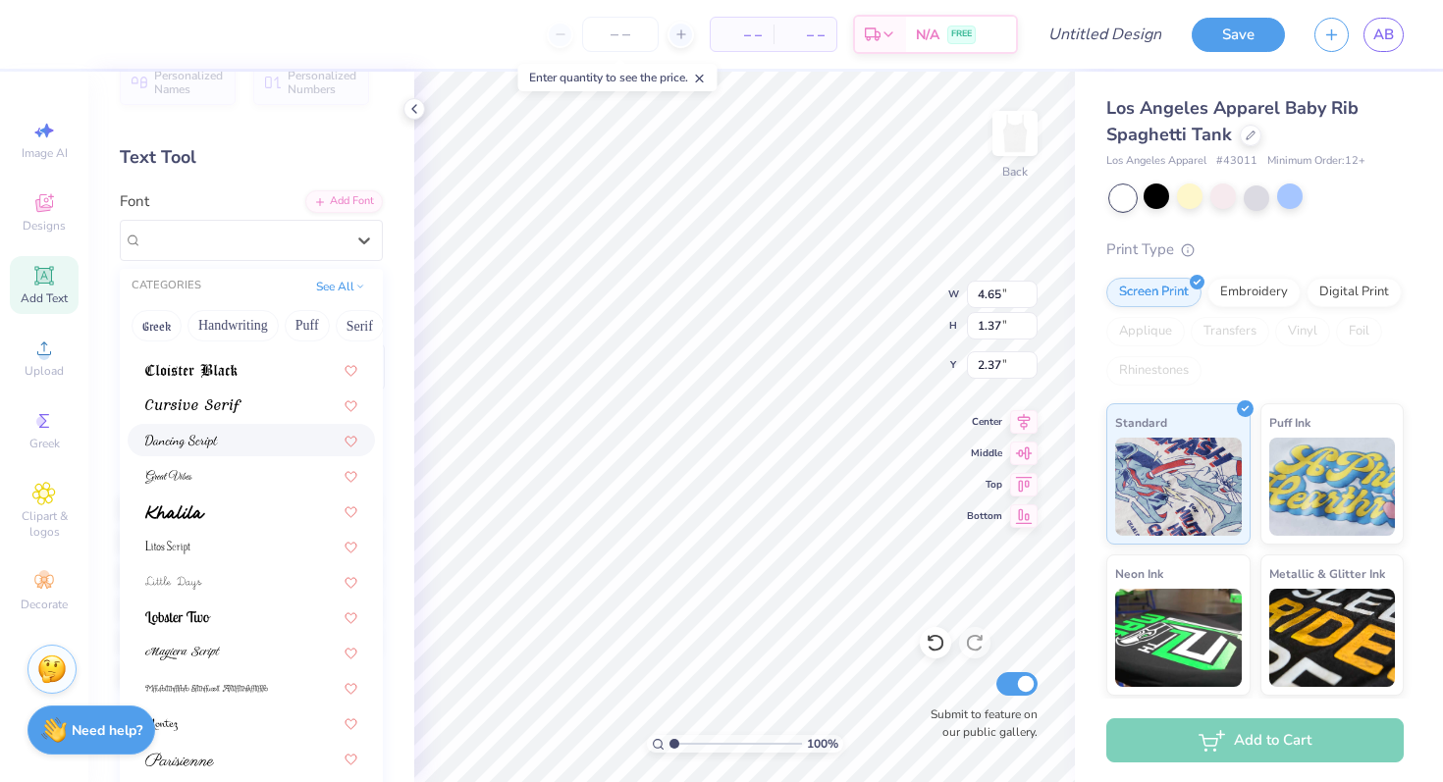
click at [249, 431] on div at bounding box center [251, 440] width 212 height 21
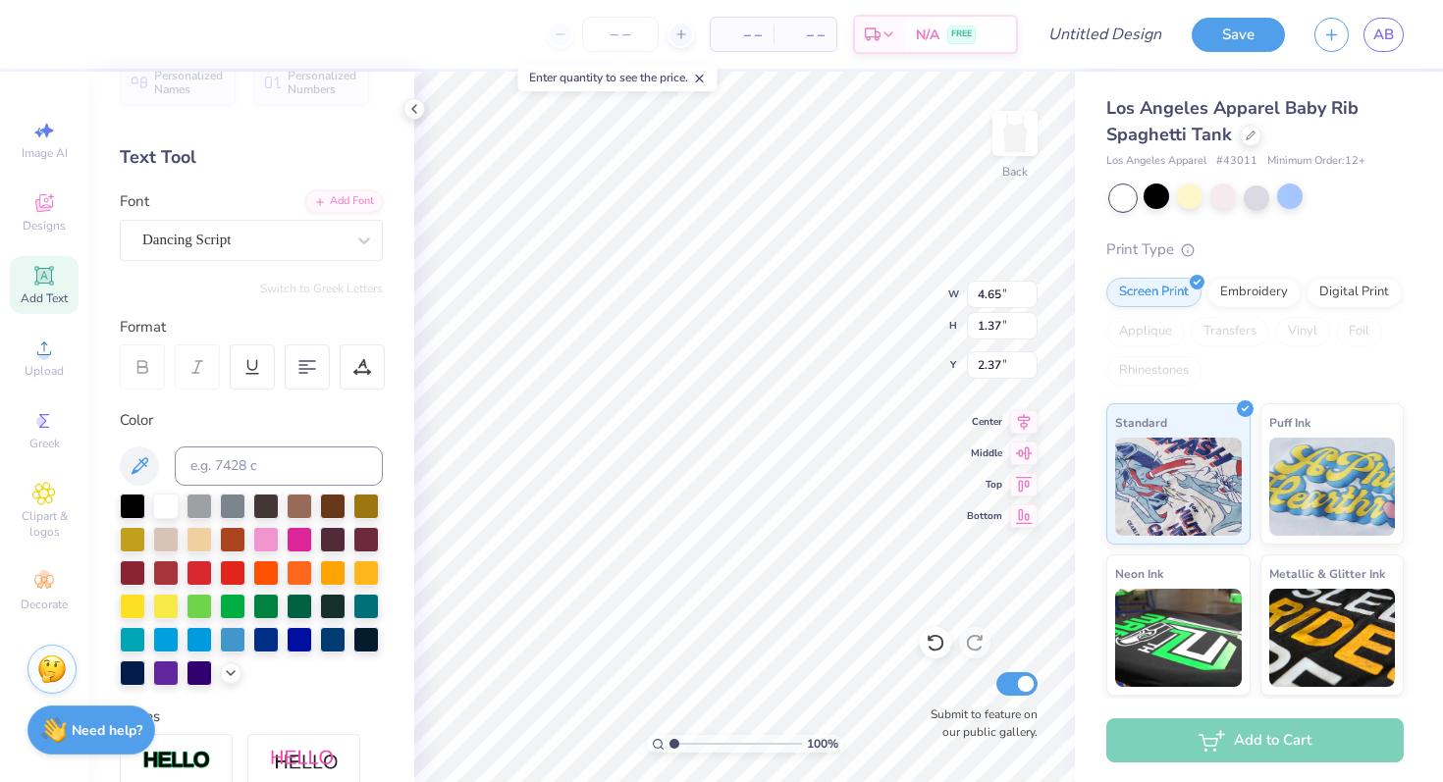
type input "4.39"
type input "1.32"
type input "2.40"
type input "5.55"
type input "1.67"
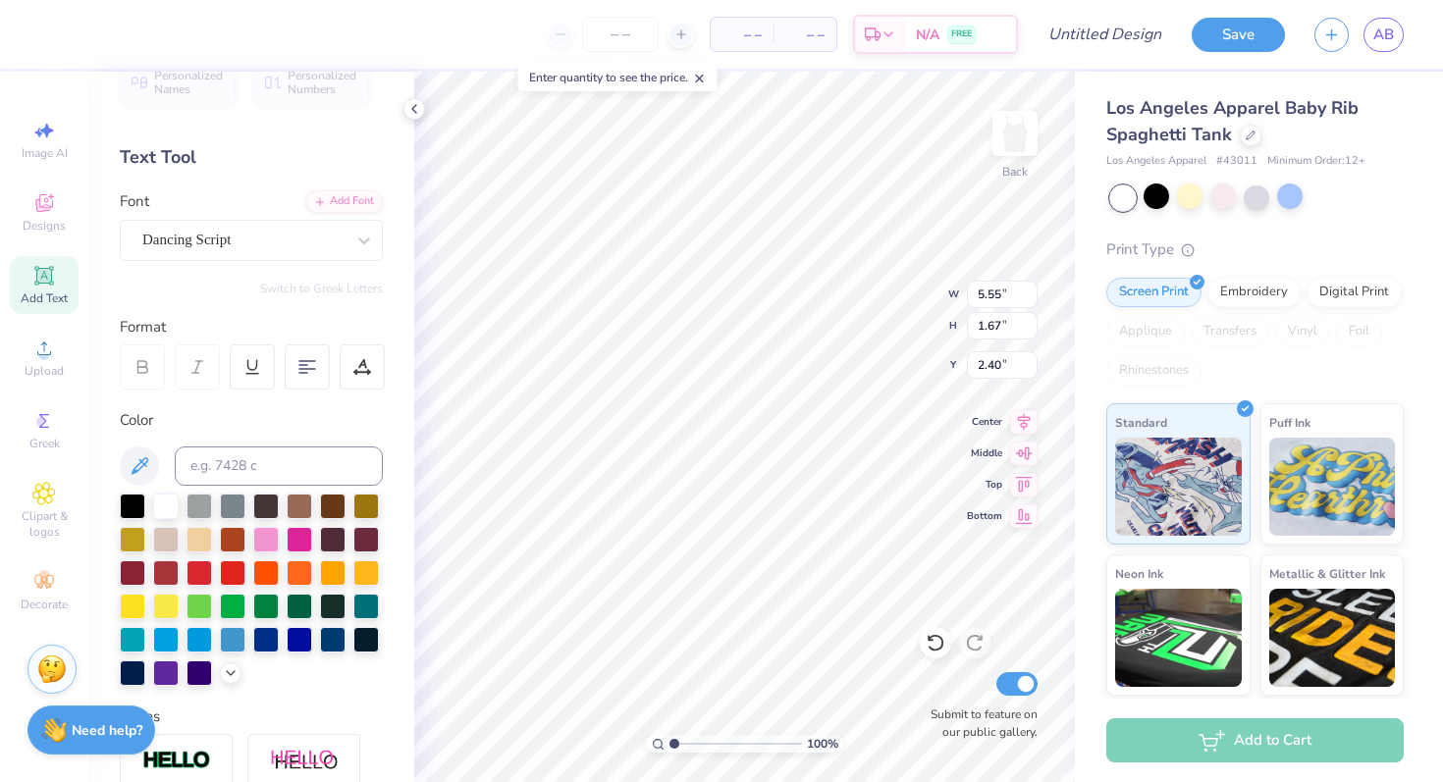
type input "4.74"
type input "1.43"
type input "2.64"
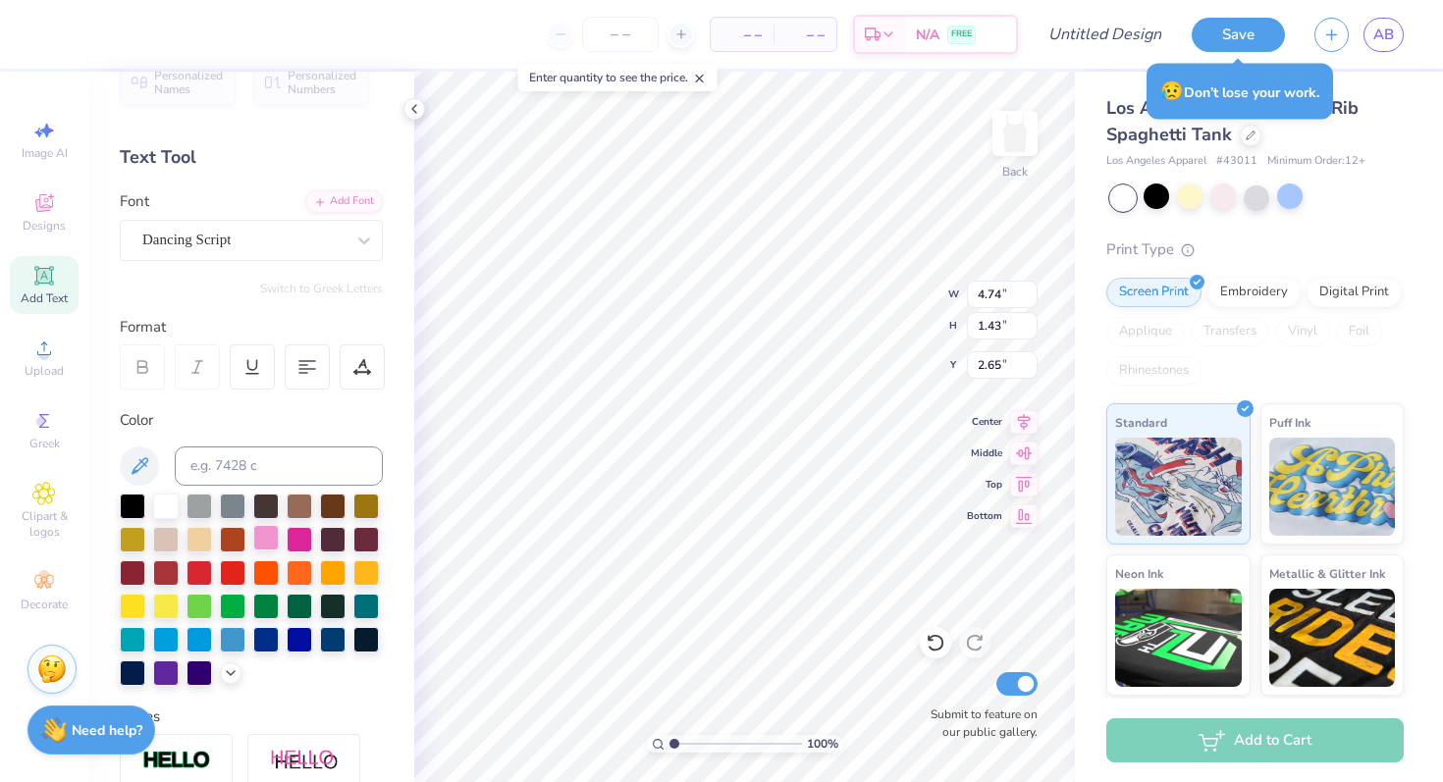
click at [272, 538] on div at bounding box center [266, 538] width 26 height 26
click at [1244, 40] on button "Save" at bounding box center [1238, 32] width 93 height 34
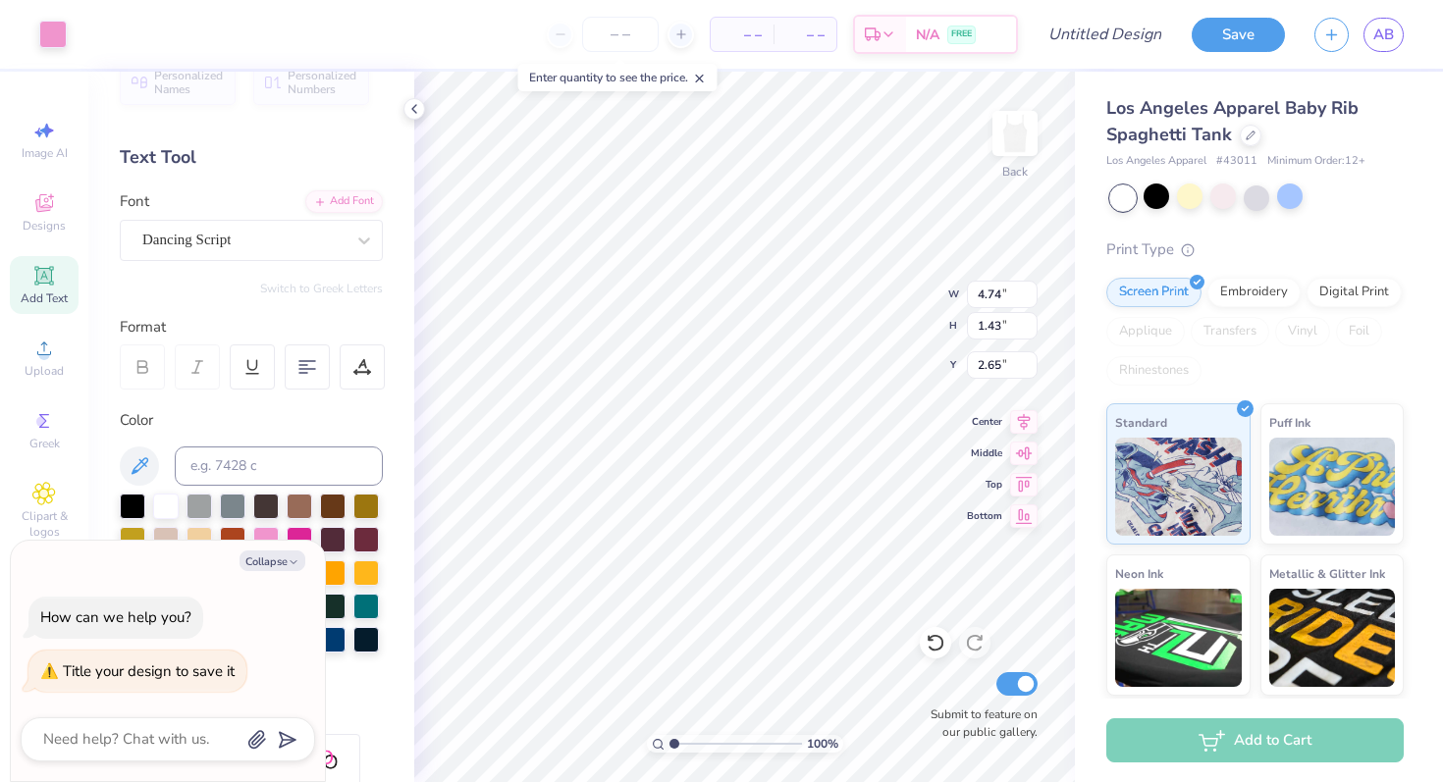
type textarea "x"
type input "2.64"
click at [283, 558] on button "Collapse" at bounding box center [272, 561] width 66 height 21
type textarea "x"
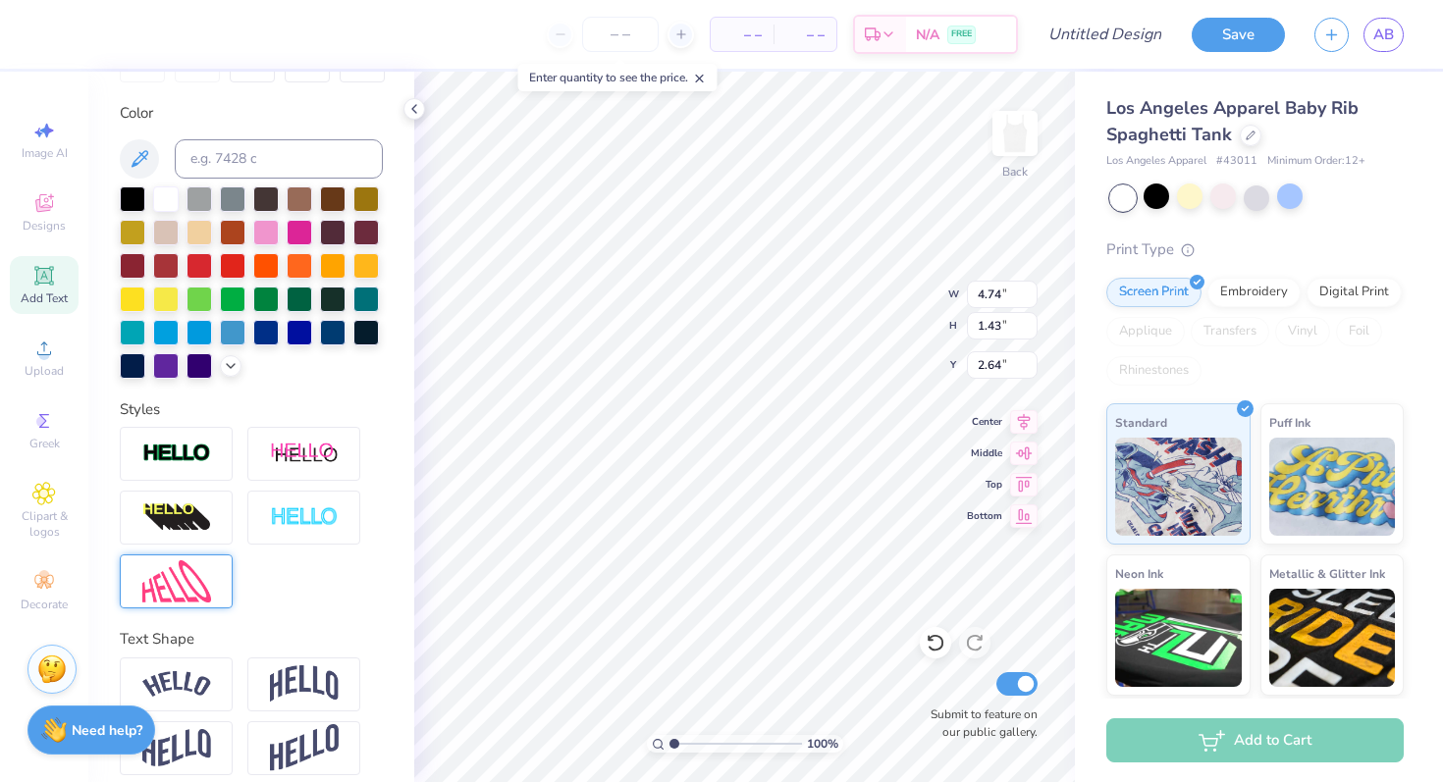
scroll to position [358, 0]
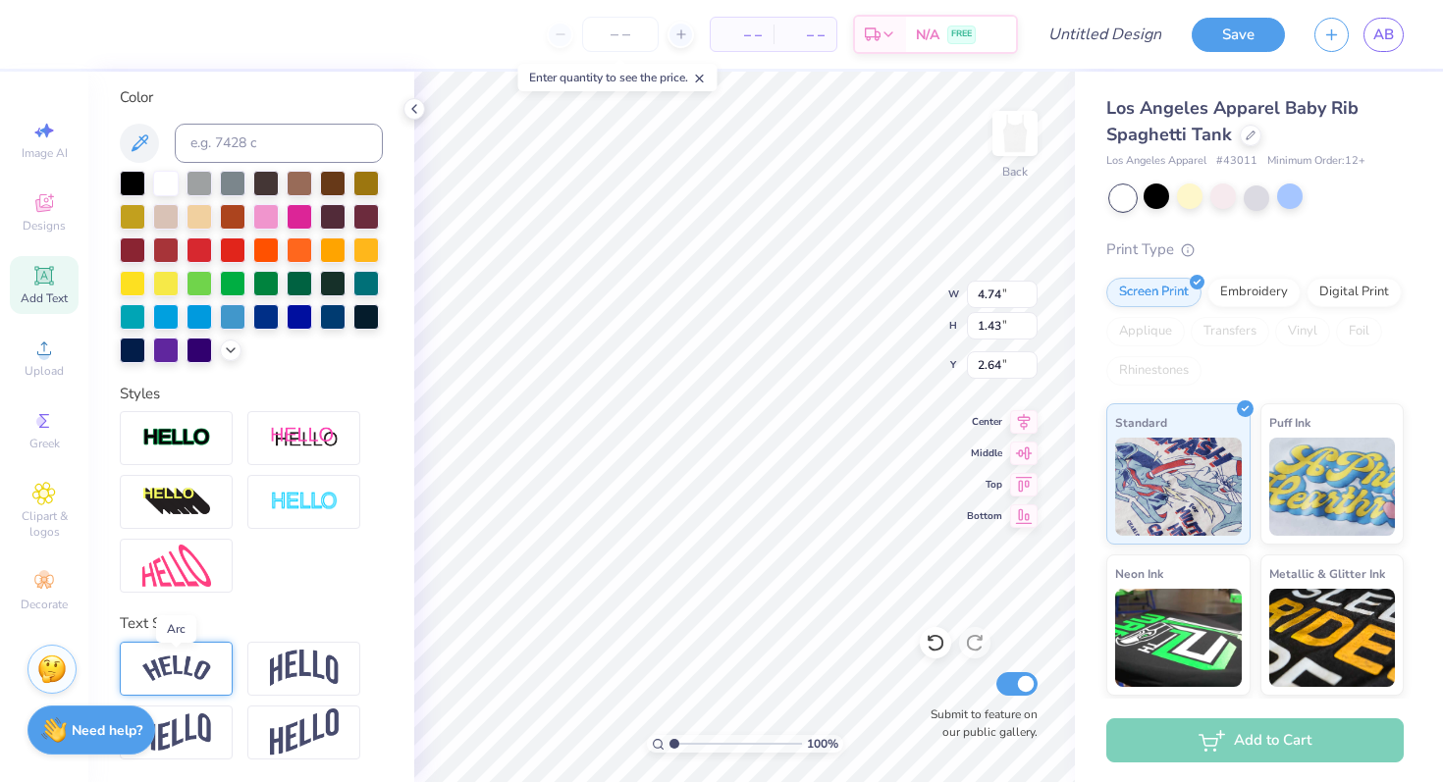
click at [185, 670] on img at bounding box center [176, 669] width 69 height 26
type input "6.11"
type input "1.82"
type input "2.45"
click at [313, 667] on img at bounding box center [304, 668] width 69 height 37
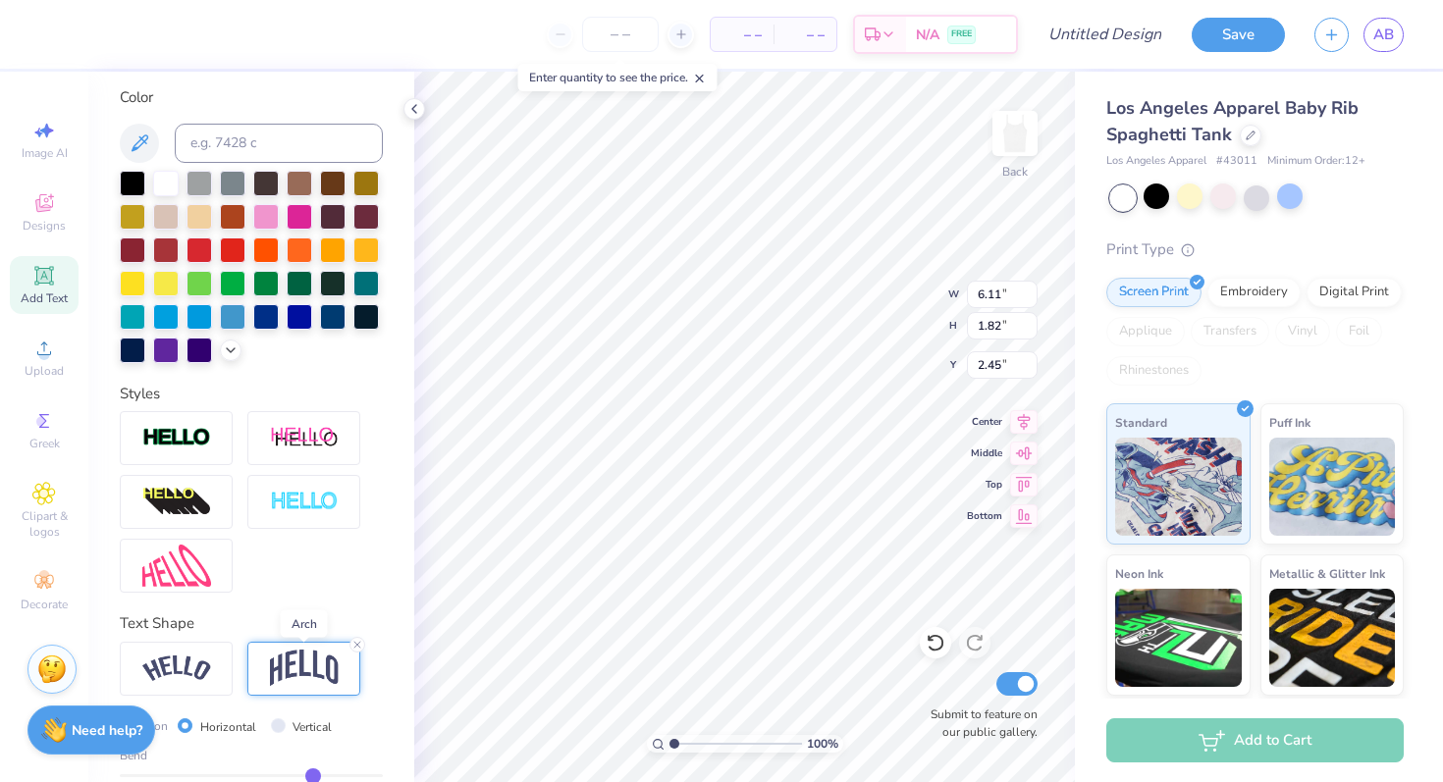
type input "4.74"
type input "2.00"
type input "2.36"
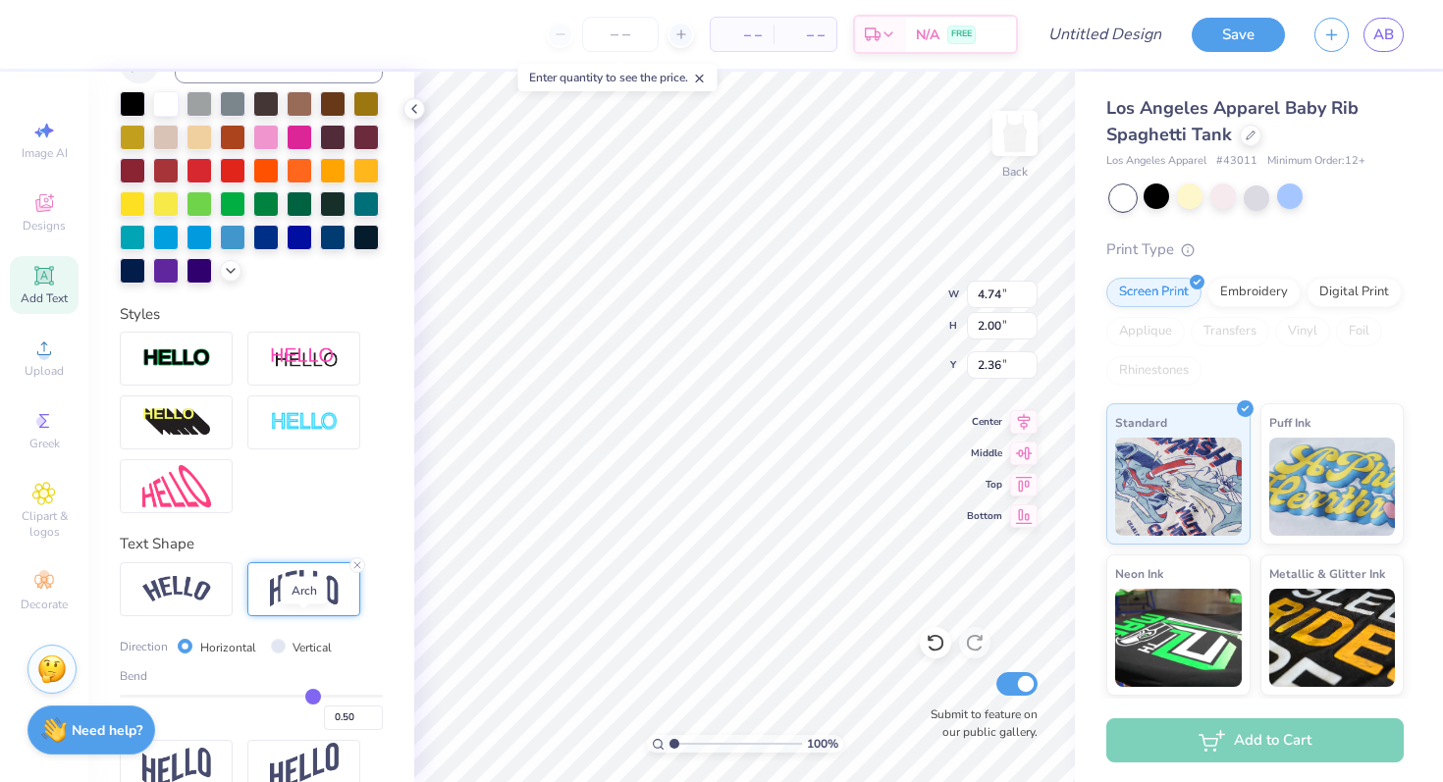
scroll to position [473, 0]
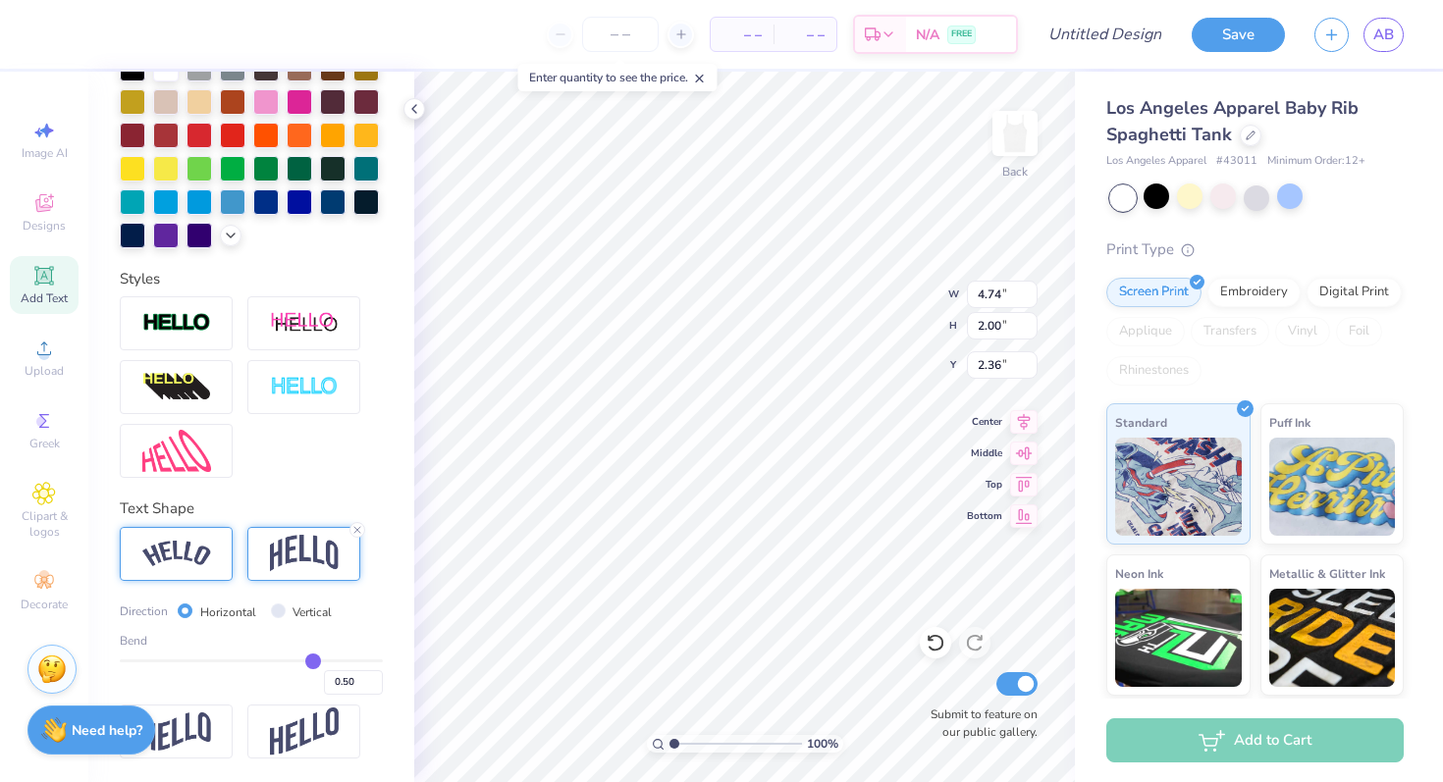
click at [198, 543] on img at bounding box center [176, 554] width 69 height 26
type input "6.11"
type input "1.82"
type input "2.45"
click at [200, 723] on img at bounding box center [176, 732] width 69 height 38
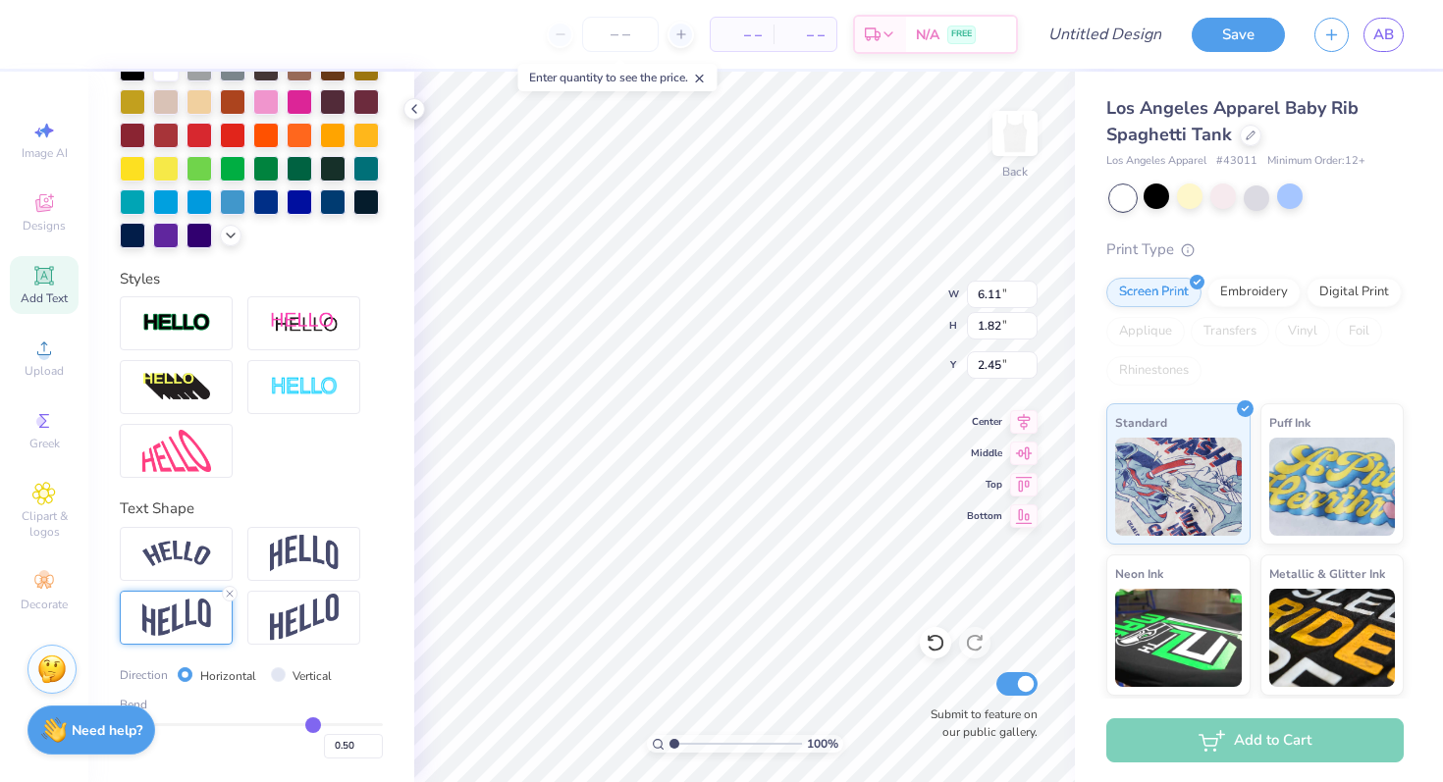
type input "4.74"
type input "2.11"
type input "2.30"
click at [177, 337] on div at bounding box center [176, 323] width 113 height 54
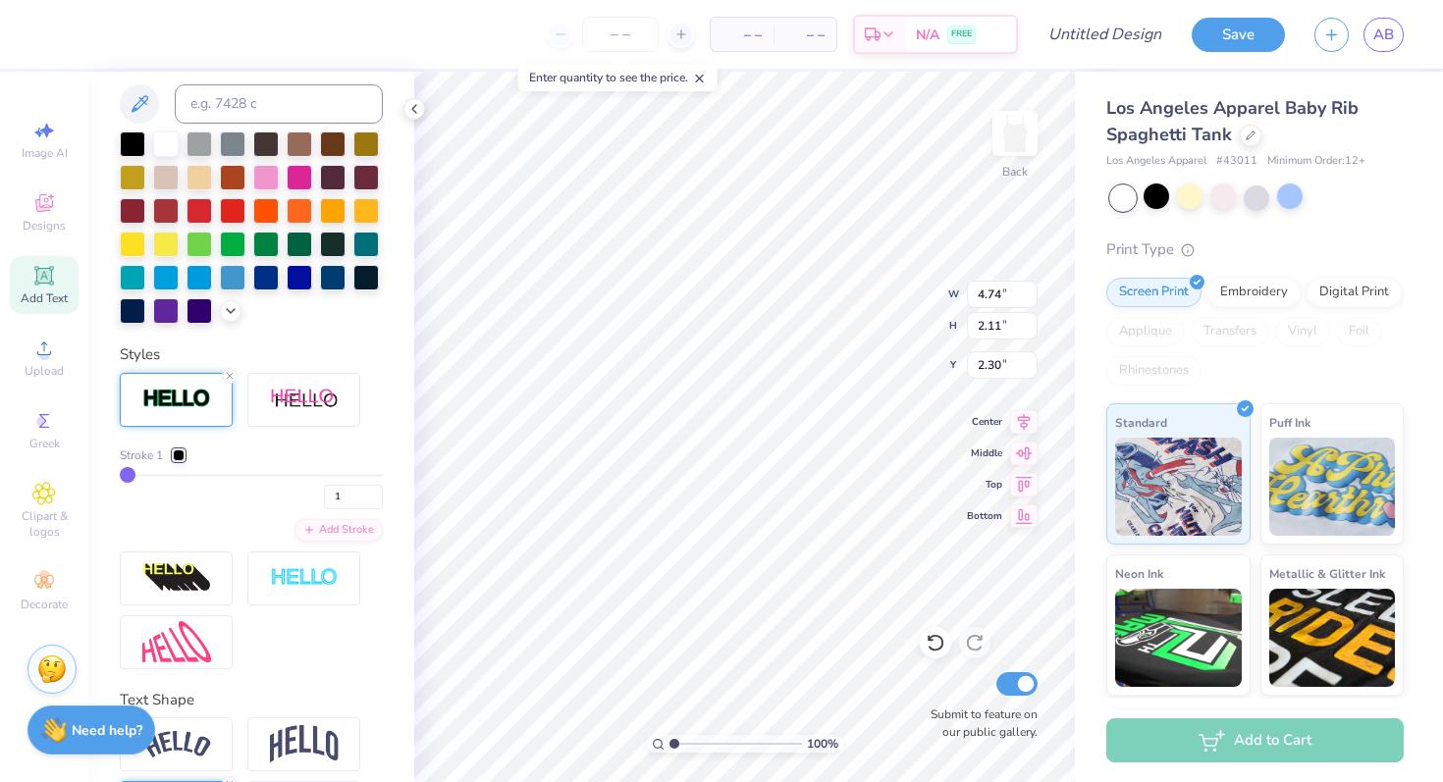
type input "4.76"
type input "2.13"
type input "2.29"
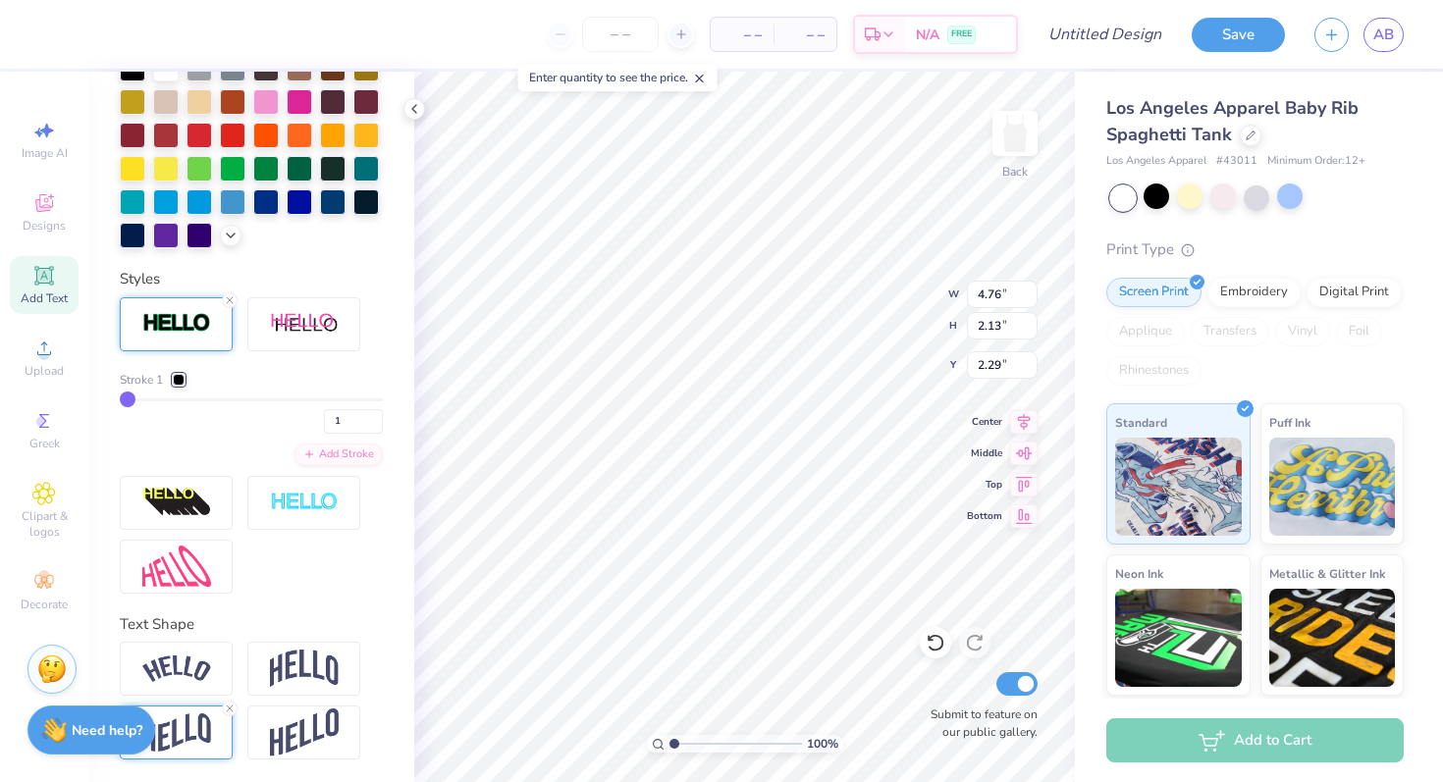
scroll to position [663, 0]
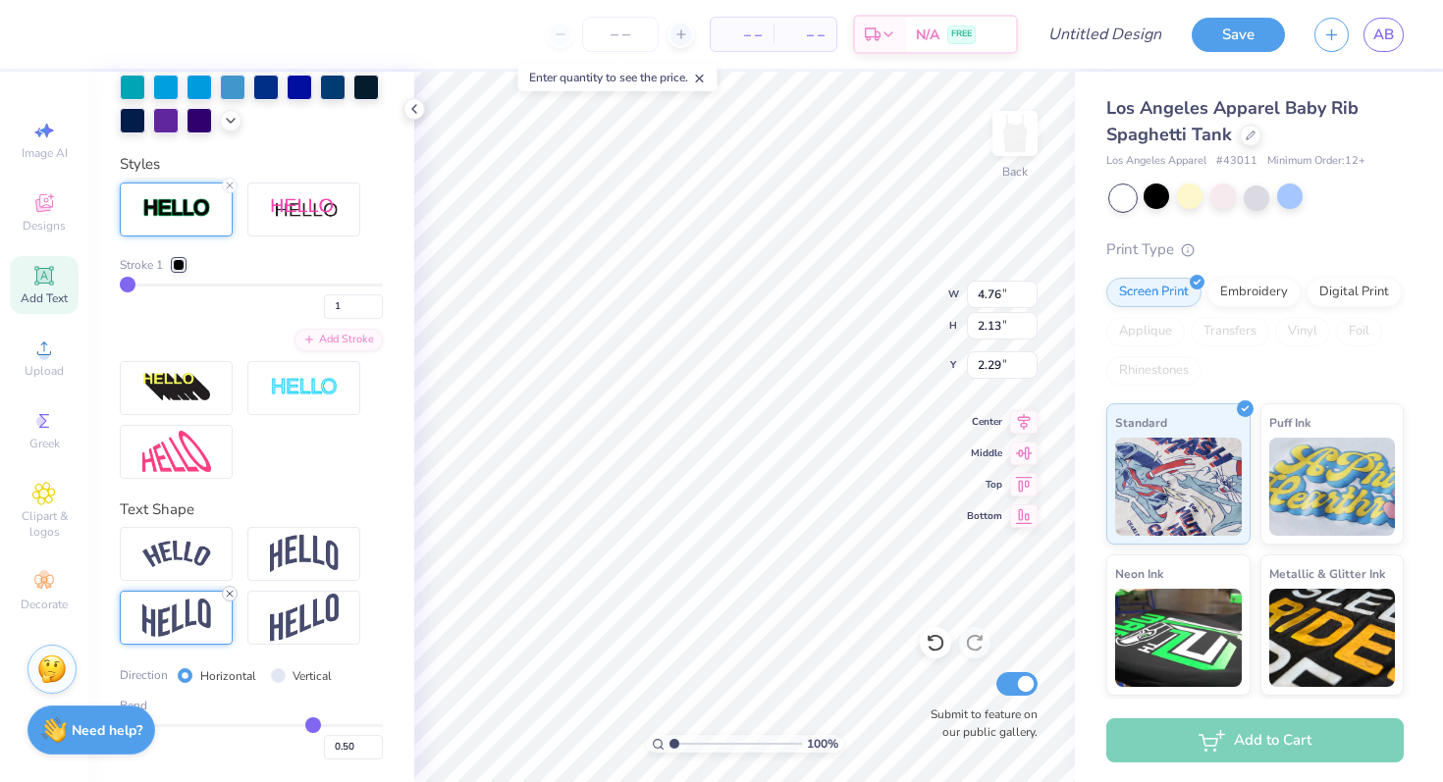
click at [230, 590] on icon at bounding box center [230, 594] width 12 height 12
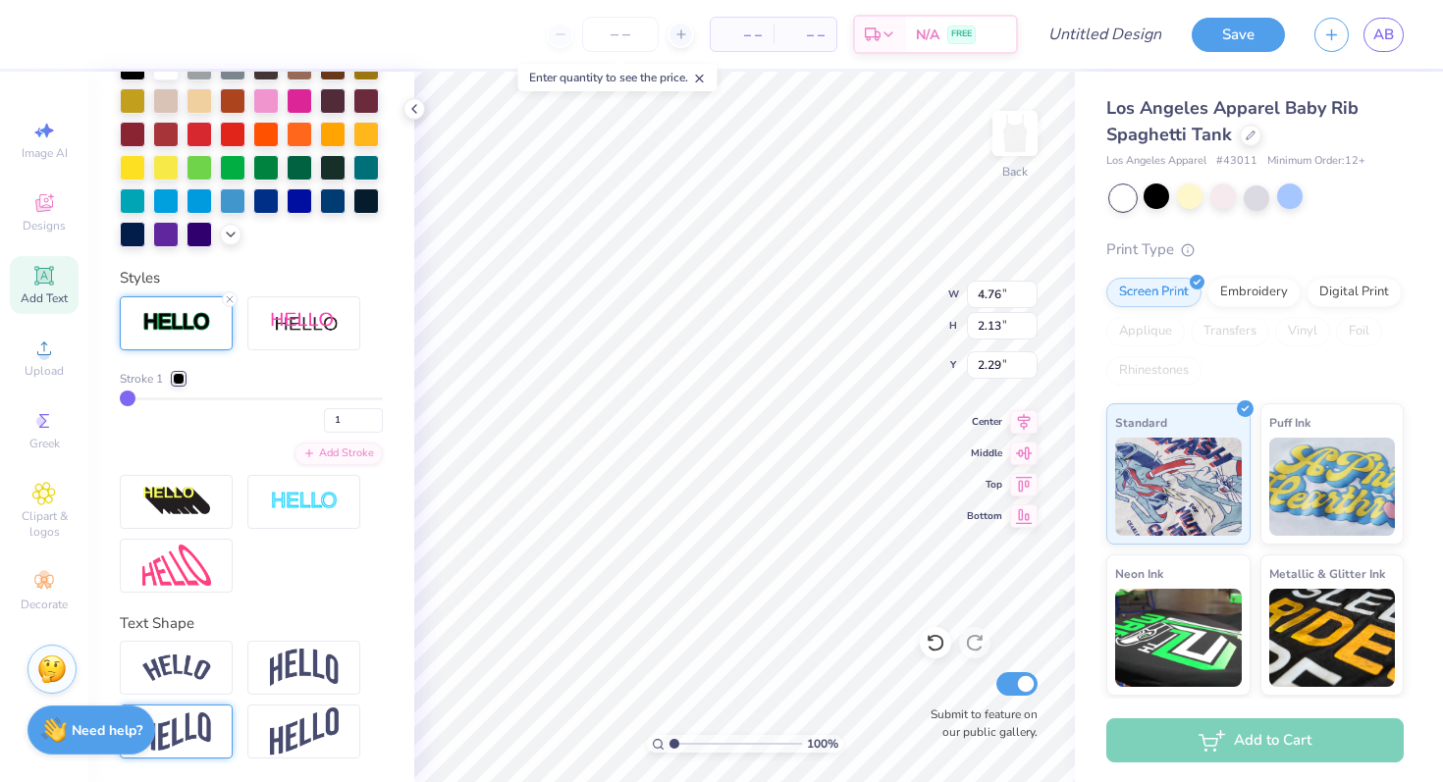
type input "1.45"
type input "2.63"
type input "5.67"
type input "1.72"
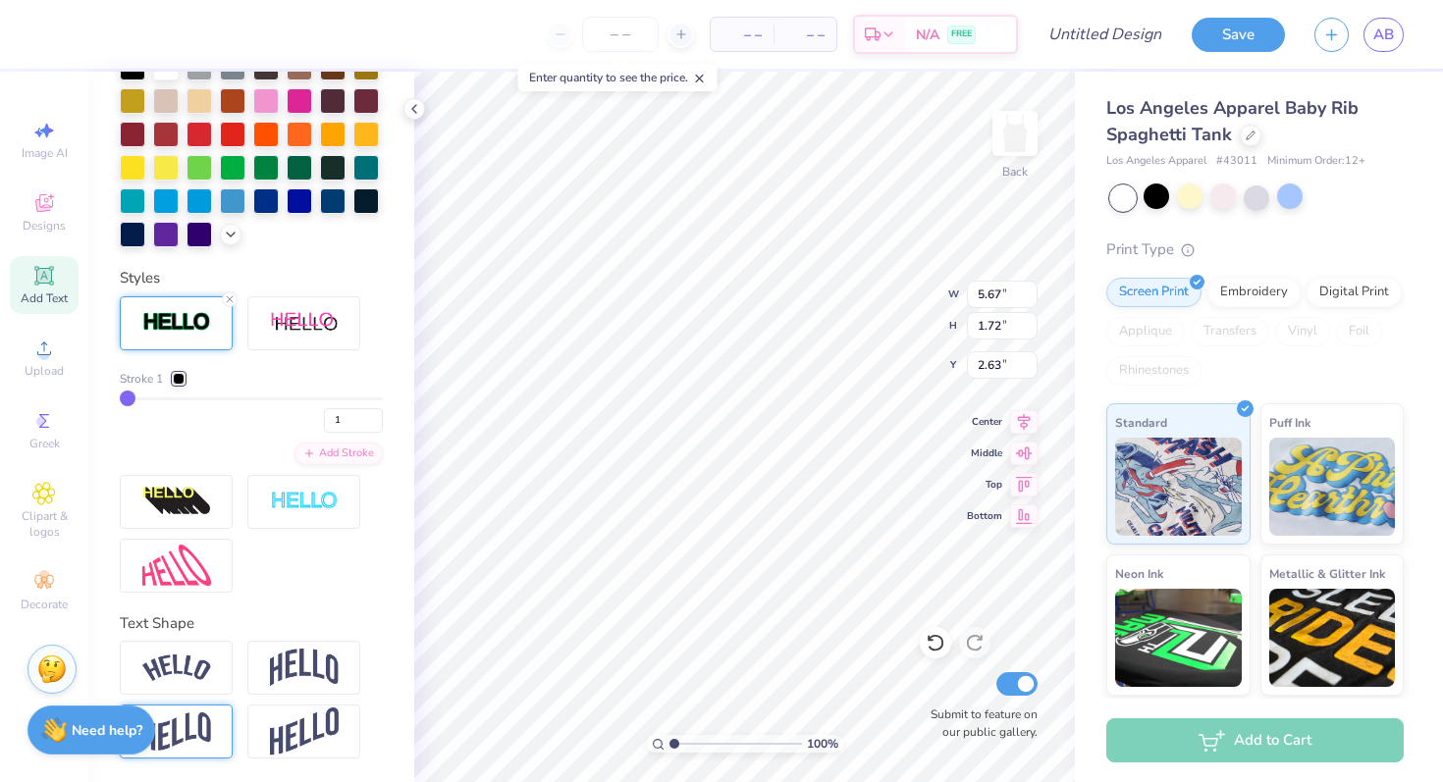
type input "2.57"
type input "4.58"
type input "1.39"
type input "2.16"
click at [228, 301] on icon at bounding box center [230, 299] width 12 height 12
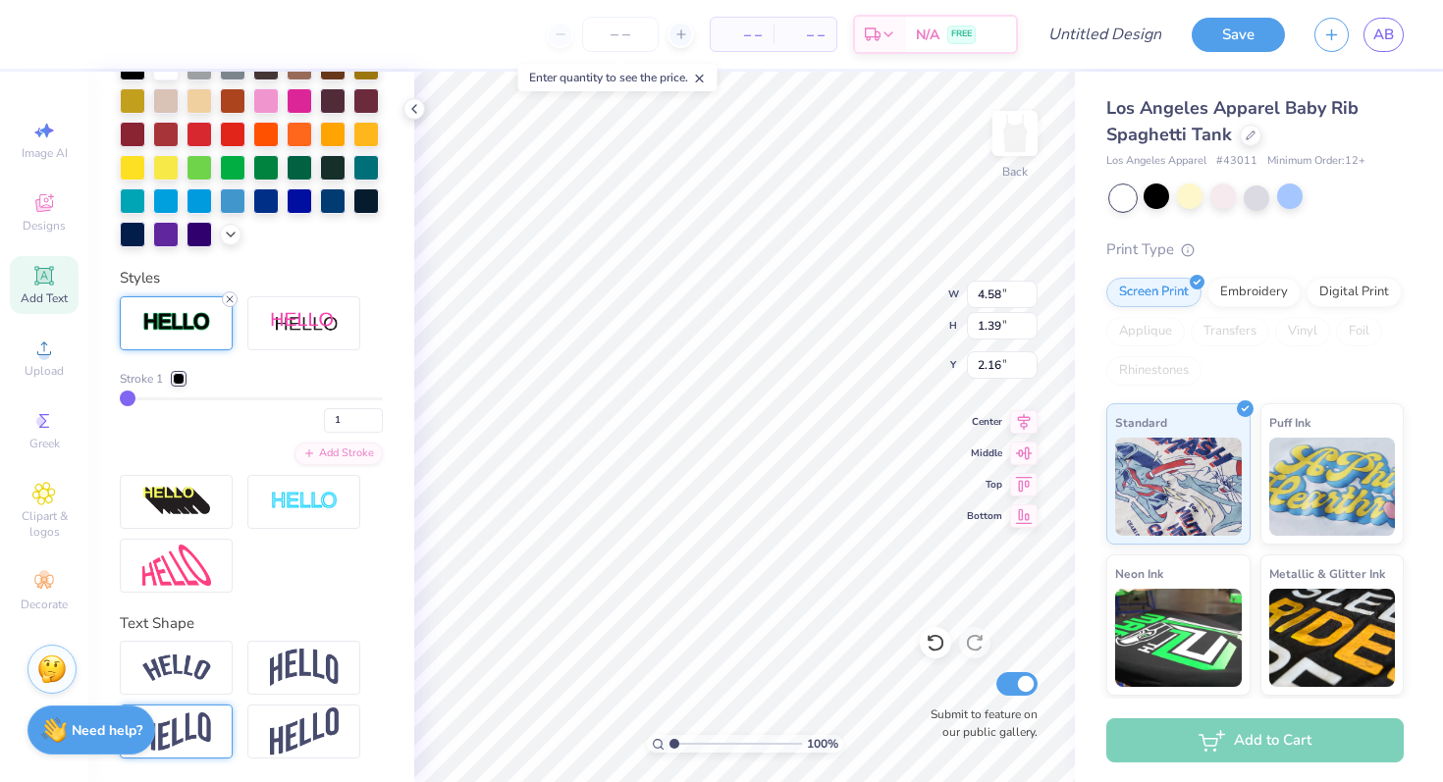
type input "4.56"
type input "1.37"
type input "2.17"
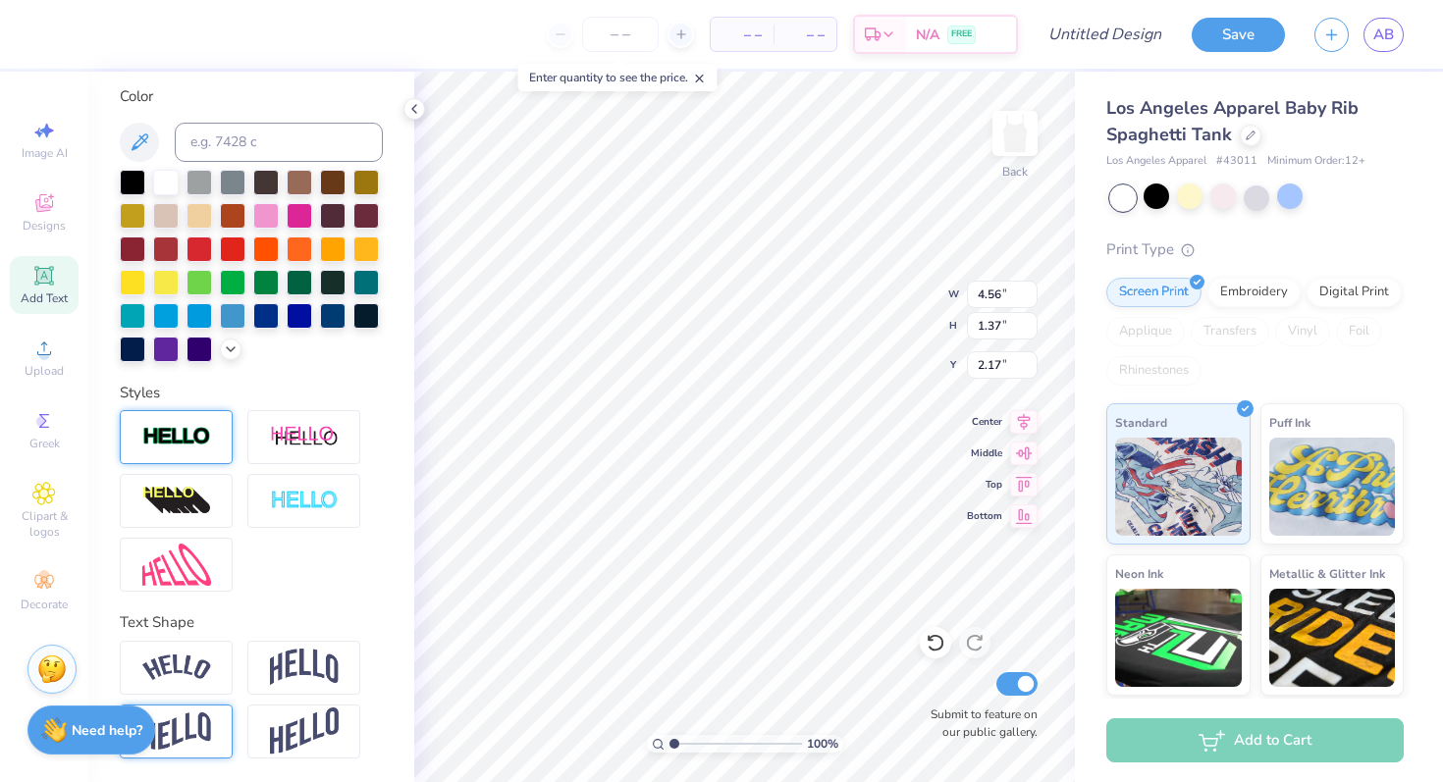
scroll to position [358, 0]
click at [303, 502] on img at bounding box center [304, 502] width 69 height 23
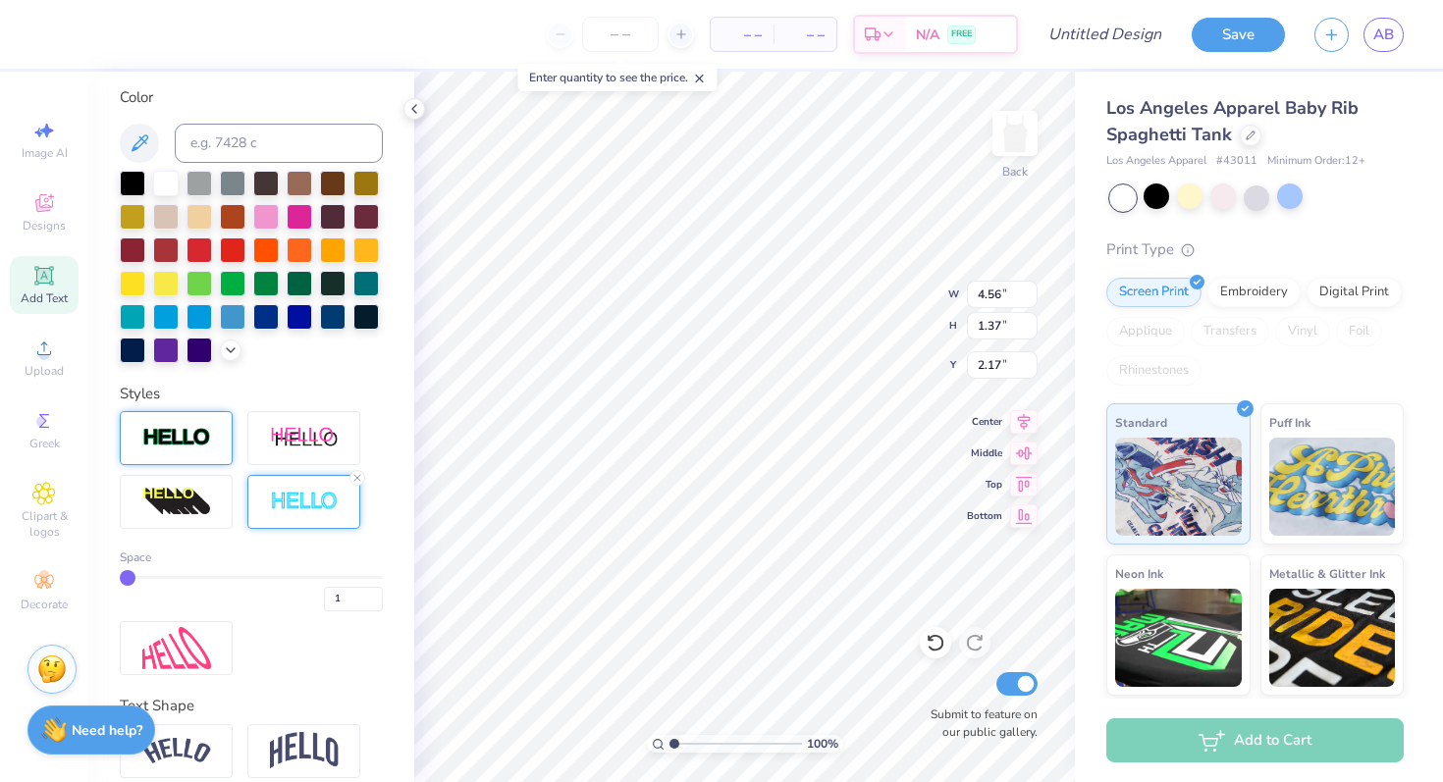
type input "4.58"
type input "1.39"
type input "2.16"
type input "5.10"
type input "1.55"
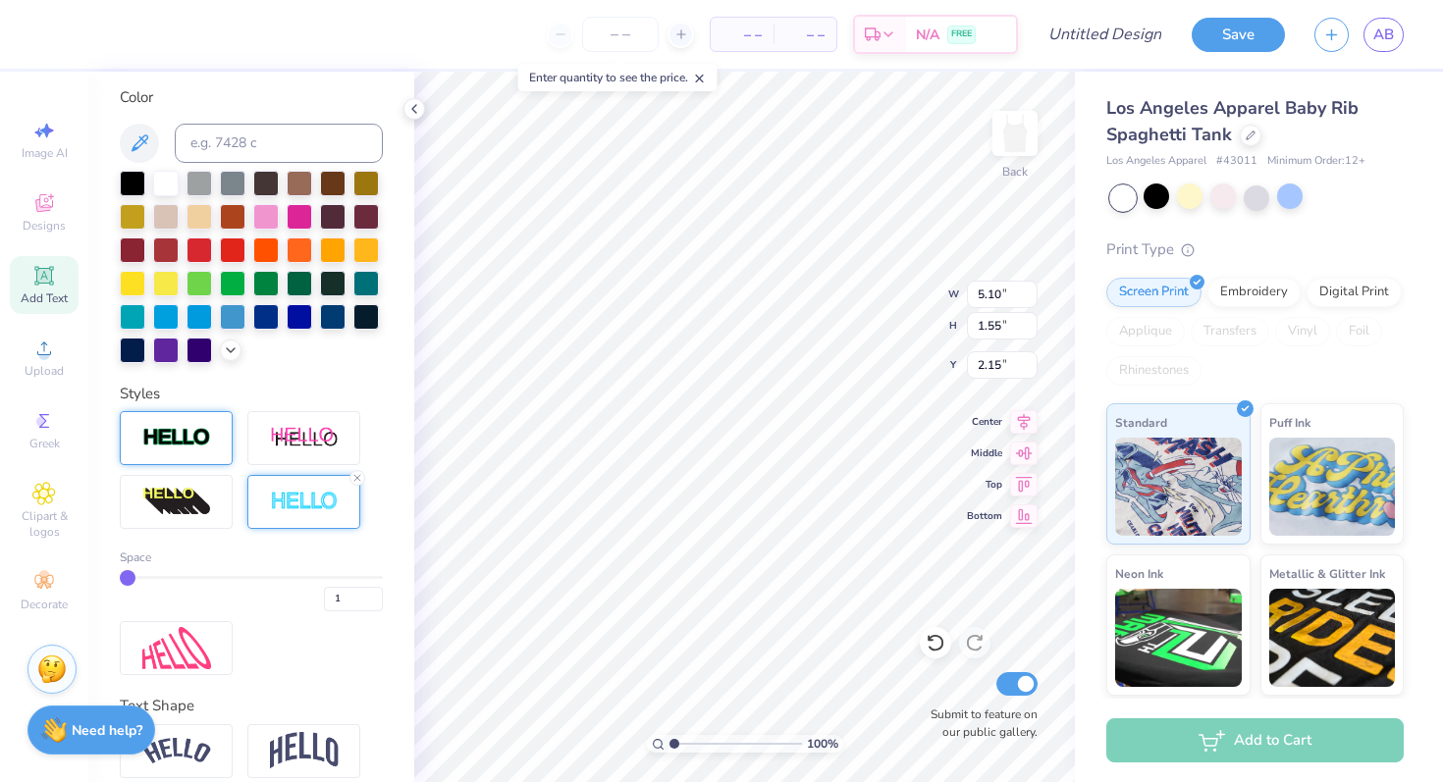
type input "2"
type input "3"
drag, startPoint x: 121, startPoint y: 578, endPoint x: 158, endPoint y: 579, distance: 37.3
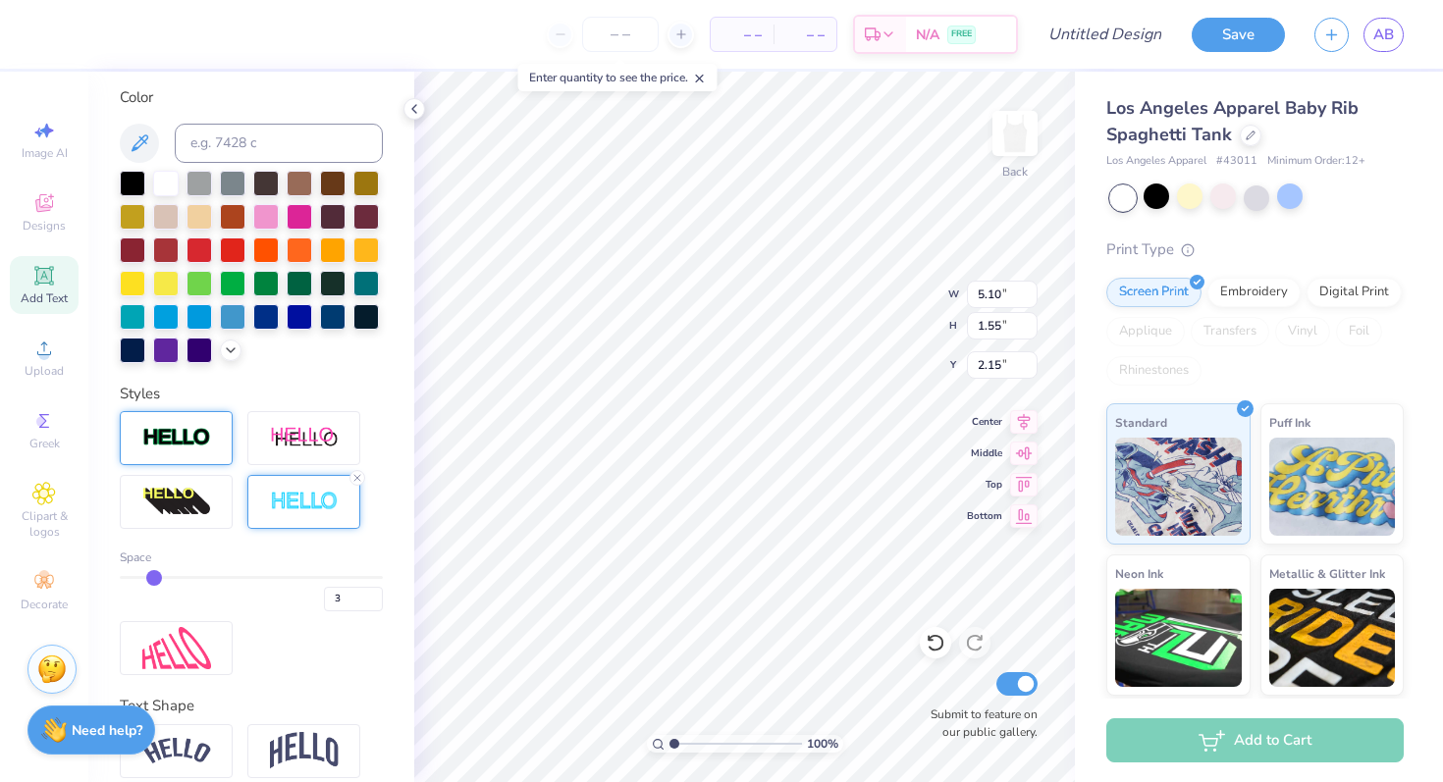
type input "3"
click at [158, 579] on input "range" at bounding box center [251, 577] width 263 height 3
type input "5.14"
type input "1.59"
type input "2.13"
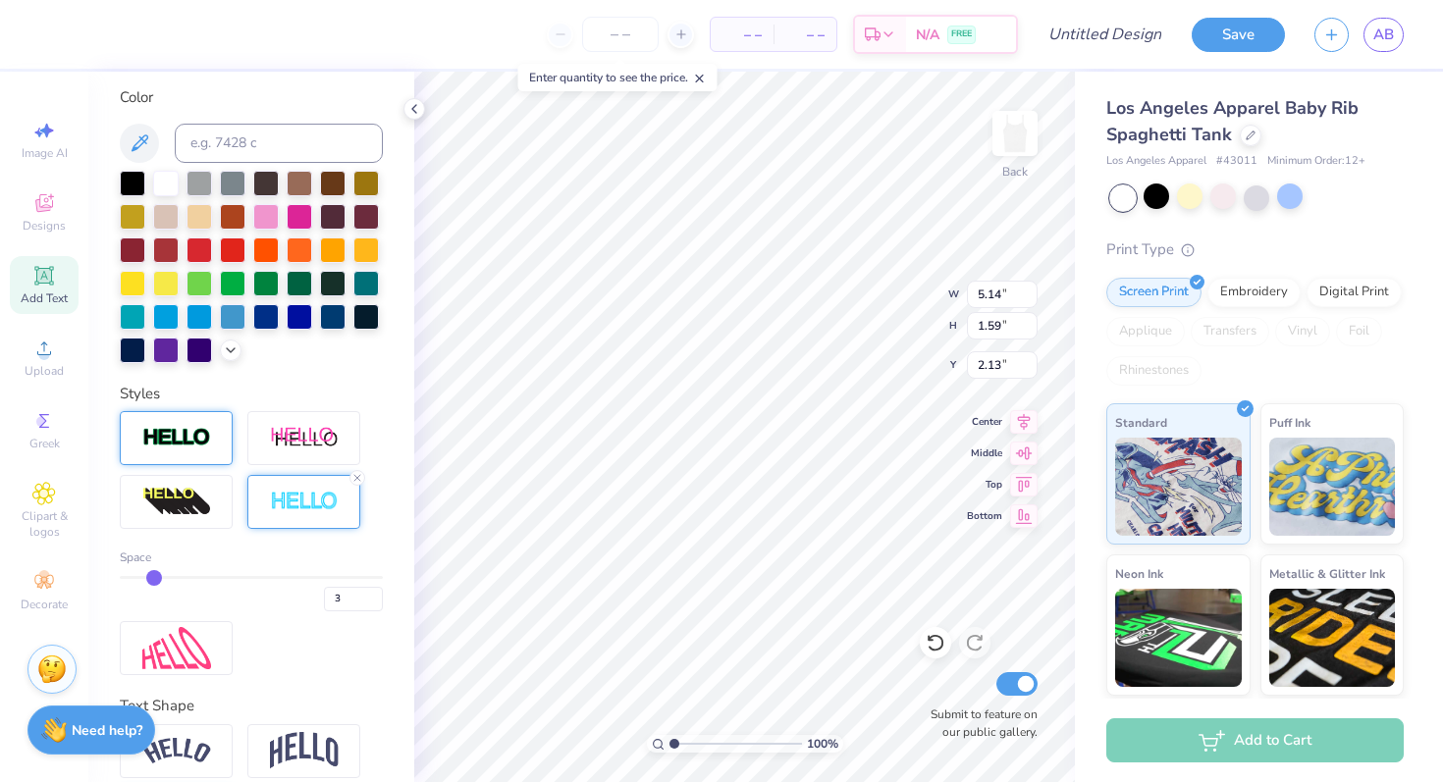
type input "2"
drag, startPoint x: 155, startPoint y: 584, endPoint x: 136, endPoint y: 581, distance: 18.9
type input "2"
click at [136, 579] on input "range" at bounding box center [251, 577] width 263 height 3
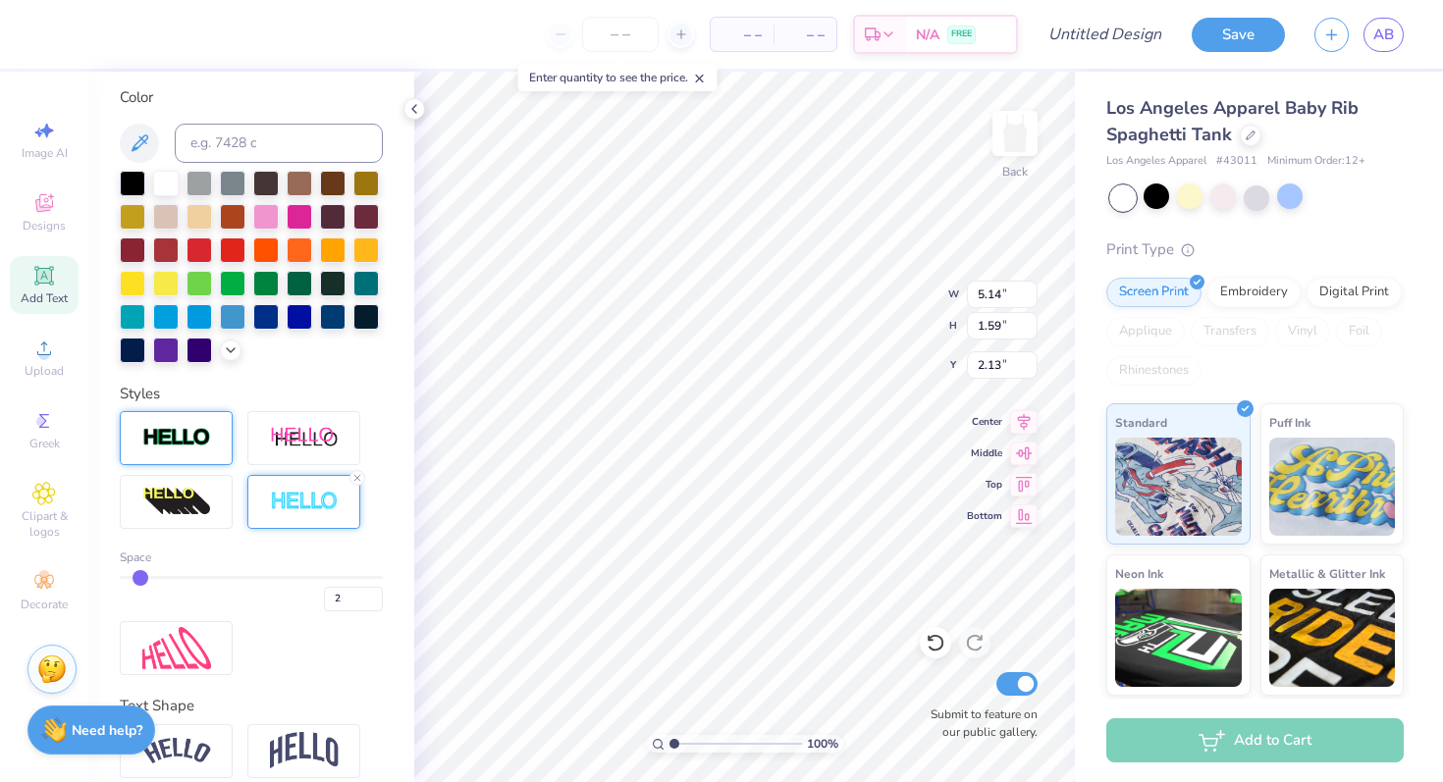
type input "5.12"
type input "1.57"
type input "2.14"
type input "2.31"
type input "4.82"
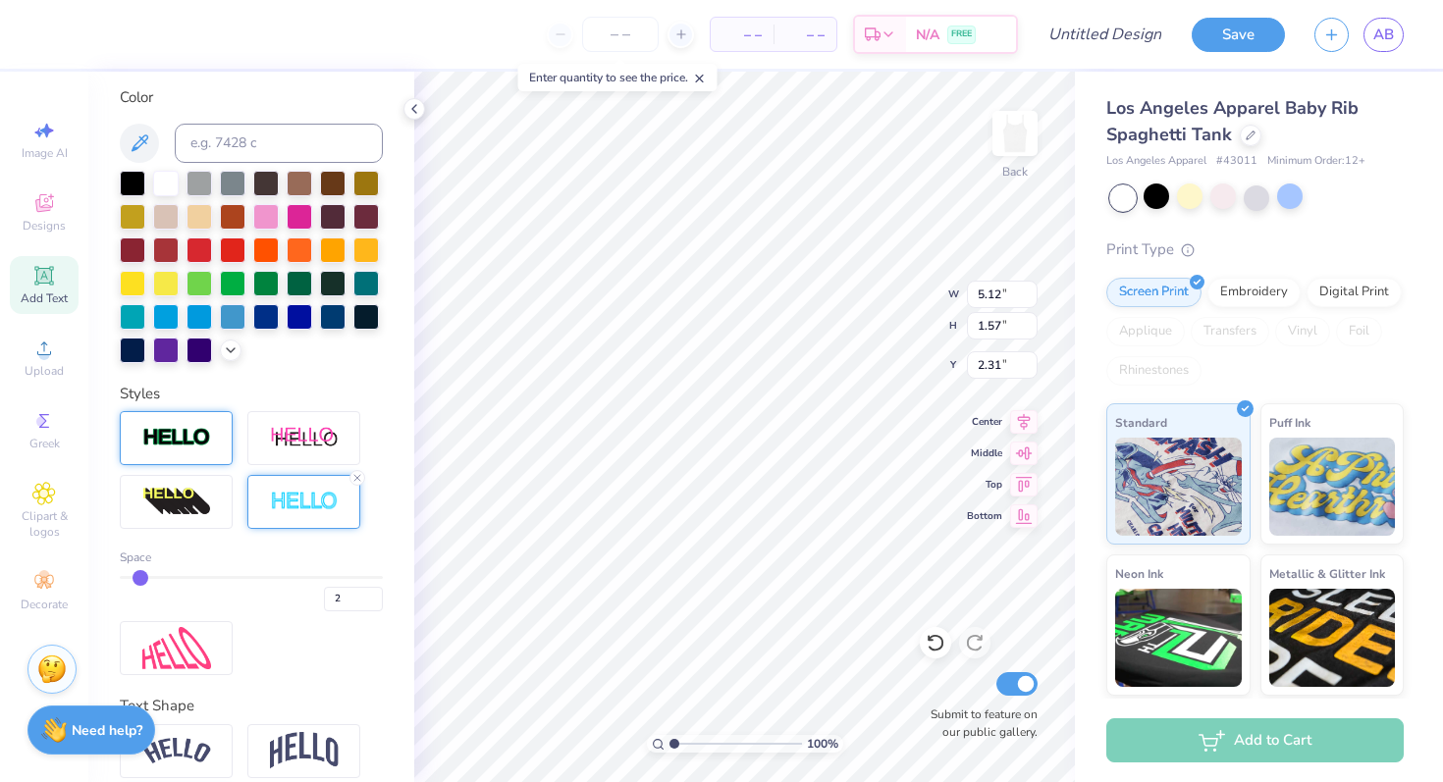
type input "1.48"
click at [356, 473] on icon at bounding box center [357, 478] width 12 height 12
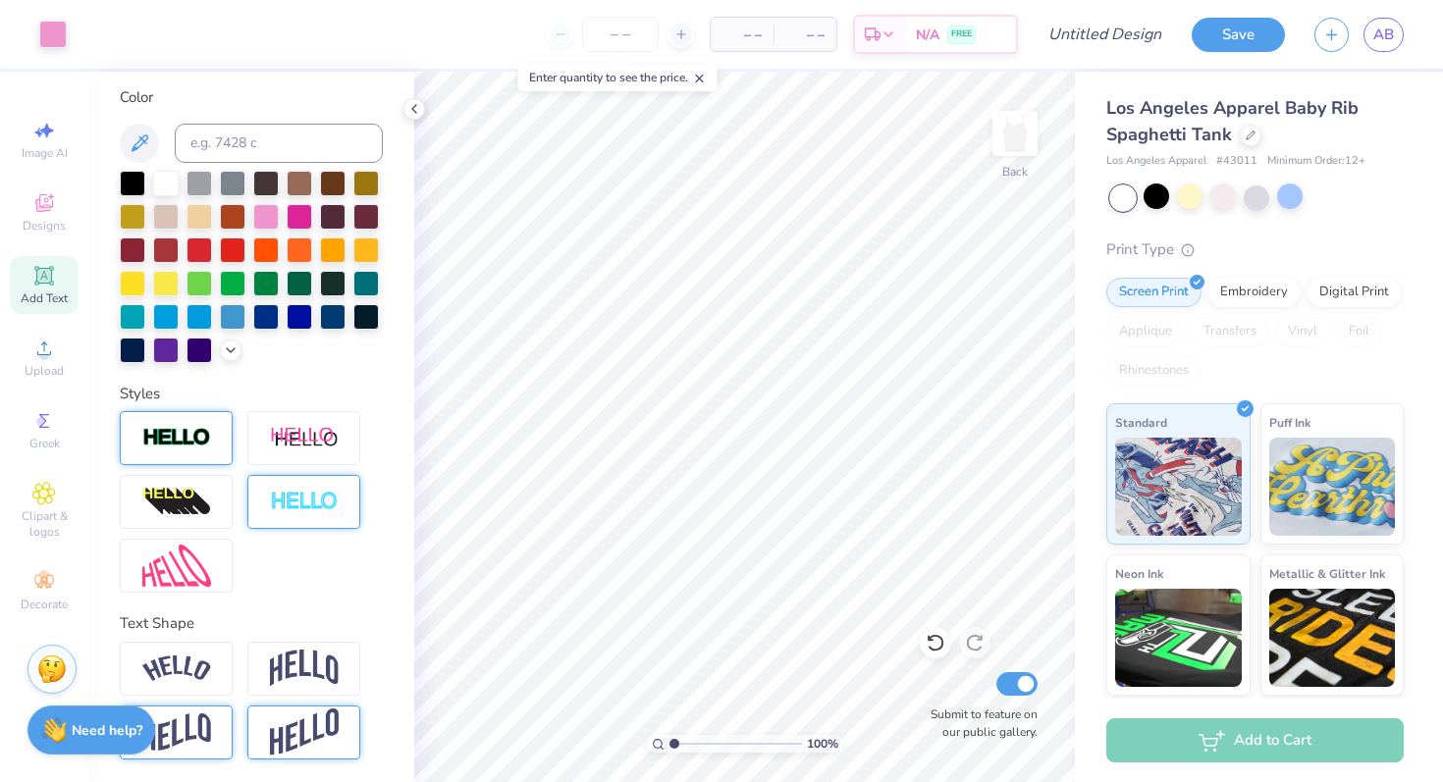
click at [317, 738] on img at bounding box center [304, 733] width 69 height 48
click at [209, 724] on img at bounding box center [176, 733] width 69 height 38
click at [309, 669] on img at bounding box center [304, 668] width 69 height 37
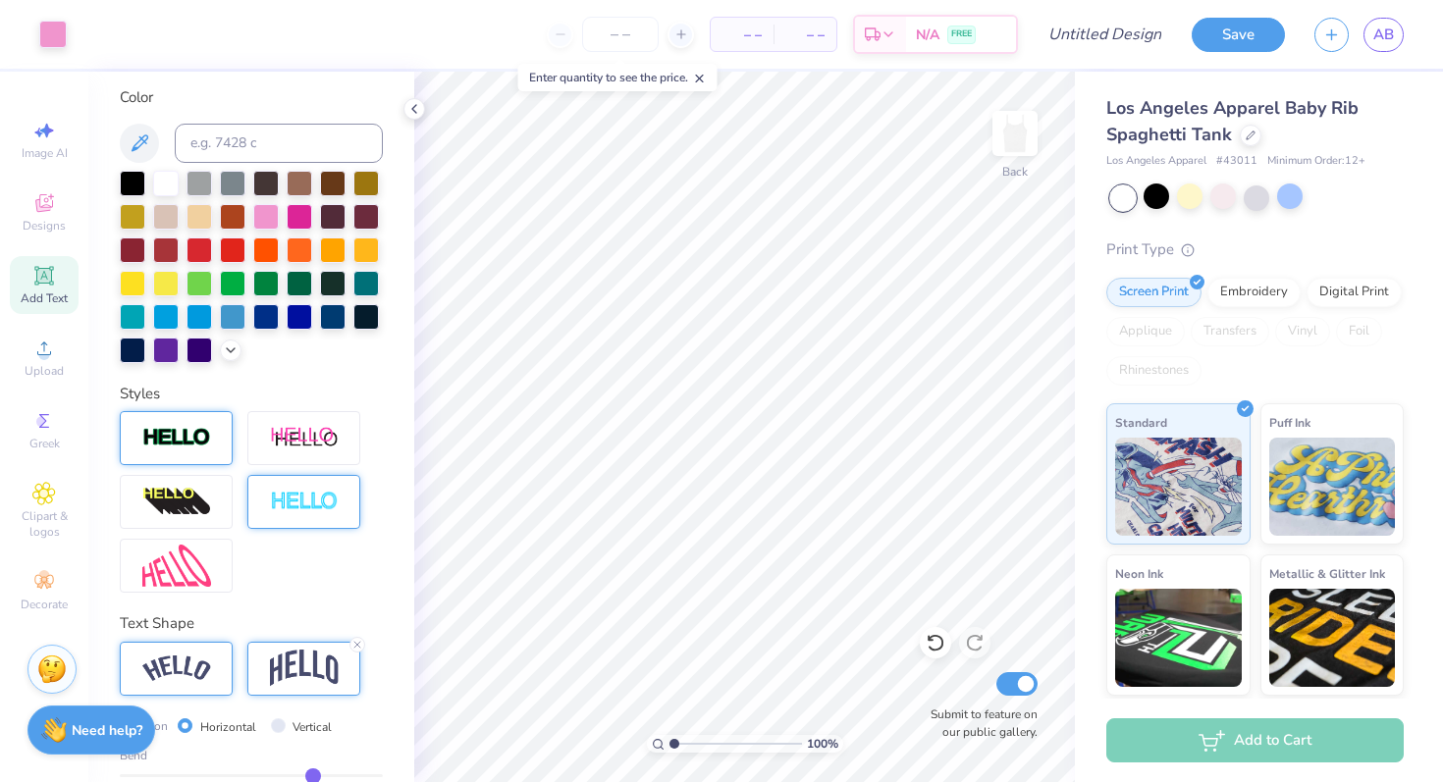
click at [188, 670] on img at bounding box center [176, 669] width 69 height 26
click at [230, 641] on icon at bounding box center [230, 645] width 12 height 12
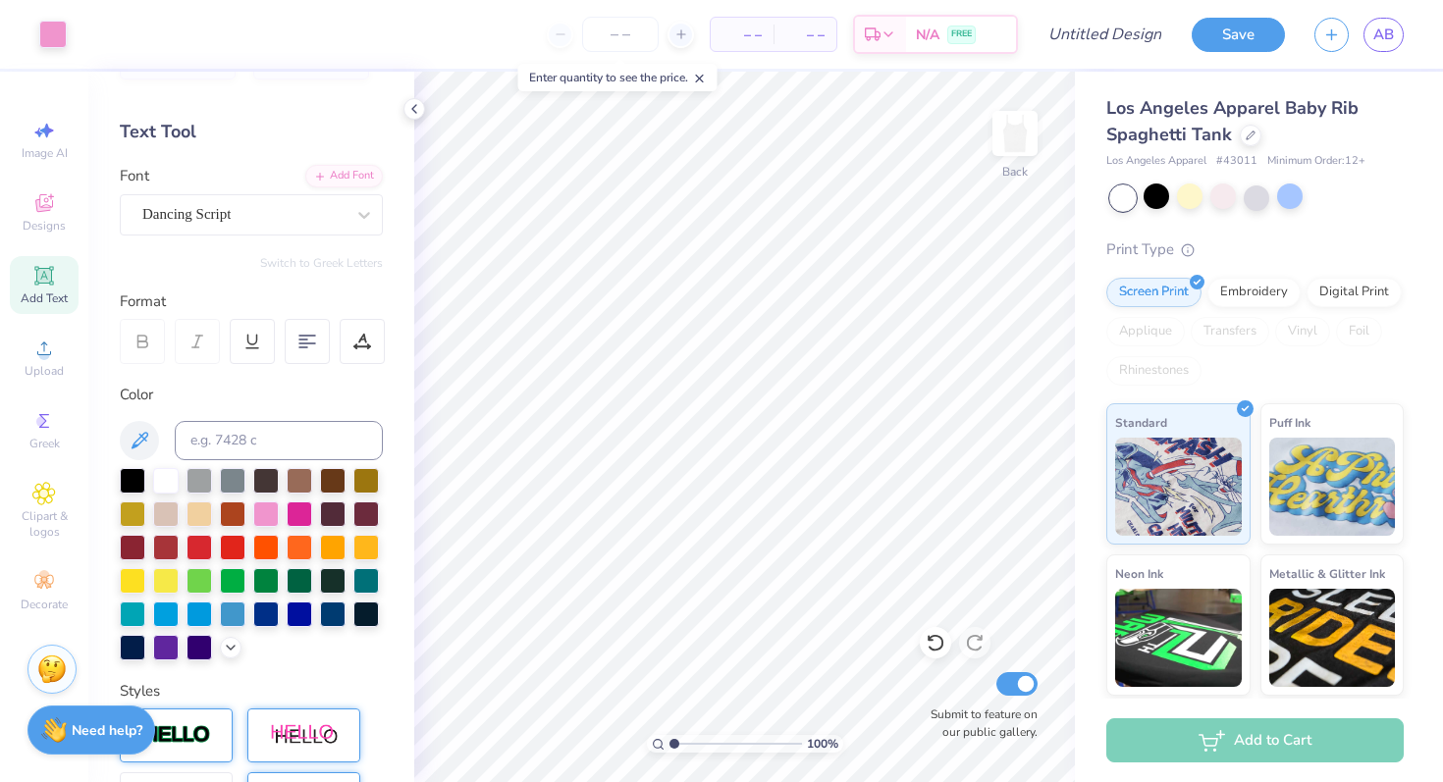
scroll to position [0, 0]
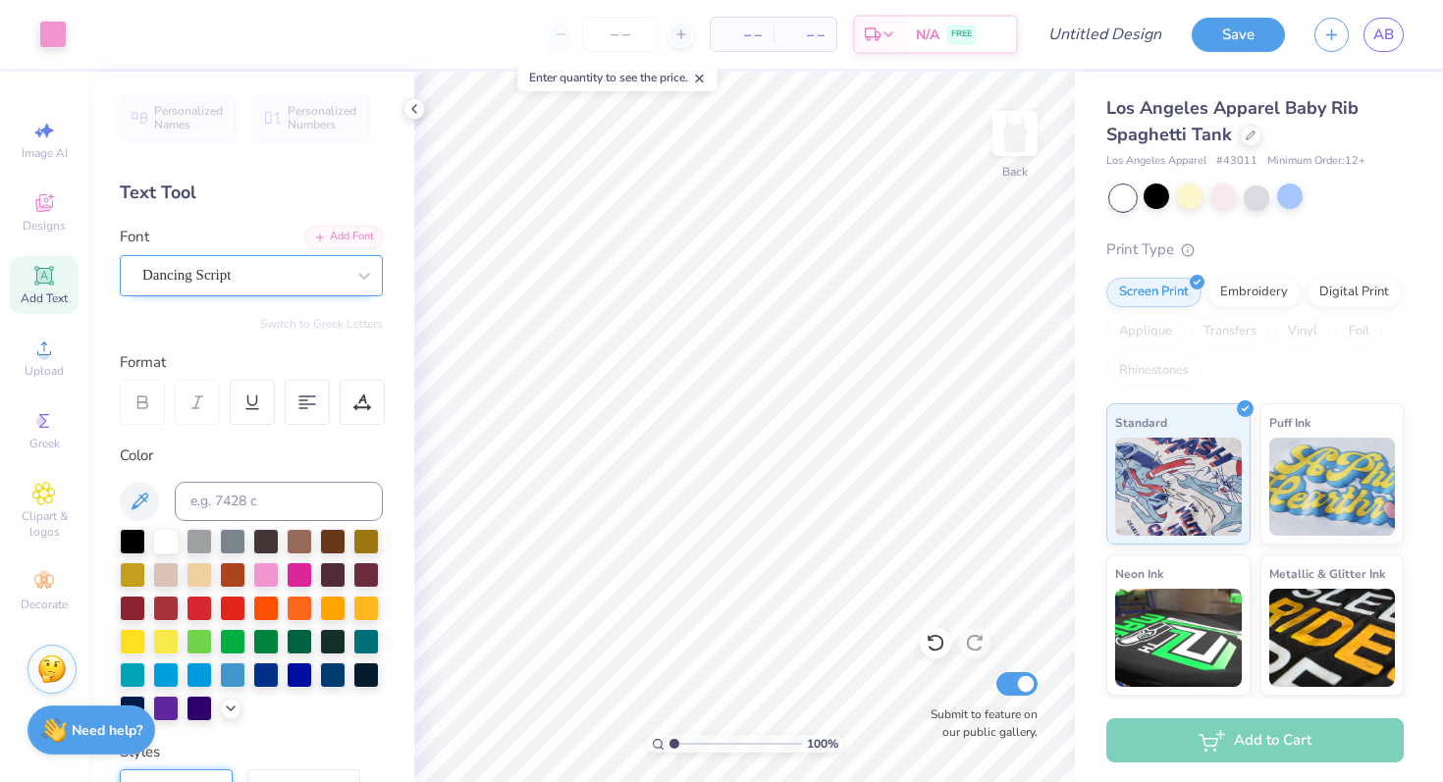
click at [294, 274] on div "Dancing Script" at bounding box center [243, 275] width 206 height 30
type input "boston"
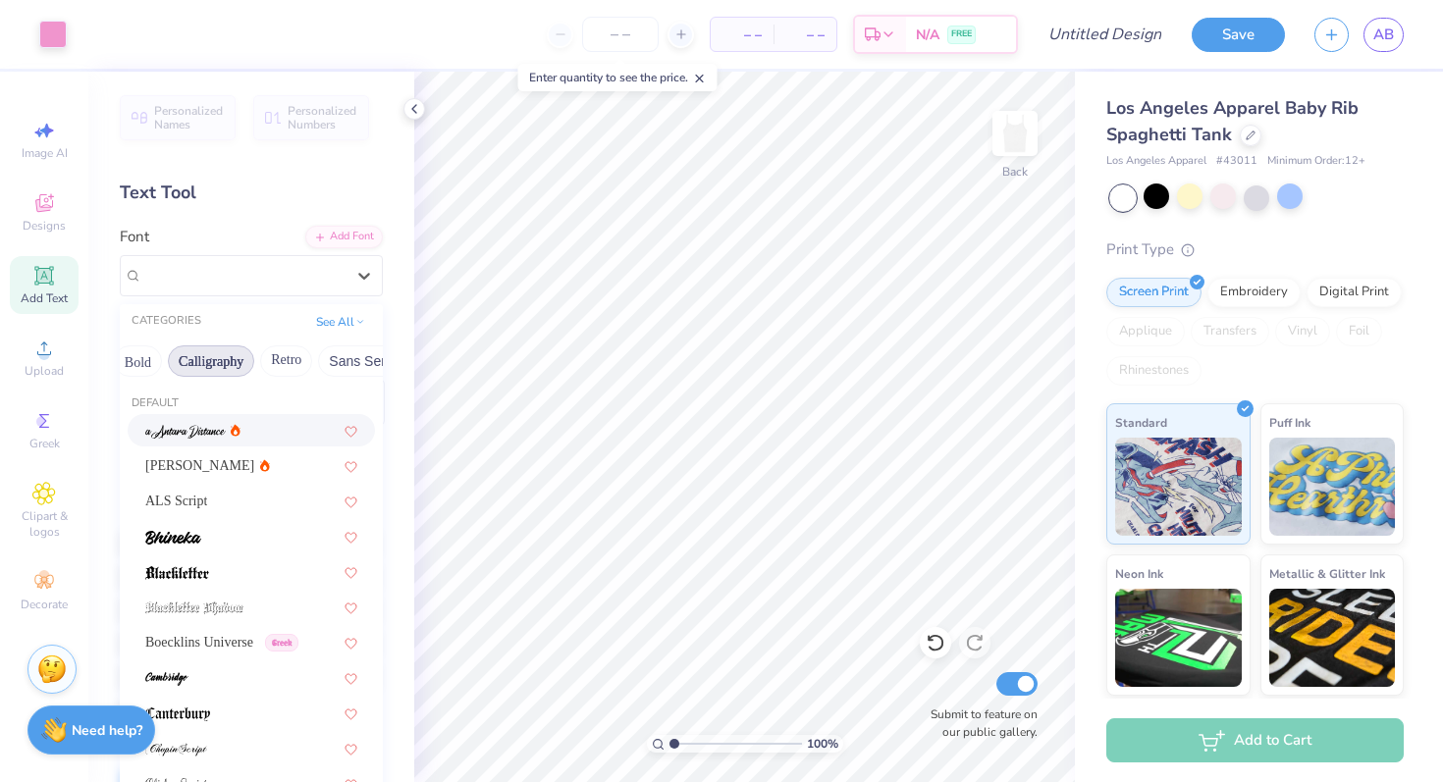
scroll to position [0, 278]
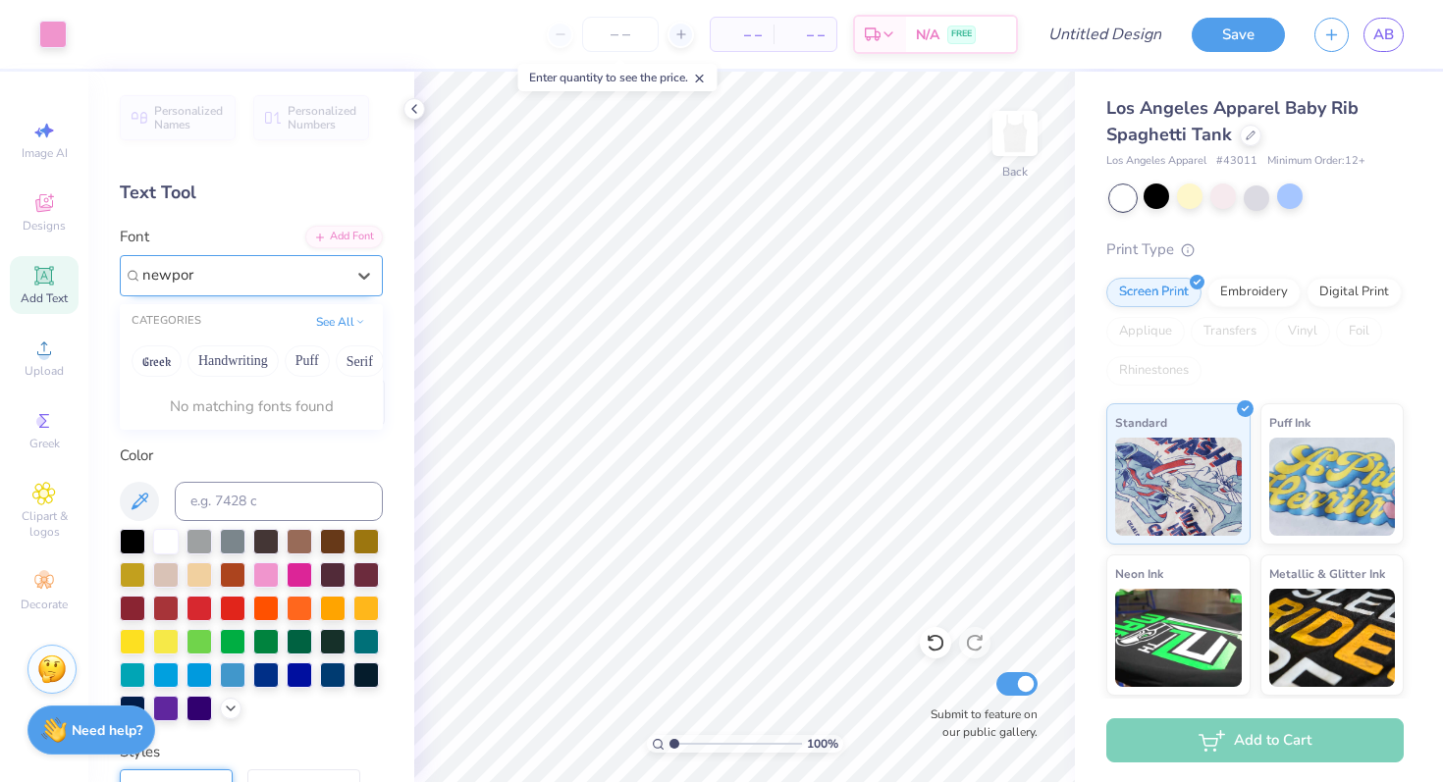
type input "newport"
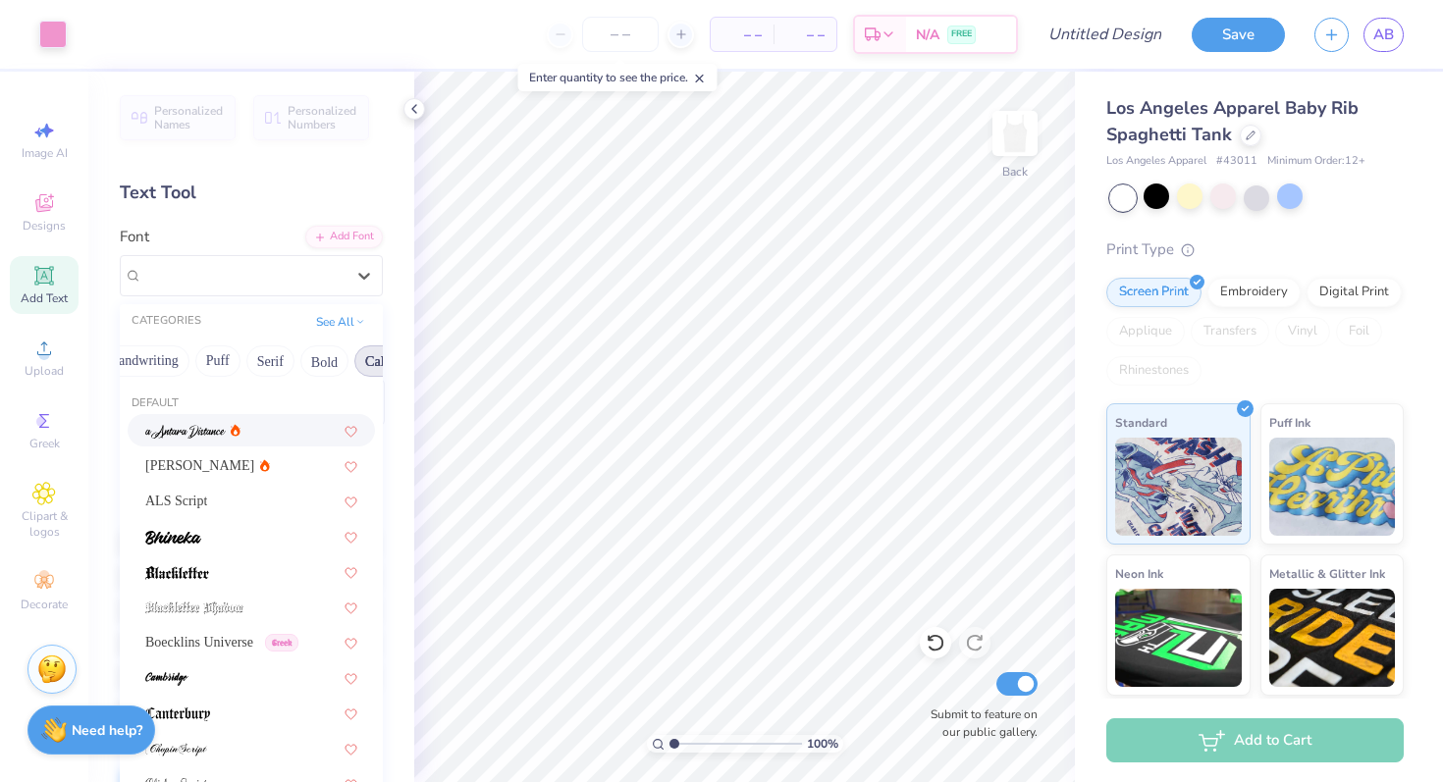
scroll to position [0, 118]
click at [252, 368] on button "Serif" at bounding box center [242, 360] width 48 height 31
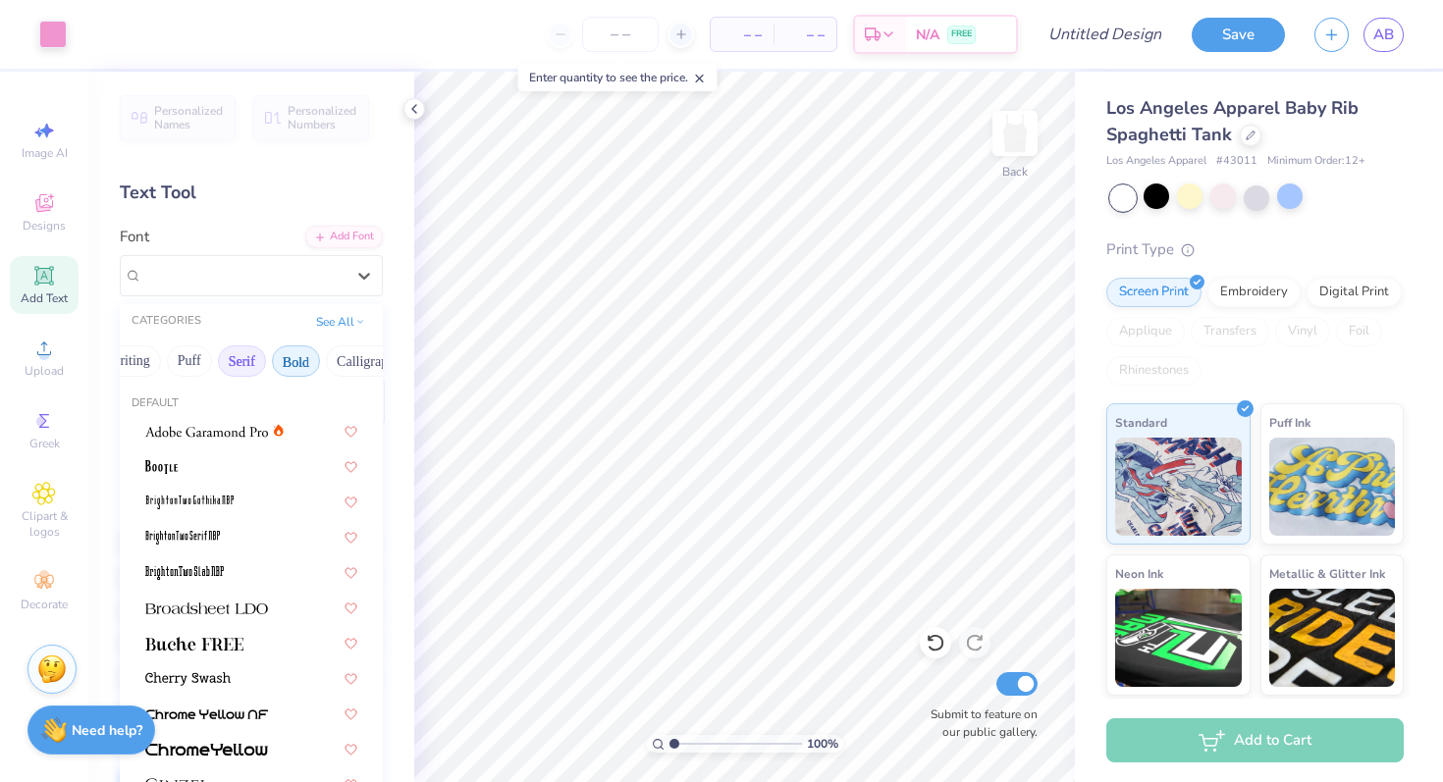
click at [283, 361] on button "Bold" at bounding box center [296, 360] width 48 height 31
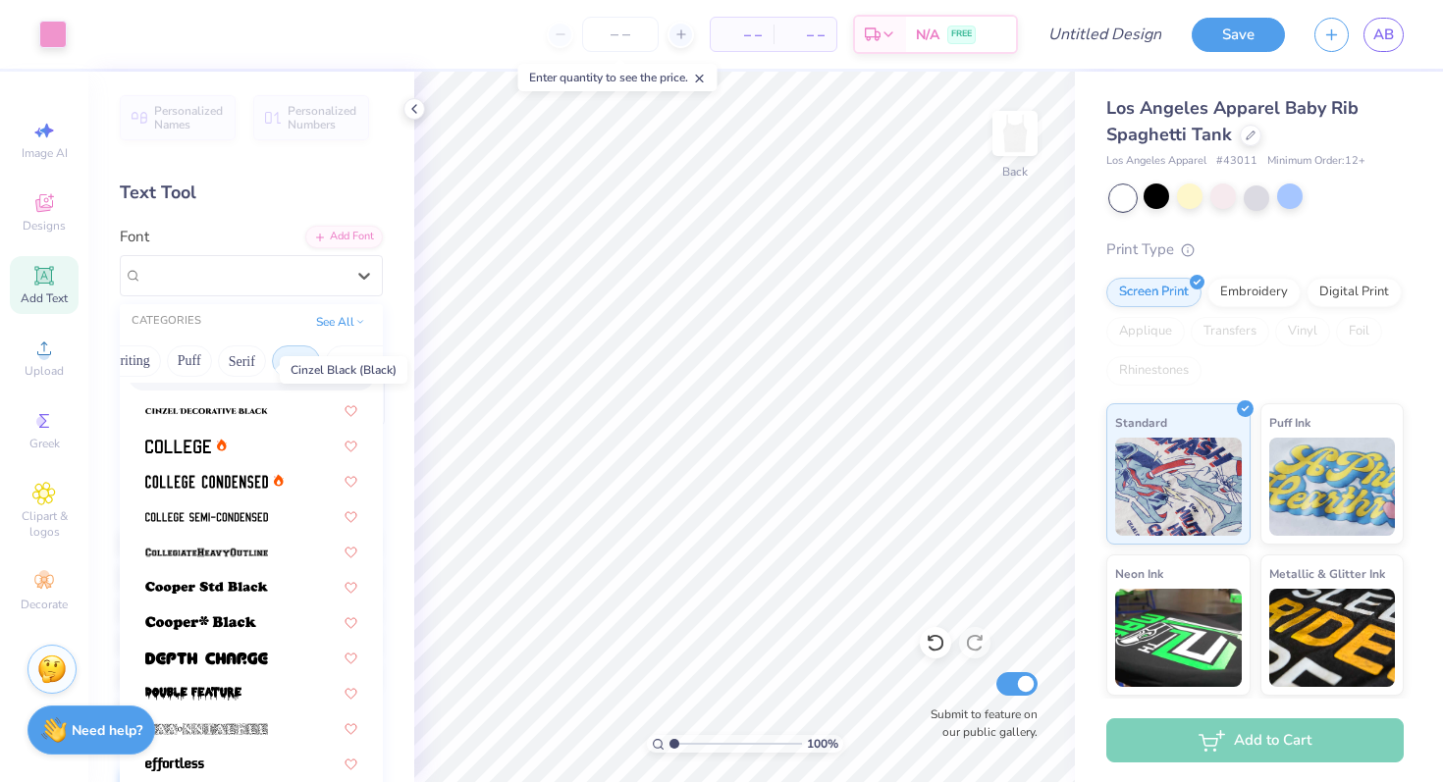
scroll to position [175, 0]
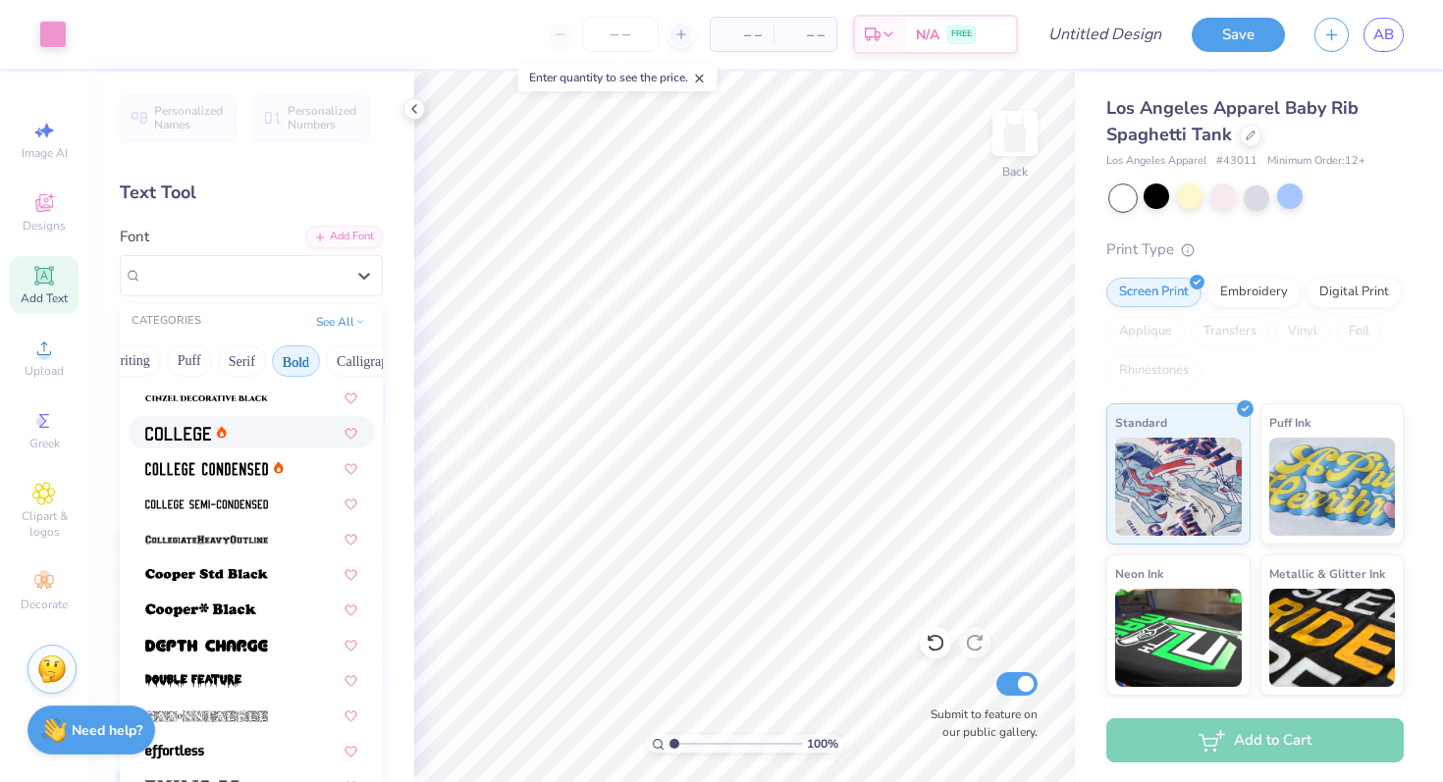
click at [197, 440] on img at bounding box center [178, 434] width 66 height 14
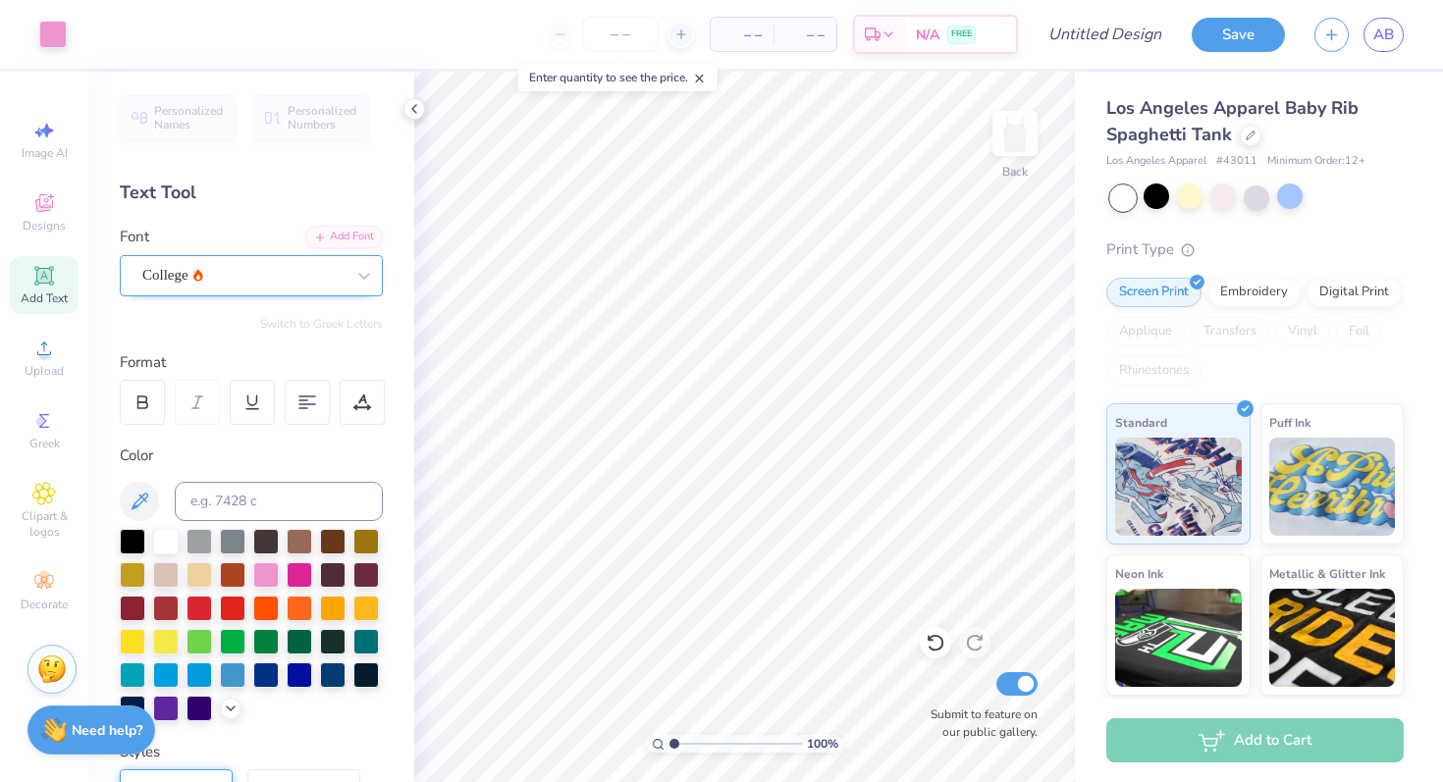
click at [268, 277] on div "College" at bounding box center [243, 275] width 206 height 30
click at [367, 258] on div at bounding box center [363, 275] width 35 height 35
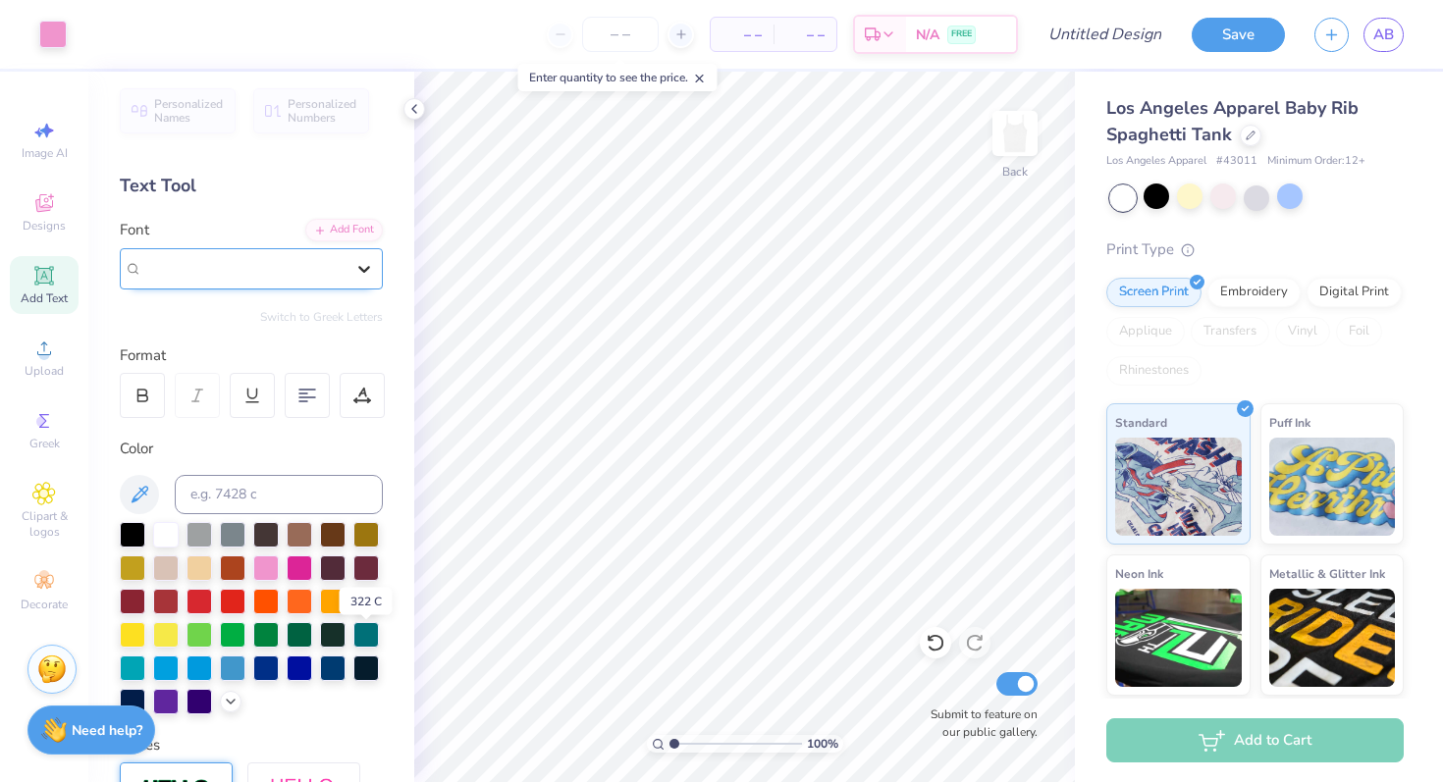
scroll to position [0, 0]
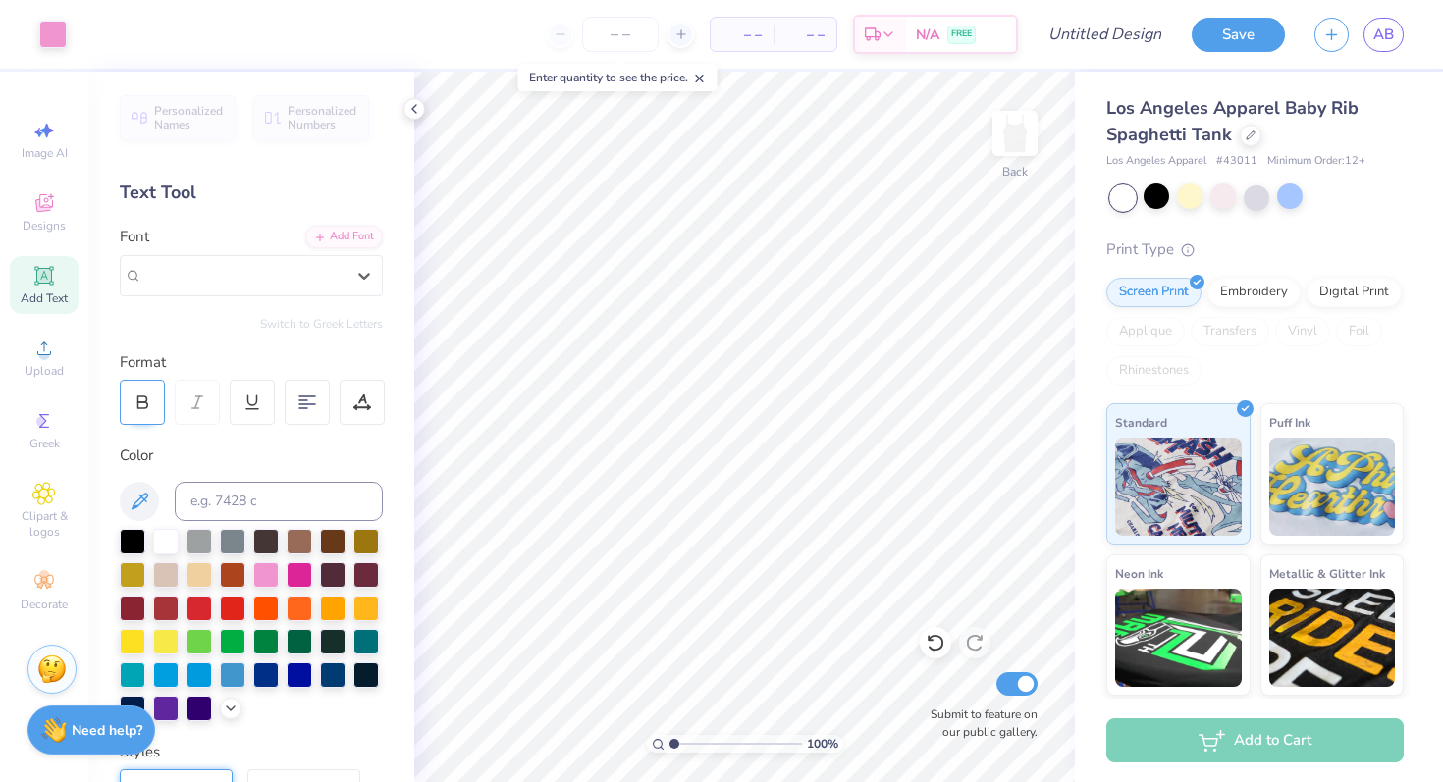
click at [126, 396] on div at bounding box center [142, 402] width 45 height 45
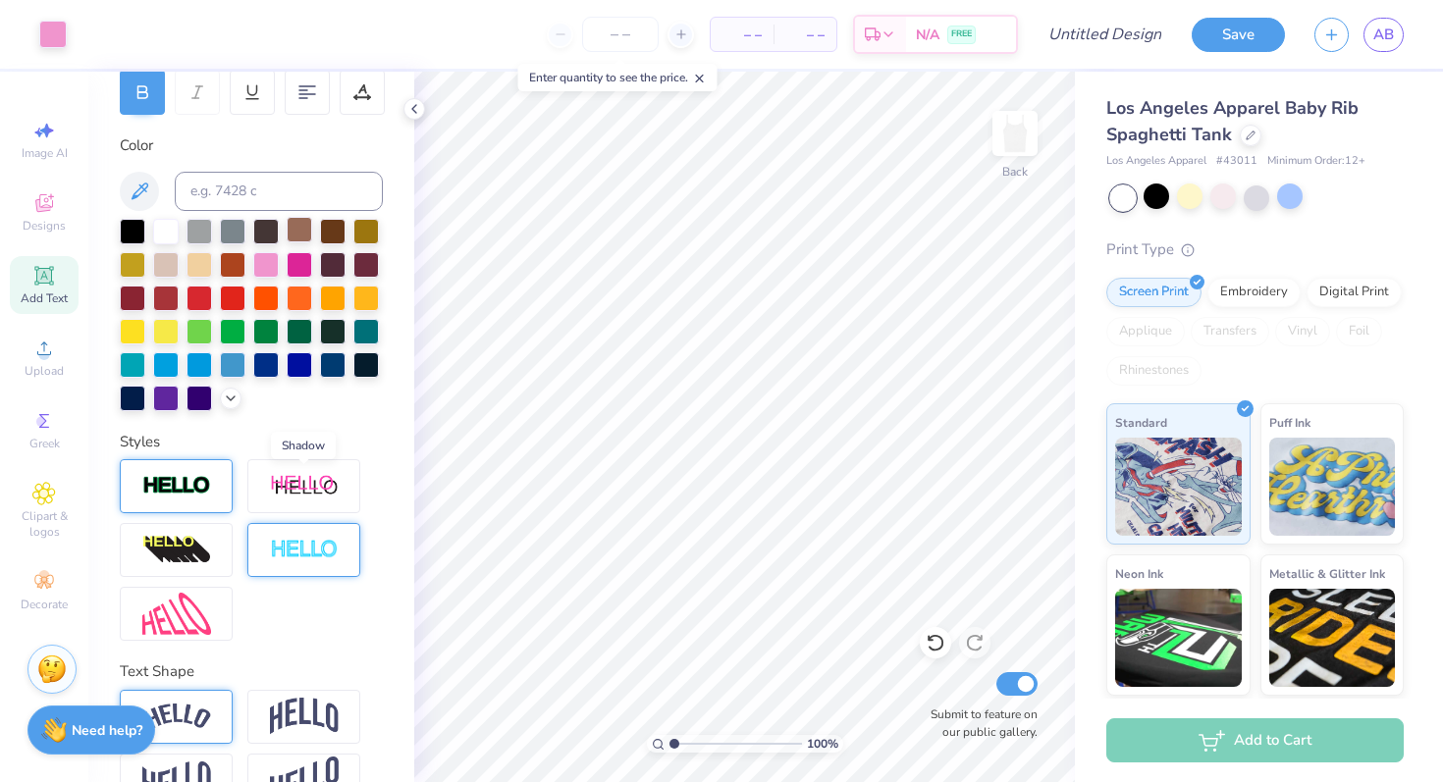
scroll to position [313, 0]
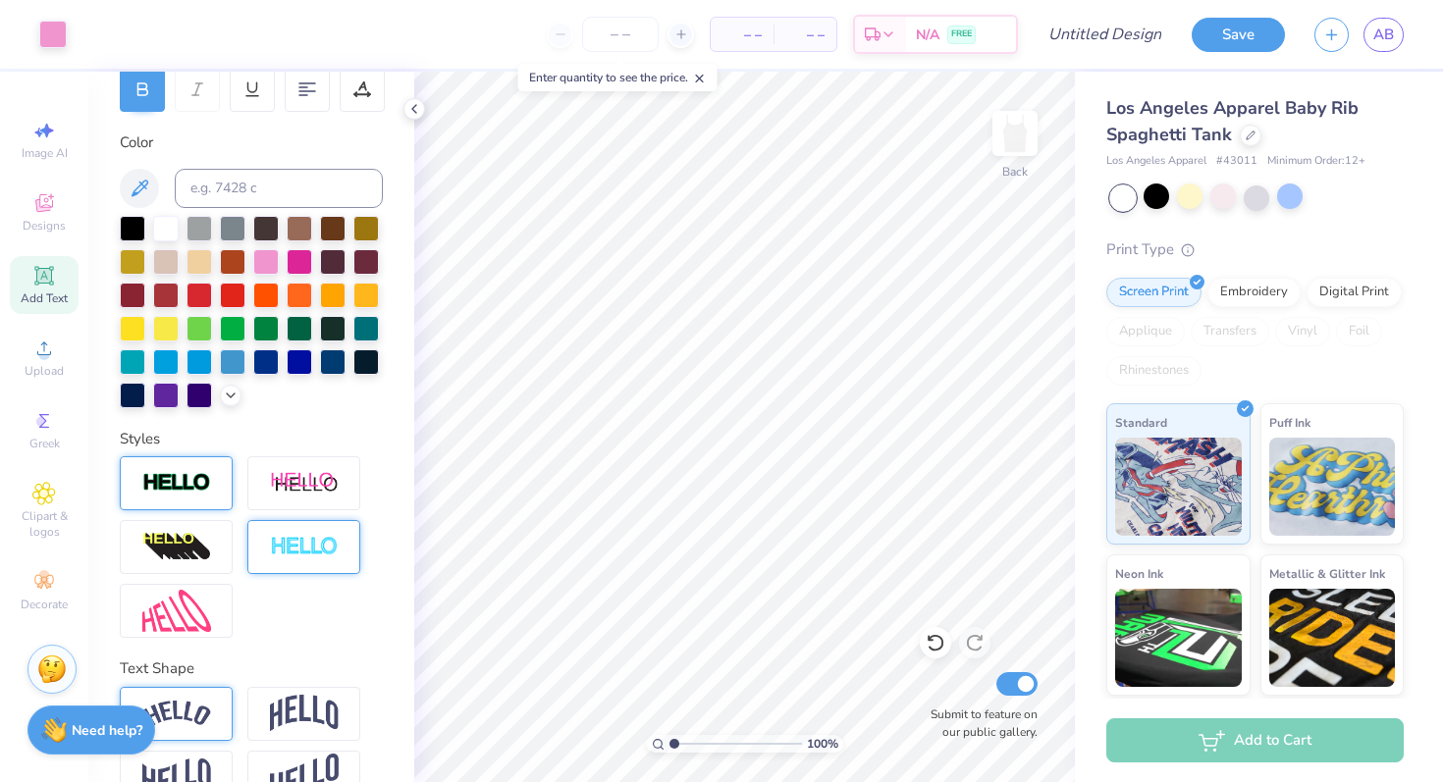
click at [217, 476] on div at bounding box center [176, 483] width 113 height 54
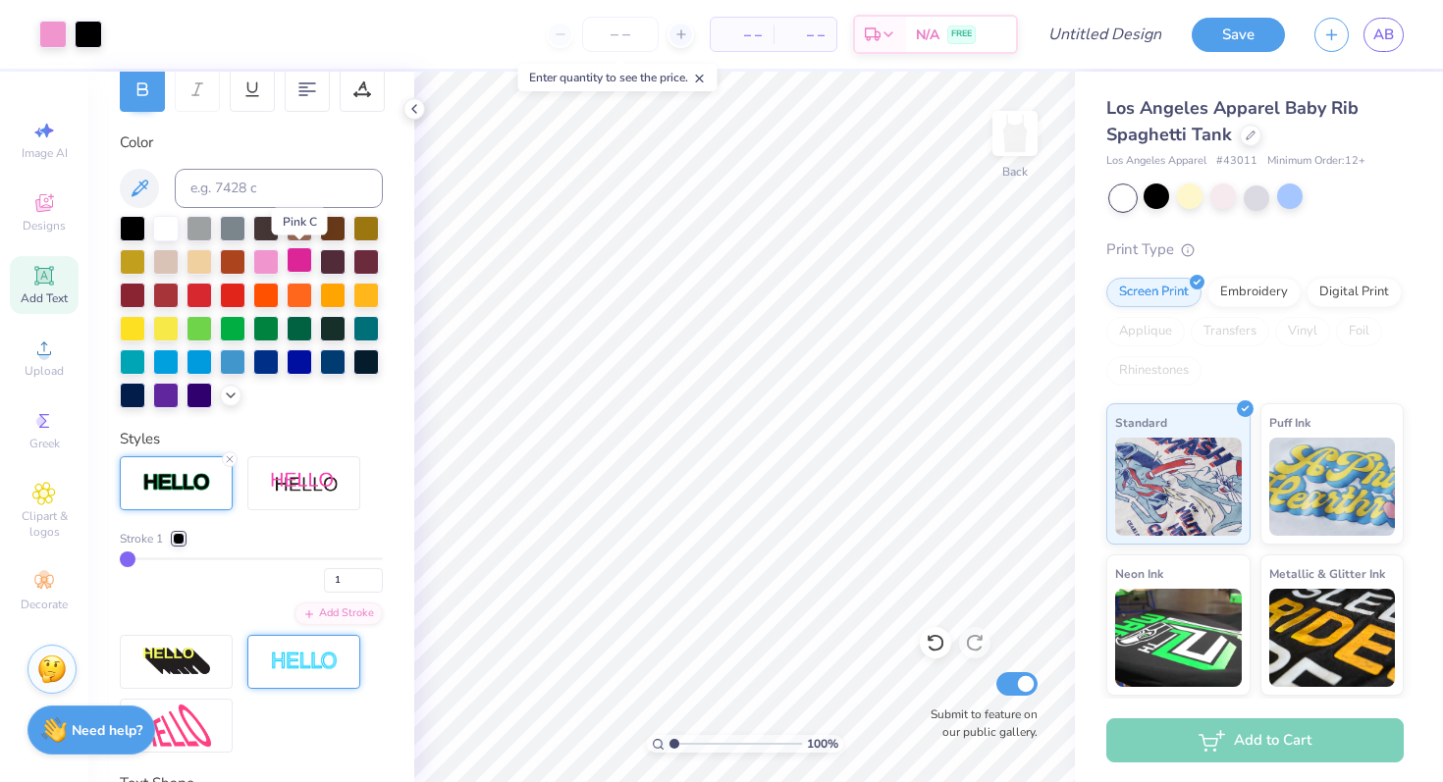
click at [295, 262] on div at bounding box center [300, 260] width 26 height 26
click at [270, 254] on div at bounding box center [266, 260] width 26 height 26
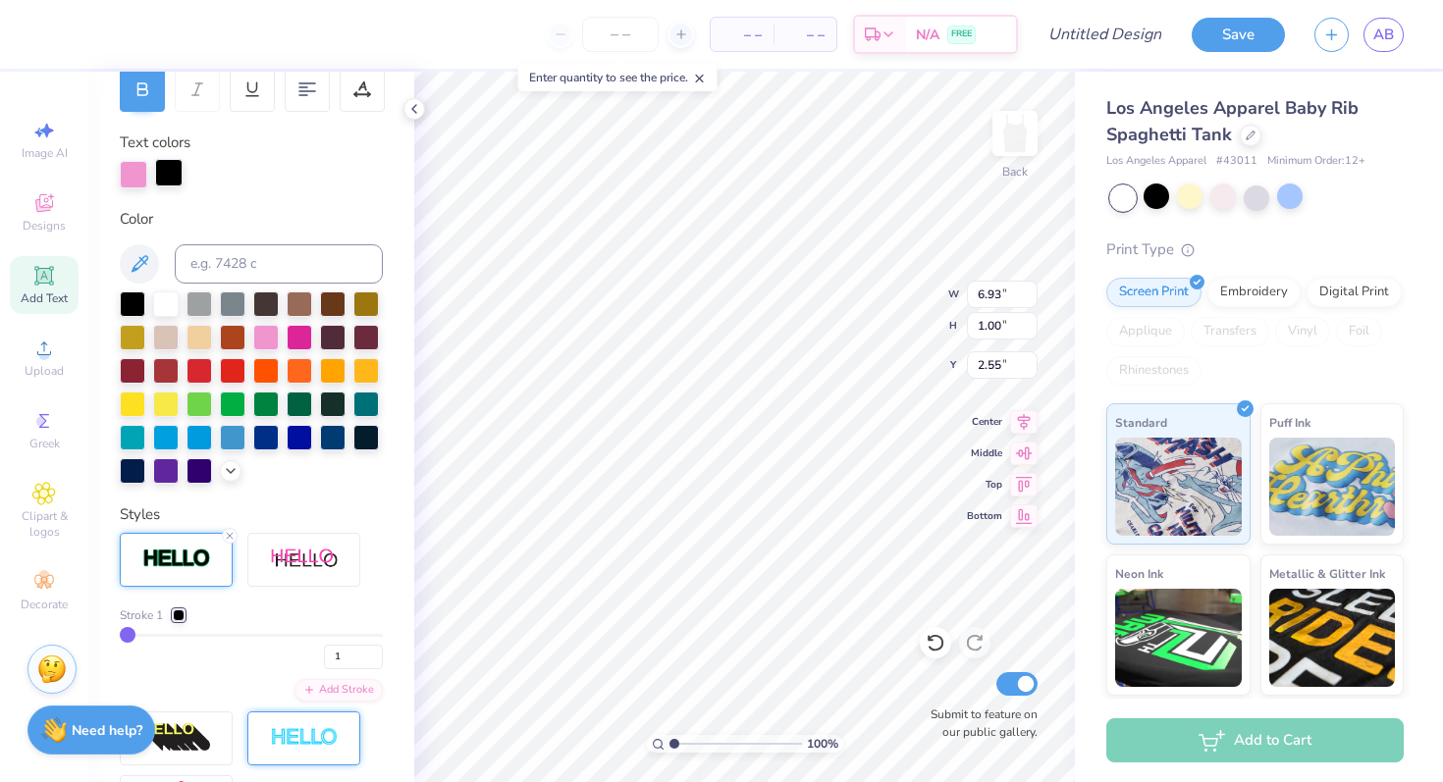
click at [179, 168] on div at bounding box center [168, 172] width 27 height 27
click at [299, 336] on div at bounding box center [300, 336] width 26 height 26
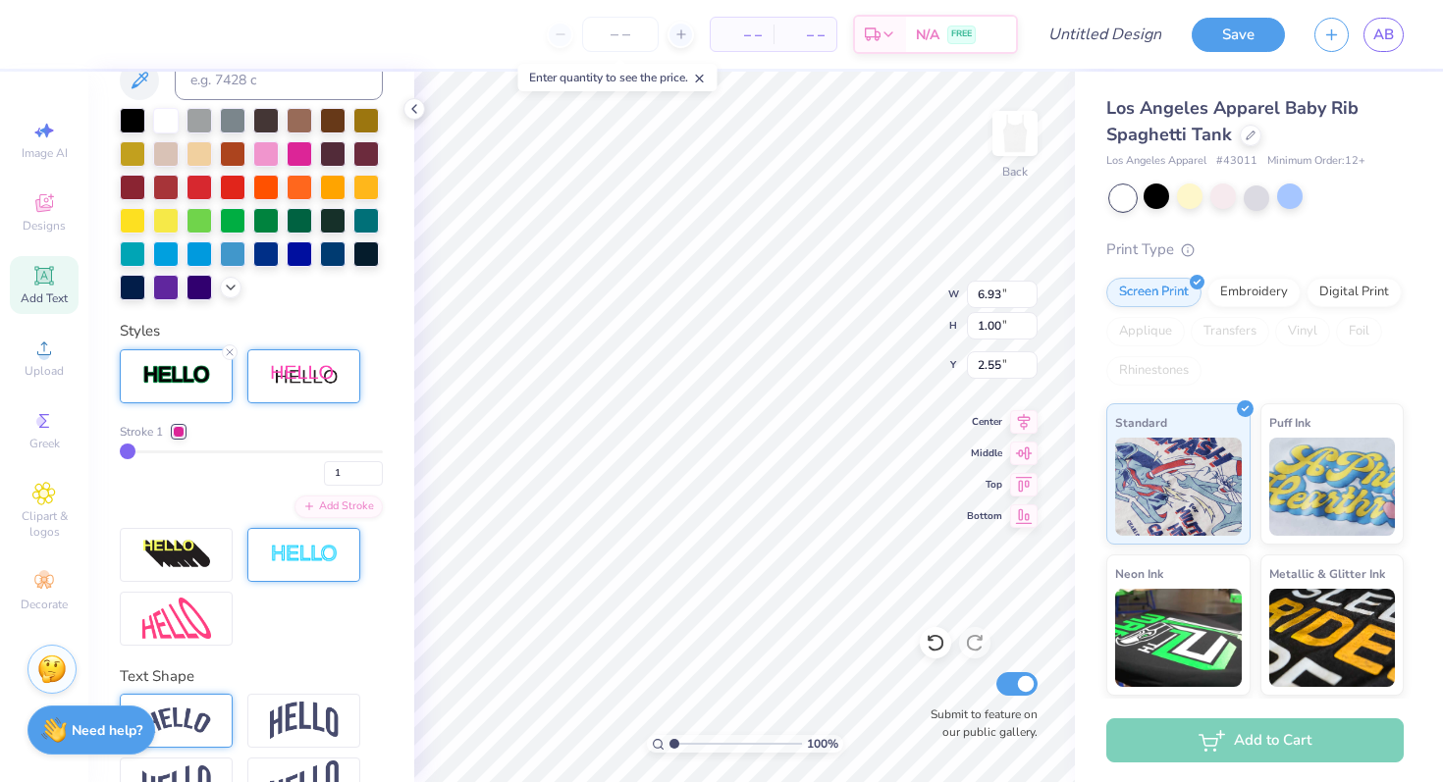
scroll to position [550, 0]
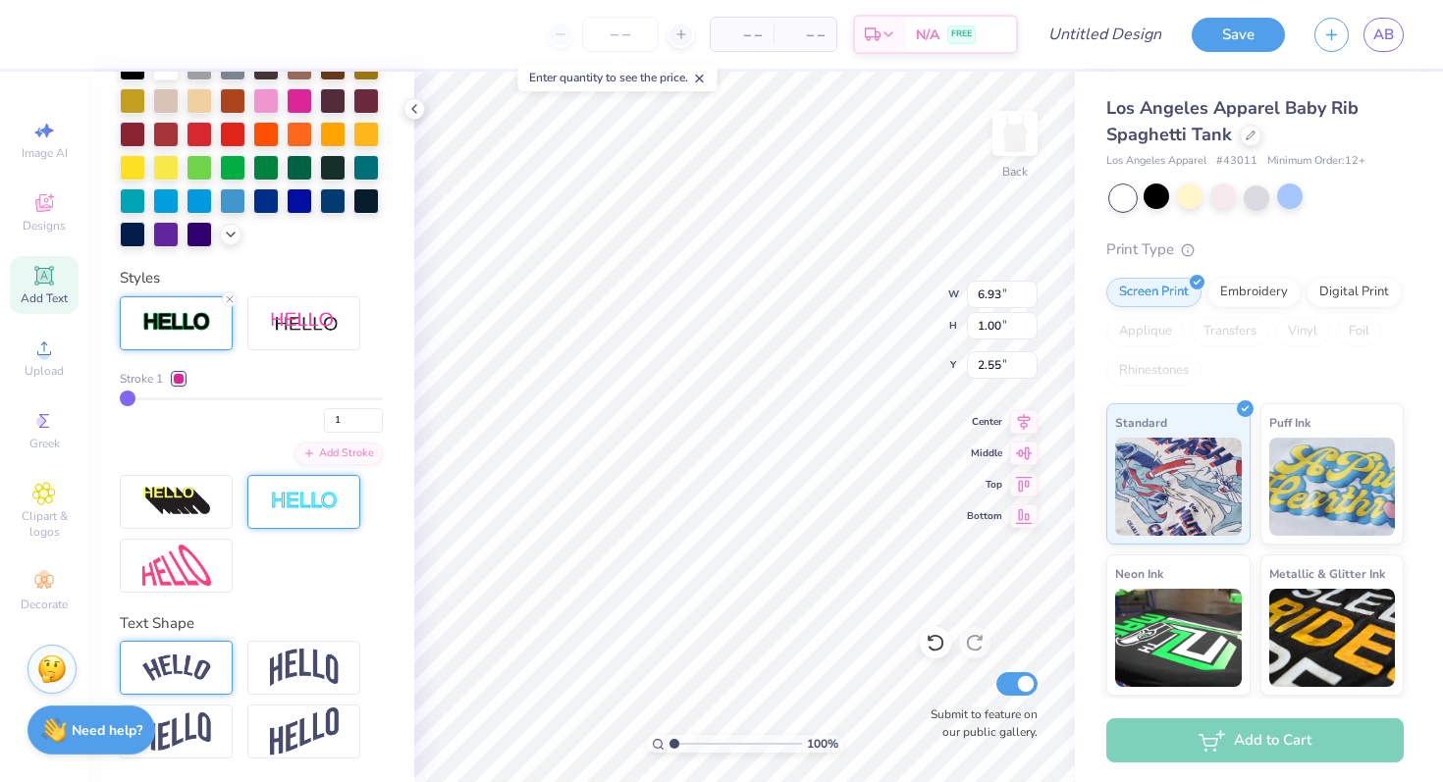
type input "3"
type input "4"
type input "5"
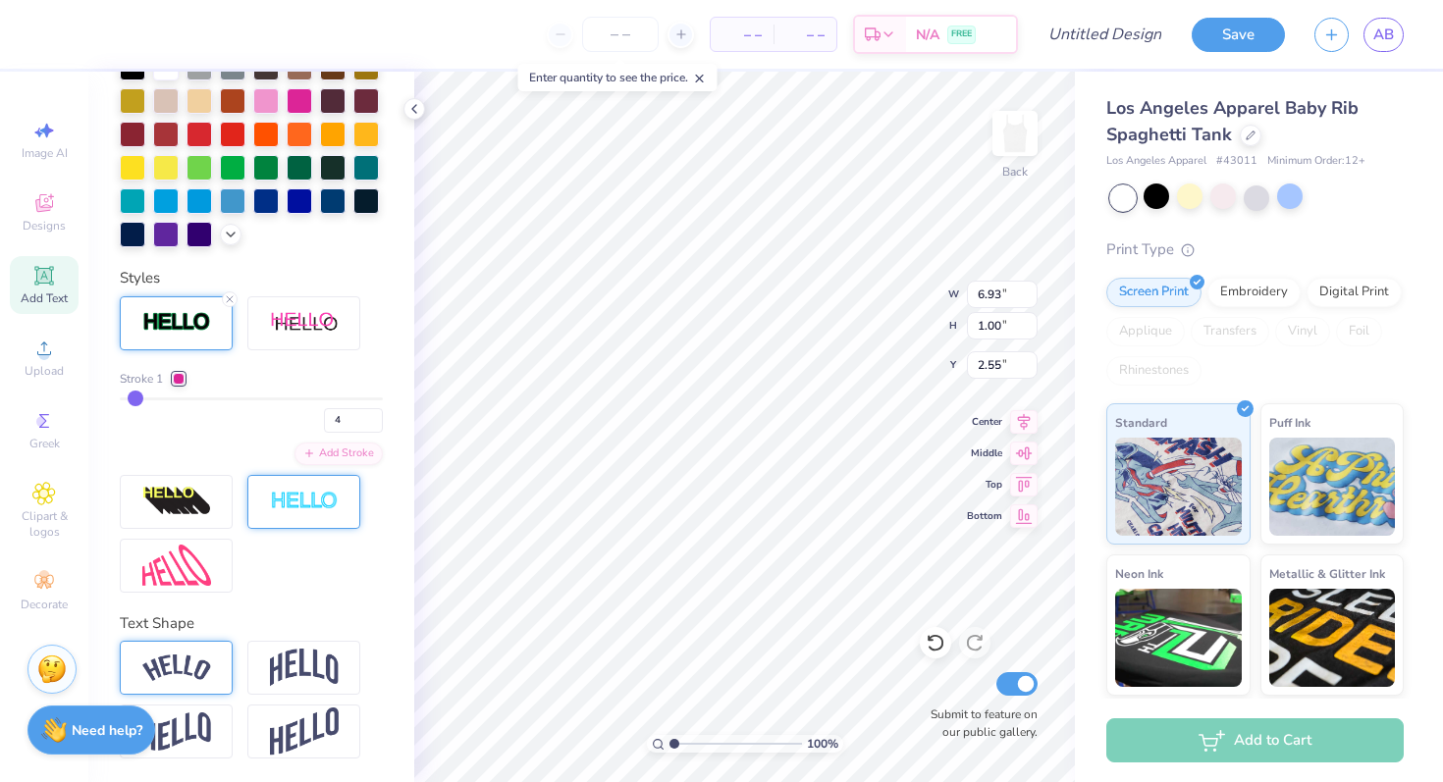
type input "5"
type input "7"
type input "8"
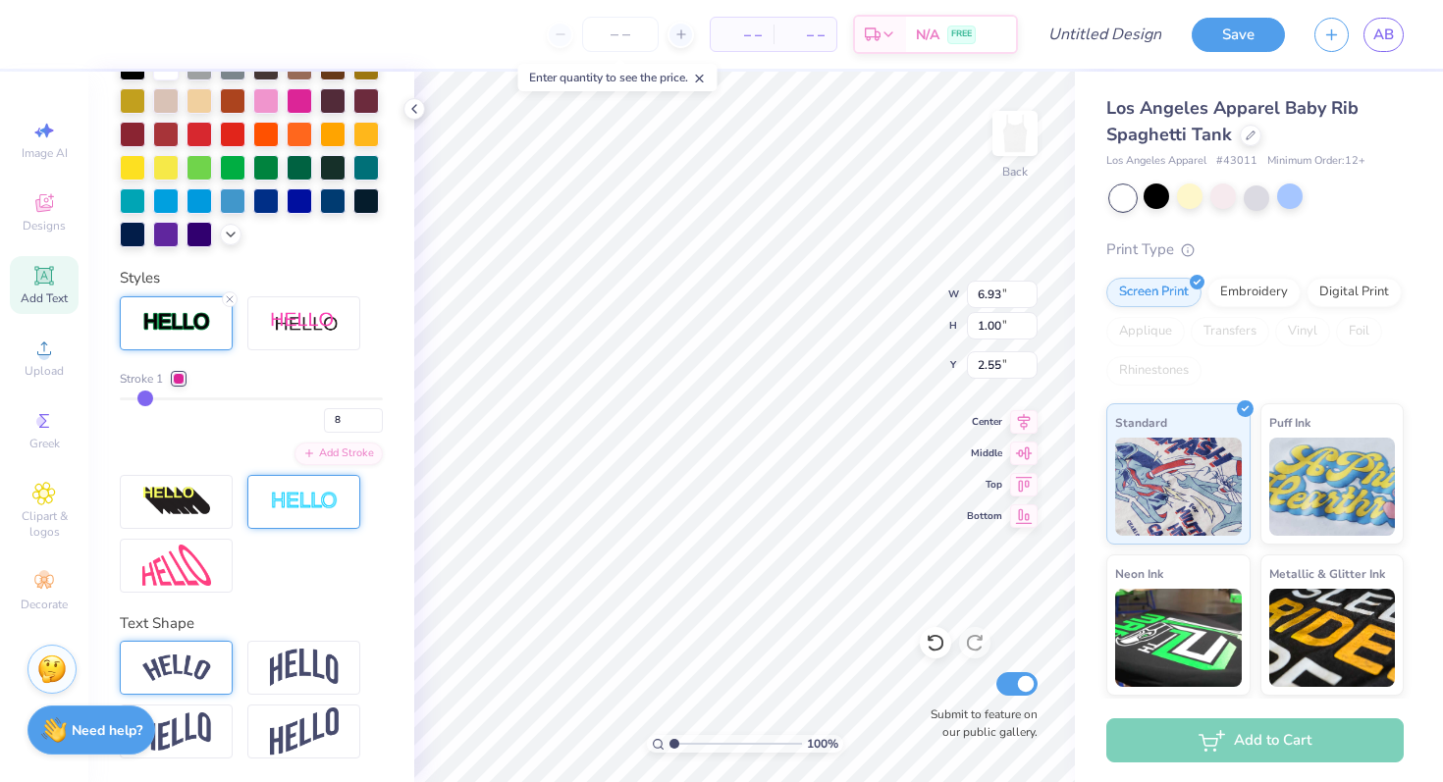
type input "10"
type input "11"
type input "13"
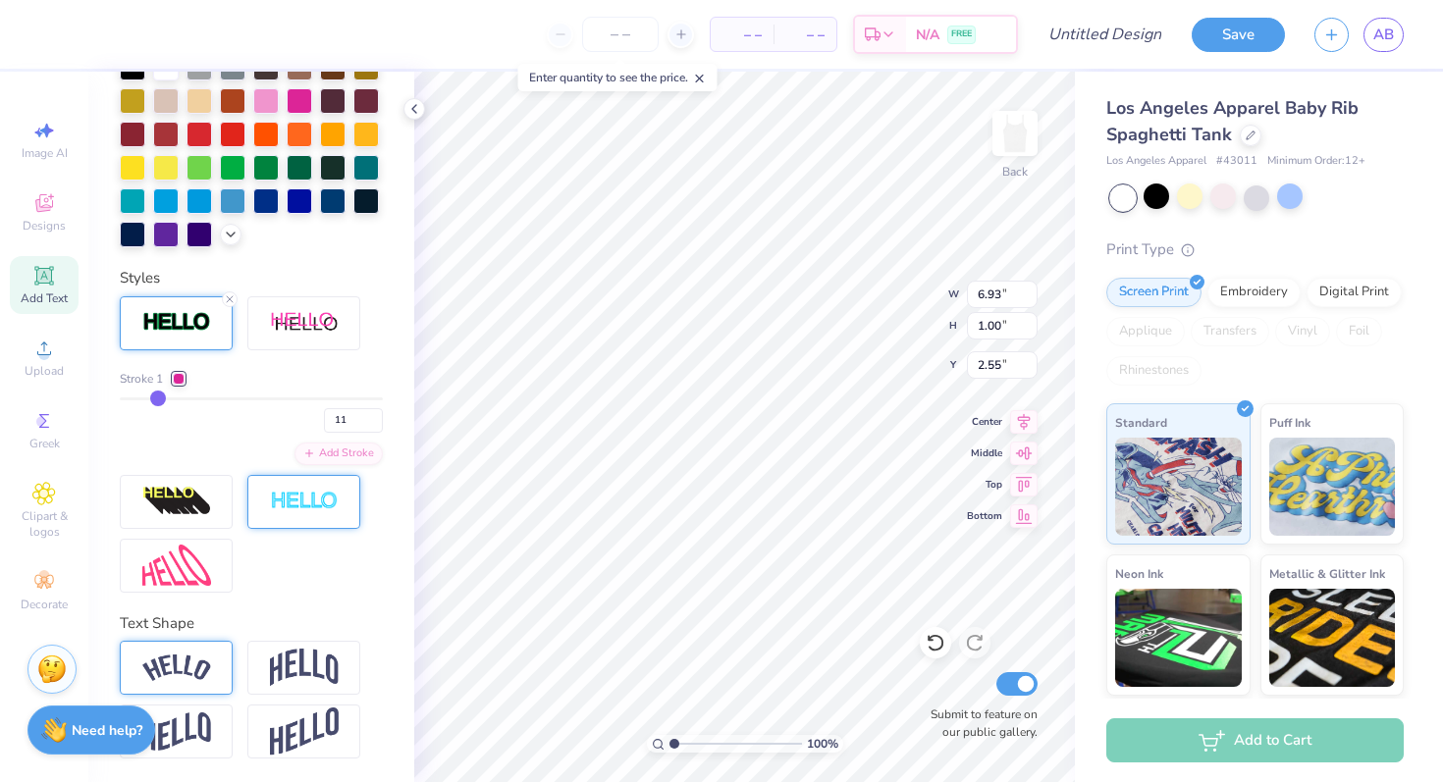
type input "13"
type input "14"
type input "15"
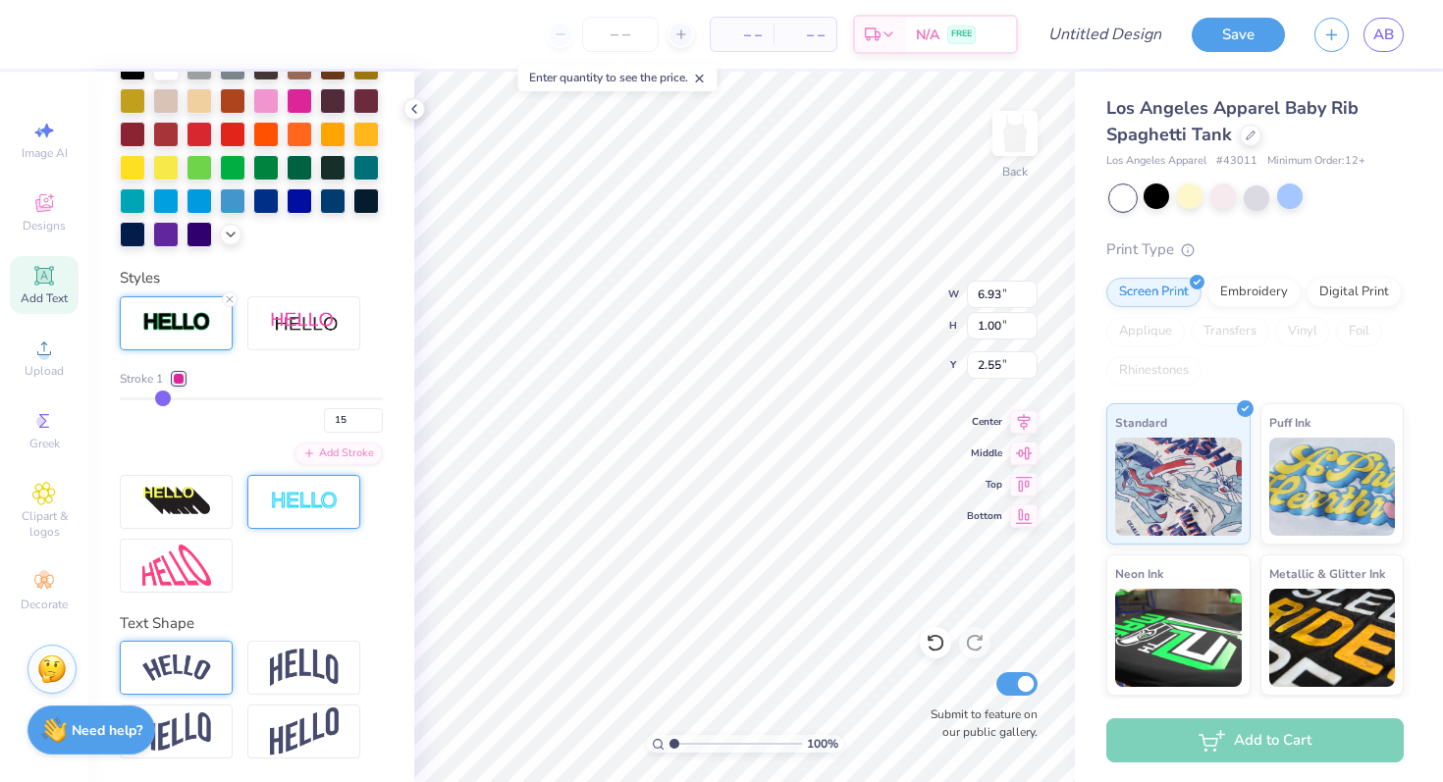
type input "17"
type input "18"
type input "20"
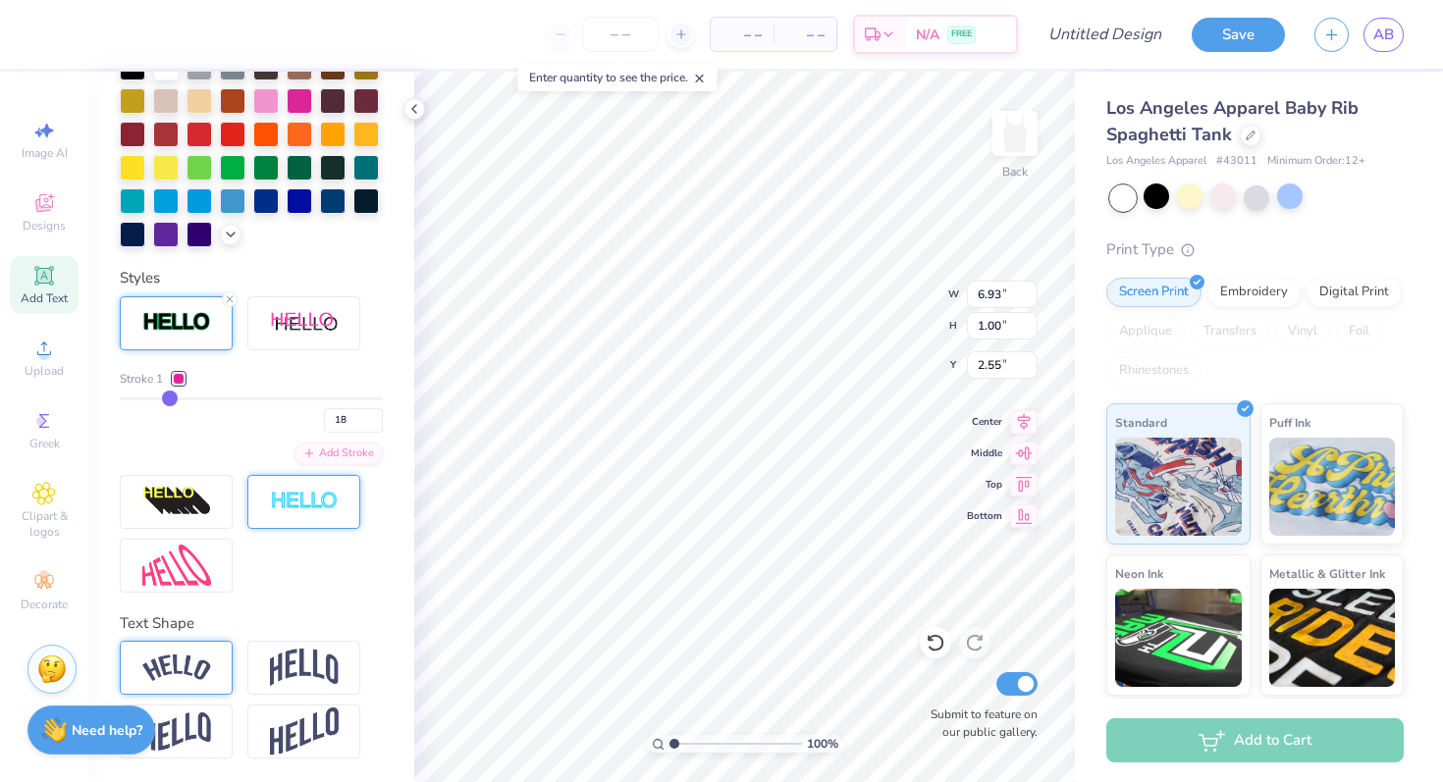
type input "20"
type input "21"
type input "23"
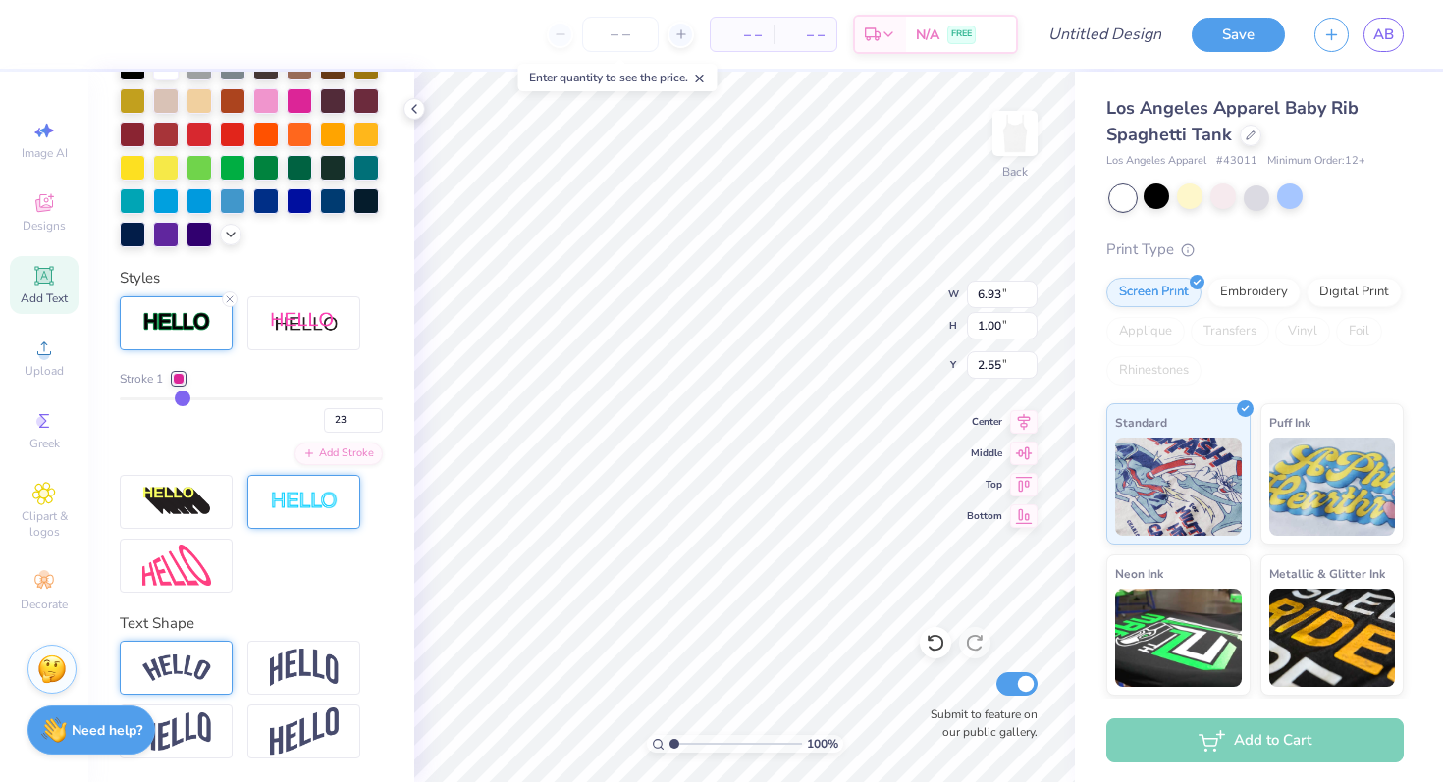
type input "25"
type input "26"
type input "28"
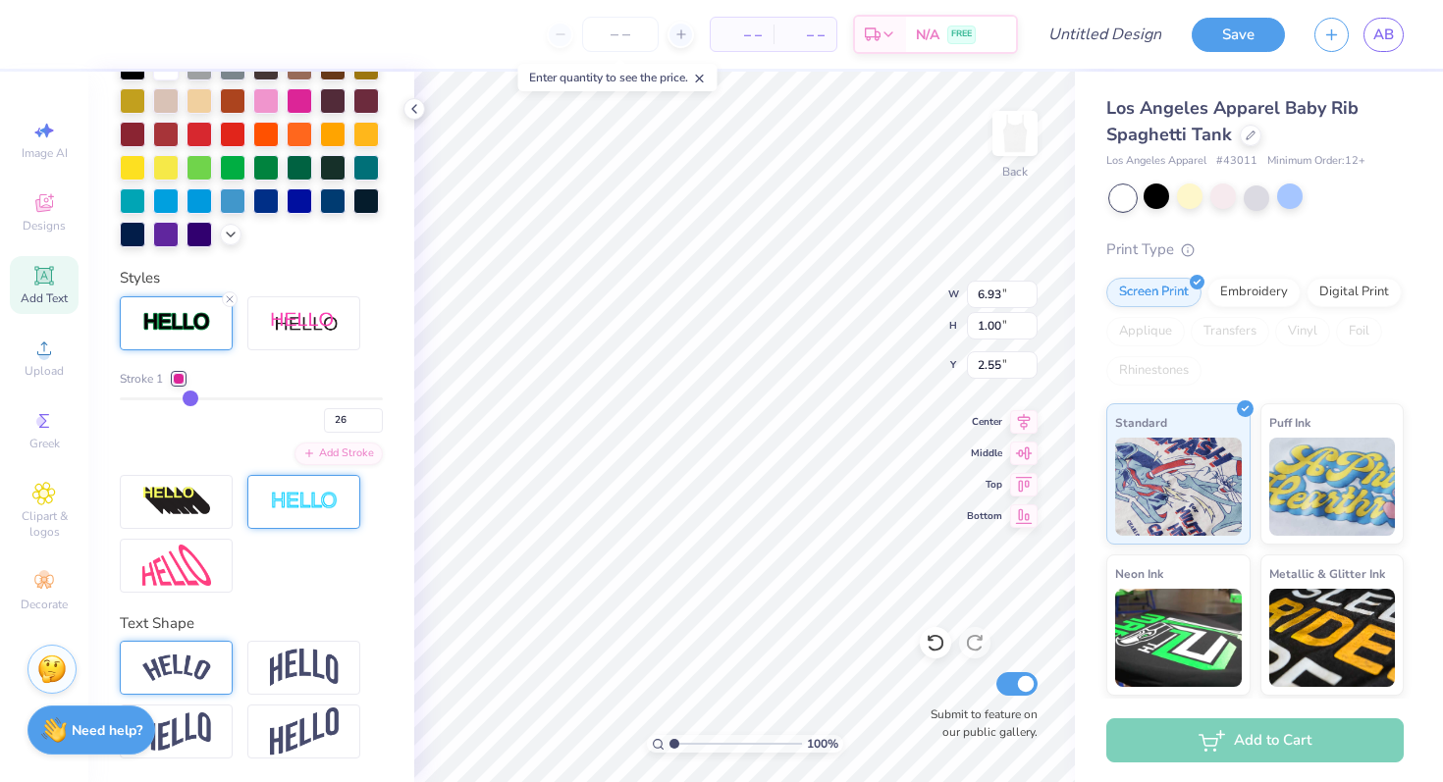
type input "28"
type input "29"
type input "30"
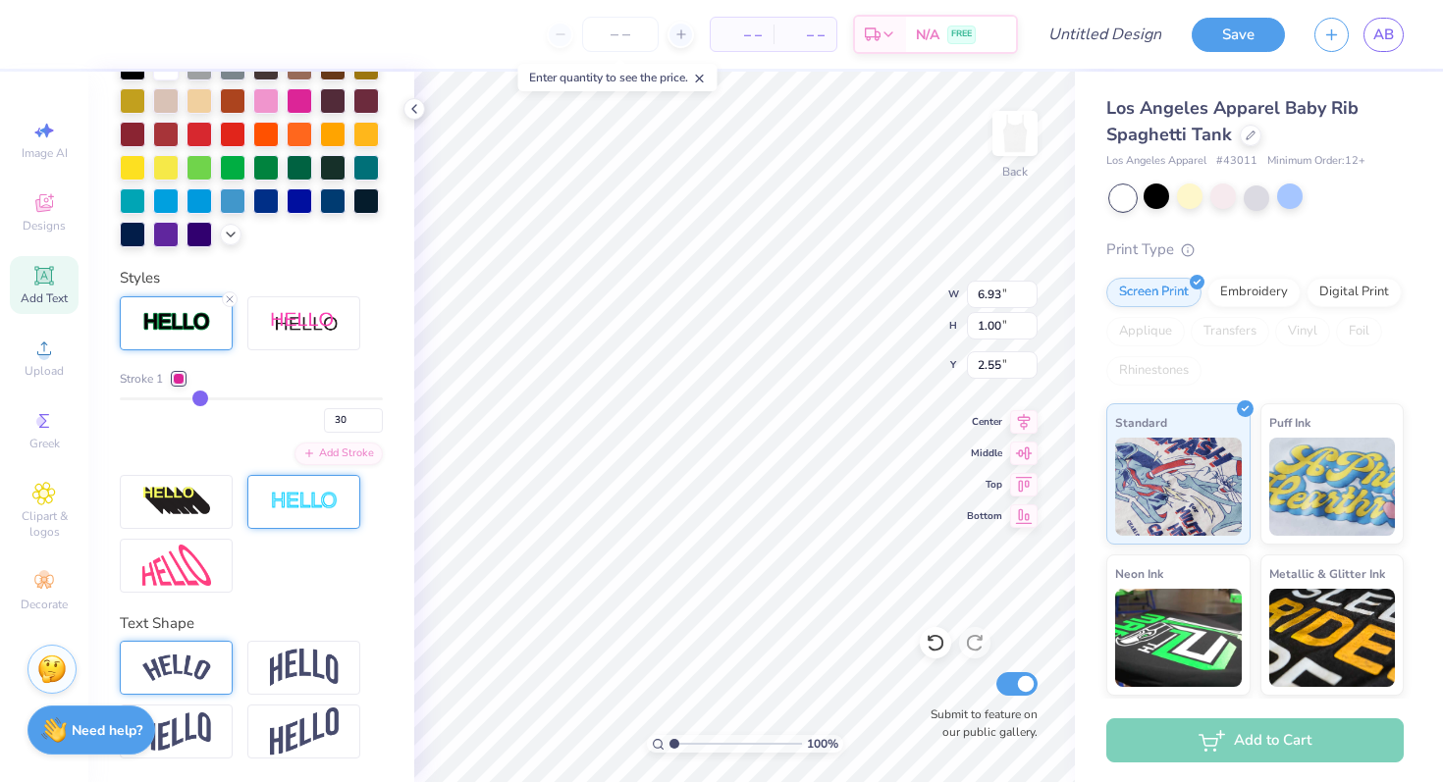
type input "31"
type input "32"
type input "33"
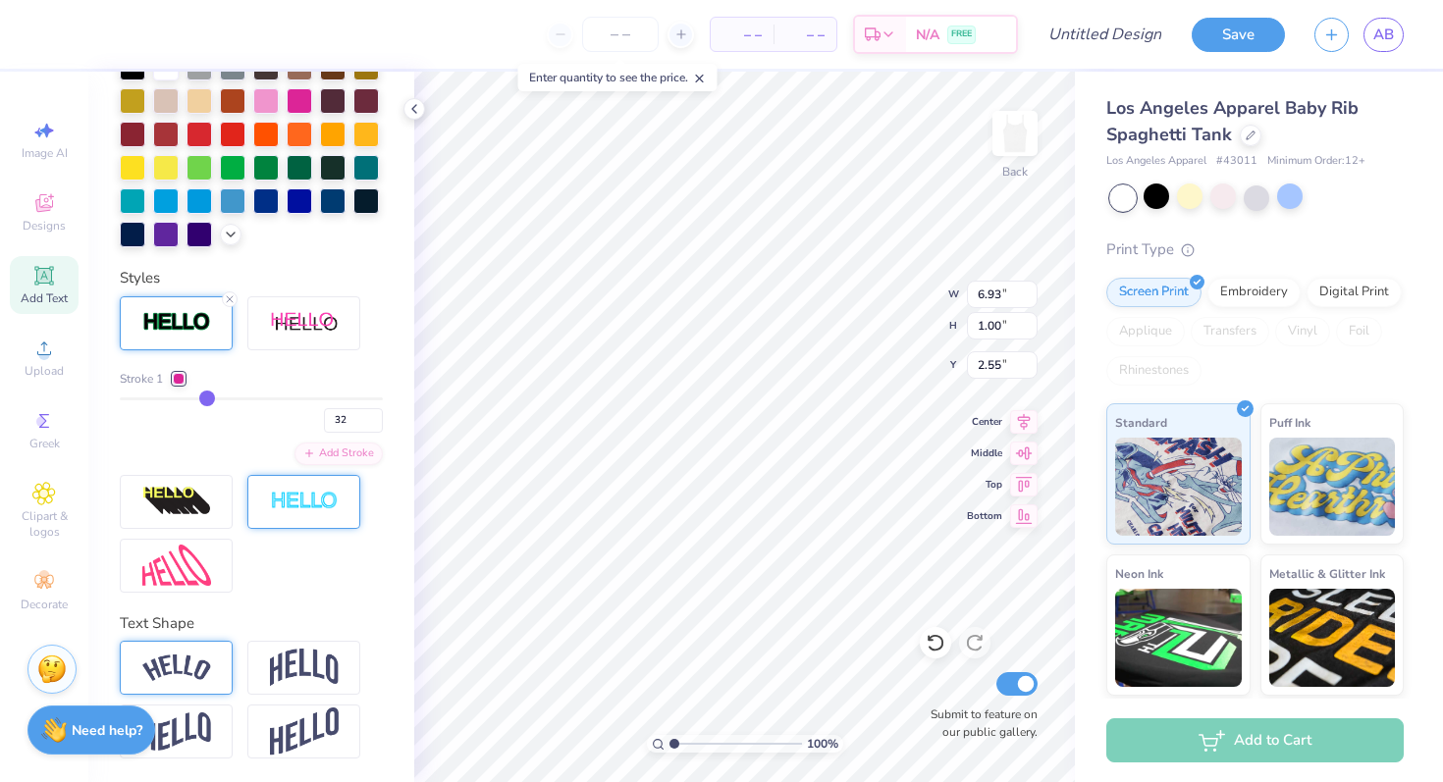
type input "33"
type input "34"
type input "35"
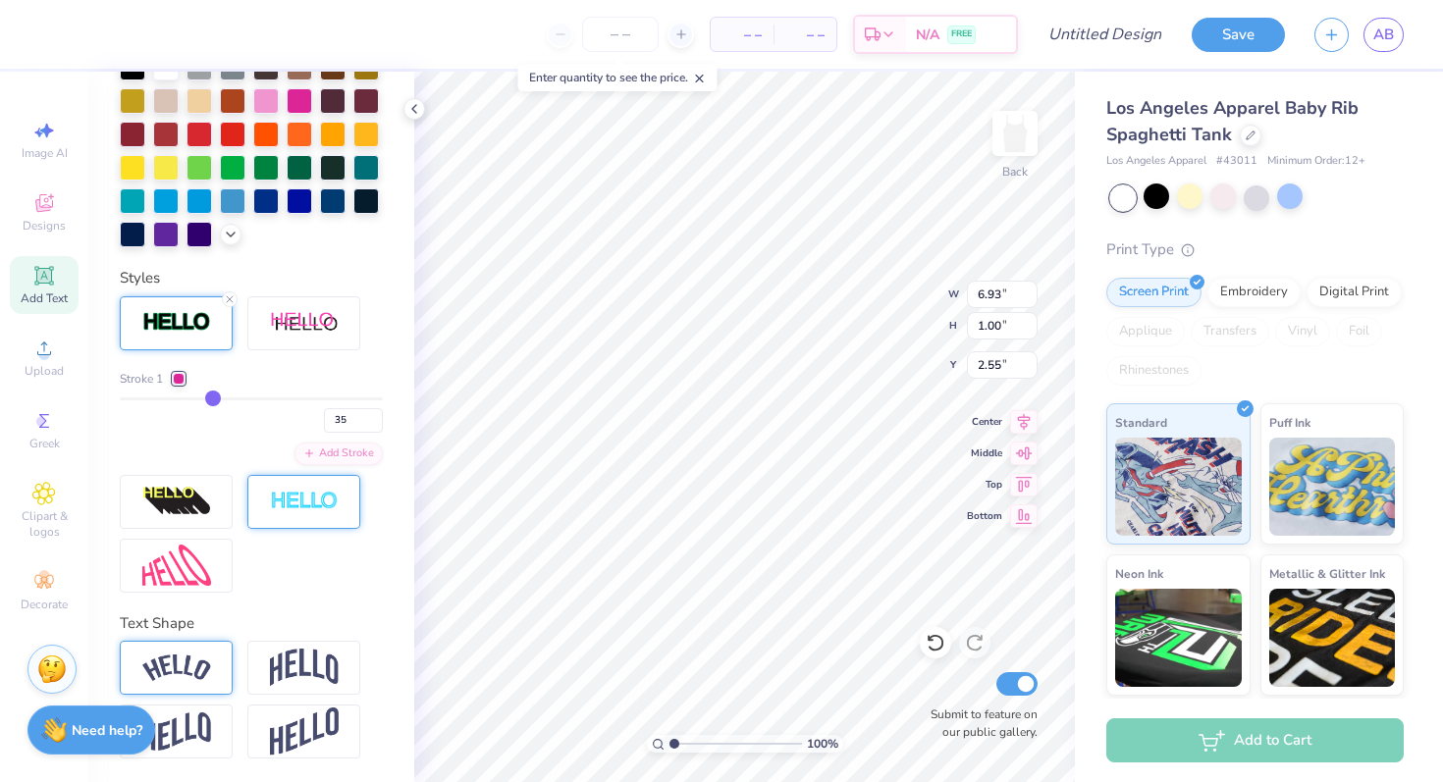
type input "37"
type input "39"
type input "41"
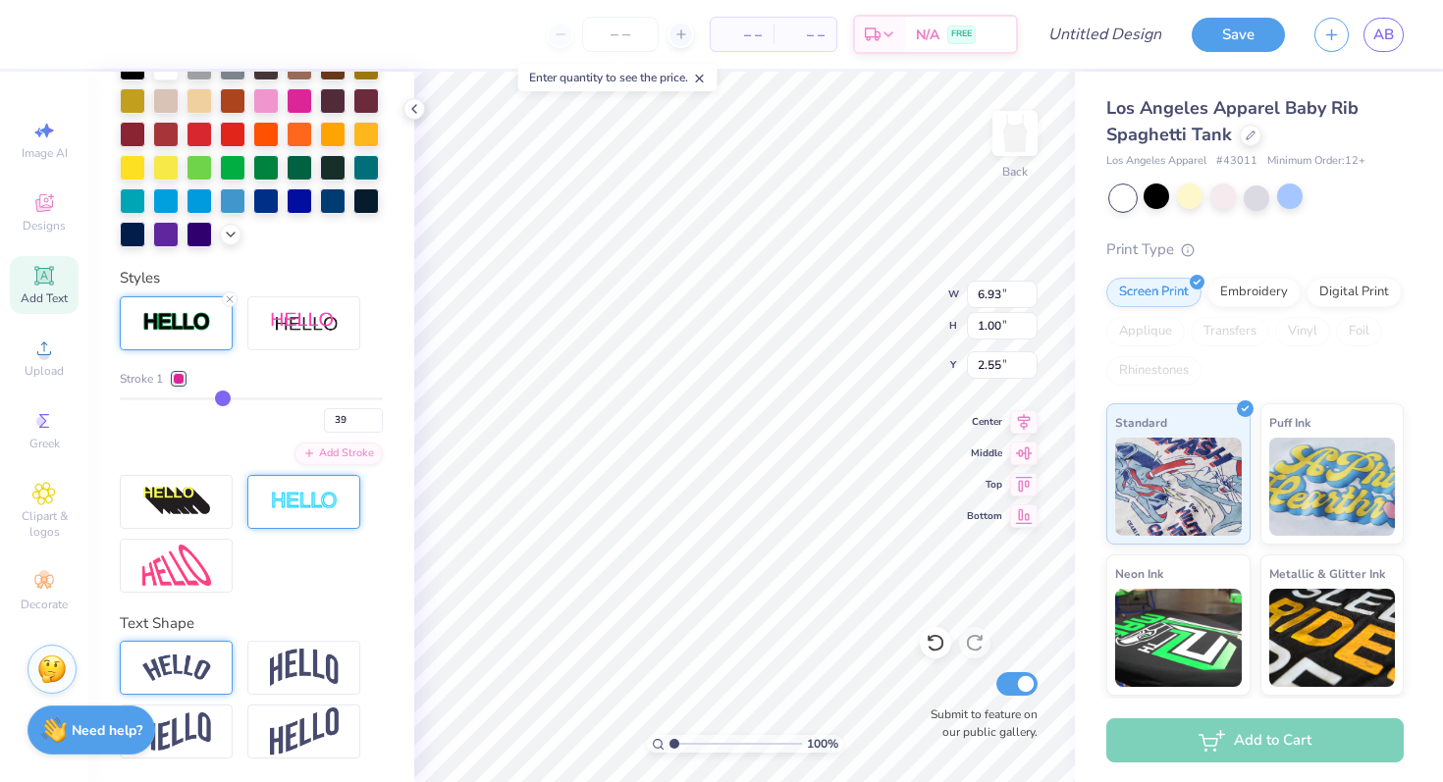
type input "41"
drag, startPoint x: 132, startPoint y: 397, endPoint x: 254, endPoint y: 397, distance: 121.7
click at [254, 397] on input "range" at bounding box center [251, 398] width 263 height 3
click at [206, 421] on div "52" at bounding box center [251, 414] width 263 height 35
drag, startPoint x: 254, startPoint y: 396, endPoint x: 111, endPoint y: 397, distance: 143.3
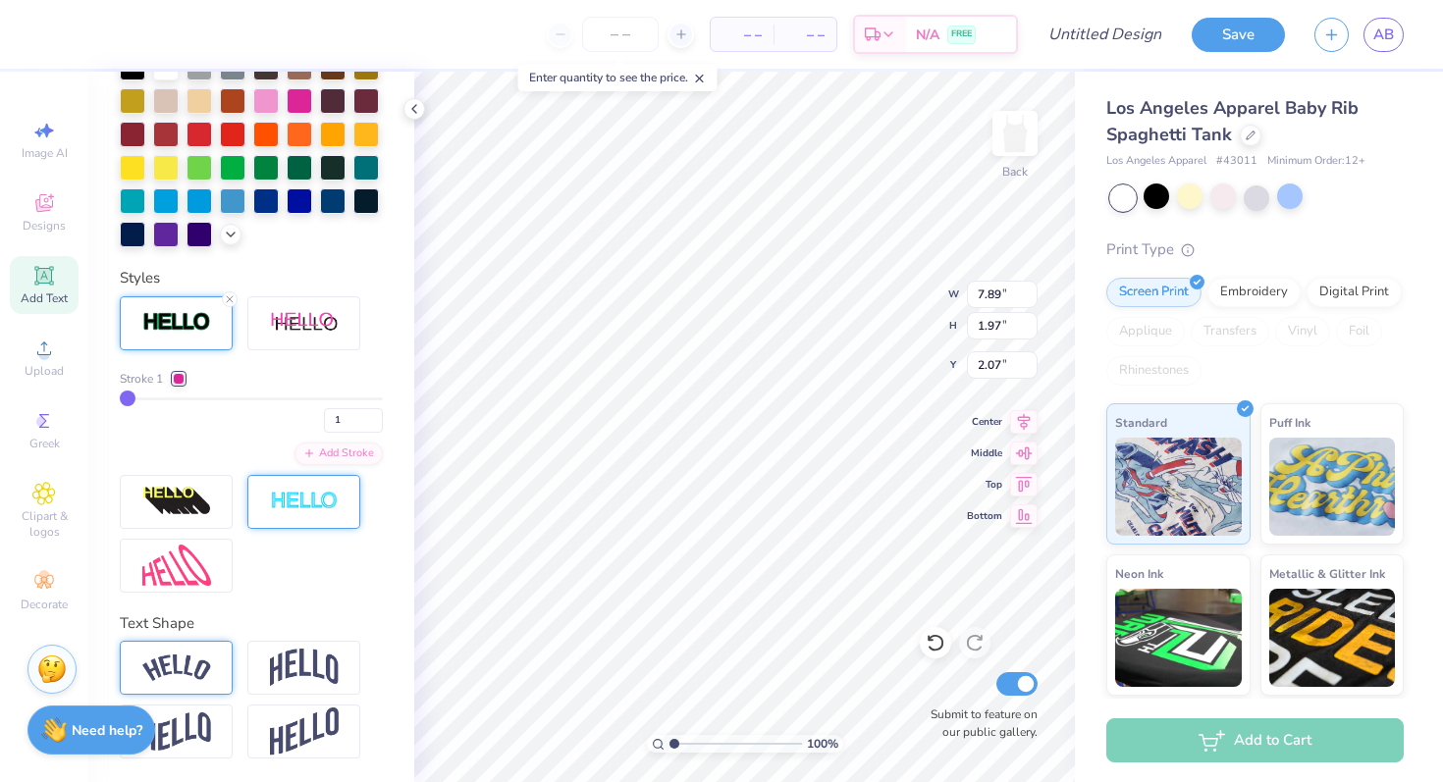
click at [120, 397] on input "range" at bounding box center [251, 398] width 263 height 3
click at [218, 647] on div at bounding box center [176, 668] width 113 height 54
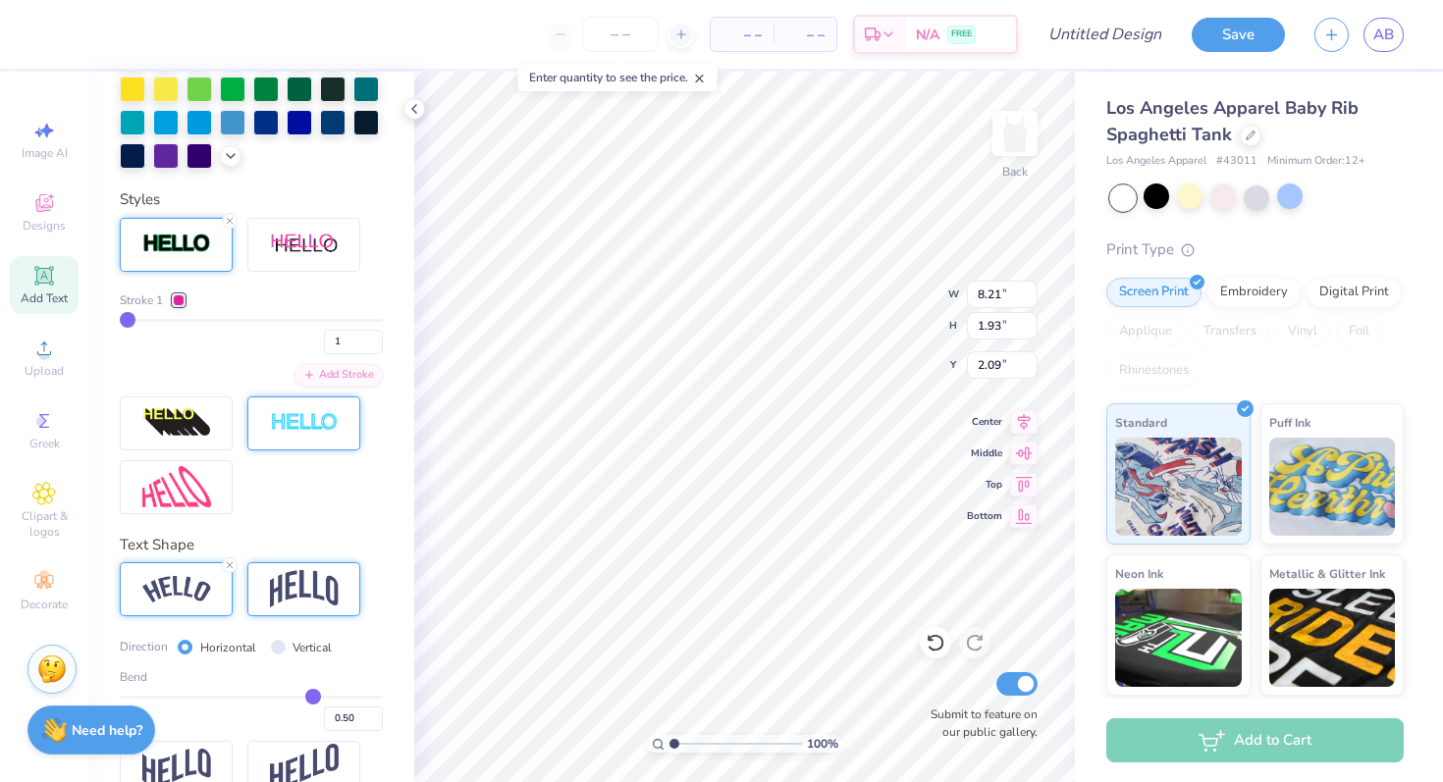
scroll to position [650, 0]
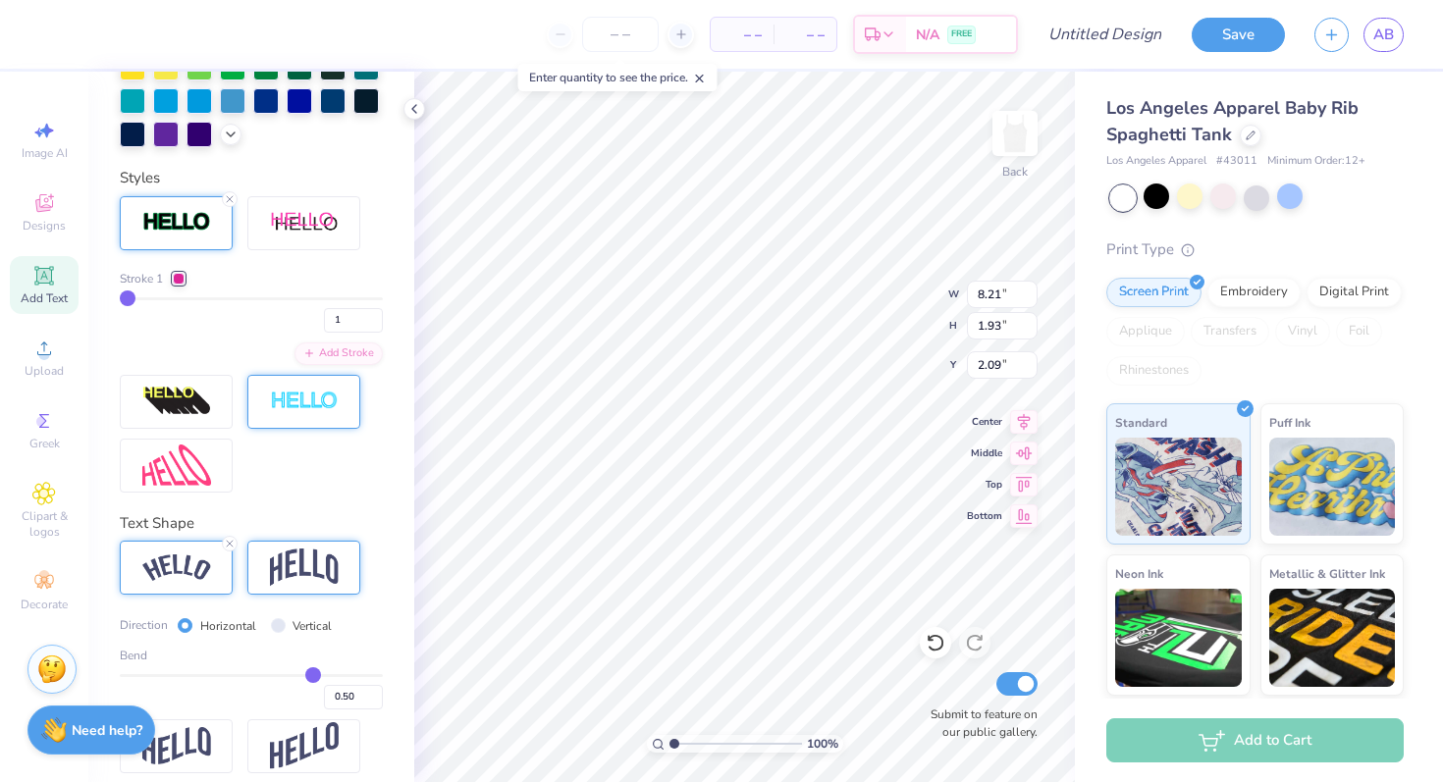
click at [321, 552] on img at bounding box center [304, 567] width 69 height 37
click at [276, 627] on input "Vertical" at bounding box center [278, 625] width 15 height 15
click at [192, 620] on div "Horizontal" at bounding box center [217, 625] width 79 height 23
click at [188, 623] on input "Horizontal" at bounding box center [185, 625] width 15 height 15
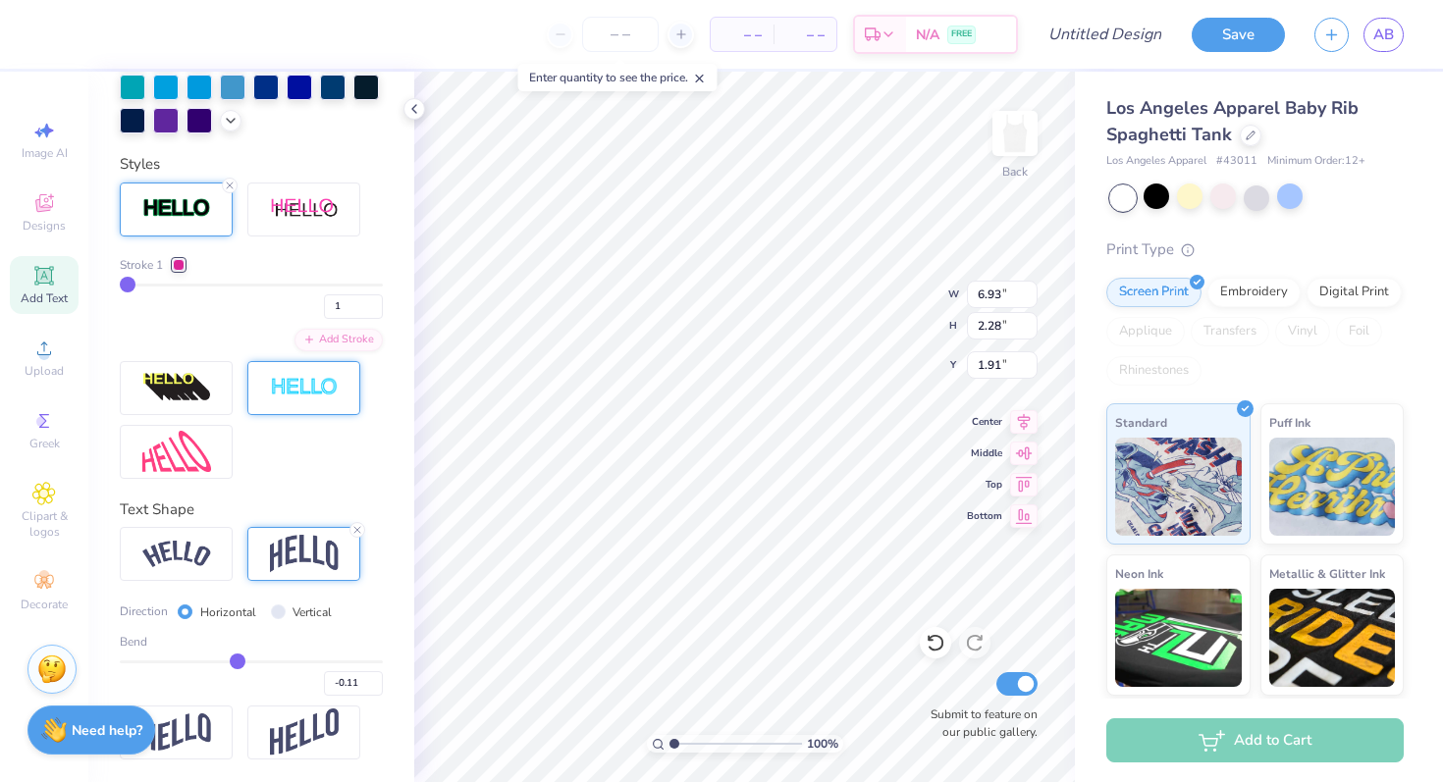
drag, startPoint x: 311, startPoint y: 659, endPoint x: 238, endPoint y: 652, distance: 73.9
click at [238, 652] on div "Bend -0.11" at bounding box center [251, 664] width 263 height 63
drag, startPoint x: 238, startPoint y: 652, endPoint x: 289, endPoint y: 657, distance: 51.3
click at [289, 657] on div "Bend -0.11" at bounding box center [251, 664] width 263 height 63
drag, startPoint x: 230, startPoint y: 661, endPoint x: 256, endPoint y: 659, distance: 26.6
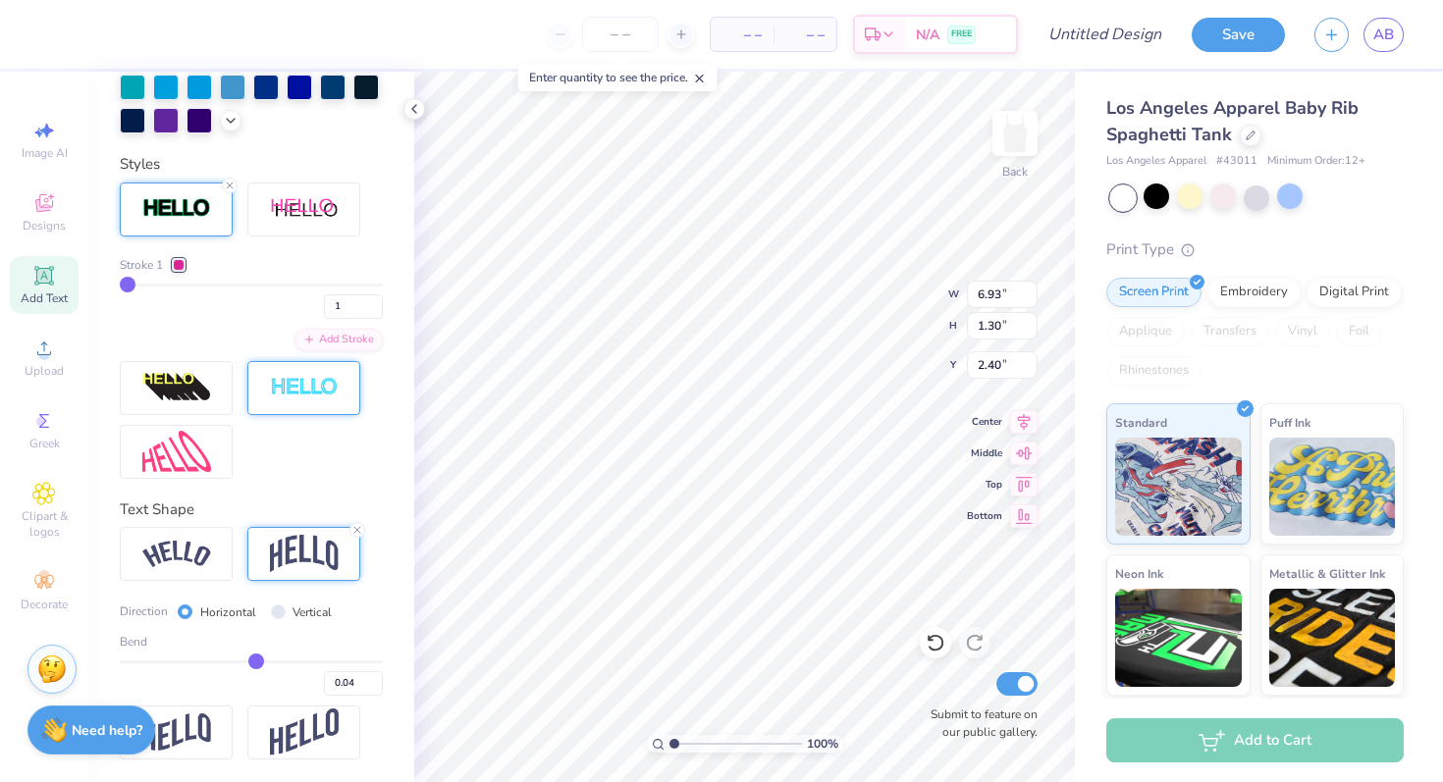
click at [256, 661] on input "range" at bounding box center [251, 662] width 263 height 3
drag, startPoint x: 256, startPoint y: 659, endPoint x: 291, endPoint y: 659, distance: 34.4
click at [290, 661] on input "range" at bounding box center [251, 662] width 263 height 3
click at [352, 530] on icon at bounding box center [357, 530] width 12 height 12
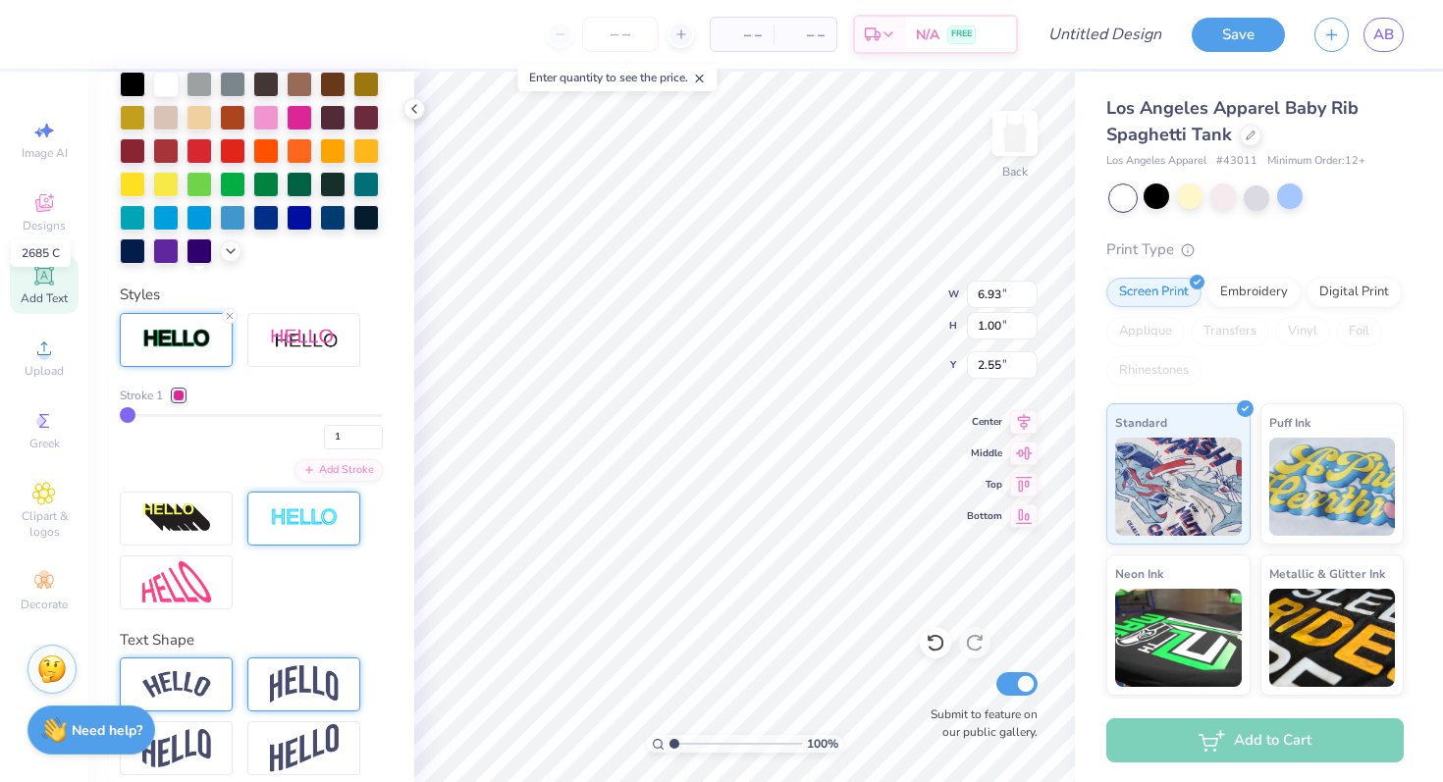
scroll to position [550, 0]
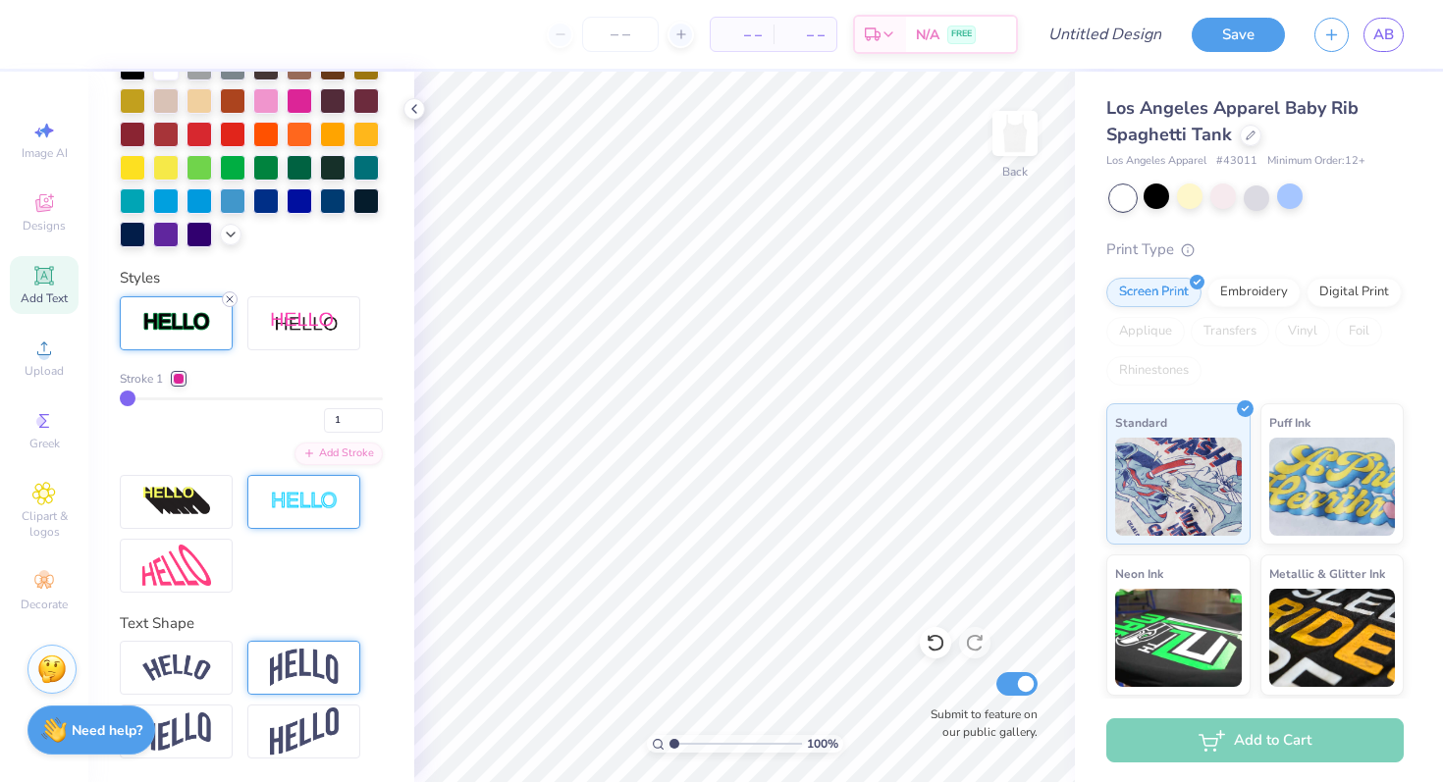
click at [228, 296] on line at bounding box center [230, 299] width 6 height 6
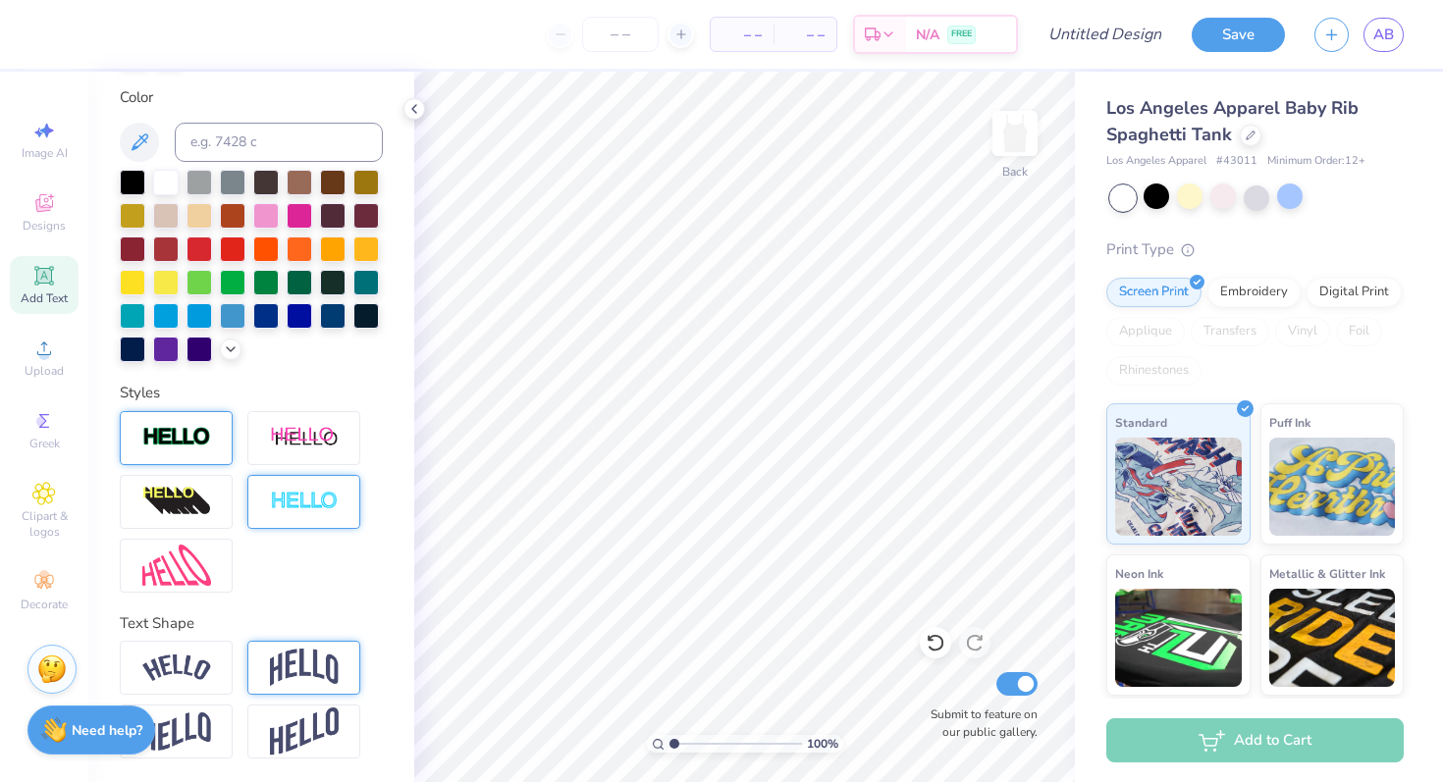
scroll to position [0, 0]
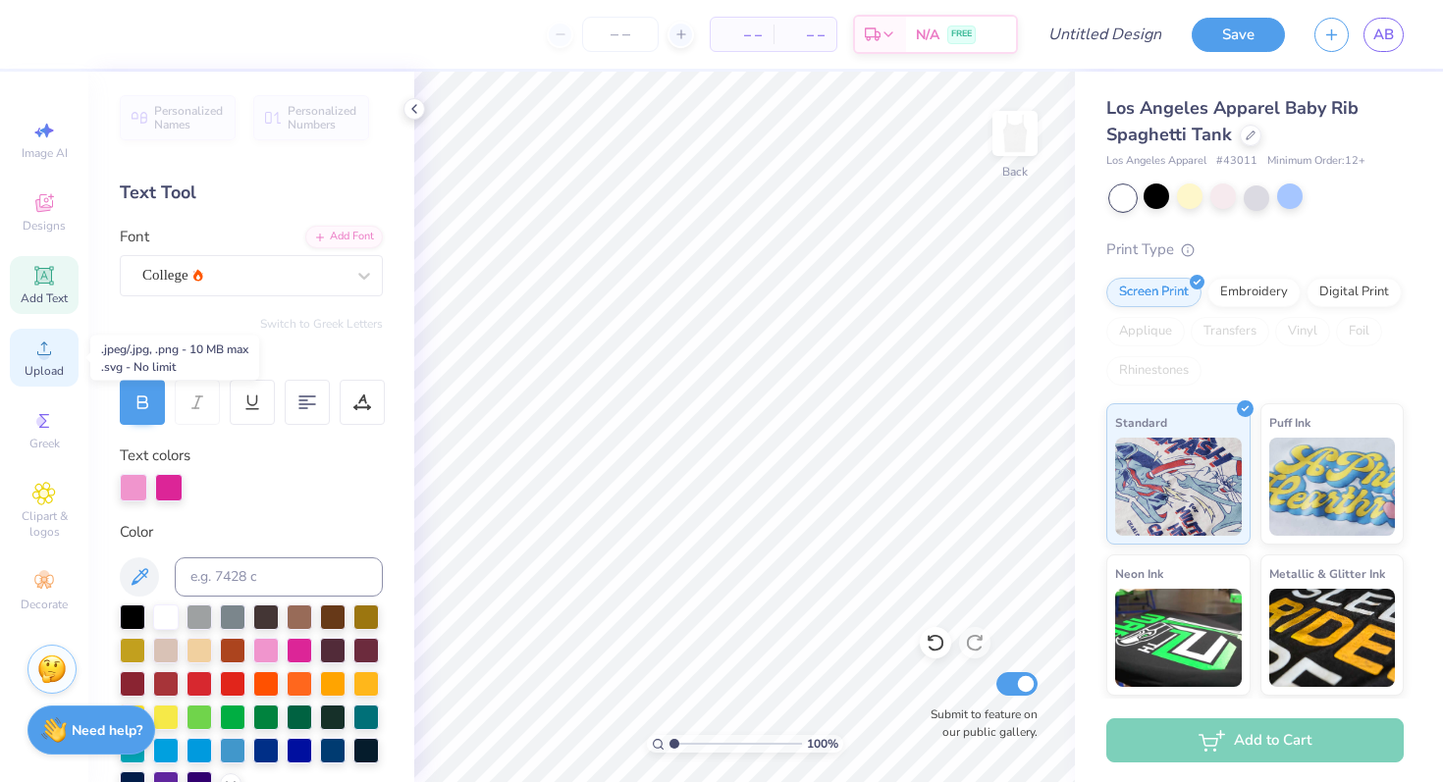
click at [47, 351] on circle at bounding box center [43, 354] width 11 height 11
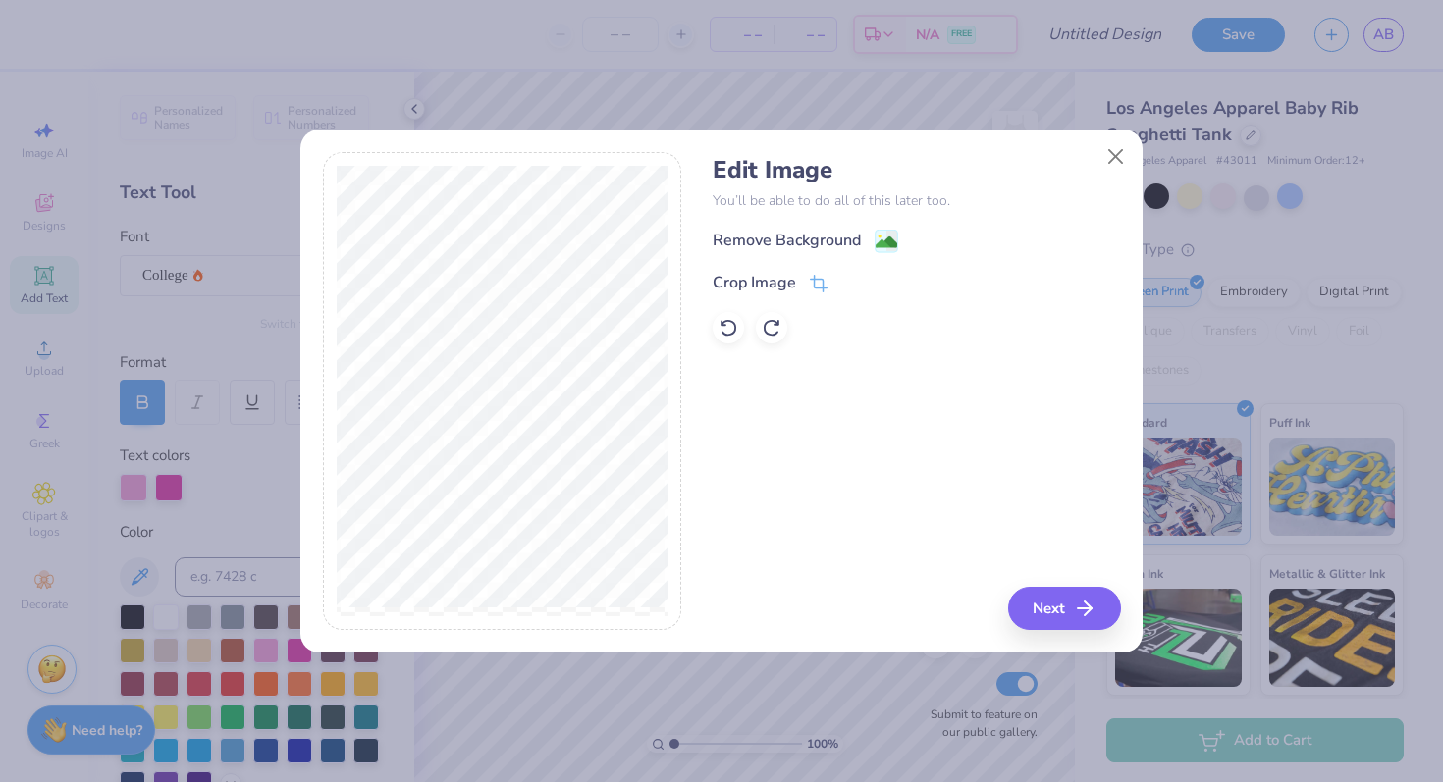
click at [826, 283] on div "Crop Image" at bounding box center [916, 283] width 407 height 24
click at [819, 283] on icon at bounding box center [819, 286] width 18 height 18
click at [854, 287] on icon at bounding box center [852, 283] width 12 height 12
click at [889, 235] on image at bounding box center [886, 245] width 22 height 22
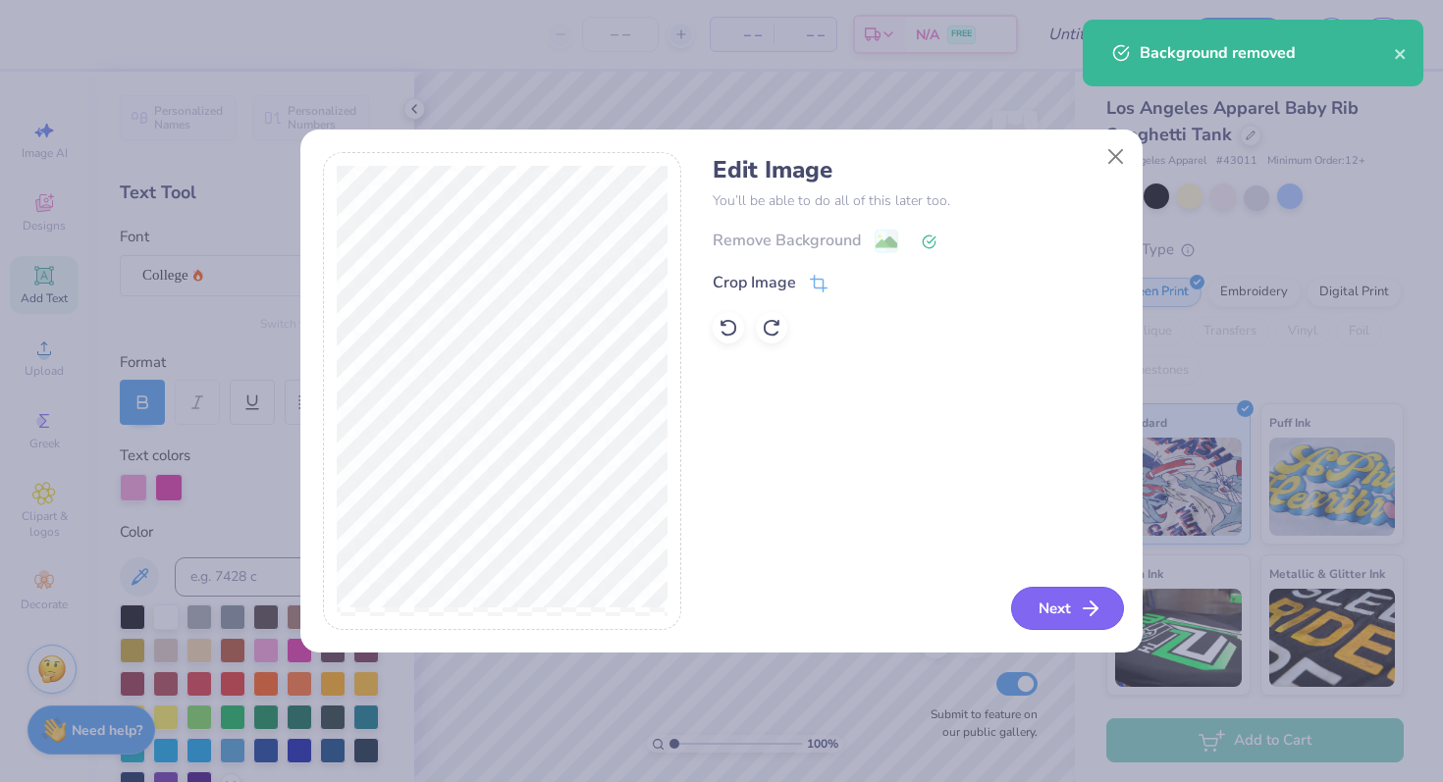
click at [1030, 615] on button "Next" at bounding box center [1067, 608] width 113 height 43
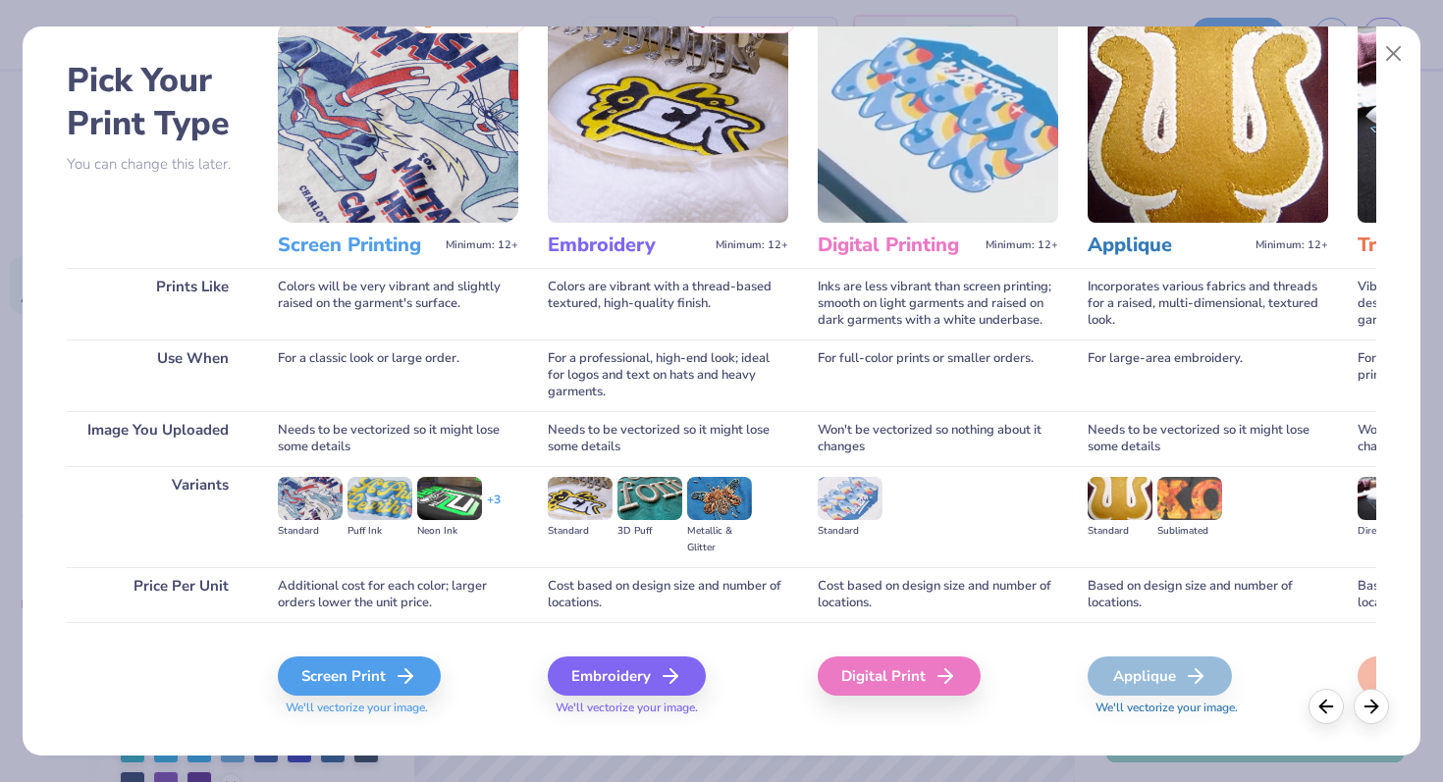
scroll to position [70, 0]
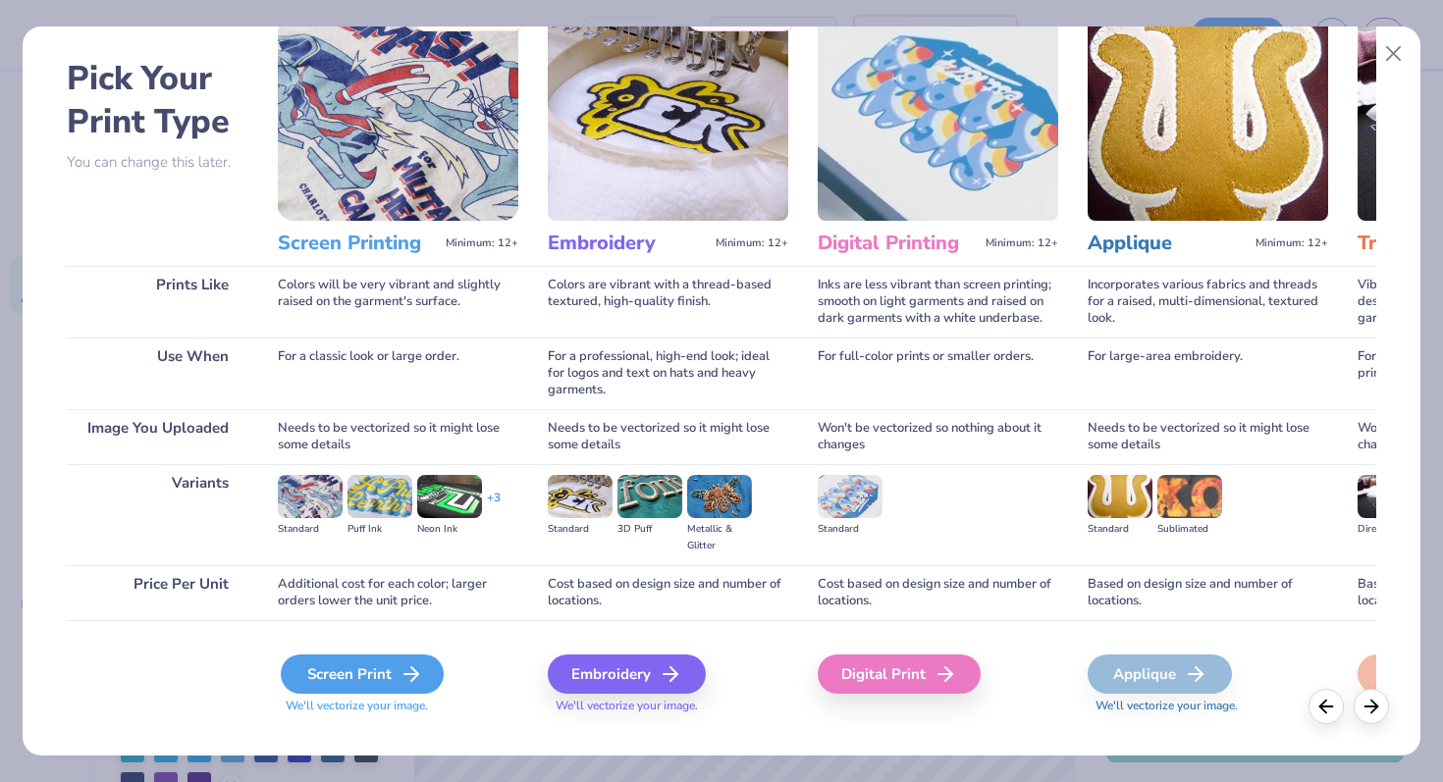
click at [395, 674] on div "Screen Print" at bounding box center [362, 674] width 163 height 39
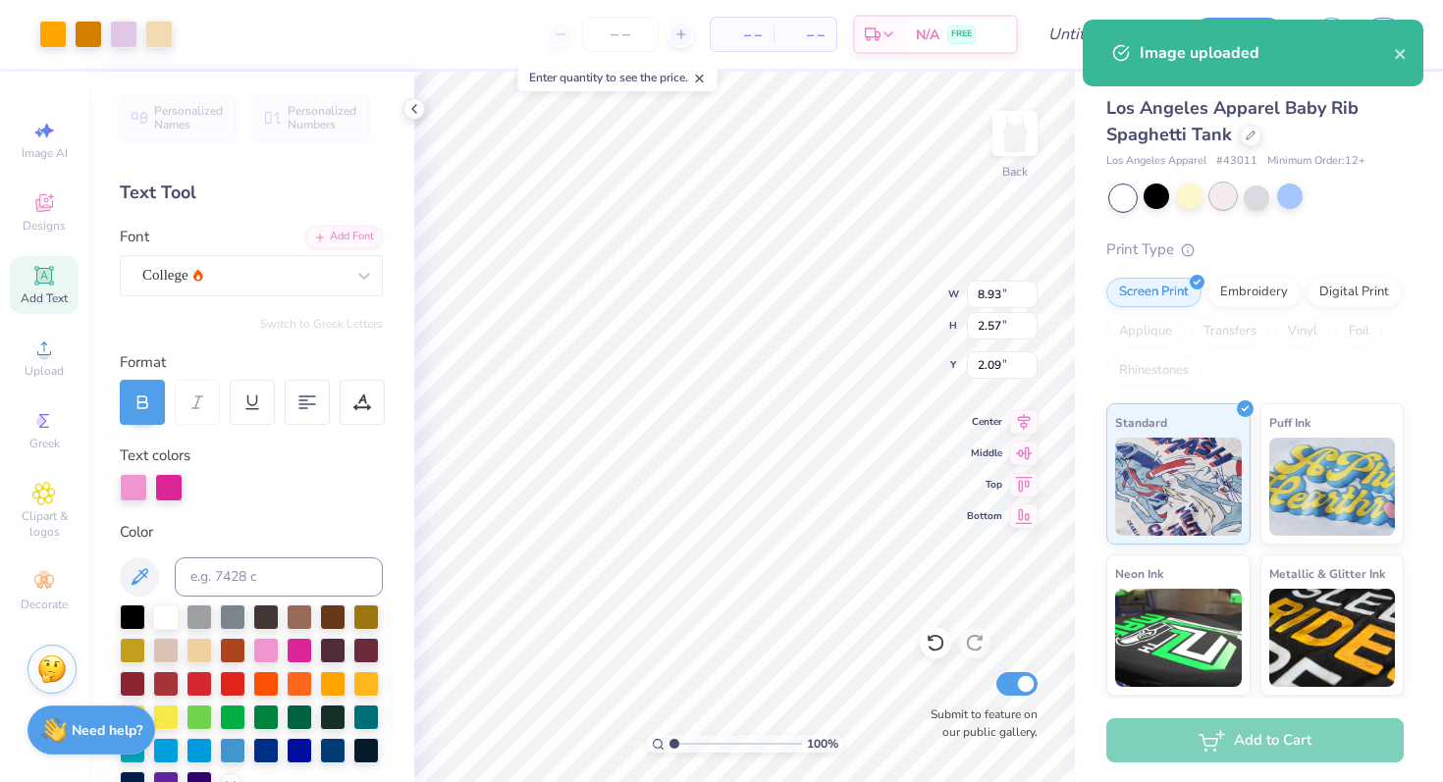
click at [1213, 203] on div at bounding box center [1223, 197] width 26 height 26
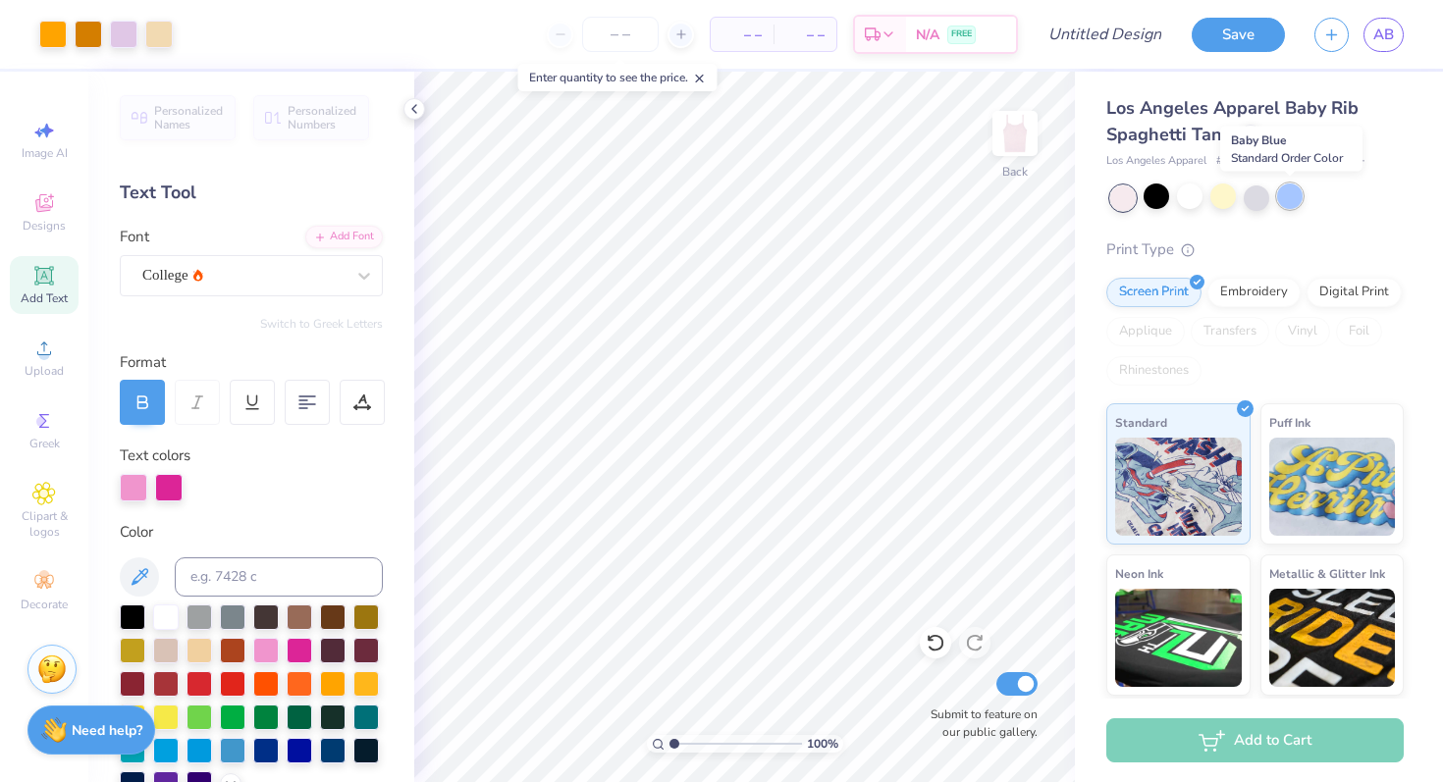
click at [1281, 190] on div at bounding box center [1290, 197] width 26 height 26
click at [1262, 195] on div at bounding box center [1257, 197] width 26 height 26
click at [1218, 196] on div at bounding box center [1223, 197] width 26 height 26
click at [1245, 197] on div at bounding box center [1257, 197] width 26 height 26
click at [1182, 195] on div at bounding box center [1190, 197] width 26 height 26
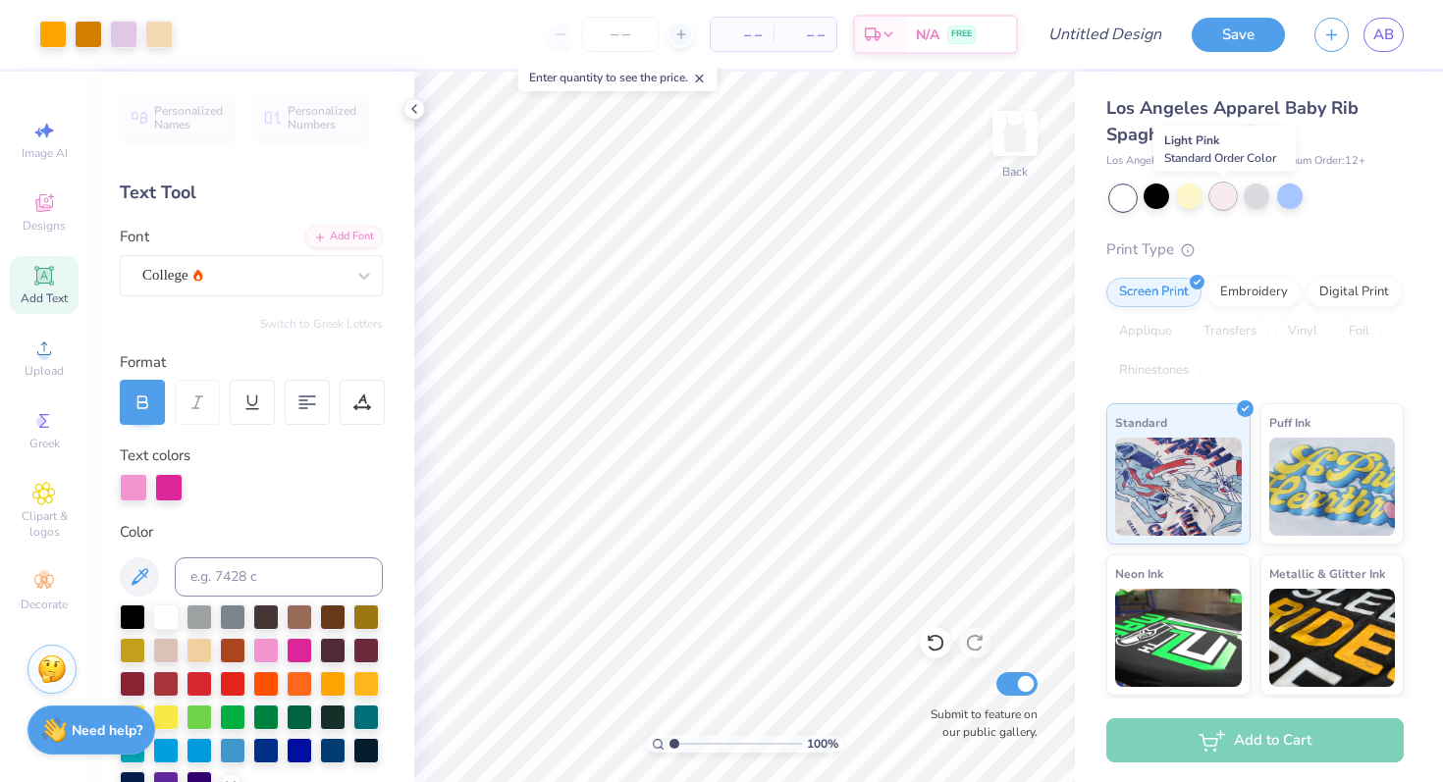
click at [1228, 202] on div at bounding box center [1223, 197] width 26 height 26
click at [1153, 202] on div at bounding box center [1156, 197] width 26 height 26
click at [1218, 203] on div at bounding box center [1223, 197] width 26 height 26
